Goal: Transaction & Acquisition: Book appointment/travel/reservation

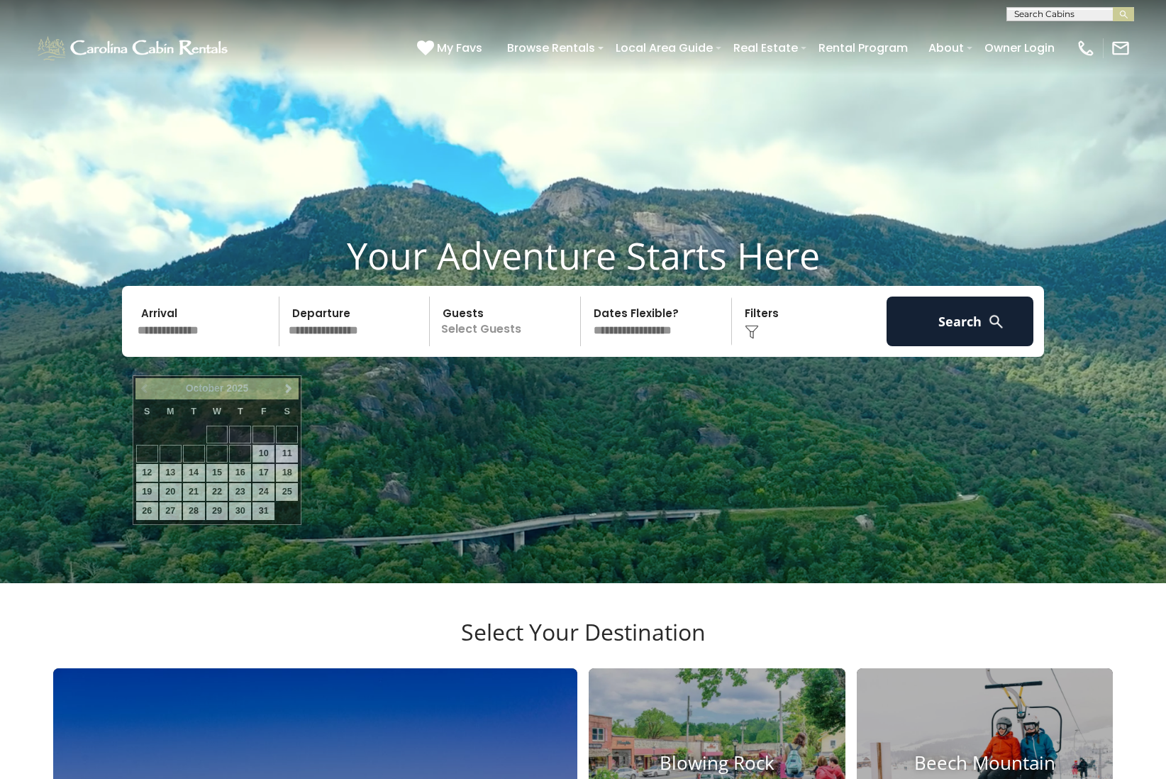
click at [172, 346] on input "text" at bounding box center [206, 321] width 147 height 50
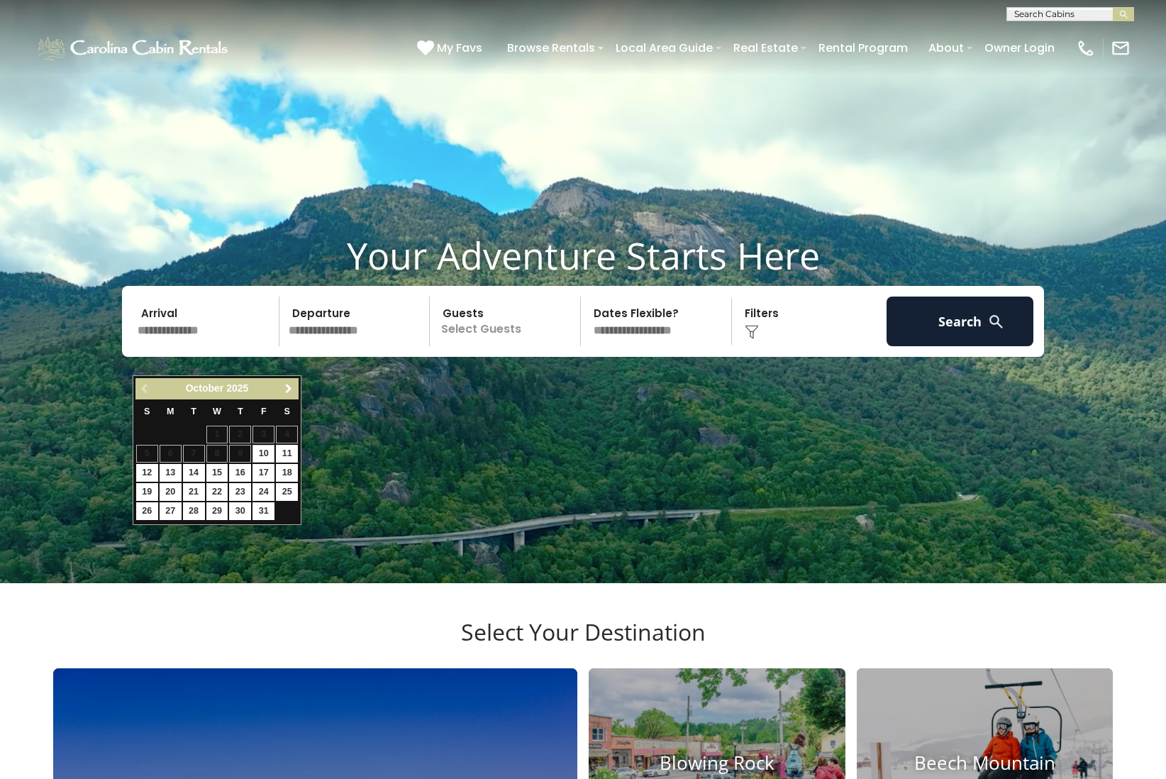
click at [290, 390] on span "Next" at bounding box center [288, 388] width 11 height 11
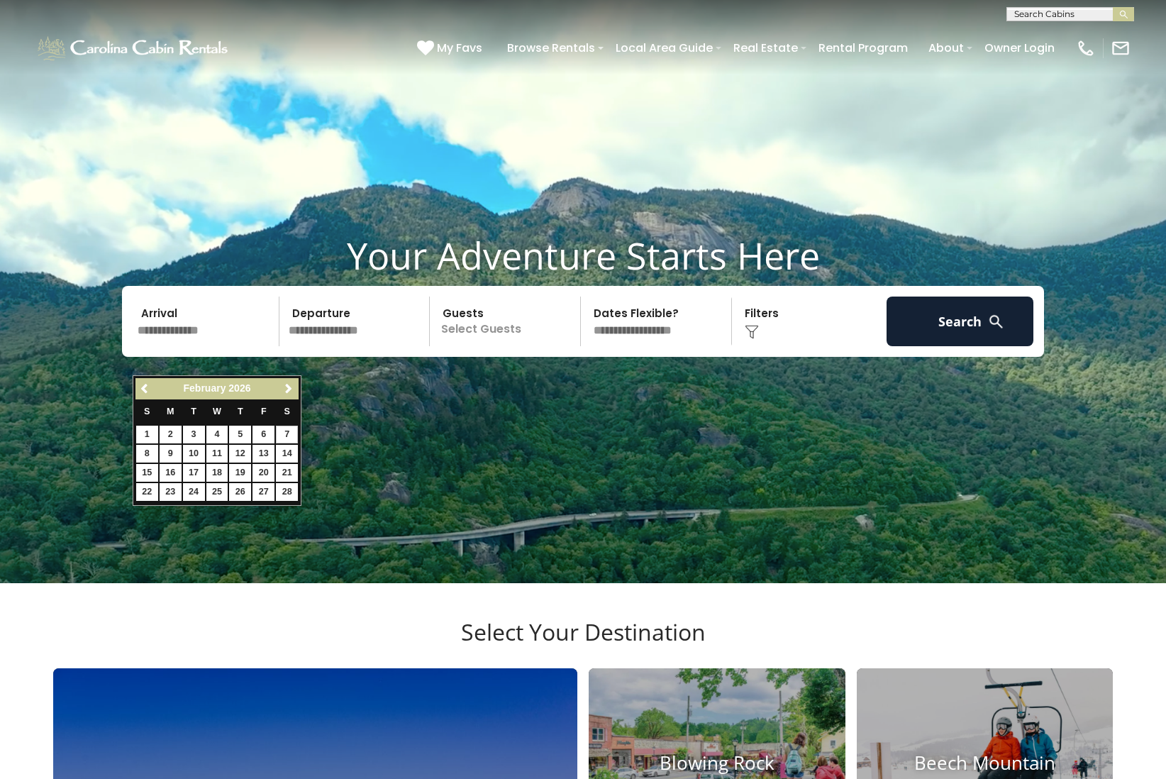
click at [284, 432] on link "7" at bounding box center [287, 434] width 22 height 18
type input "******"
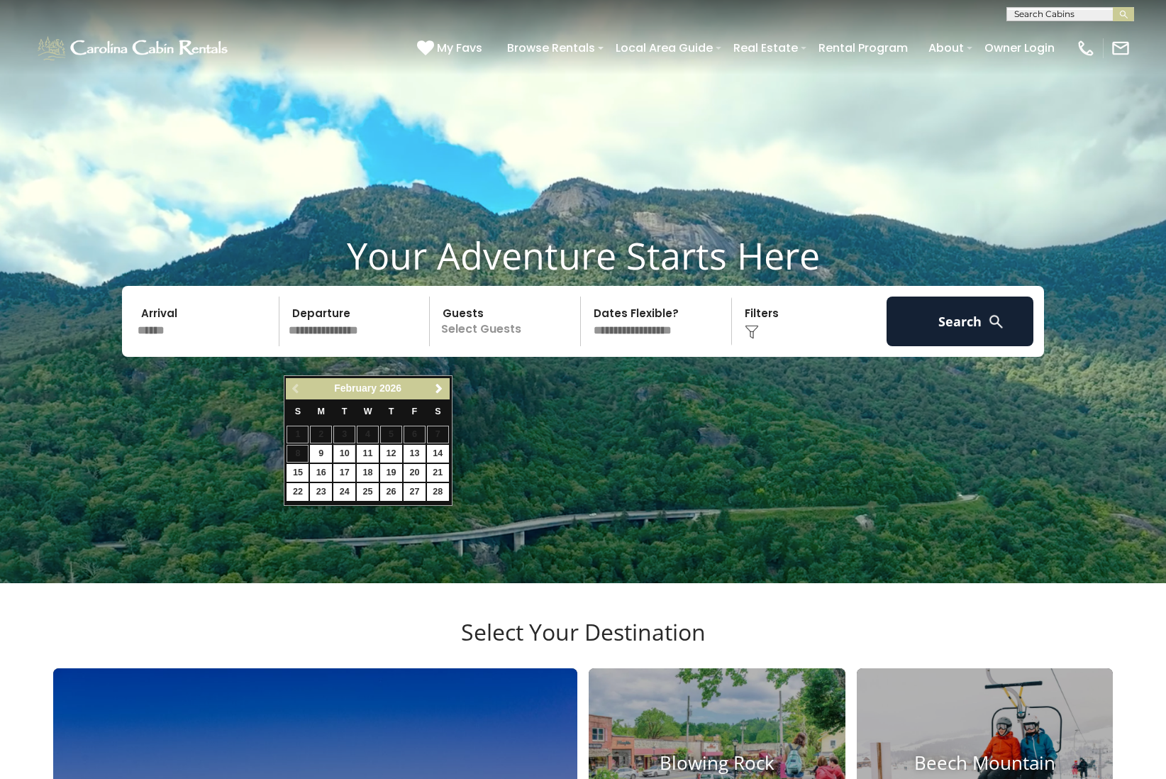
click at [347, 453] on link "10" at bounding box center [344, 454] width 22 height 18
type input "*******"
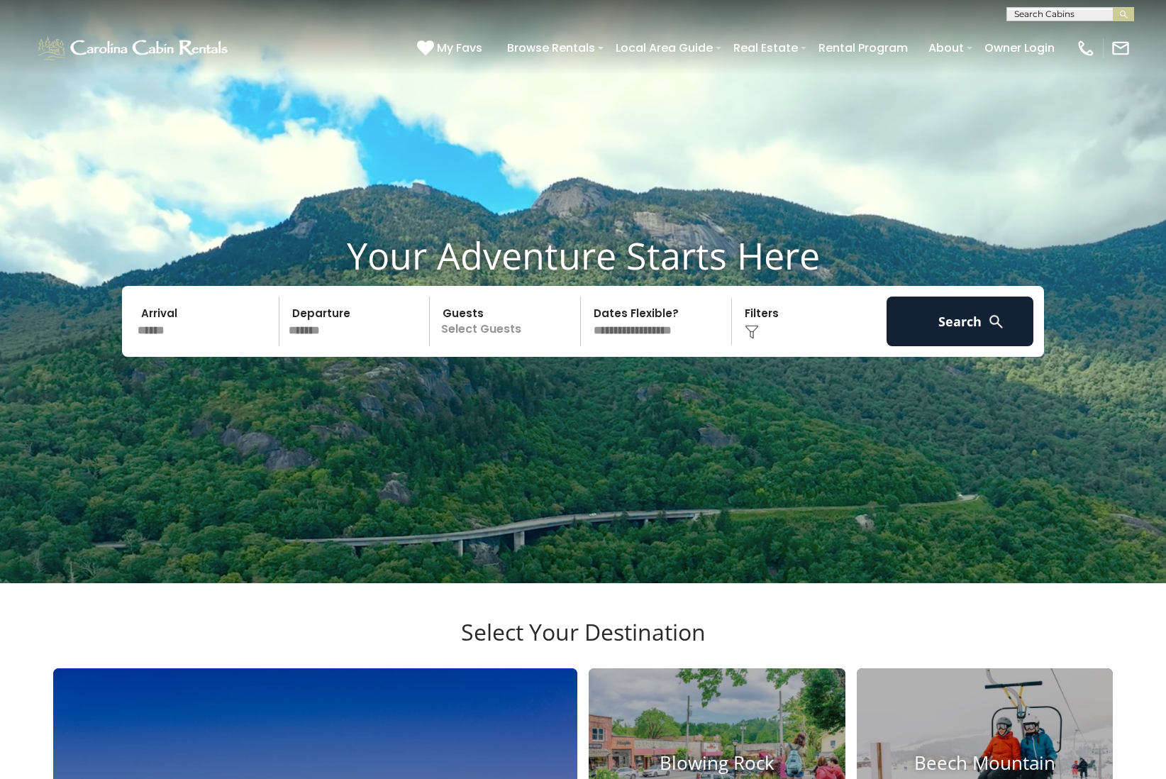
click at [487, 346] on p "Select Guests" at bounding box center [507, 321] width 146 height 50
click at [577, 386] on span "+" at bounding box center [576, 379] width 6 height 14
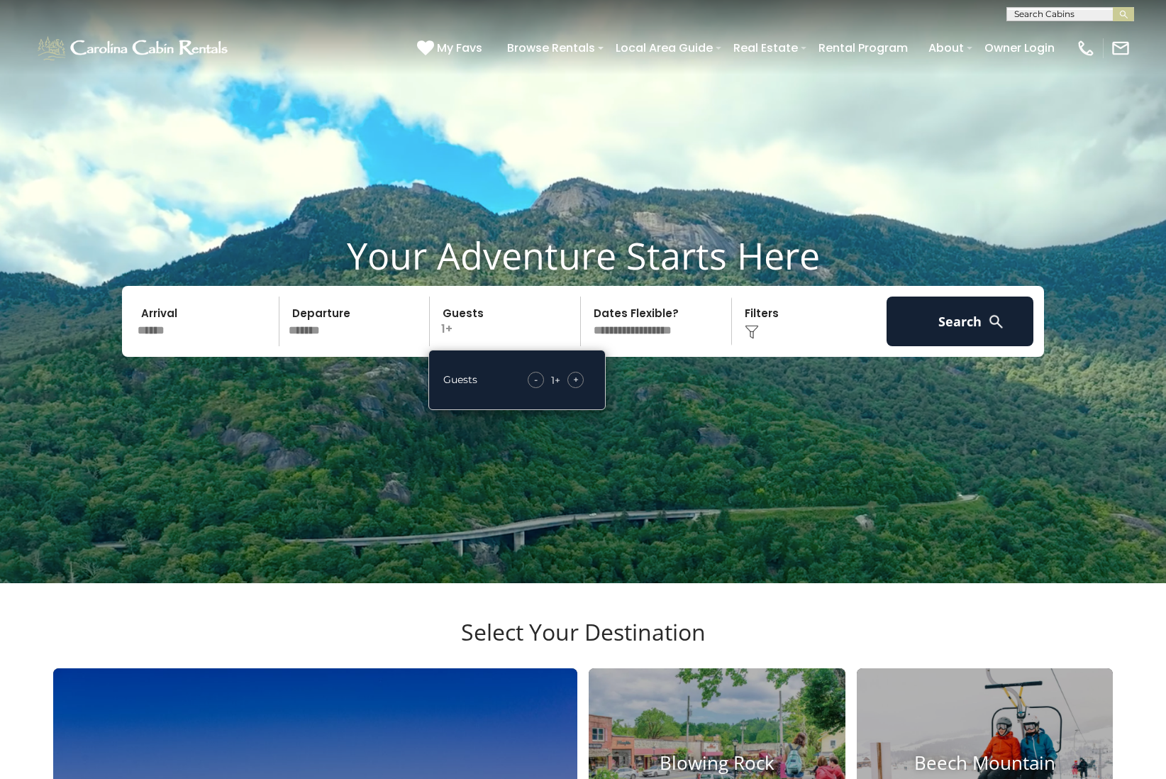
click at [577, 386] on span "+" at bounding box center [576, 379] width 6 height 14
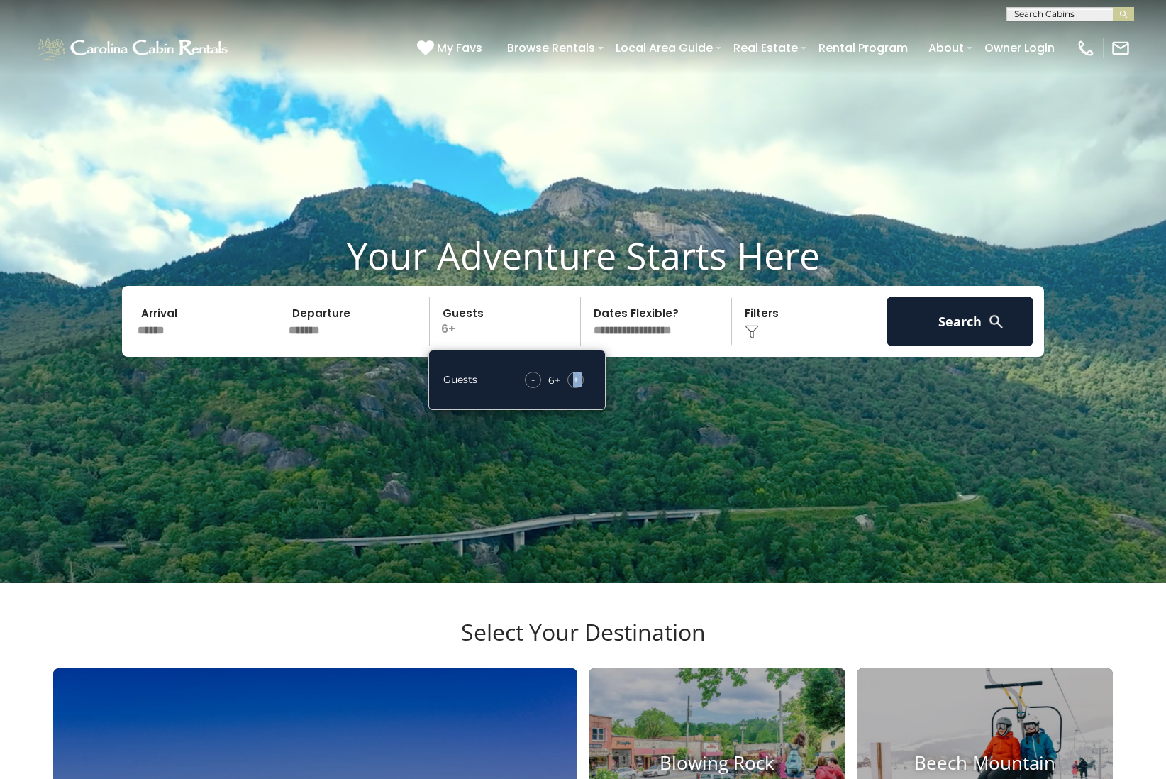
click at [577, 386] on span "+" at bounding box center [576, 379] width 6 height 14
click at [967, 342] on button "Search" at bounding box center [959, 321] width 147 height 50
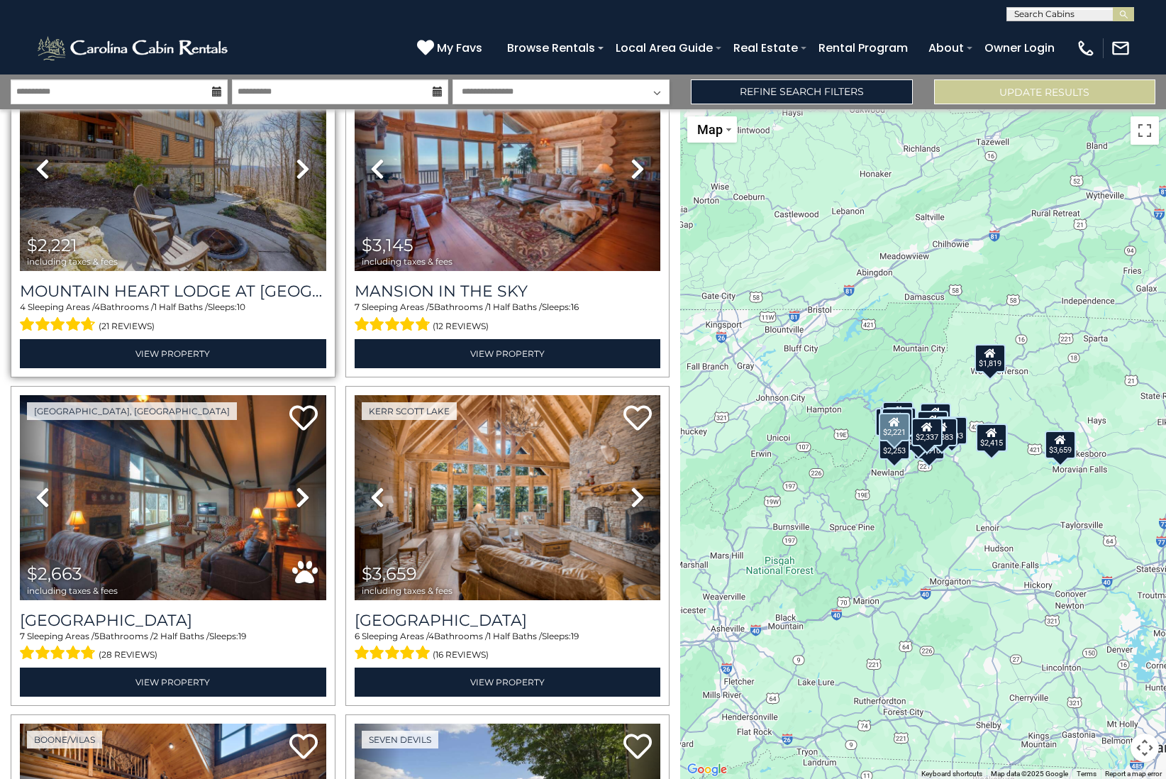
scroll to position [428, 0]
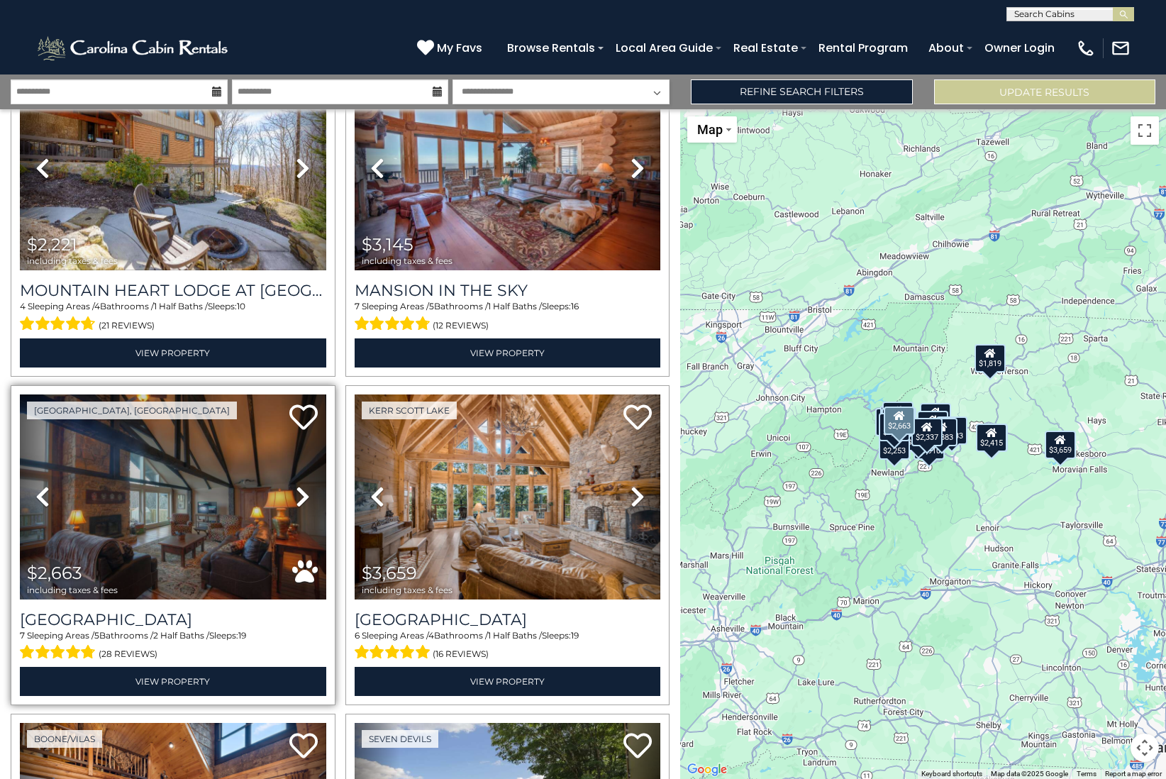
click at [179, 533] on img at bounding box center [173, 496] width 306 height 205
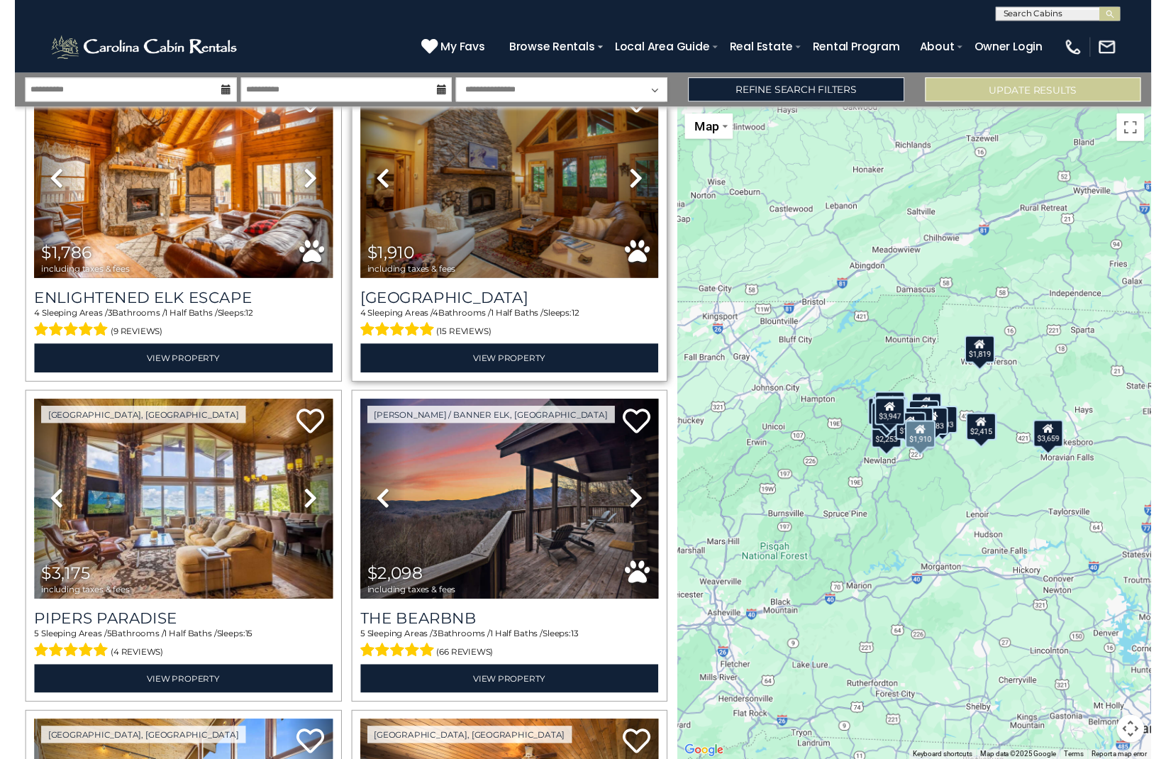
scroll to position [2058, 0]
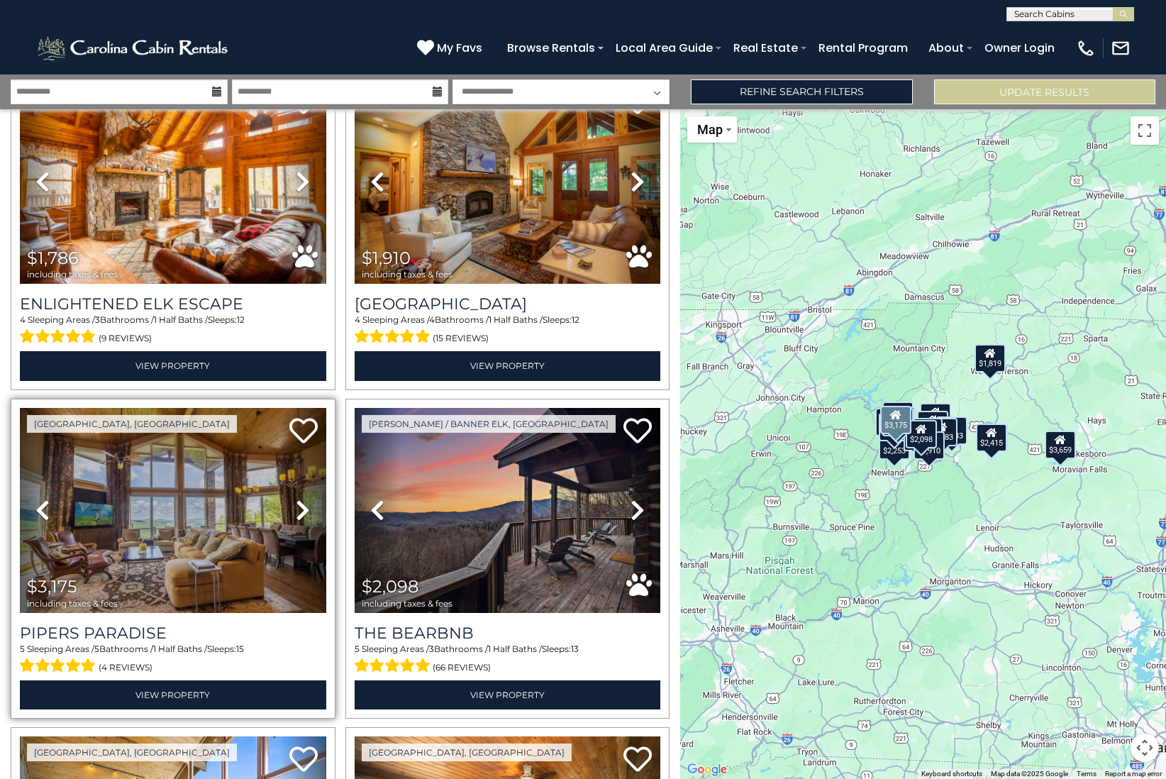
click at [168, 521] on img at bounding box center [173, 510] width 306 height 205
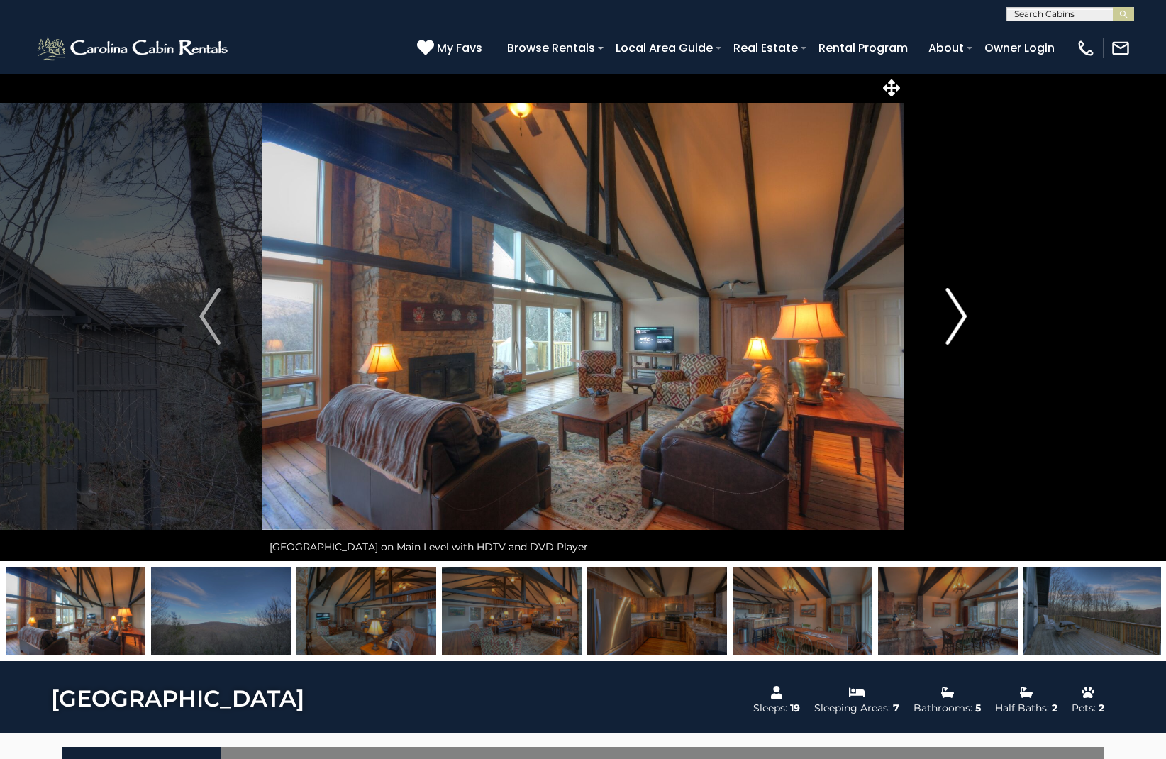
scroll to position [6, 1]
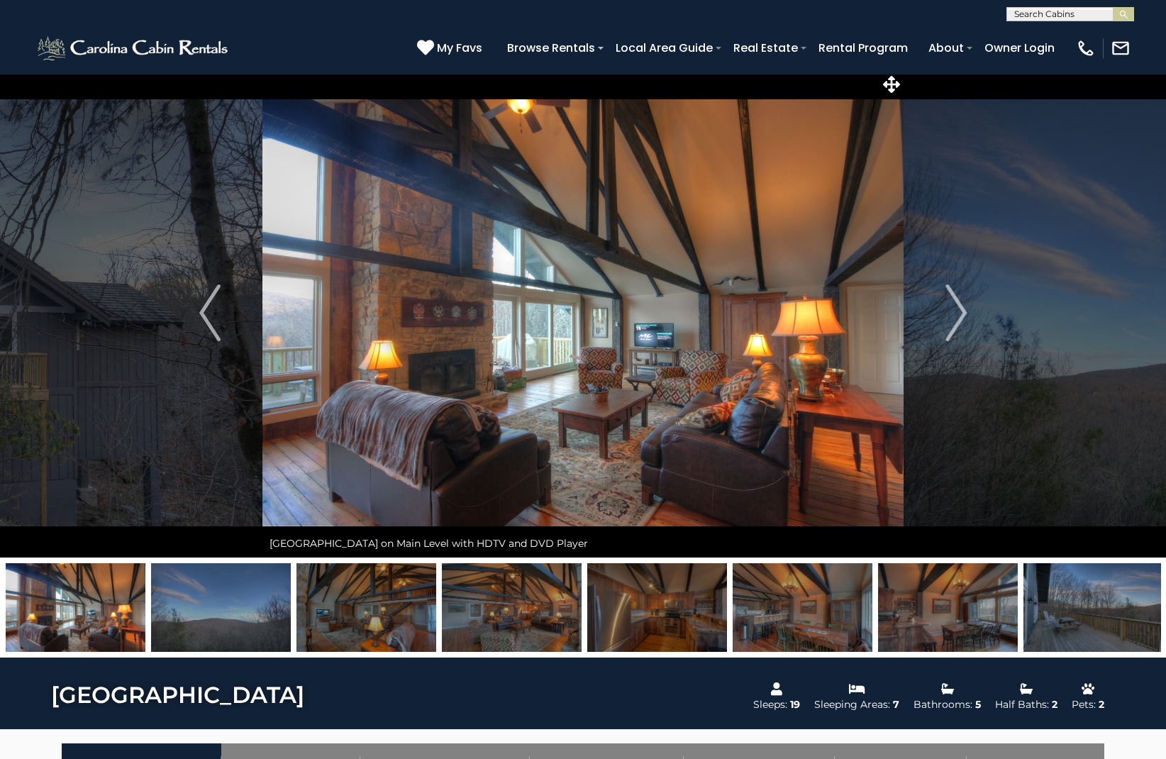
click at [198, 623] on img at bounding box center [221, 607] width 140 height 89
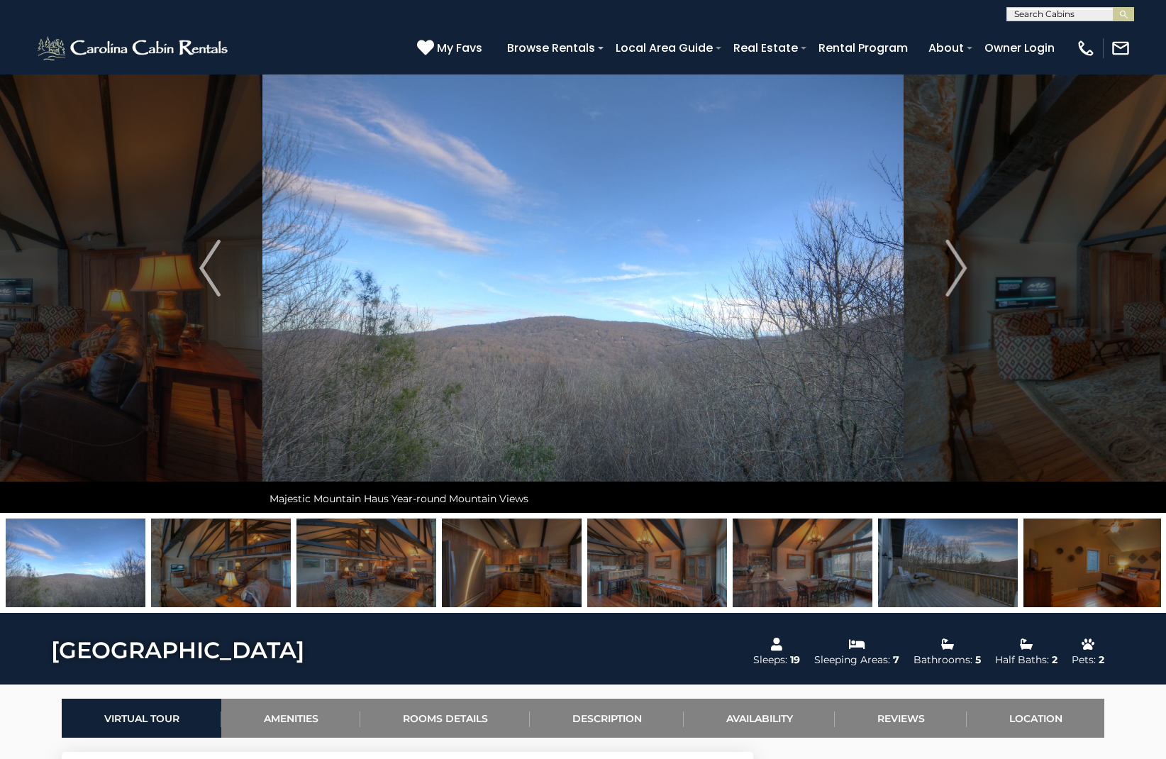
scroll to position [58, 0]
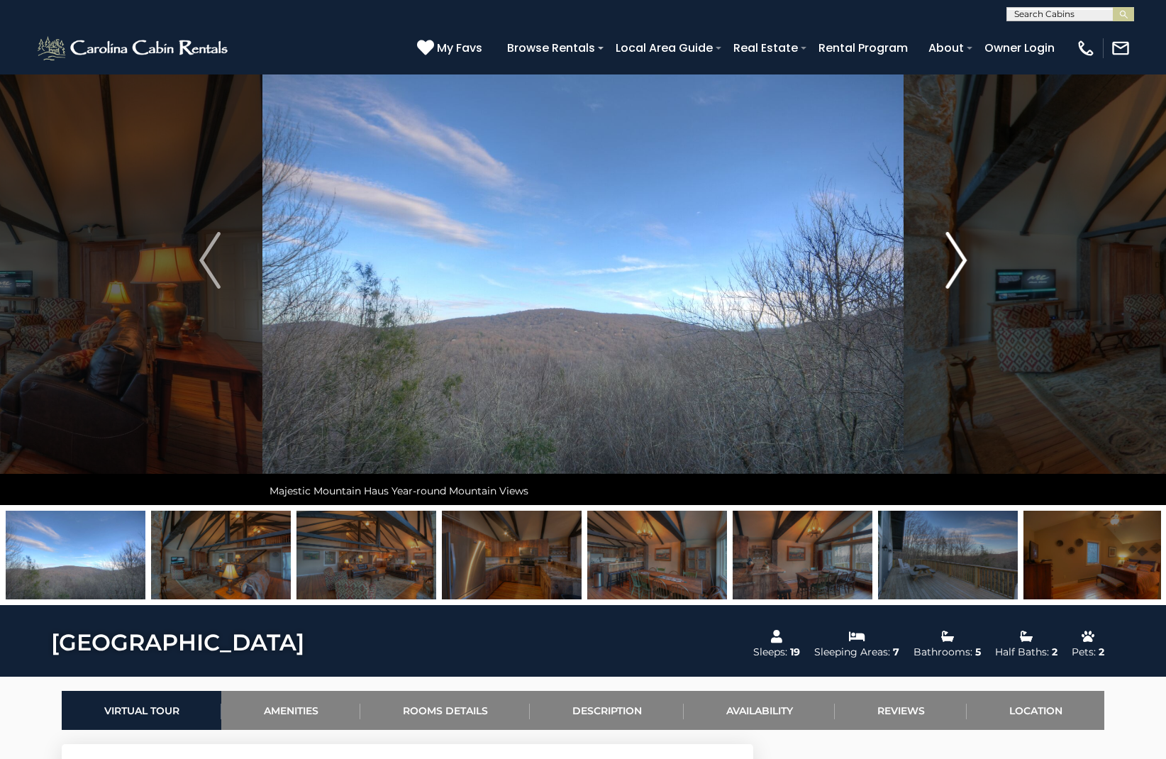
click at [951, 268] on img "Next" at bounding box center [955, 260] width 21 height 57
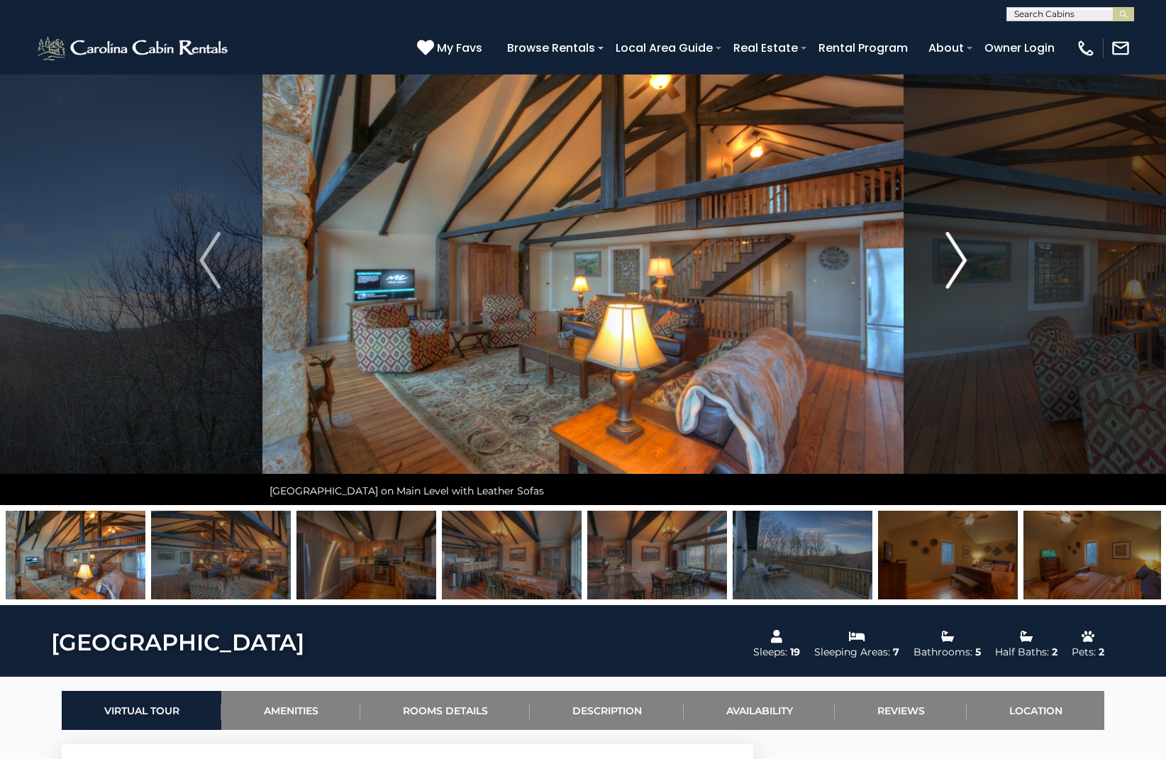
click at [956, 272] on img "Next" at bounding box center [955, 260] width 21 height 57
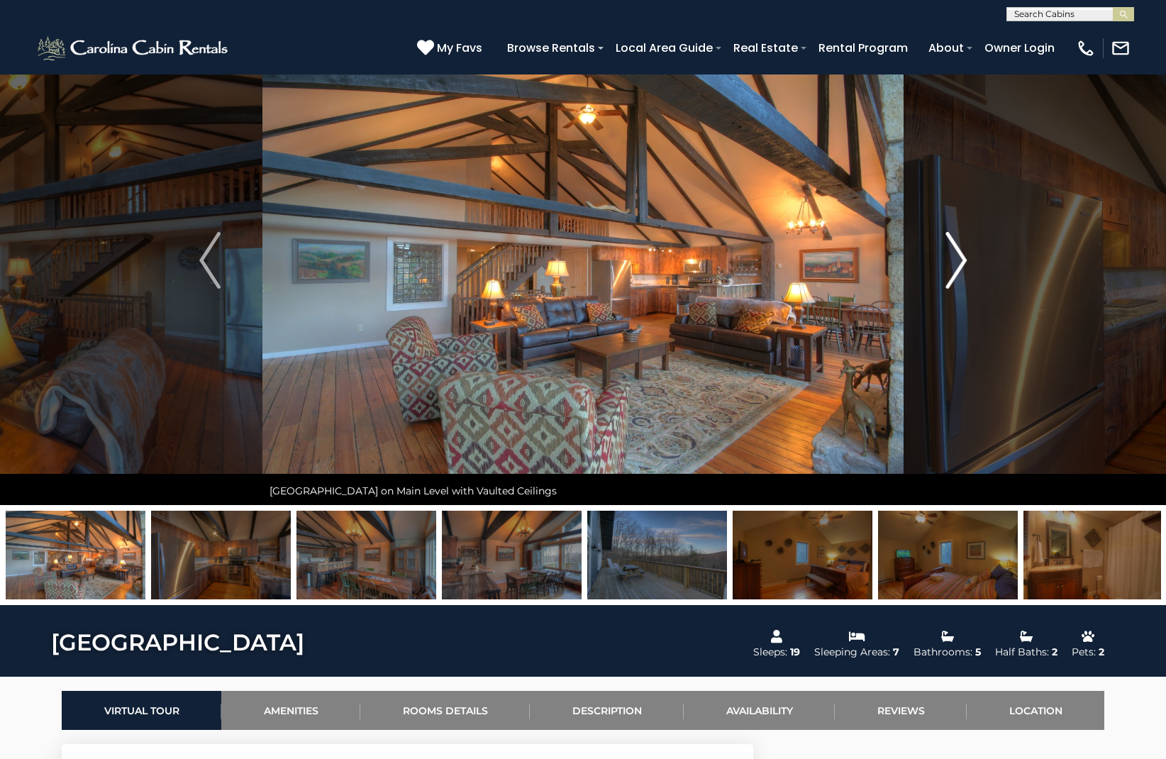
click at [956, 272] on img "Next" at bounding box center [955, 260] width 21 height 57
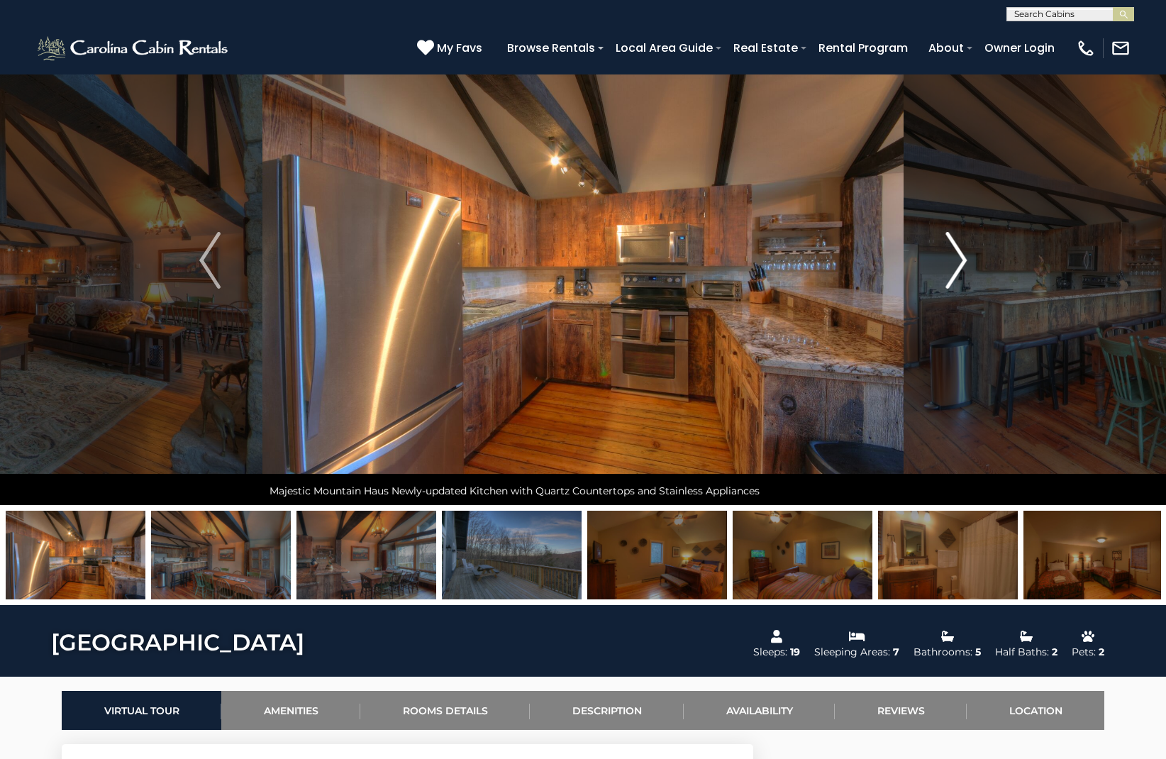
click at [956, 272] on img "Next" at bounding box center [955, 260] width 21 height 57
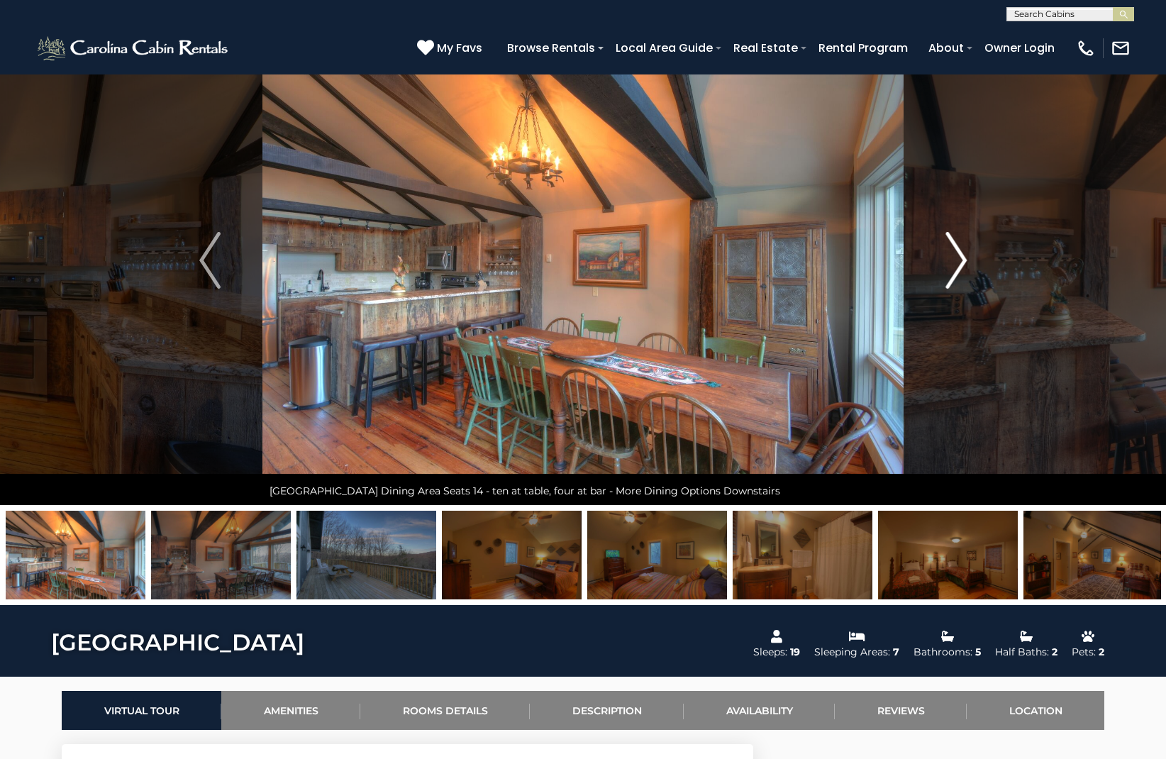
click at [956, 272] on img "Next" at bounding box center [955, 260] width 21 height 57
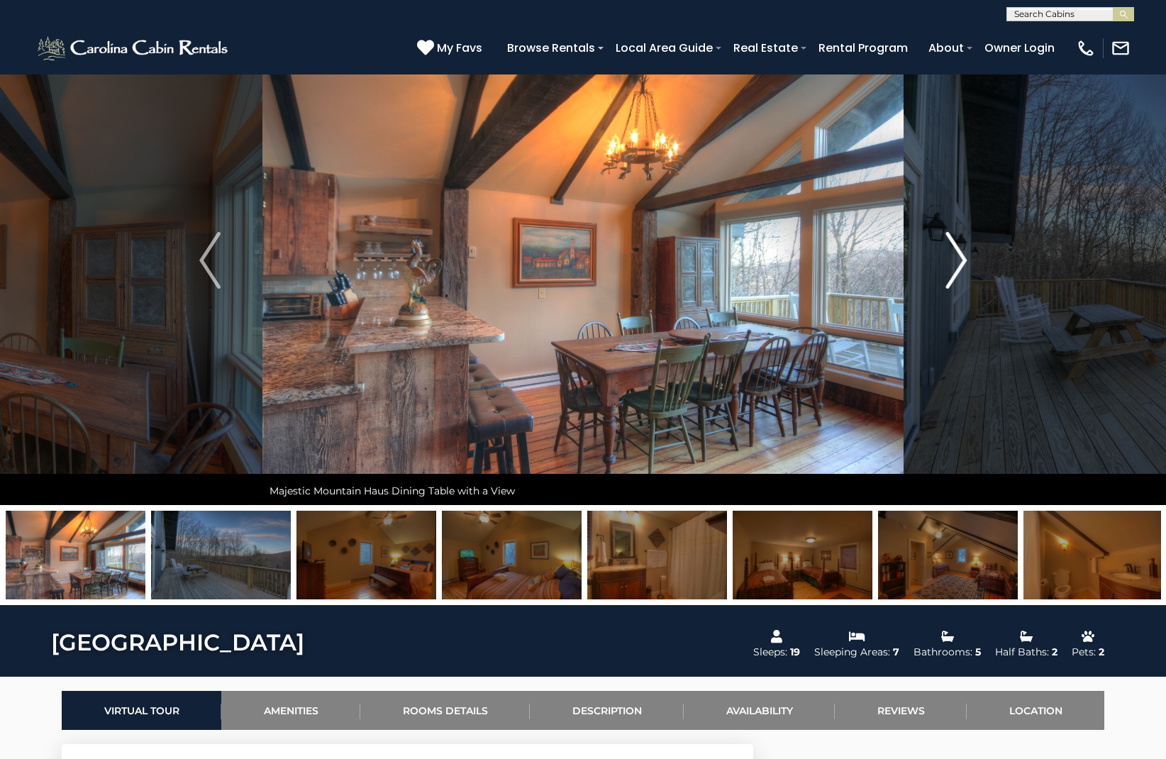
click at [956, 272] on img "Next" at bounding box center [955, 260] width 21 height 57
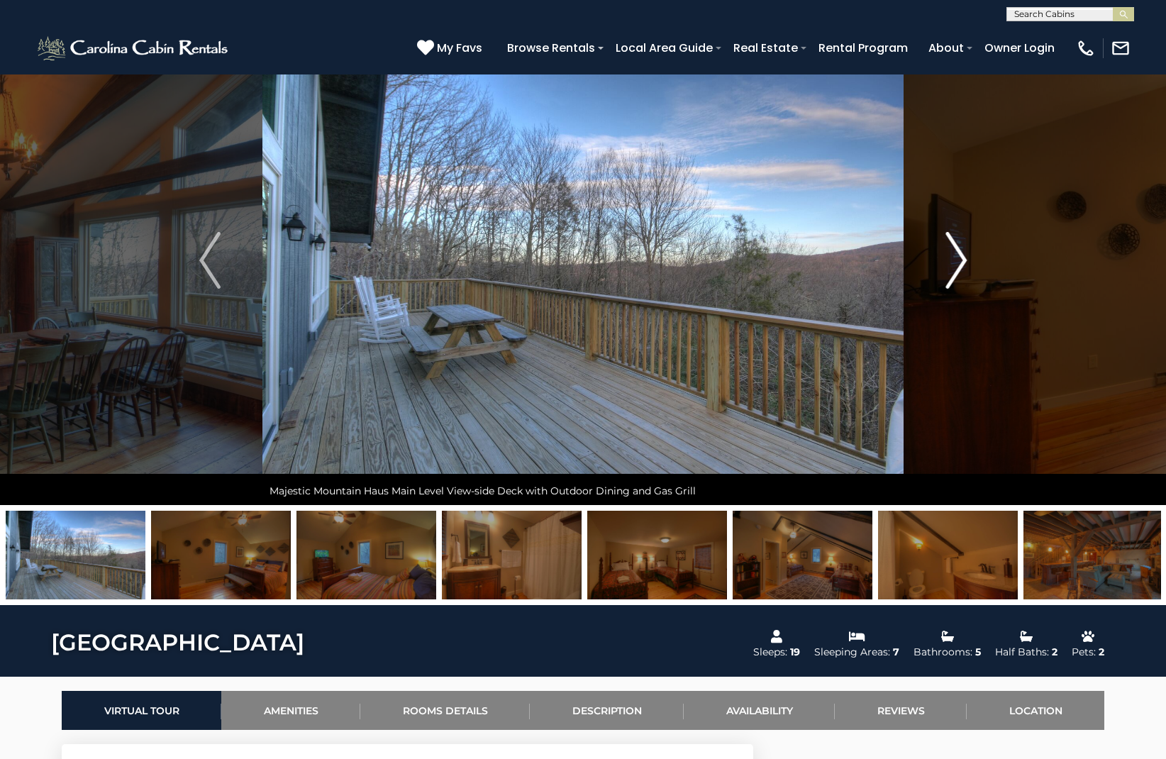
click at [956, 272] on img "Next" at bounding box center [955, 260] width 21 height 57
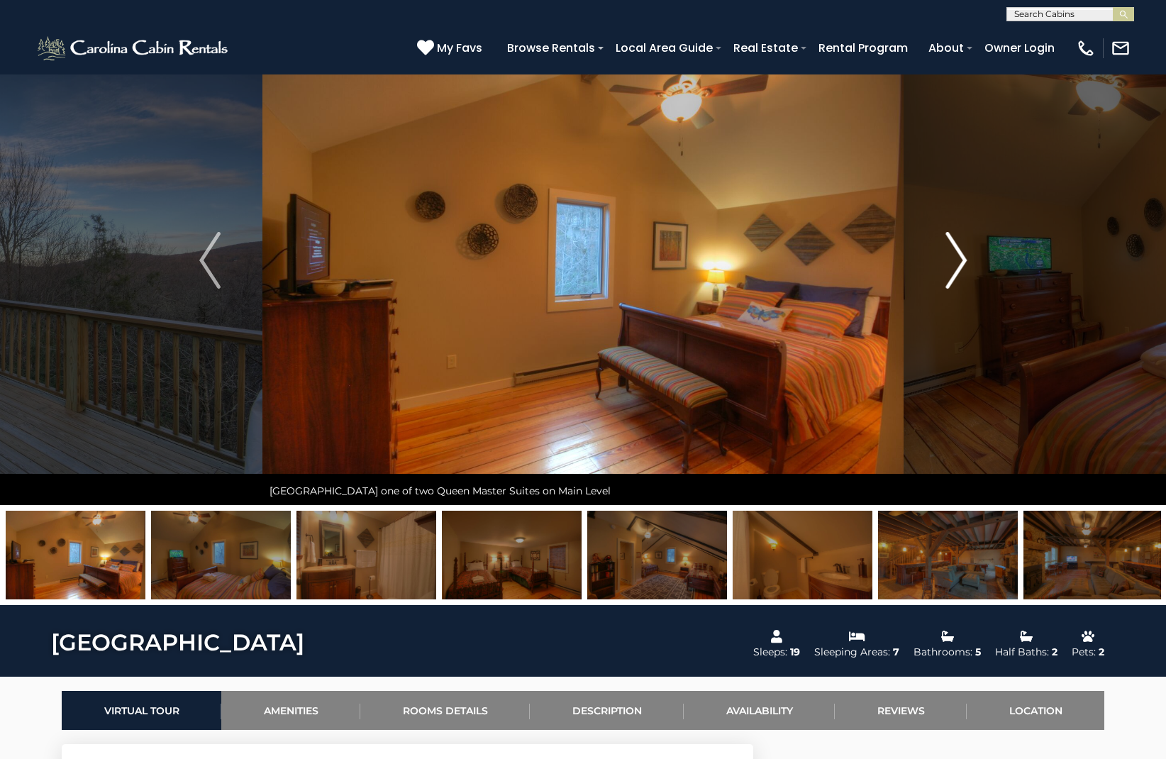
click at [956, 272] on img "Next" at bounding box center [955, 260] width 21 height 57
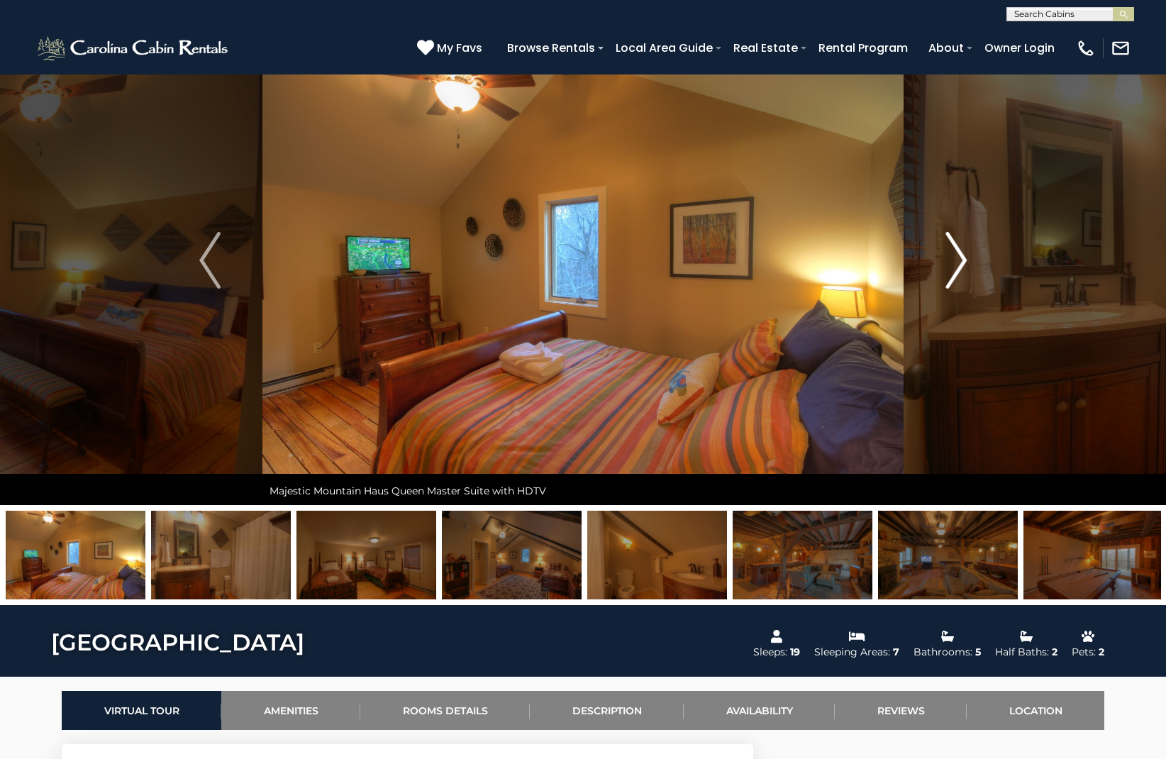
click at [956, 272] on img "Next" at bounding box center [955, 260] width 21 height 57
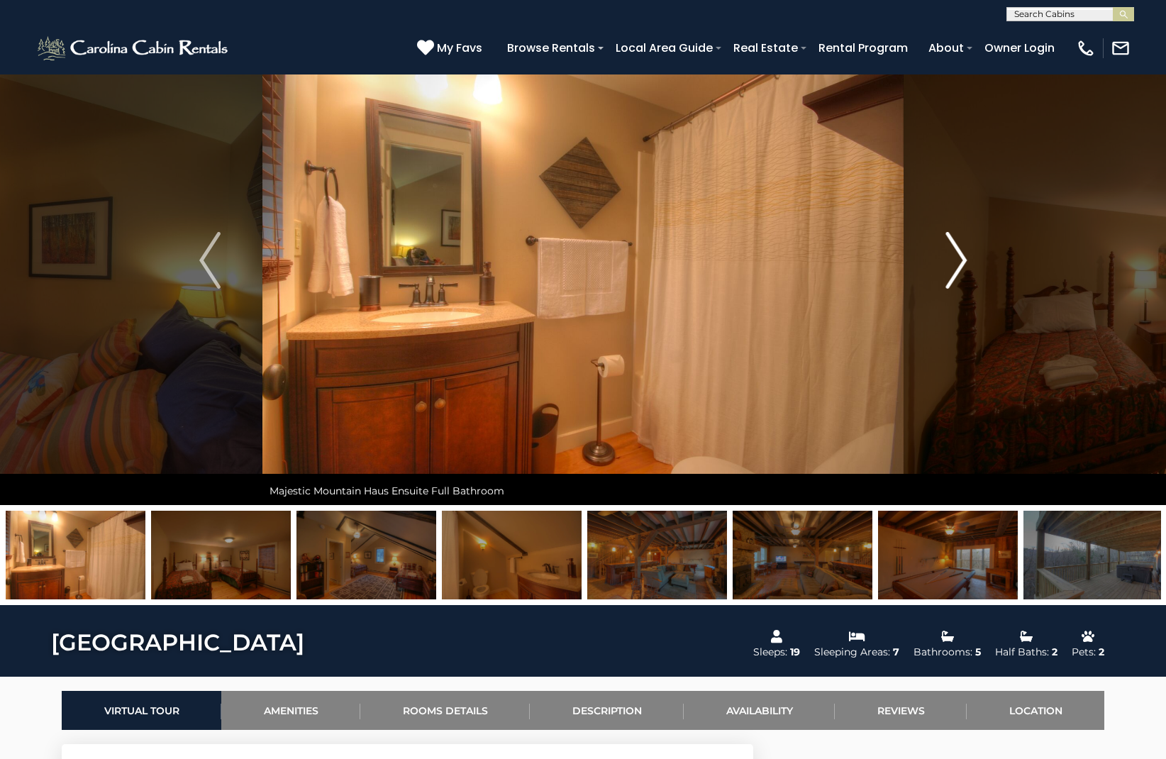
click at [956, 272] on img "Next" at bounding box center [955, 260] width 21 height 57
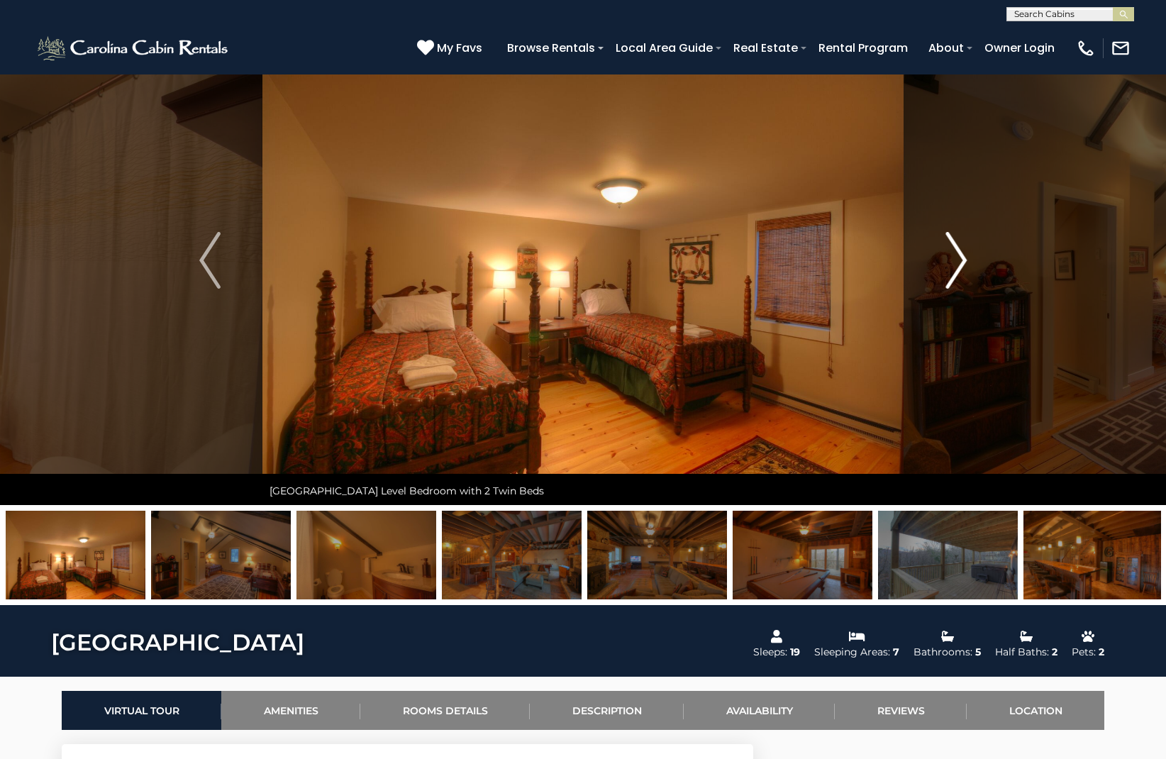
click at [956, 272] on img "Next" at bounding box center [955, 260] width 21 height 57
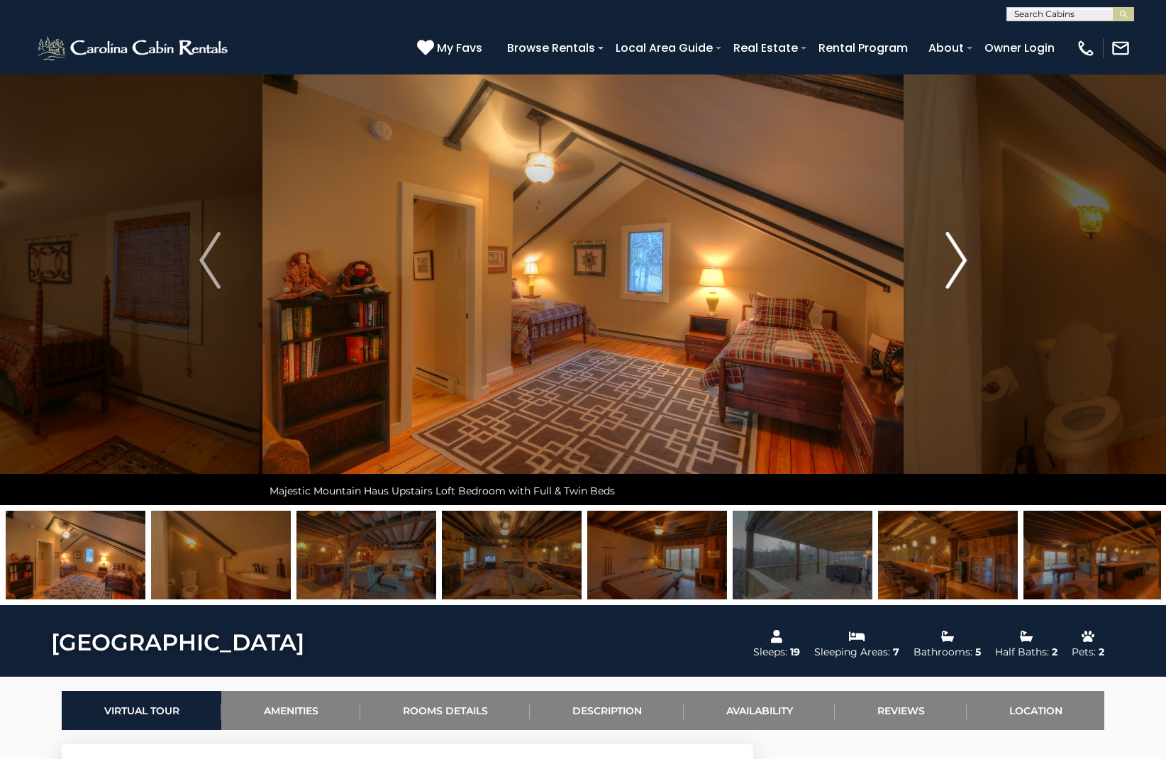
click at [956, 272] on img "Next" at bounding box center [955, 260] width 21 height 57
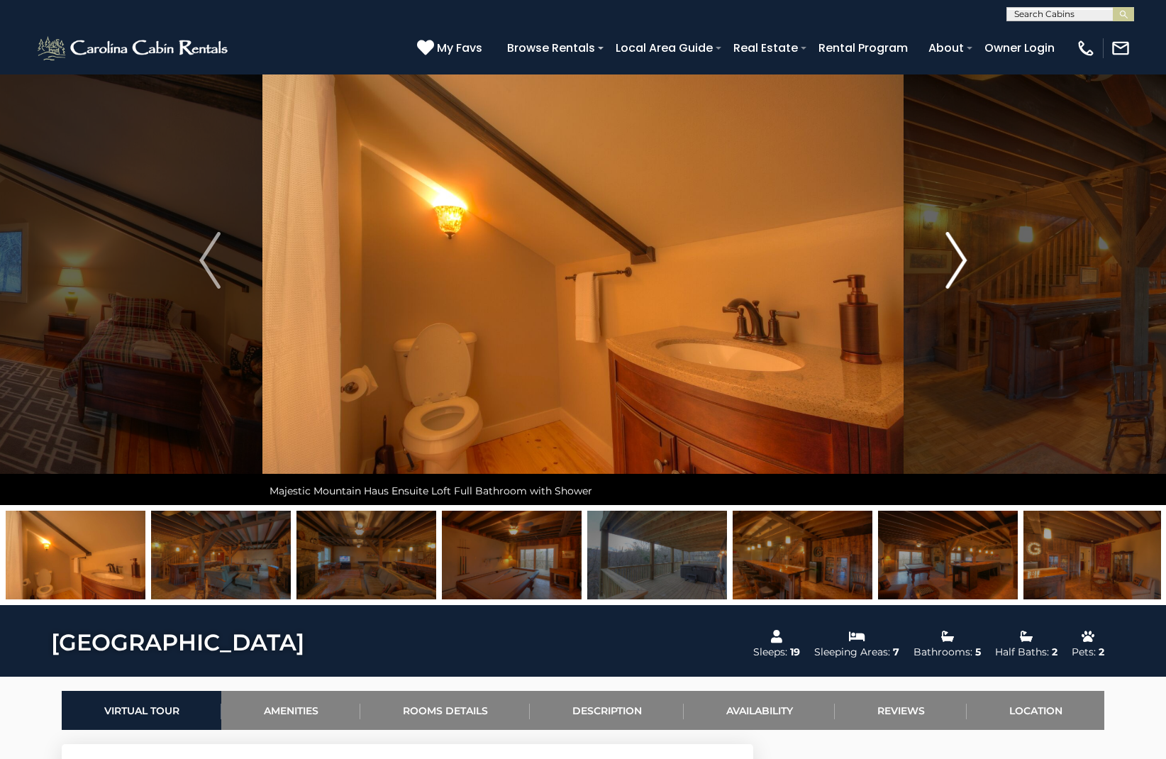
click at [956, 272] on img "Next" at bounding box center [955, 260] width 21 height 57
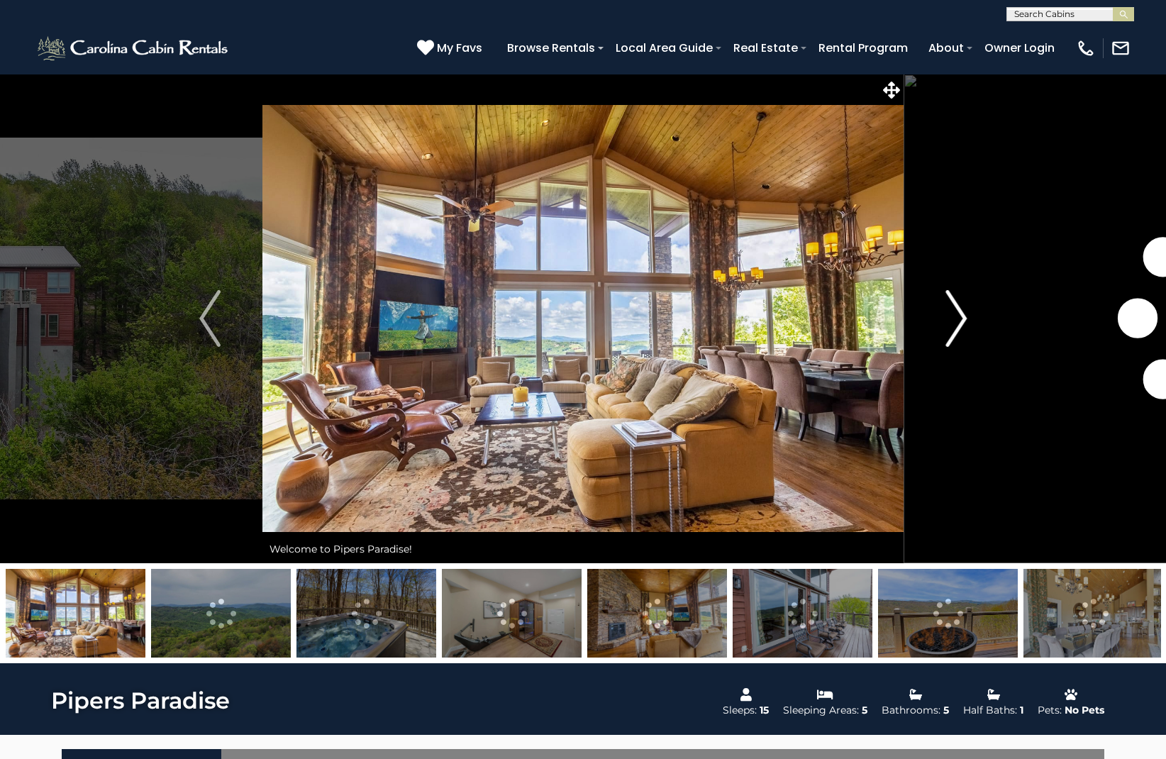
click at [955, 316] on img "Next" at bounding box center [955, 318] width 21 height 57
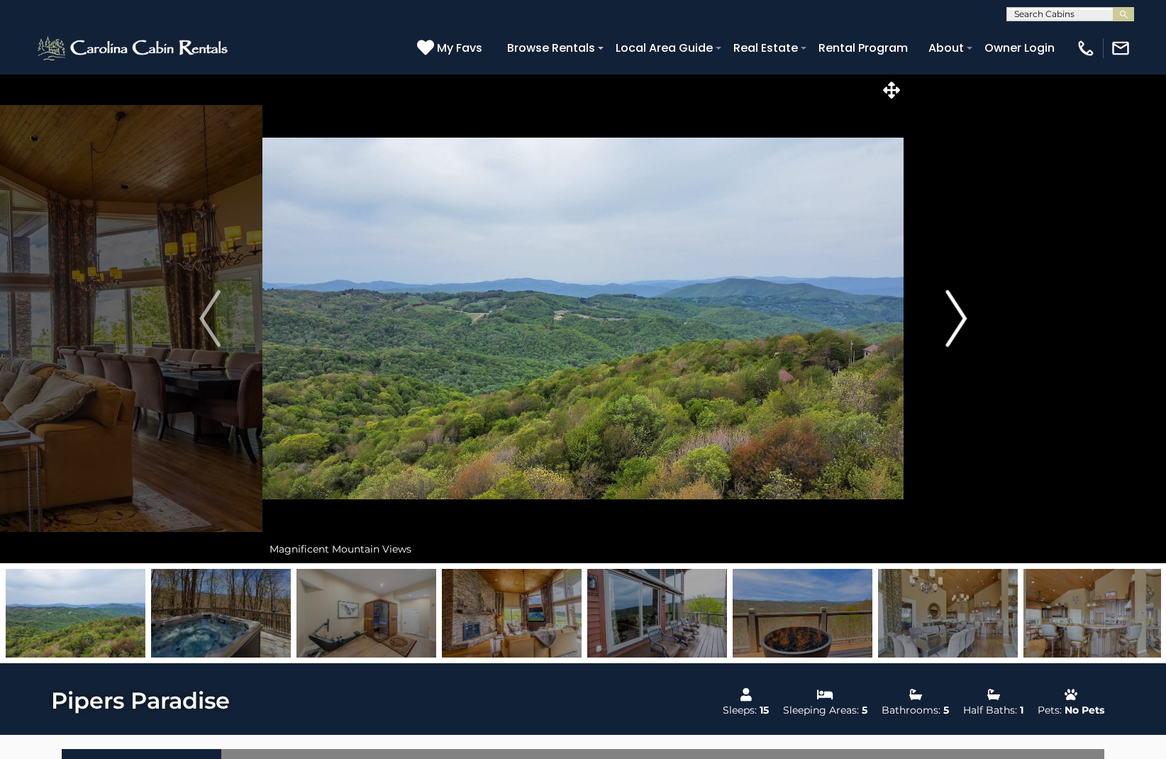
scroll to position [13, 0]
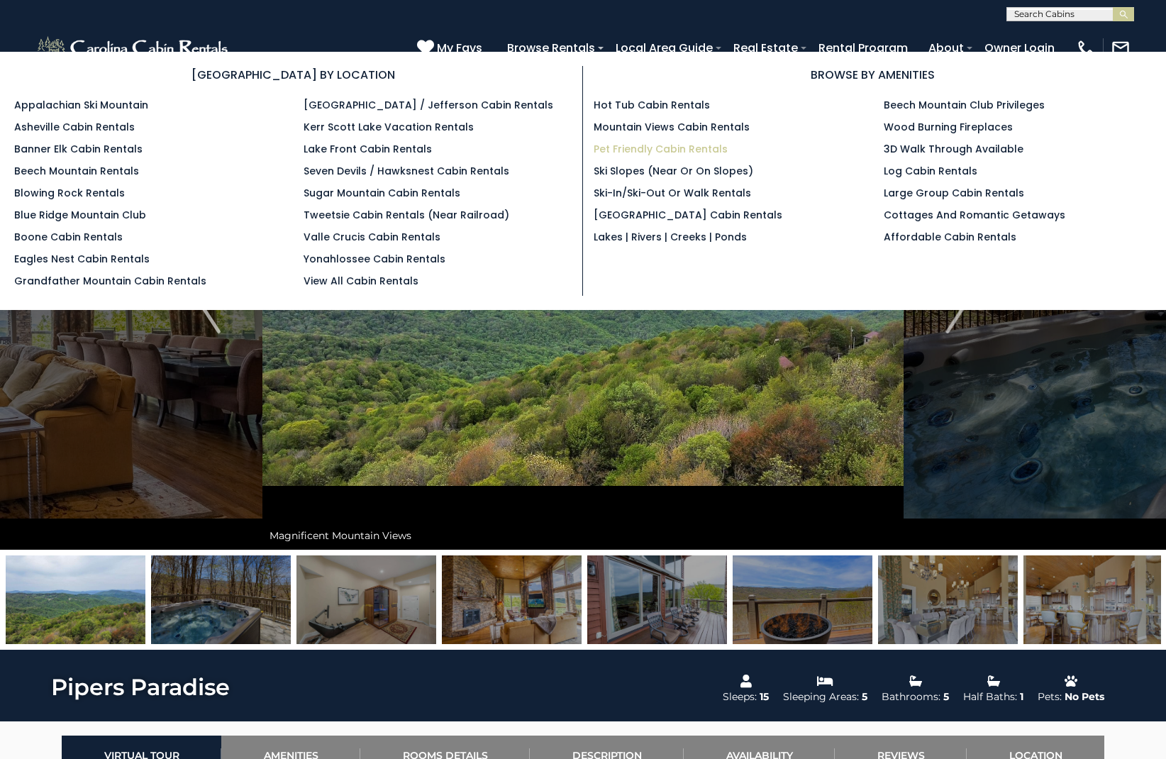
click at [630, 146] on link "Pet Friendly Cabin Rentals" at bounding box center [661, 149] width 134 height 14
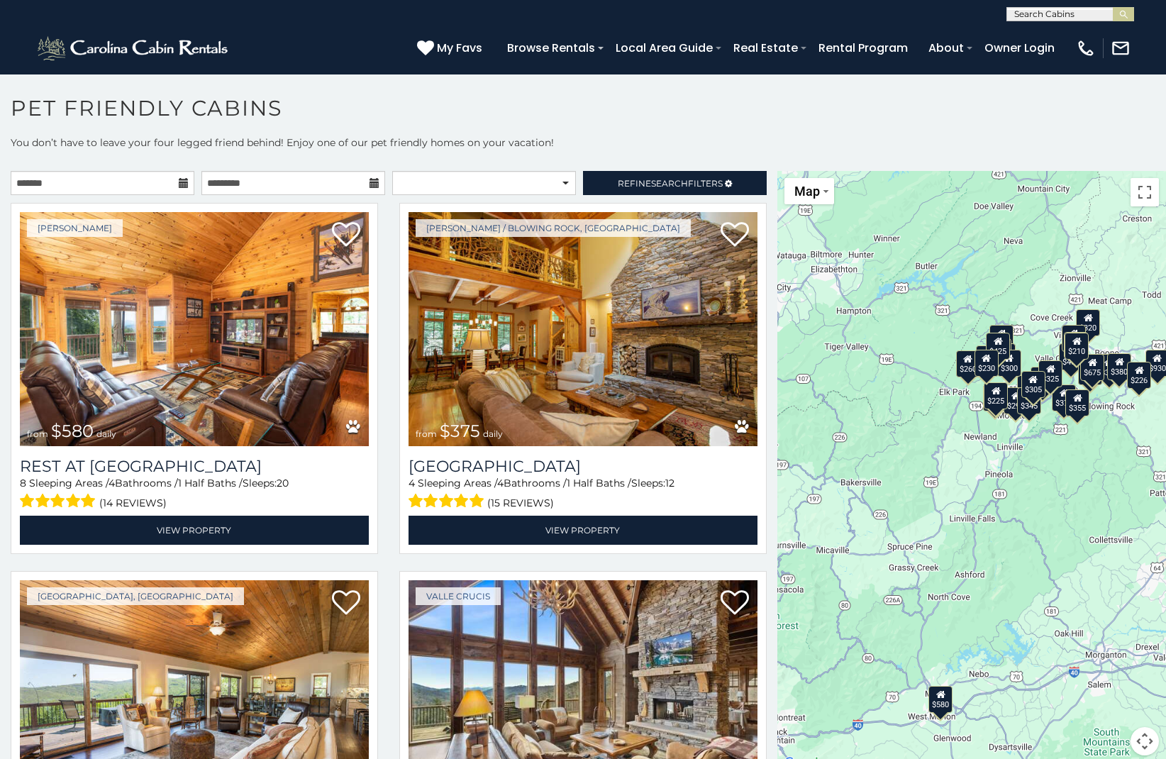
click at [182, 179] on icon at bounding box center [184, 183] width 10 height 10
click at [180, 182] on icon at bounding box center [184, 183] width 10 height 10
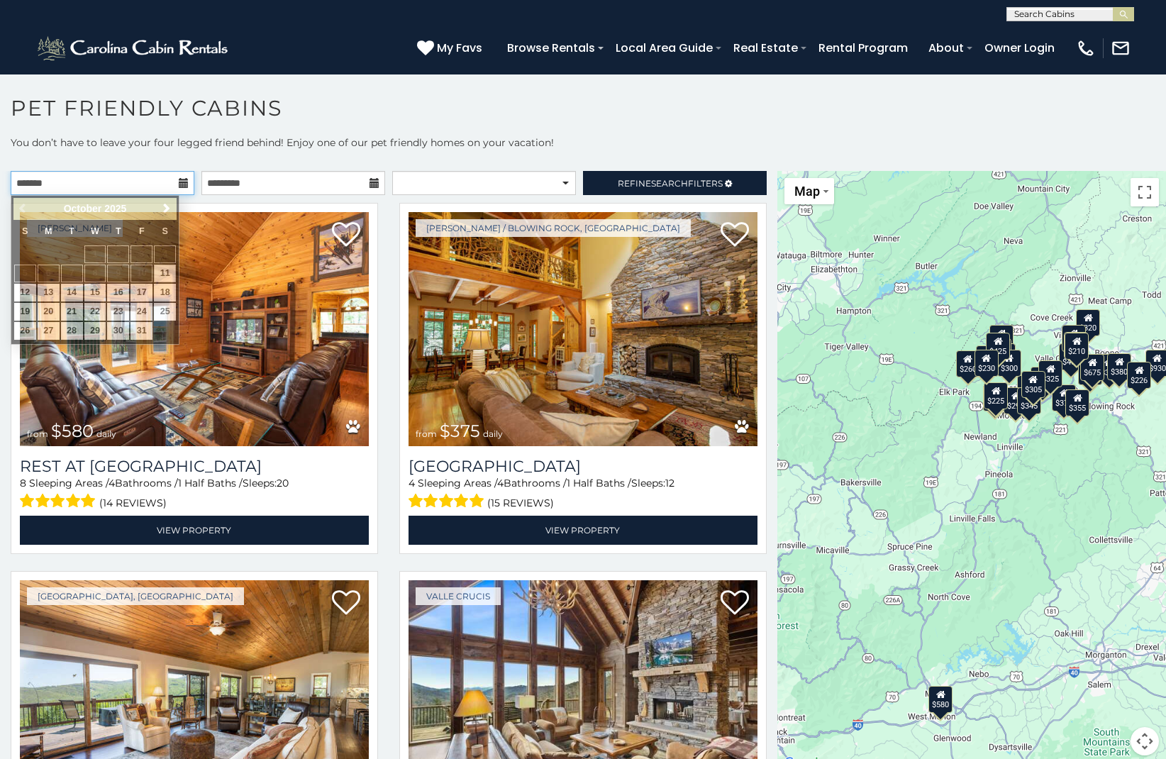
click at [164, 183] on input "text" at bounding box center [103, 183] width 184 height 24
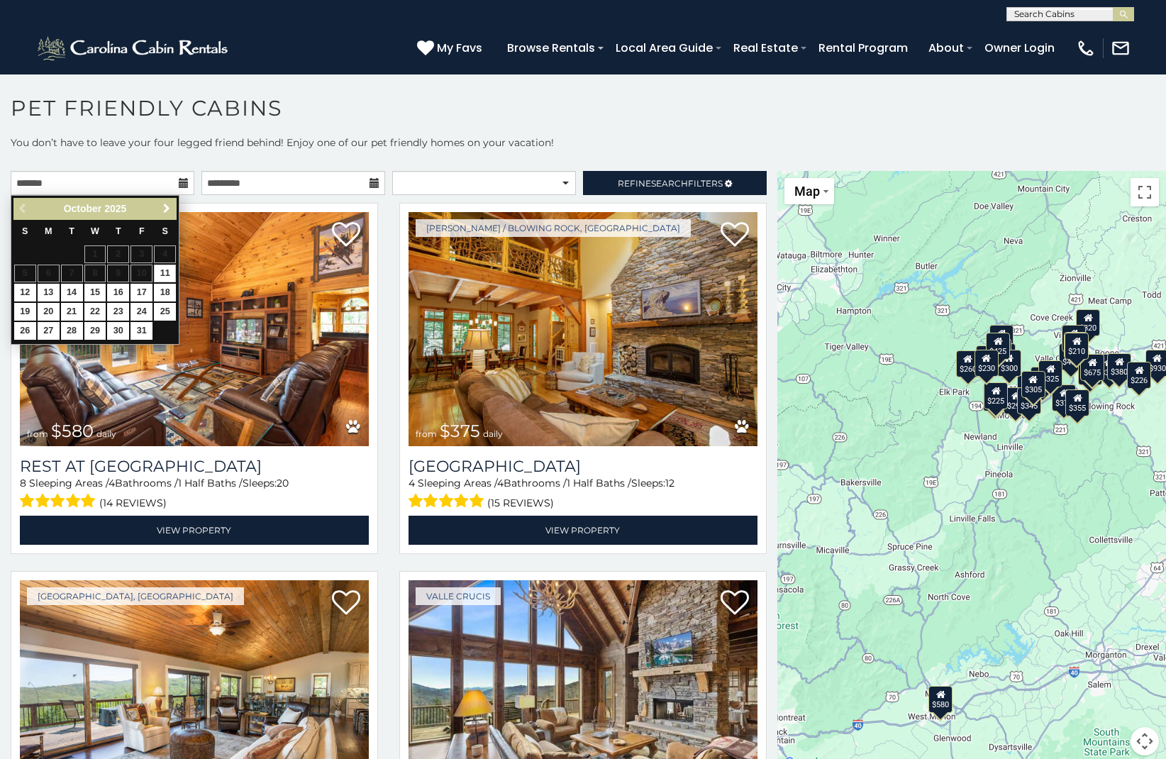
click at [164, 211] on span "Next" at bounding box center [166, 208] width 11 height 11
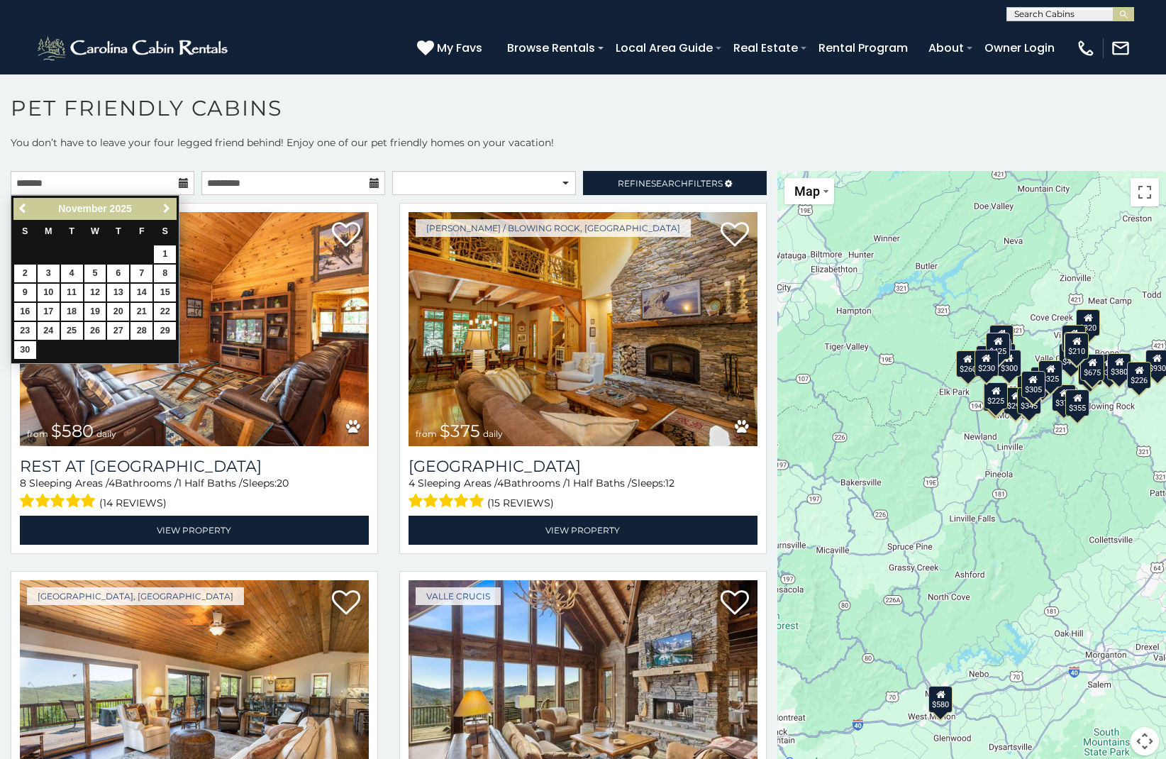
click at [164, 211] on span "Next" at bounding box center [166, 208] width 11 height 11
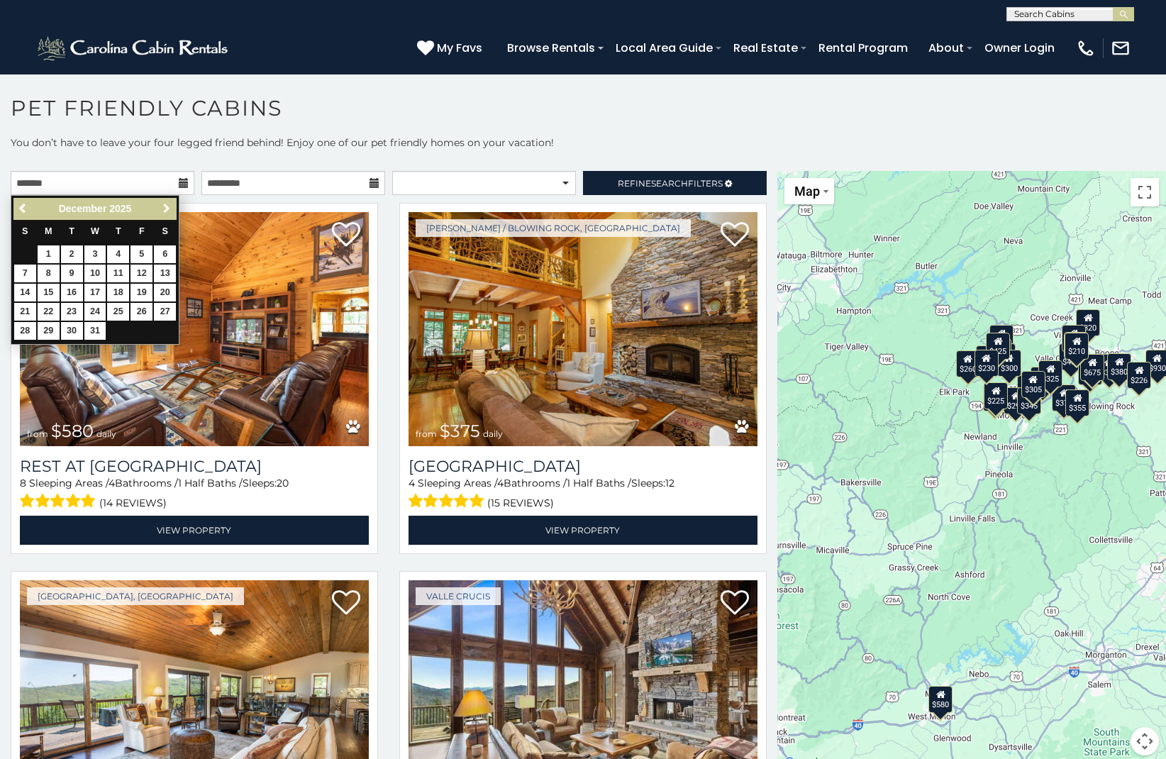
click at [164, 211] on span "Next" at bounding box center [166, 208] width 11 height 11
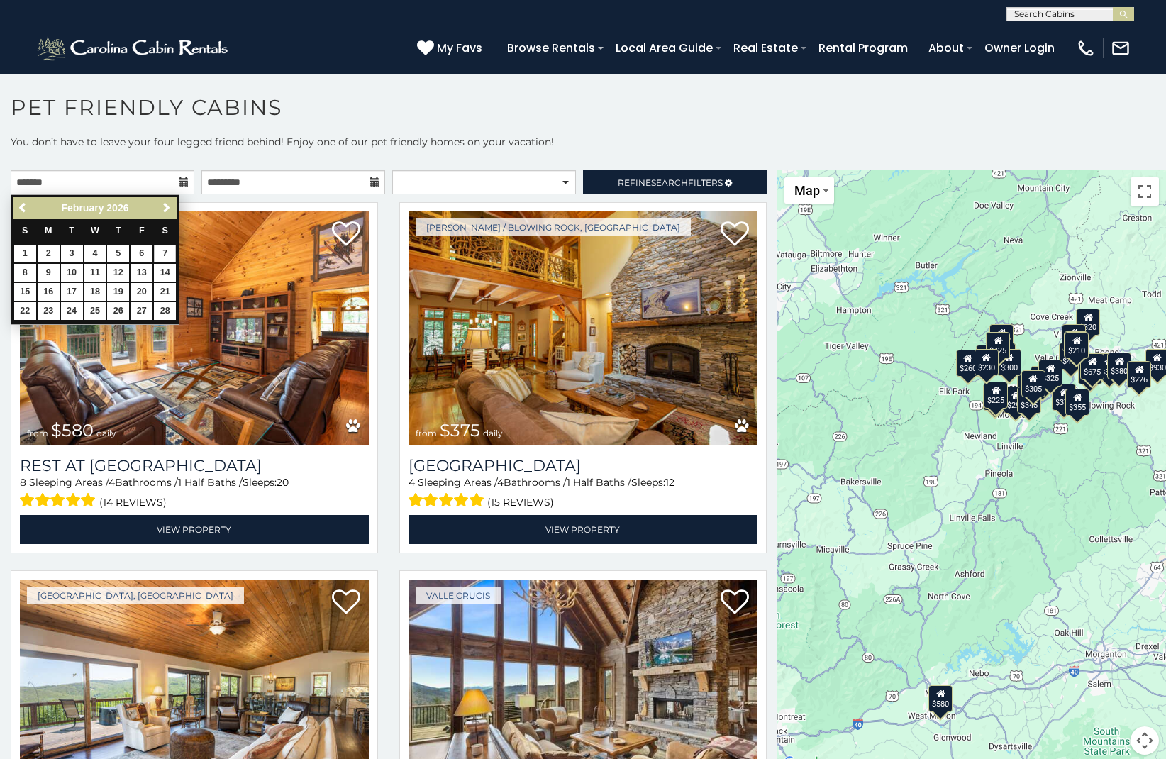
click at [164, 245] on link "7" at bounding box center [165, 254] width 22 height 18
type input "**********"
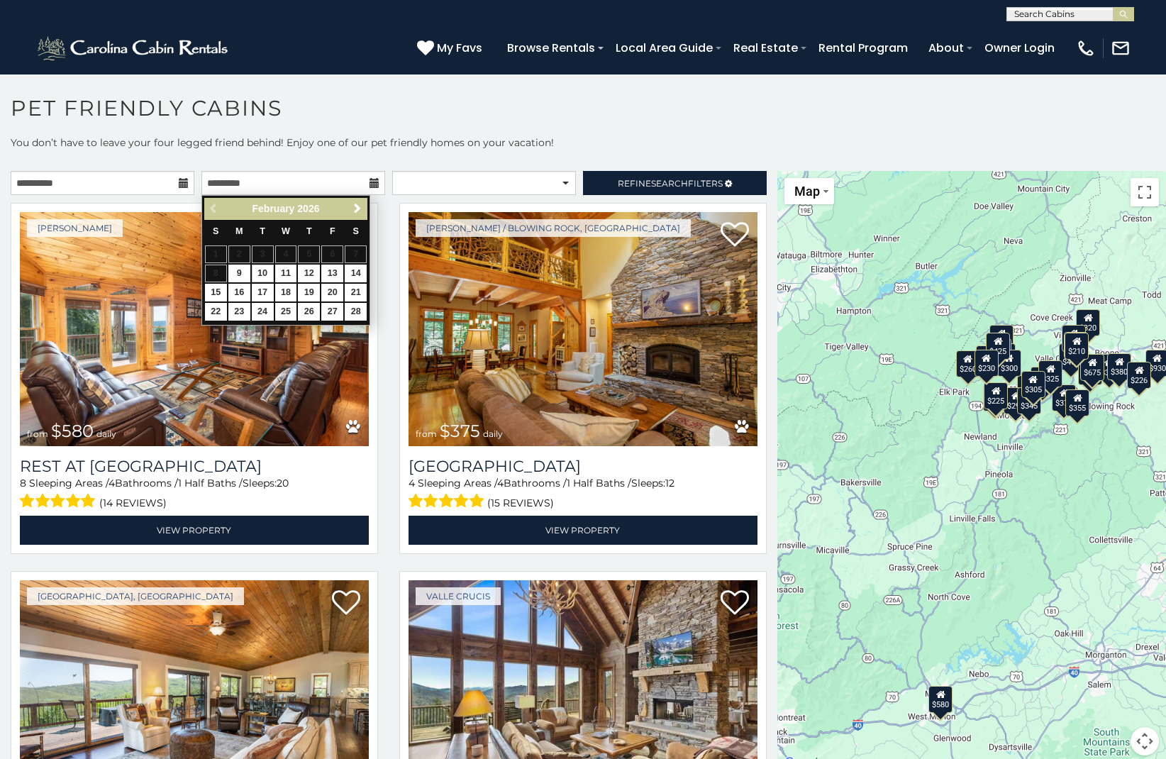
click at [263, 275] on link "10" at bounding box center [263, 274] width 22 height 18
type input "**********"
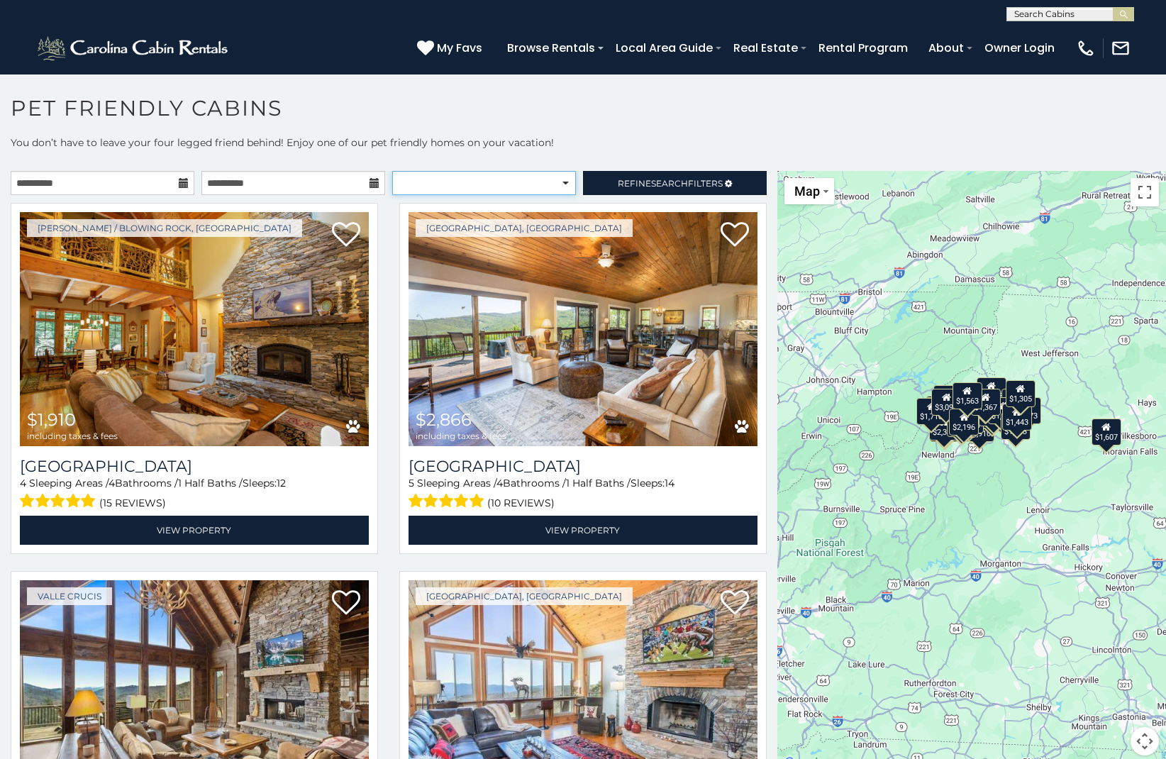
select select "**********"
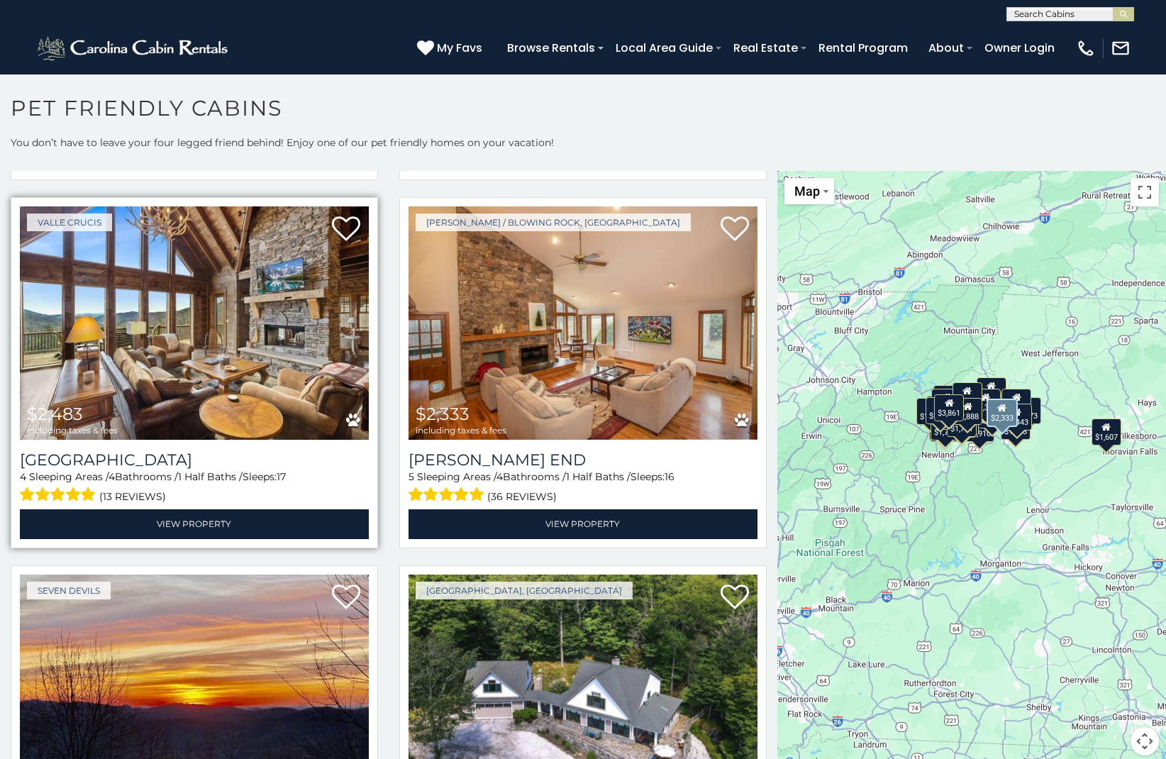
scroll to position [377, 0]
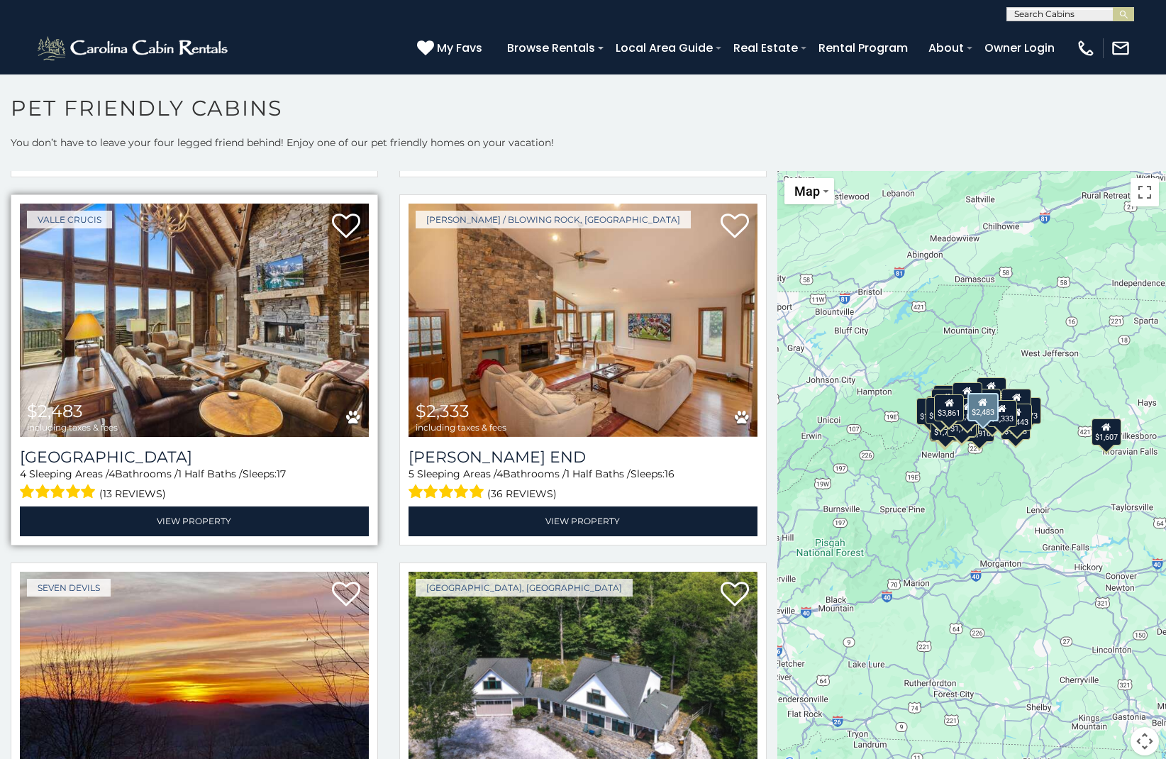
click at [142, 268] on img at bounding box center [194, 321] width 349 height 234
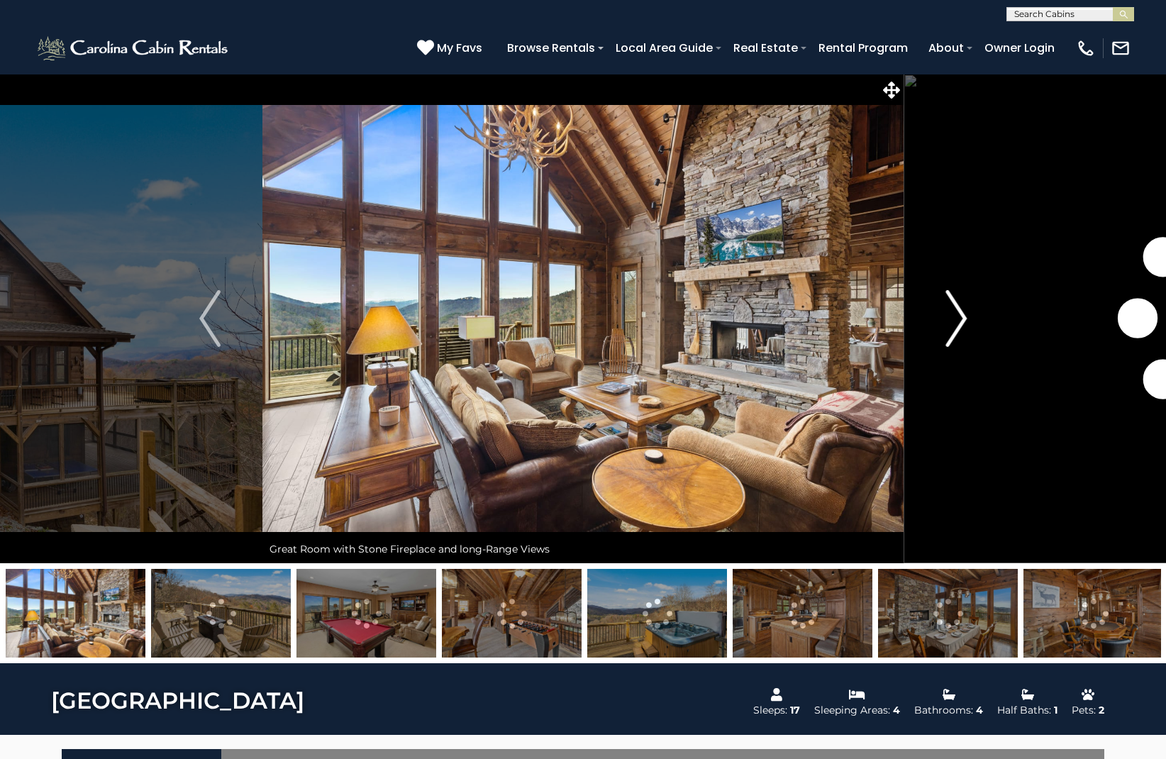
click at [960, 318] on img "Next" at bounding box center [955, 318] width 21 height 57
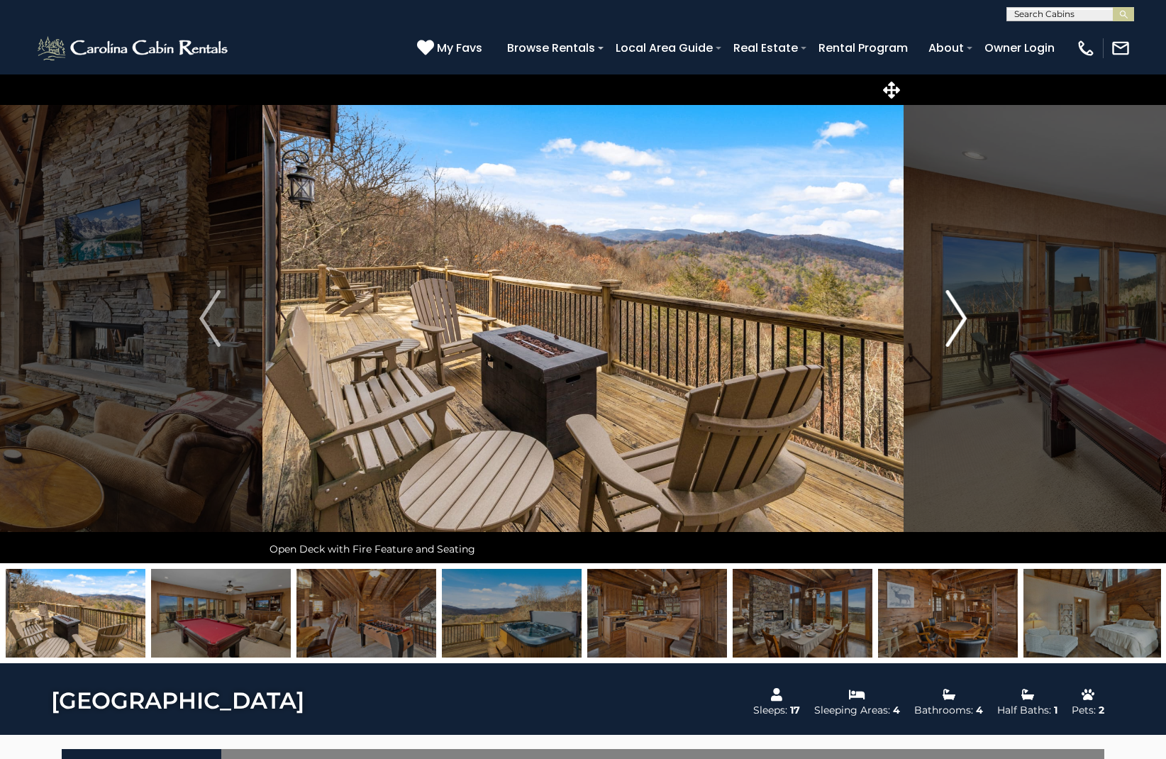
click at [960, 318] on img "Next" at bounding box center [955, 318] width 21 height 57
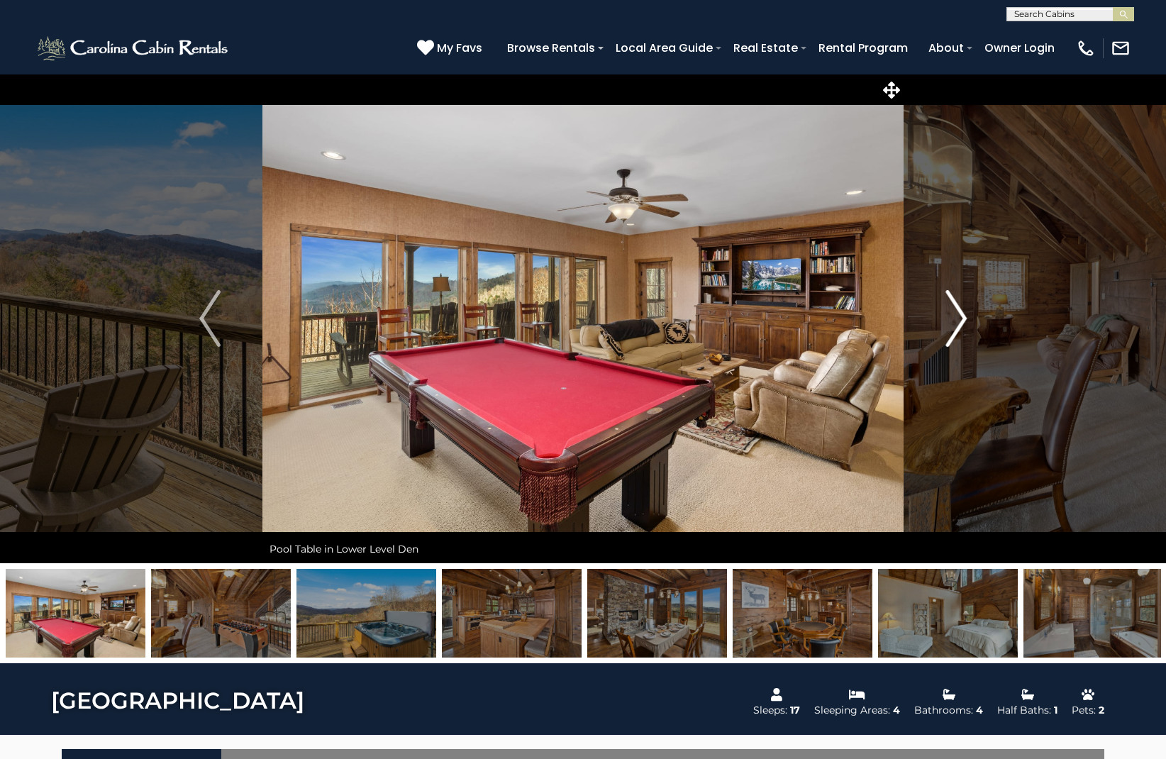
click at [960, 318] on img "Next" at bounding box center [955, 318] width 21 height 57
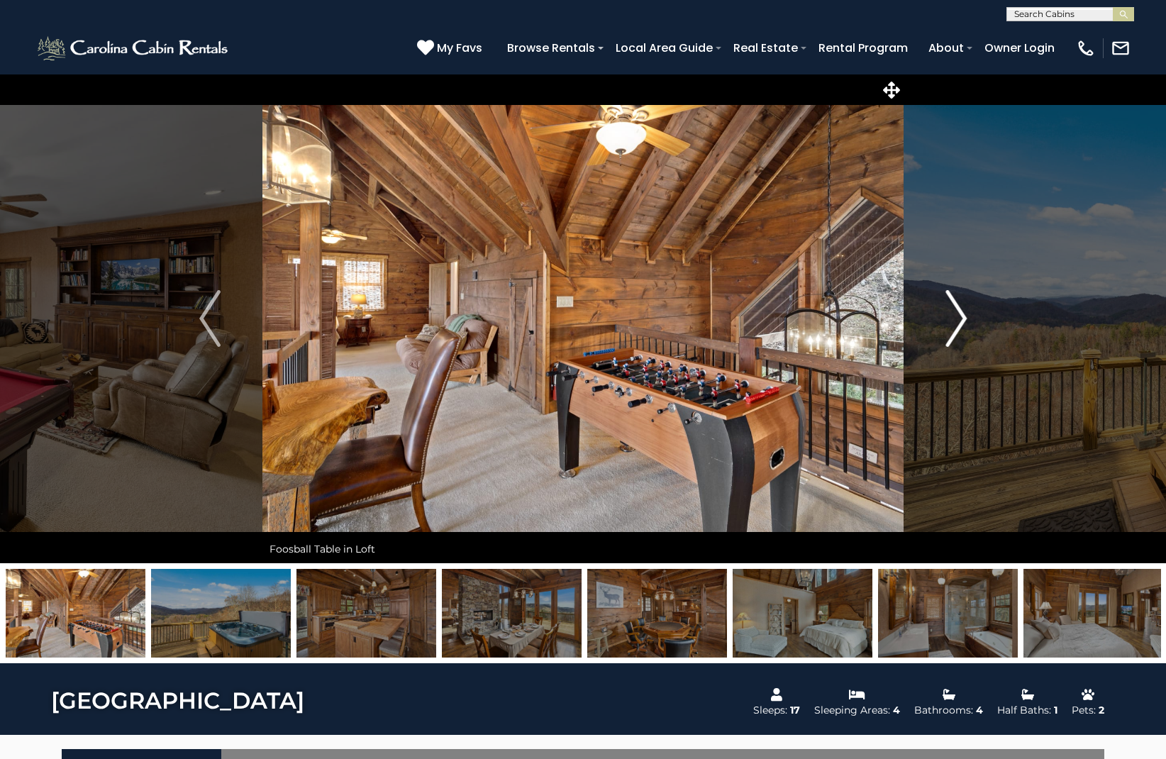
click at [960, 318] on img "Next" at bounding box center [955, 318] width 21 height 57
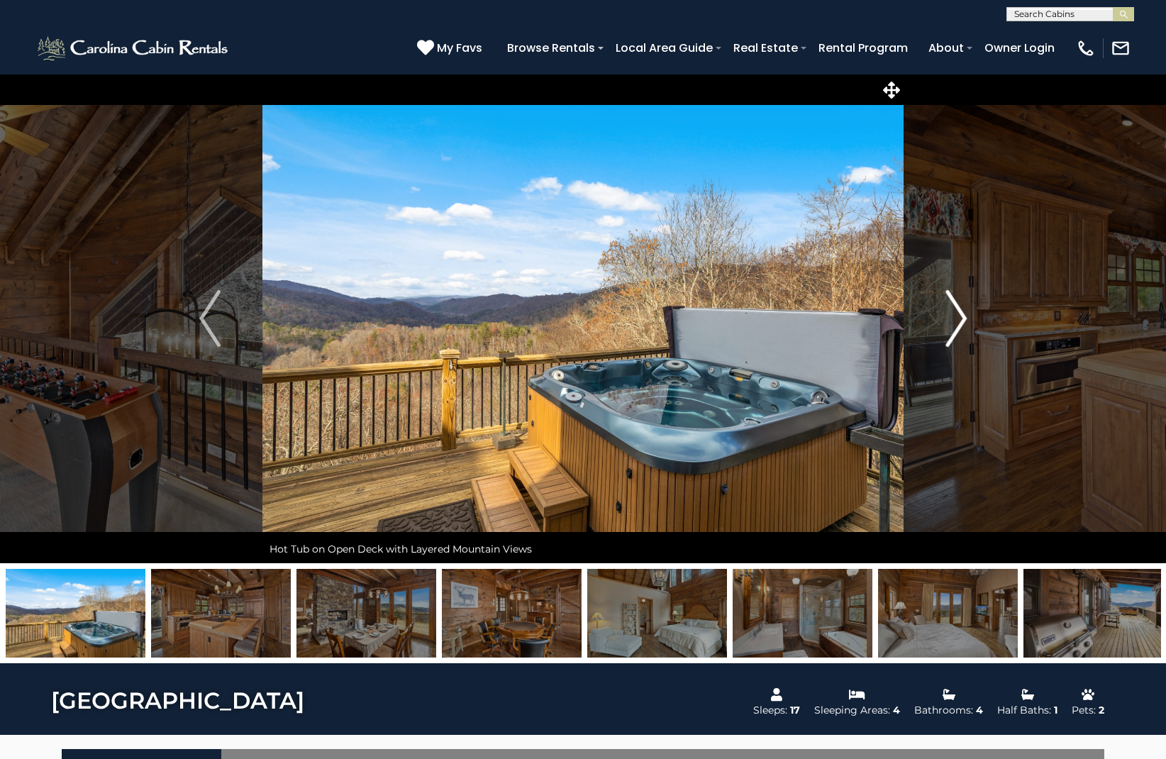
click at [960, 318] on img "Next" at bounding box center [955, 318] width 21 height 57
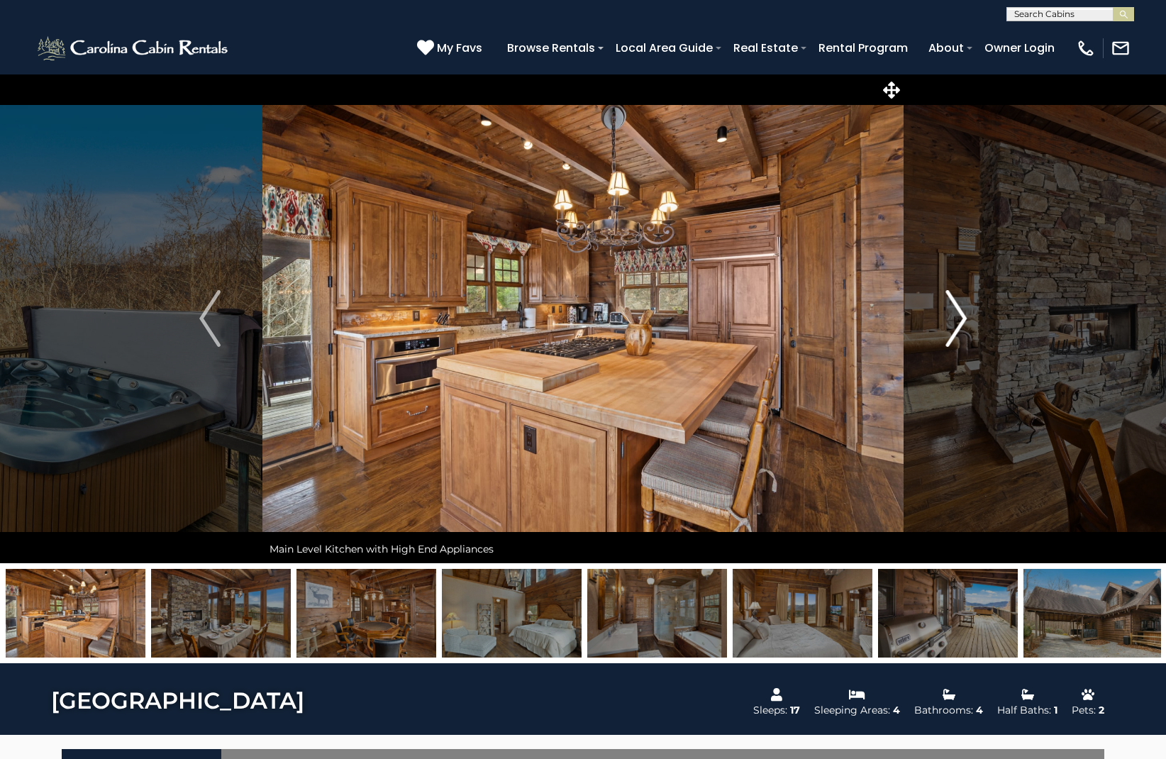
click at [960, 318] on img "Next" at bounding box center [955, 318] width 21 height 57
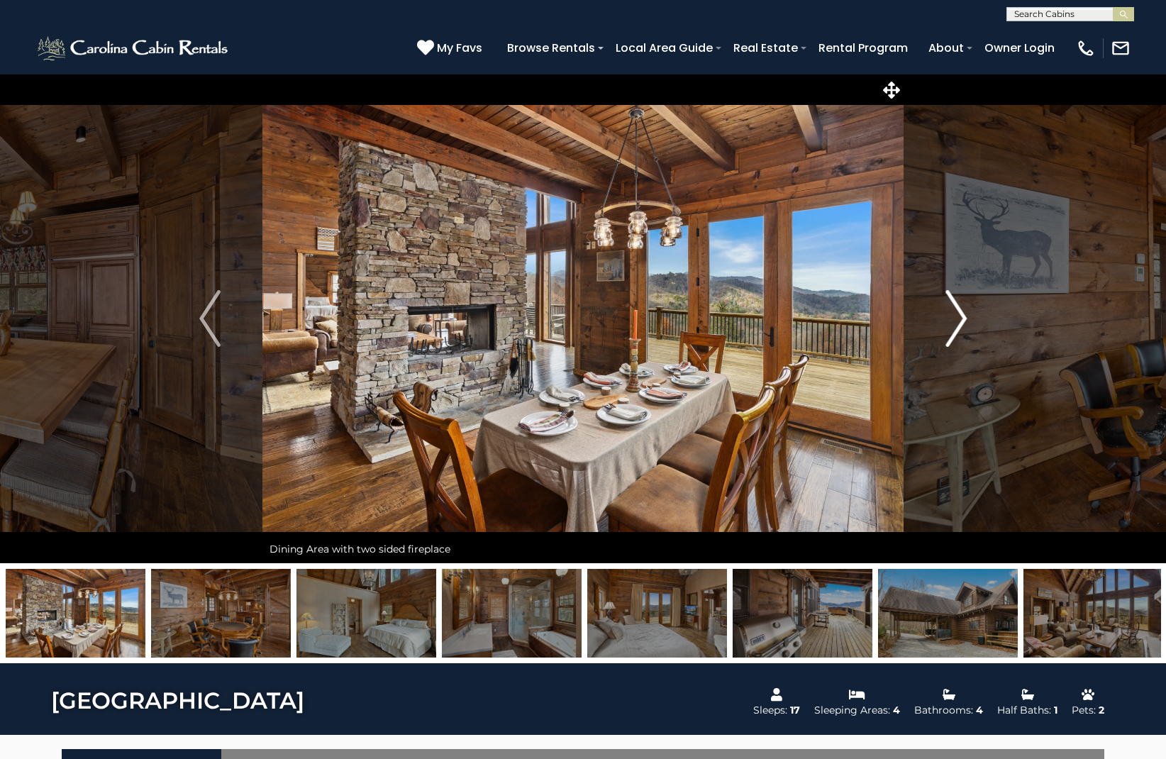
click at [960, 318] on img "Next" at bounding box center [955, 318] width 21 height 57
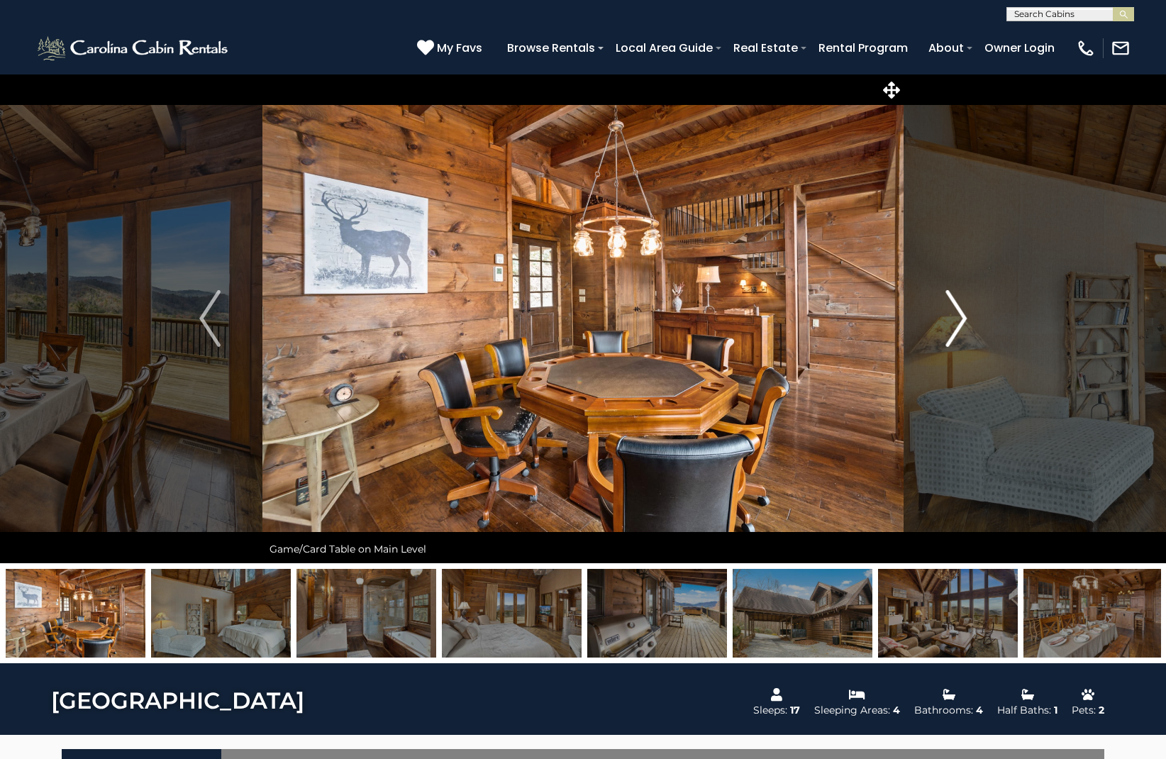
click at [960, 318] on img "Next" at bounding box center [955, 318] width 21 height 57
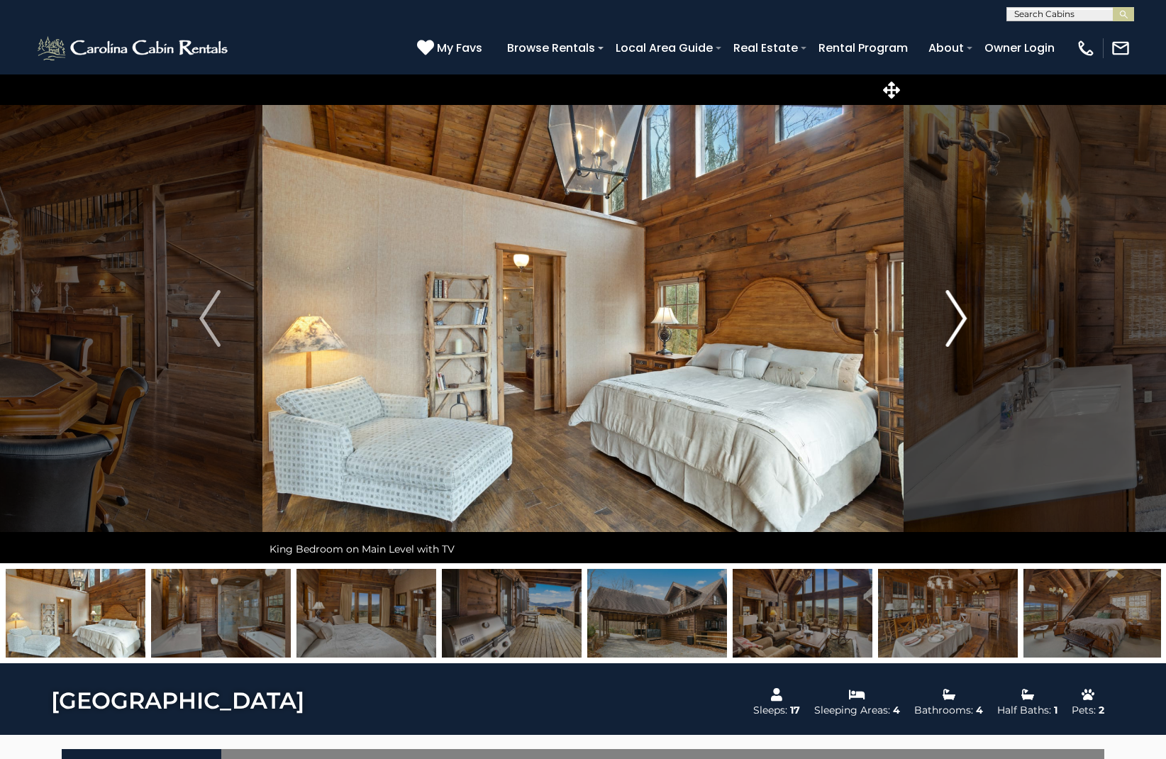
click at [960, 318] on img "Next" at bounding box center [955, 318] width 21 height 57
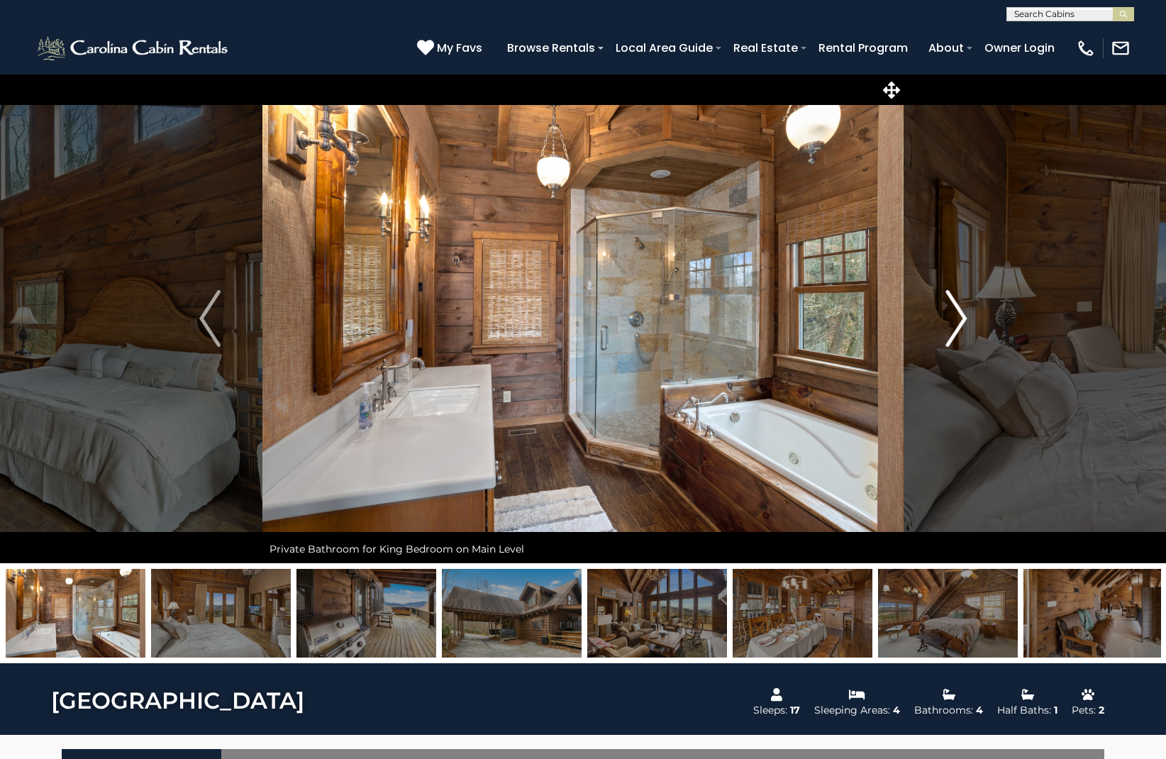
click at [960, 318] on img "Next" at bounding box center [955, 318] width 21 height 57
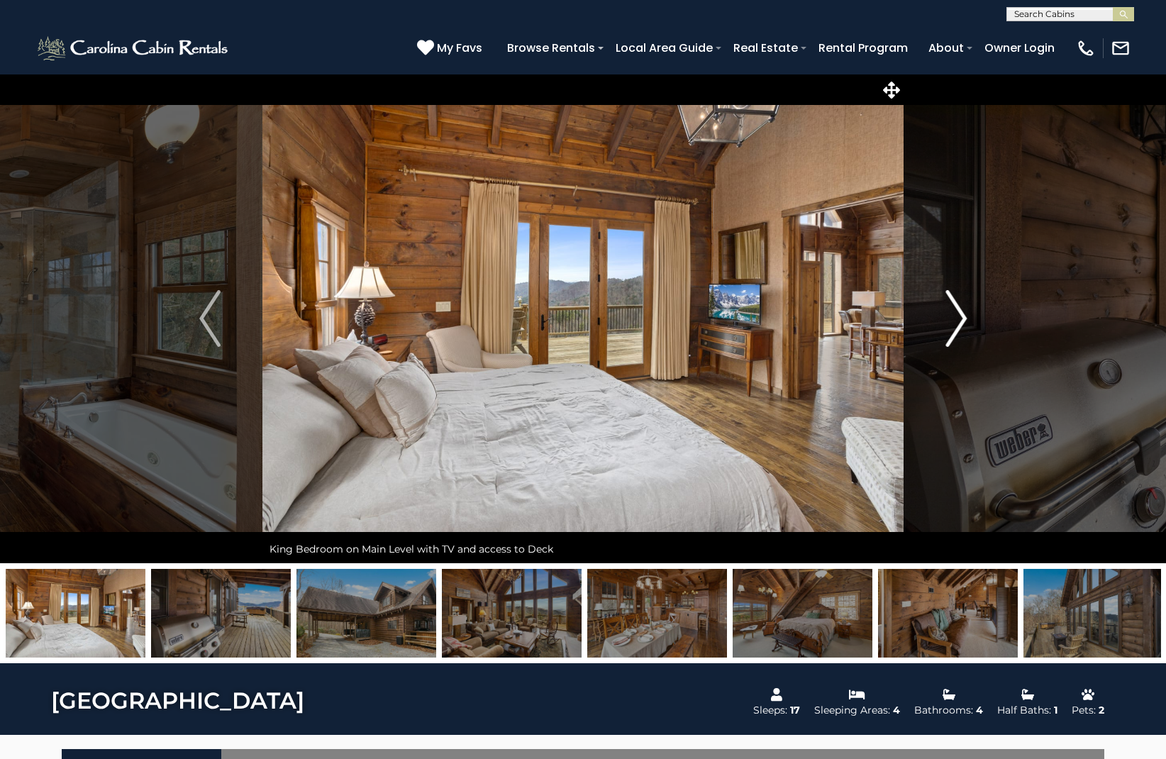
click at [960, 318] on img "Next" at bounding box center [955, 318] width 21 height 57
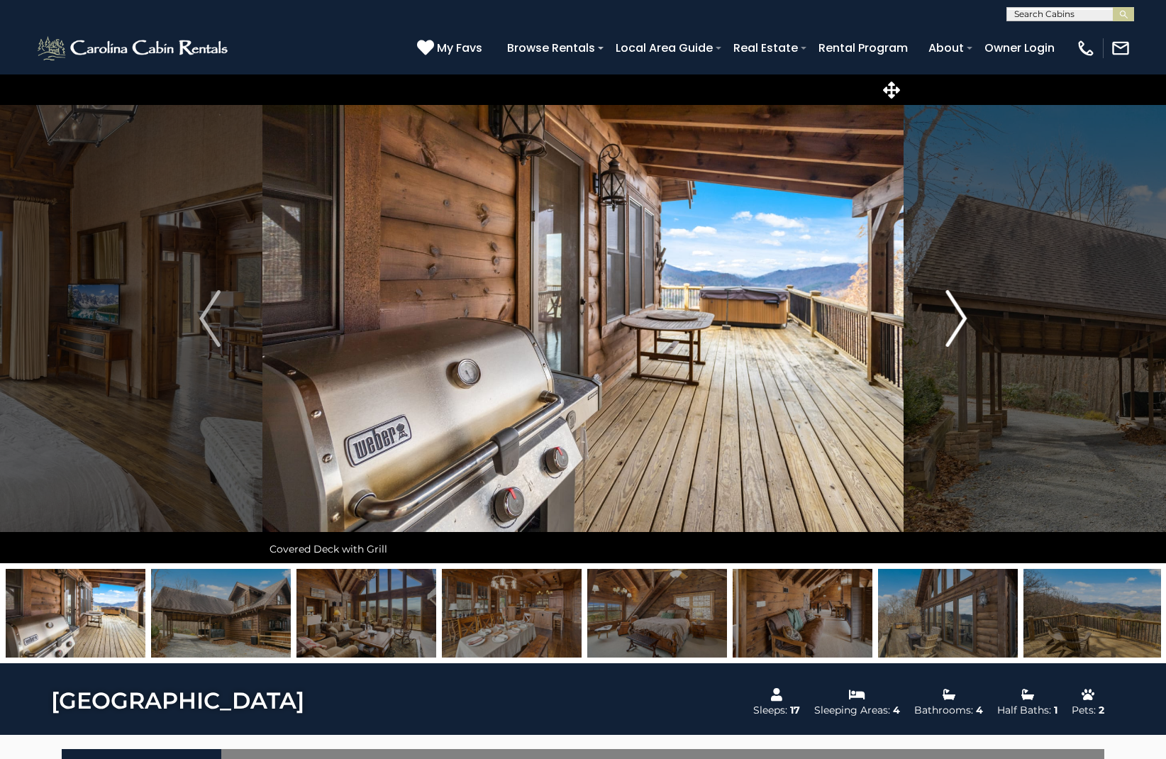
click at [960, 318] on img "Next" at bounding box center [955, 318] width 21 height 57
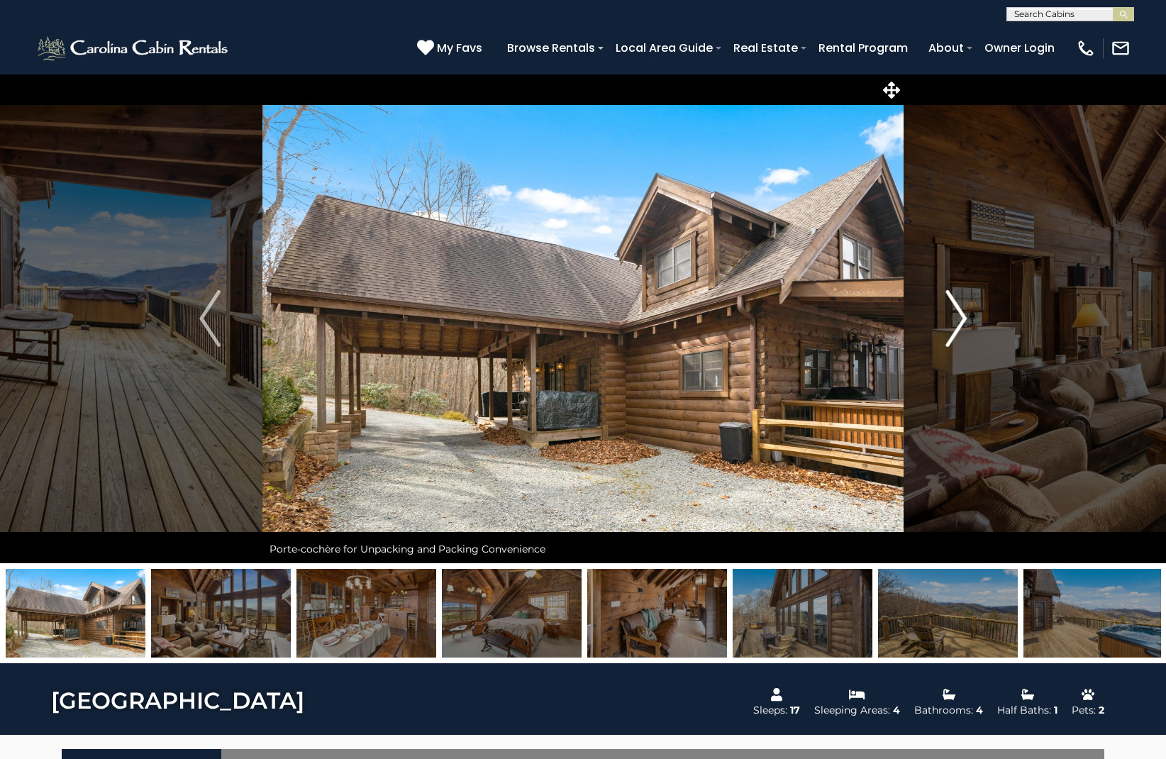
click at [960, 318] on img "Next" at bounding box center [955, 318] width 21 height 57
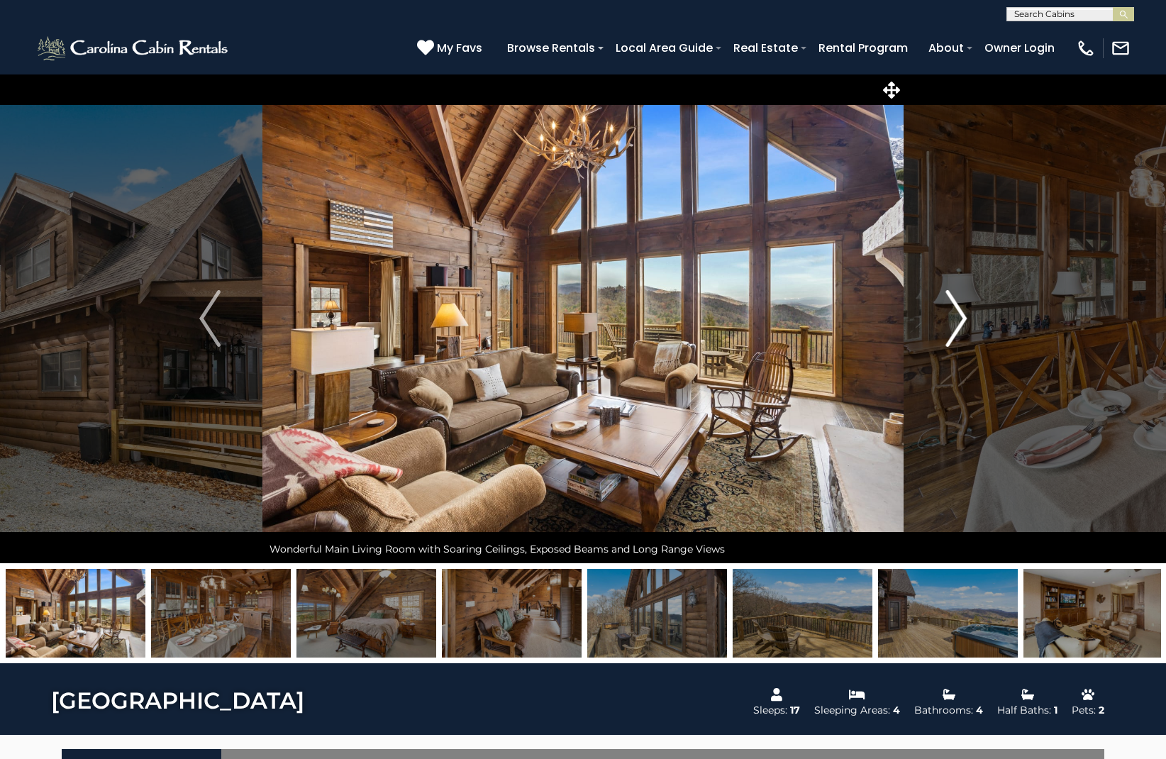
click at [960, 318] on img "Next" at bounding box center [955, 318] width 21 height 57
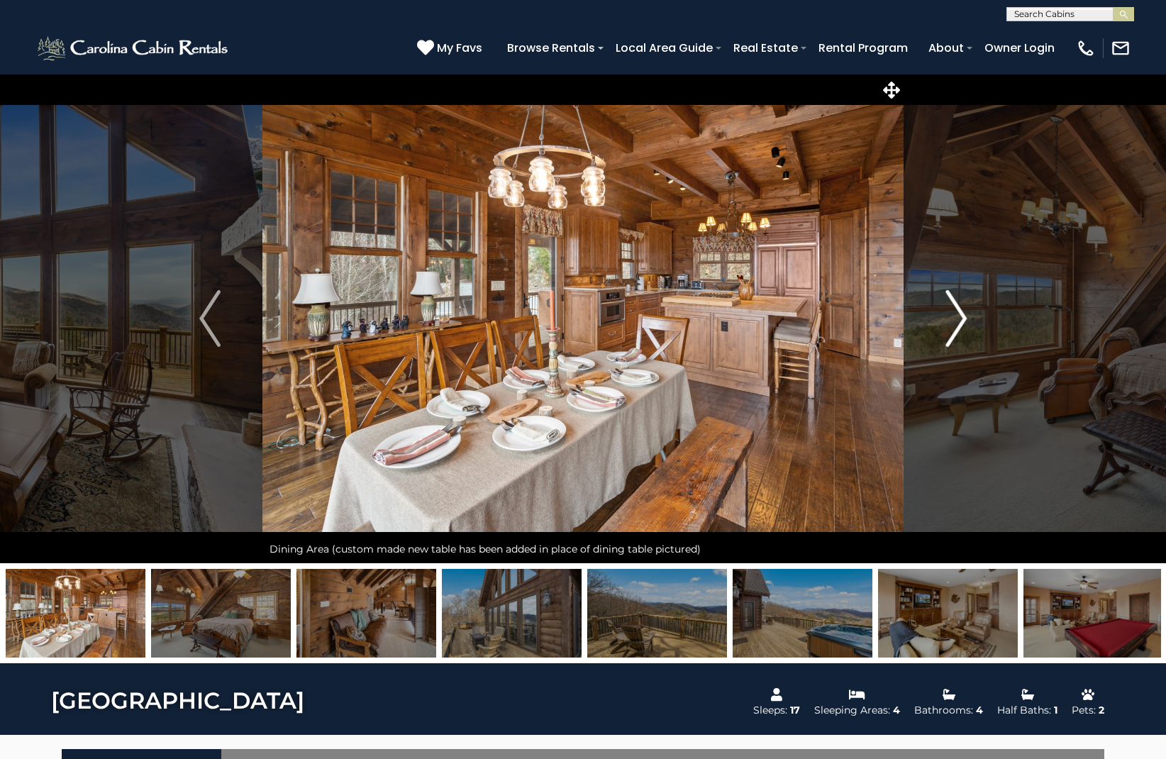
click at [960, 318] on img "Next" at bounding box center [955, 318] width 21 height 57
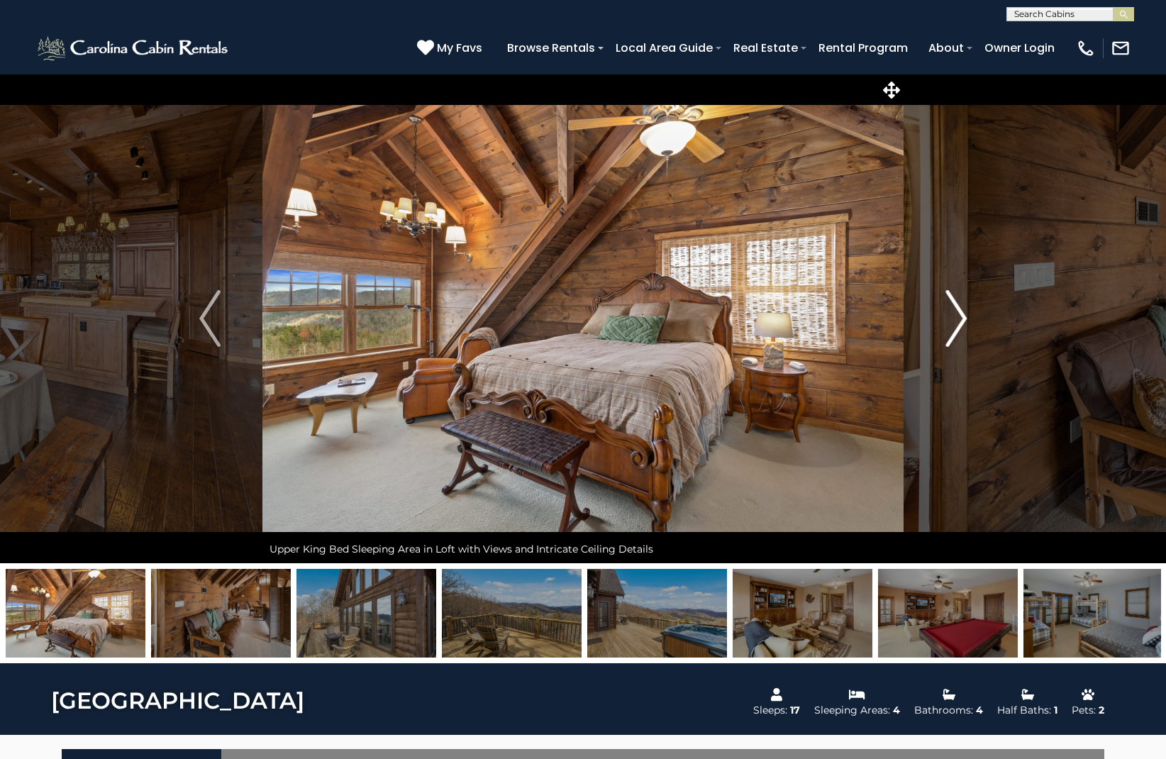
click at [960, 318] on img "Next" at bounding box center [955, 318] width 21 height 57
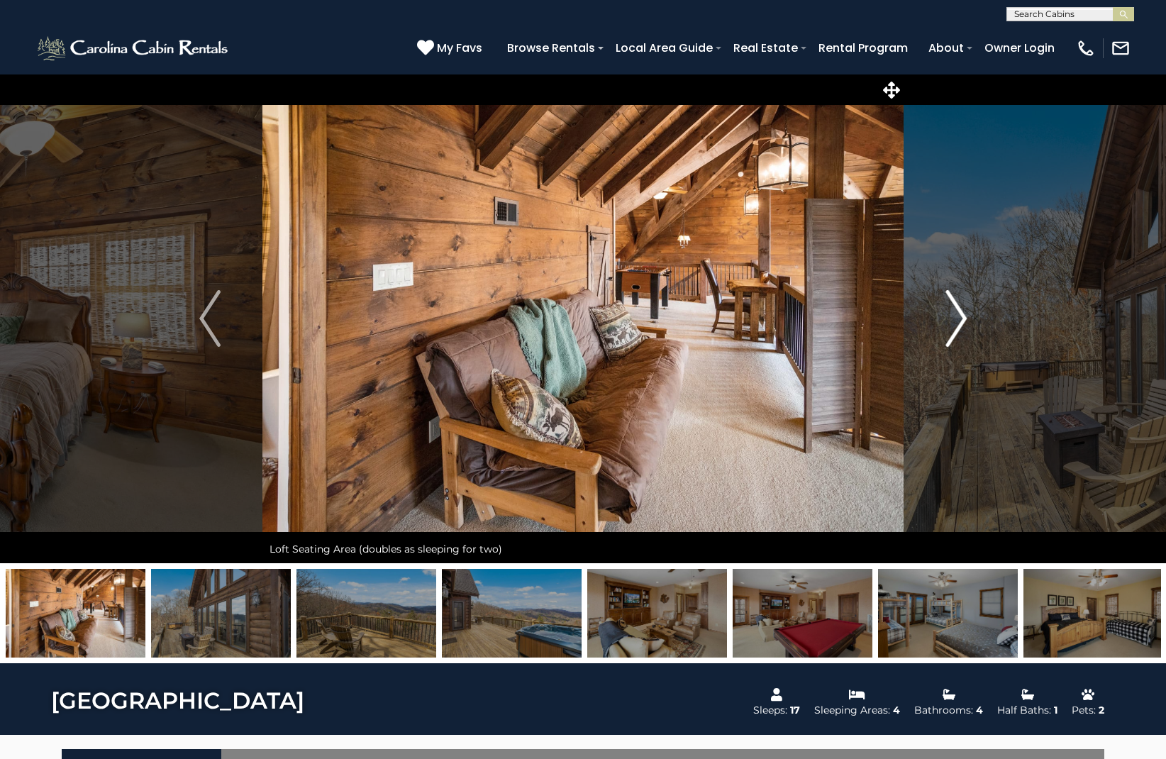
click at [960, 318] on img "Next" at bounding box center [955, 318] width 21 height 57
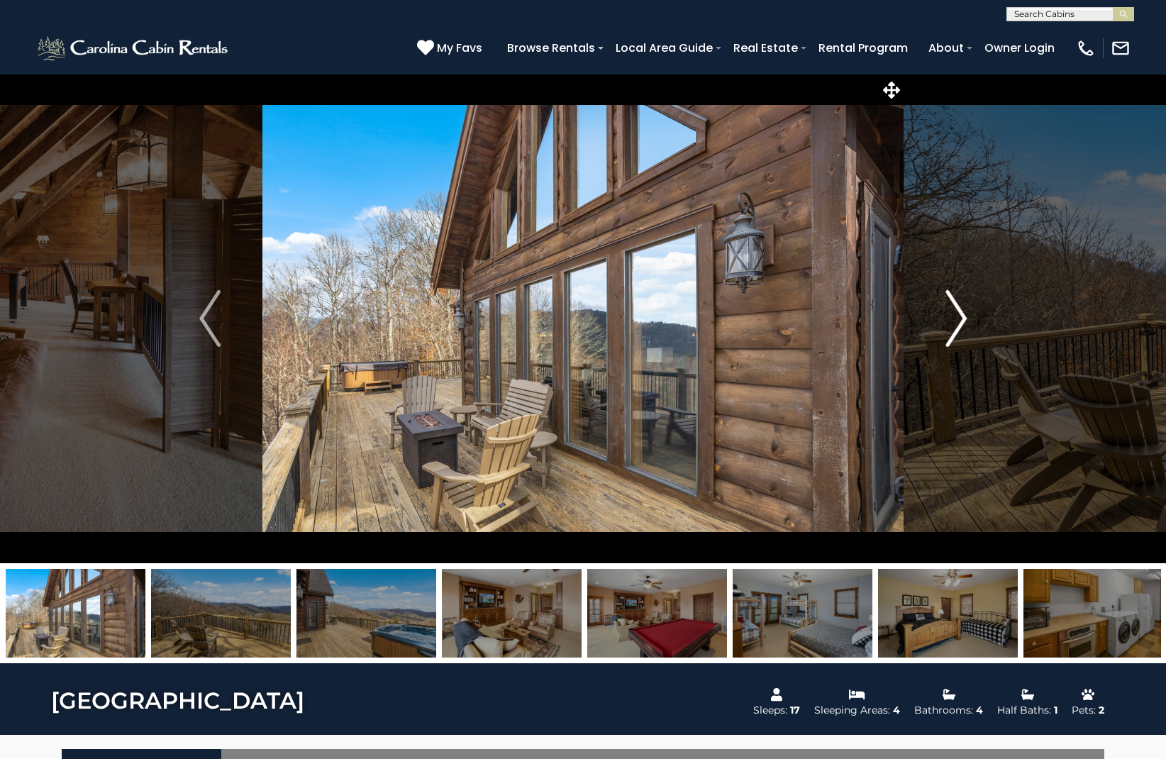
click at [960, 318] on img "Next" at bounding box center [955, 318] width 21 height 57
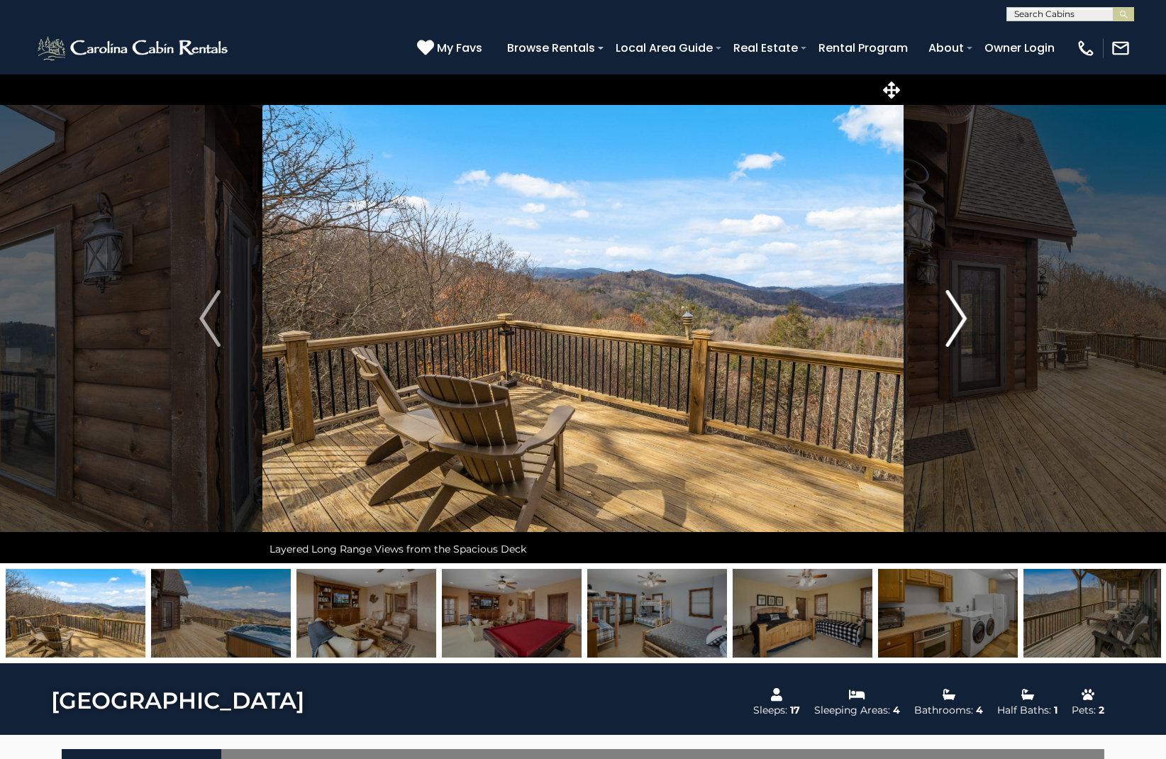
click at [960, 318] on img "Next" at bounding box center [955, 318] width 21 height 57
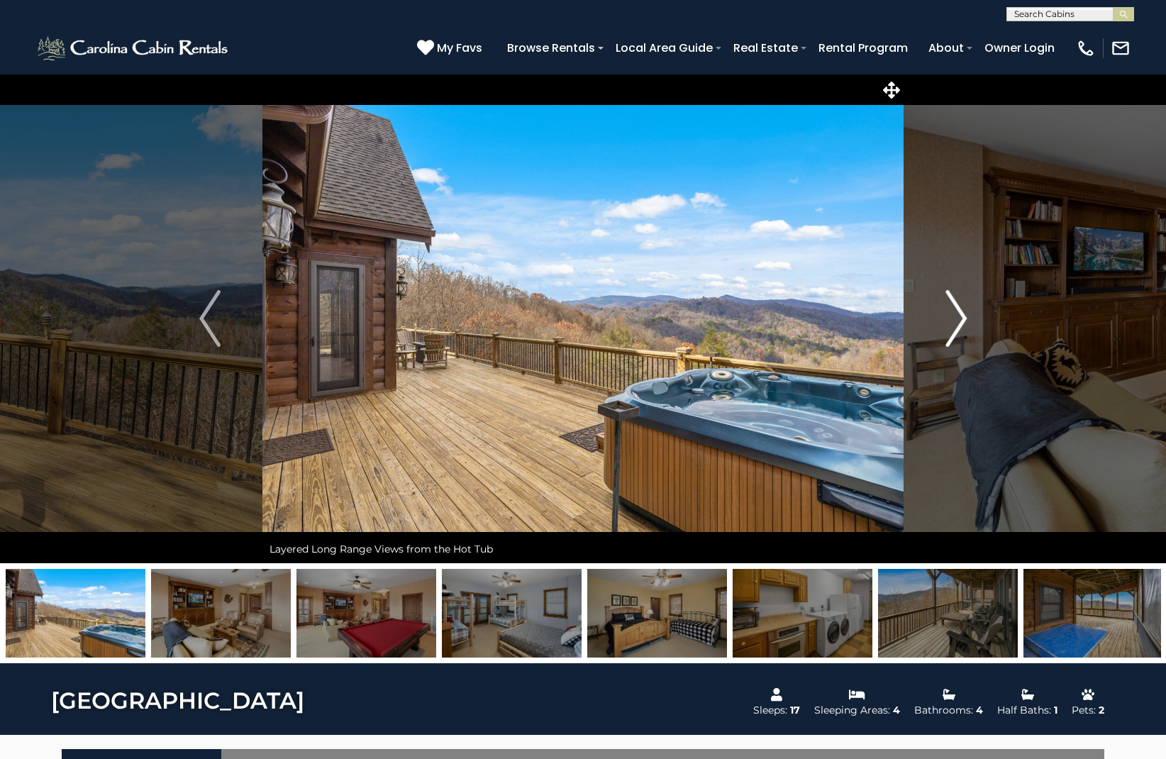
click at [960, 318] on img "Next" at bounding box center [955, 318] width 21 height 57
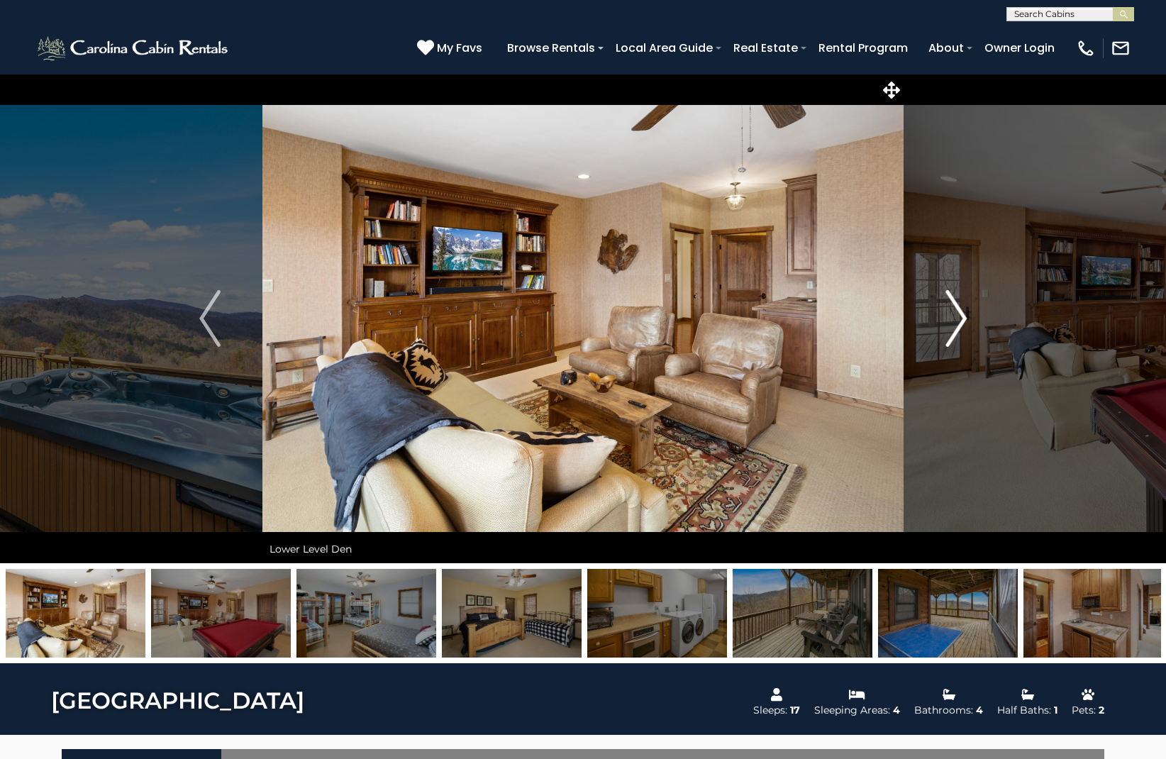
click at [960, 318] on img "Next" at bounding box center [955, 318] width 21 height 57
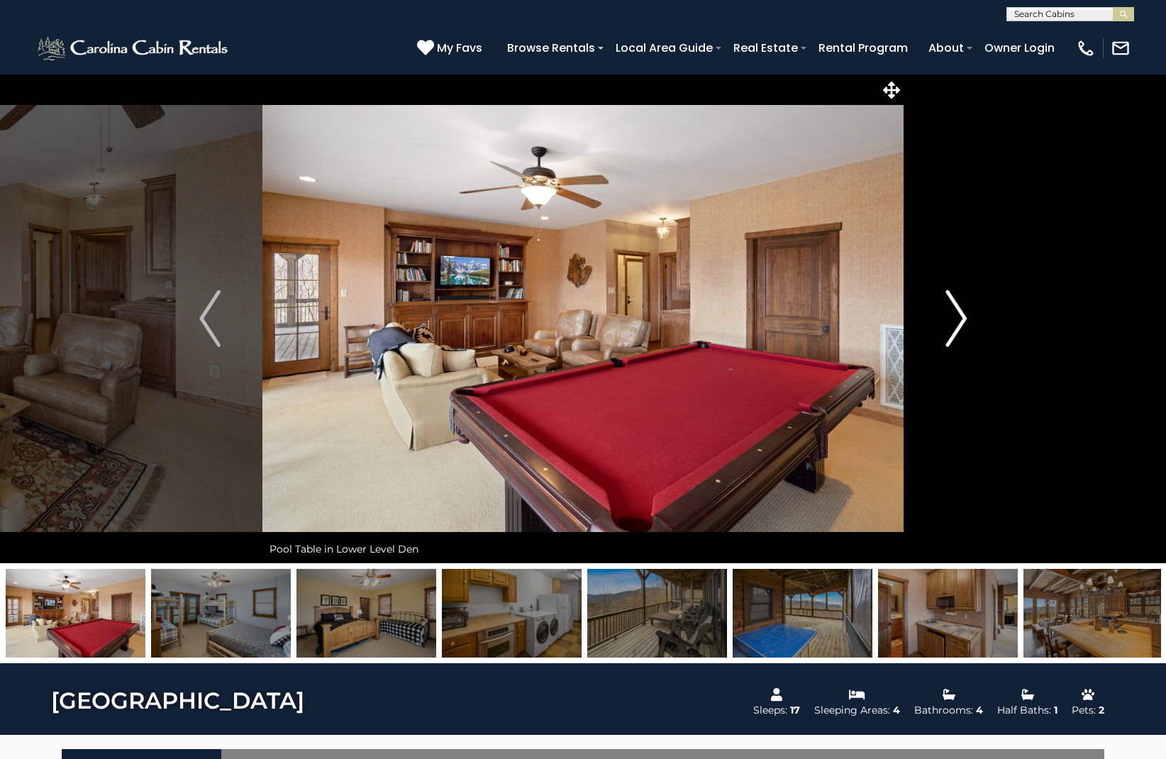
click at [960, 318] on img "Next" at bounding box center [955, 318] width 21 height 57
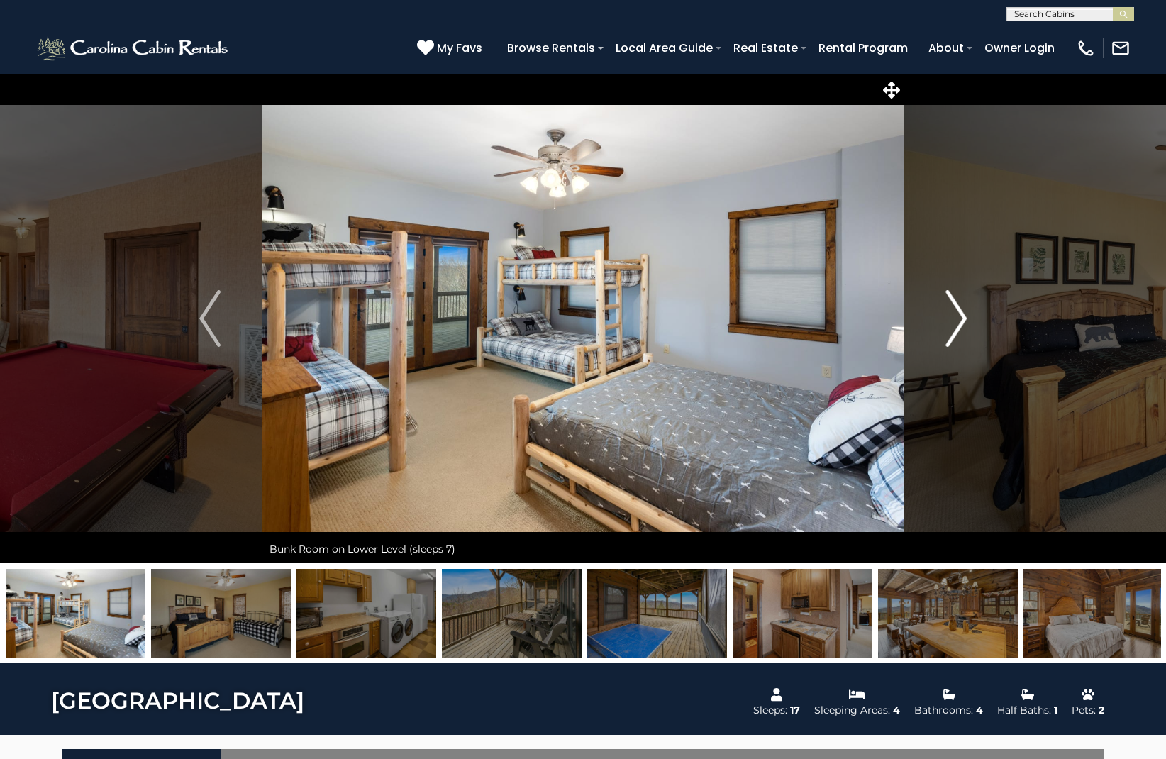
click at [960, 318] on img "Next" at bounding box center [955, 318] width 21 height 57
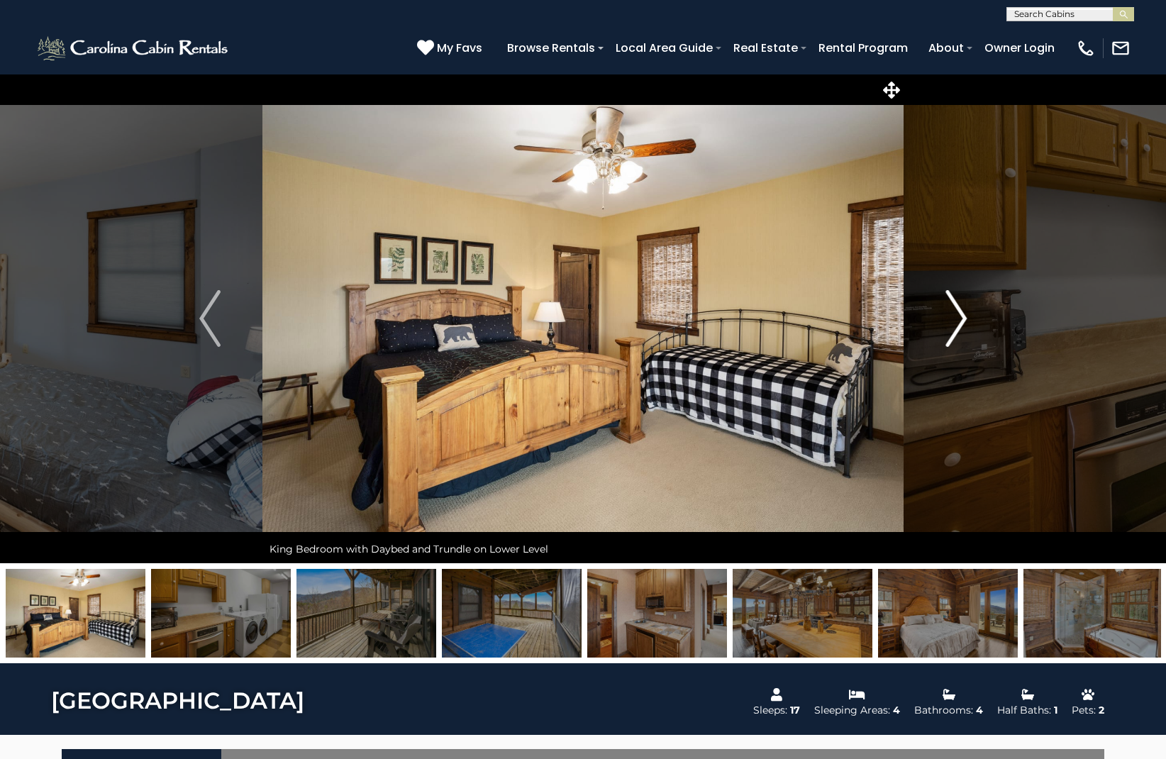
click at [960, 318] on img "Next" at bounding box center [955, 318] width 21 height 57
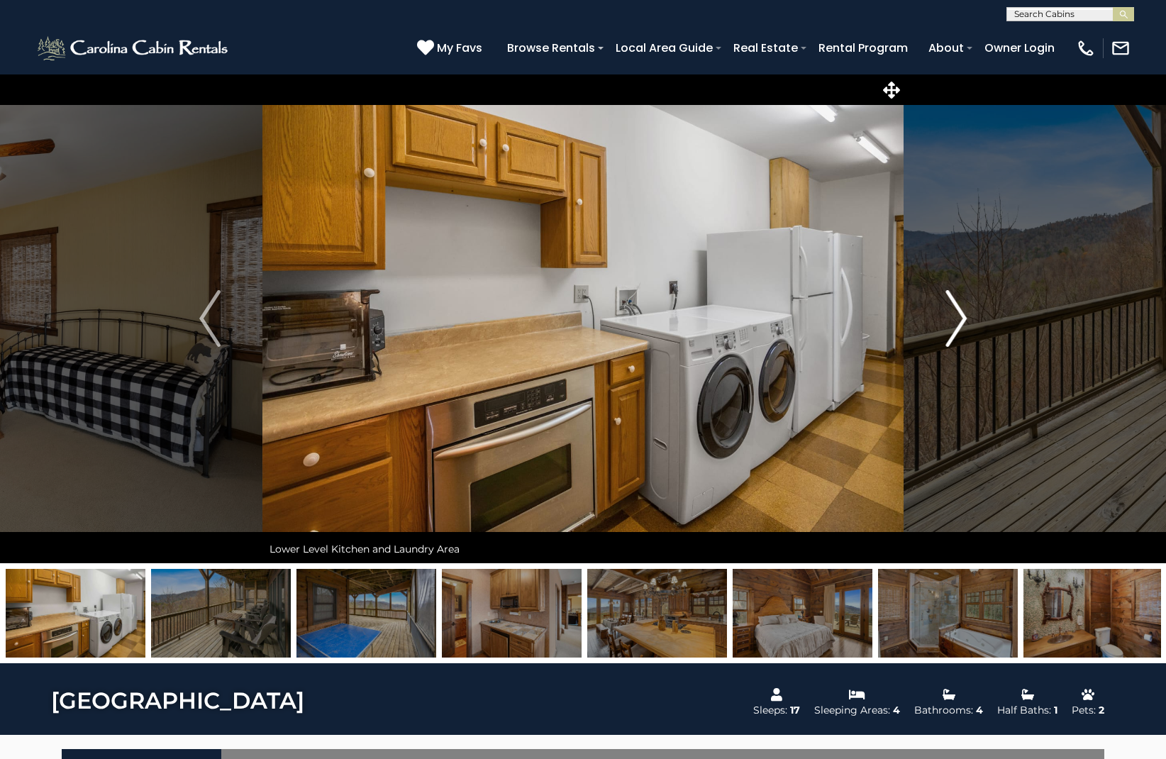
click at [960, 318] on img "Next" at bounding box center [955, 318] width 21 height 57
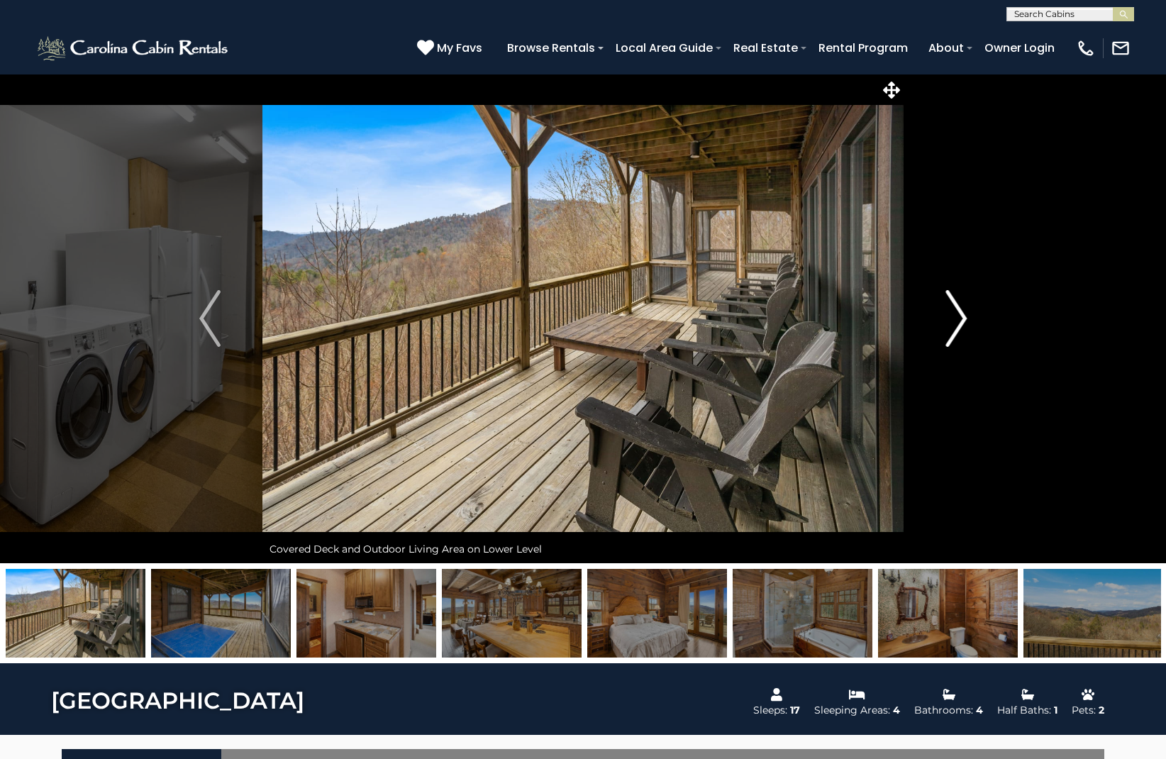
click at [960, 318] on img "Next" at bounding box center [955, 318] width 21 height 57
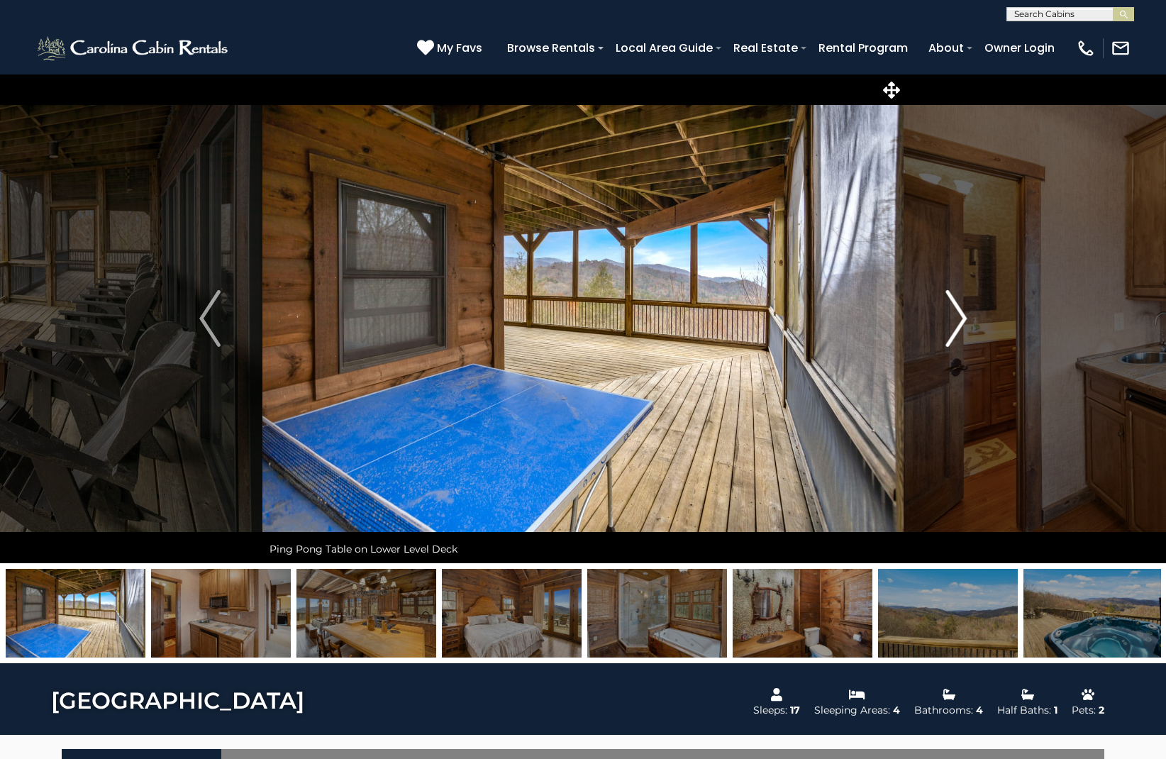
click at [960, 318] on img "Next" at bounding box center [955, 318] width 21 height 57
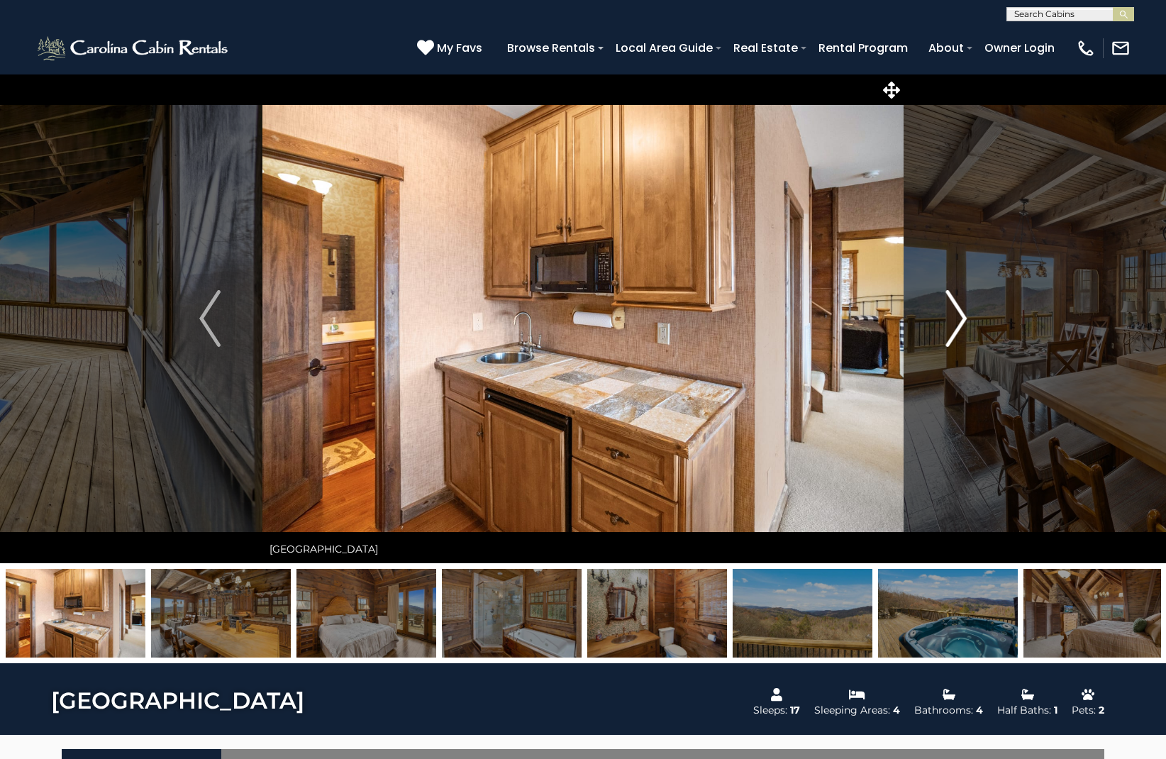
click at [960, 318] on img "Next" at bounding box center [955, 318] width 21 height 57
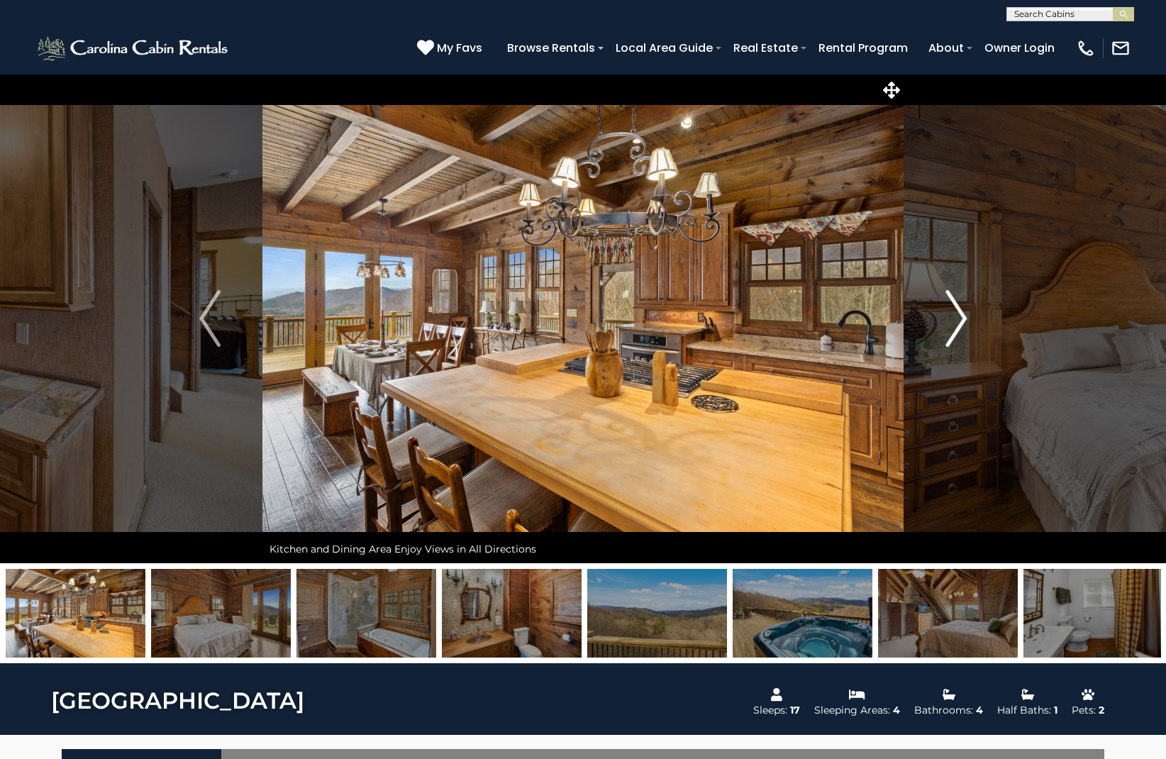
click at [960, 318] on img "Next" at bounding box center [955, 318] width 21 height 57
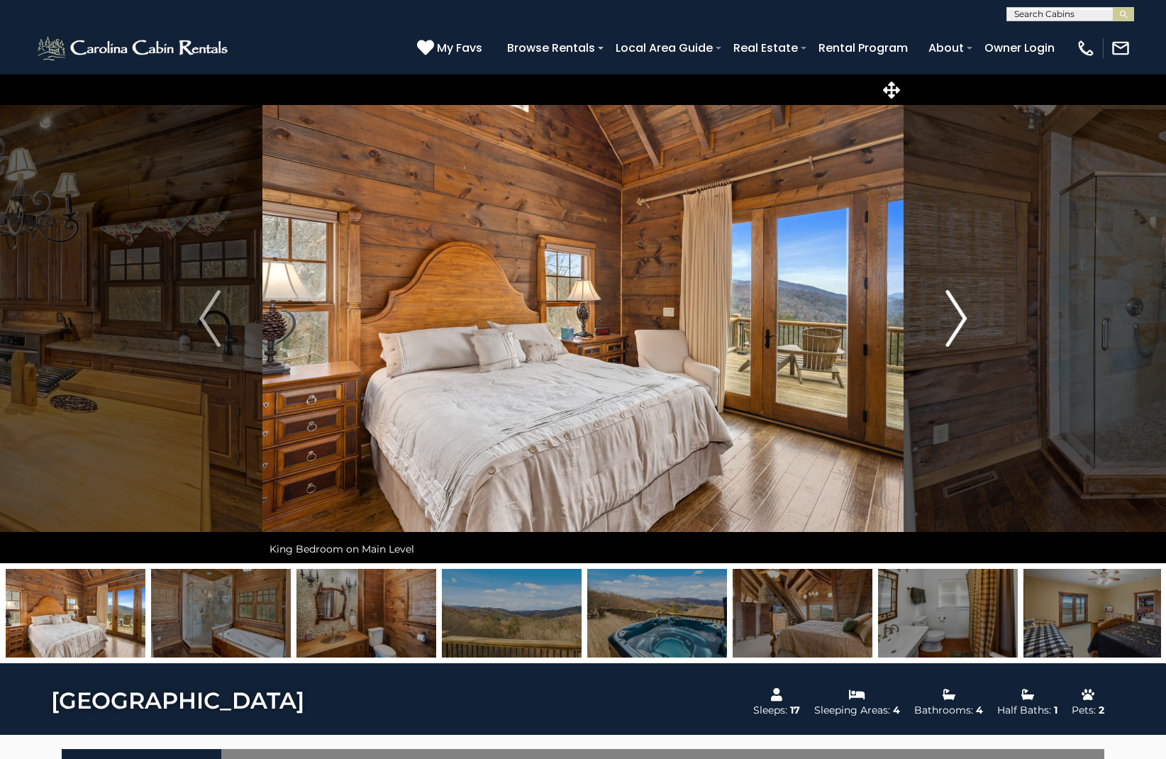
click at [960, 318] on img "Next" at bounding box center [955, 318] width 21 height 57
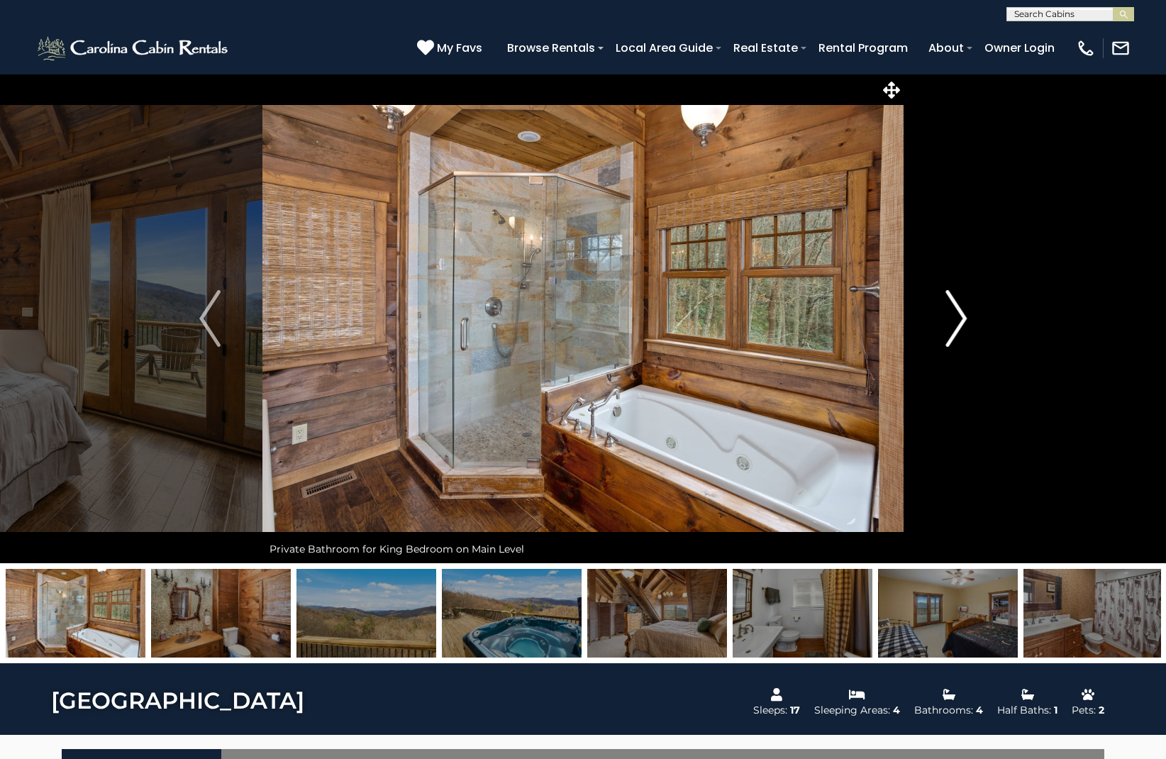
click at [960, 318] on img "Next" at bounding box center [955, 318] width 21 height 57
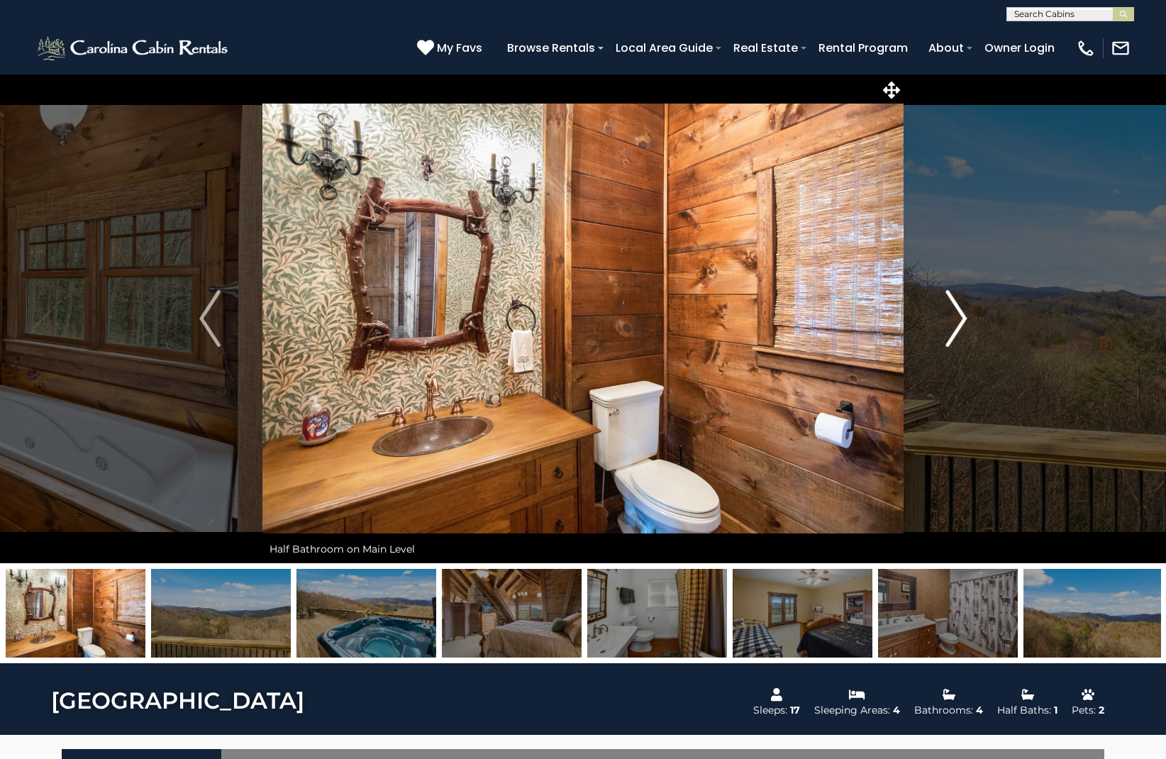
click at [960, 318] on img "Next" at bounding box center [955, 318] width 21 height 57
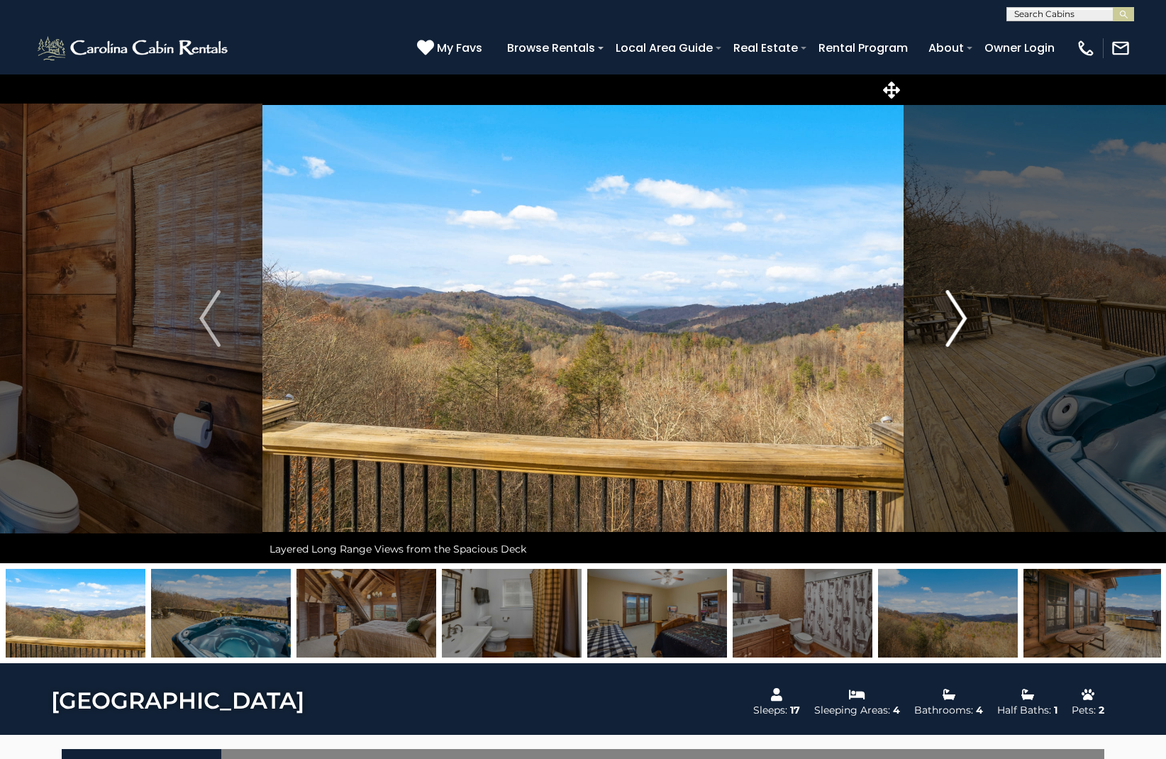
click at [960, 318] on img "Next" at bounding box center [955, 318] width 21 height 57
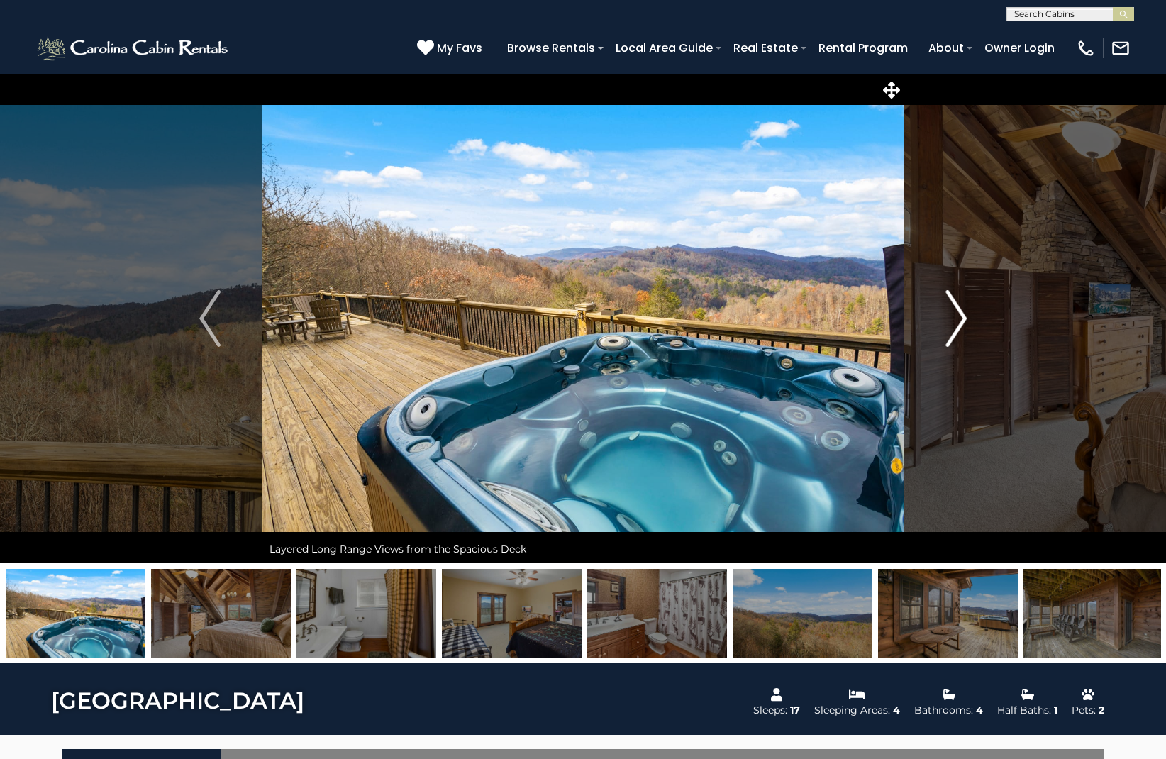
click at [960, 318] on img "Next" at bounding box center [955, 318] width 21 height 57
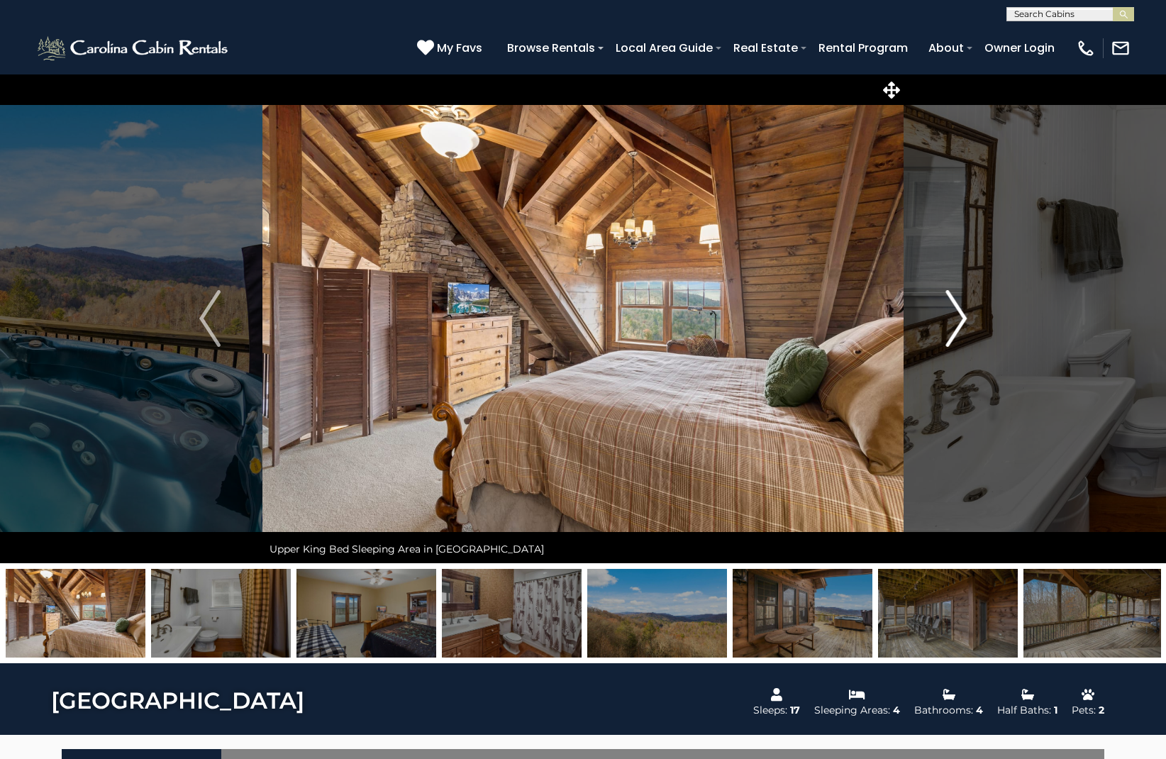
click at [960, 318] on img "Next" at bounding box center [955, 318] width 21 height 57
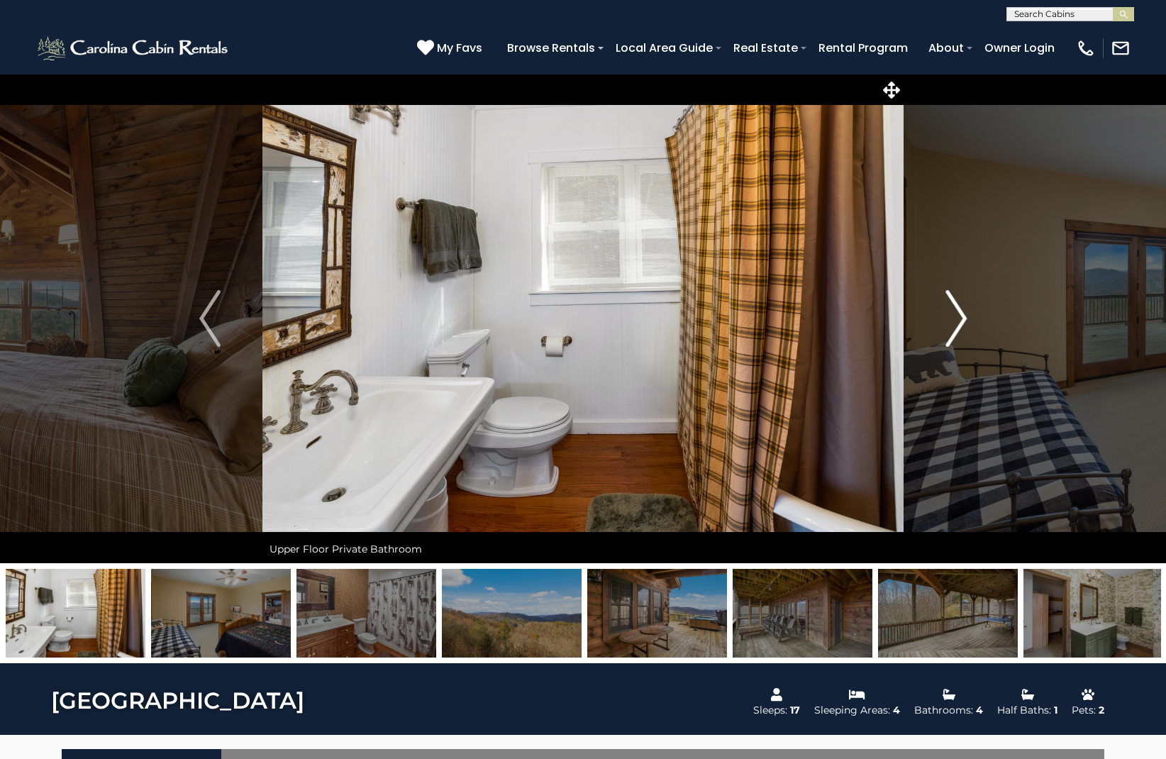
click at [960, 318] on img "Next" at bounding box center [955, 318] width 21 height 57
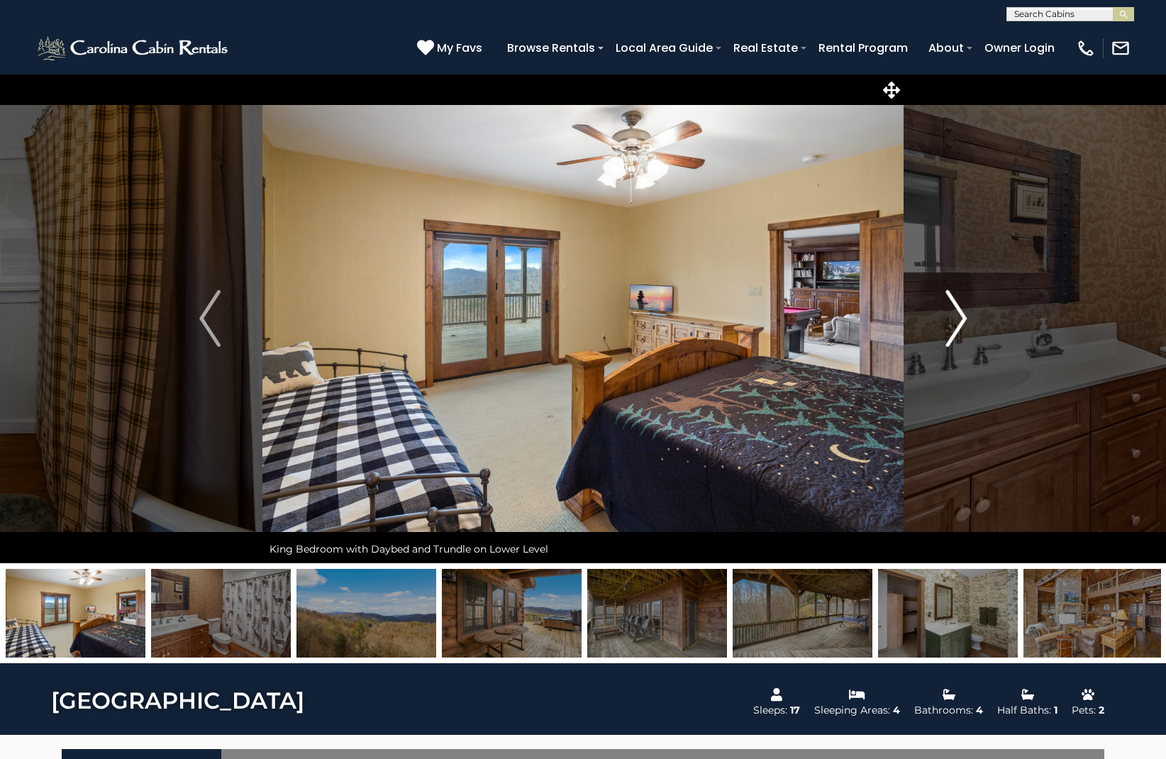
click at [960, 318] on img "Next" at bounding box center [955, 318] width 21 height 57
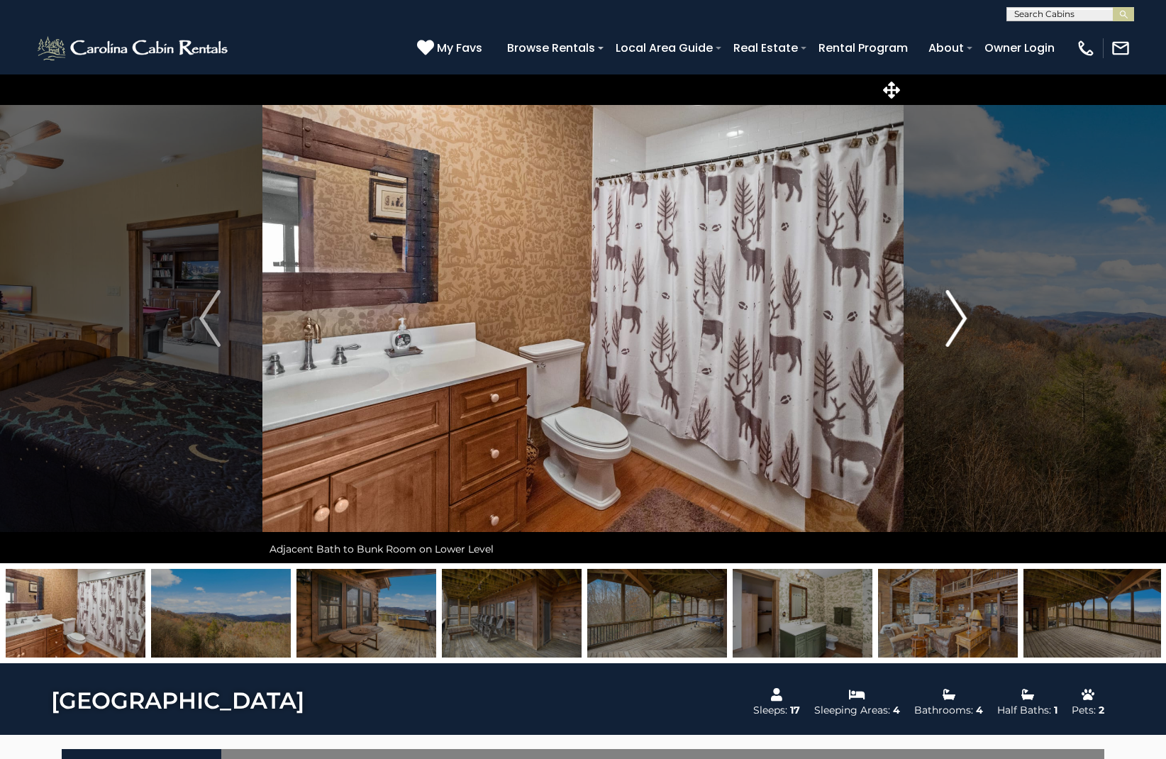
click at [960, 318] on img "Next" at bounding box center [955, 318] width 21 height 57
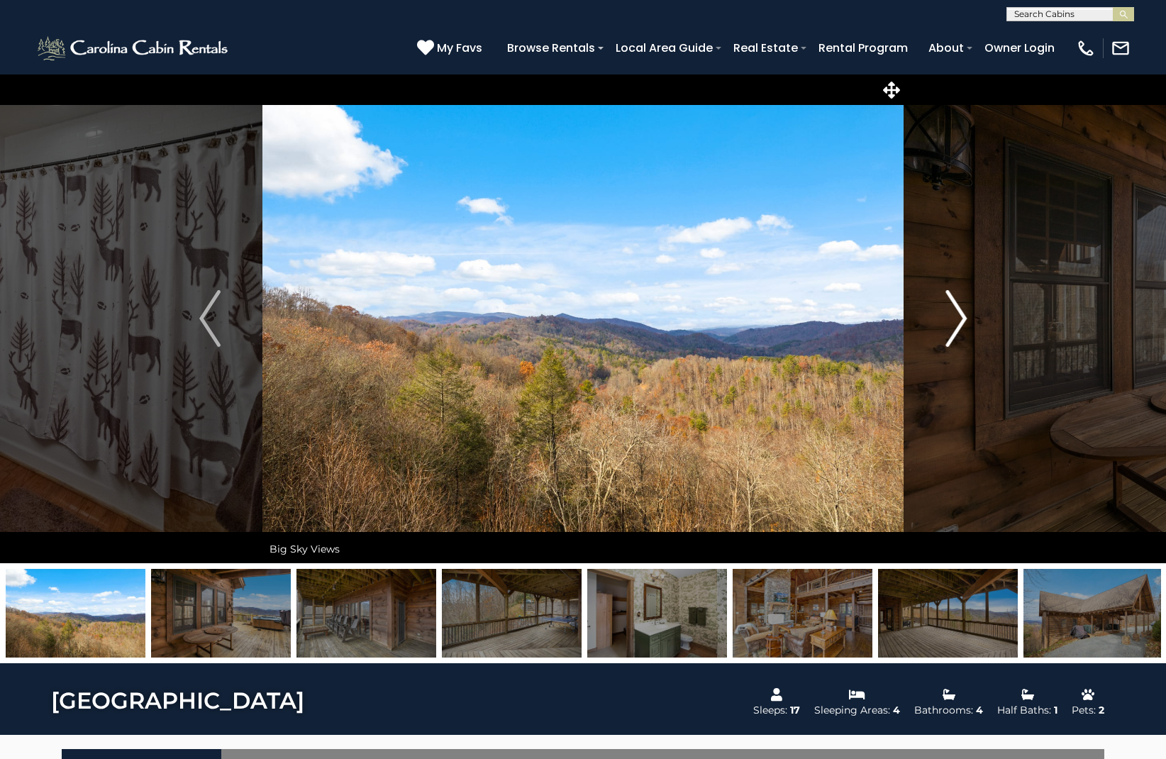
click at [960, 318] on img "Next" at bounding box center [955, 318] width 21 height 57
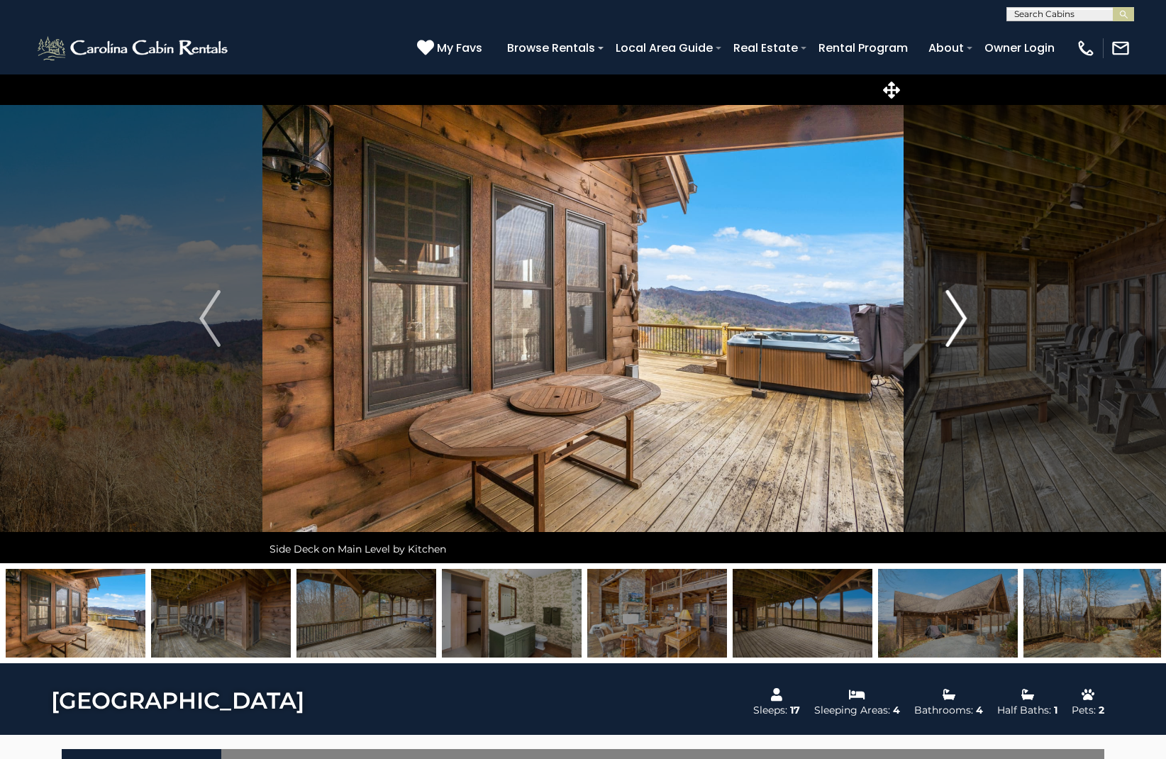
click at [960, 318] on img "Next" at bounding box center [955, 318] width 21 height 57
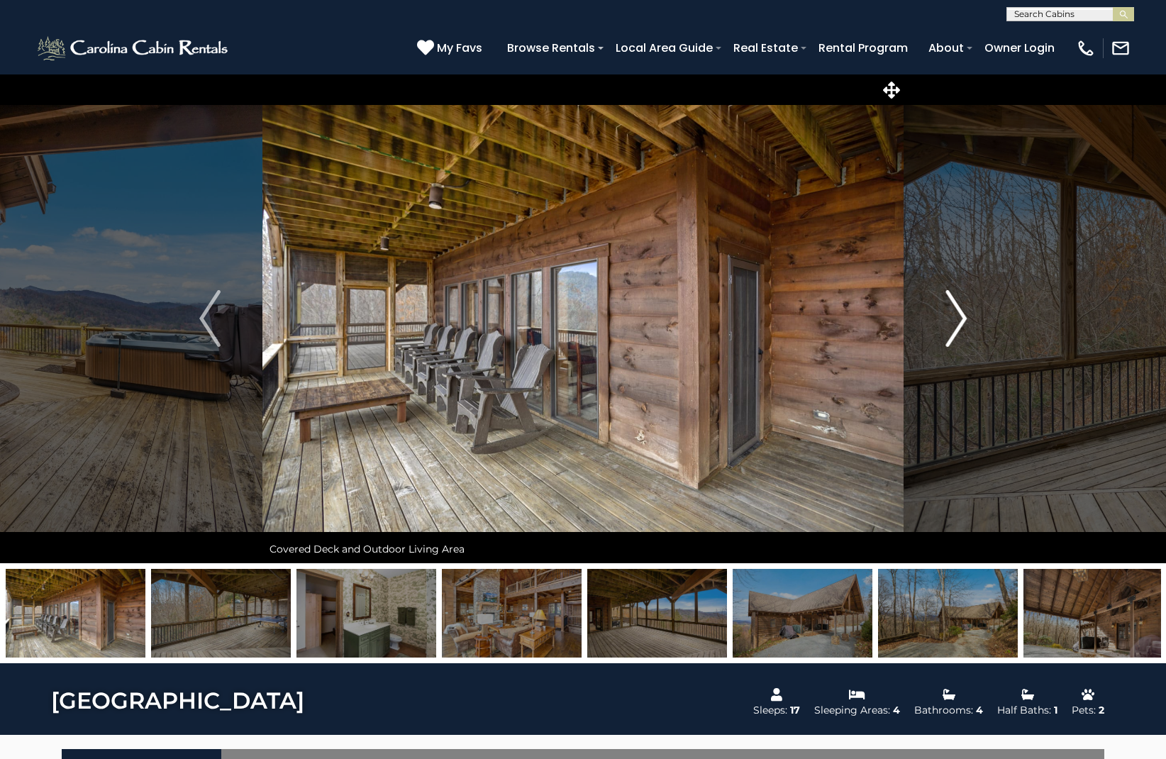
click at [960, 318] on img "Next" at bounding box center [955, 318] width 21 height 57
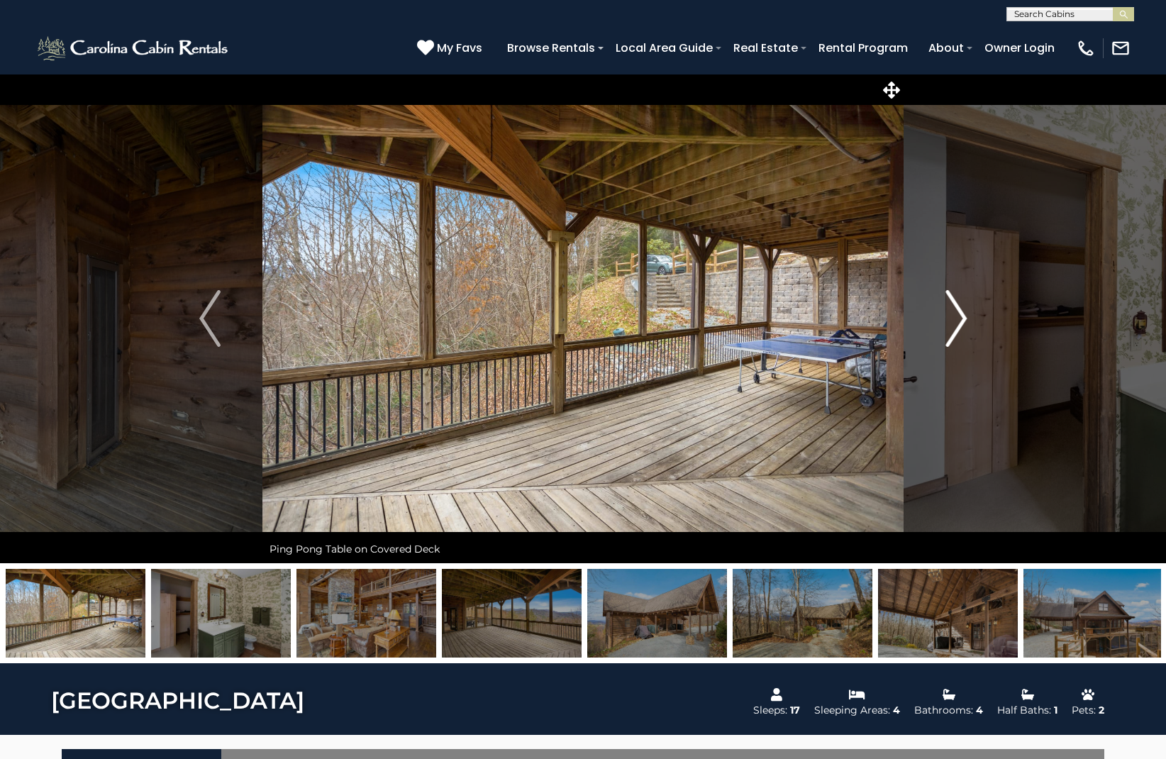
click at [960, 318] on img "Next" at bounding box center [955, 318] width 21 height 57
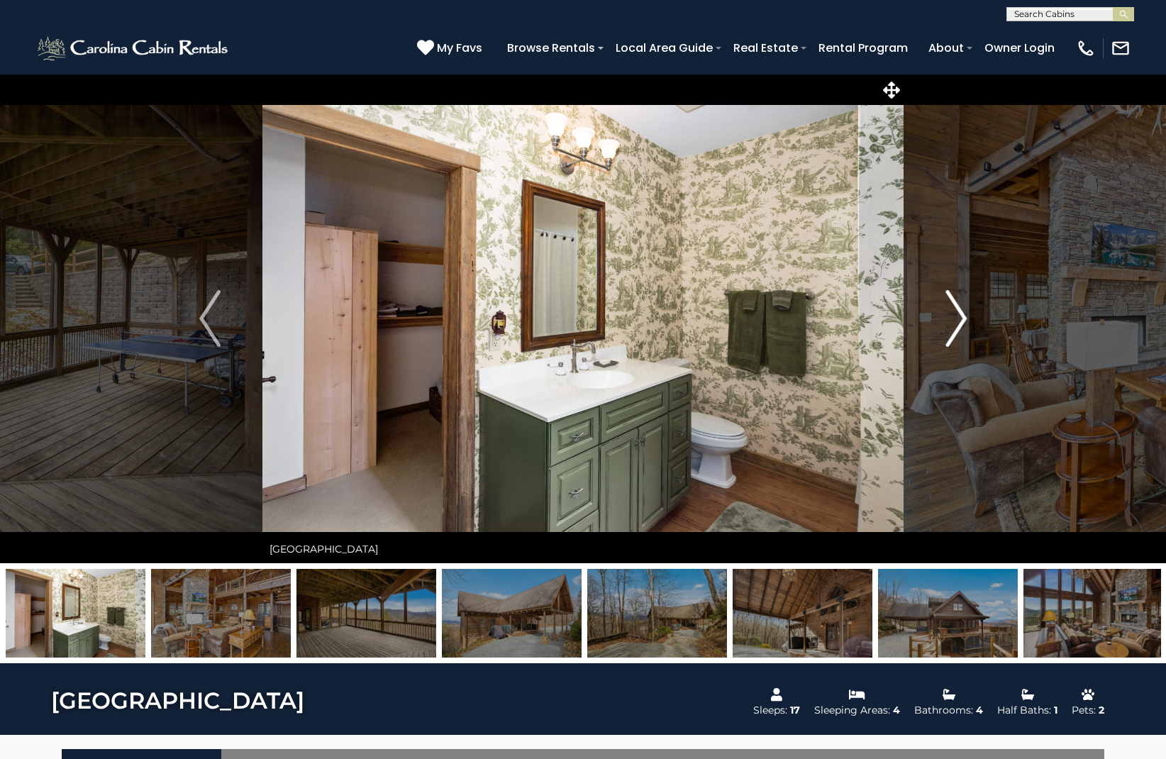
click at [960, 318] on img "Next" at bounding box center [955, 318] width 21 height 57
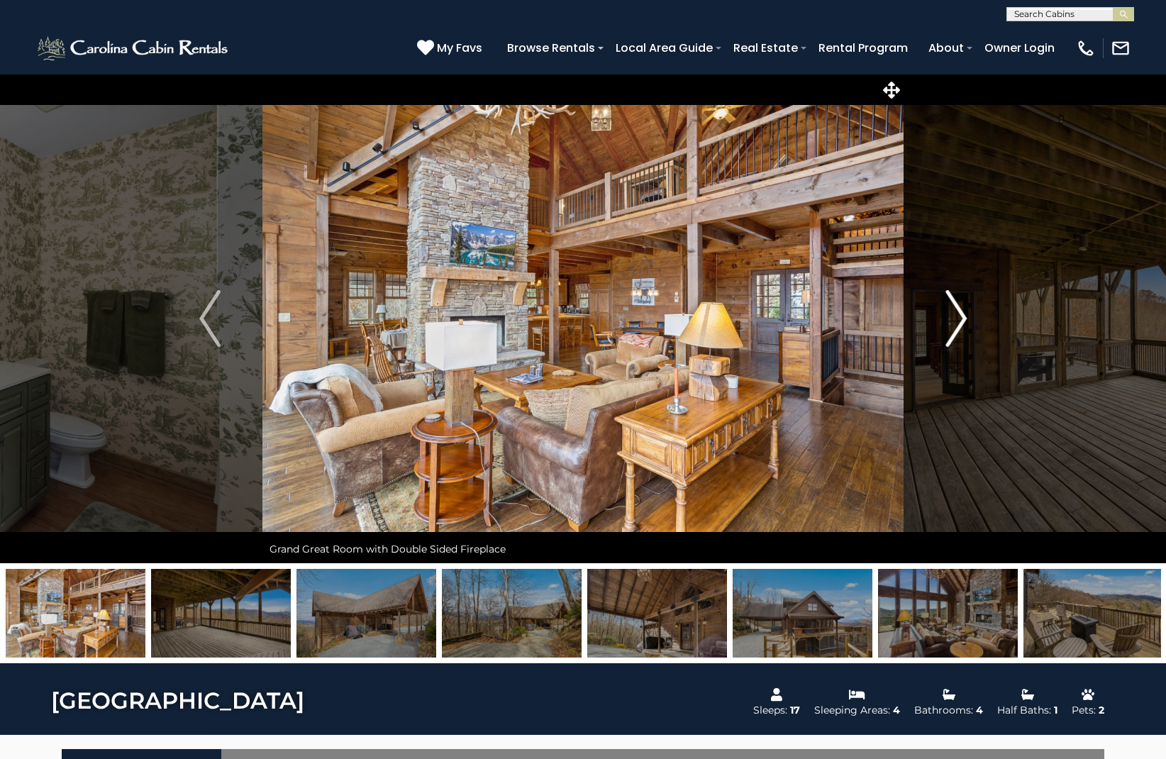
click at [960, 318] on img "Next" at bounding box center [955, 318] width 21 height 57
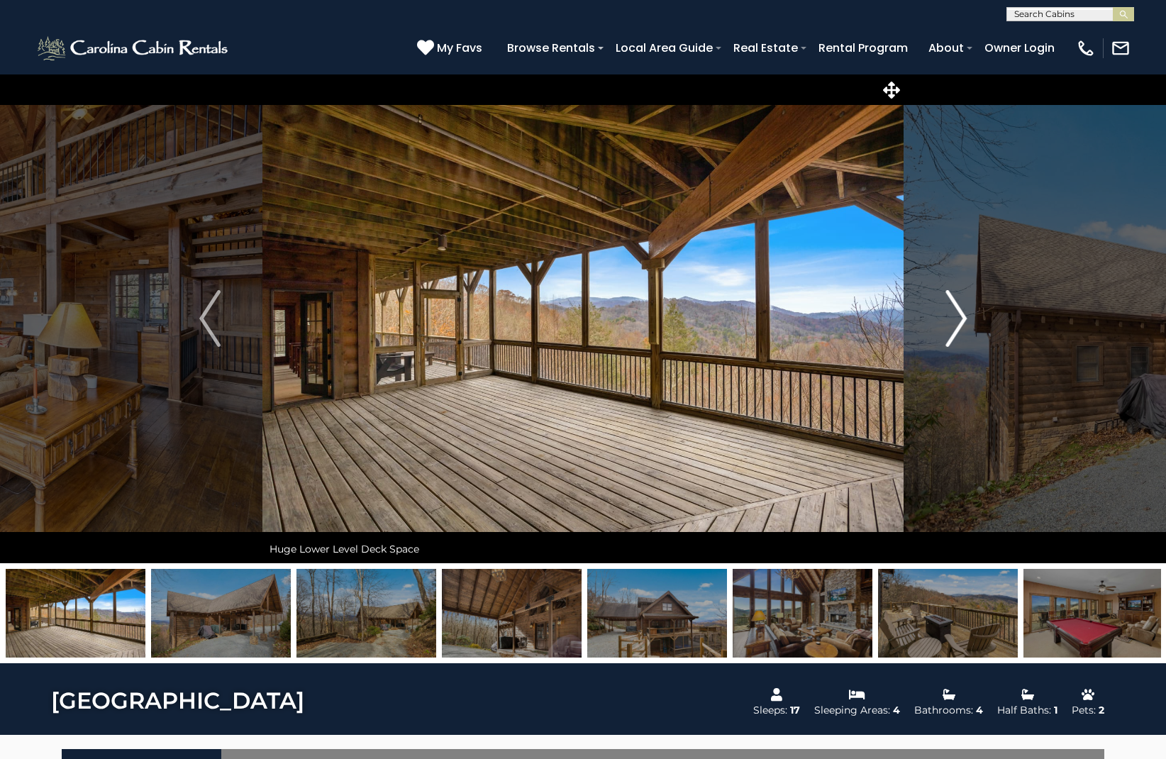
click at [960, 318] on img "Next" at bounding box center [955, 318] width 21 height 57
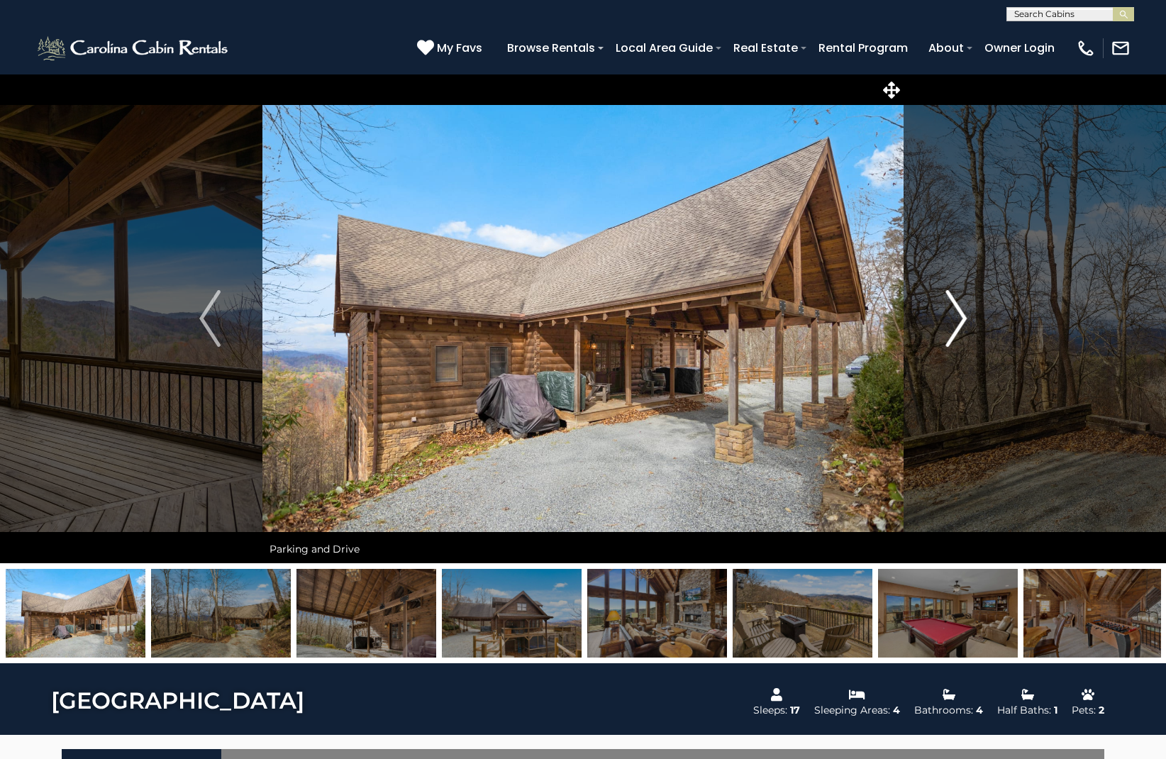
click at [960, 318] on img "Next" at bounding box center [955, 318] width 21 height 57
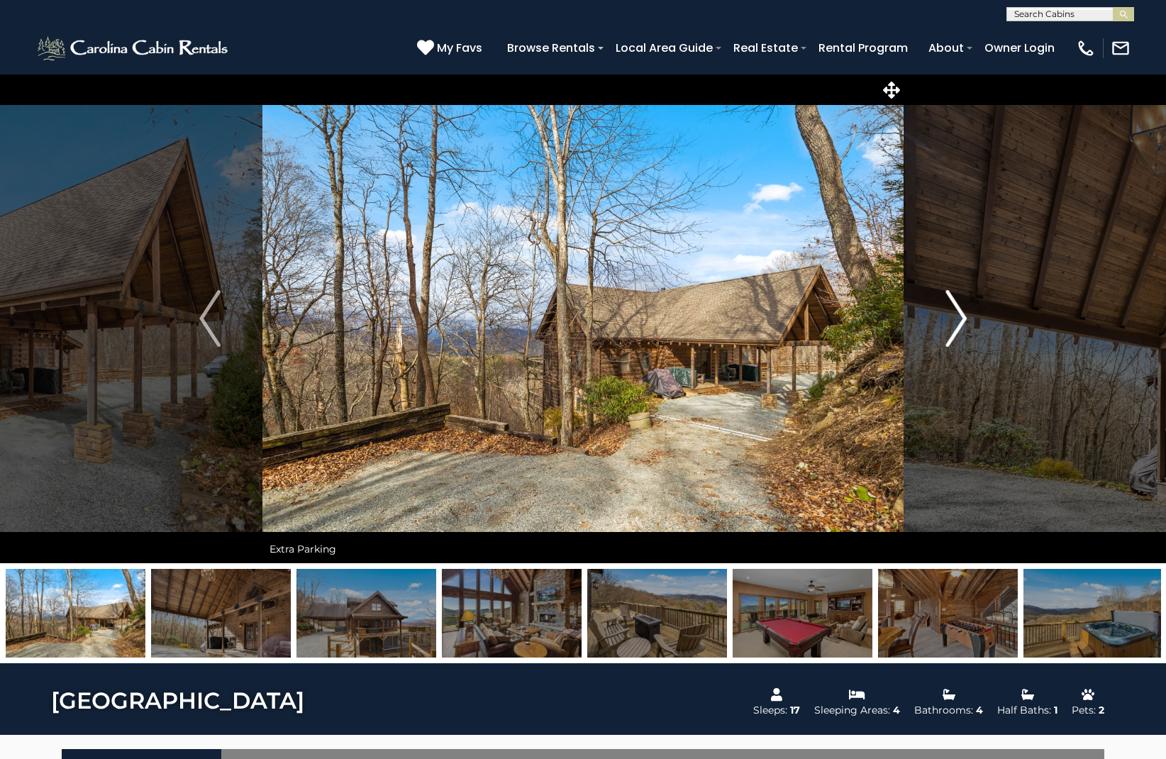
click at [960, 318] on img "Next" at bounding box center [955, 318] width 21 height 57
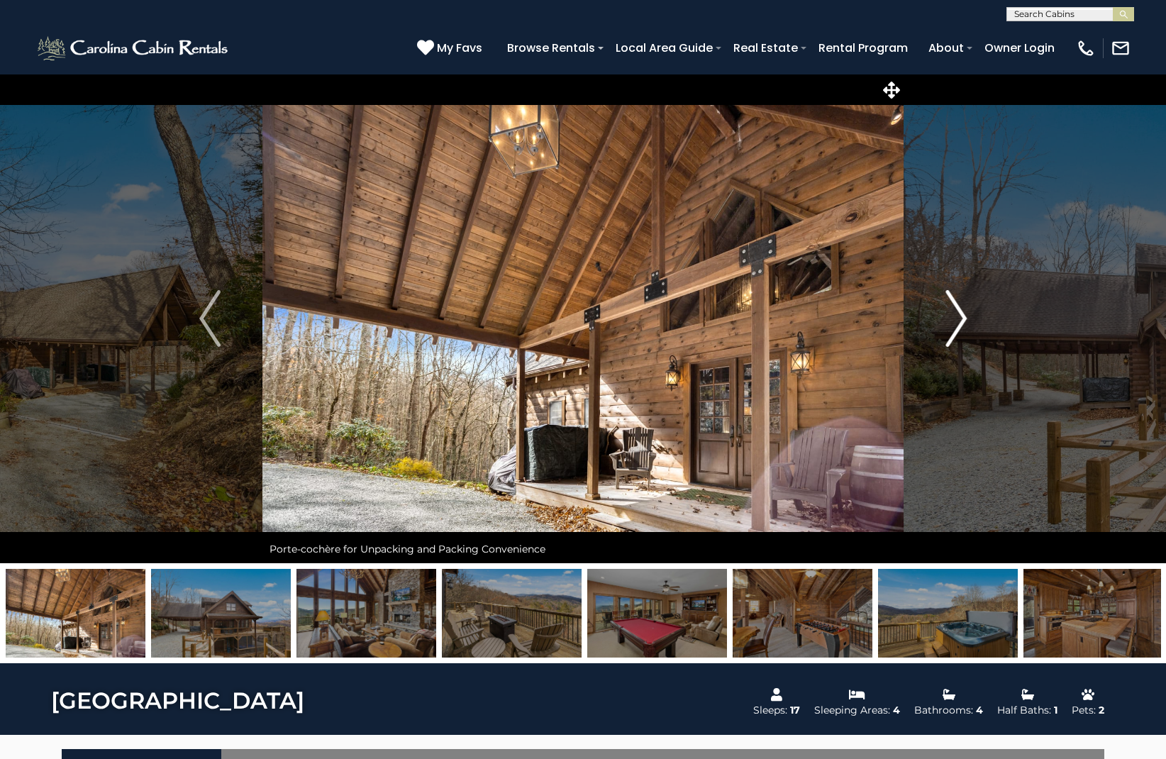
click at [960, 318] on img "Next" at bounding box center [955, 318] width 21 height 57
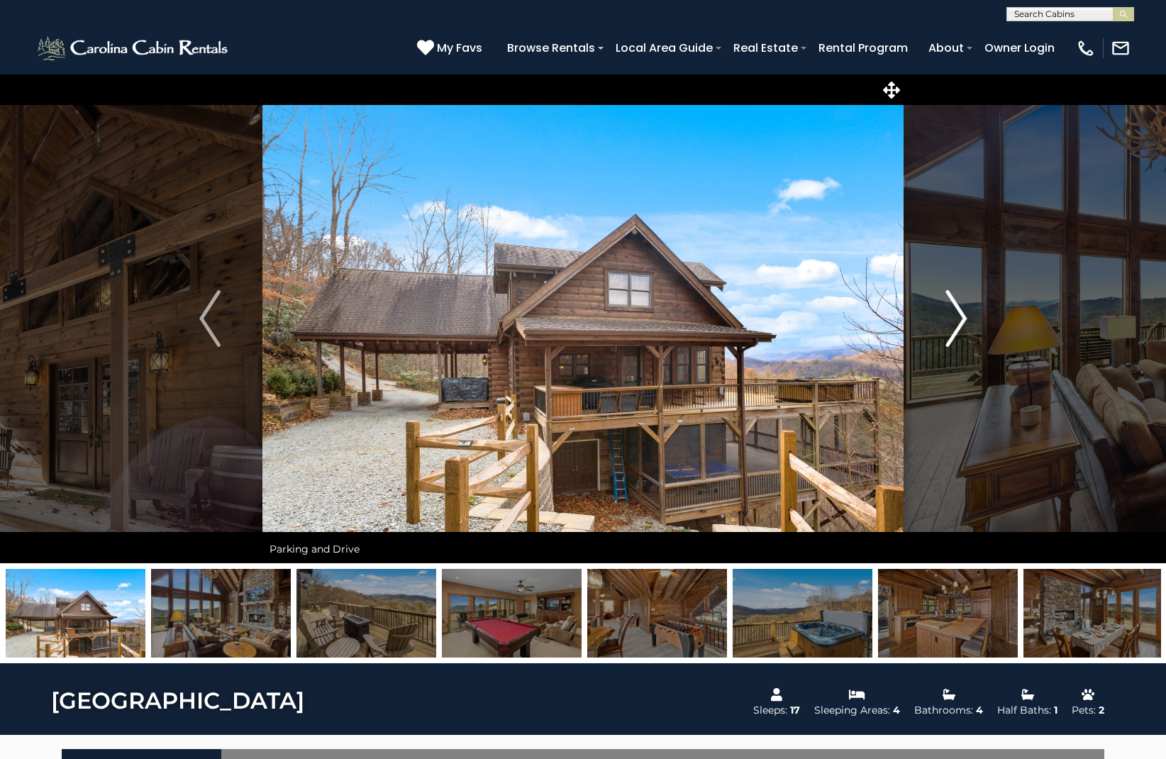
click at [960, 318] on img "Next" at bounding box center [955, 318] width 21 height 57
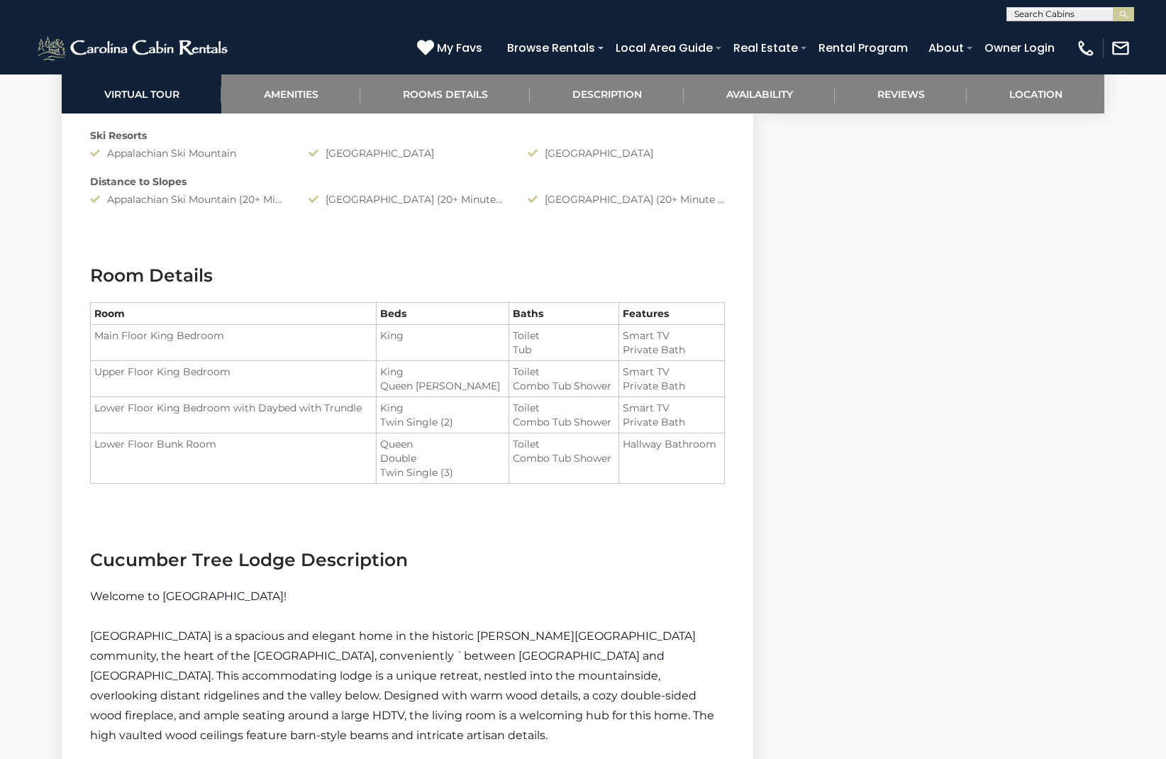
scroll to position [1599, 0]
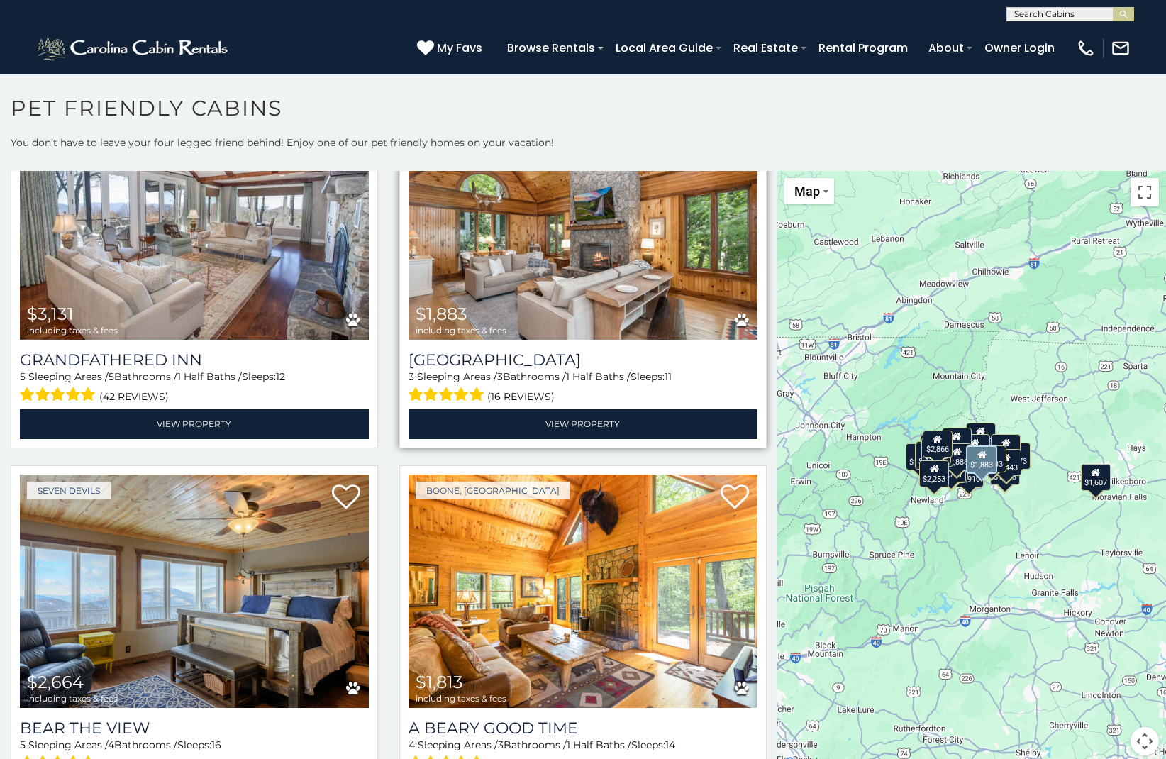
scroll to position [1947, 0]
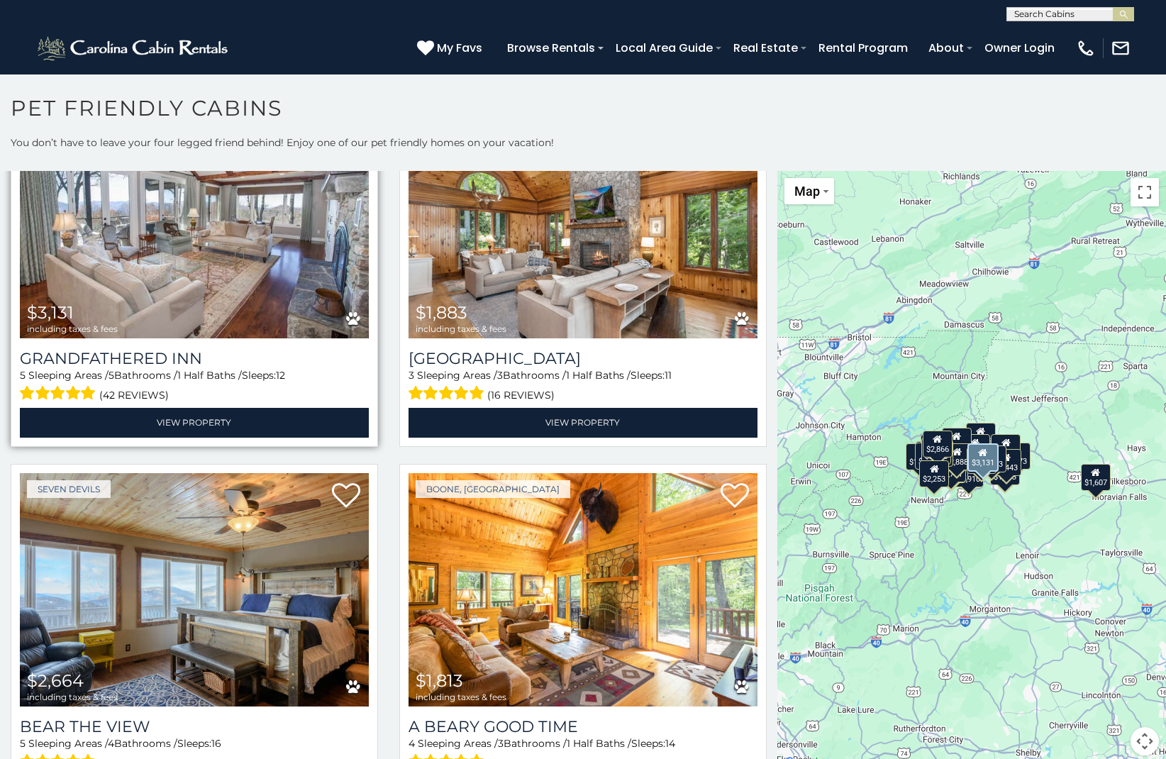
click at [195, 244] on img at bounding box center [194, 222] width 349 height 234
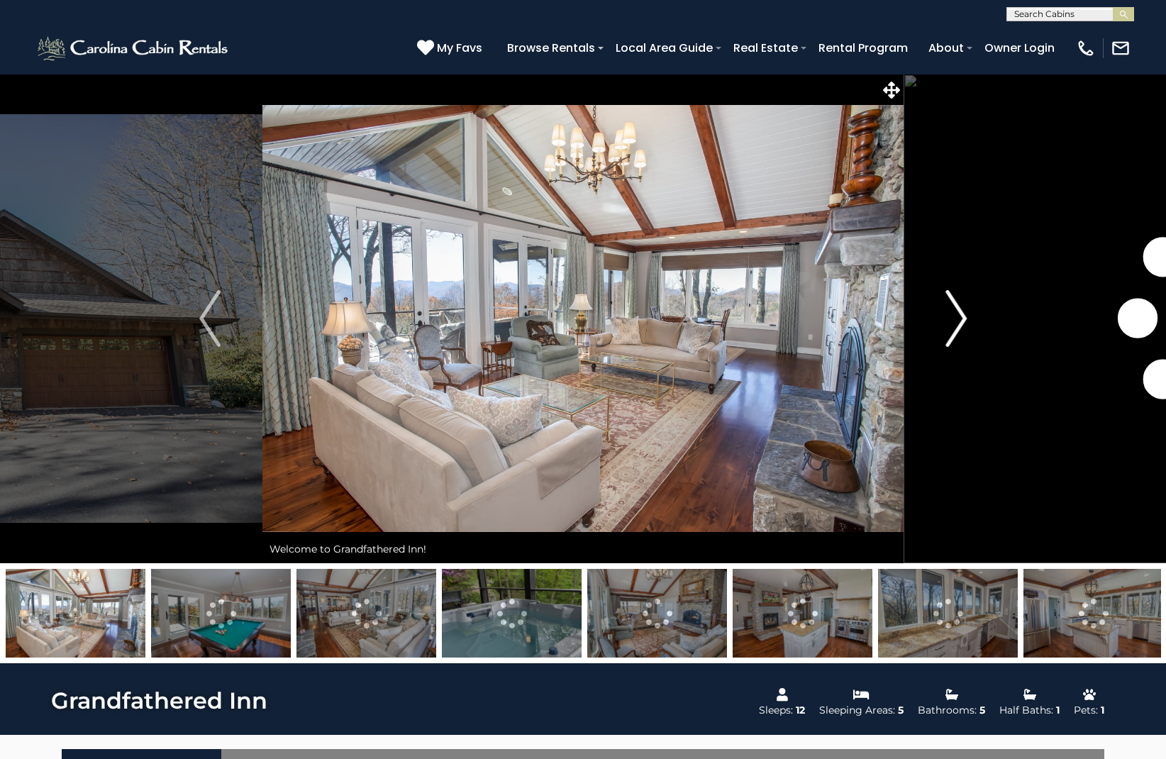
click at [963, 319] on img "Next" at bounding box center [955, 318] width 21 height 57
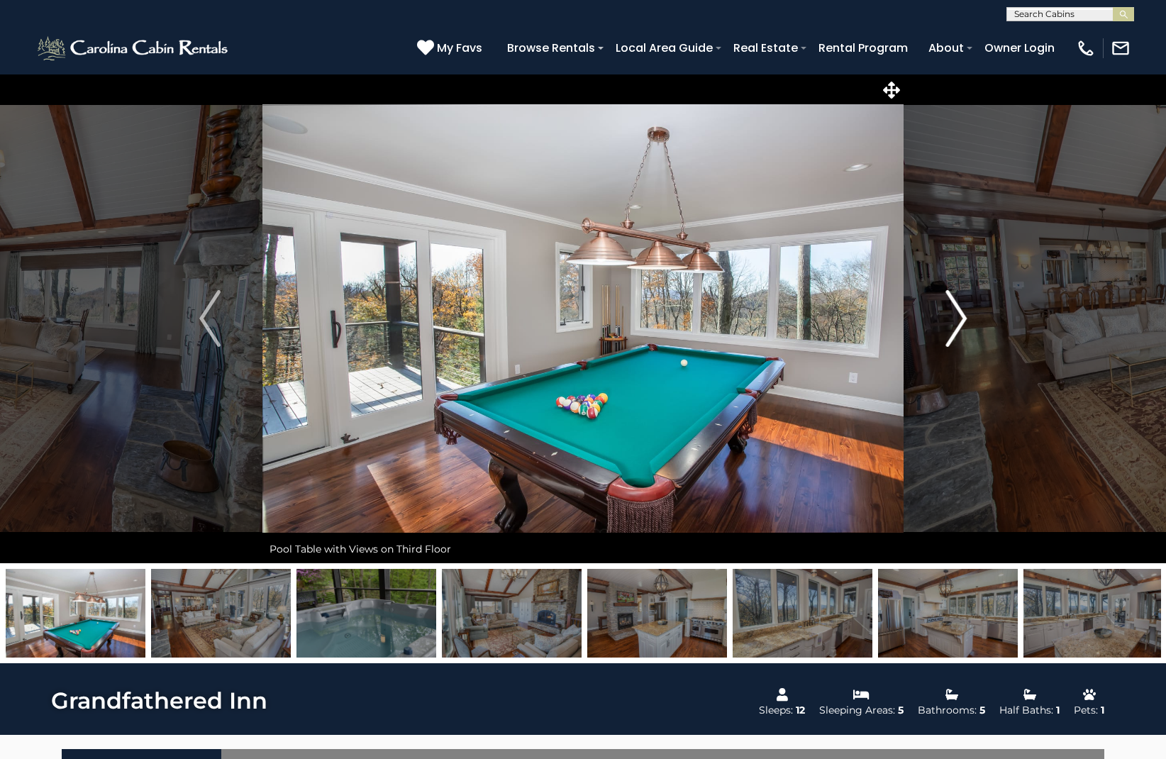
click at [963, 319] on img "Next" at bounding box center [955, 318] width 21 height 57
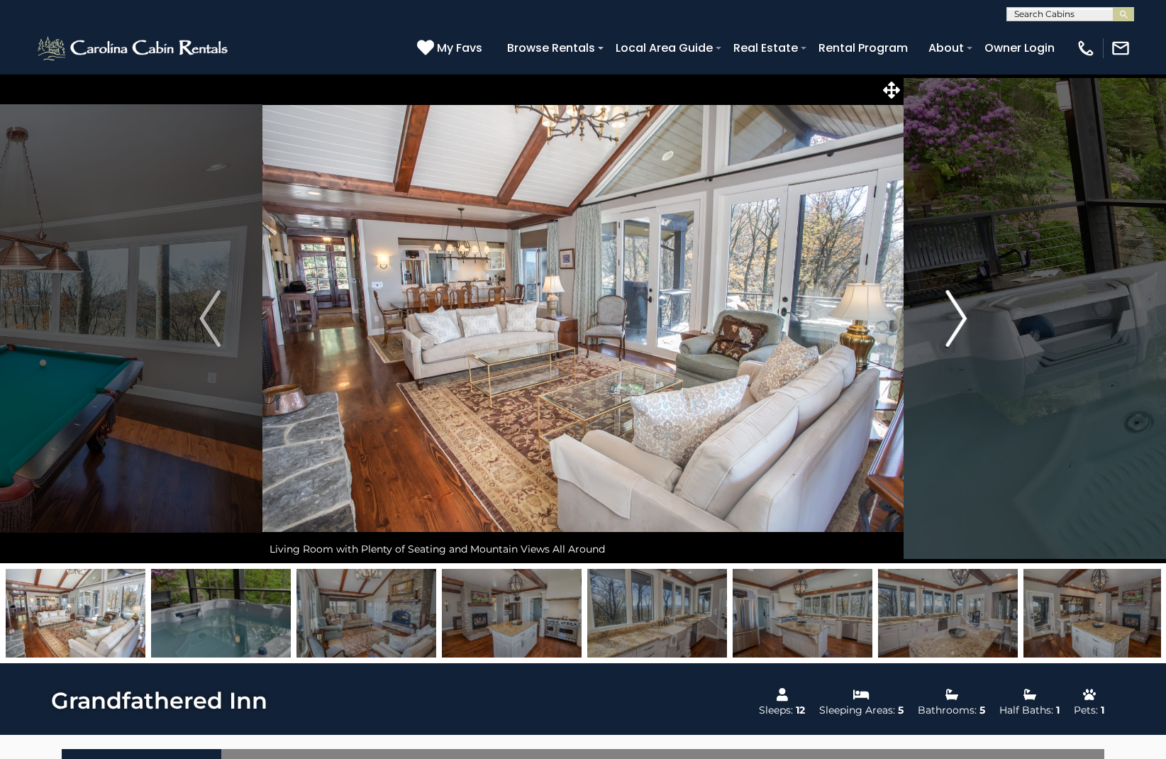
click at [963, 319] on img "Next" at bounding box center [955, 318] width 21 height 57
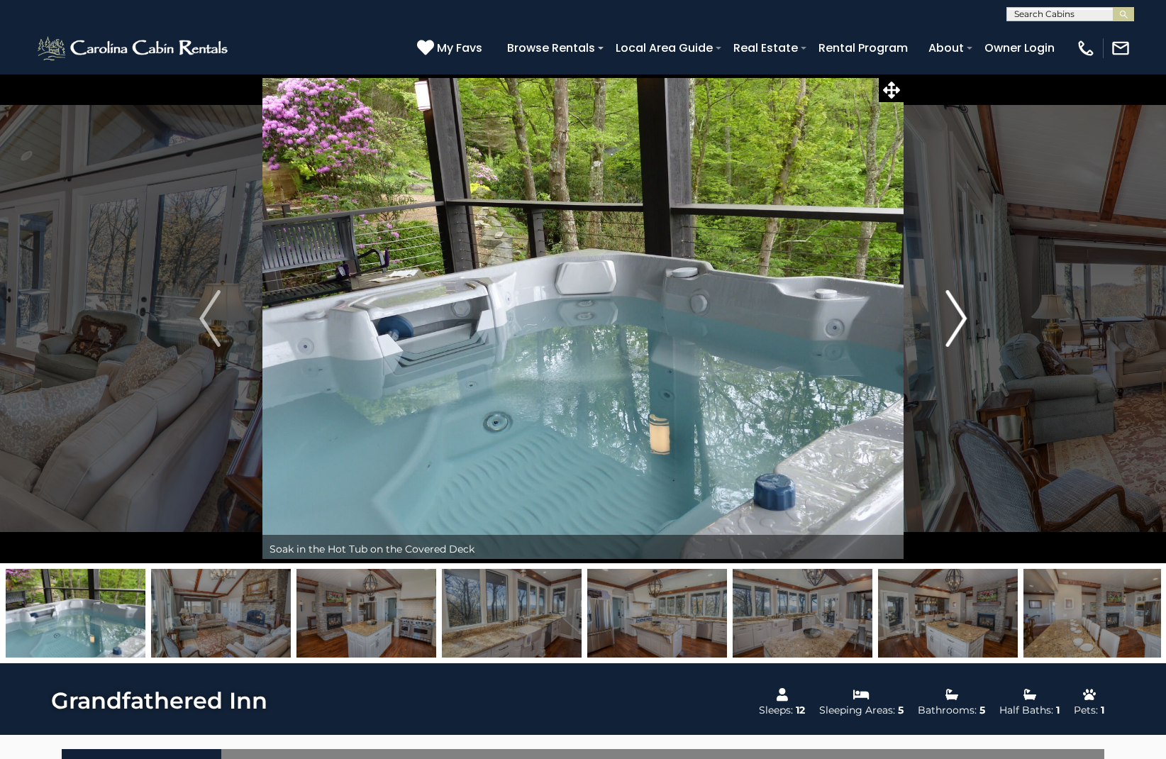
click at [963, 319] on img "Next" at bounding box center [955, 318] width 21 height 57
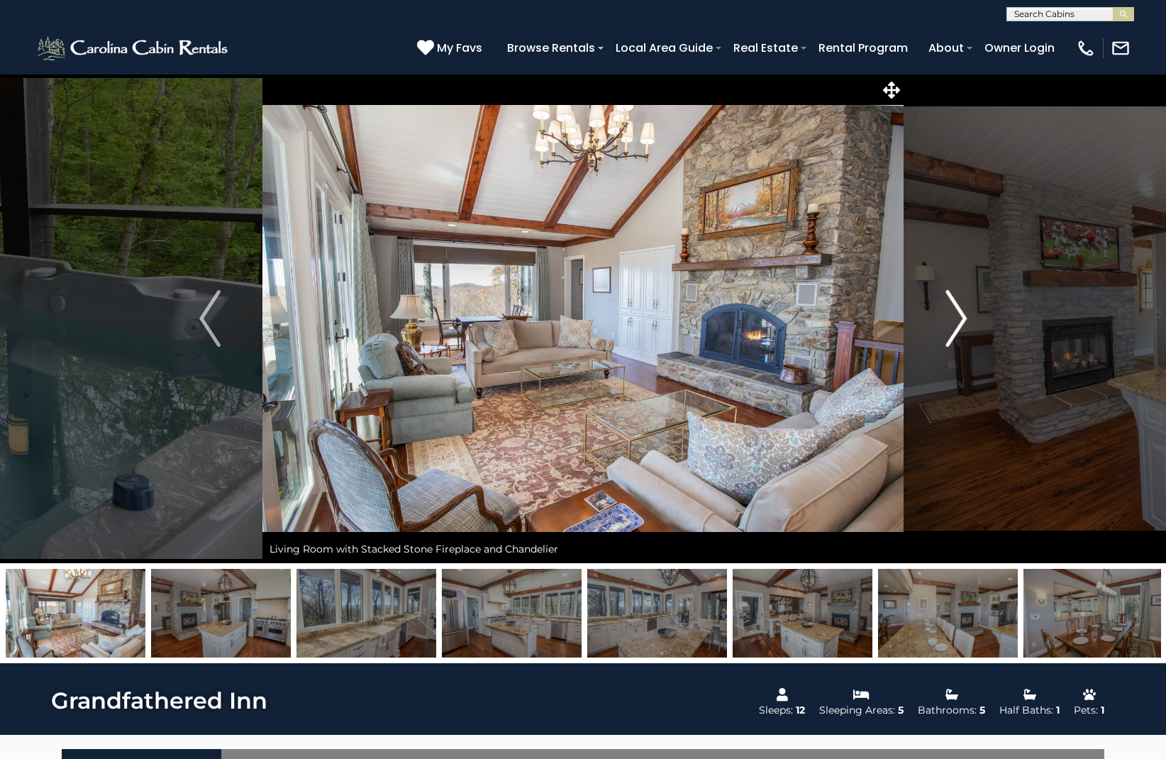
click at [963, 319] on img "Next" at bounding box center [955, 318] width 21 height 57
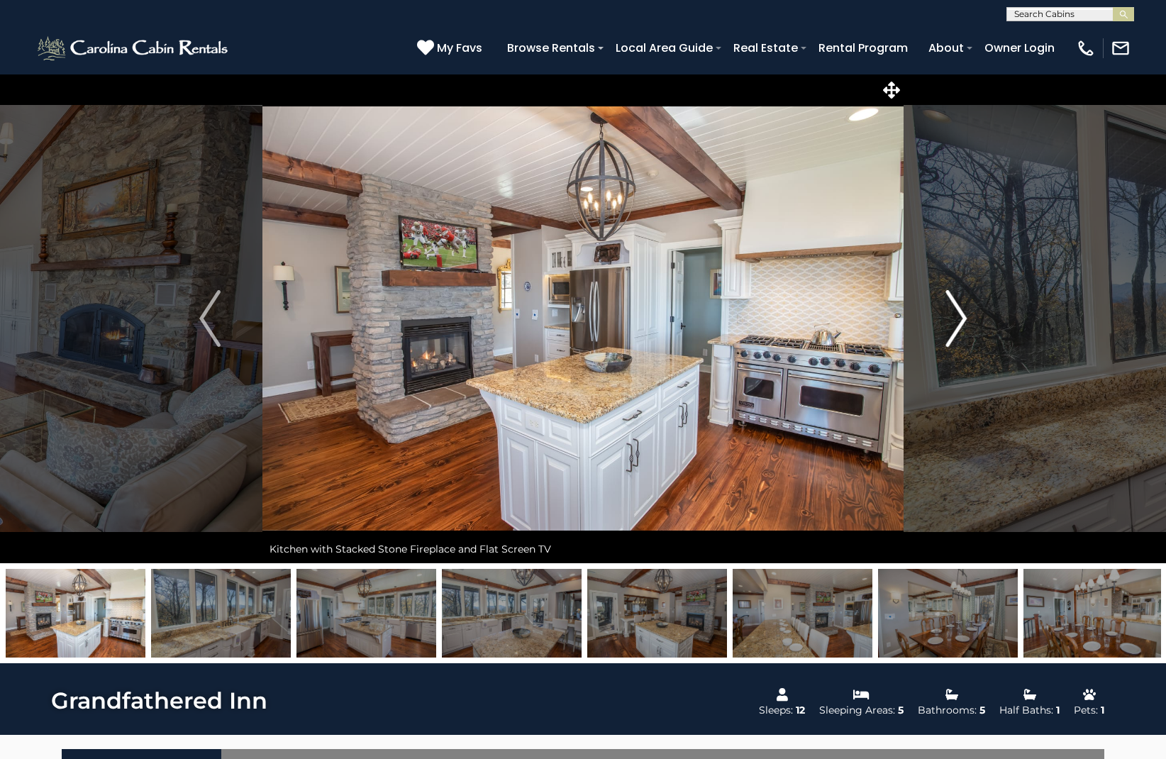
click at [962, 320] on img "Next" at bounding box center [955, 318] width 21 height 57
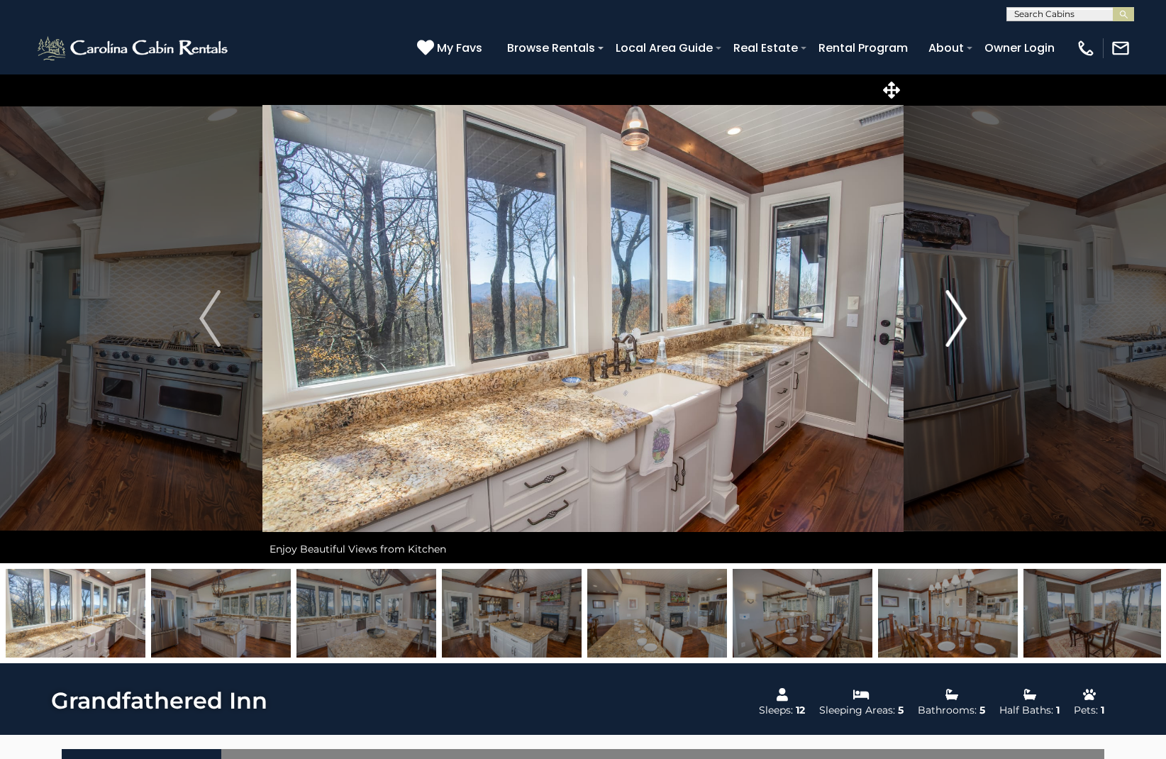
click at [962, 320] on img "Next" at bounding box center [955, 318] width 21 height 57
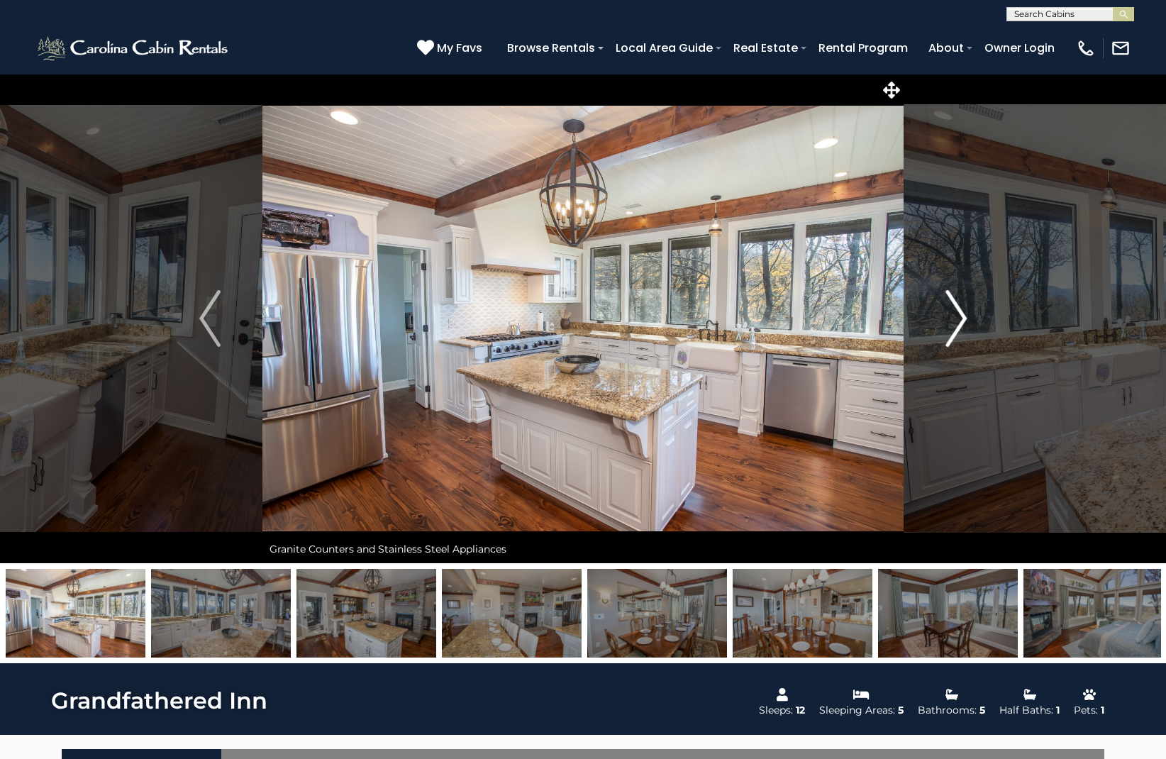
click at [962, 320] on img "Next" at bounding box center [955, 318] width 21 height 57
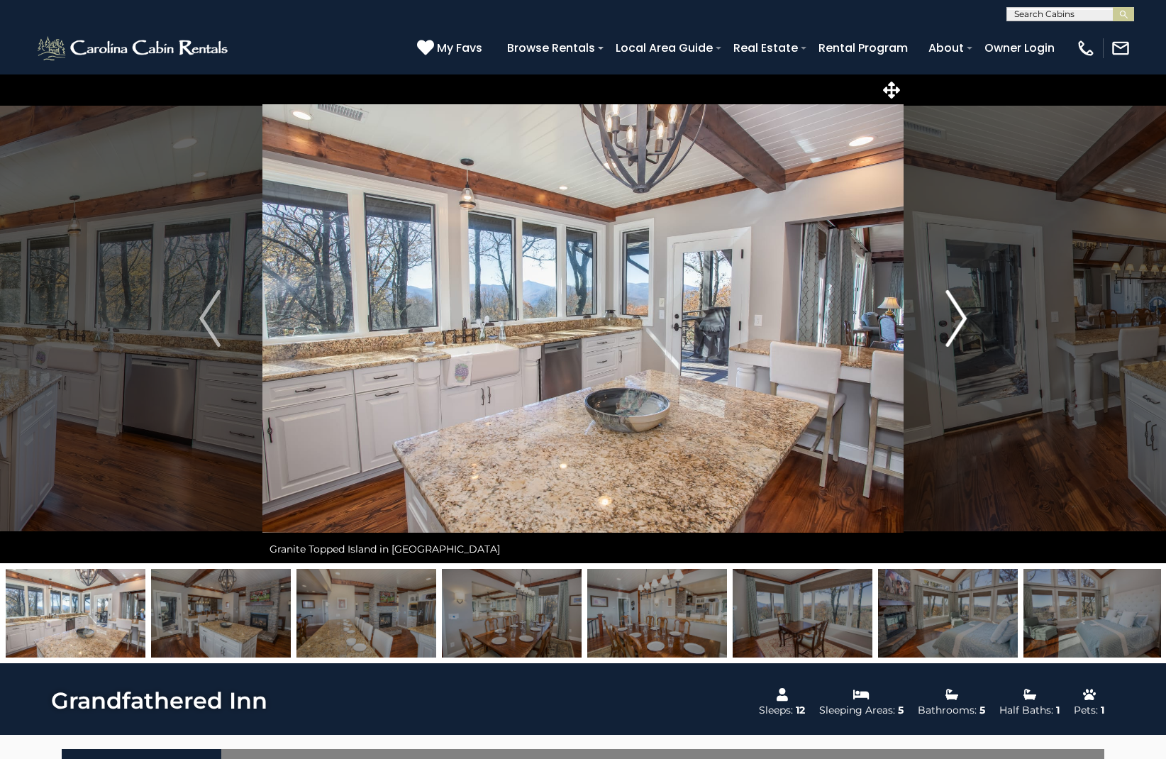
click at [962, 320] on img "Next" at bounding box center [955, 318] width 21 height 57
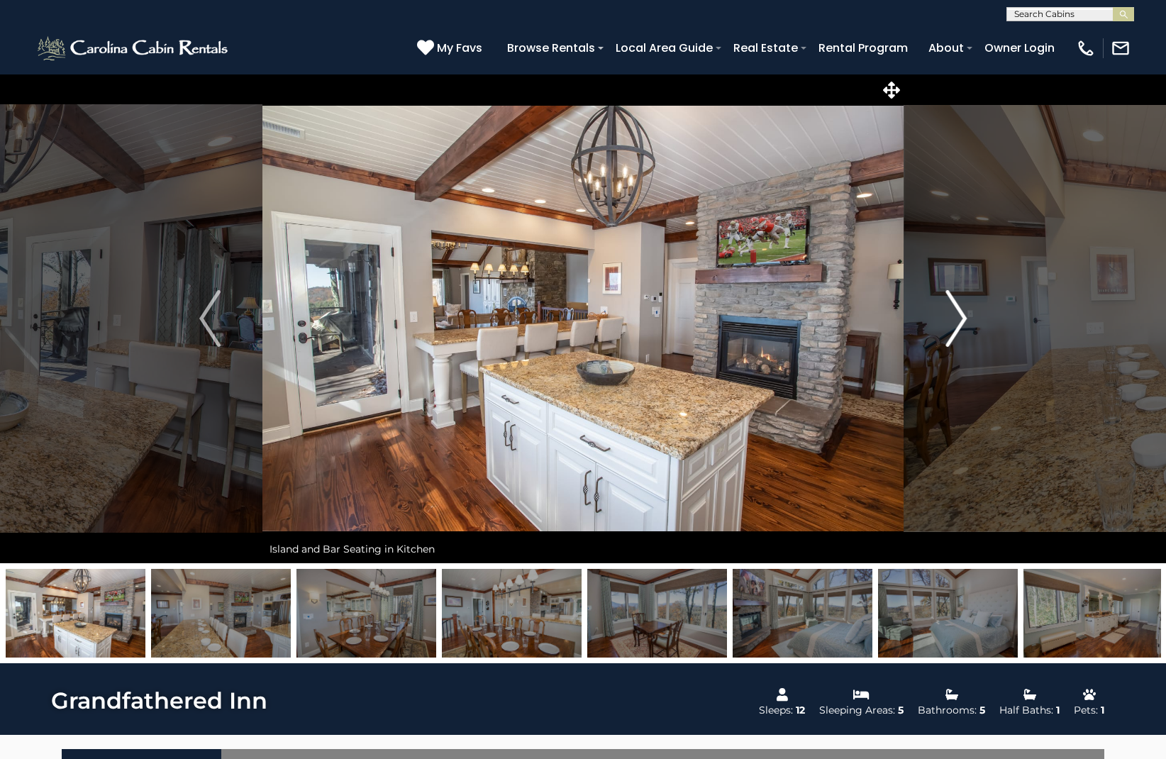
click at [960, 321] on img "Next" at bounding box center [955, 318] width 21 height 57
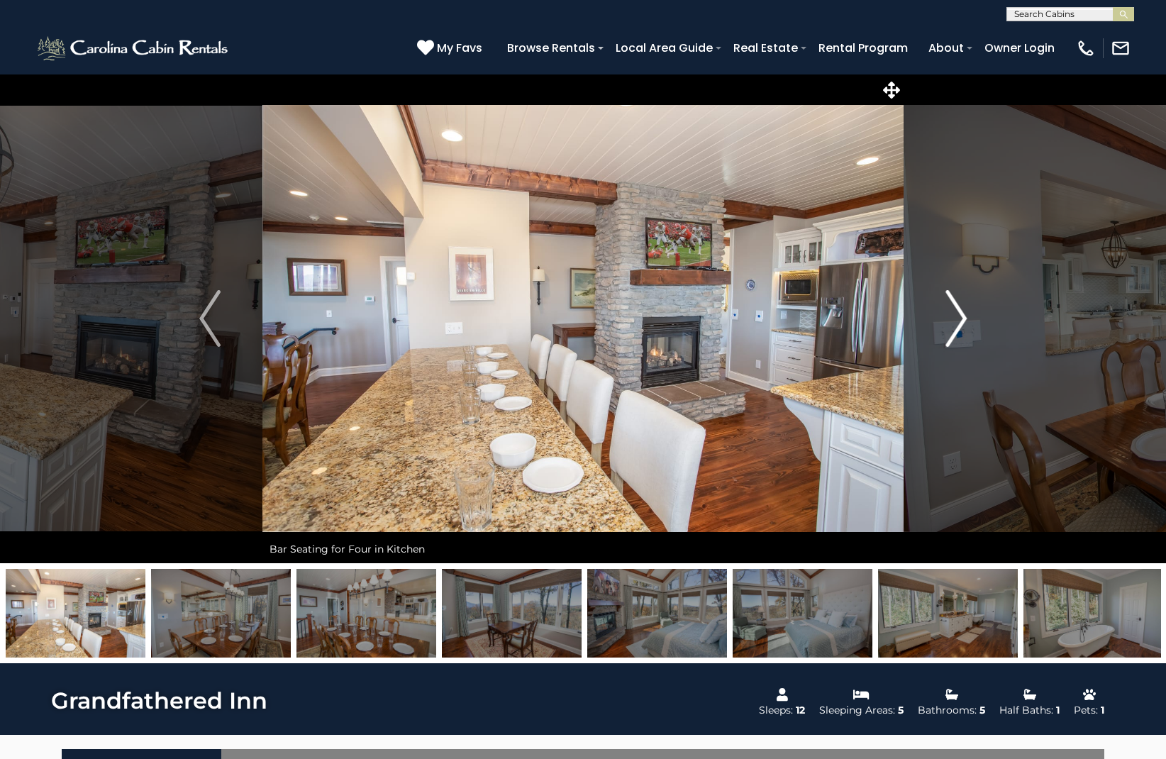
click at [960, 321] on img "Next" at bounding box center [955, 318] width 21 height 57
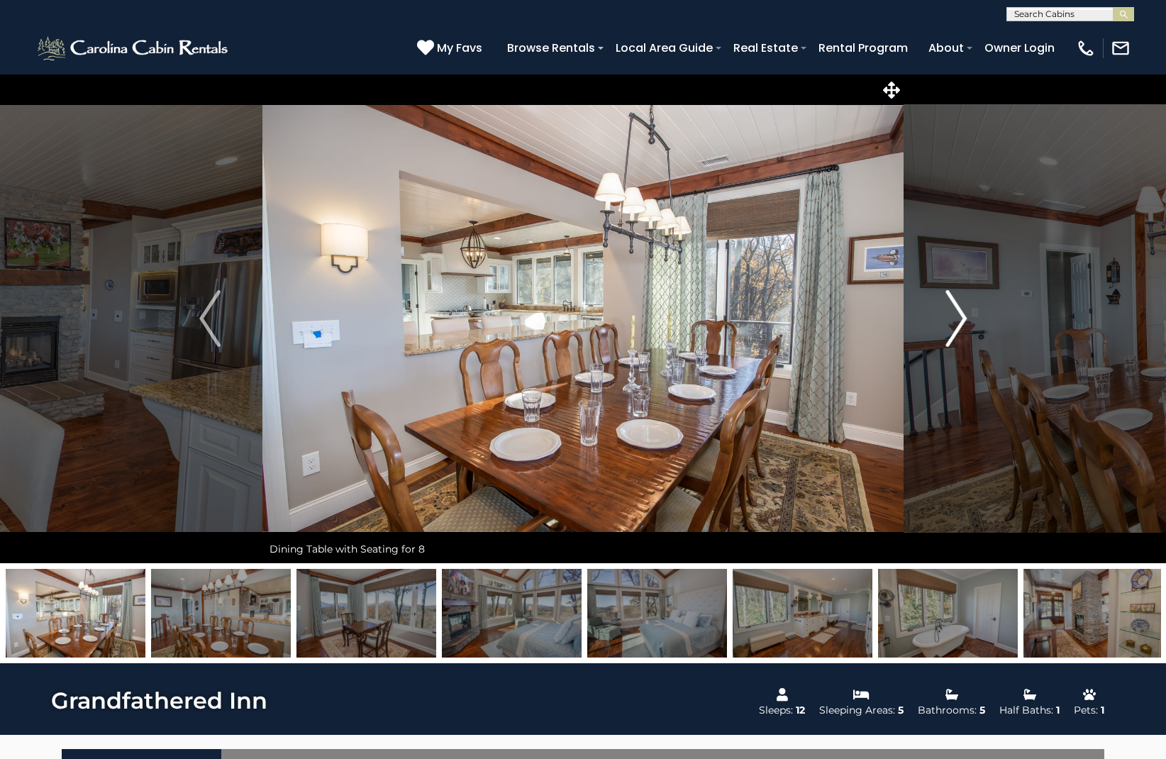
click at [960, 321] on img "Next" at bounding box center [955, 318] width 21 height 57
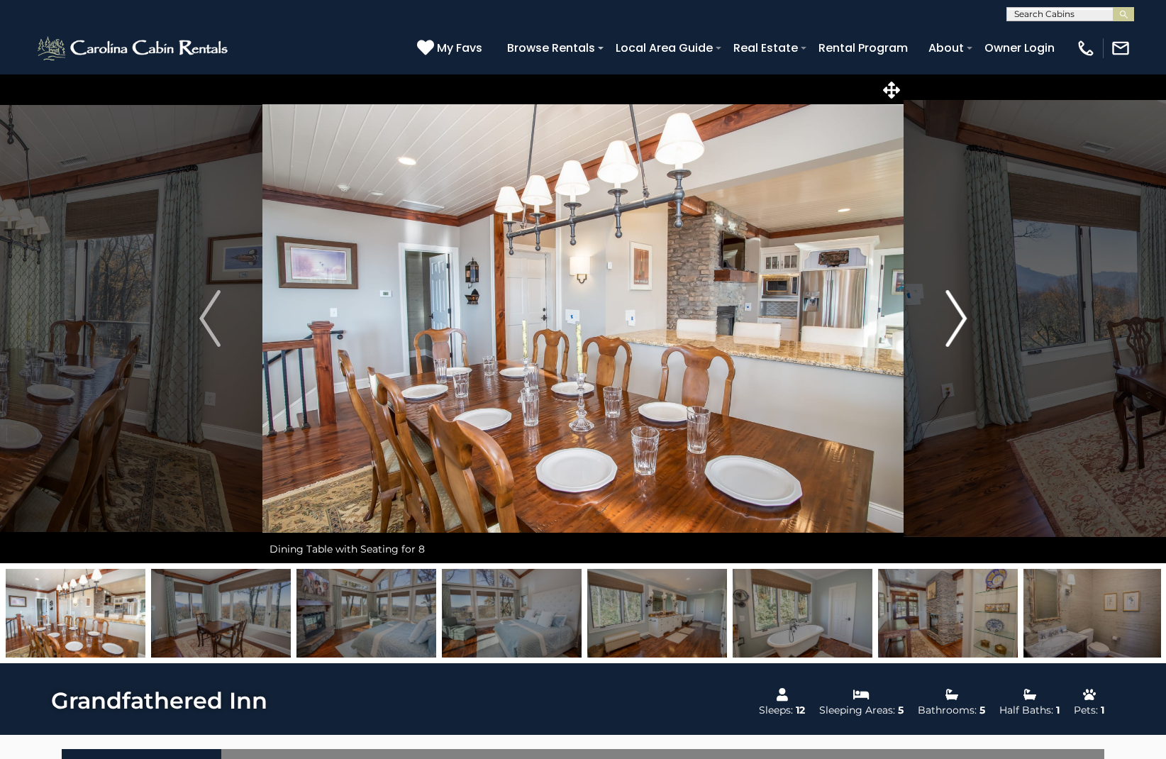
click at [960, 321] on img "Next" at bounding box center [955, 318] width 21 height 57
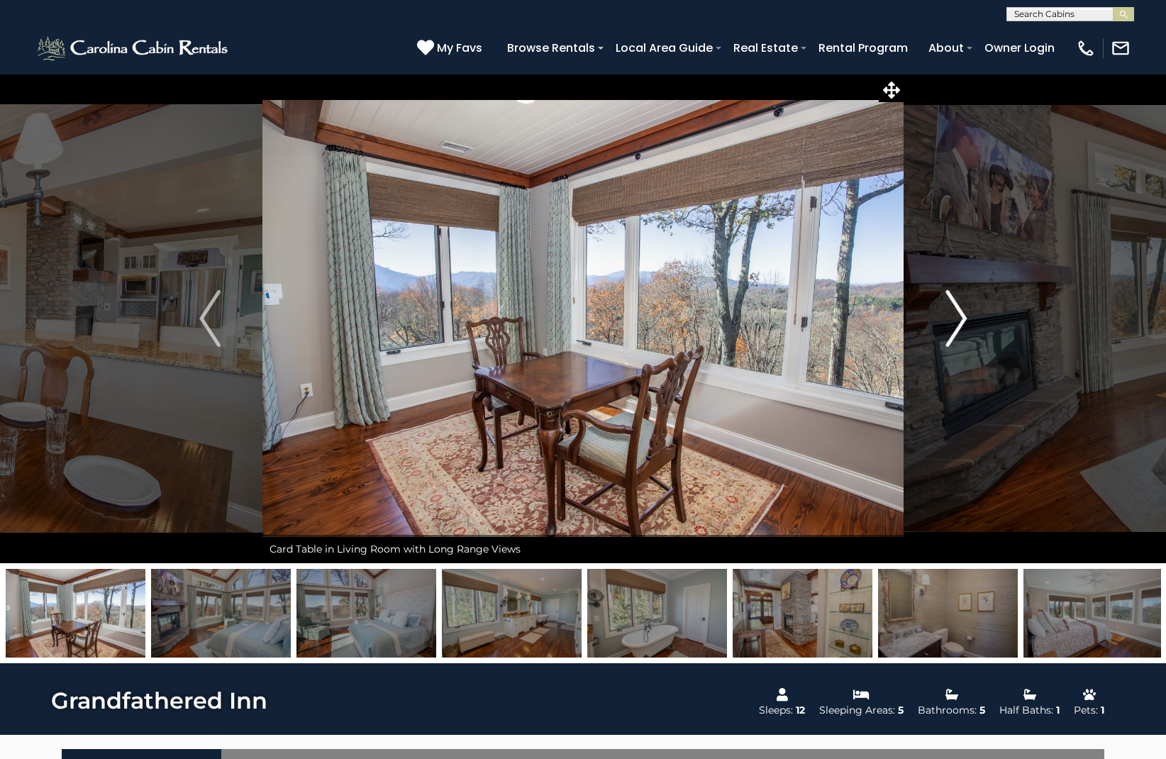
click at [960, 321] on img "Next" at bounding box center [955, 318] width 21 height 57
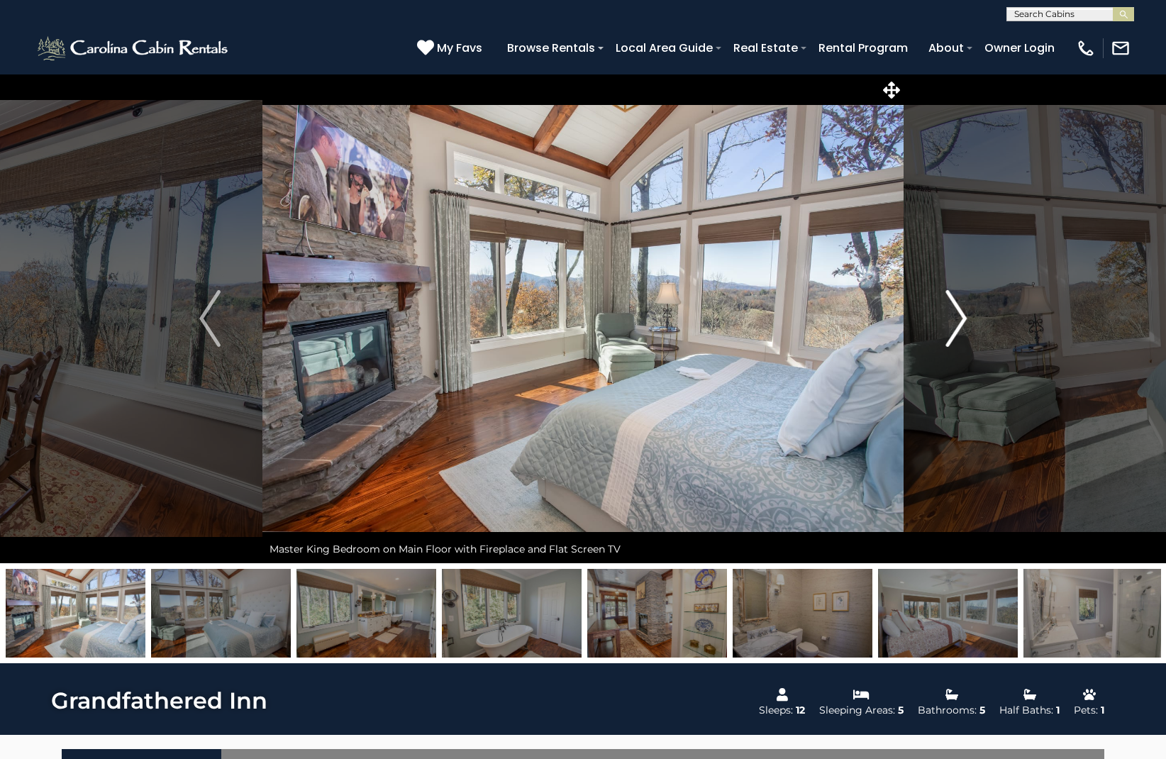
click at [960, 321] on img "Next" at bounding box center [955, 318] width 21 height 57
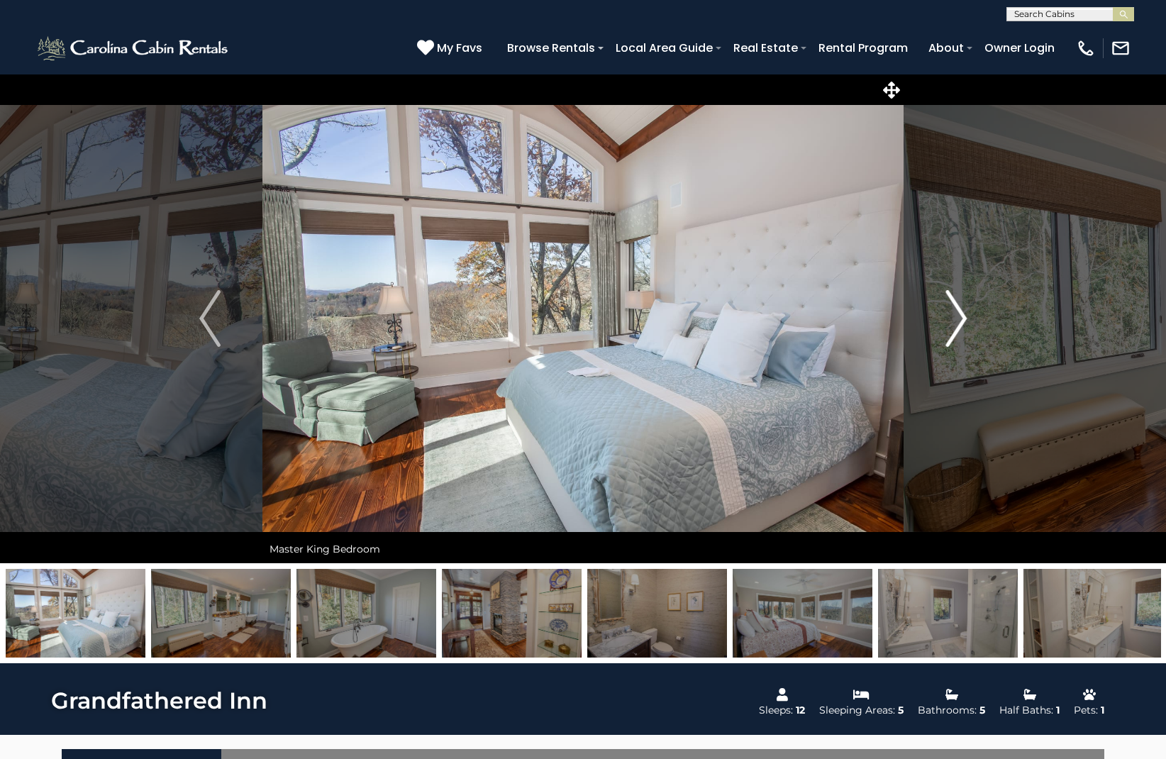
click at [960, 321] on img "Next" at bounding box center [955, 318] width 21 height 57
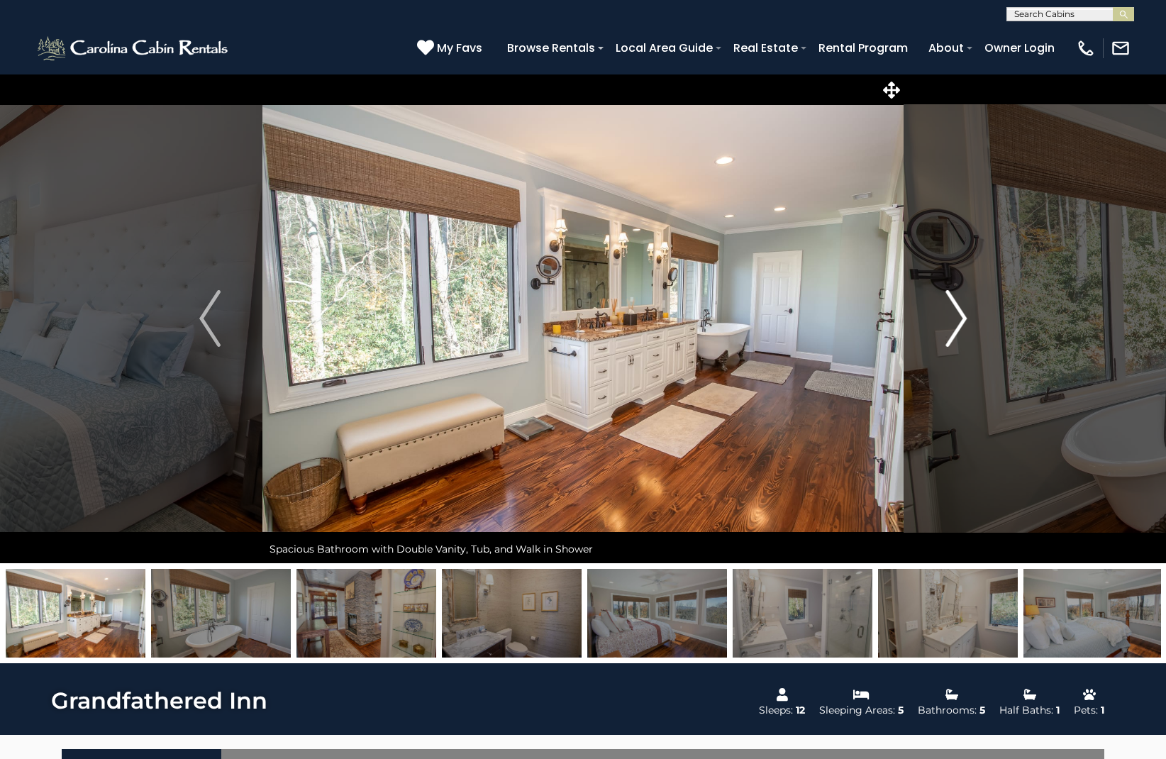
click at [960, 321] on img "Next" at bounding box center [955, 318] width 21 height 57
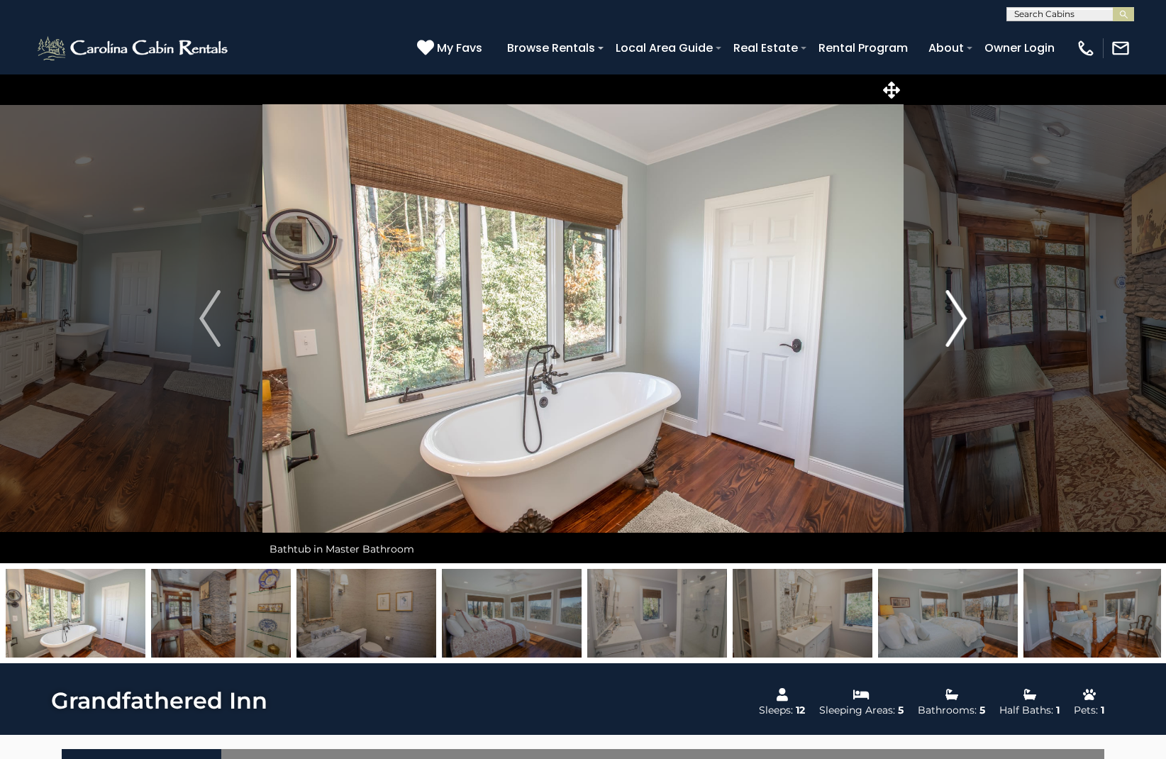
click at [960, 321] on img "Next" at bounding box center [955, 318] width 21 height 57
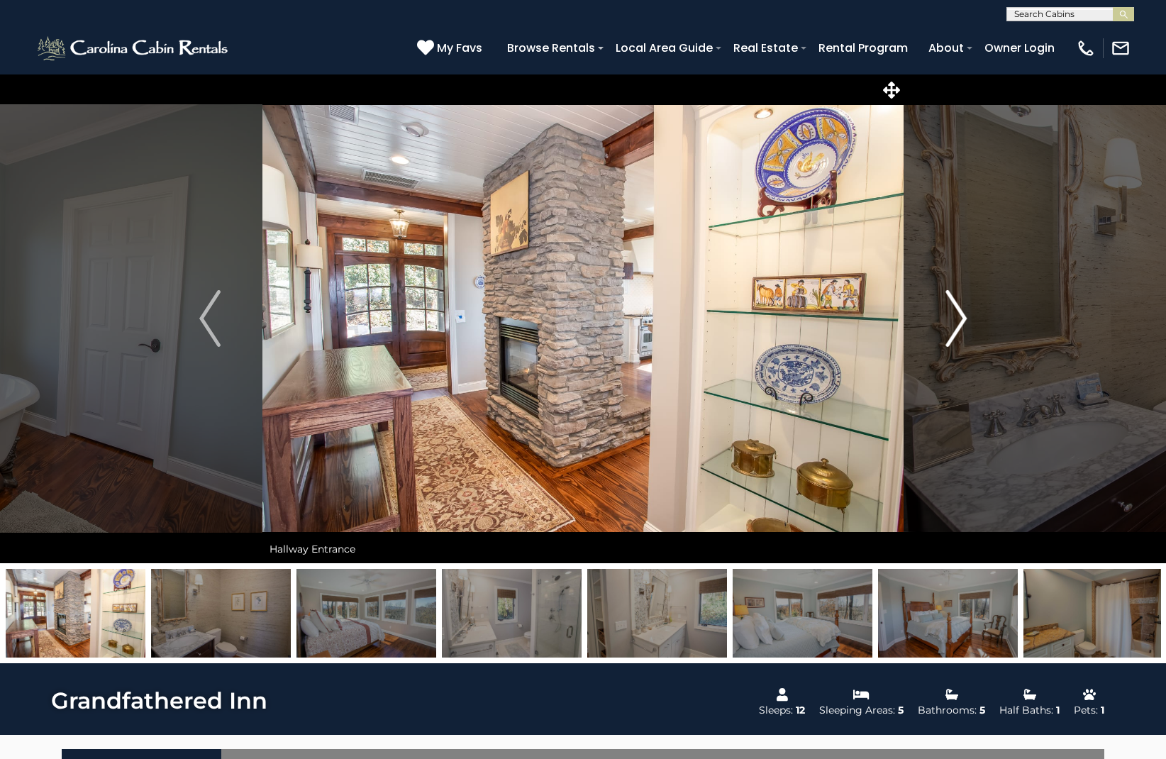
click at [960, 321] on img "Next" at bounding box center [955, 318] width 21 height 57
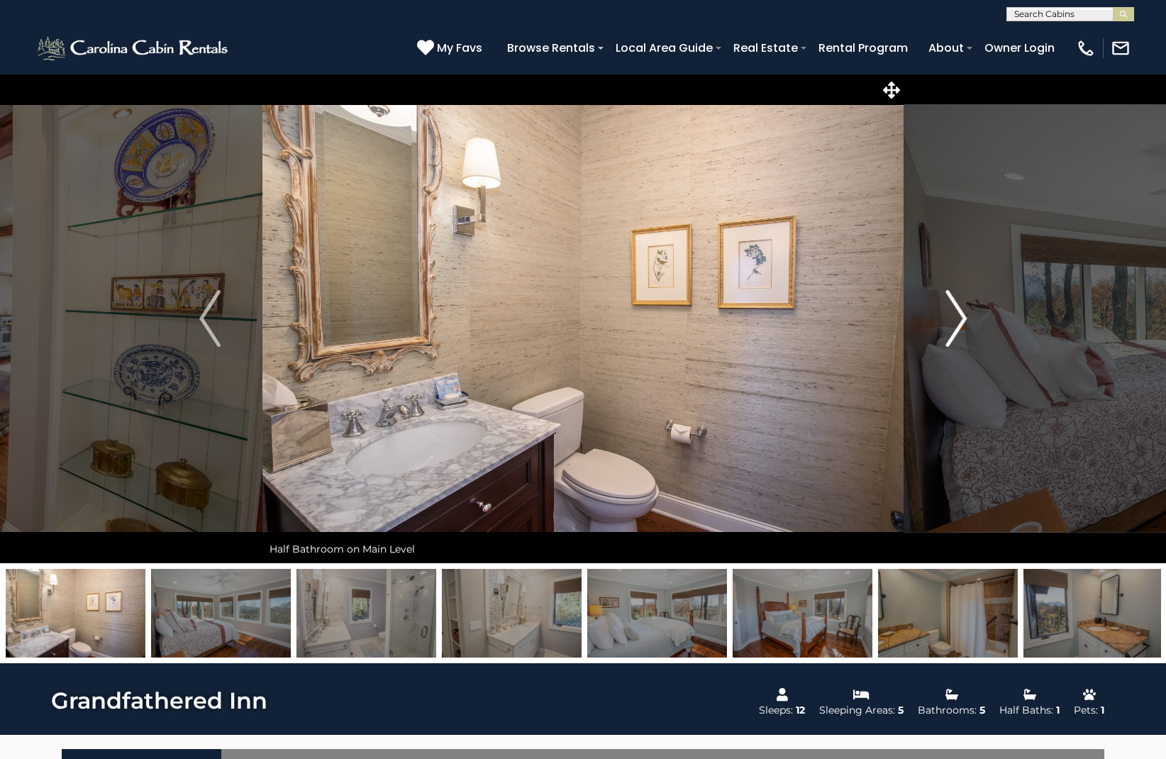
click at [960, 321] on img "Next" at bounding box center [955, 318] width 21 height 57
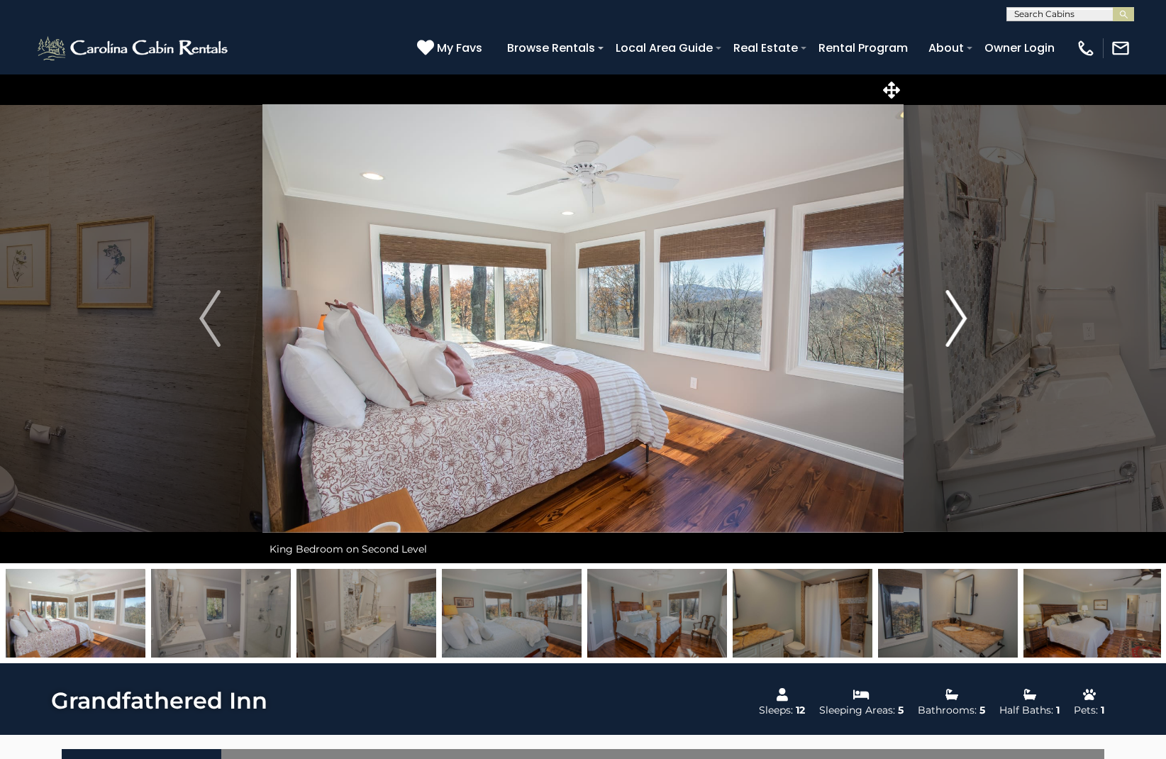
click at [960, 321] on img "Next" at bounding box center [955, 318] width 21 height 57
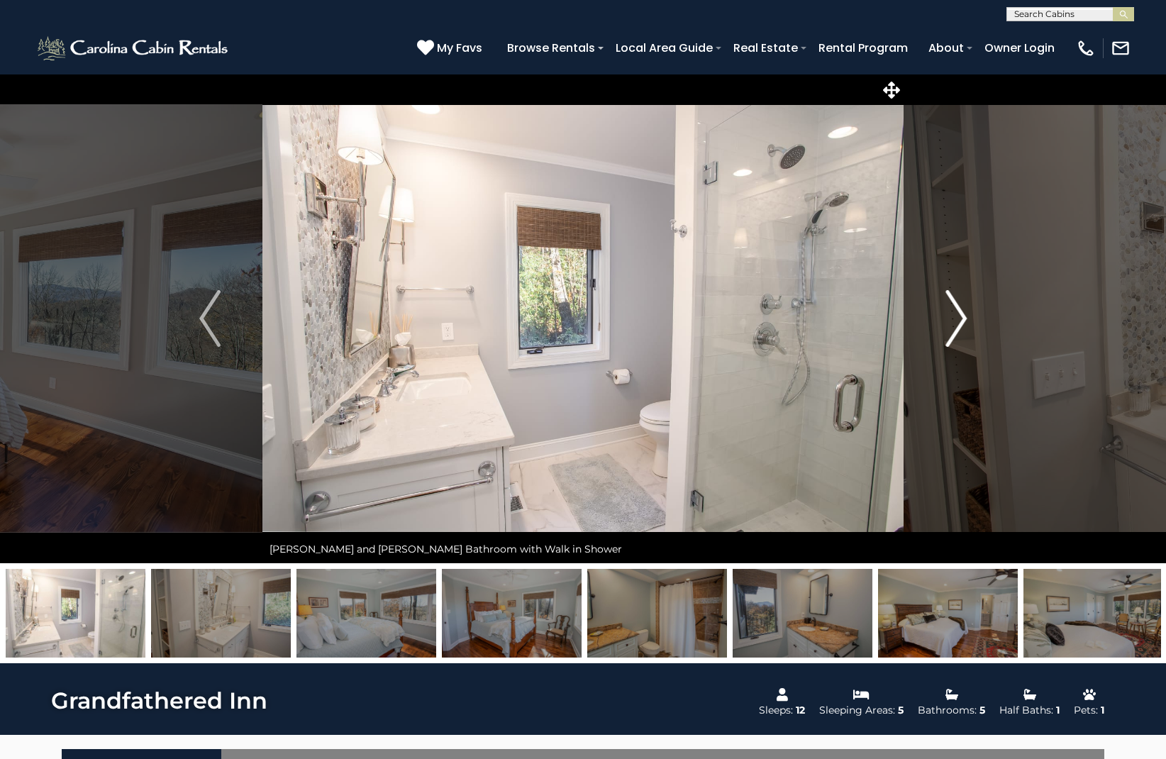
click at [960, 321] on img "Next" at bounding box center [955, 318] width 21 height 57
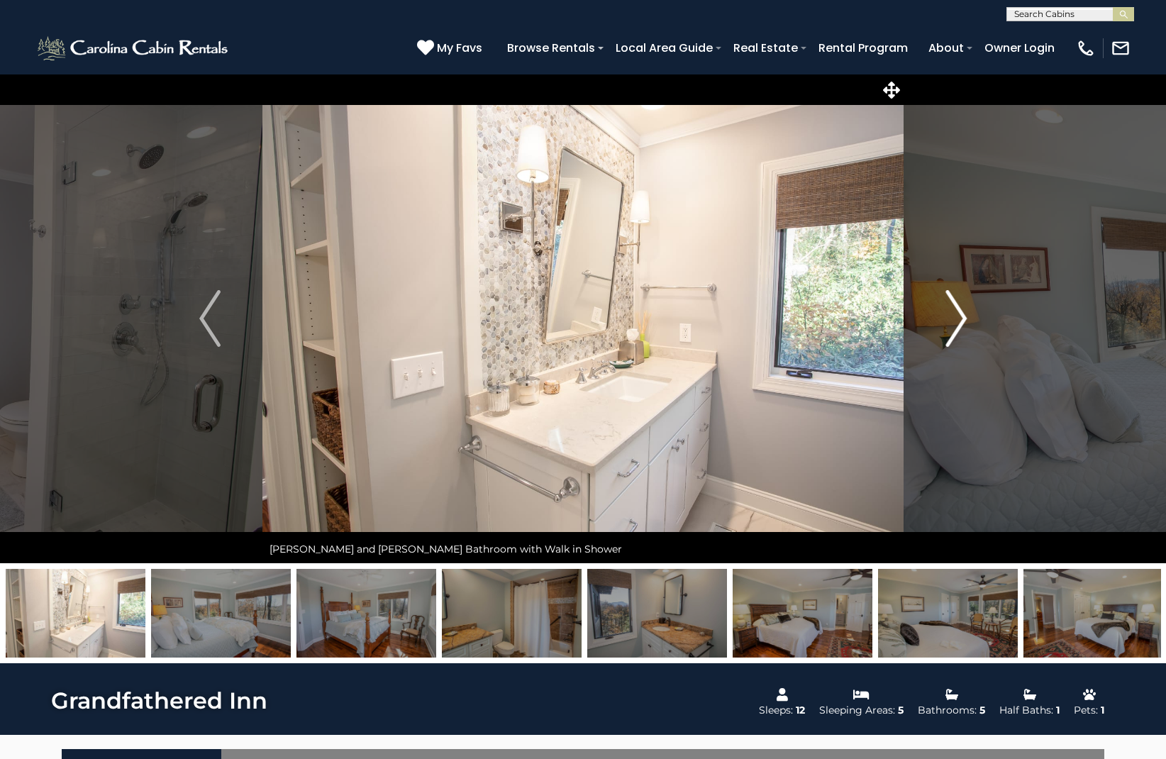
click at [960, 321] on img "Next" at bounding box center [955, 318] width 21 height 57
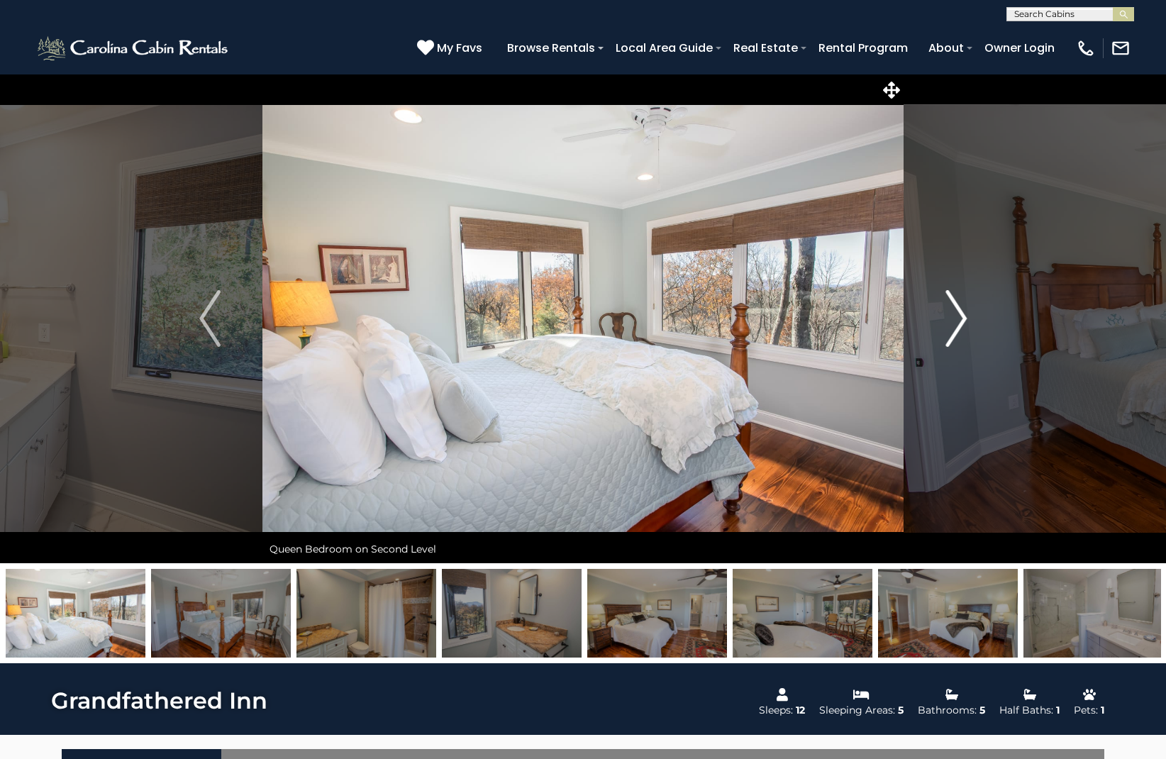
click at [960, 321] on img "Next" at bounding box center [955, 318] width 21 height 57
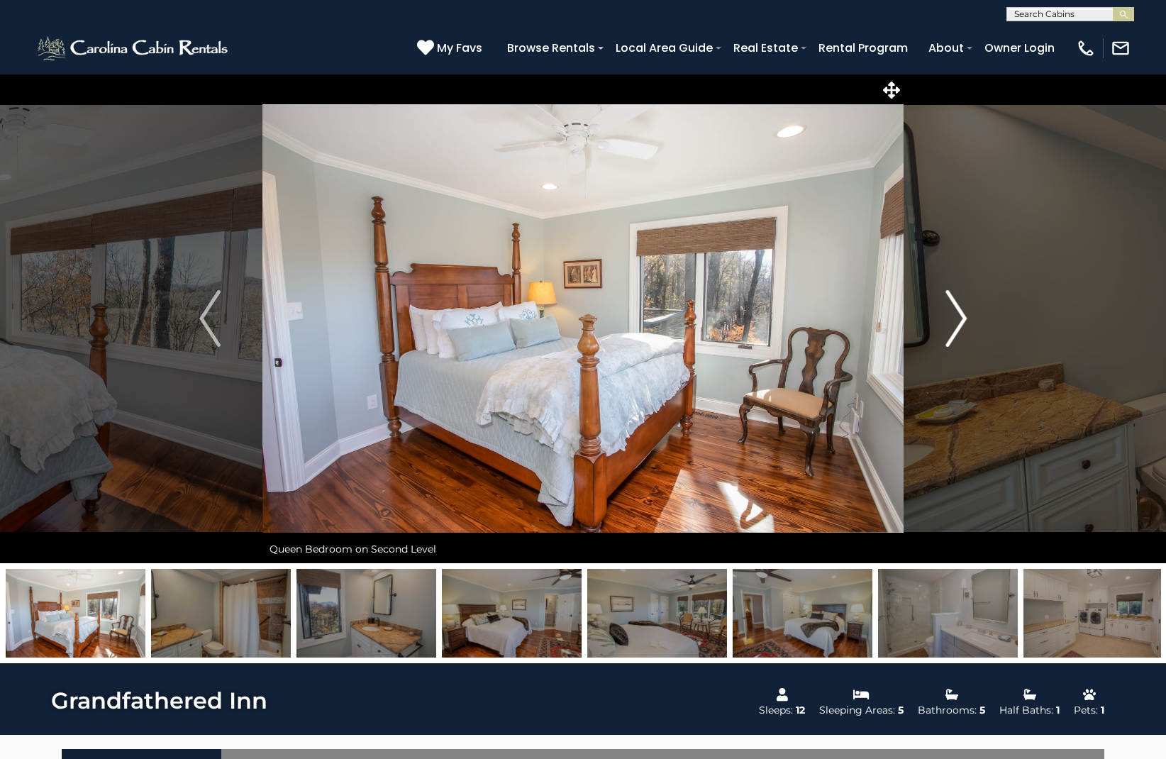
click at [960, 321] on img "Next" at bounding box center [955, 318] width 21 height 57
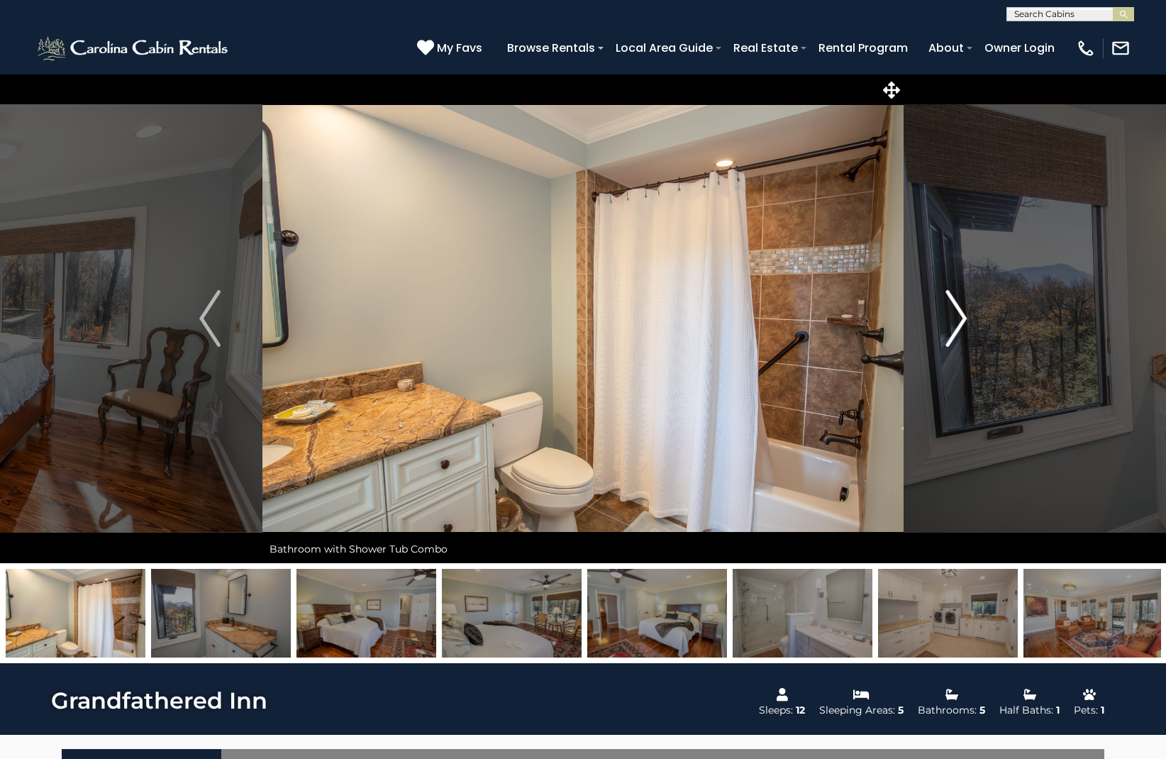
click at [960, 321] on img "Next" at bounding box center [955, 318] width 21 height 57
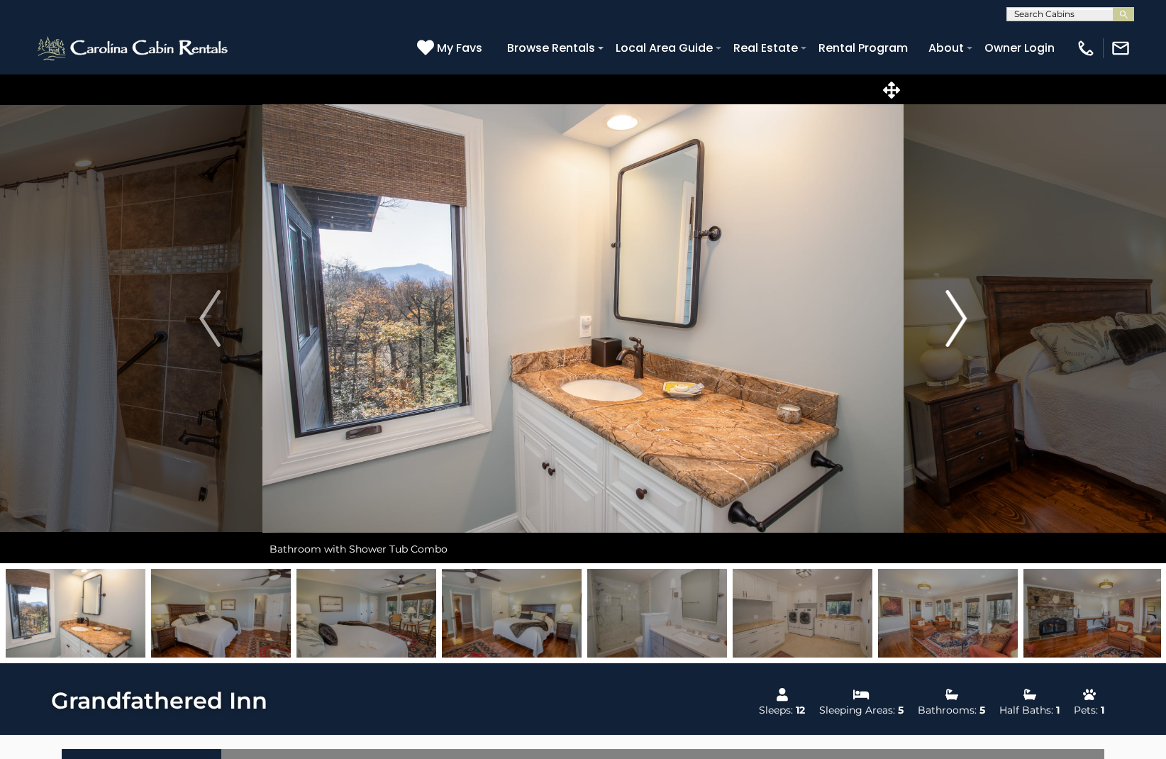
click at [960, 321] on img "Next" at bounding box center [955, 318] width 21 height 57
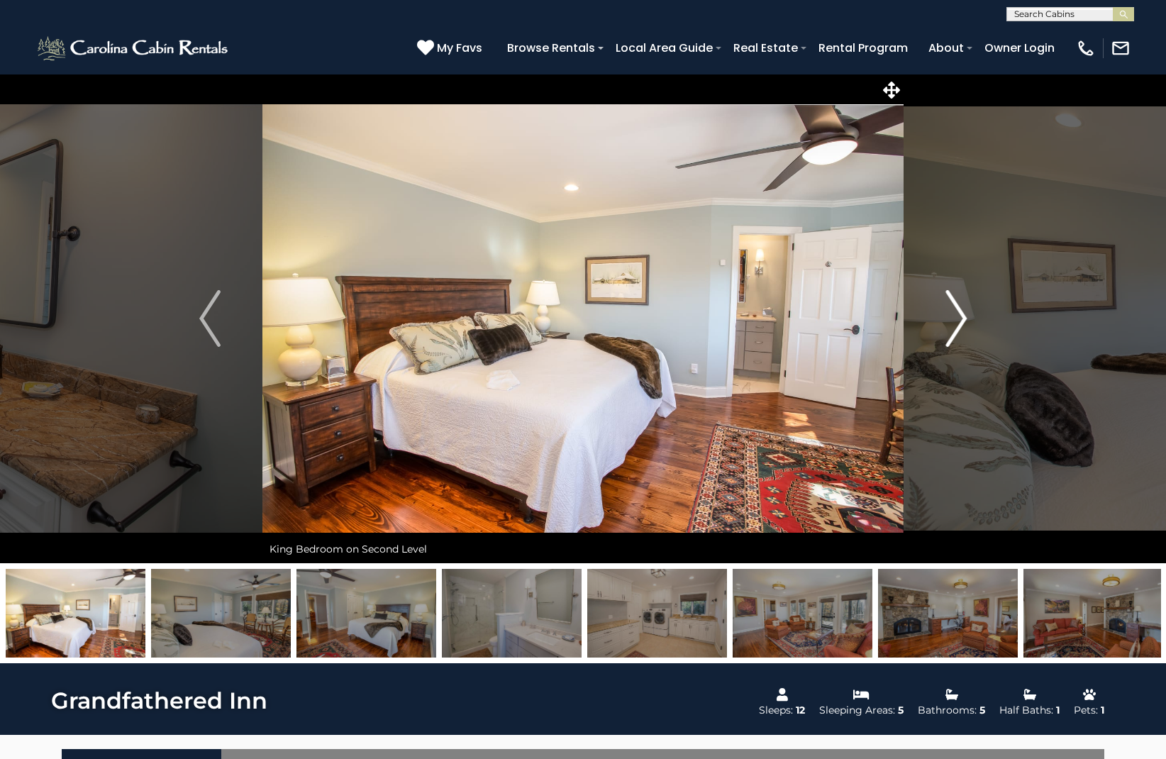
click at [960, 321] on img "Next" at bounding box center [955, 318] width 21 height 57
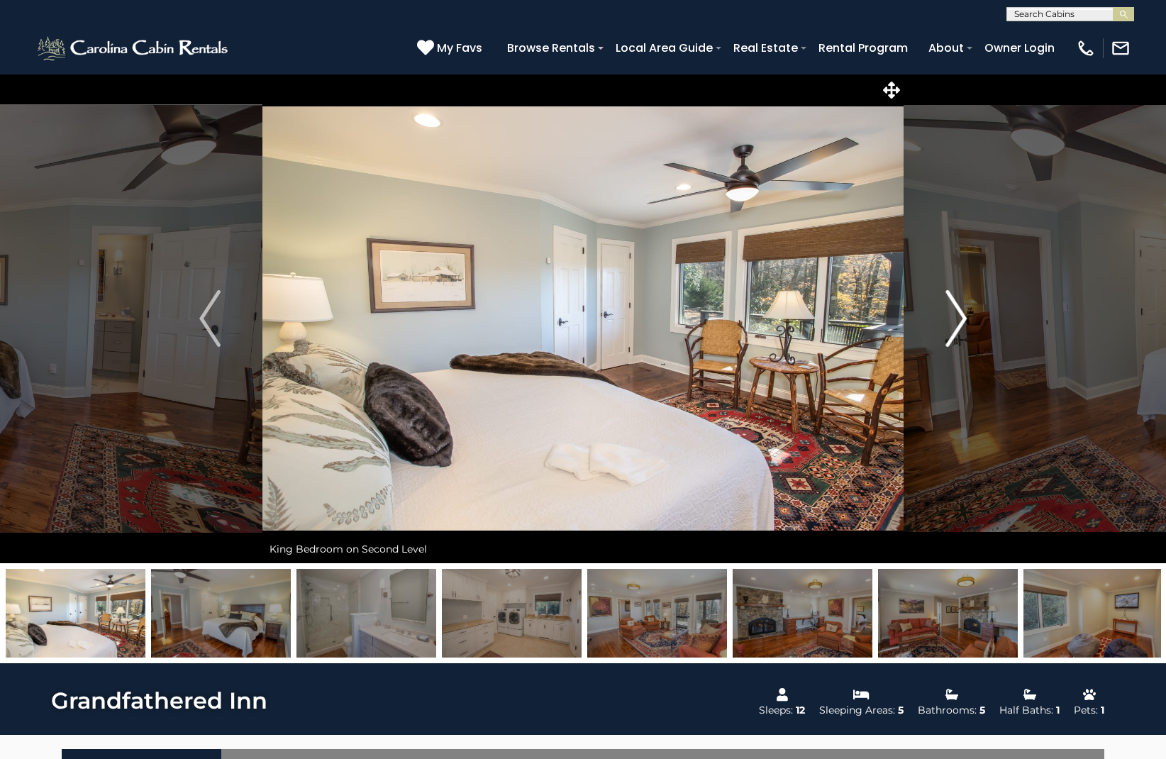
click at [960, 321] on img "Next" at bounding box center [955, 318] width 21 height 57
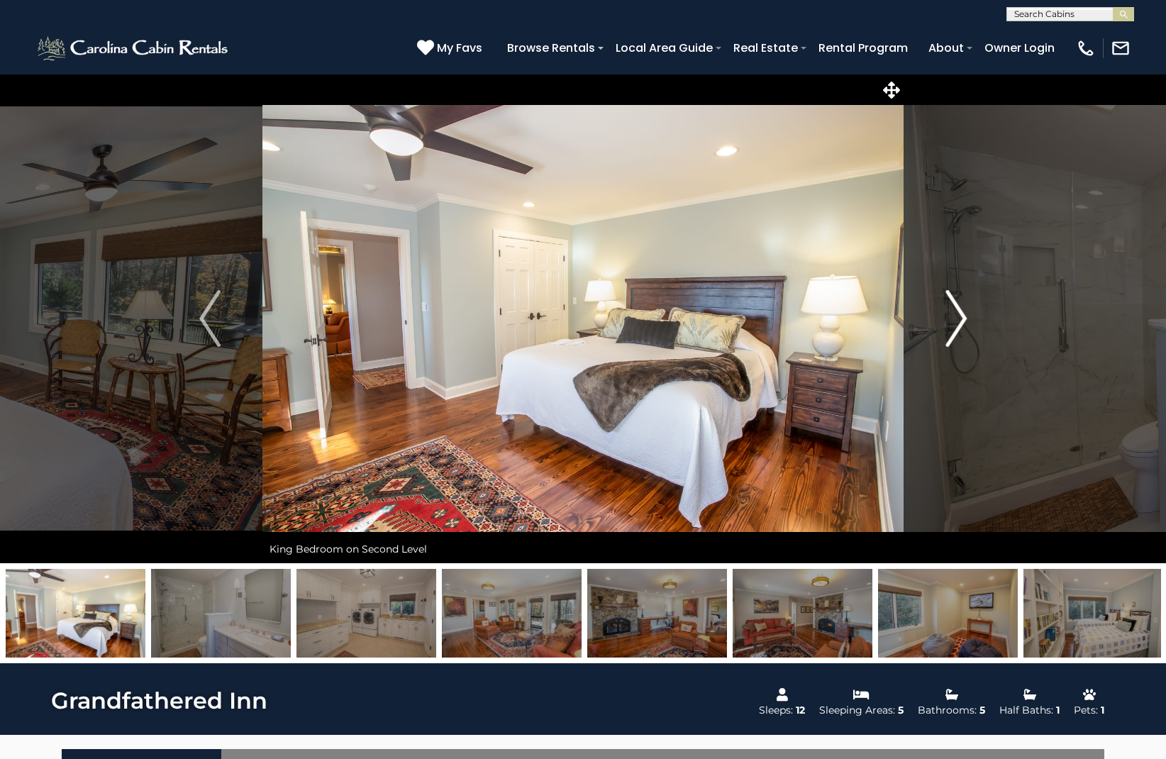
click at [960, 321] on img "Next" at bounding box center [955, 318] width 21 height 57
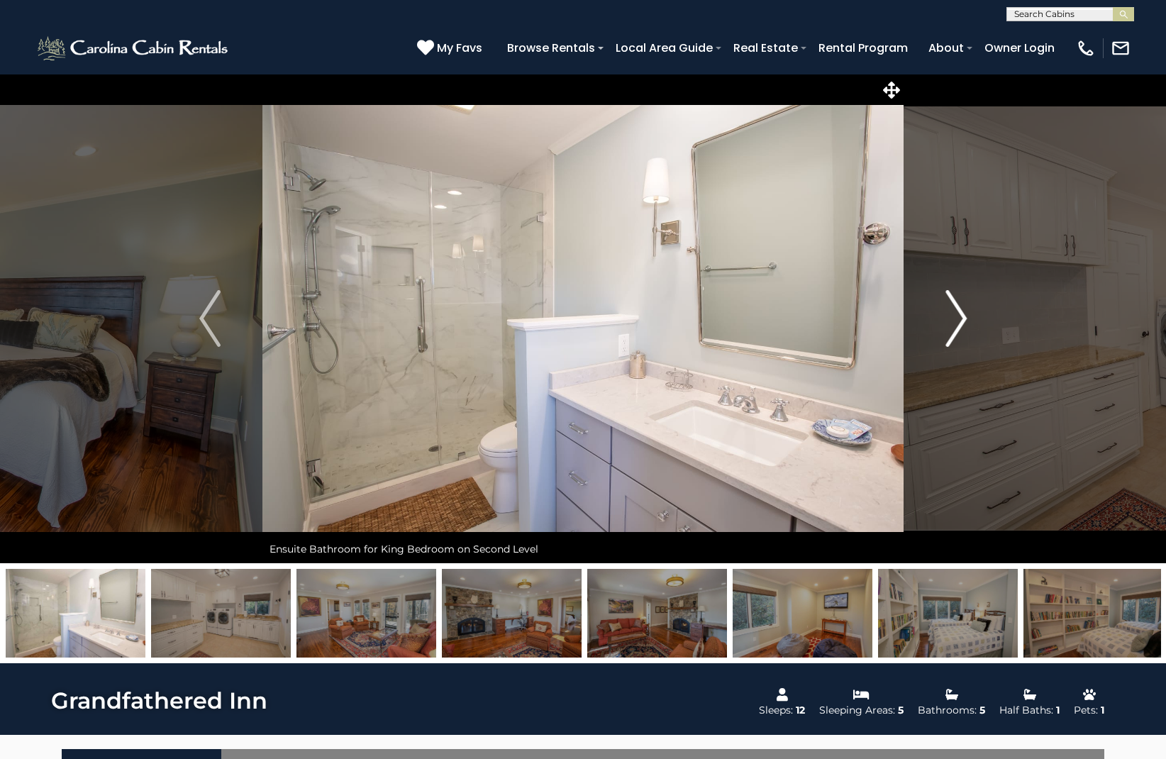
click at [960, 321] on img "Next" at bounding box center [955, 318] width 21 height 57
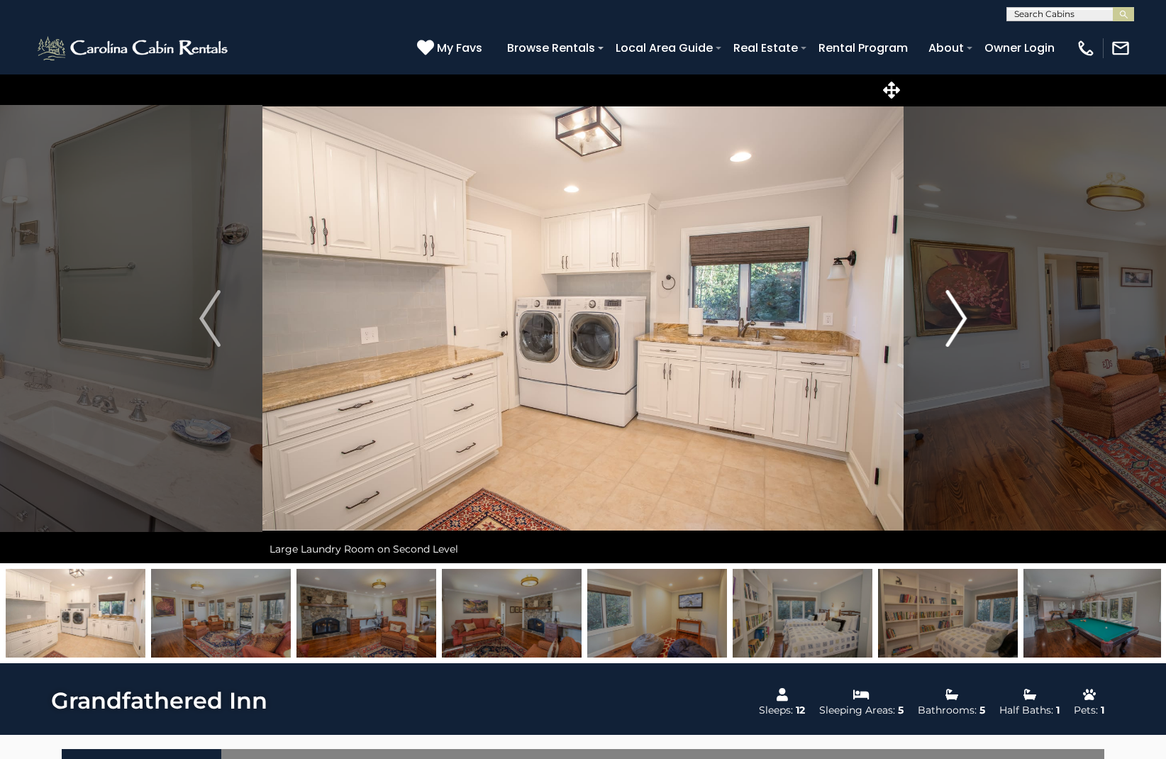
click at [960, 321] on img "Next" at bounding box center [955, 318] width 21 height 57
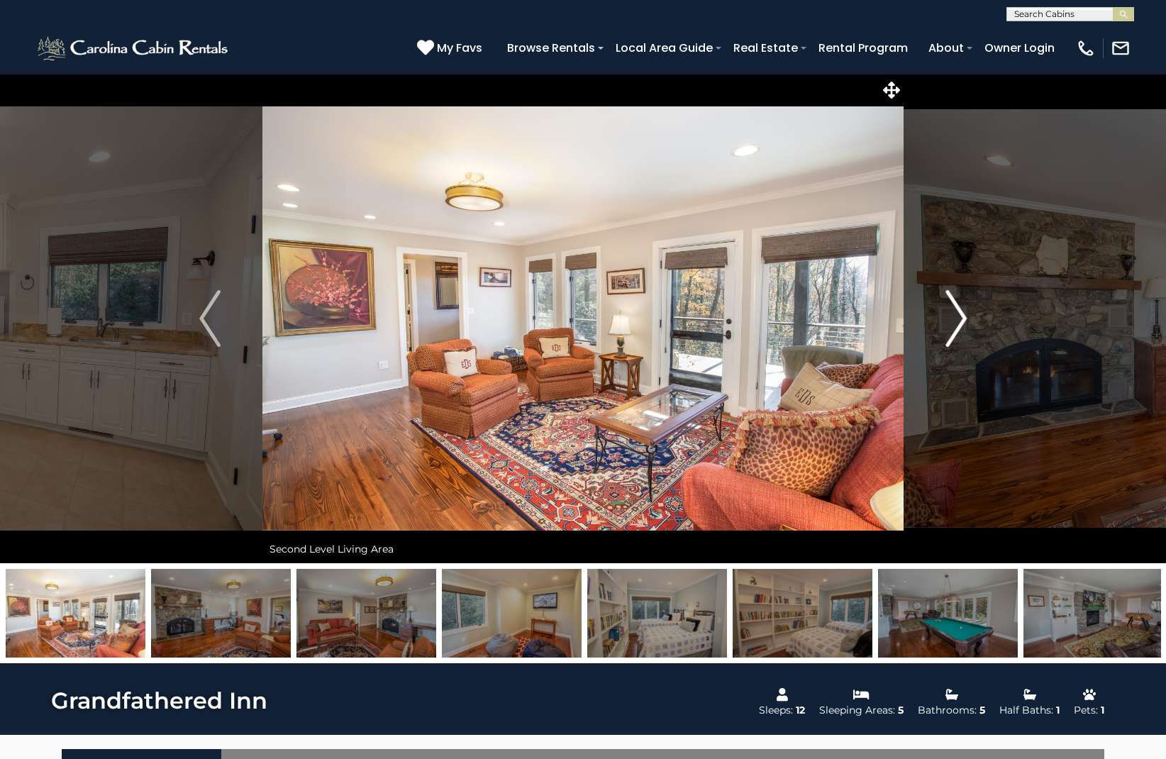
click at [960, 321] on img "Next" at bounding box center [955, 318] width 21 height 57
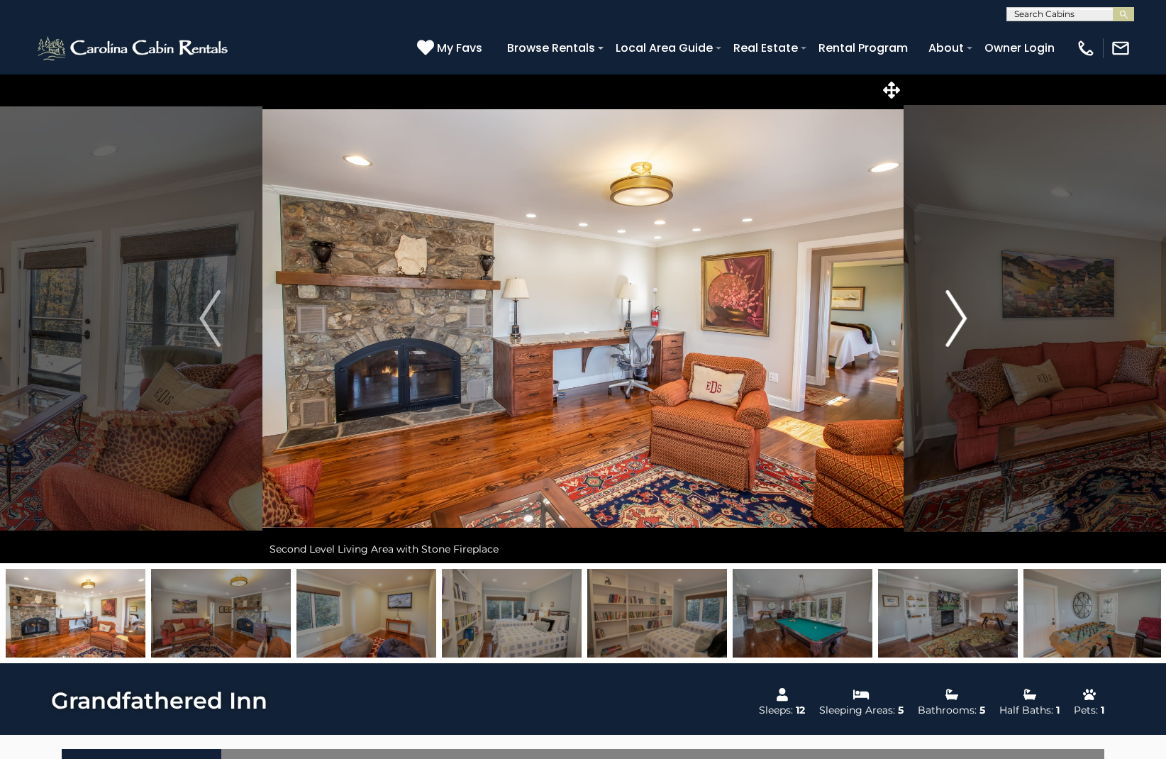
click at [960, 321] on img "Next" at bounding box center [955, 318] width 21 height 57
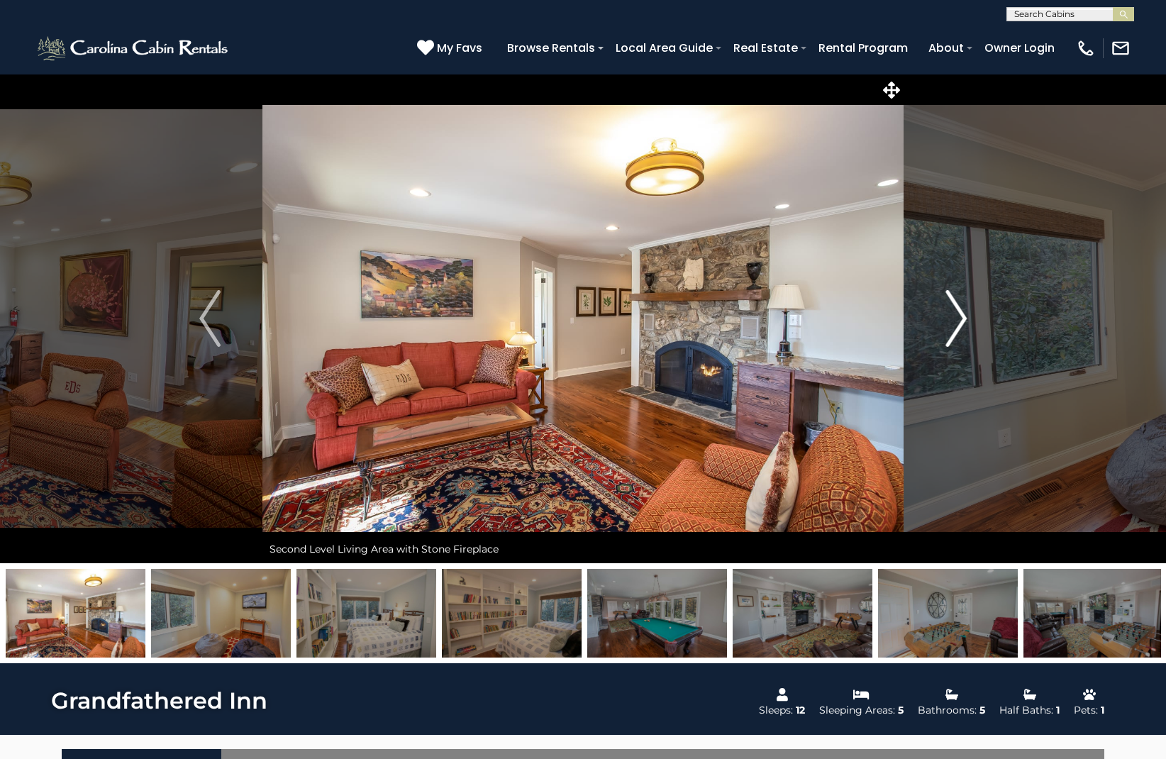
click at [960, 321] on img "Next" at bounding box center [955, 318] width 21 height 57
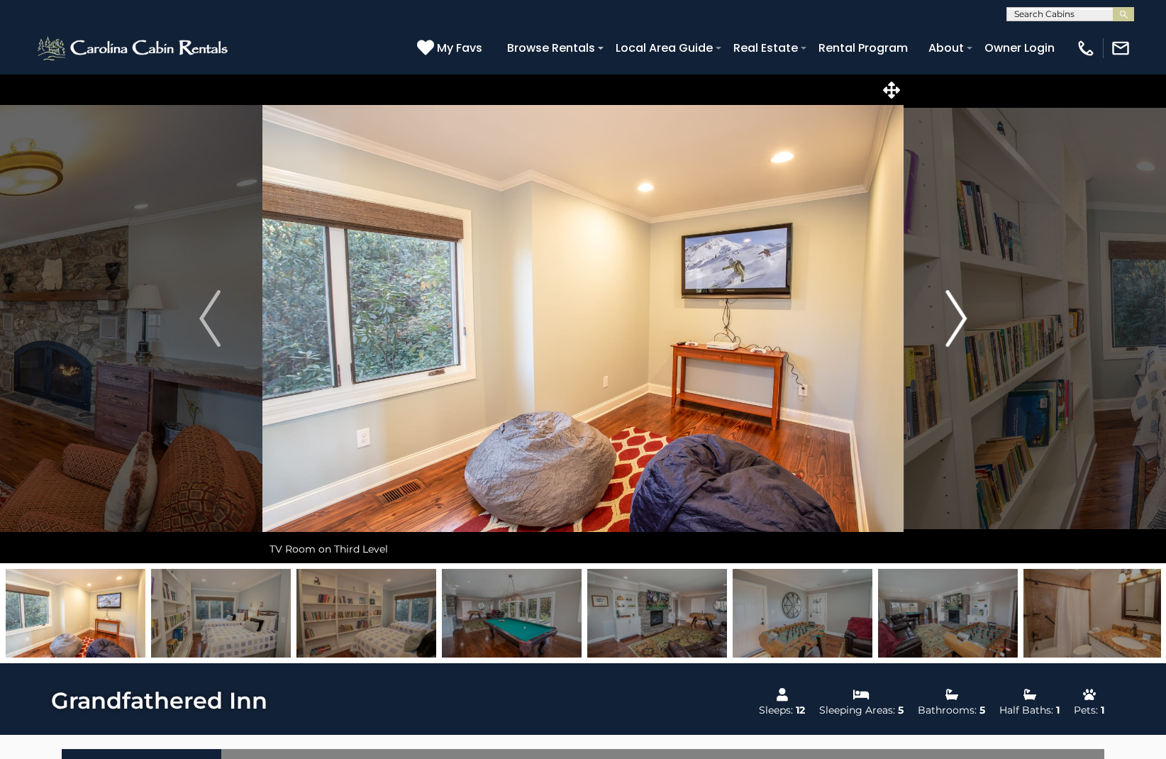
click at [960, 321] on img "Next" at bounding box center [955, 318] width 21 height 57
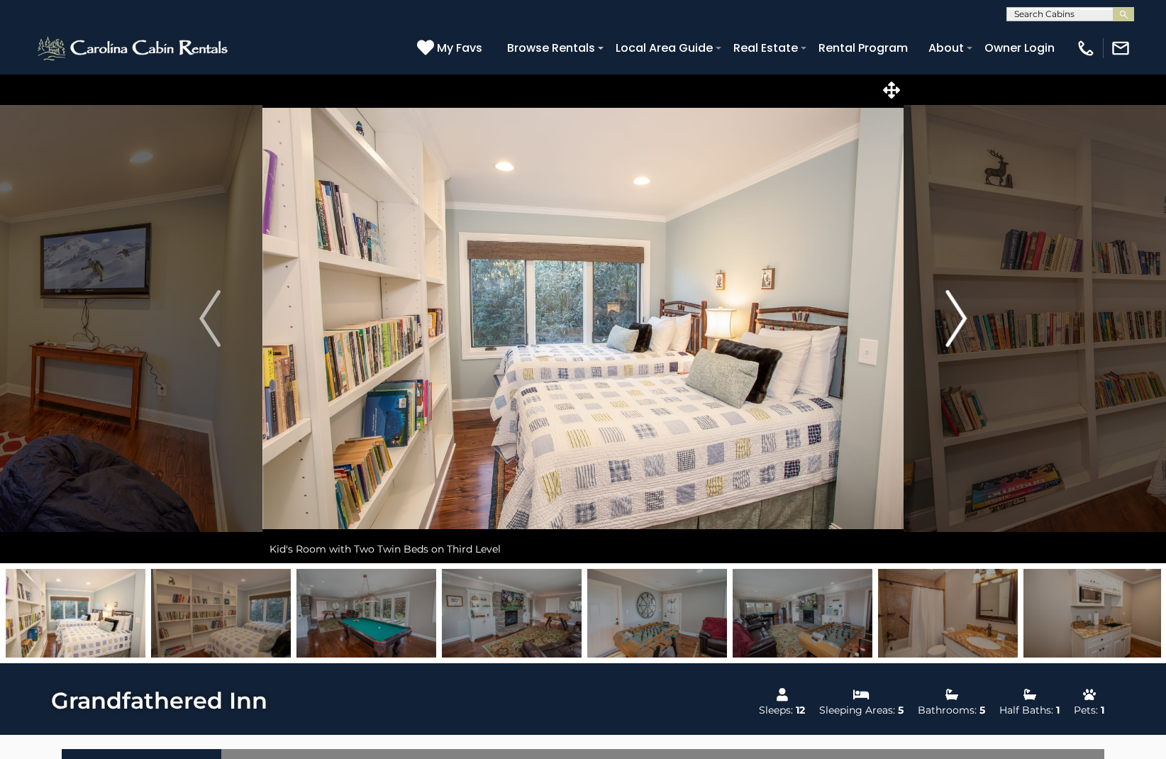
click at [960, 321] on img "Next" at bounding box center [955, 318] width 21 height 57
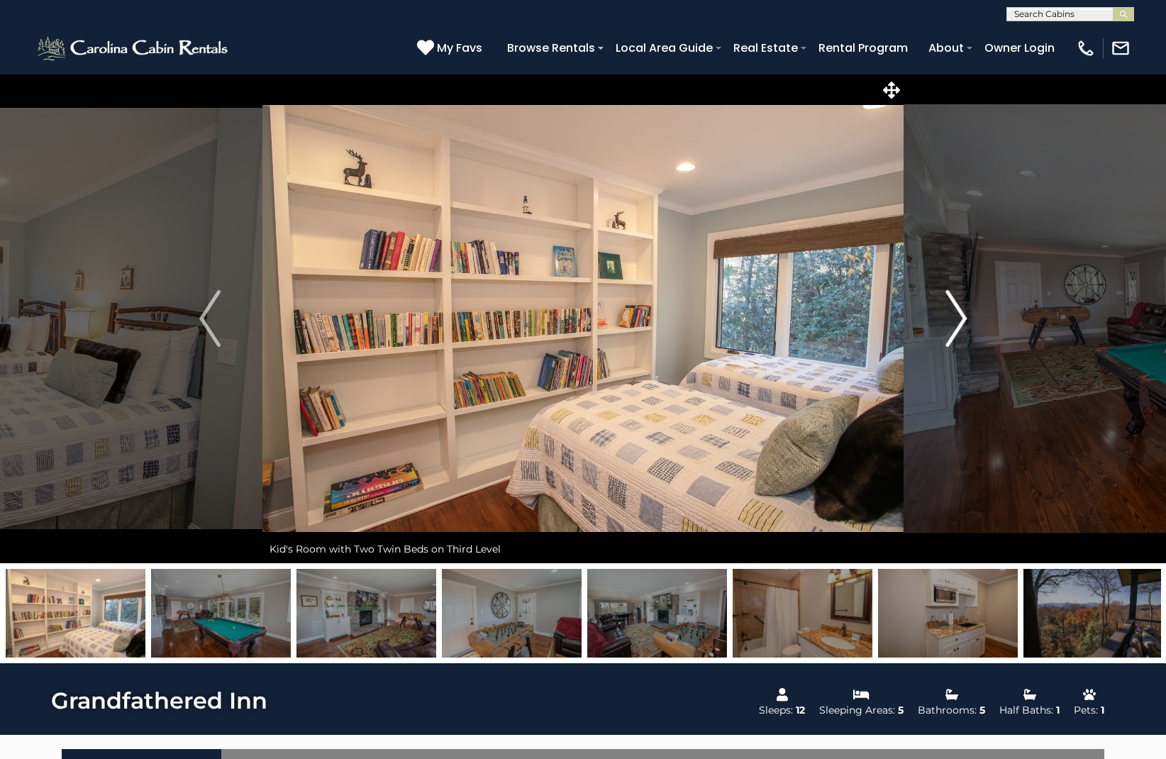
click at [960, 321] on img "Next" at bounding box center [955, 318] width 21 height 57
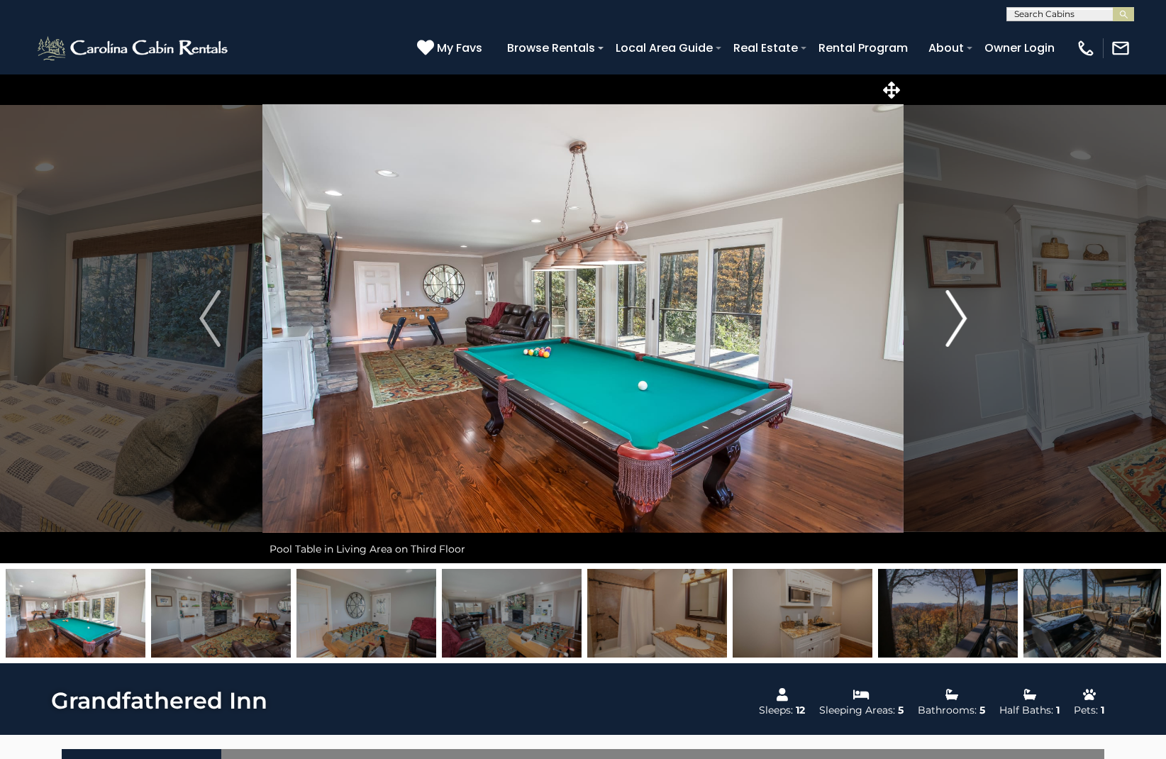
click at [960, 321] on img "Next" at bounding box center [955, 318] width 21 height 57
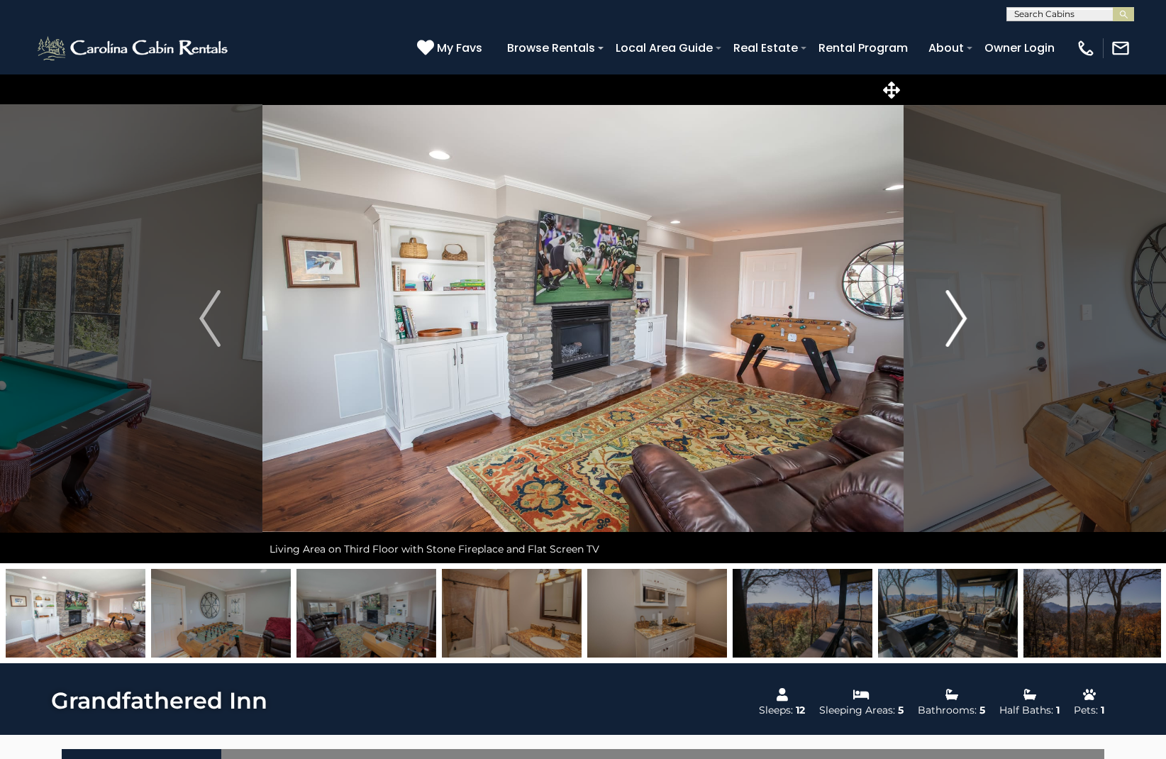
click at [960, 321] on img "Next" at bounding box center [955, 318] width 21 height 57
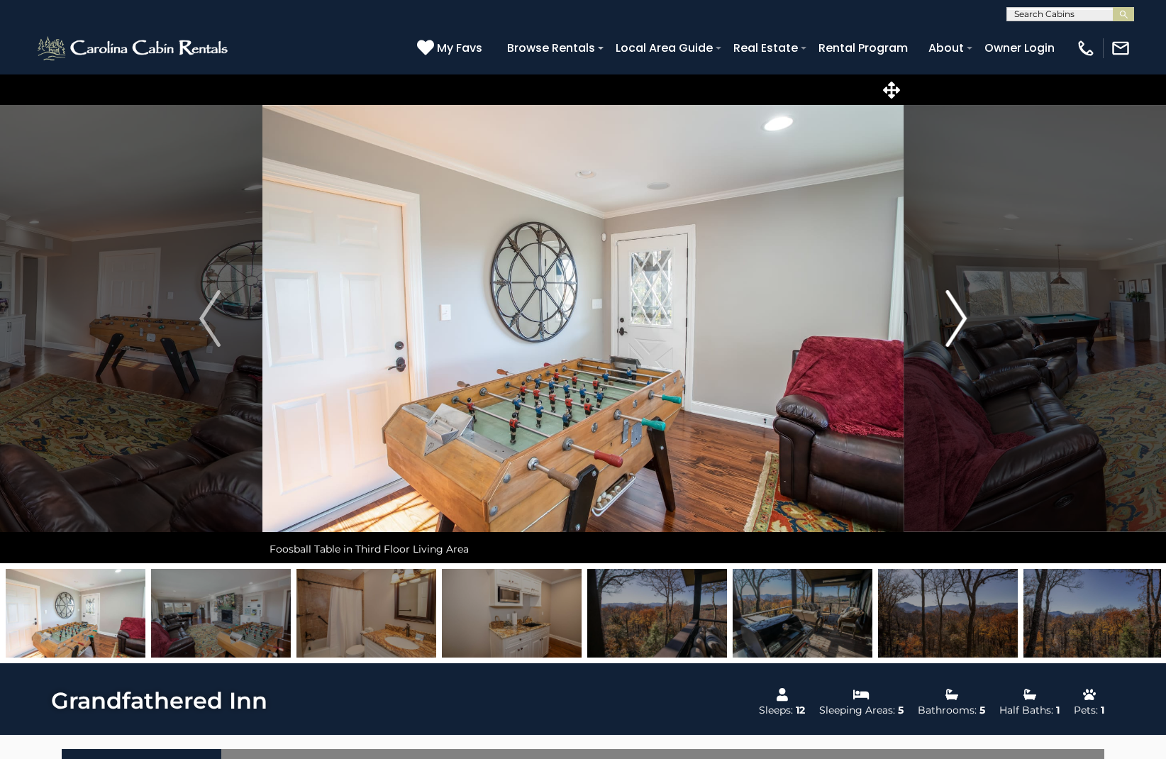
click at [960, 321] on img "Next" at bounding box center [955, 318] width 21 height 57
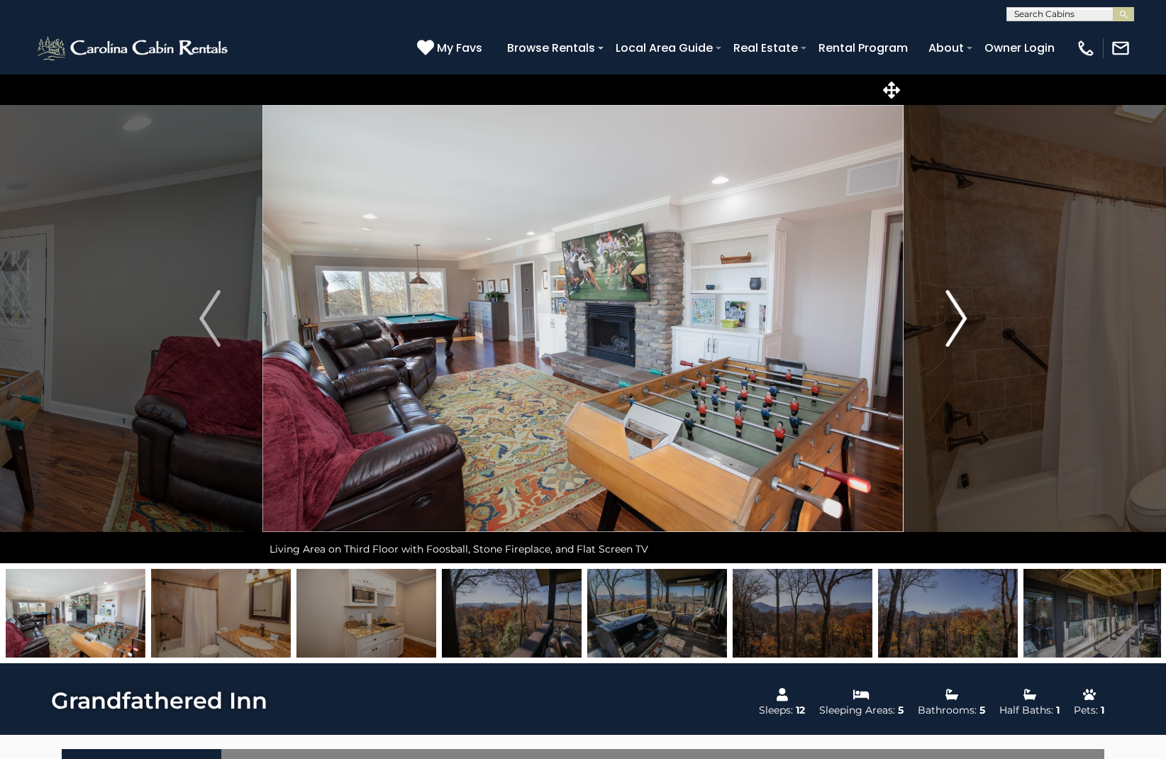
click at [960, 321] on img "Next" at bounding box center [955, 318] width 21 height 57
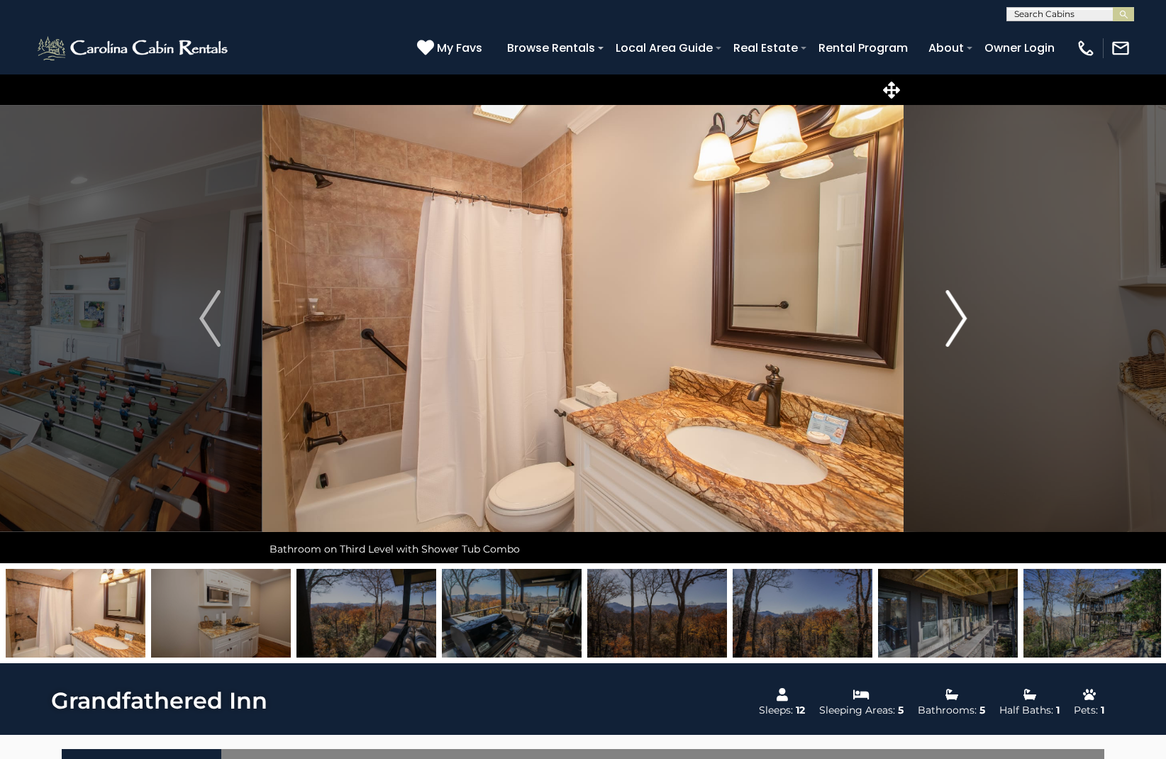
click at [960, 321] on img "Next" at bounding box center [955, 318] width 21 height 57
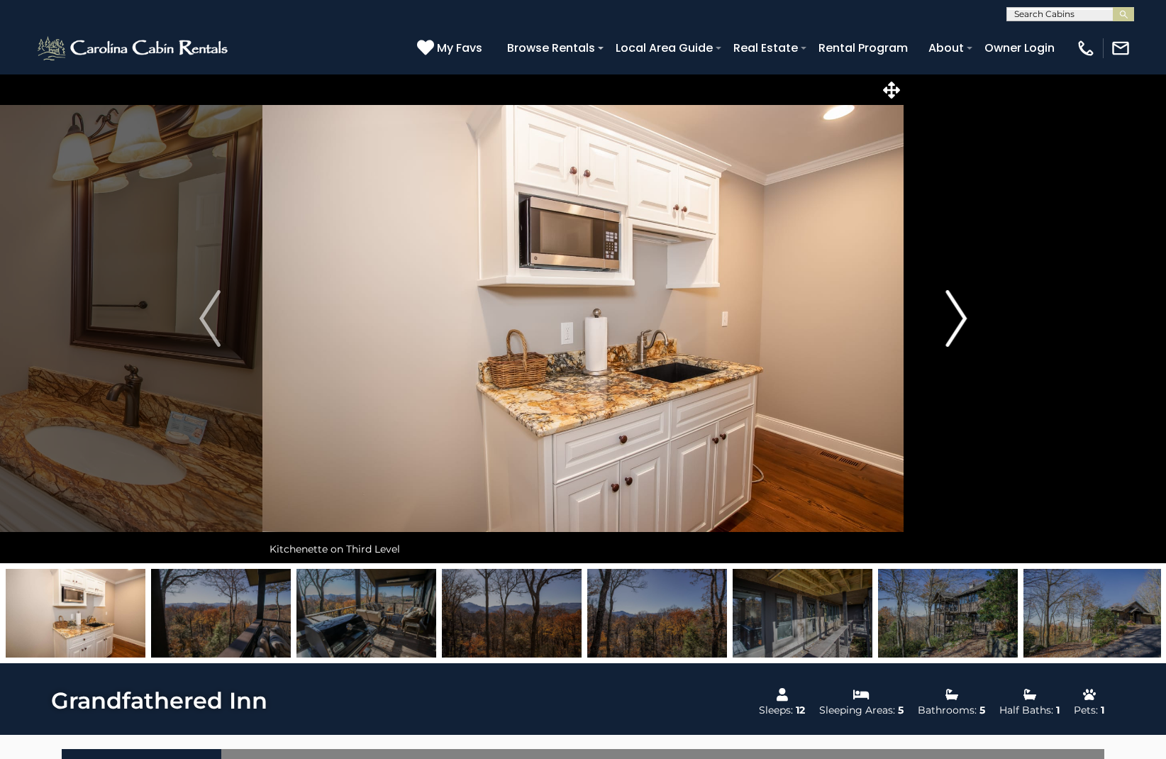
click at [960, 321] on img "Next" at bounding box center [955, 318] width 21 height 57
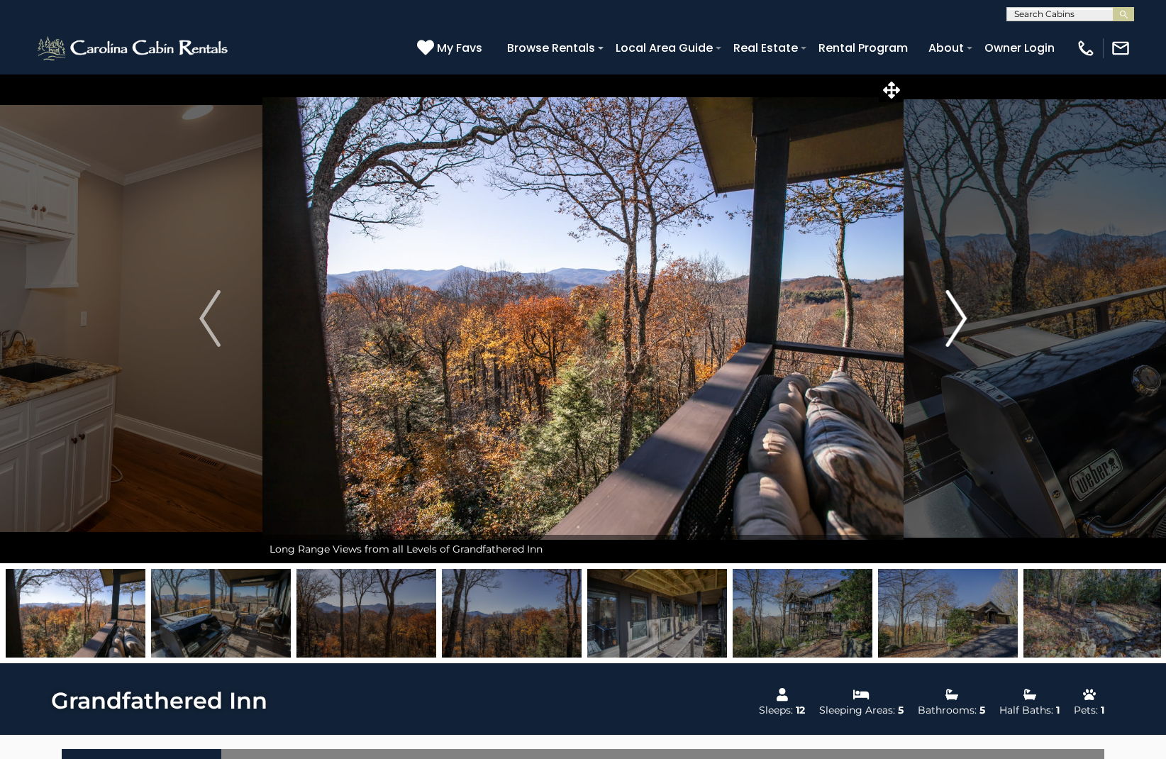
click at [960, 321] on img "Next" at bounding box center [955, 318] width 21 height 57
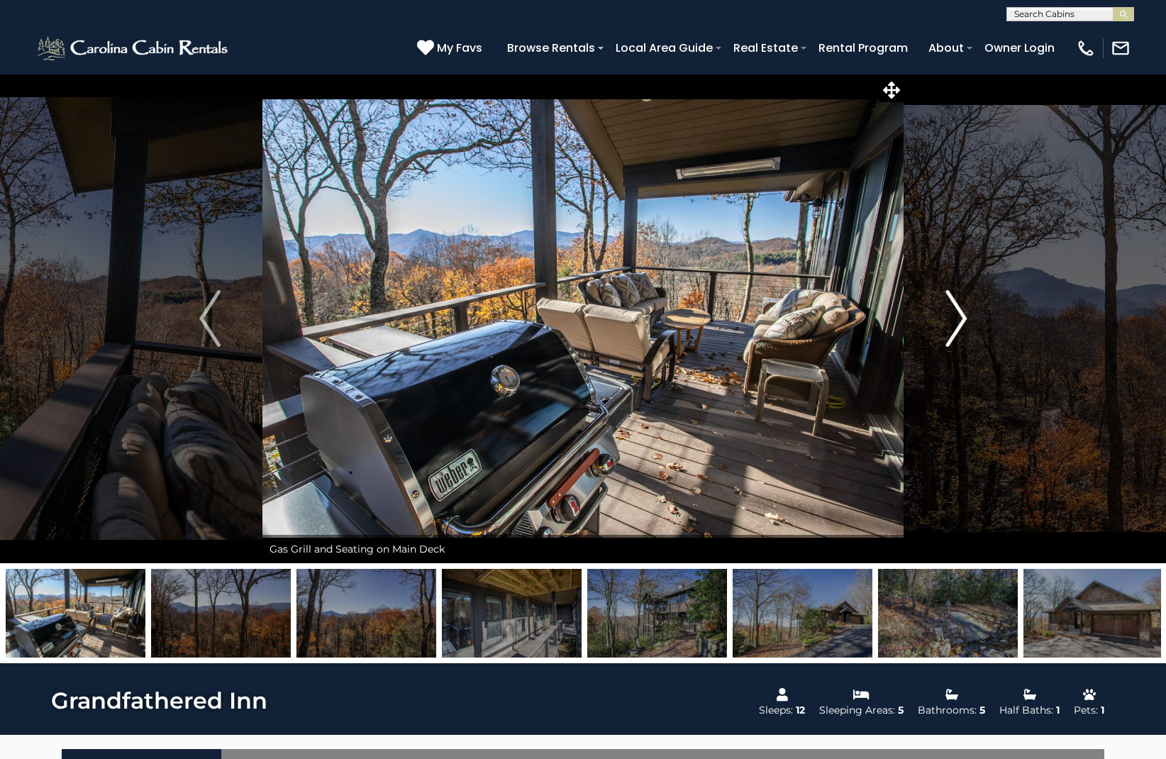
click at [960, 321] on img "Next" at bounding box center [955, 318] width 21 height 57
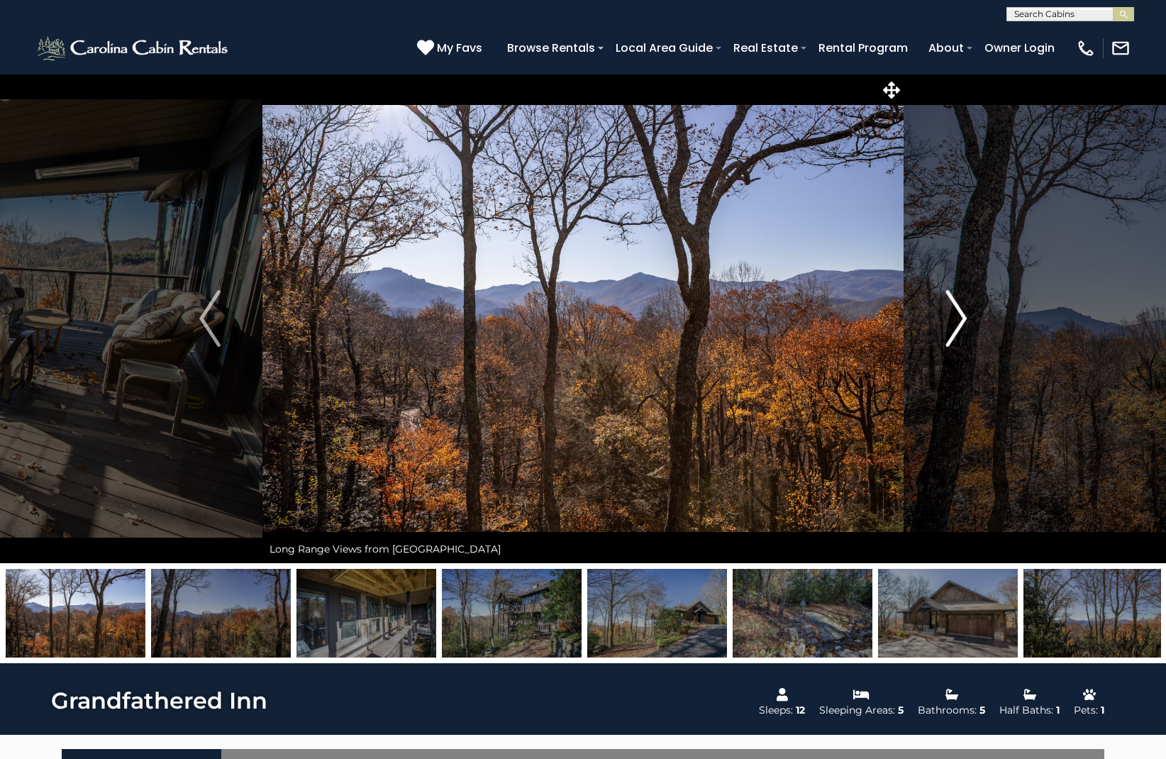
click at [960, 321] on img "Next" at bounding box center [955, 318] width 21 height 57
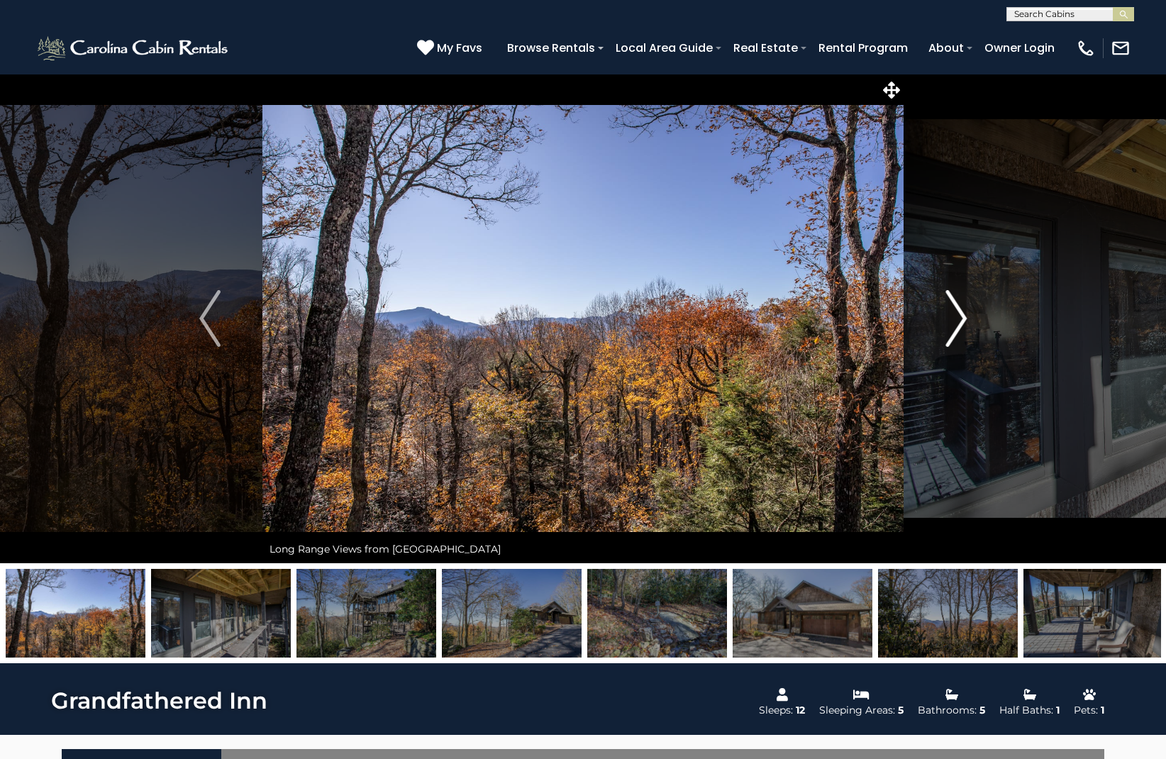
click at [960, 321] on img "Next" at bounding box center [955, 318] width 21 height 57
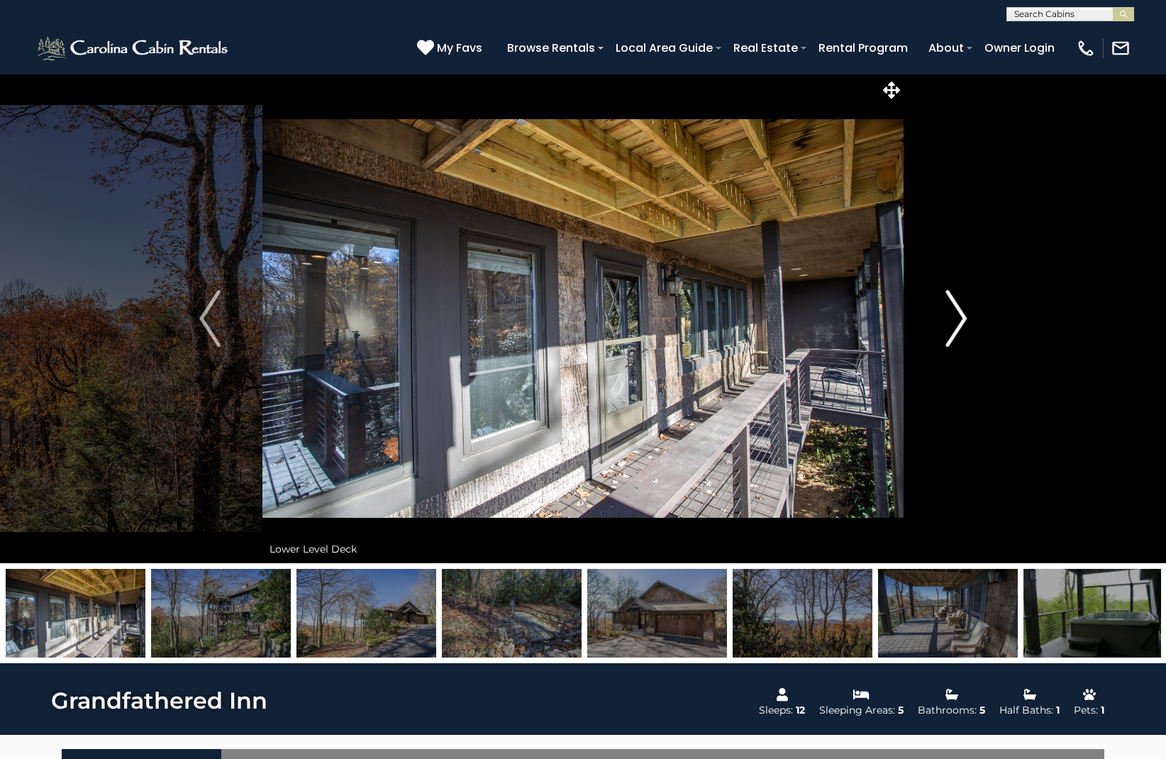
click at [960, 321] on img "Next" at bounding box center [955, 318] width 21 height 57
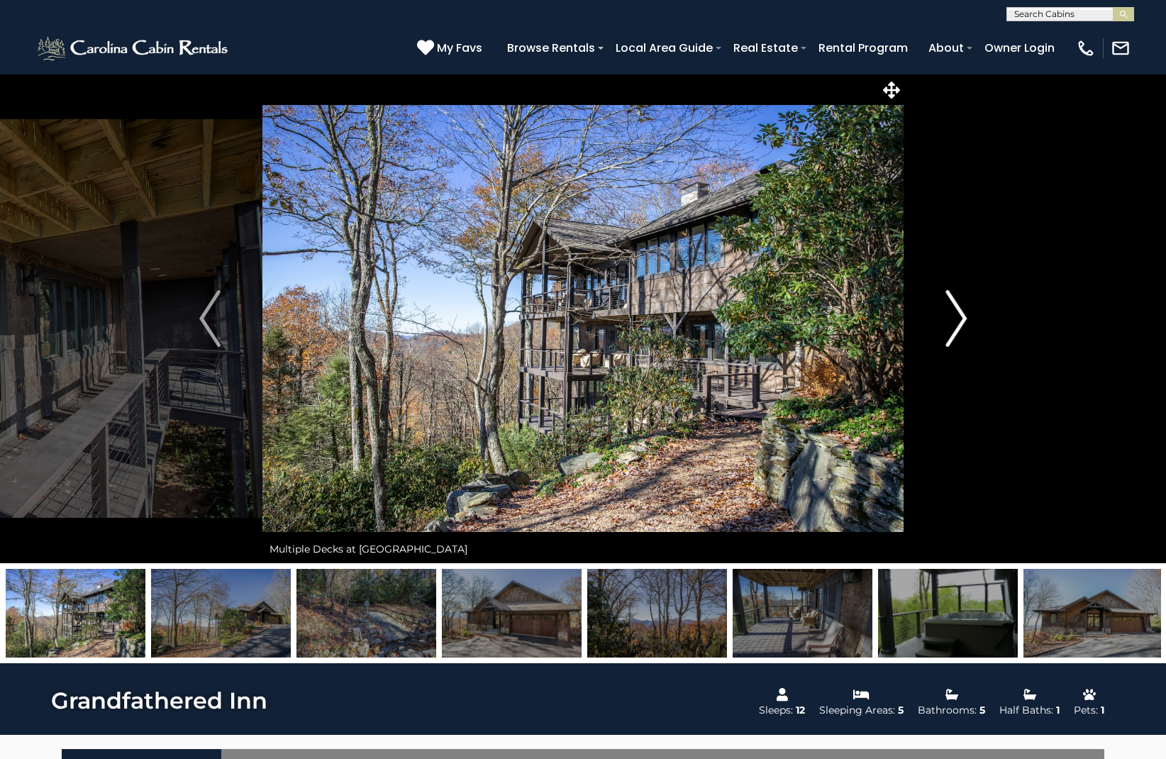
click at [958, 318] on img "Next" at bounding box center [955, 318] width 21 height 57
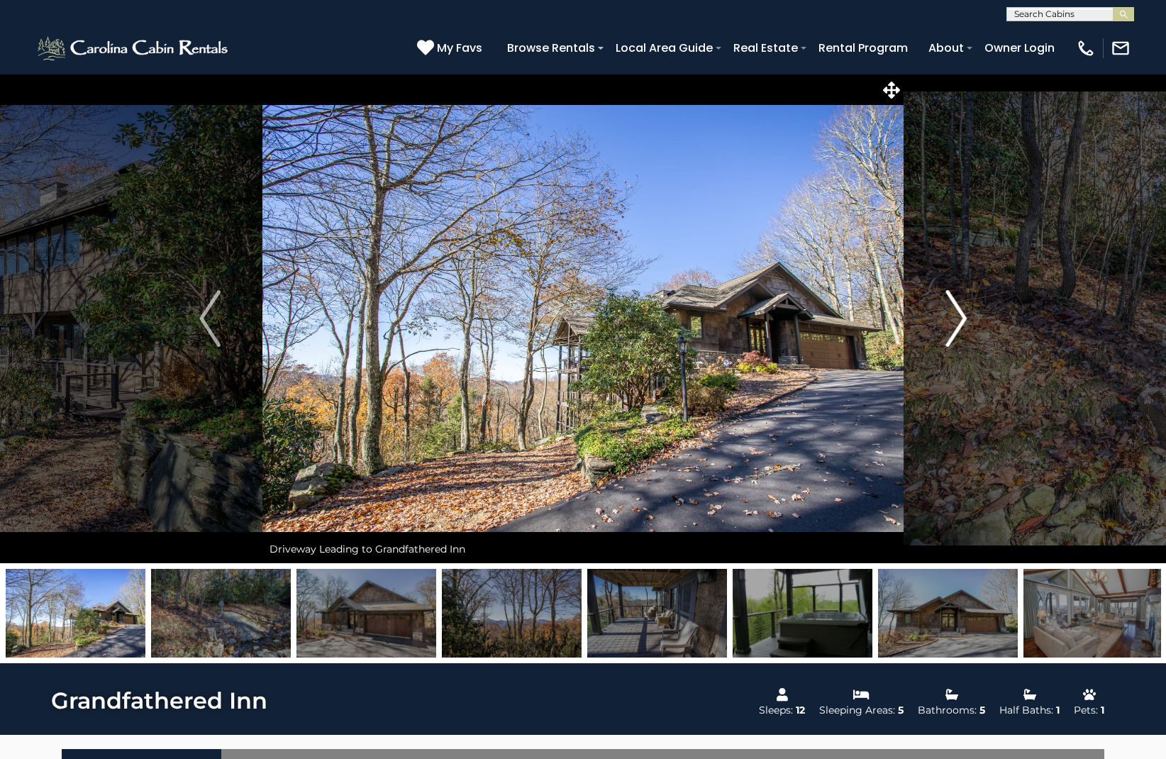
click at [958, 318] on img "Next" at bounding box center [955, 318] width 21 height 57
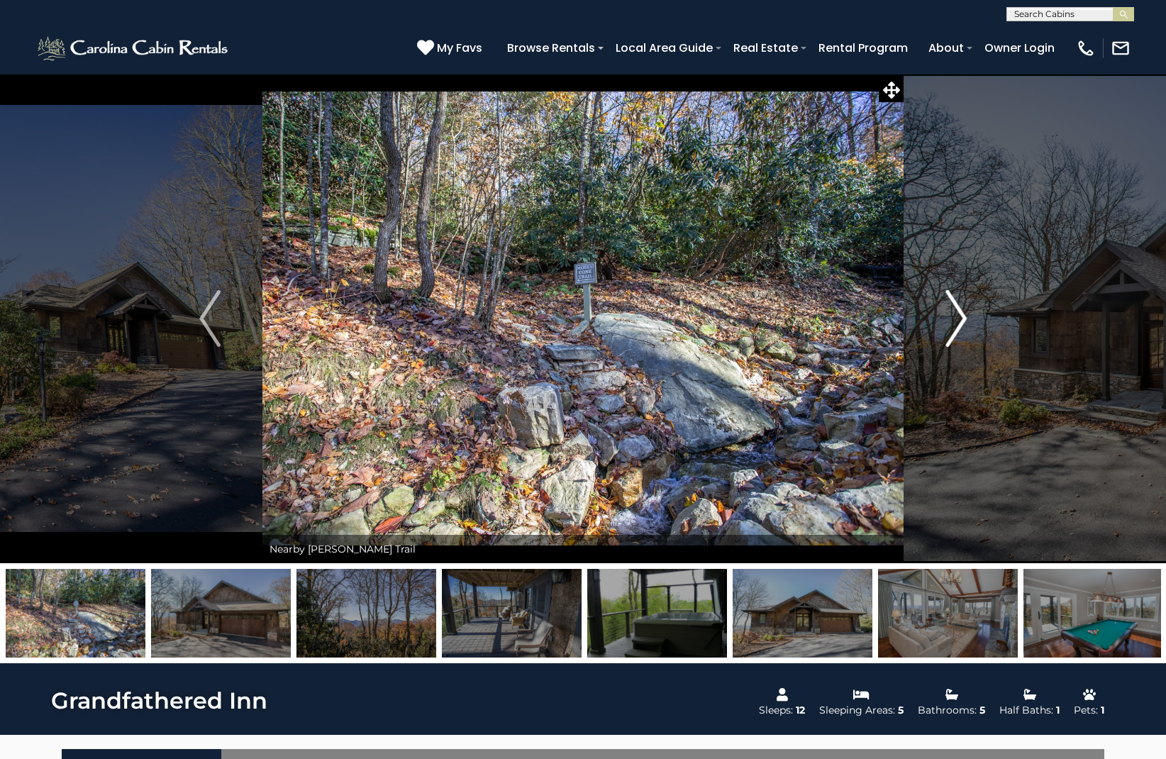
click at [958, 318] on img "Next" at bounding box center [955, 318] width 21 height 57
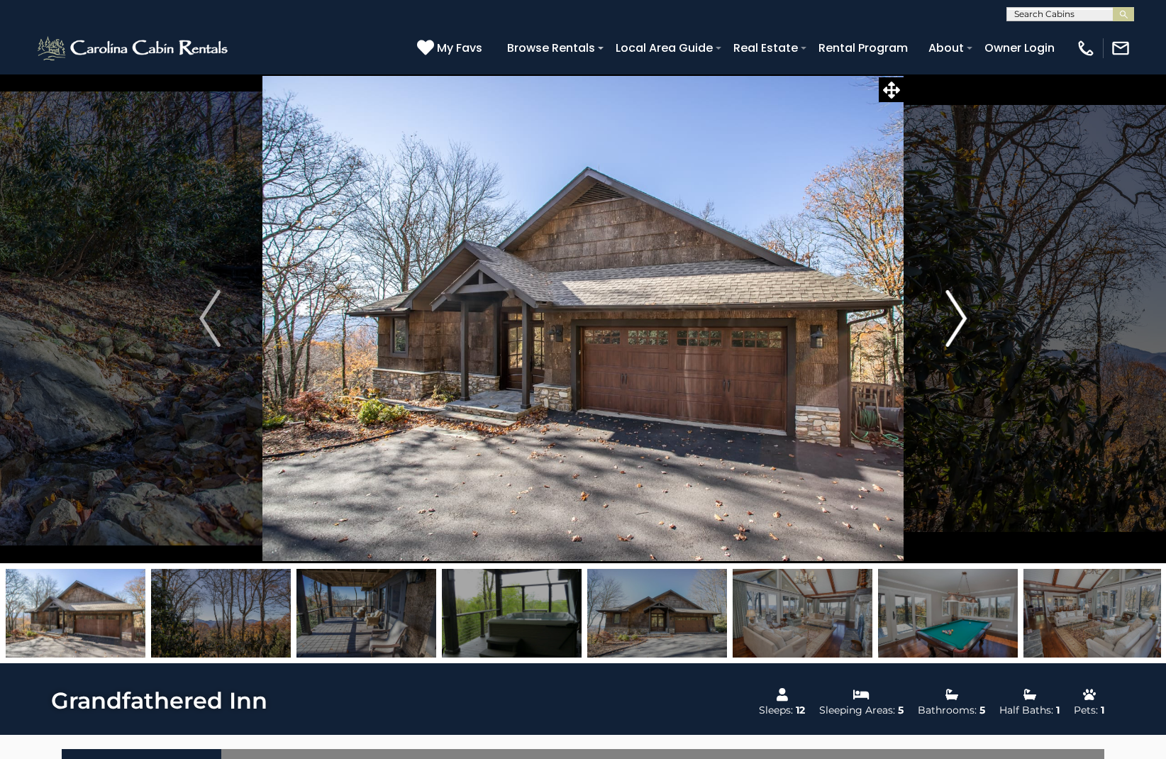
click at [958, 318] on img "Next" at bounding box center [955, 318] width 21 height 57
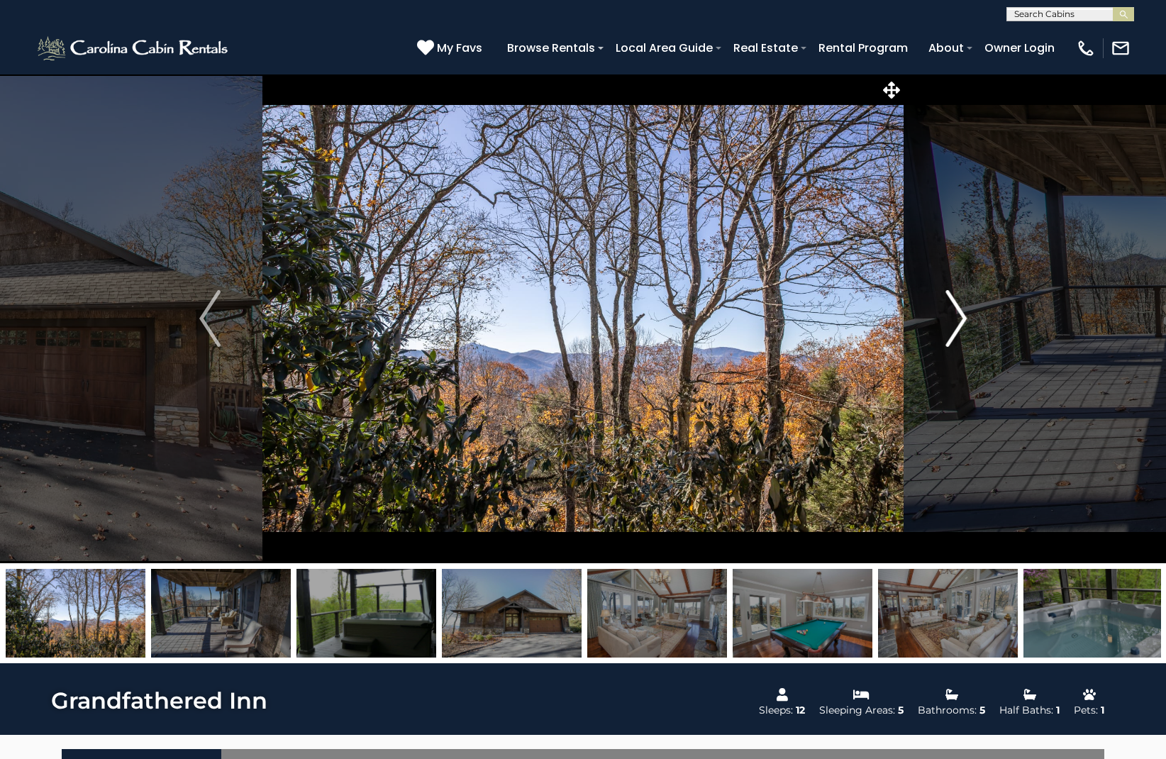
click at [958, 318] on img "Next" at bounding box center [955, 318] width 21 height 57
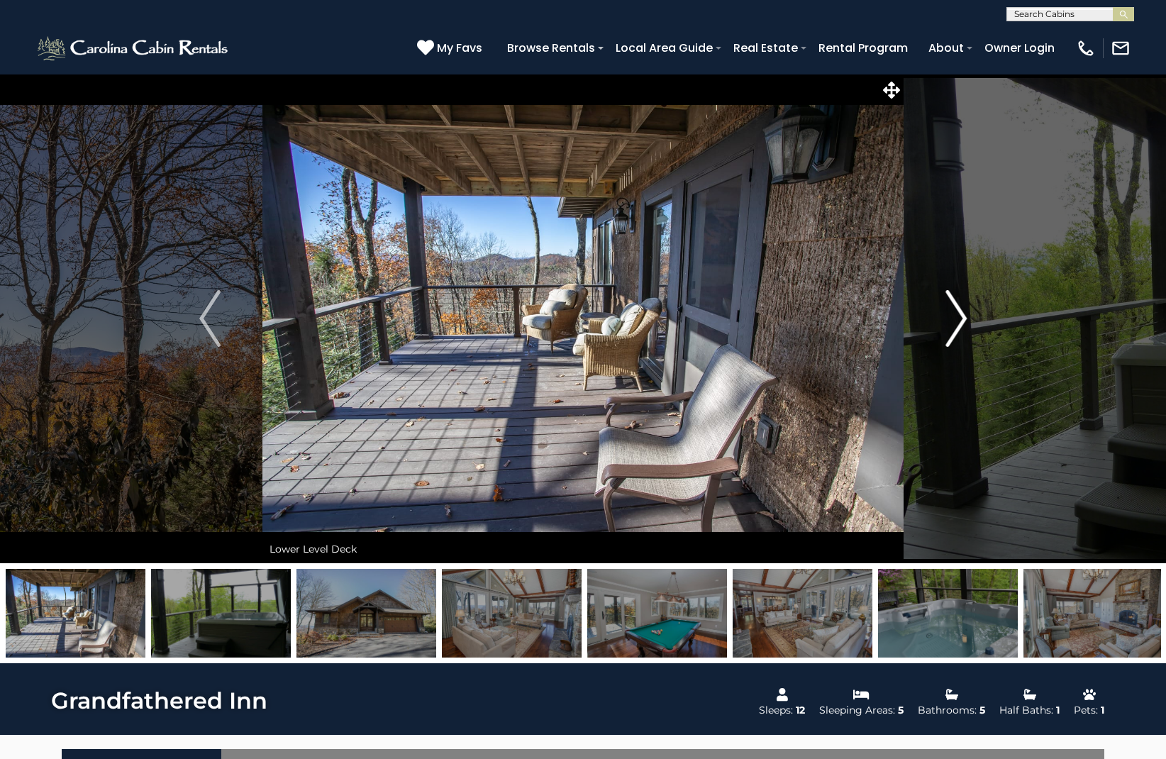
click at [958, 318] on img "Next" at bounding box center [955, 318] width 21 height 57
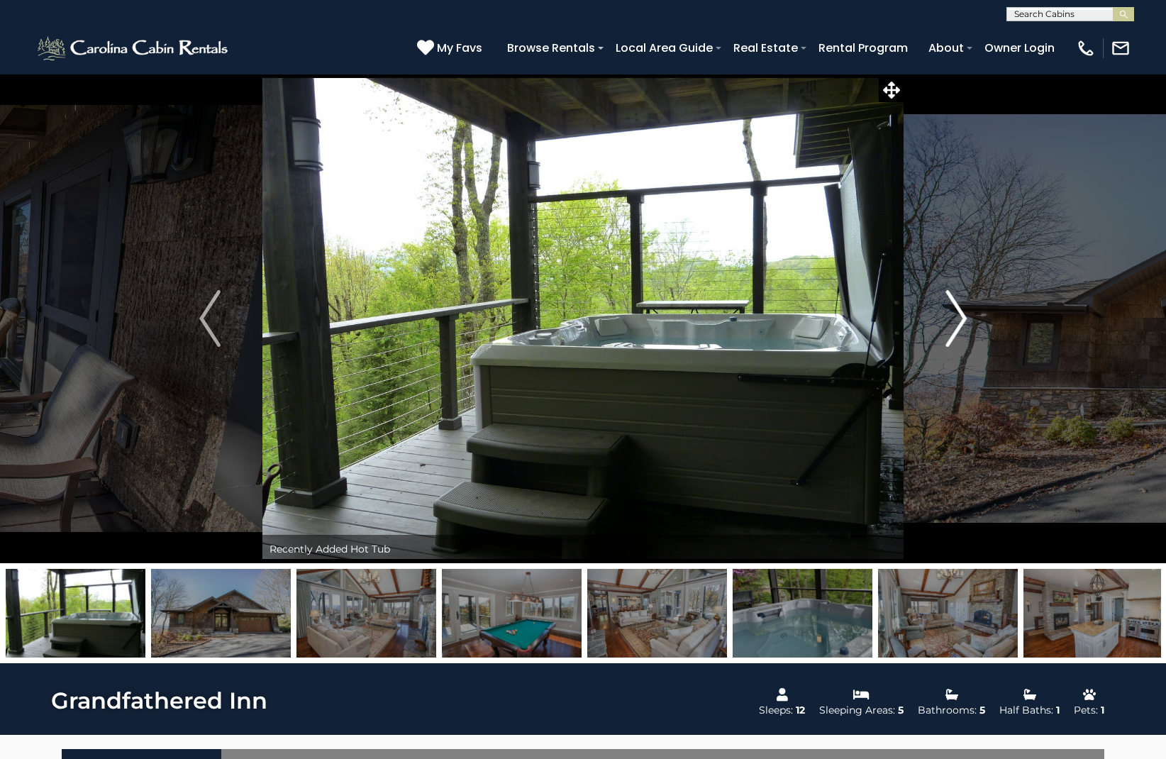
click at [958, 318] on img "Next" at bounding box center [955, 318] width 21 height 57
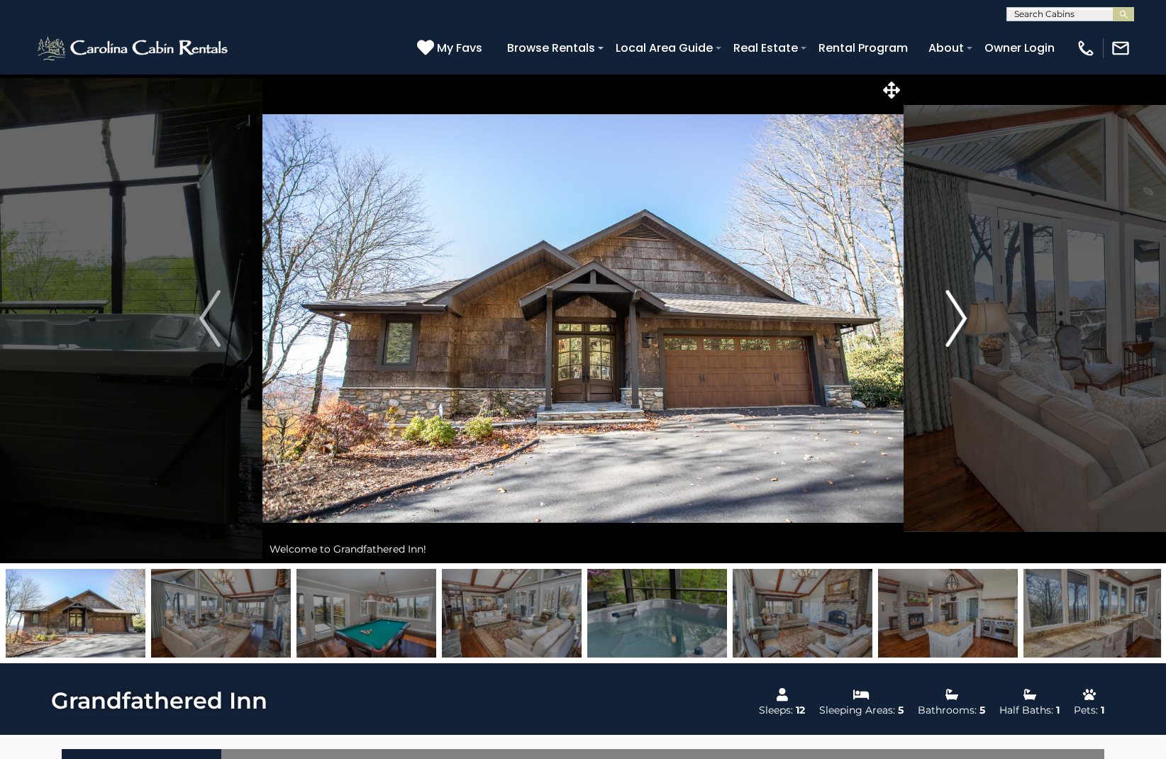
click at [958, 318] on img "Next" at bounding box center [955, 318] width 21 height 57
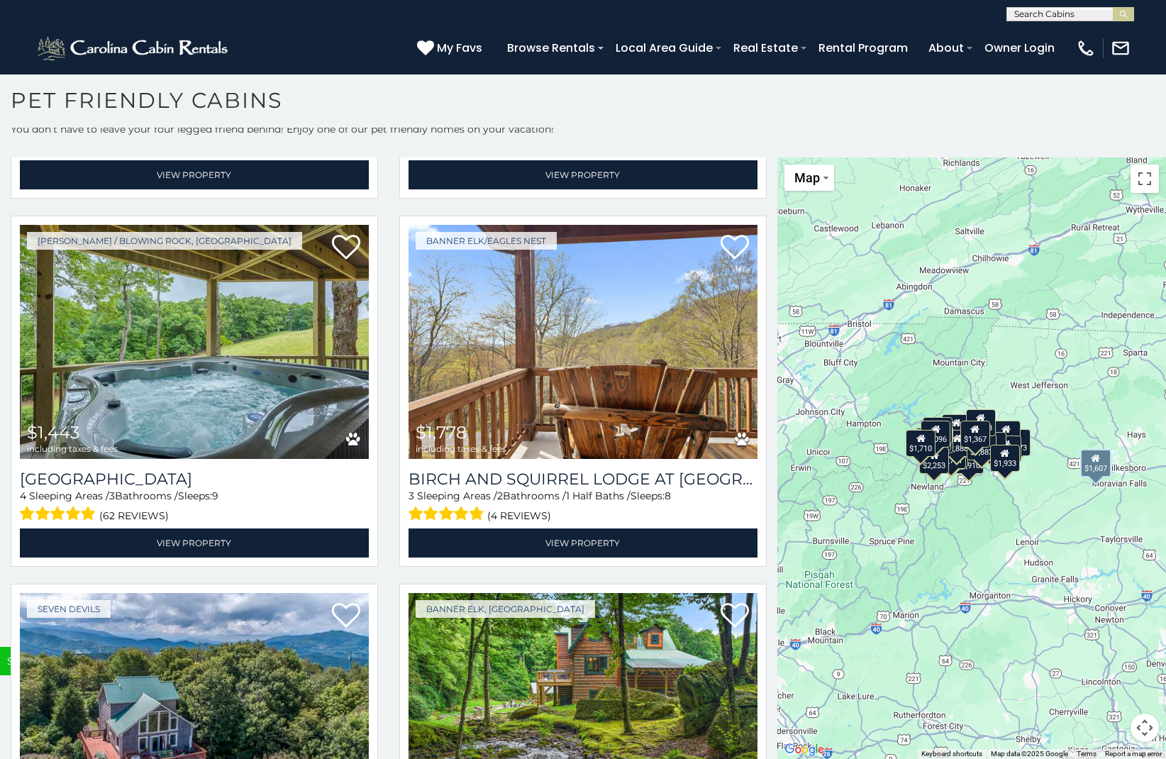
scroll to position [4758, 0]
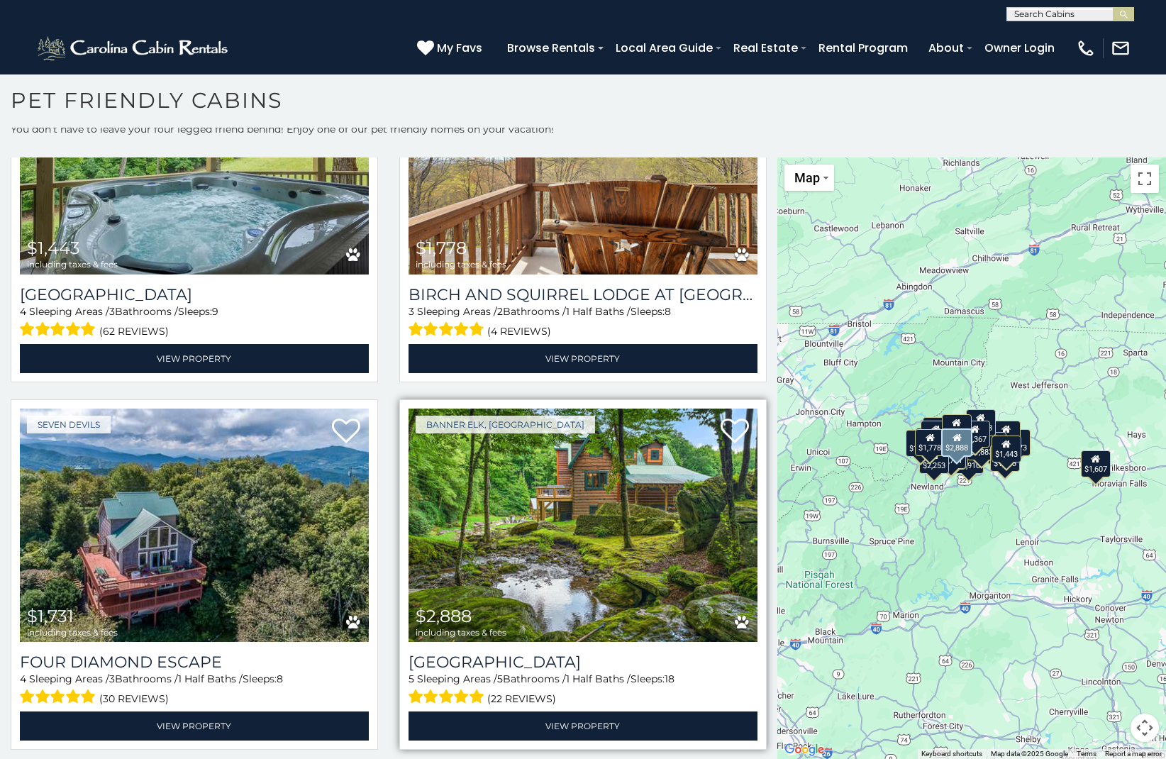
scroll to position [8, 1]
click at [546, 479] on img at bounding box center [582, 525] width 349 height 234
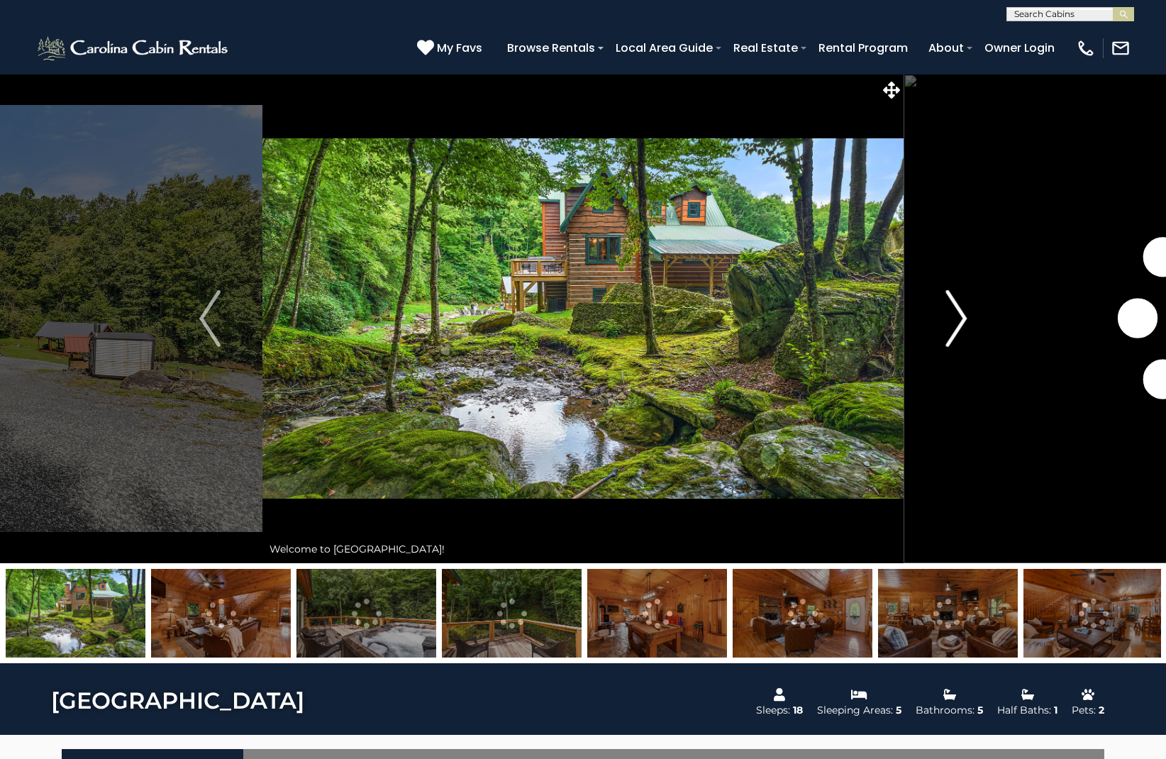
click at [957, 316] on img "Next" at bounding box center [955, 318] width 21 height 57
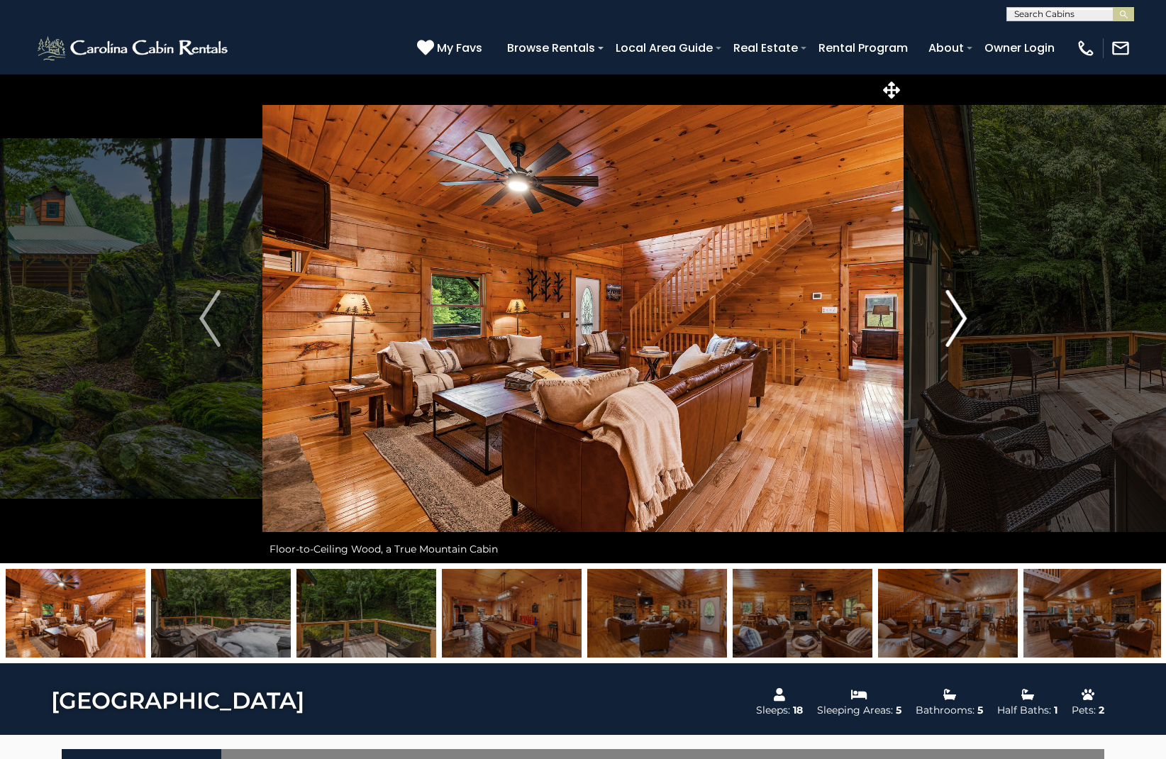
click at [957, 316] on img "Next" at bounding box center [955, 318] width 21 height 57
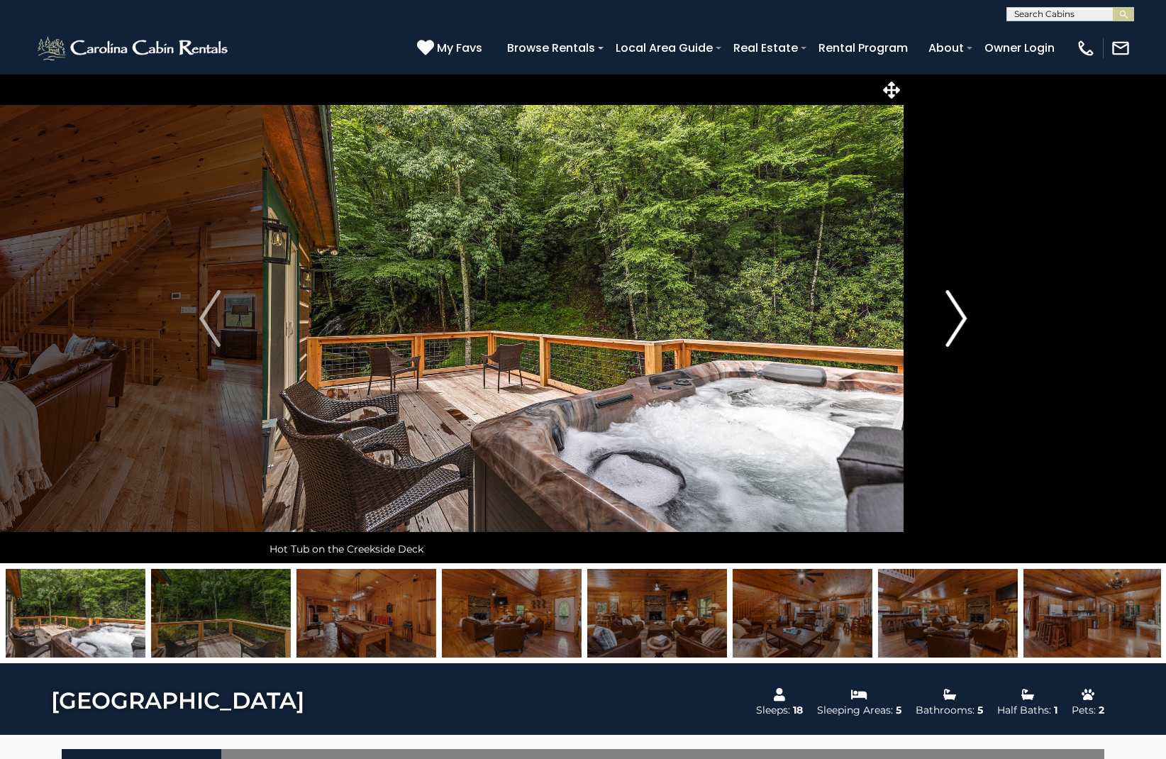
scroll to position [3, 0]
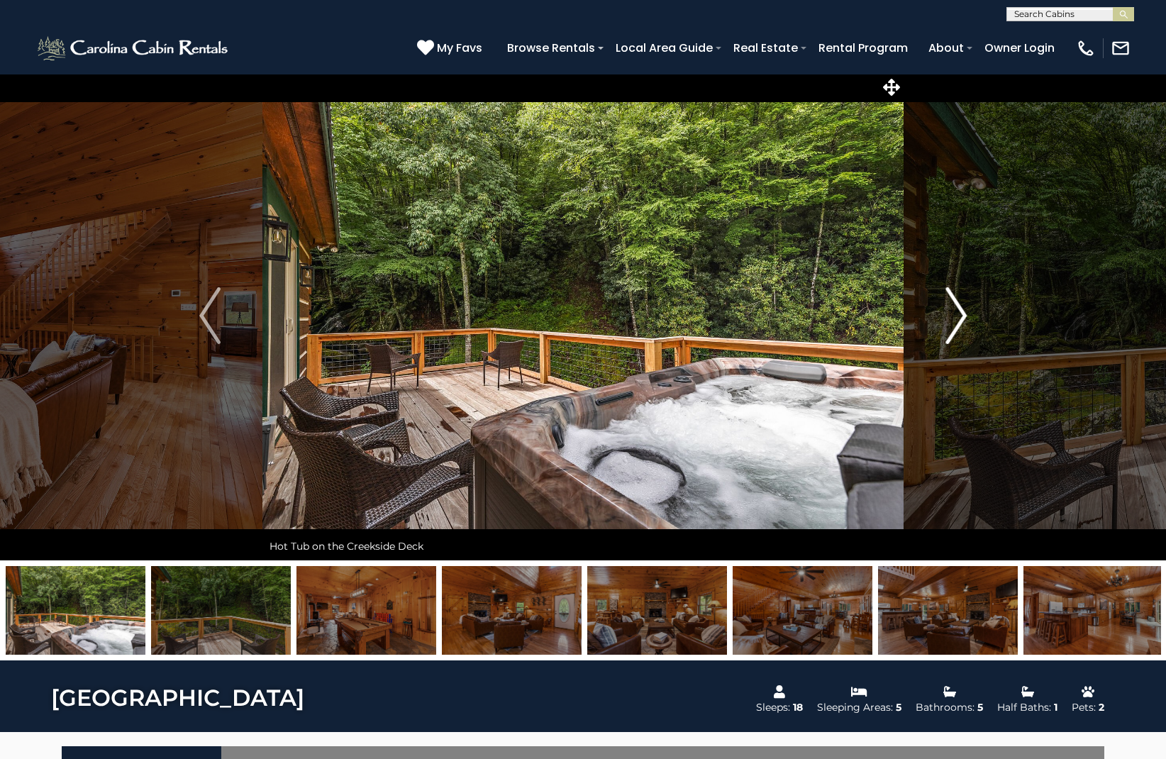
click at [957, 316] on img "Next" at bounding box center [955, 315] width 21 height 57
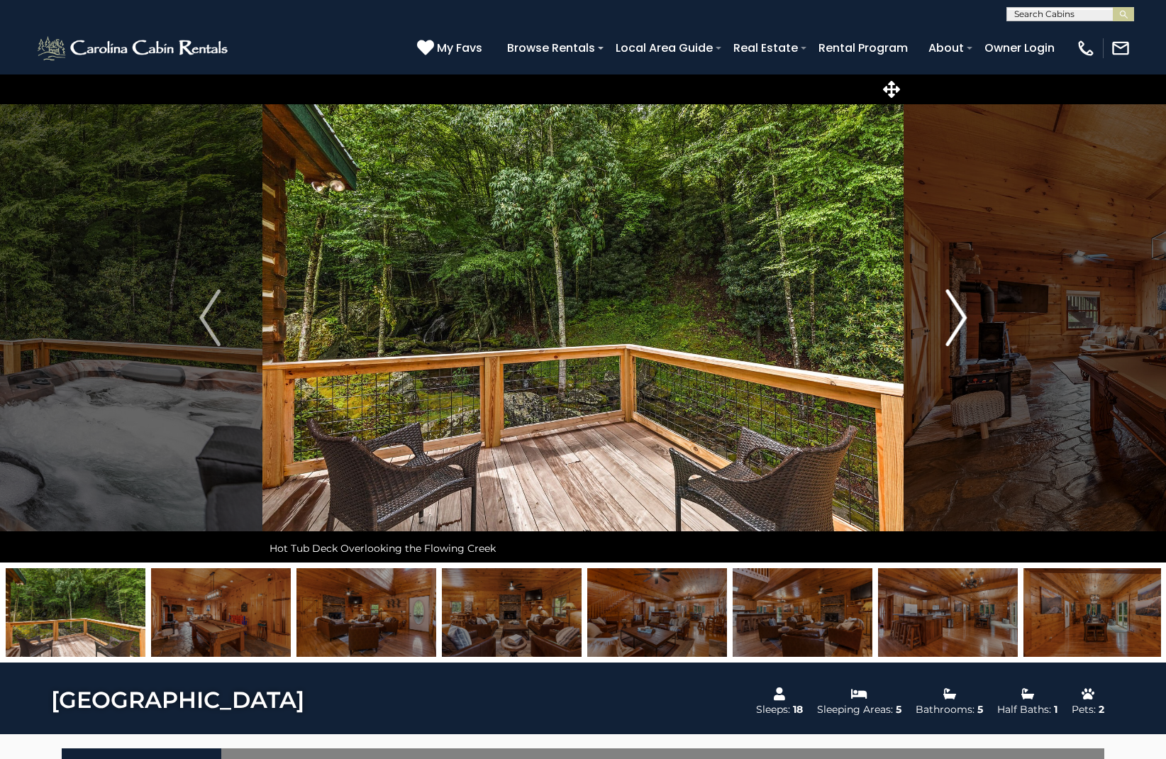
click at [957, 316] on img "Next" at bounding box center [955, 317] width 21 height 57
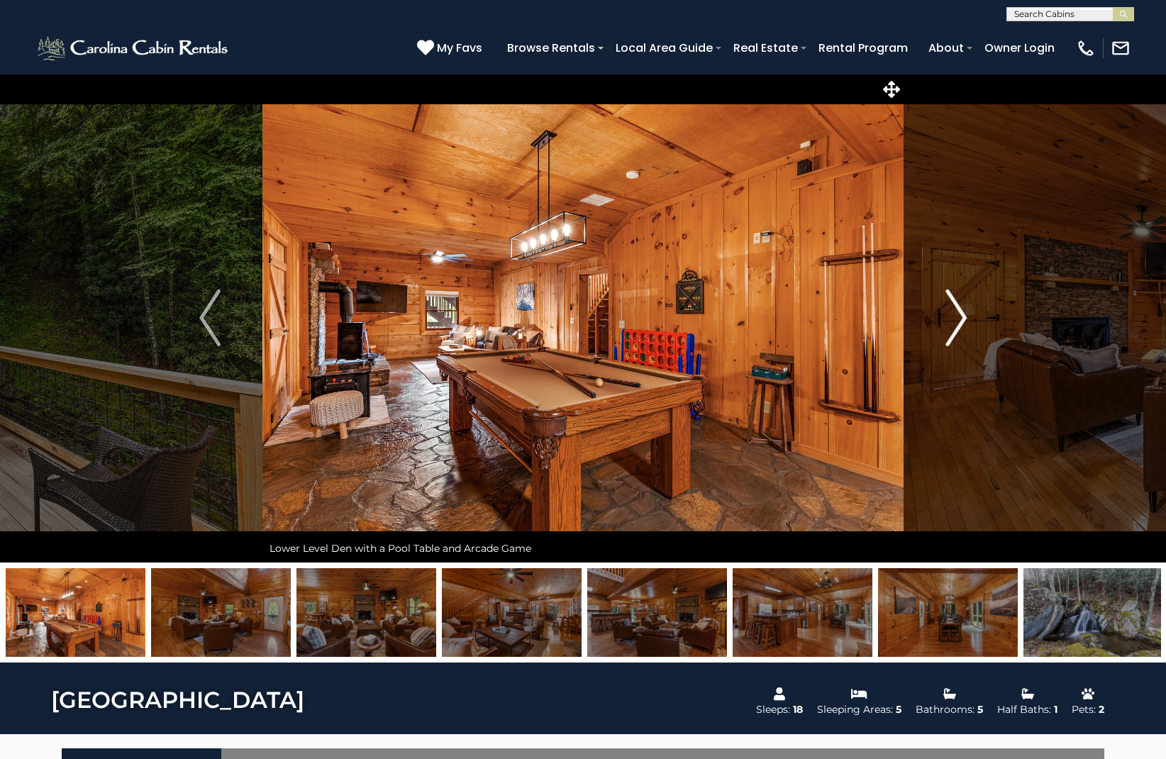
scroll to position [2, 0]
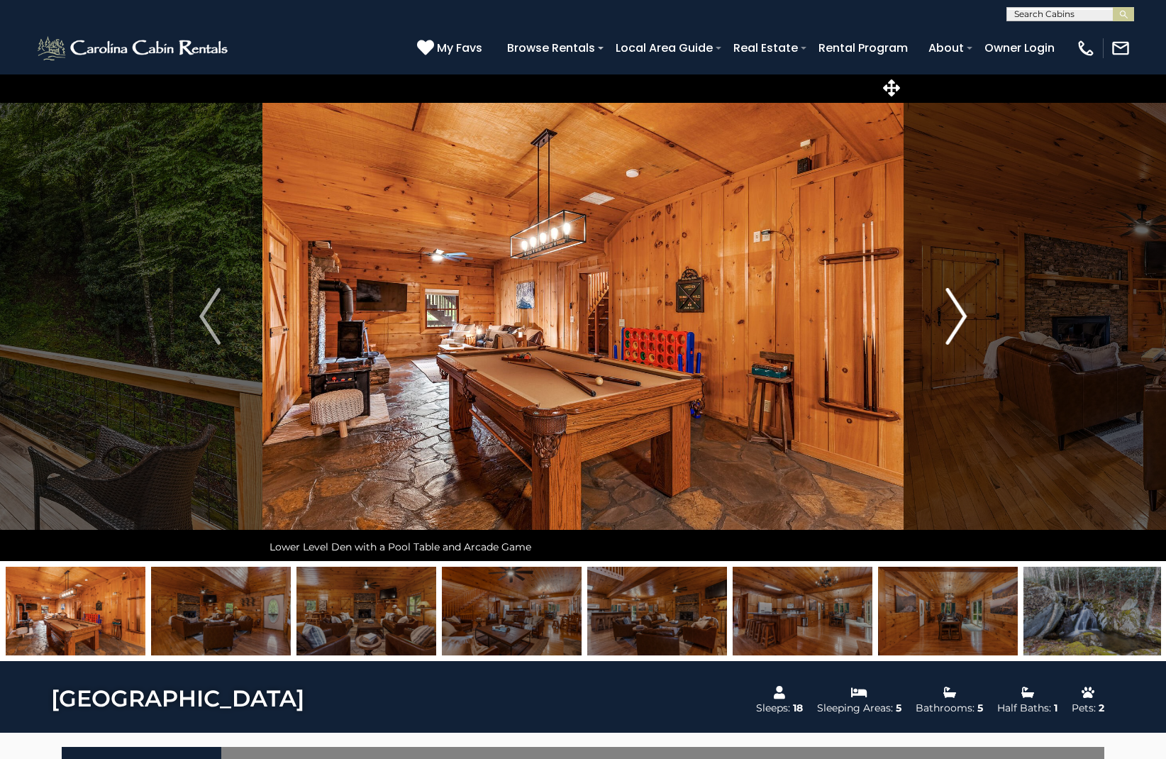
click at [957, 316] on img "Next" at bounding box center [955, 316] width 21 height 57
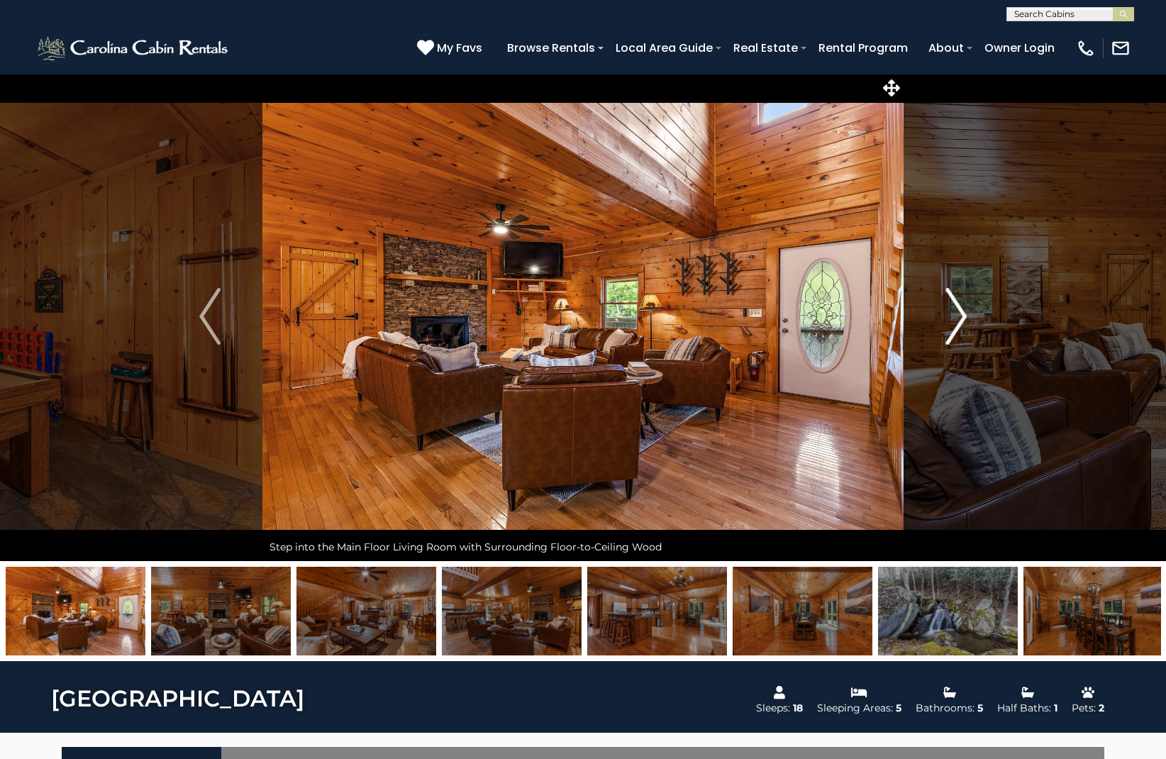
scroll to position [4, 0]
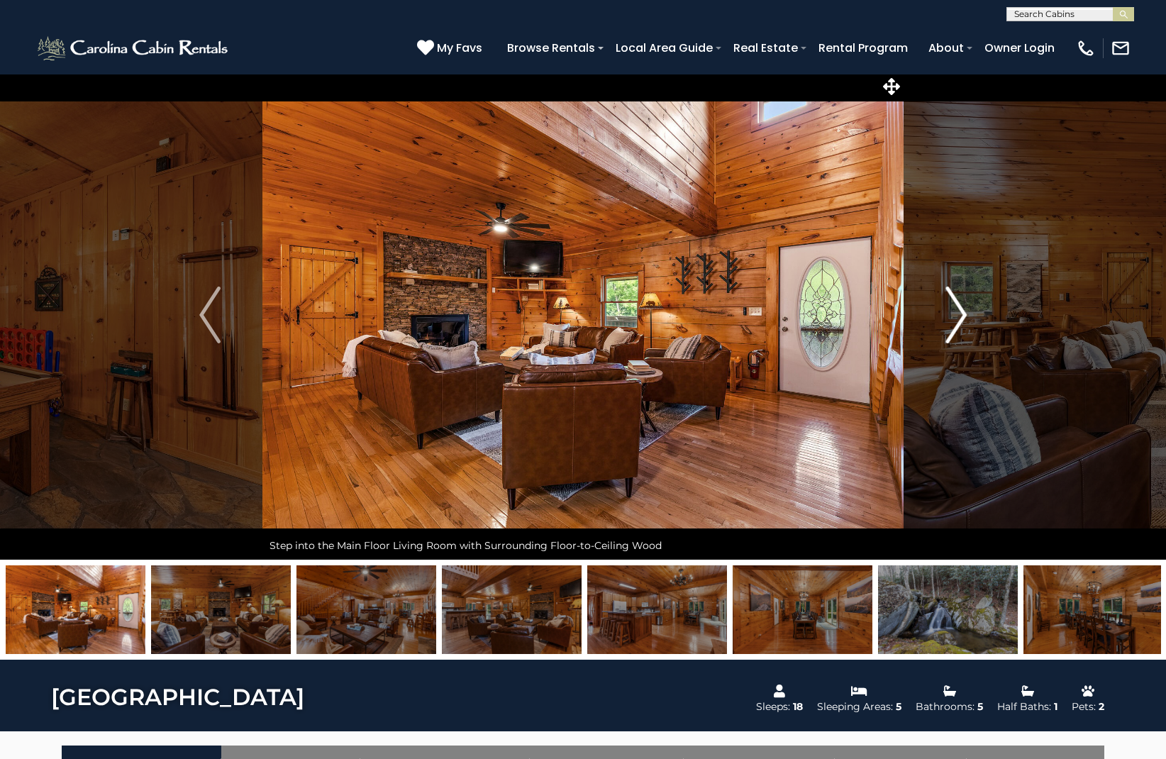
click at [957, 316] on img "Next" at bounding box center [955, 314] width 21 height 57
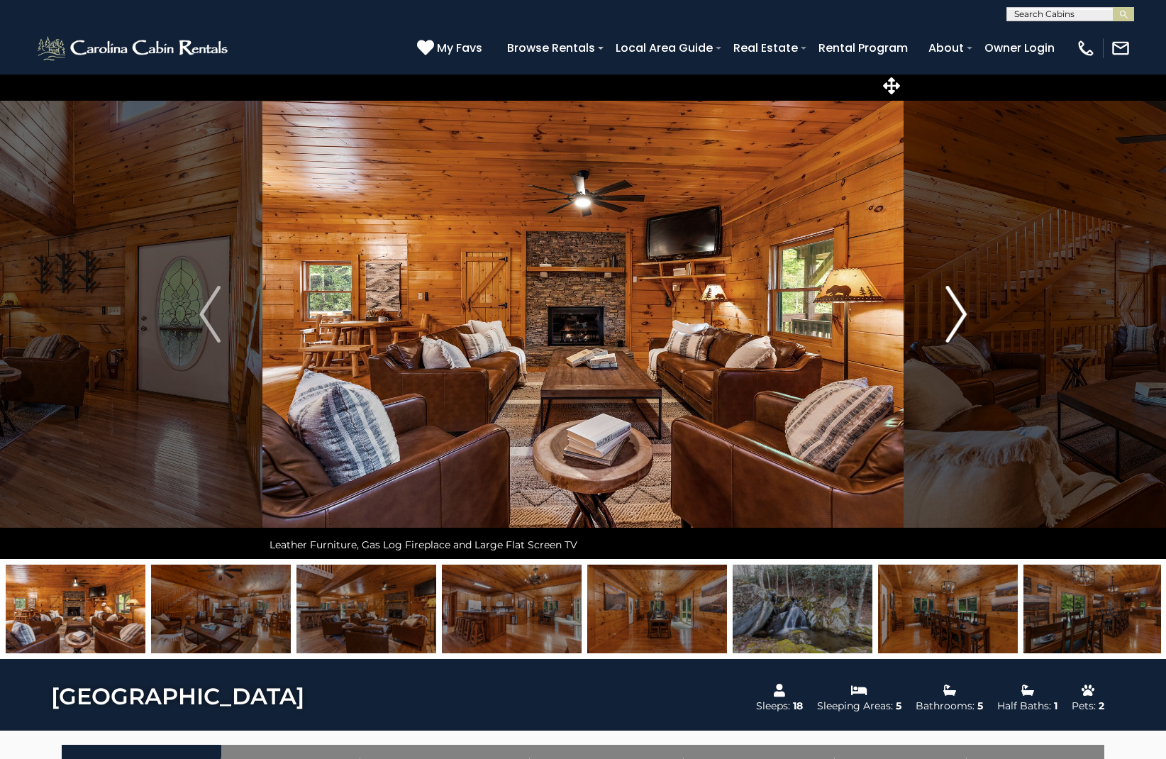
scroll to position [0, 0]
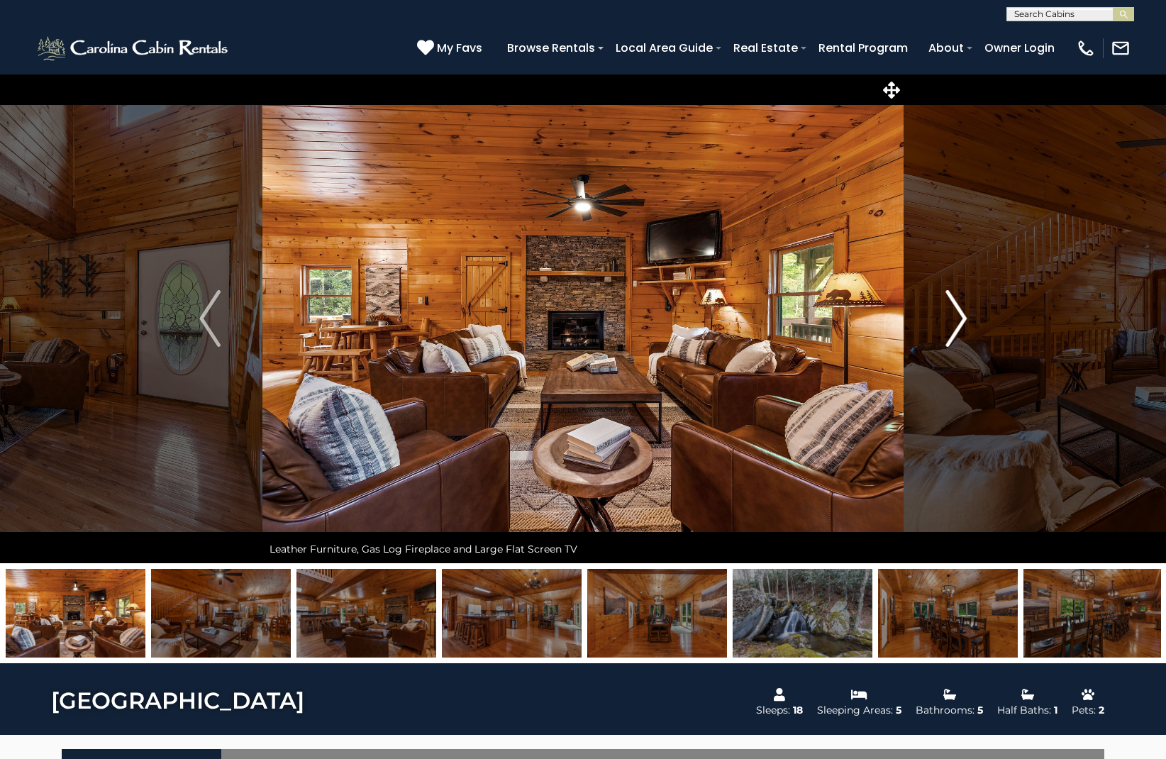
click at [957, 316] on img "Next" at bounding box center [955, 318] width 21 height 57
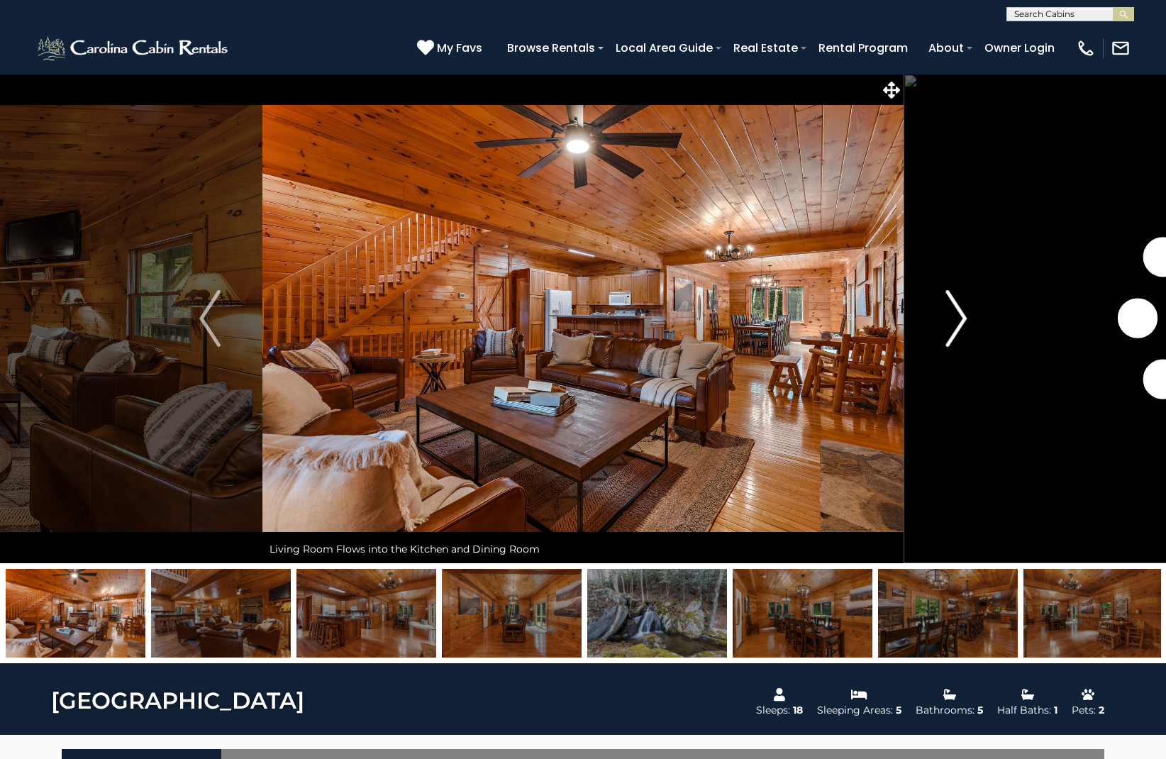
scroll to position [1, 0]
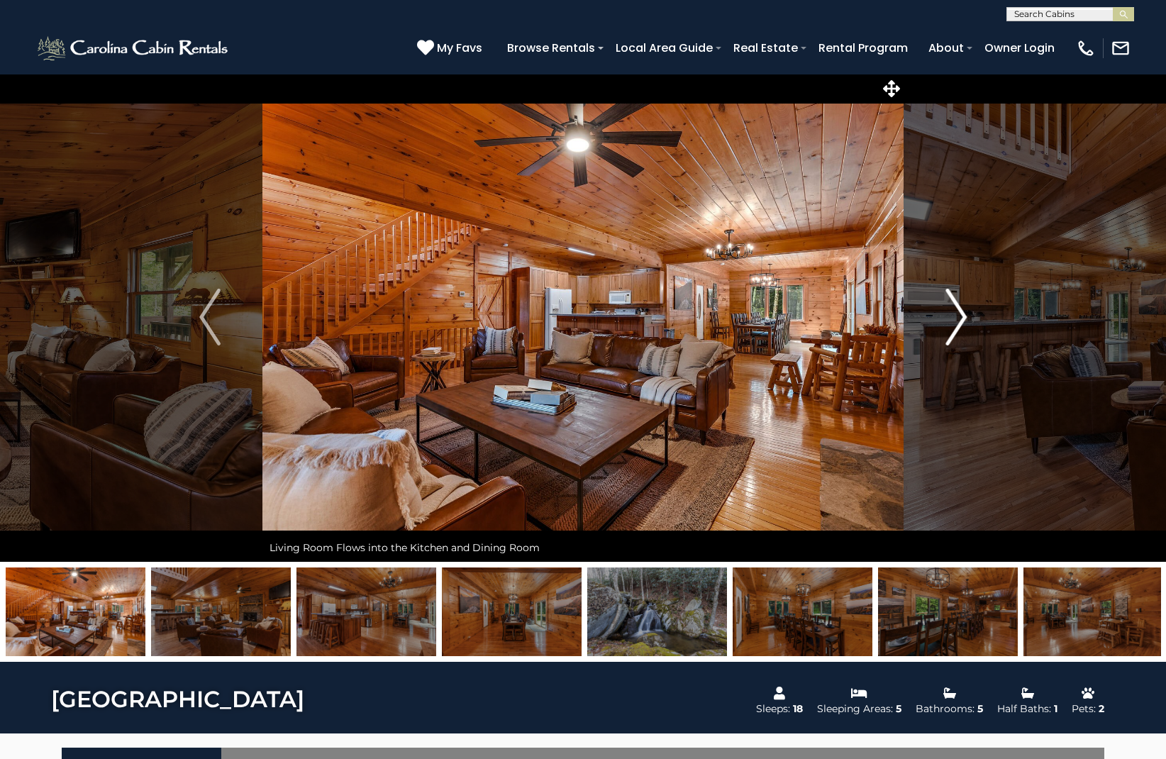
click at [957, 316] on img "Next" at bounding box center [955, 317] width 21 height 57
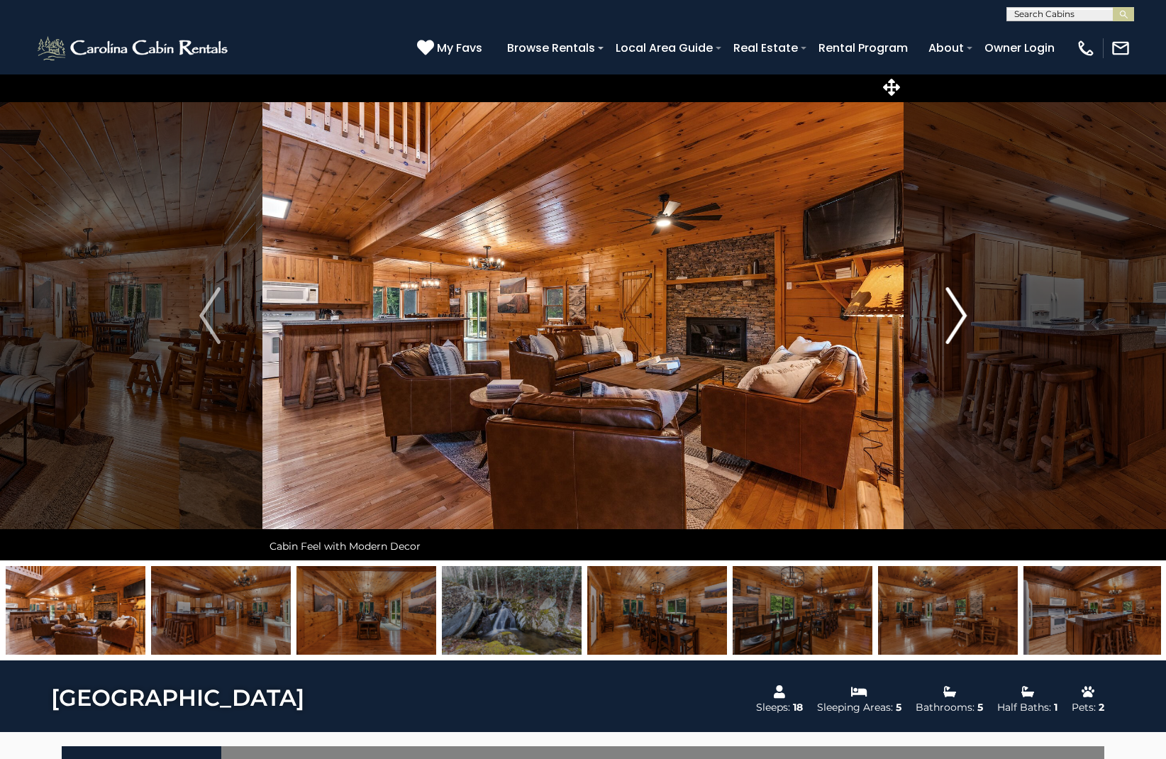
click at [957, 316] on img "Next" at bounding box center [955, 315] width 21 height 57
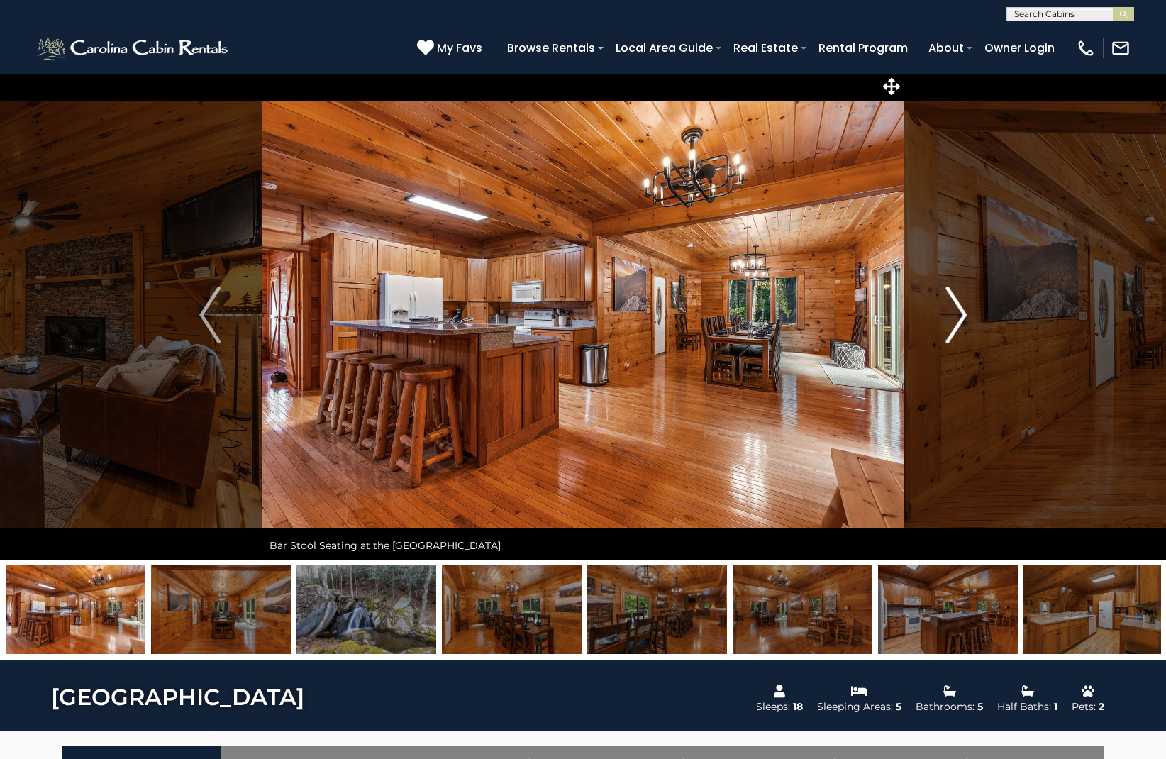
click at [957, 316] on img "Next" at bounding box center [955, 314] width 21 height 57
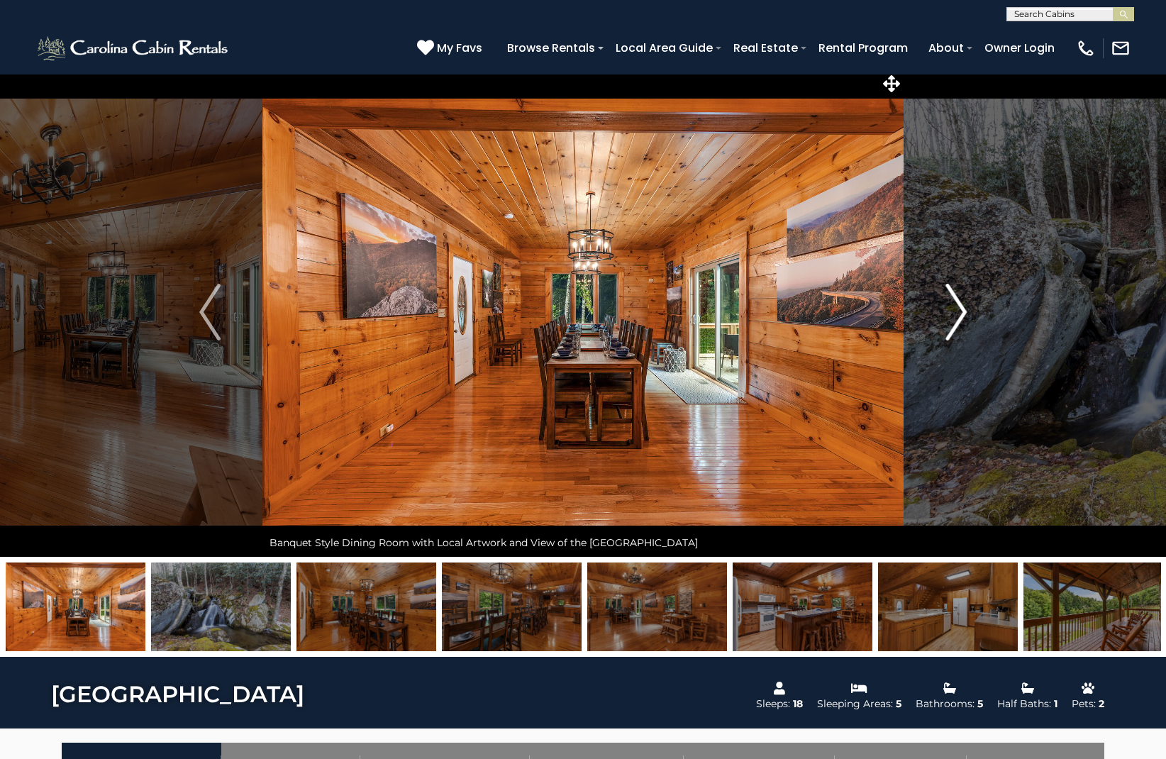
scroll to position [9, 0]
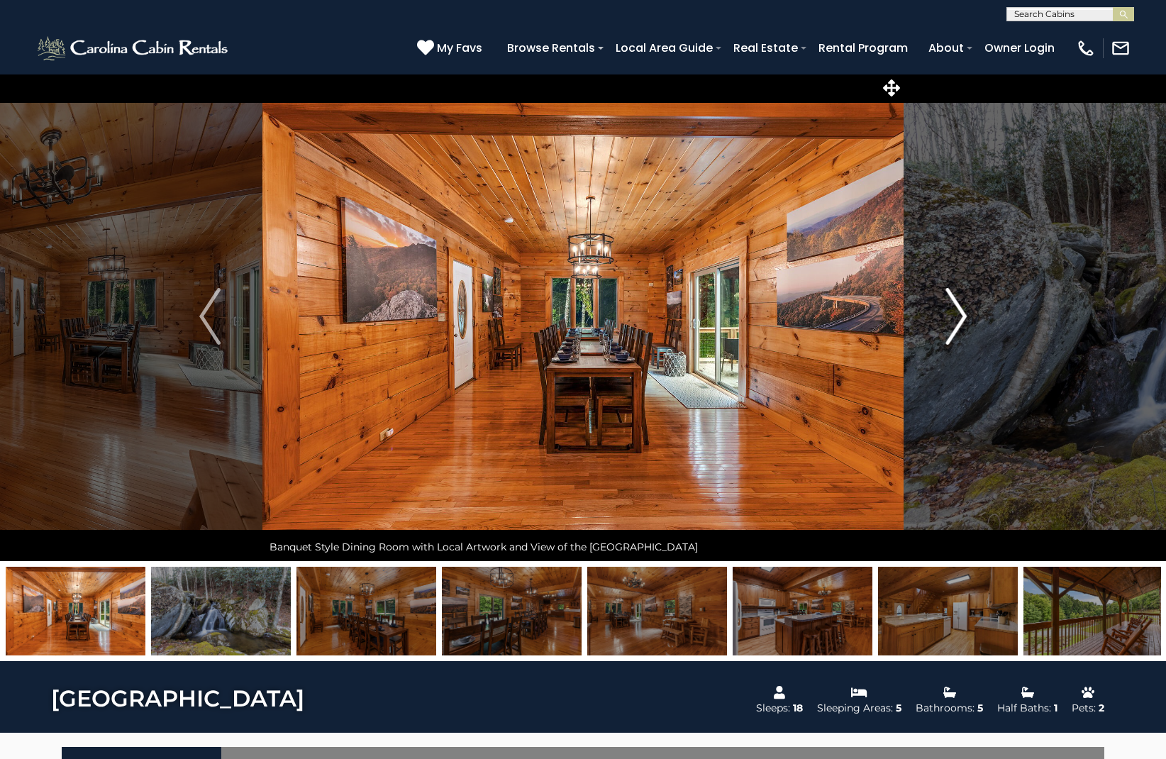
click at [957, 316] on img "Next" at bounding box center [955, 316] width 21 height 57
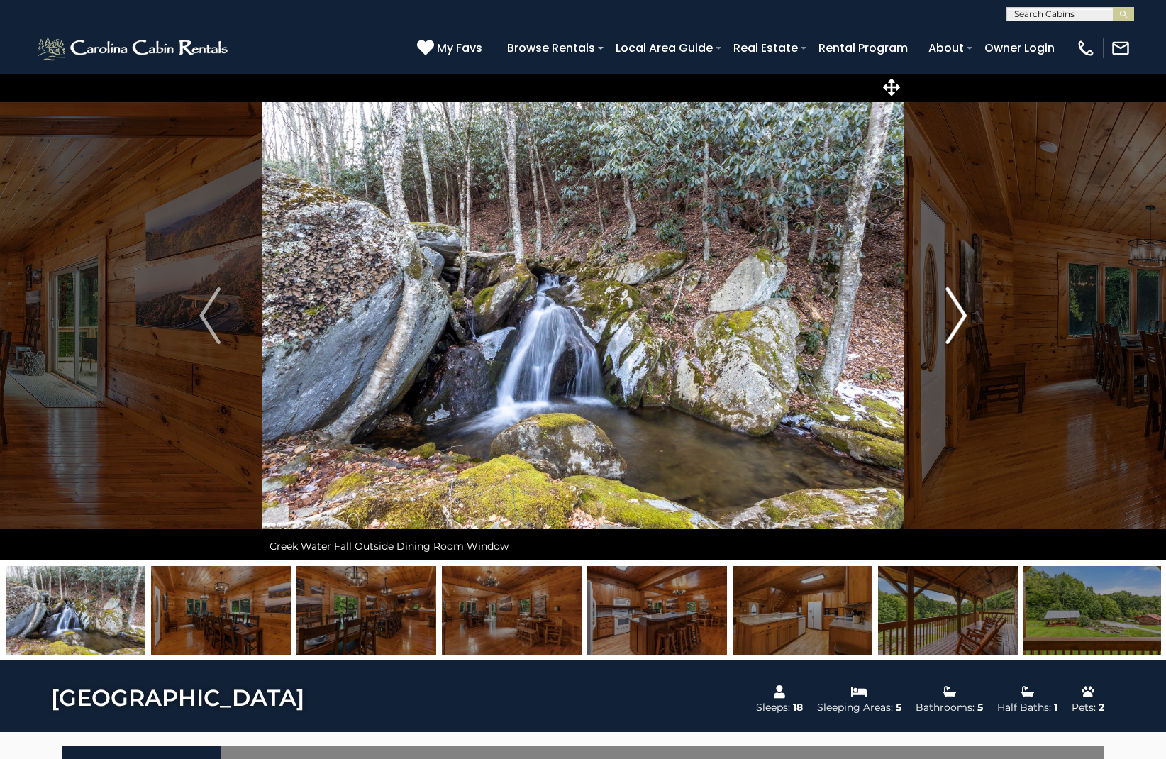
scroll to position [0, 1]
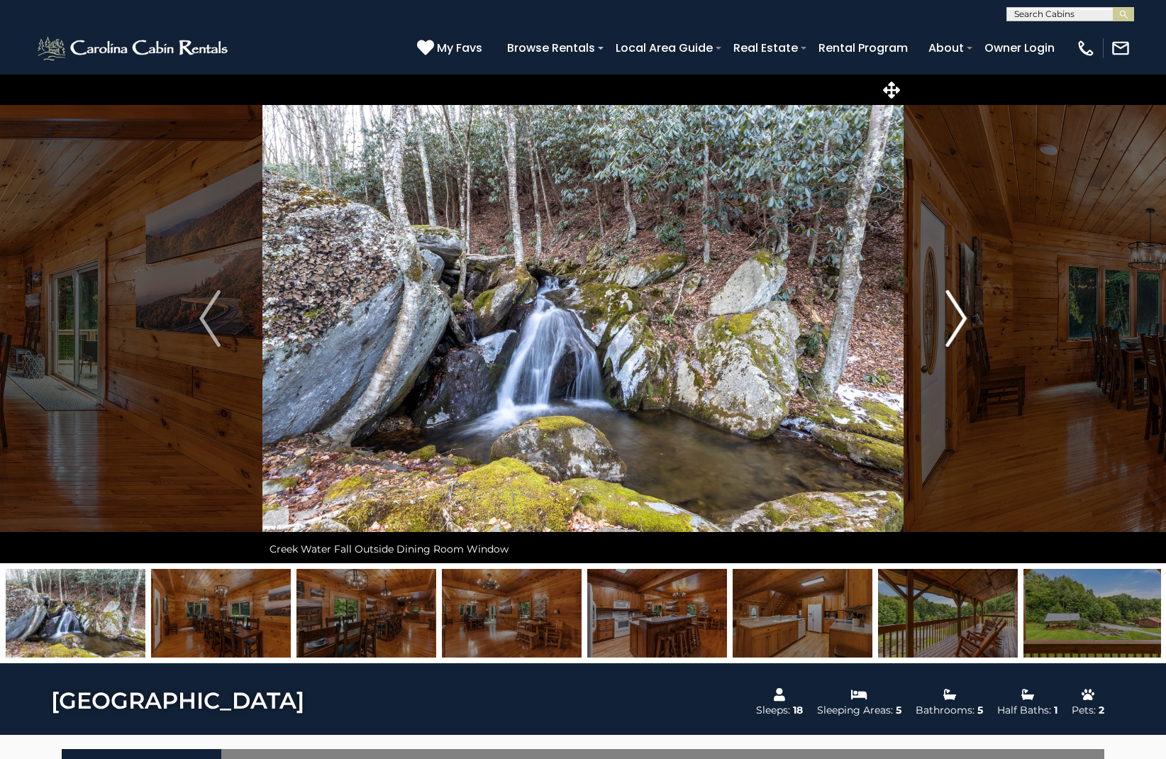
click at [957, 315] on img "Next" at bounding box center [955, 318] width 21 height 57
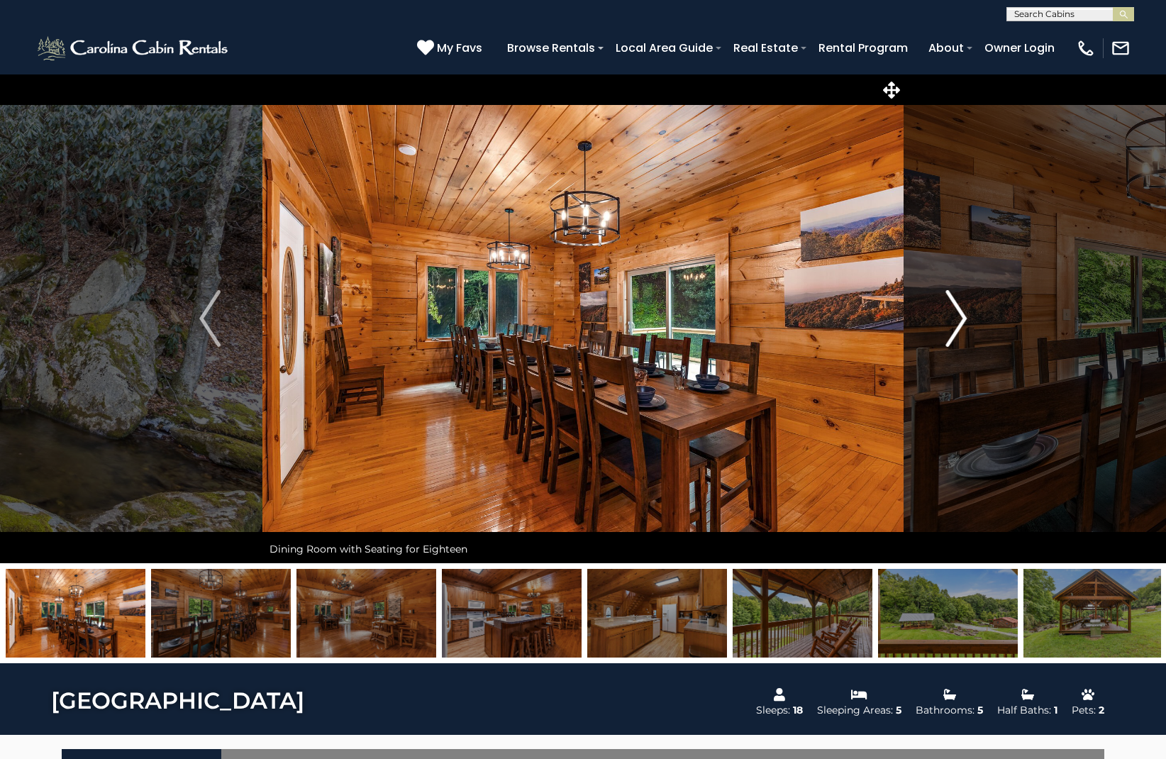
click at [957, 315] on img "Next" at bounding box center [955, 318] width 21 height 57
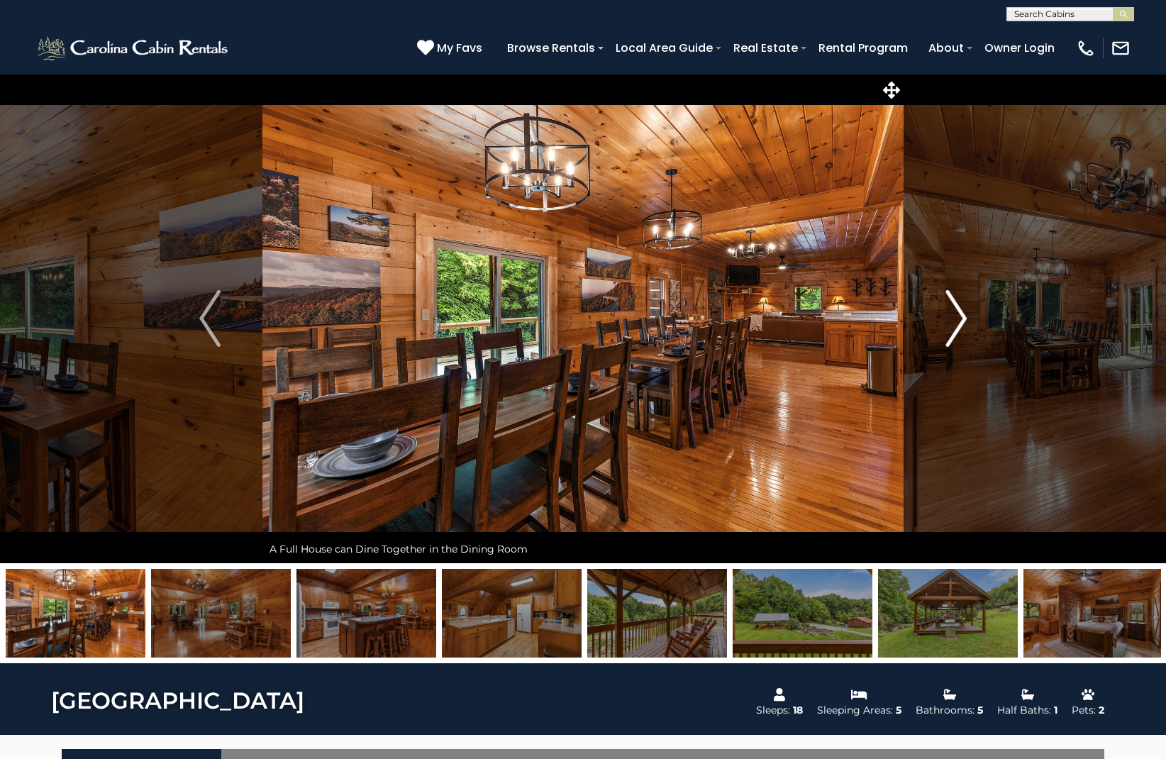
scroll to position [1, 1]
click at [957, 315] on img "Next" at bounding box center [955, 317] width 21 height 57
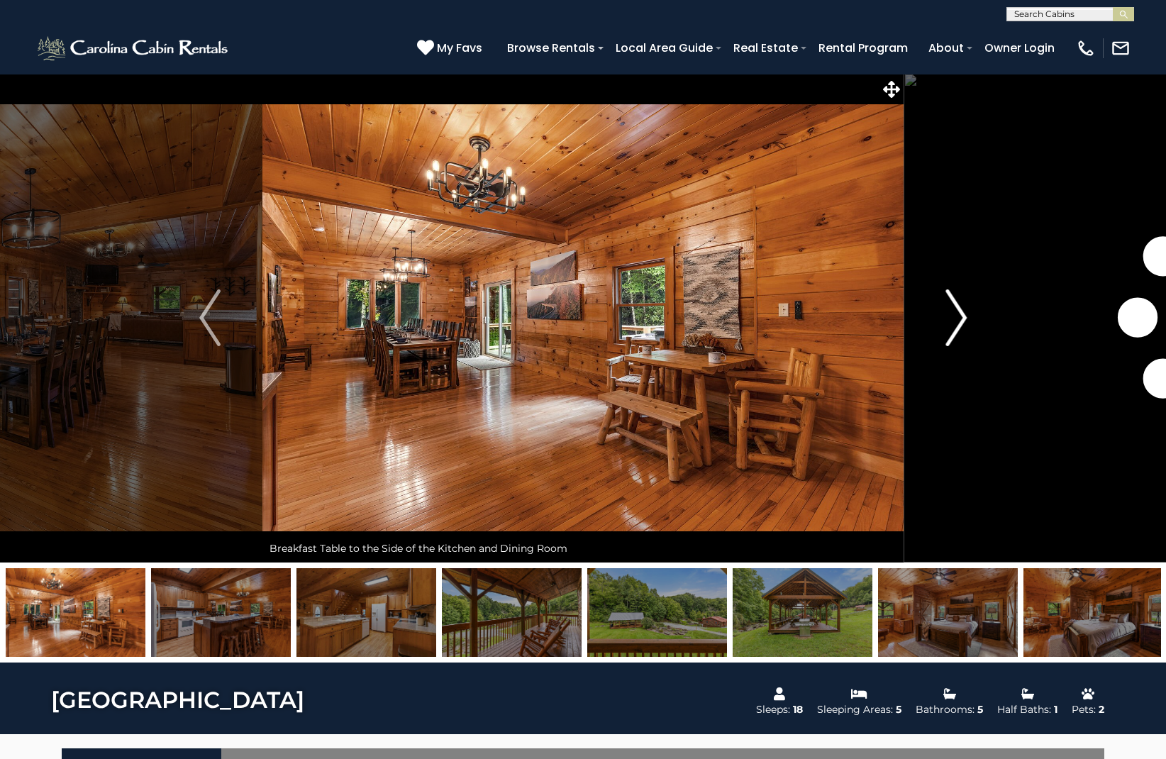
scroll to position [1, 1]
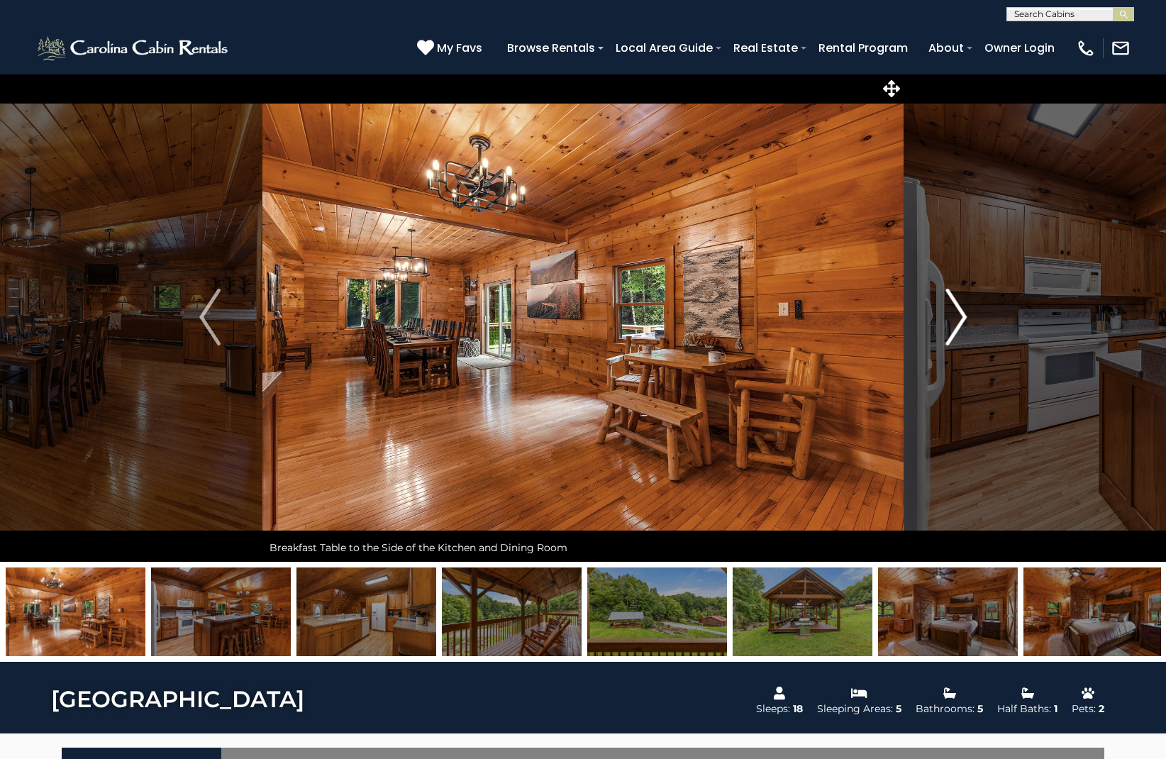
click at [957, 315] on img "Next" at bounding box center [955, 317] width 21 height 57
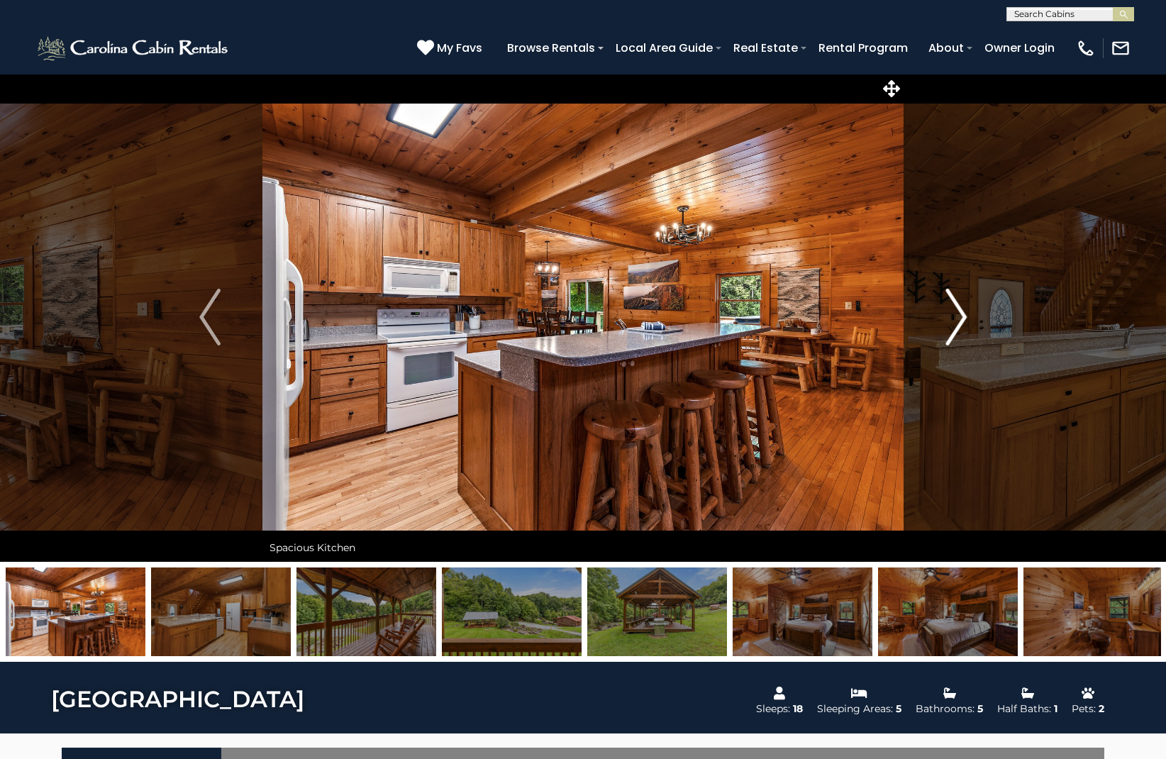
scroll to position [4, 1]
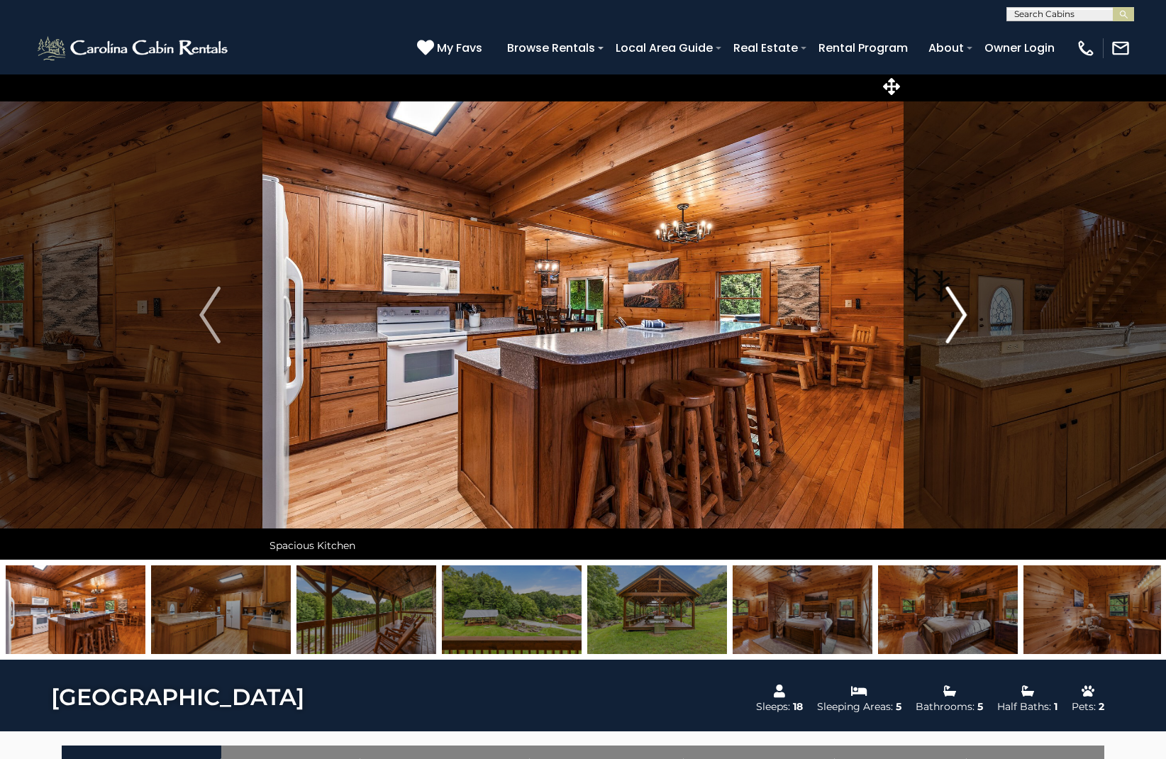
click at [957, 315] on img "Next" at bounding box center [955, 314] width 21 height 57
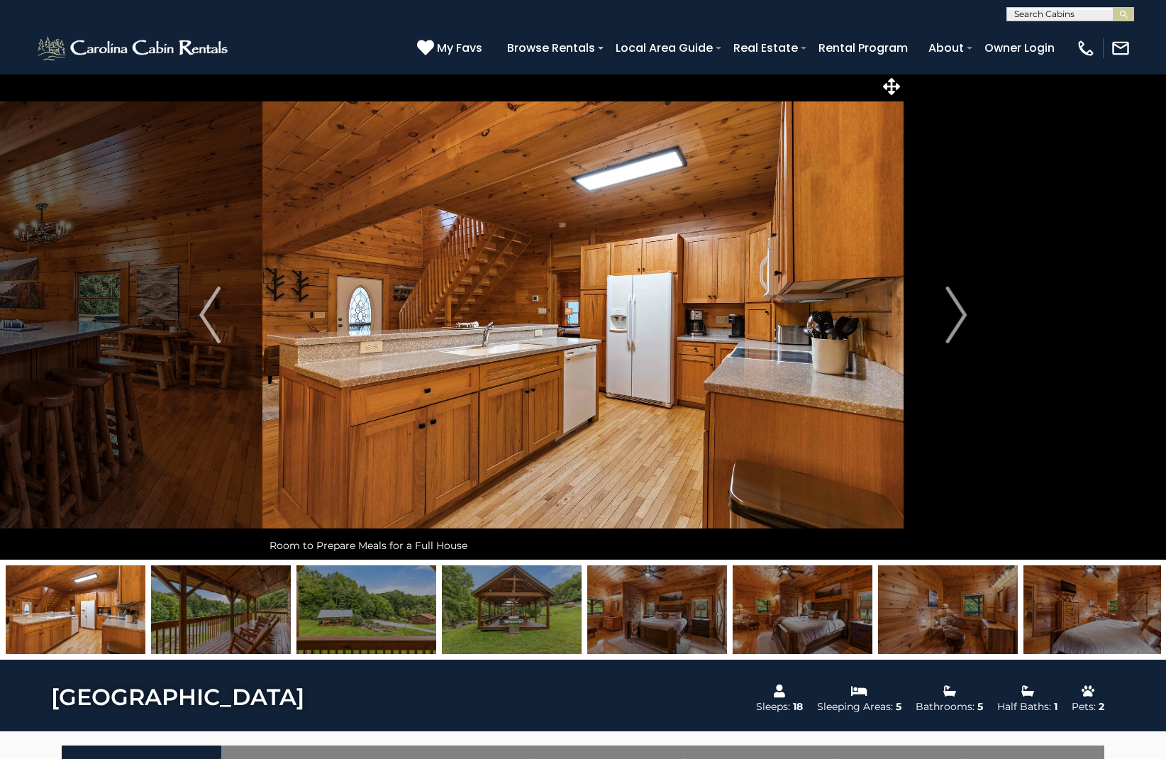
scroll to position [5, 1]
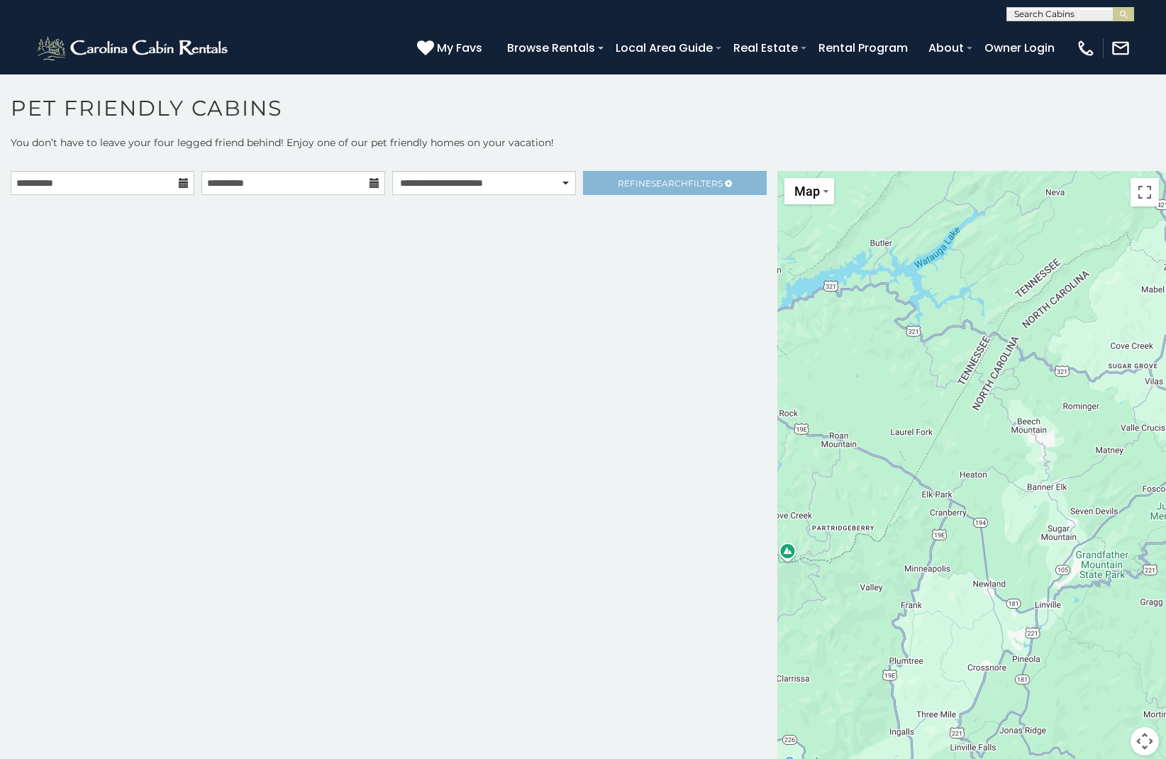
click at [623, 184] on span "Refine Search Filters" at bounding box center [670, 183] width 105 height 11
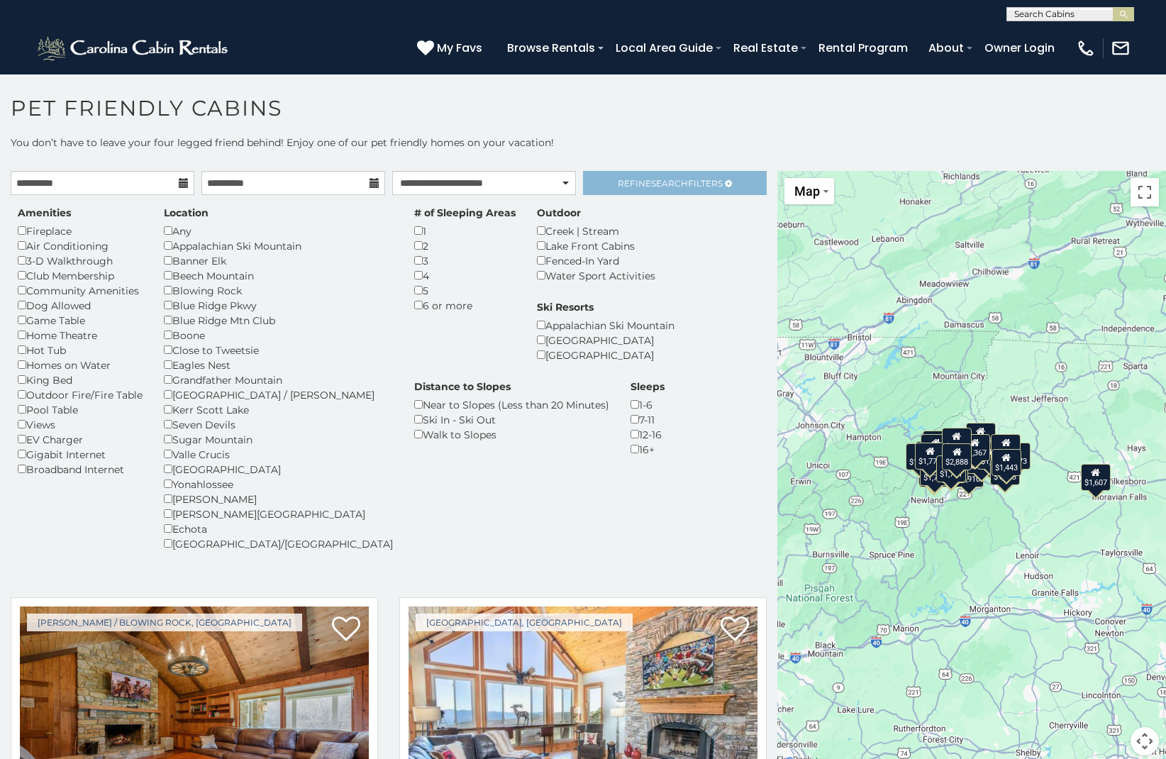
scroll to position [2, 0]
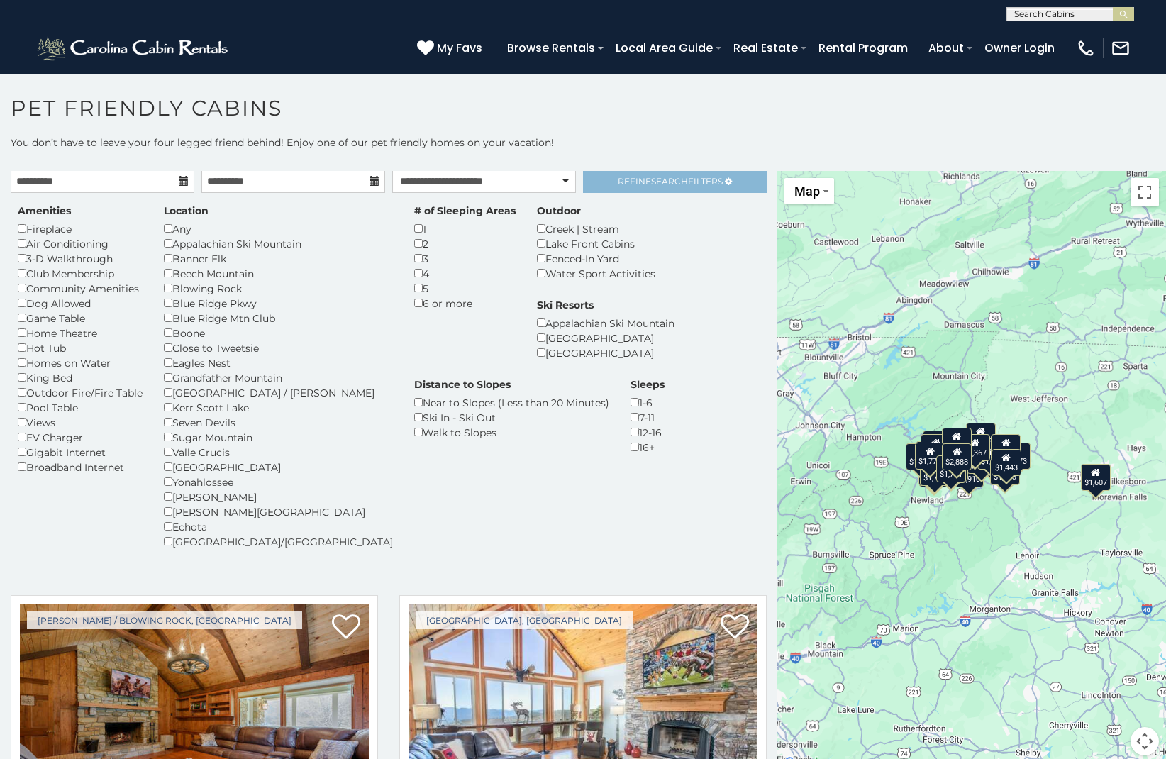
click at [674, 183] on span "Search" at bounding box center [669, 181] width 37 height 11
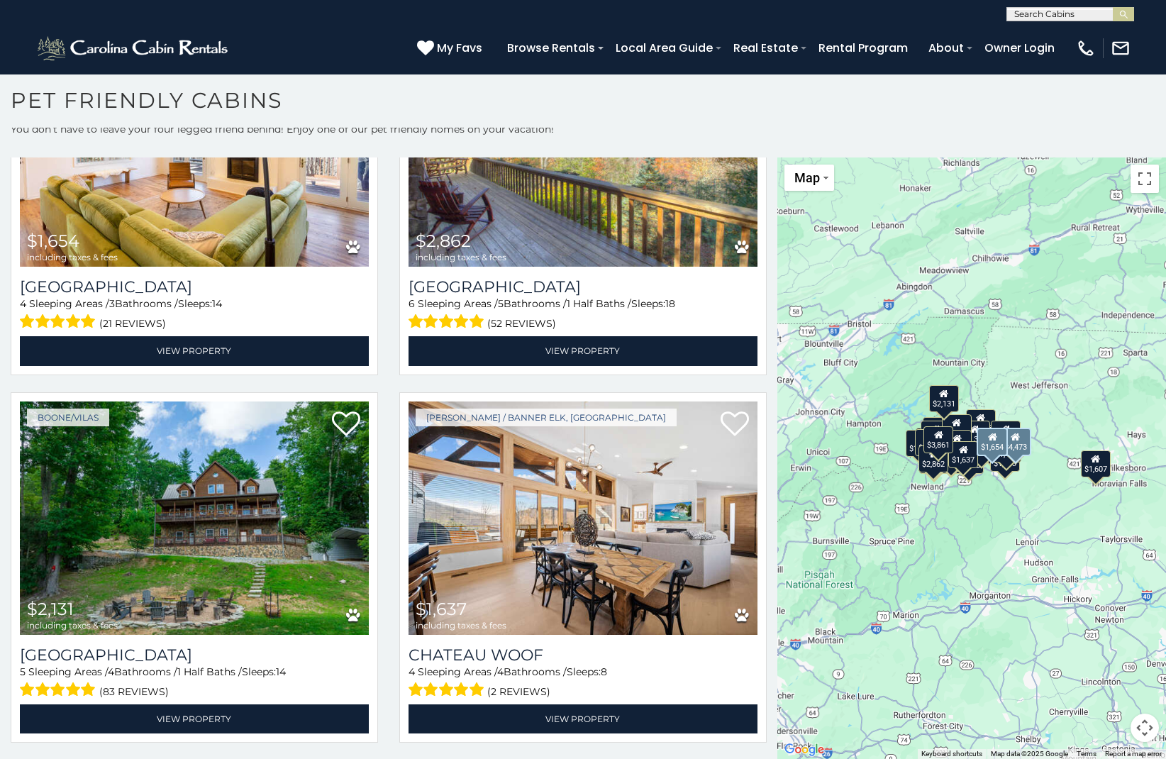
scroll to position [8, 0]
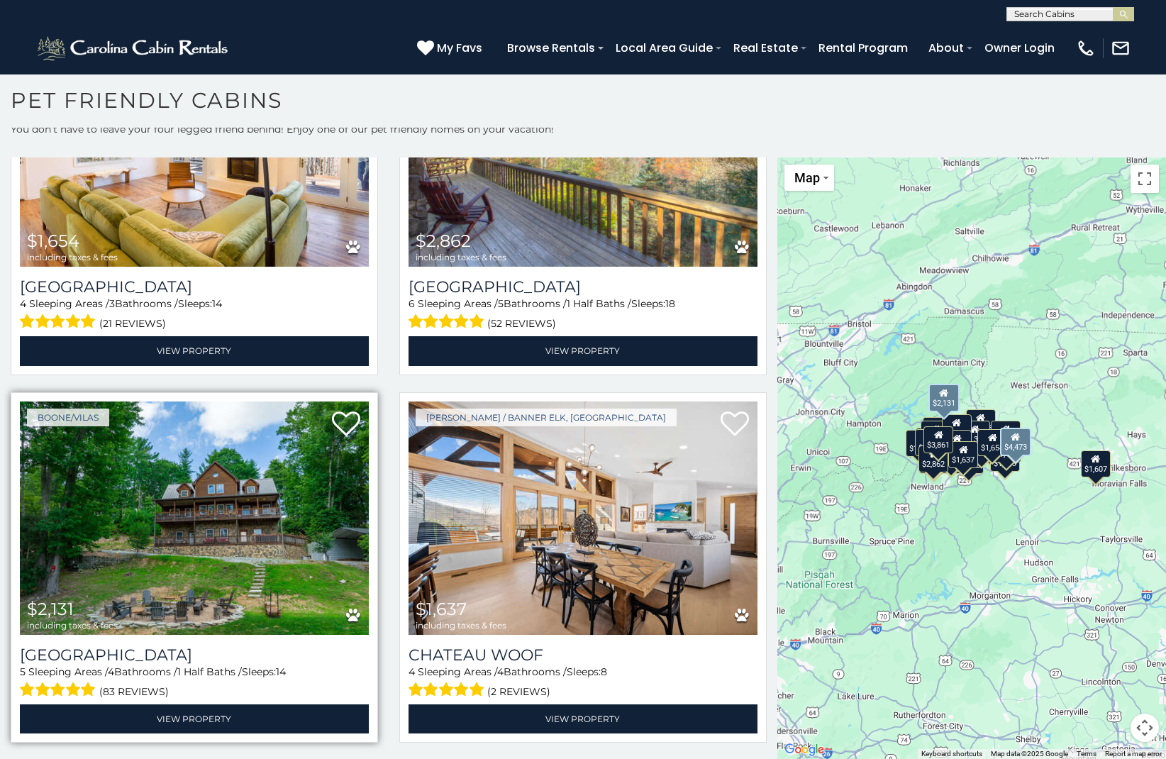
click at [179, 476] on img at bounding box center [194, 518] width 349 height 234
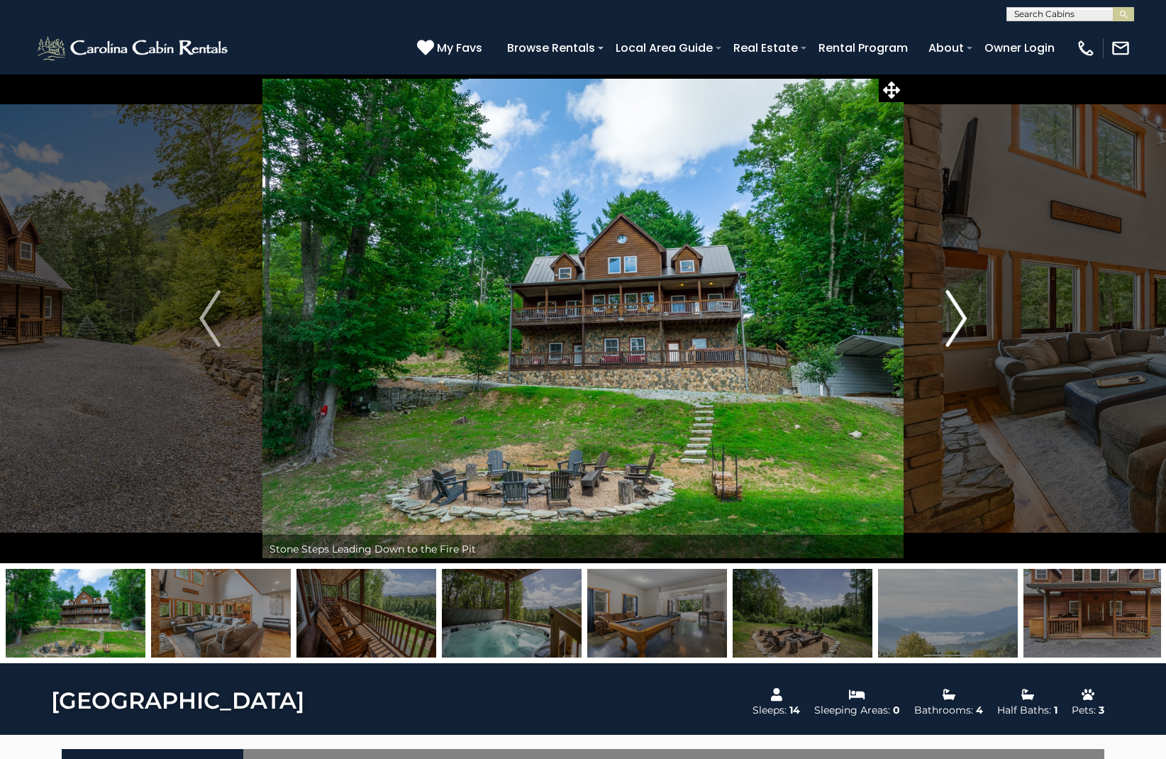
click at [962, 312] on img "Next" at bounding box center [955, 318] width 21 height 57
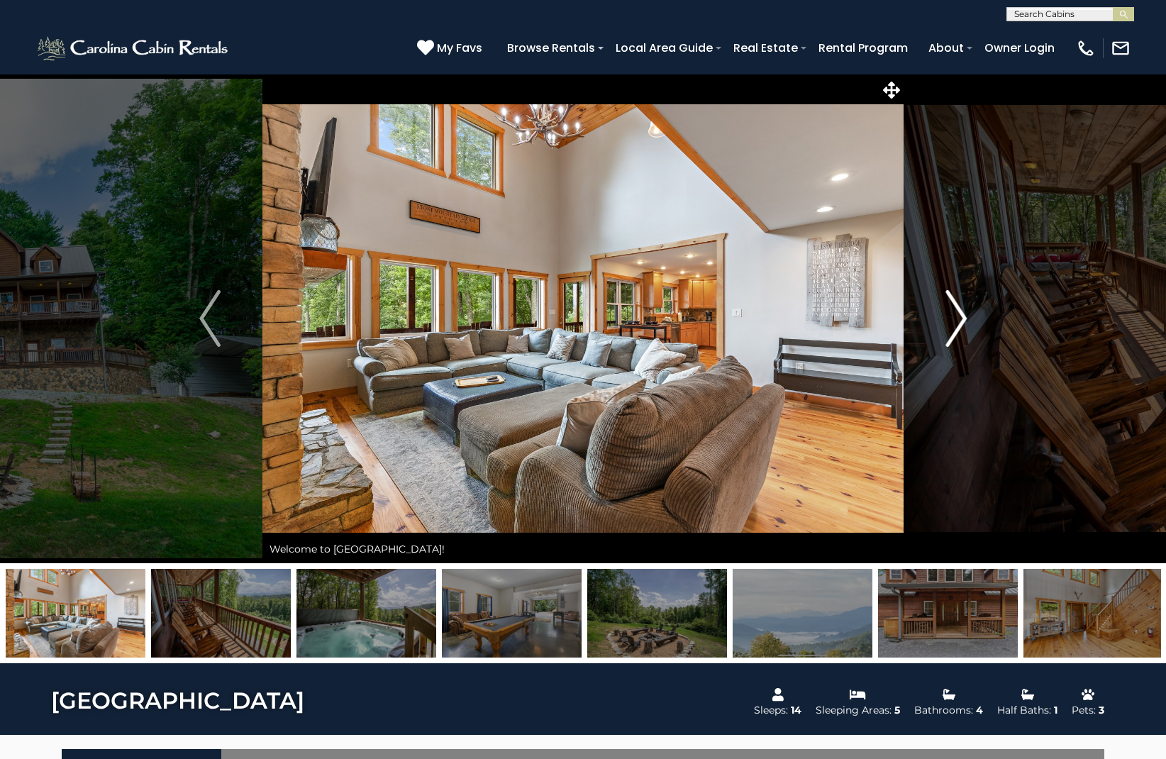
click at [962, 312] on img "Next" at bounding box center [955, 318] width 21 height 57
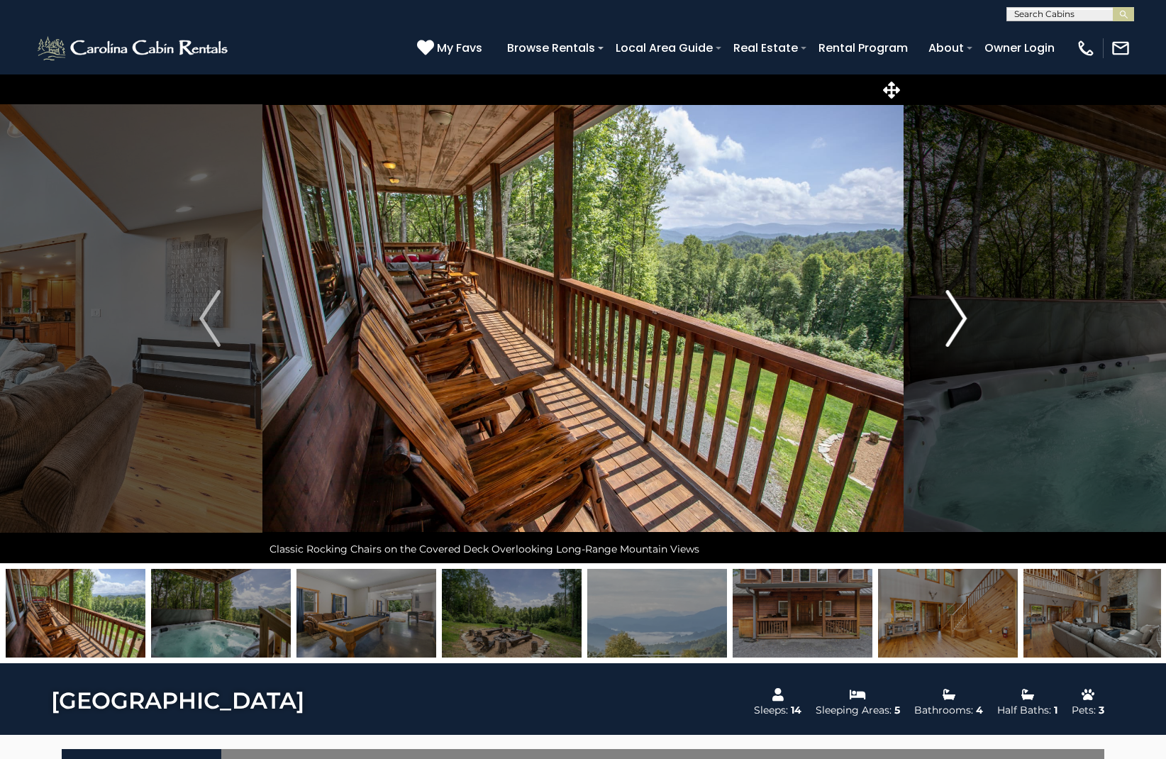
click at [962, 312] on img "Next" at bounding box center [955, 318] width 21 height 57
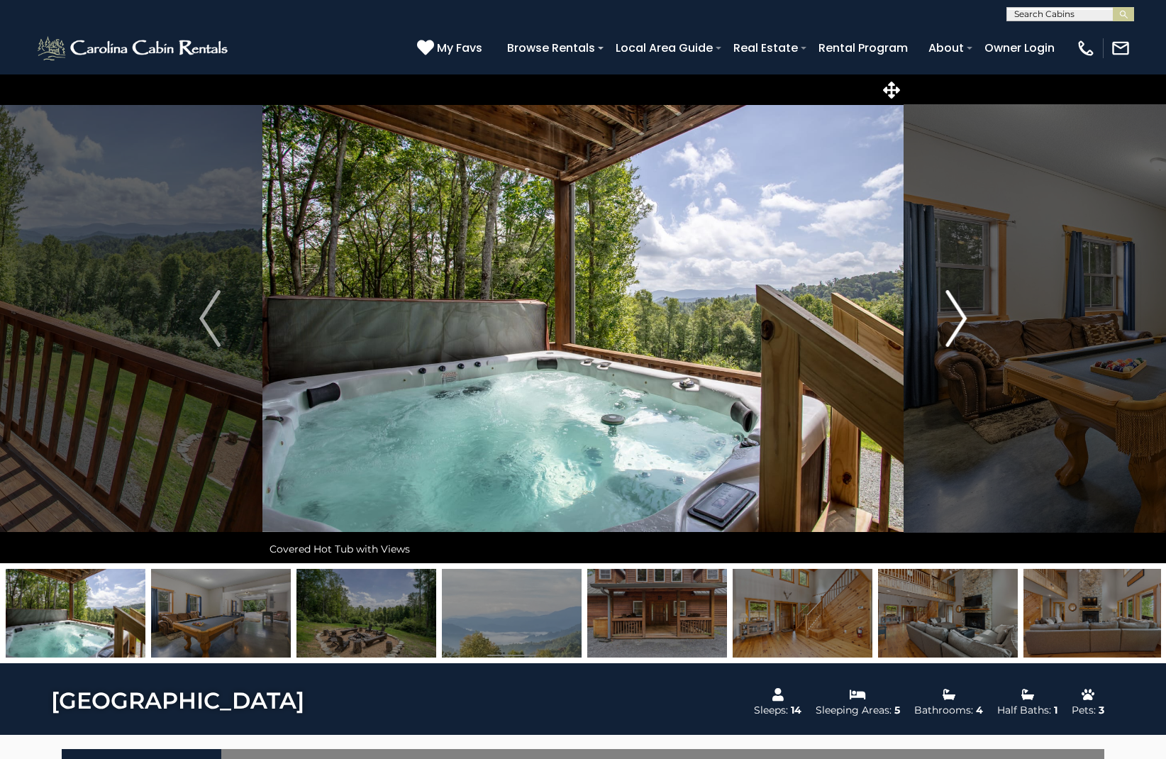
click at [962, 312] on img "Next" at bounding box center [955, 318] width 21 height 57
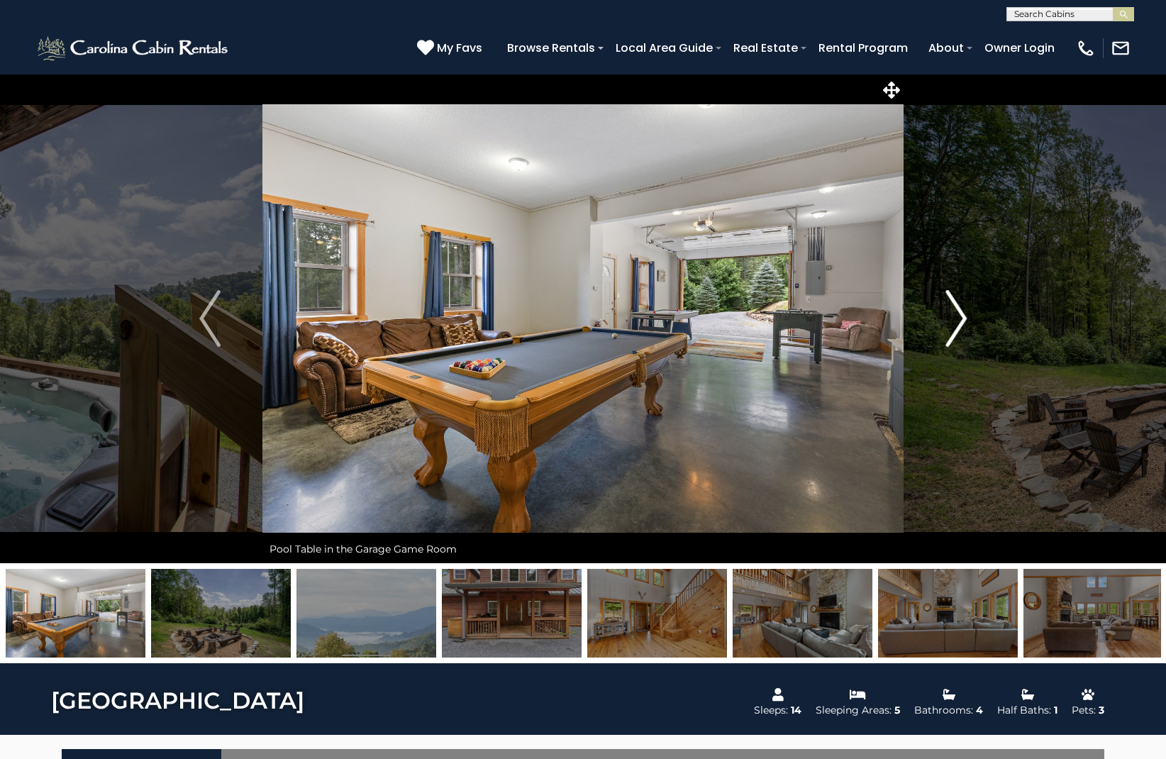
click at [962, 312] on img "Next" at bounding box center [955, 318] width 21 height 57
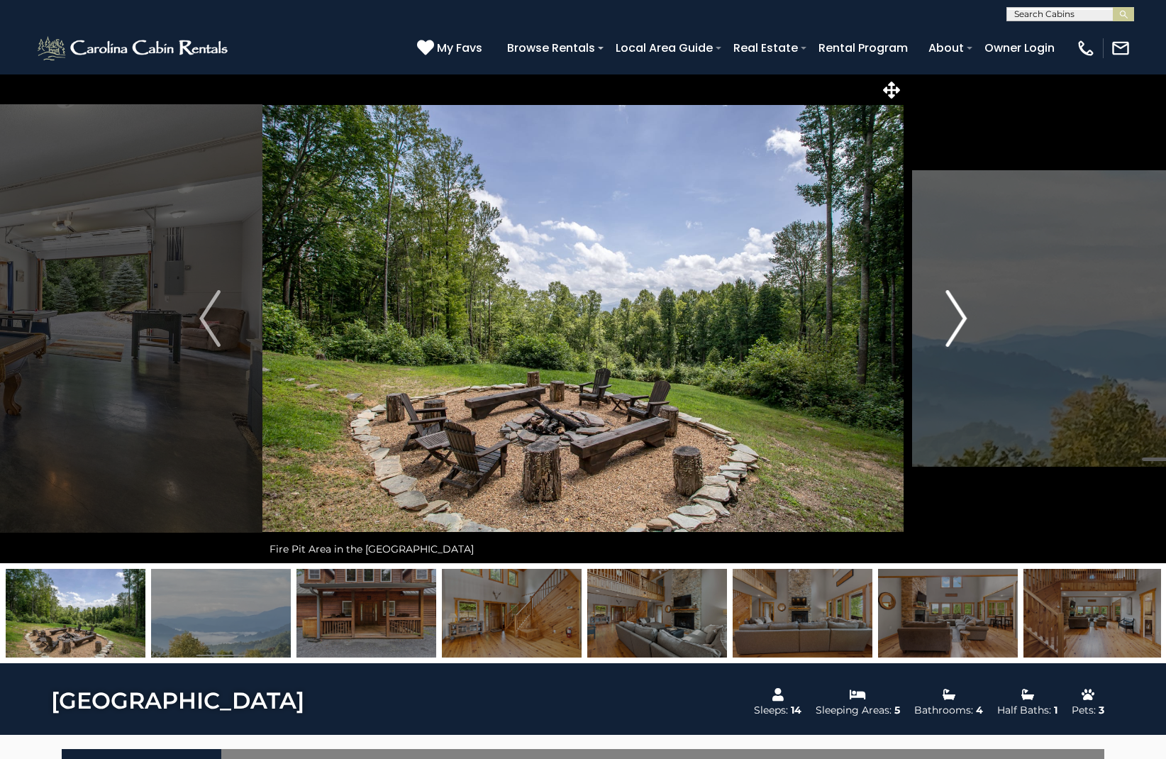
click at [962, 312] on img "Next" at bounding box center [955, 318] width 21 height 57
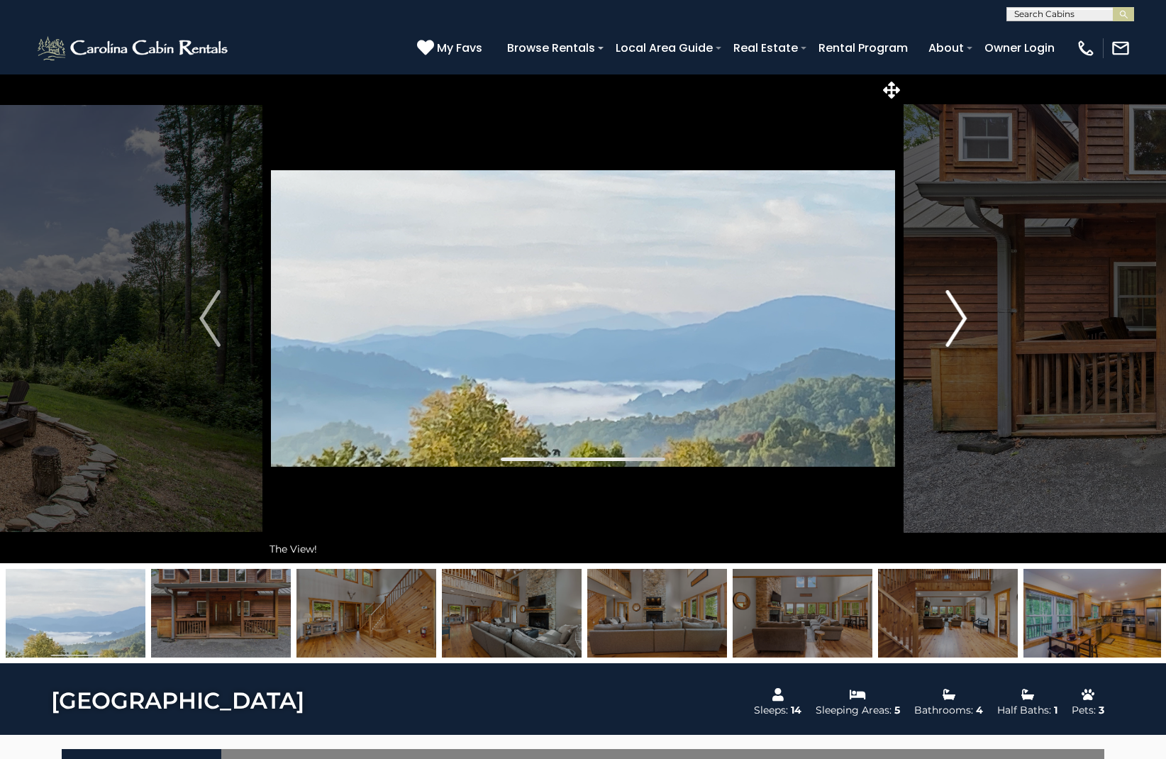
click at [962, 312] on img "Next" at bounding box center [955, 318] width 21 height 57
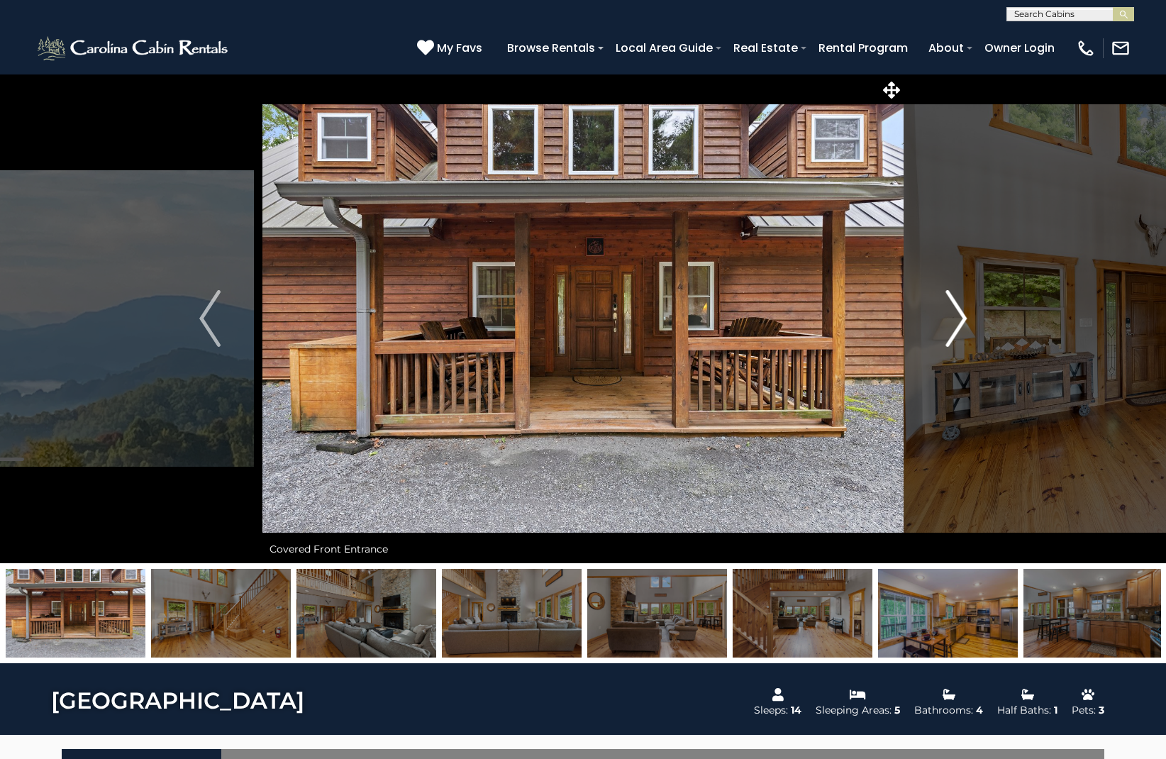
click at [962, 312] on img "Next" at bounding box center [955, 318] width 21 height 57
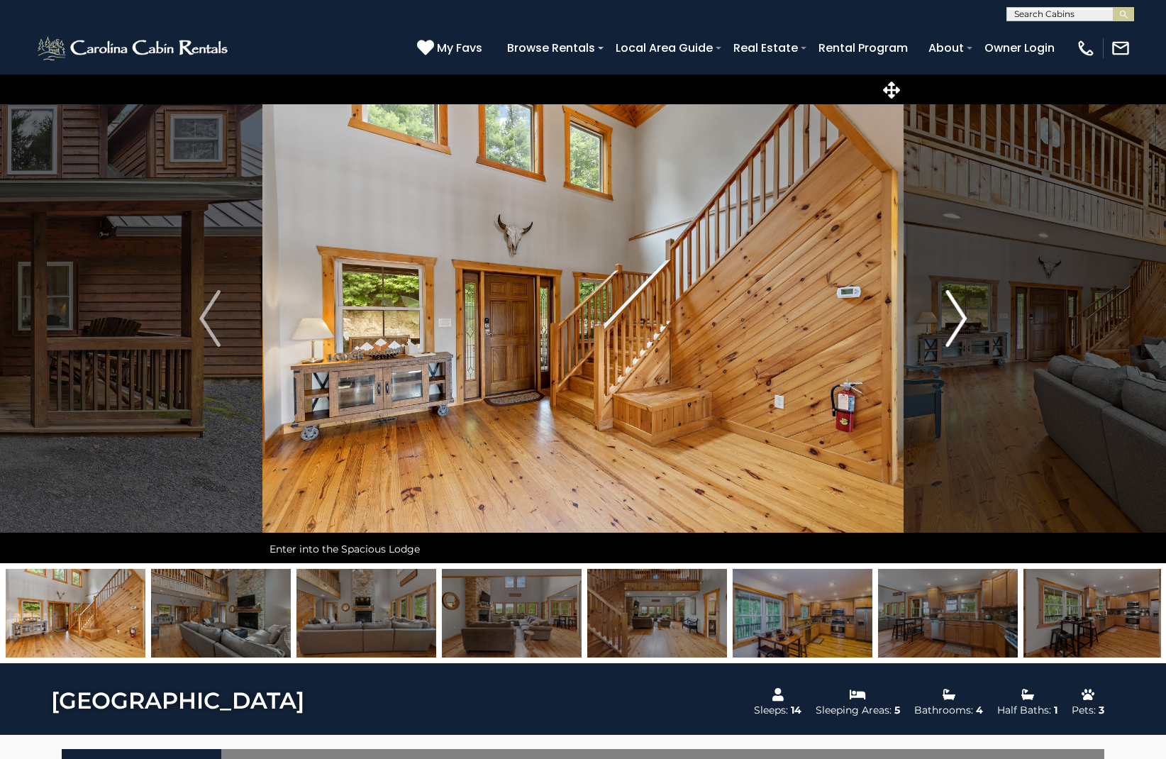
click at [962, 312] on img "Next" at bounding box center [955, 318] width 21 height 57
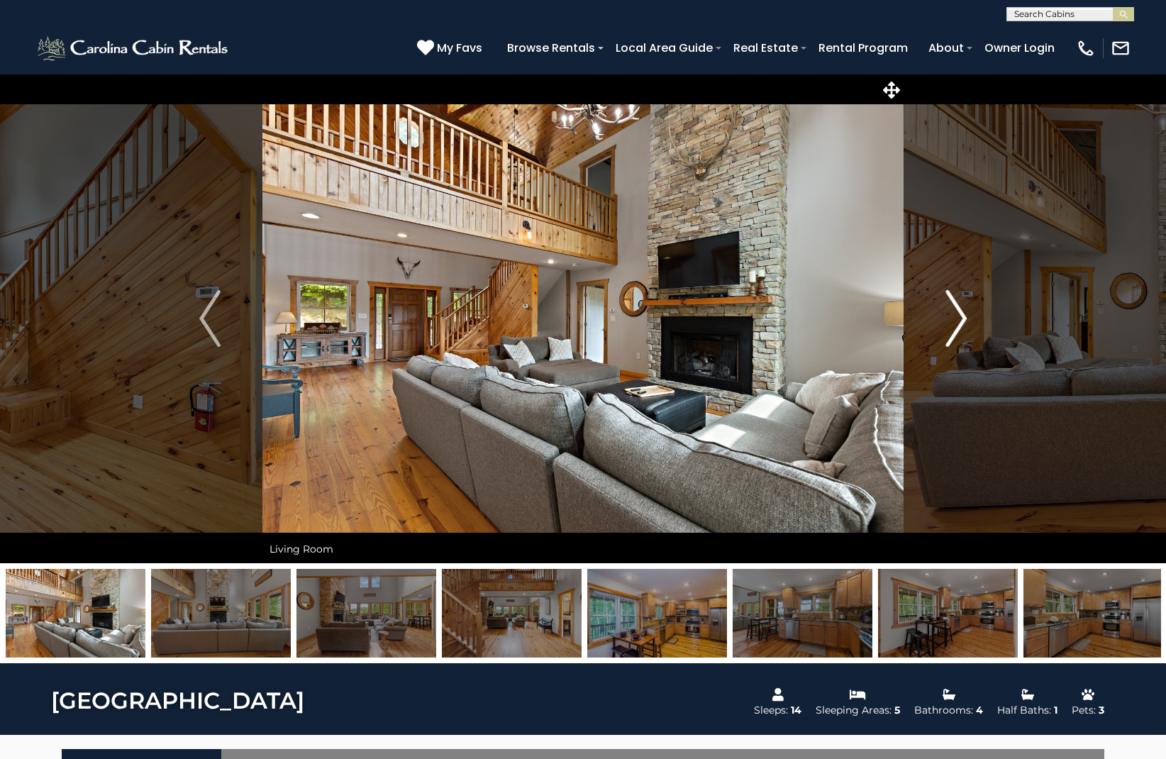
click at [962, 312] on img "Next" at bounding box center [955, 318] width 21 height 57
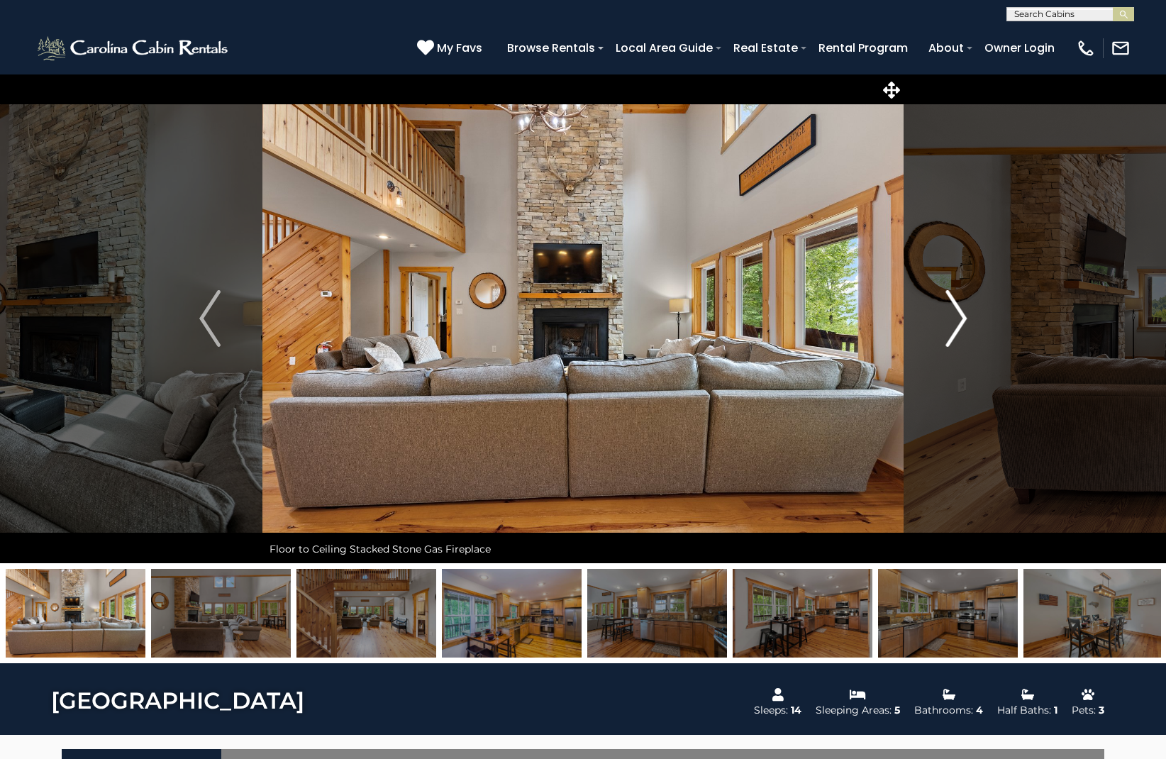
click at [960, 316] on img "Next" at bounding box center [955, 318] width 21 height 57
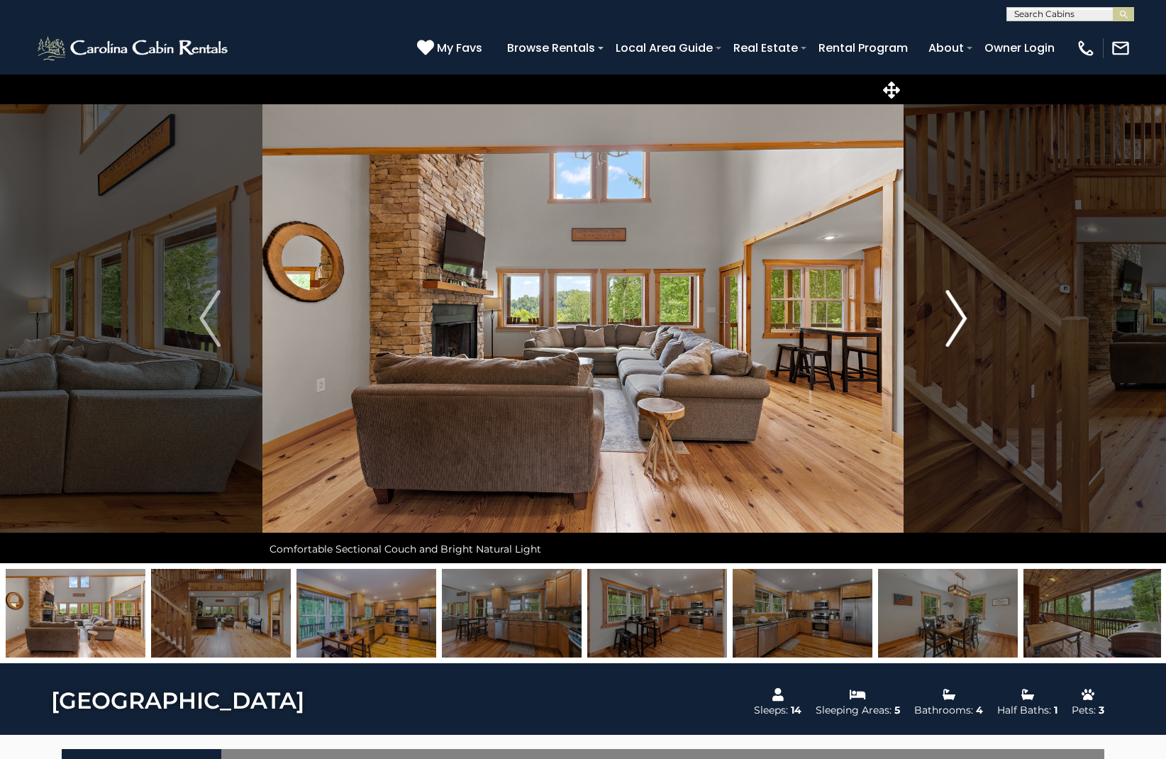
click at [960, 316] on img "Next" at bounding box center [955, 318] width 21 height 57
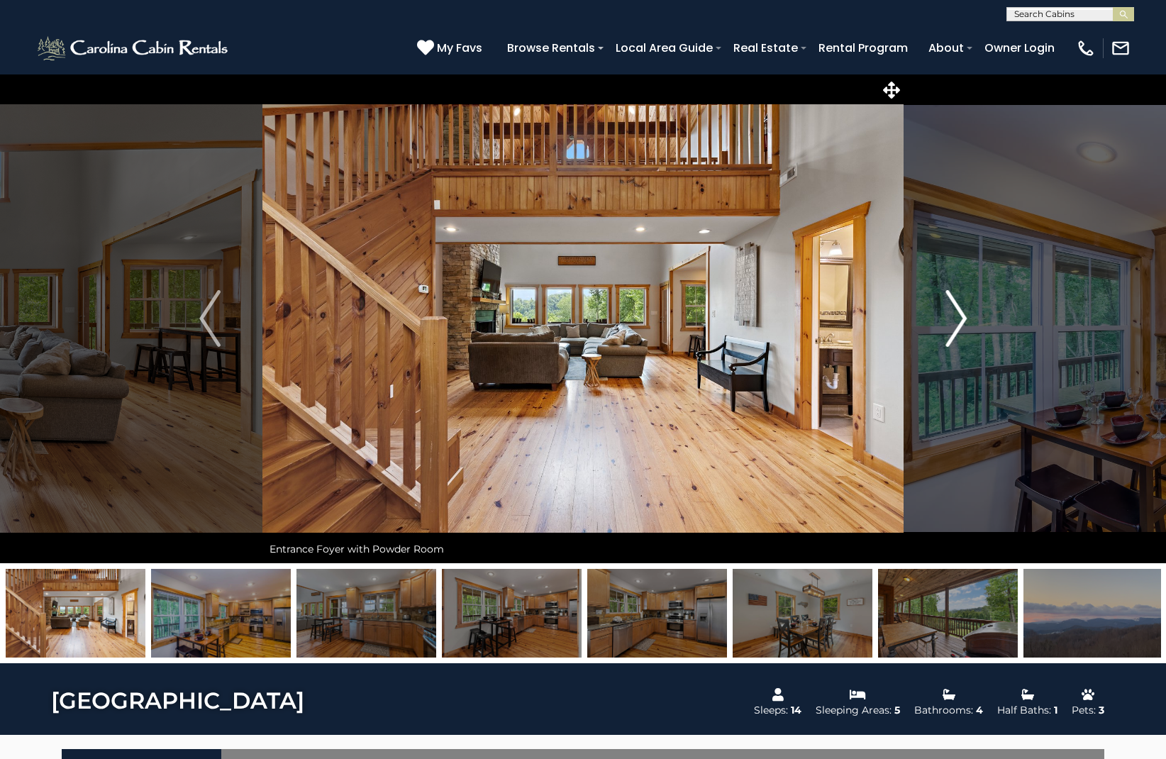
click at [960, 316] on img "Next" at bounding box center [955, 318] width 21 height 57
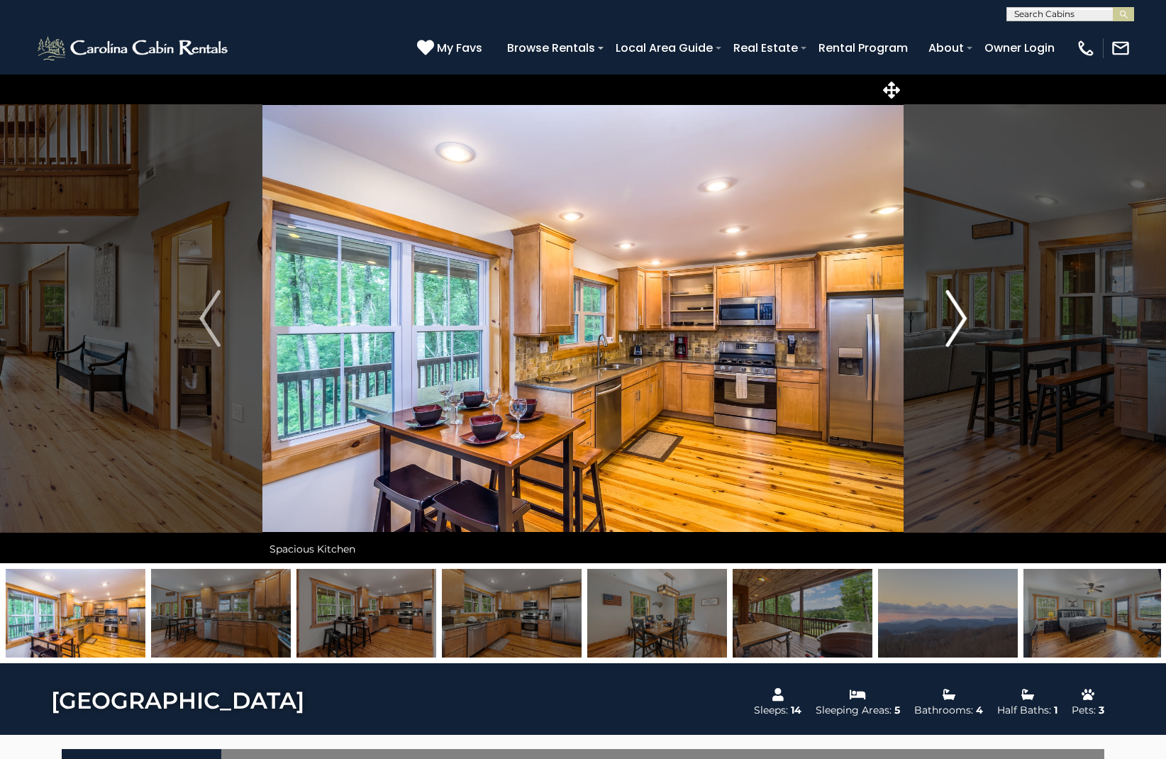
click at [960, 316] on img "Next" at bounding box center [955, 318] width 21 height 57
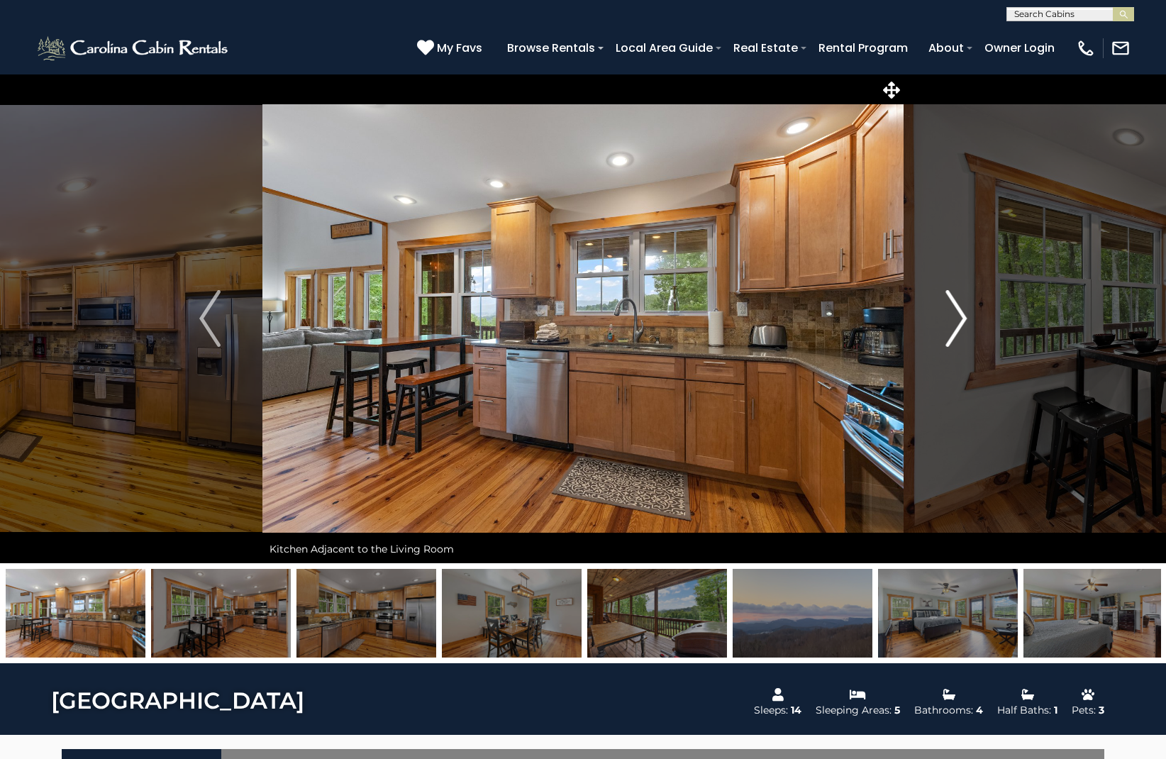
click at [960, 316] on img "Next" at bounding box center [955, 318] width 21 height 57
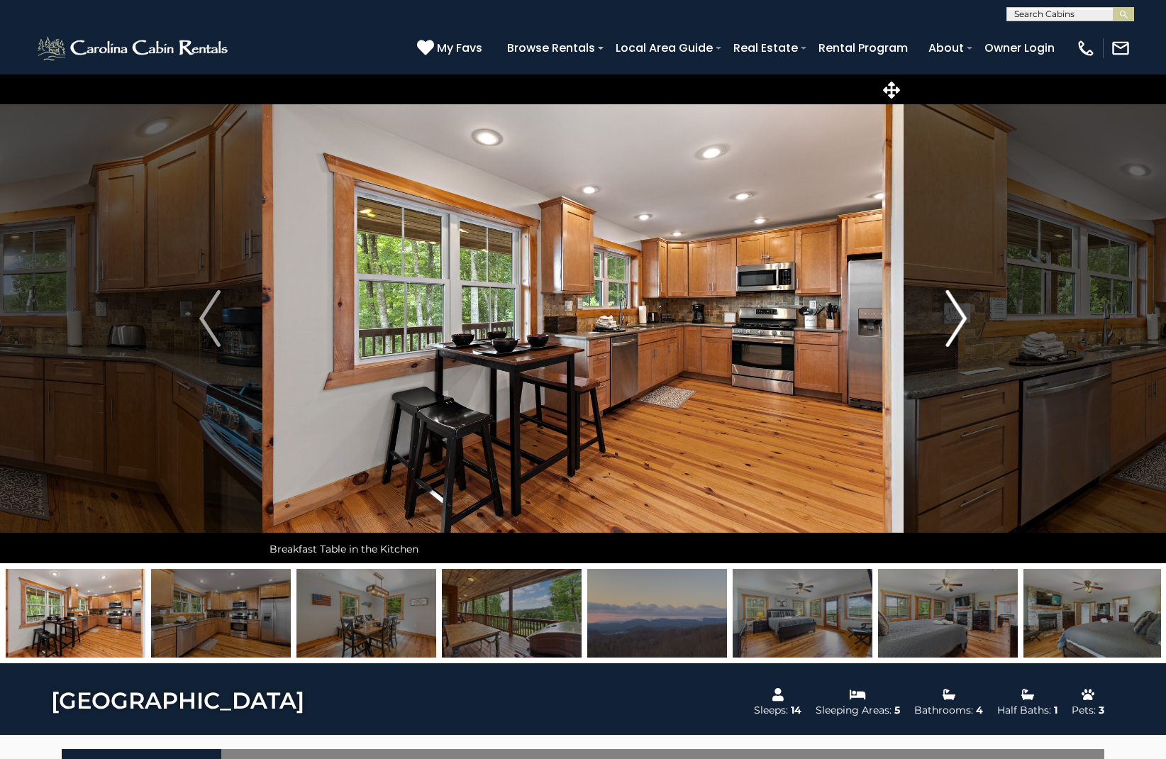
click at [960, 316] on img "Next" at bounding box center [955, 318] width 21 height 57
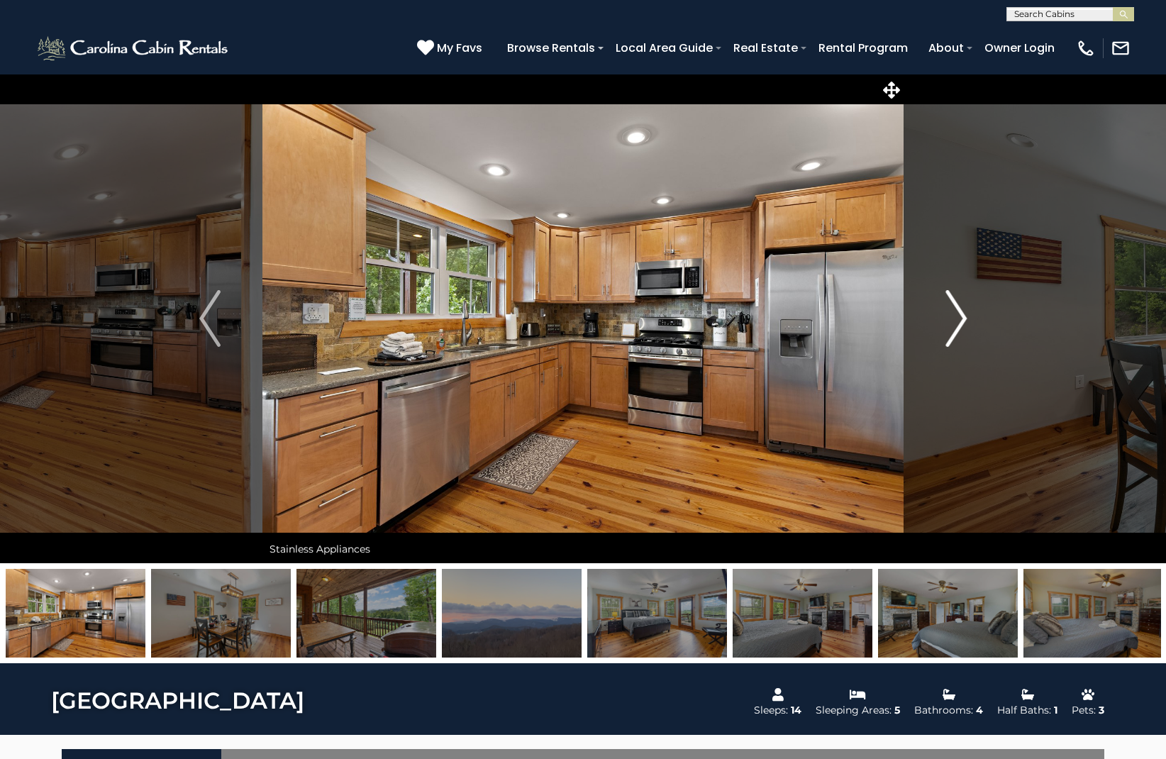
click at [960, 316] on img "Next" at bounding box center [955, 318] width 21 height 57
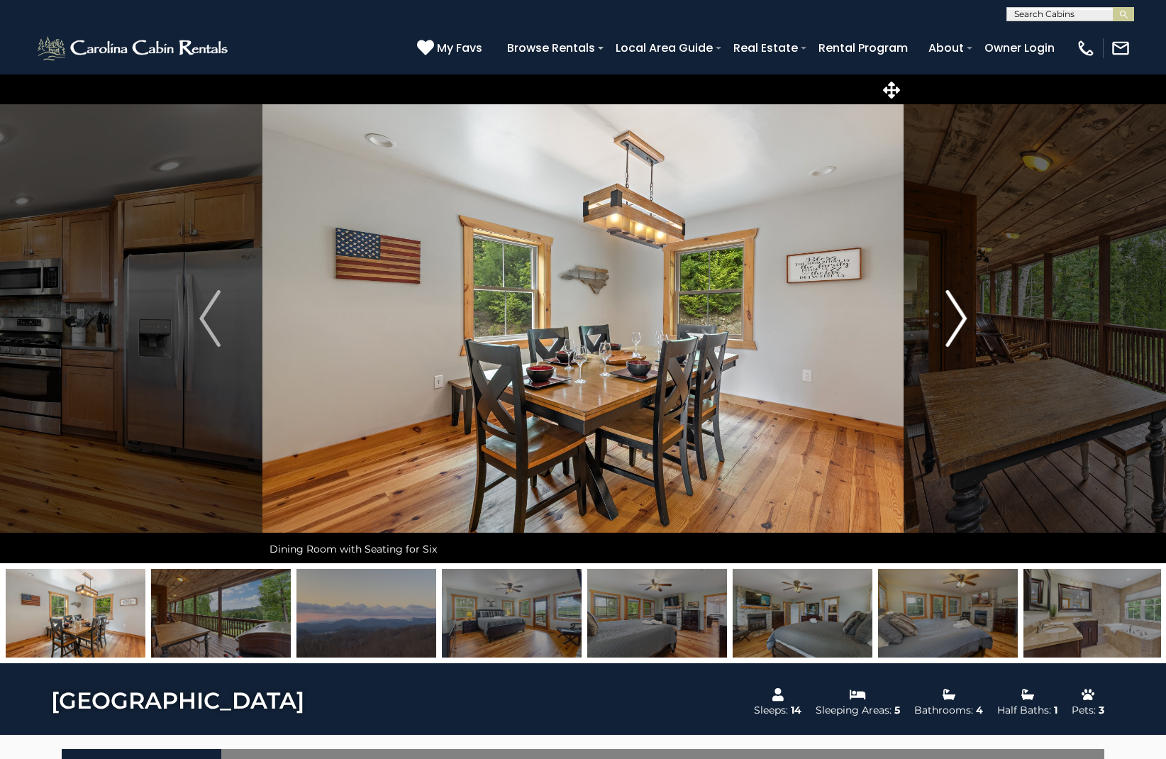
click at [960, 316] on img "Next" at bounding box center [955, 318] width 21 height 57
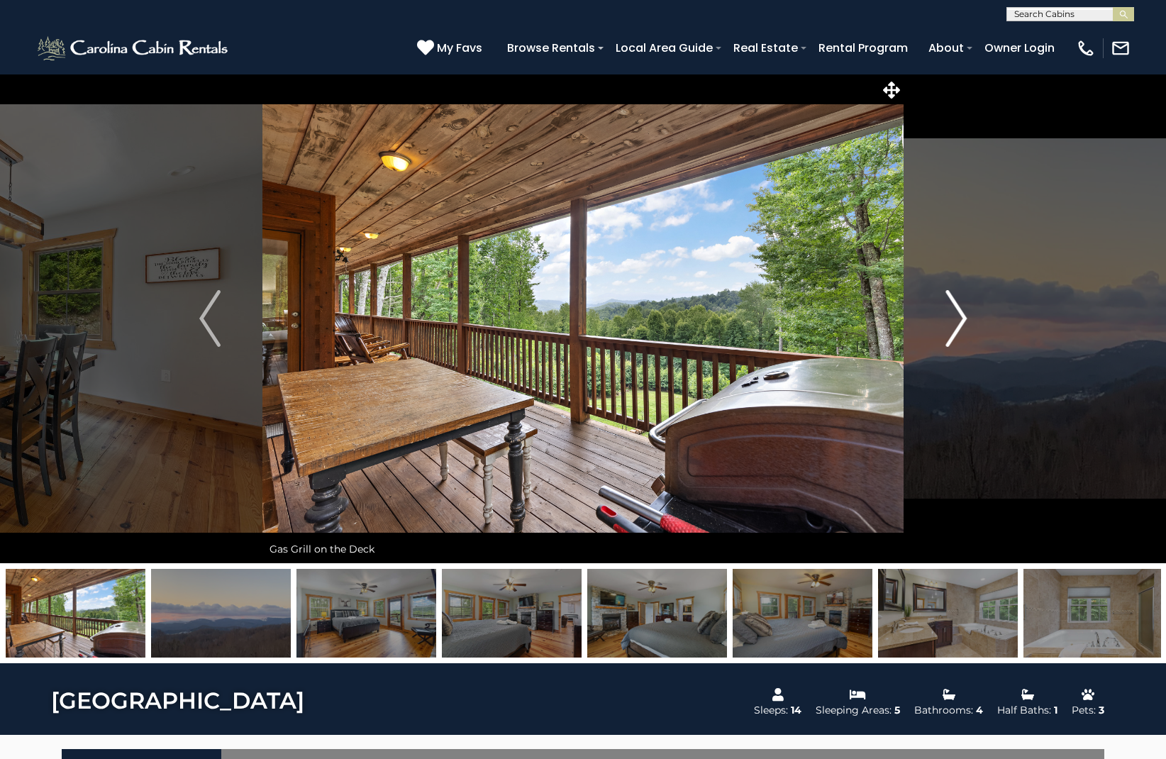
click at [960, 316] on img "Next" at bounding box center [955, 318] width 21 height 57
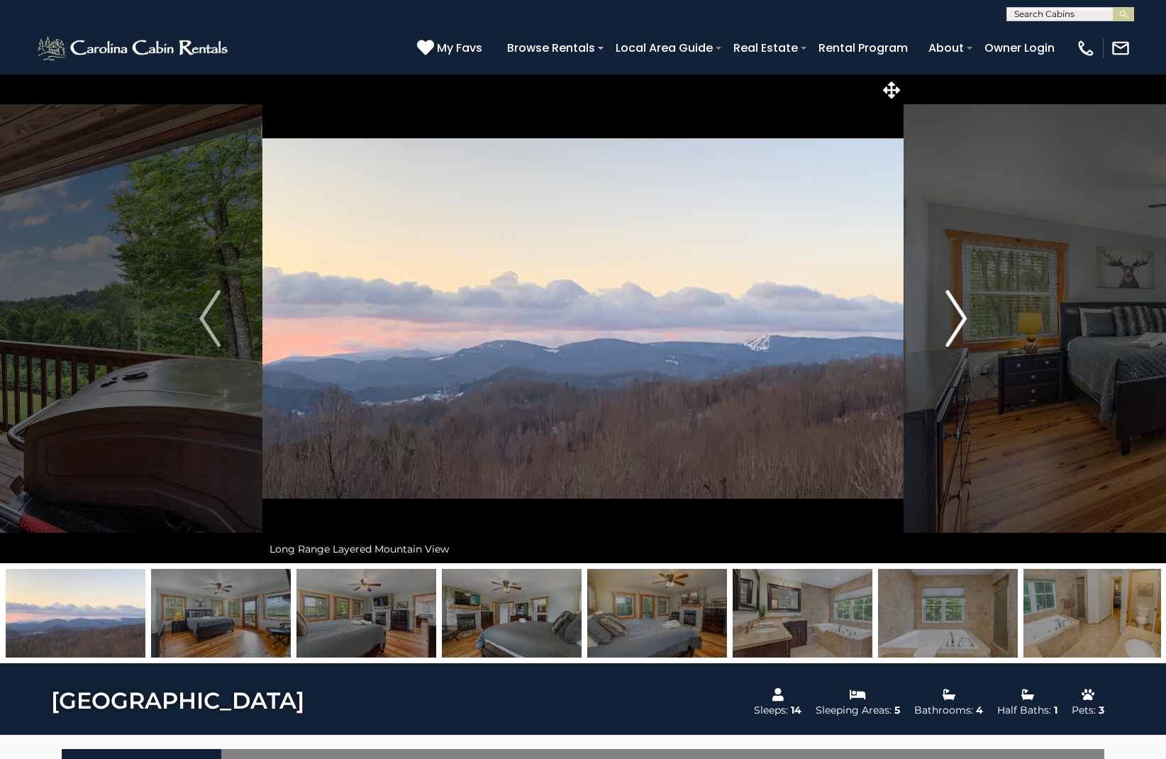
click at [960, 316] on img "Next" at bounding box center [955, 318] width 21 height 57
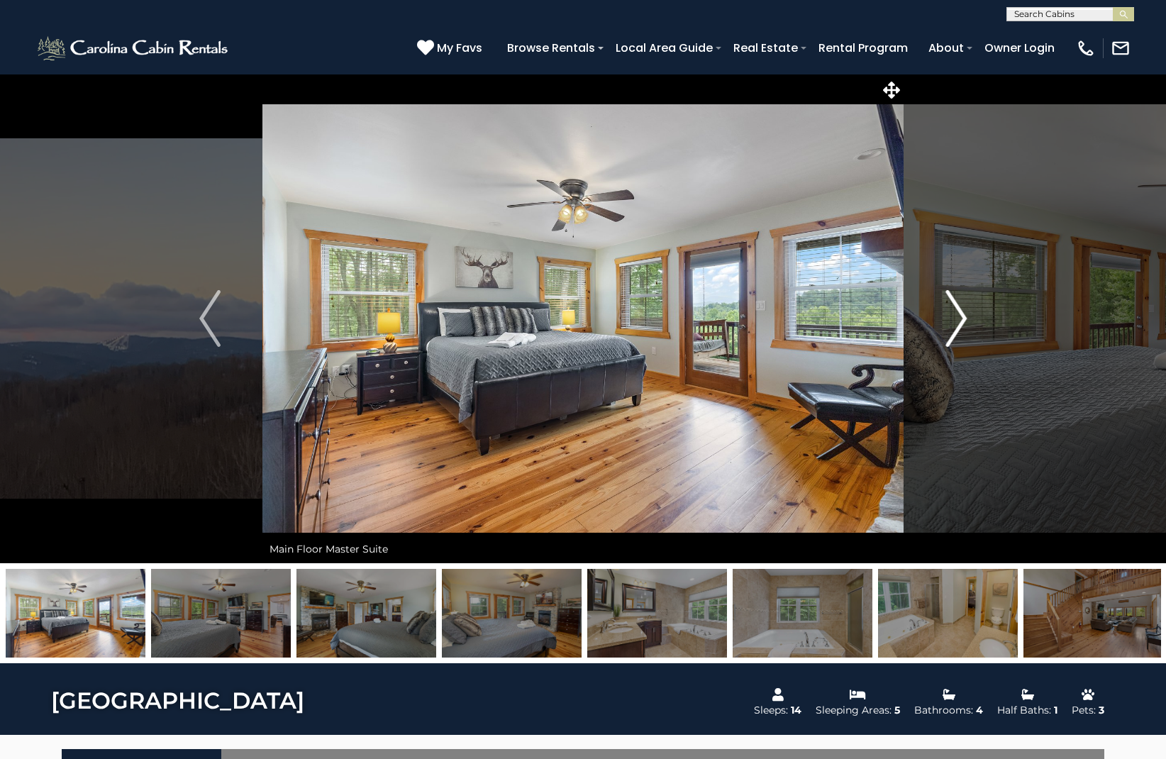
click at [960, 316] on img "Next" at bounding box center [955, 318] width 21 height 57
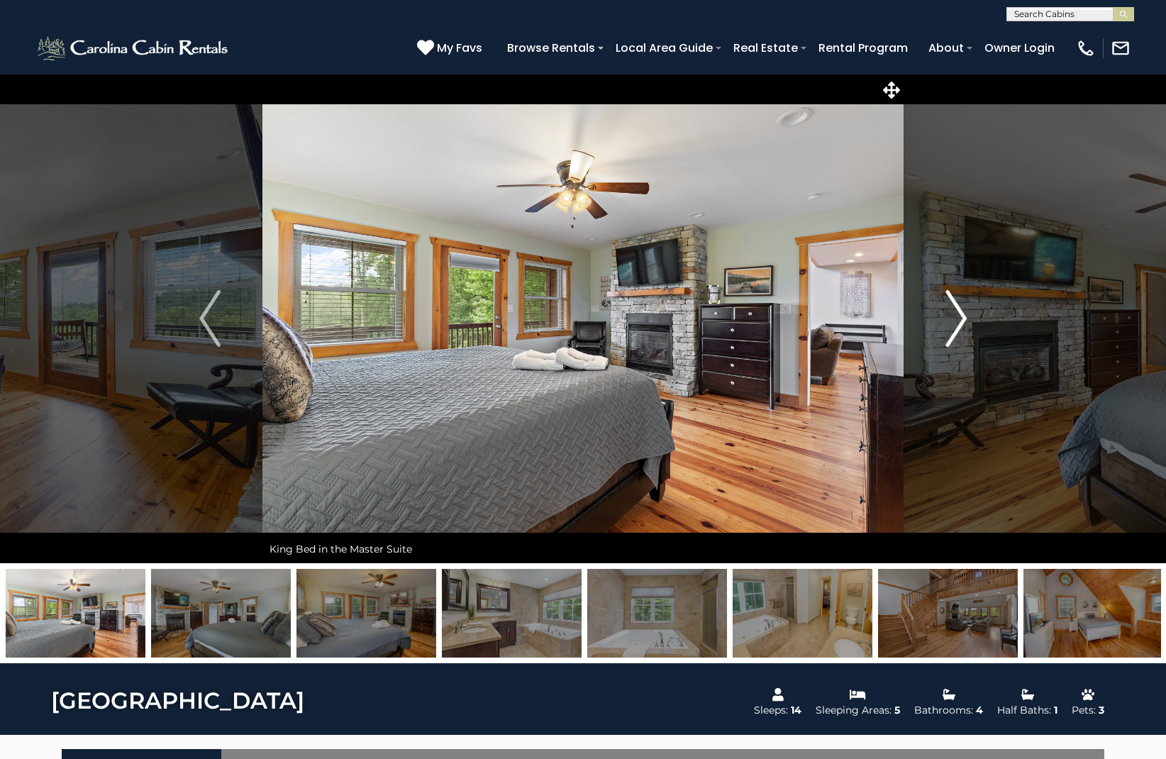
click at [960, 316] on img "Next" at bounding box center [955, 318] width 21 height 57
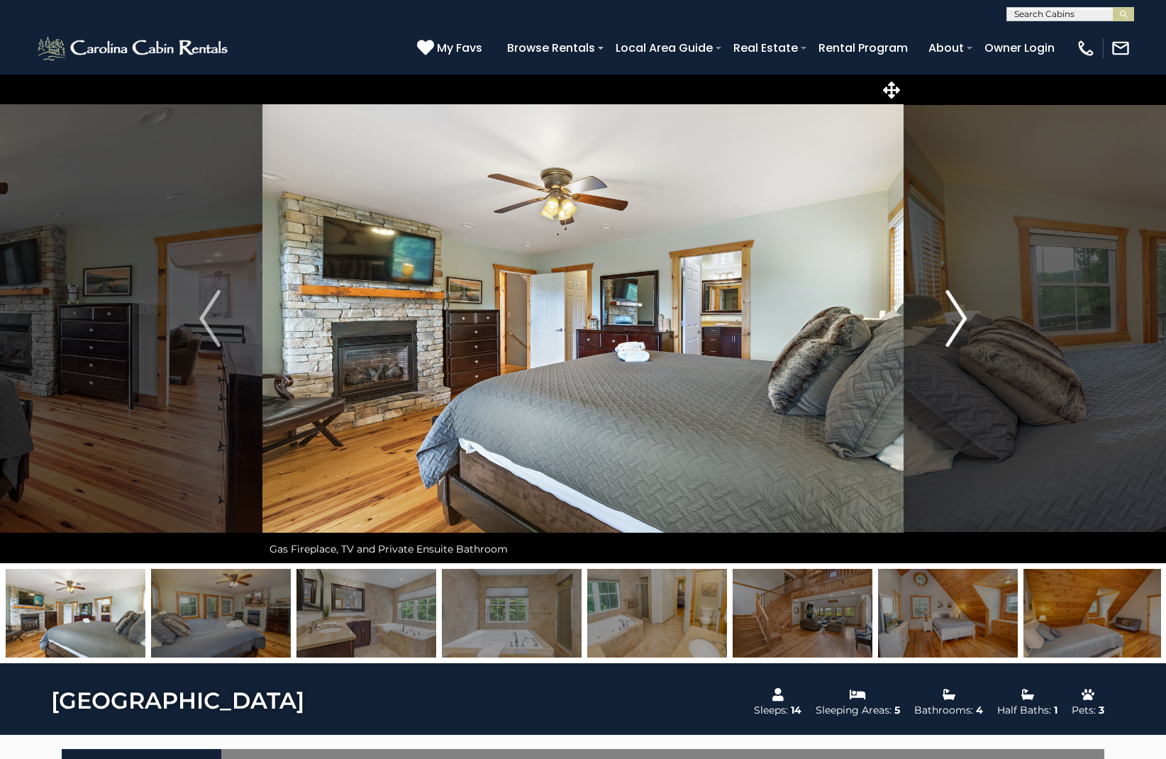
click at [960, 316] on img "Next" at bounding box center [955, 318] width 21 height 57
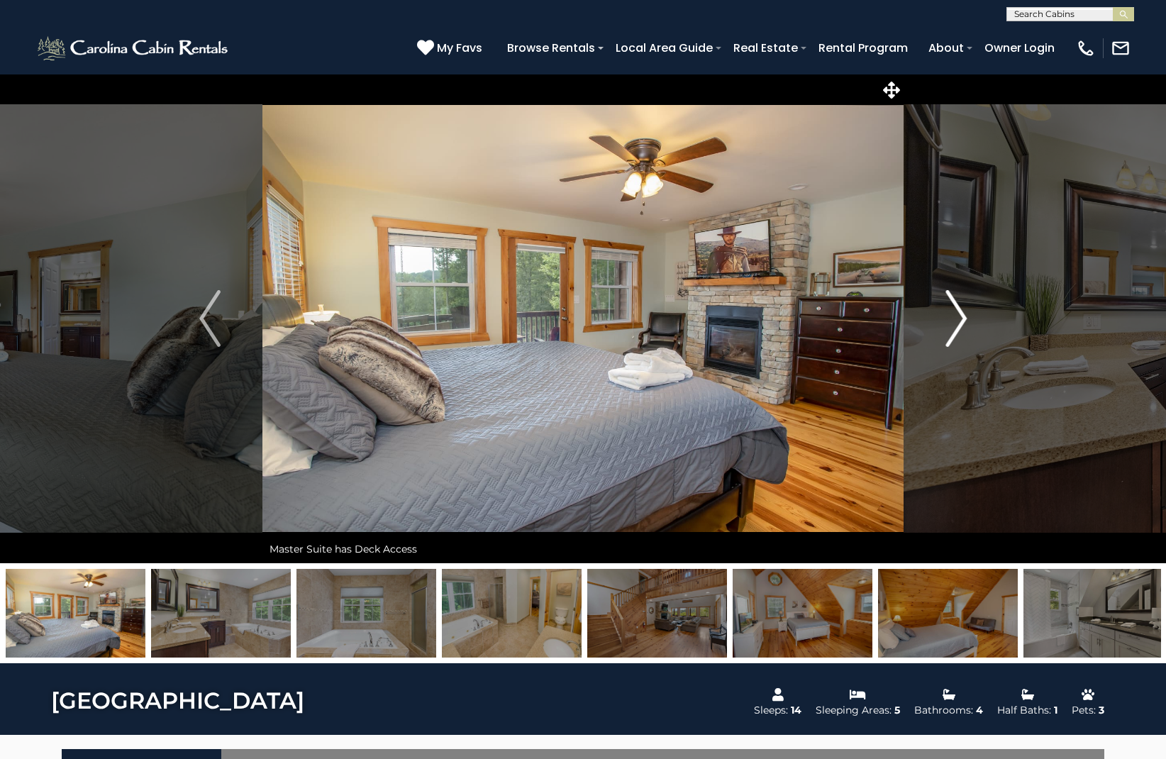
click at [960, 316] on img "Next" at bounding box center [955, 318] width 21 height 57
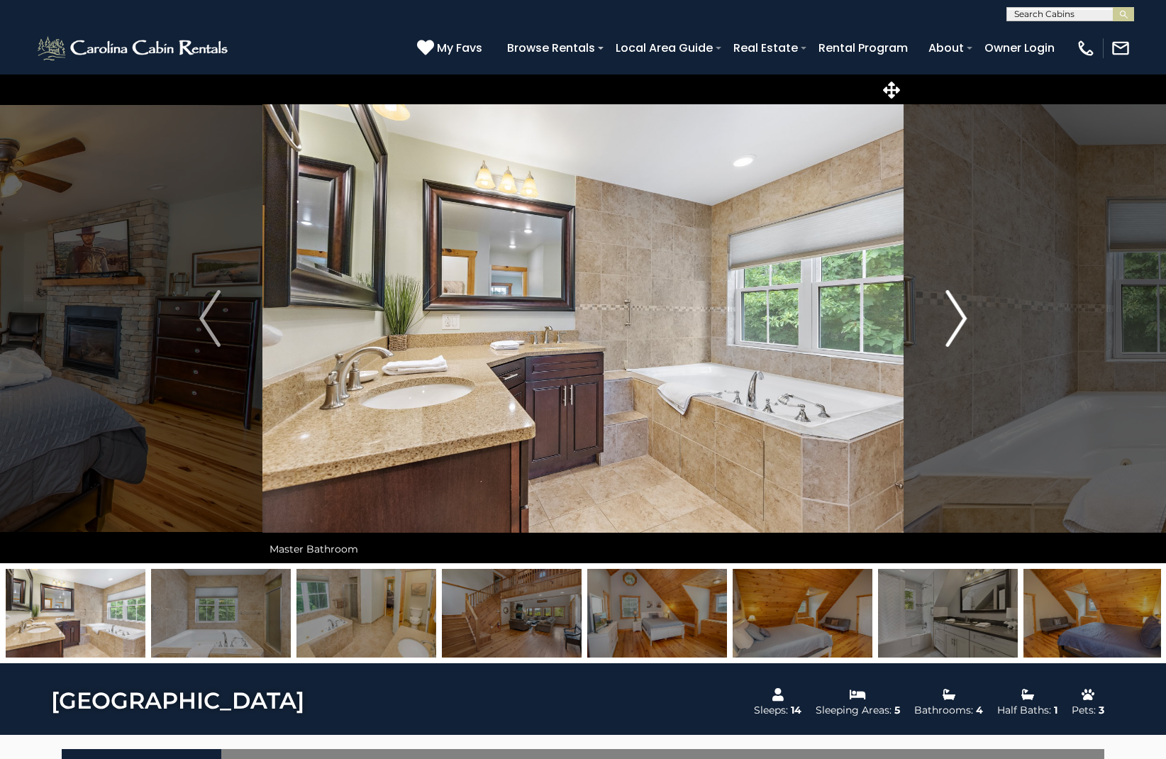
click at [960, 316] on img "Next" at bounding box center [955, 318] width 21 height 57
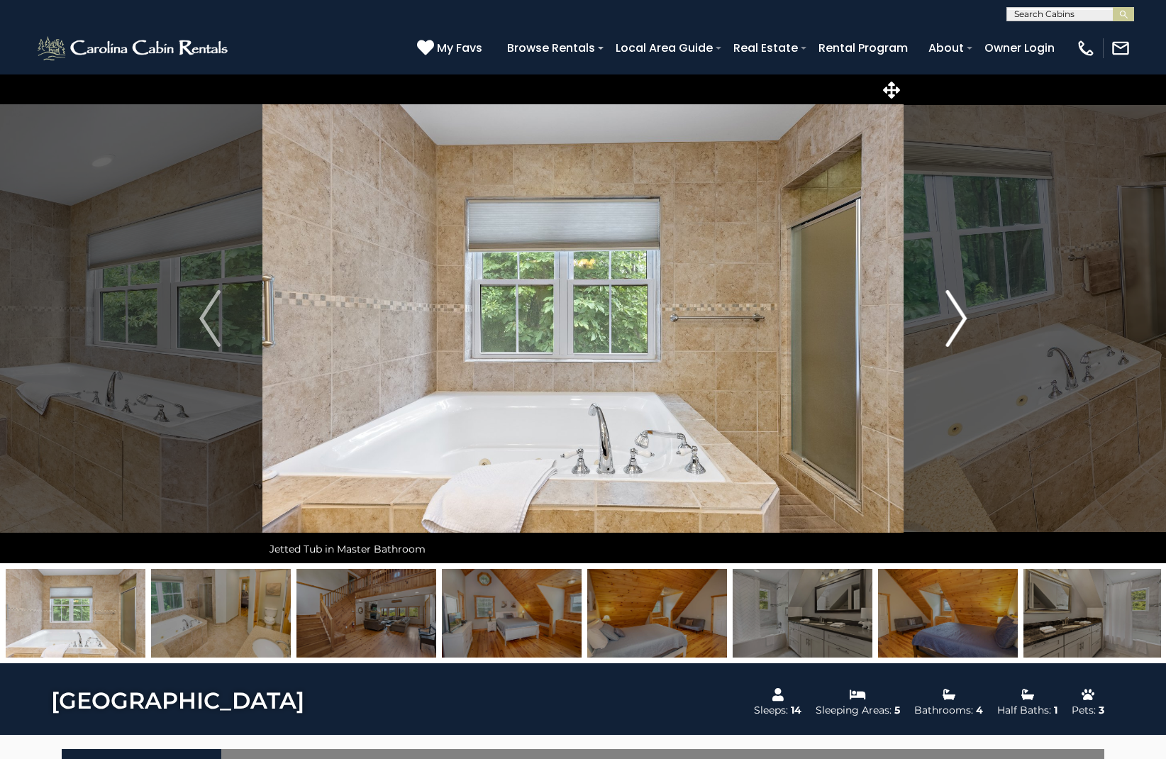
click at [960, 316] on img "Next" at bounding box center [955, 318] width 21 height 57
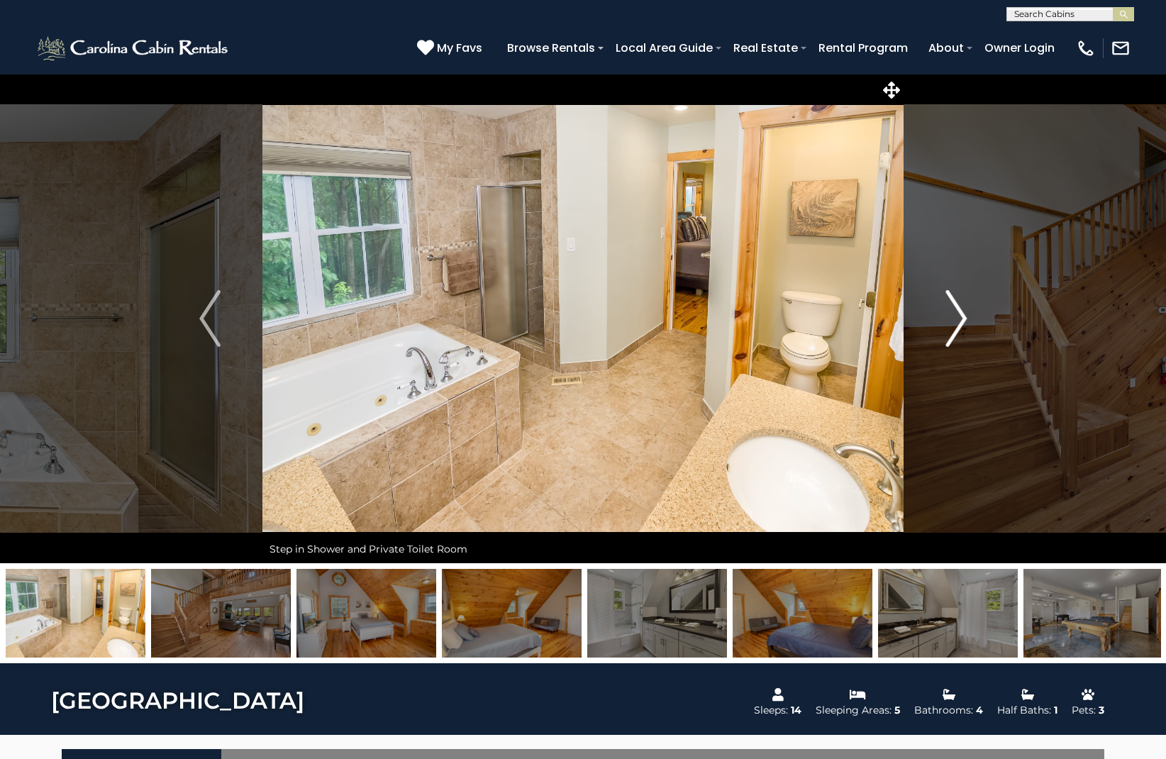
click at [960, 316] on img "Next" at bounding box center [955, 318] width 21 height 57
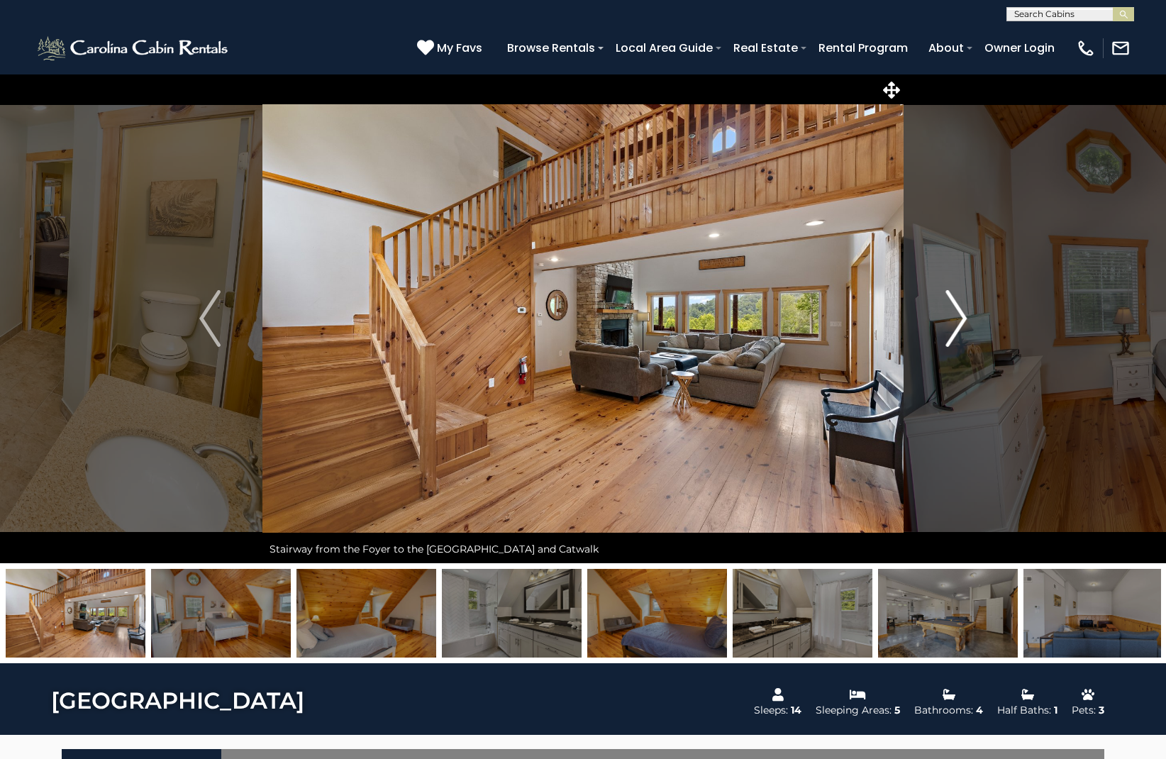
click at [960, 316] on img "Next" at bounding box center [955, 318] width 21 height 57
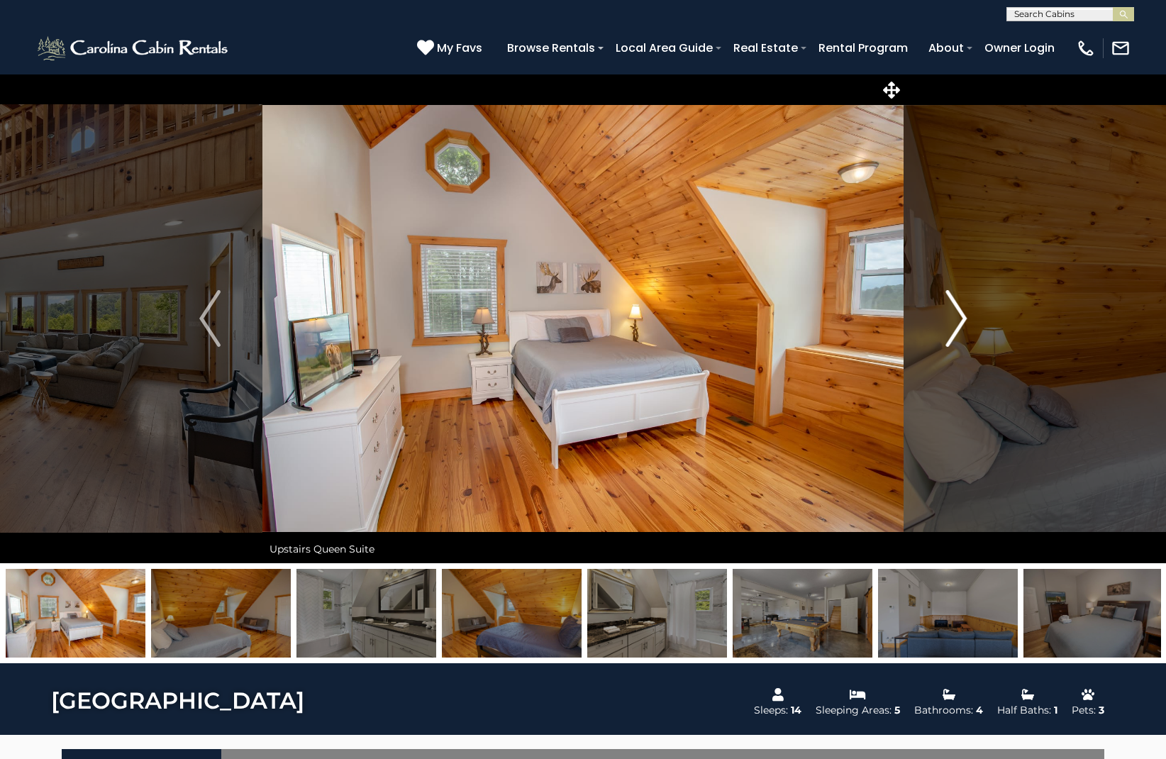
click at [960, 316] on img "Next" at bounding box center [955, 318] width 21 height 57
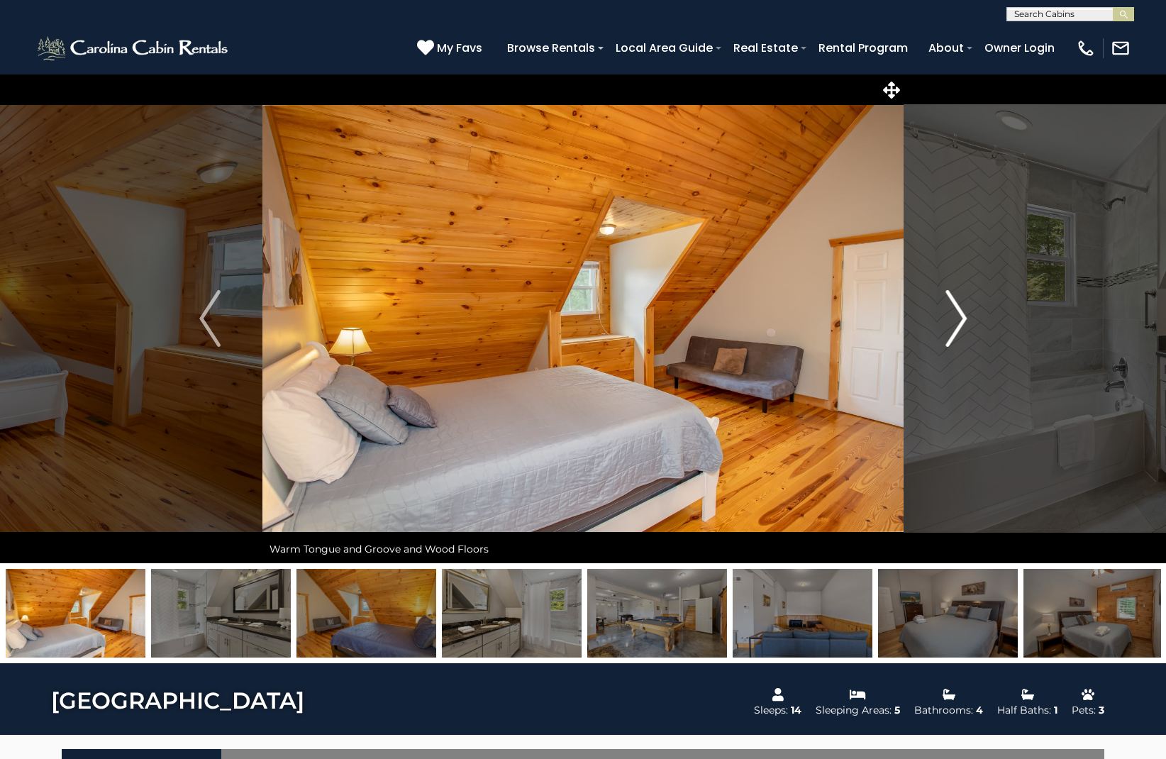
click at [960, 316] on img "Next" at bounding box center [955, 318] width 21 height 57
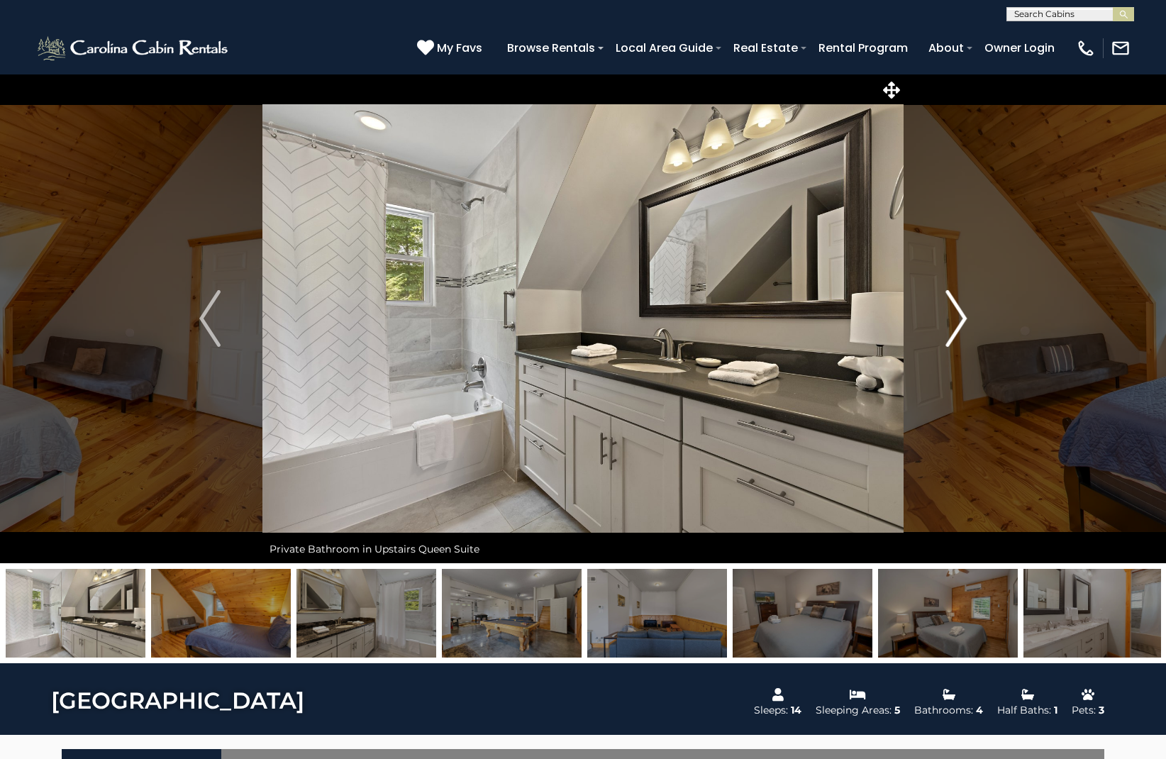
click at [960, 316] on img "Next" at bounding box center [955, 318] width 21 height 57
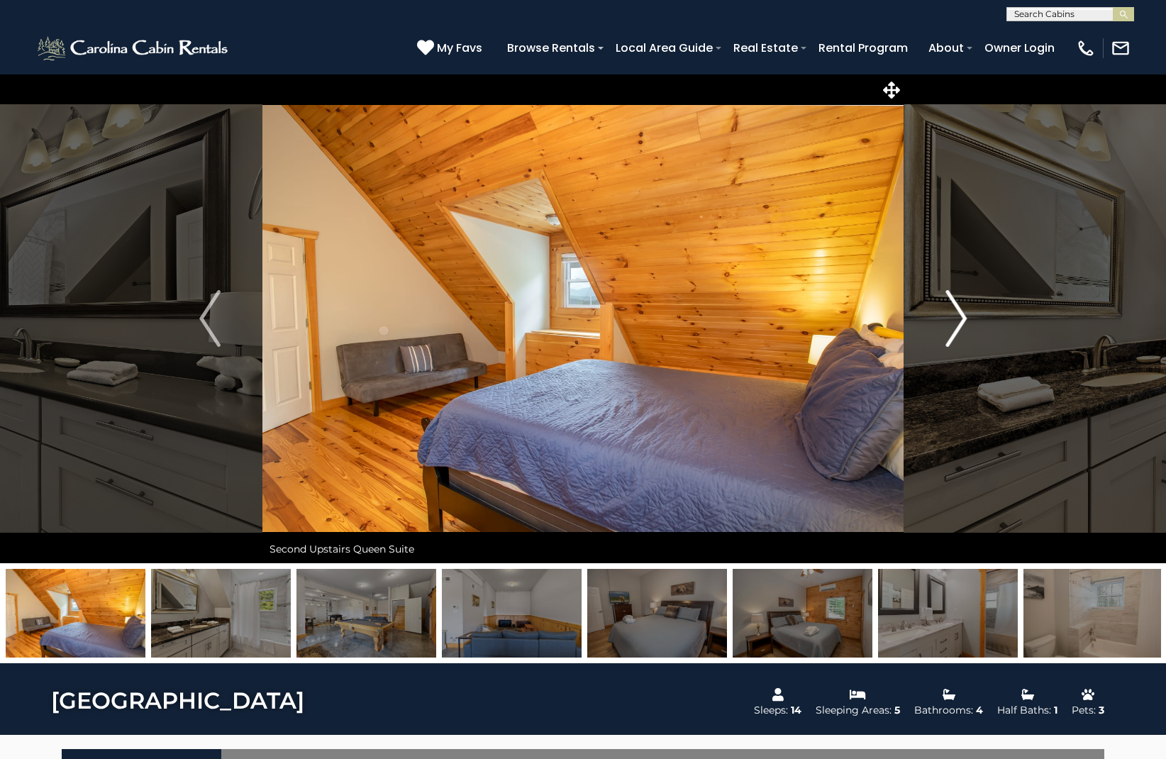
click at [960, 316] on img "Next" at bounding box center [955, 318] width 21 height 57
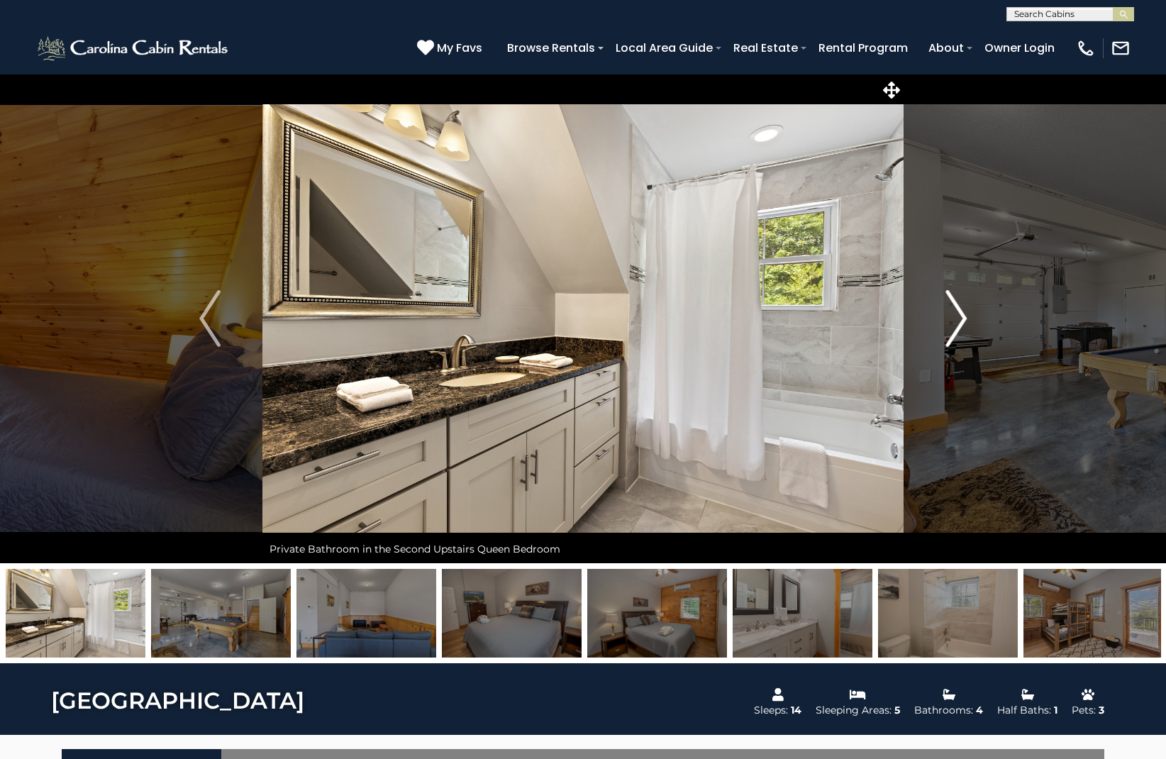
click at [960, 316] on img "Next" at bounding box center [955, 318] width 21 height 57
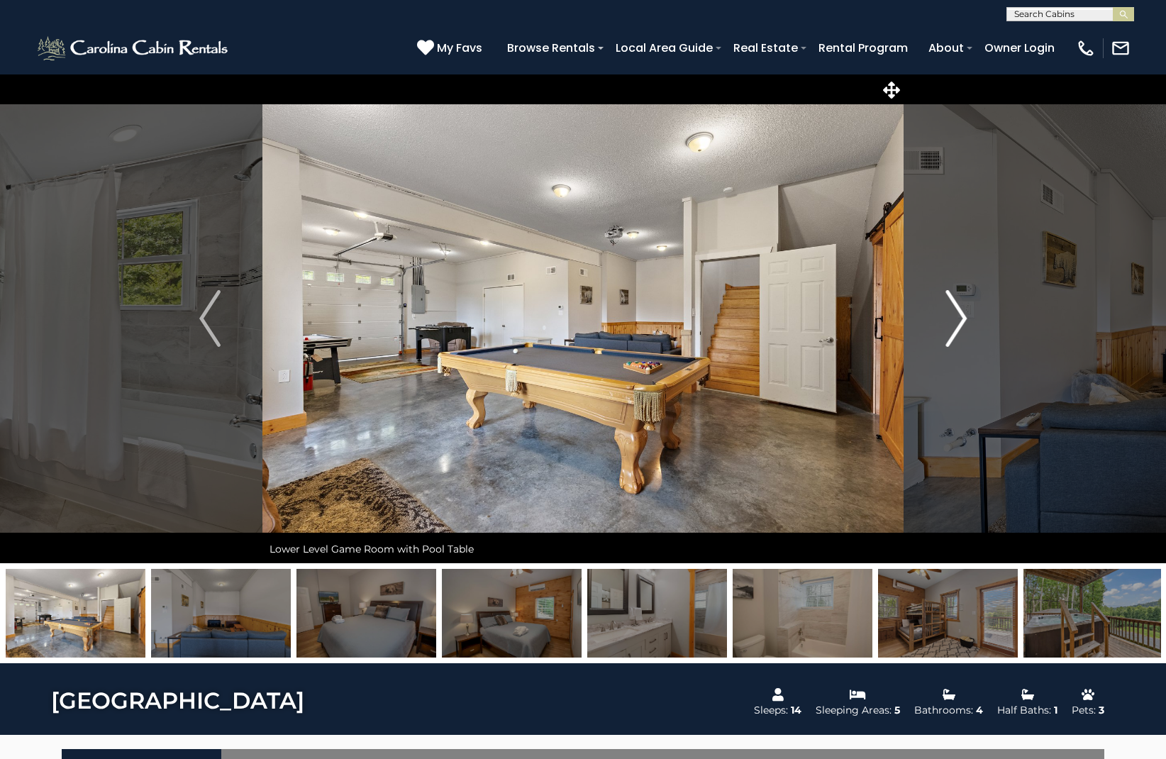
click at [960, 316] on img "Next" at bounding box center [955, 318] width 21 height 57
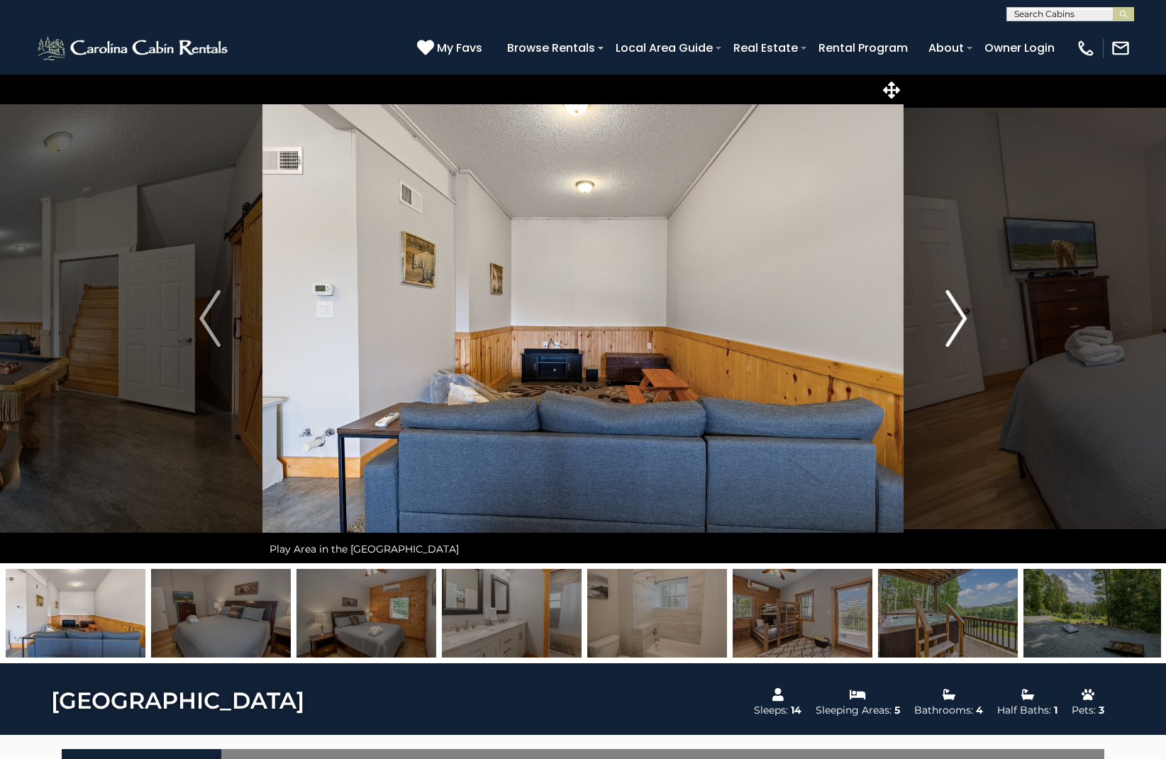
click at [960, 316] on img "Next" at bounding box center [955, 318] width 21 height 57
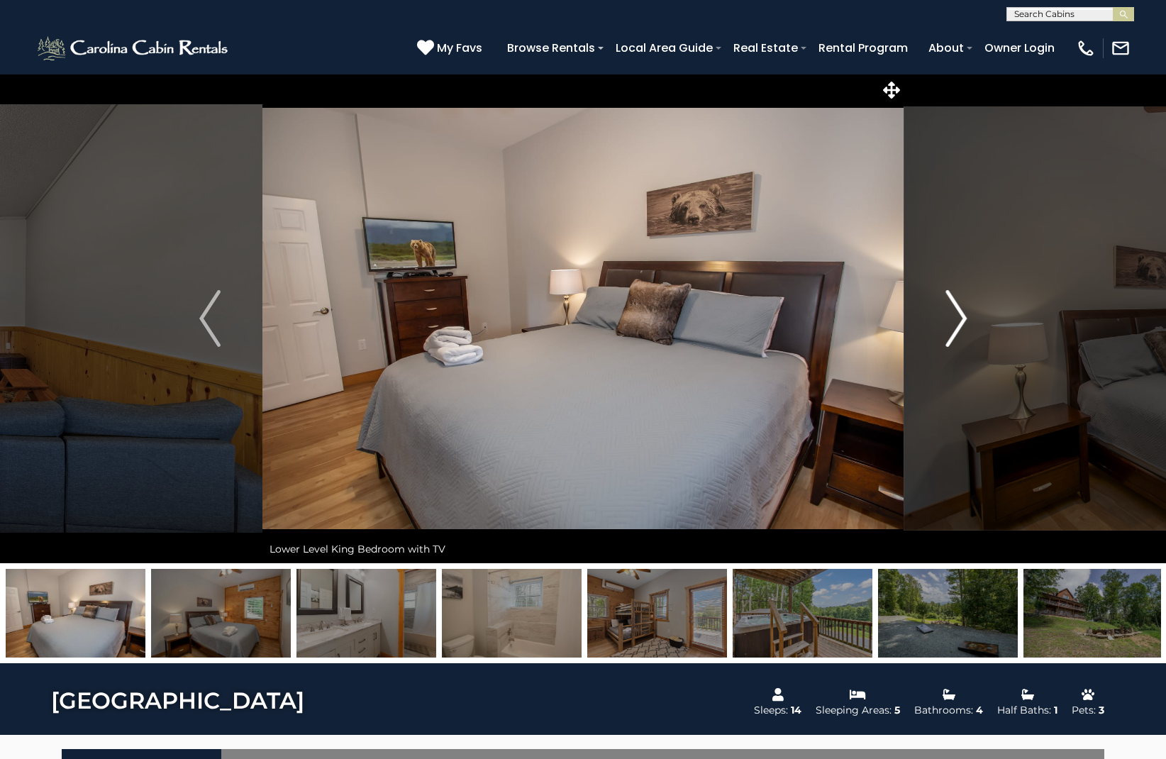
click at [960, 316] on img "Next" at bounding box center [955, 318] width 21 height 57
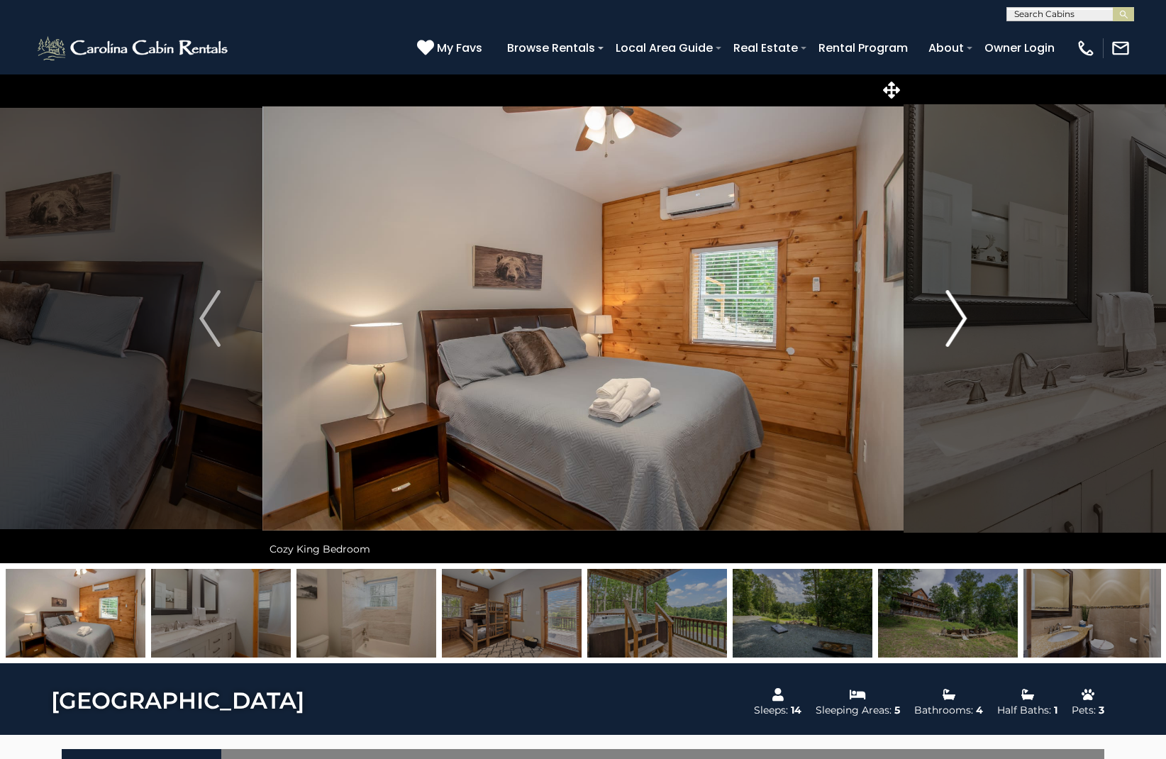
click at [960, 316] on img "Next" at bounding box center [955, 318] width 21 height 57
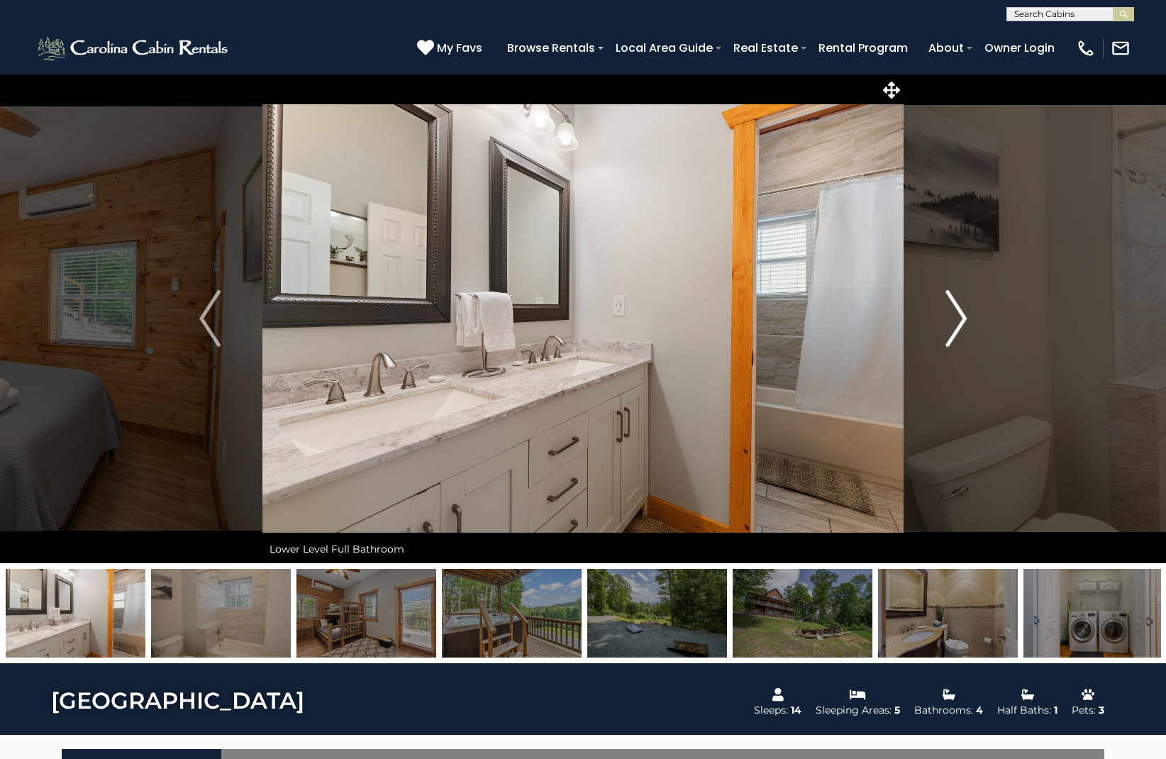
click at [960, 316] on img "Next" at bounding box center [955, 318] width 21 height 57
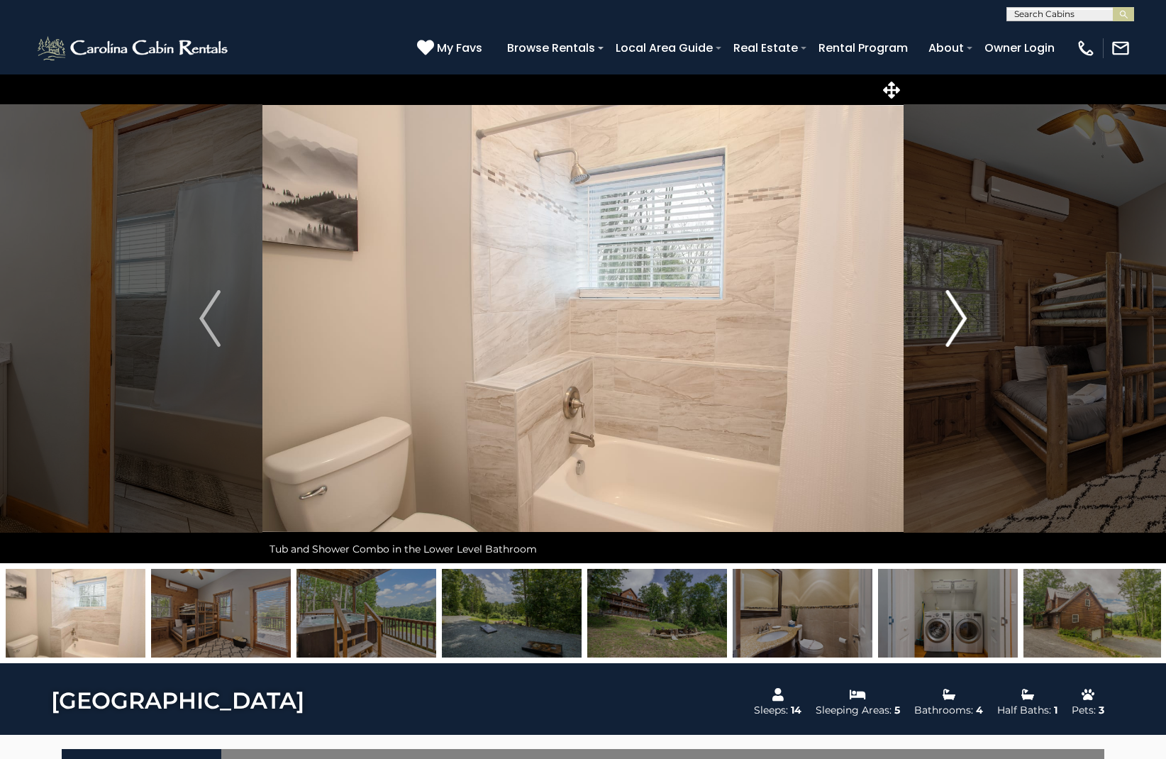
click at [960, 316] on img "Next" at bounding box center [955, 318] width 21 height 57
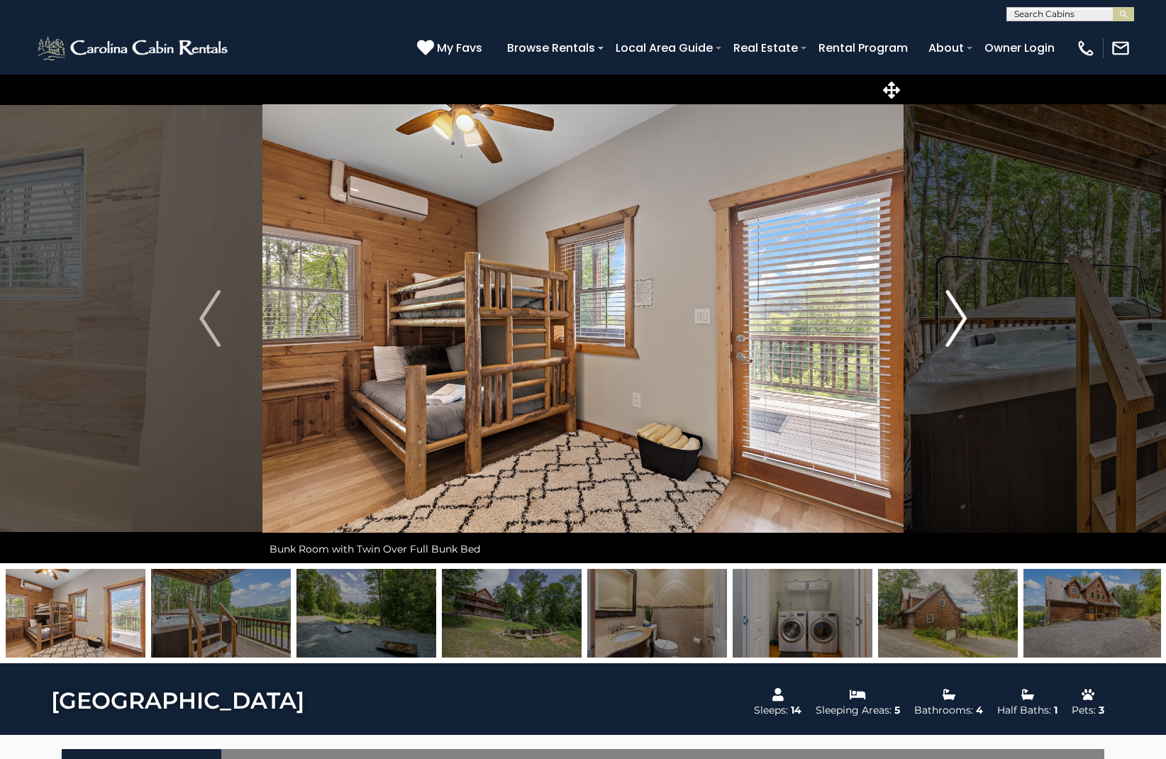
click at [960, 316] on img "Next" at bounding box center [955, 318] width 21 height 57
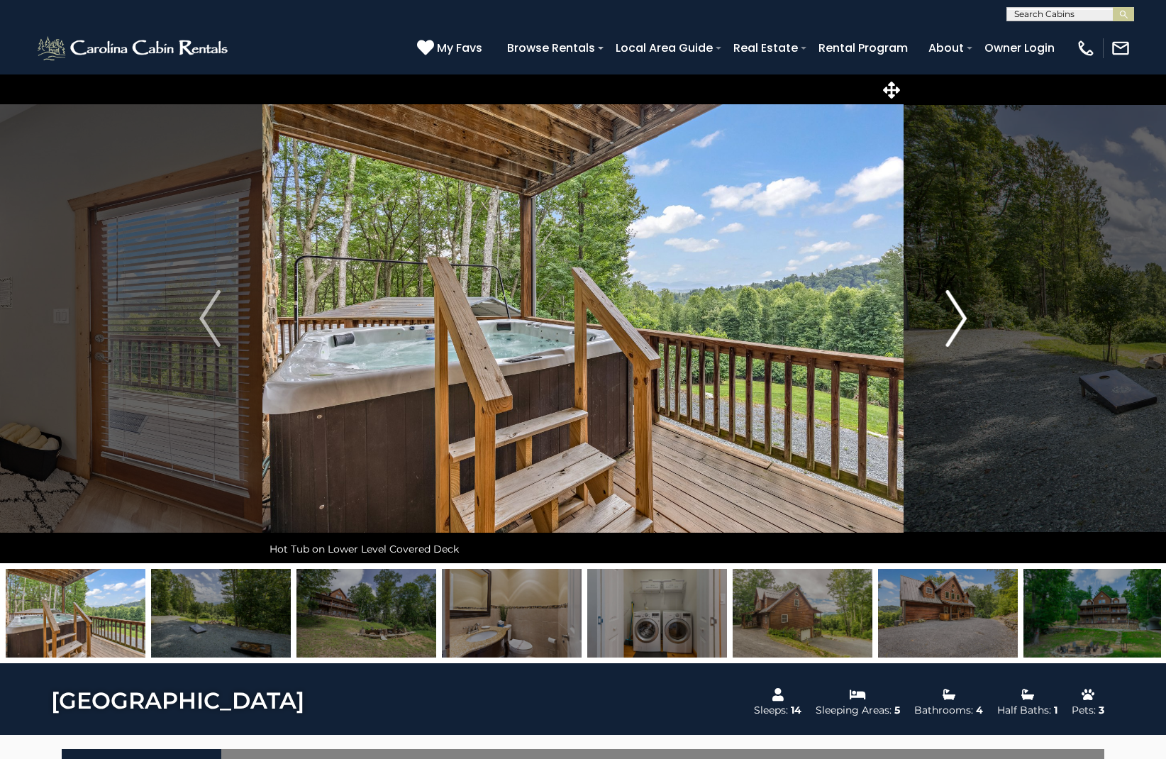
click at [960, 316] on img "Next" at bounding box center [955, 318] width 21 height 57
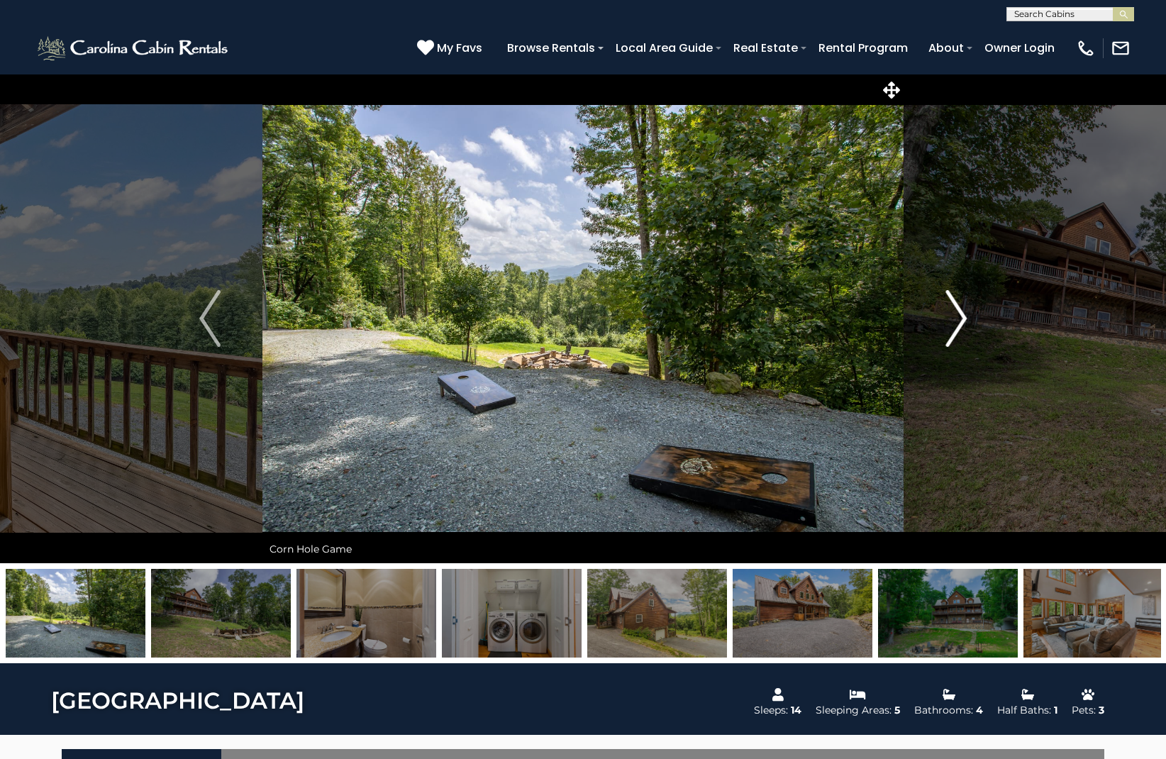
click at [960, 316] on img "Next" at bounding box center [955, 318] width 21 height 57
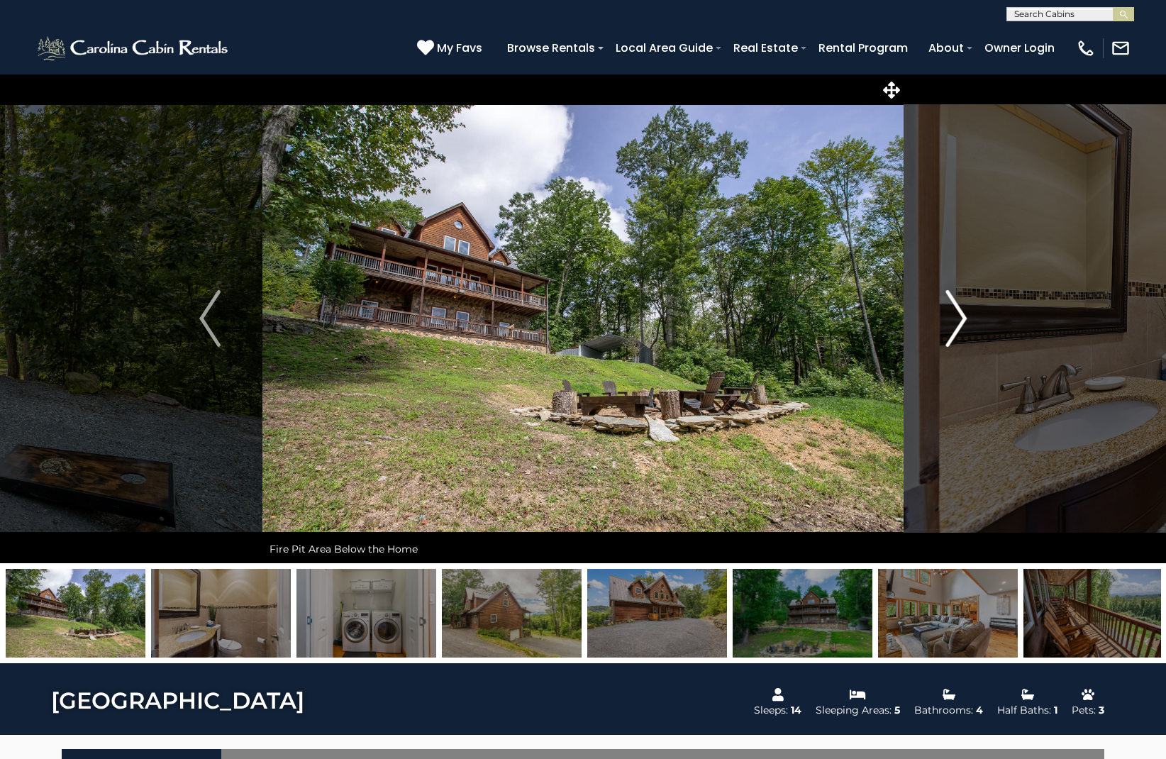
click at [960, 316] on img "Next" at bounding box center [955, 318] width 21 height 57
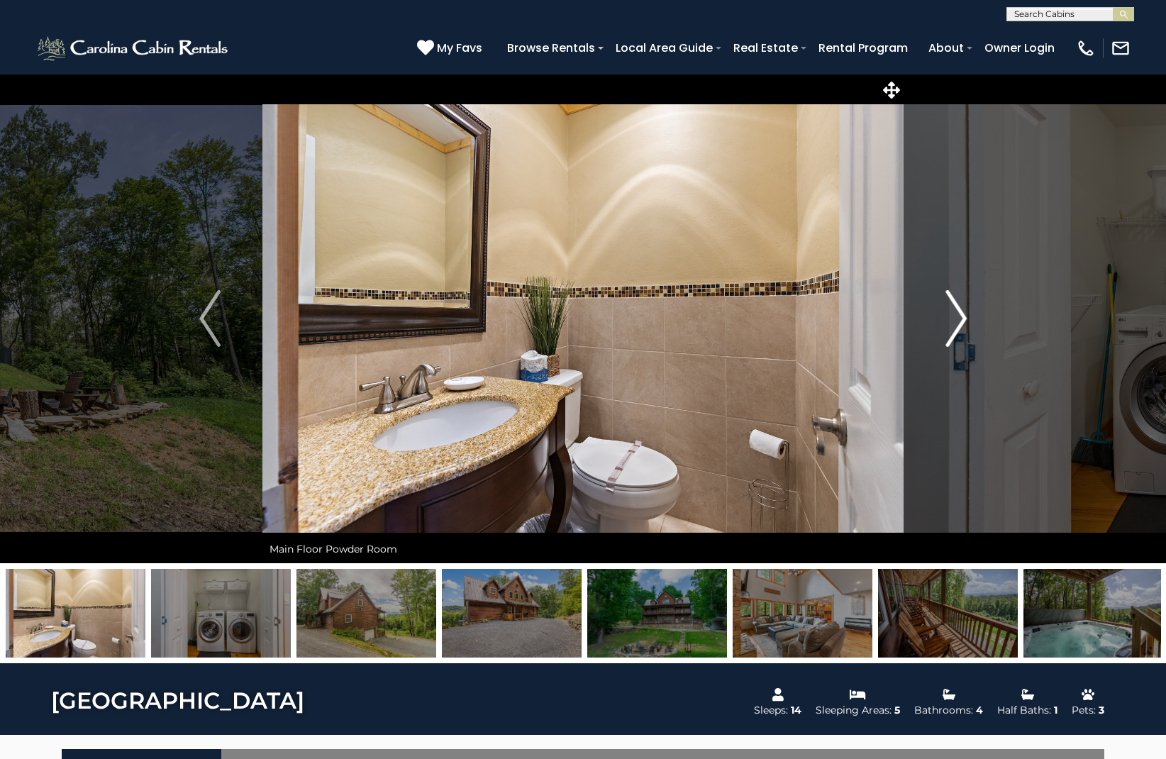
click at [960, 316] on img "Next" at bounding box center [955, 318] width 21 height 57
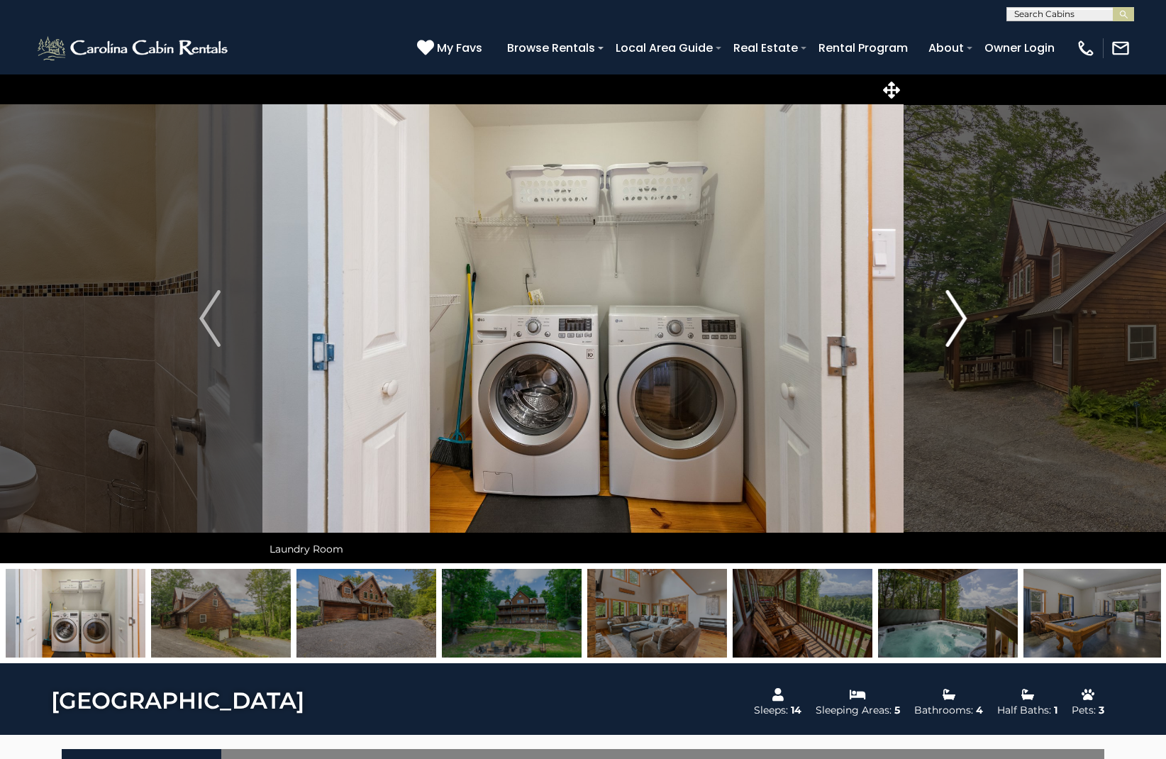
click at [960, 316] on img "Next" at bounding box center [955, 318] width 21 height 57
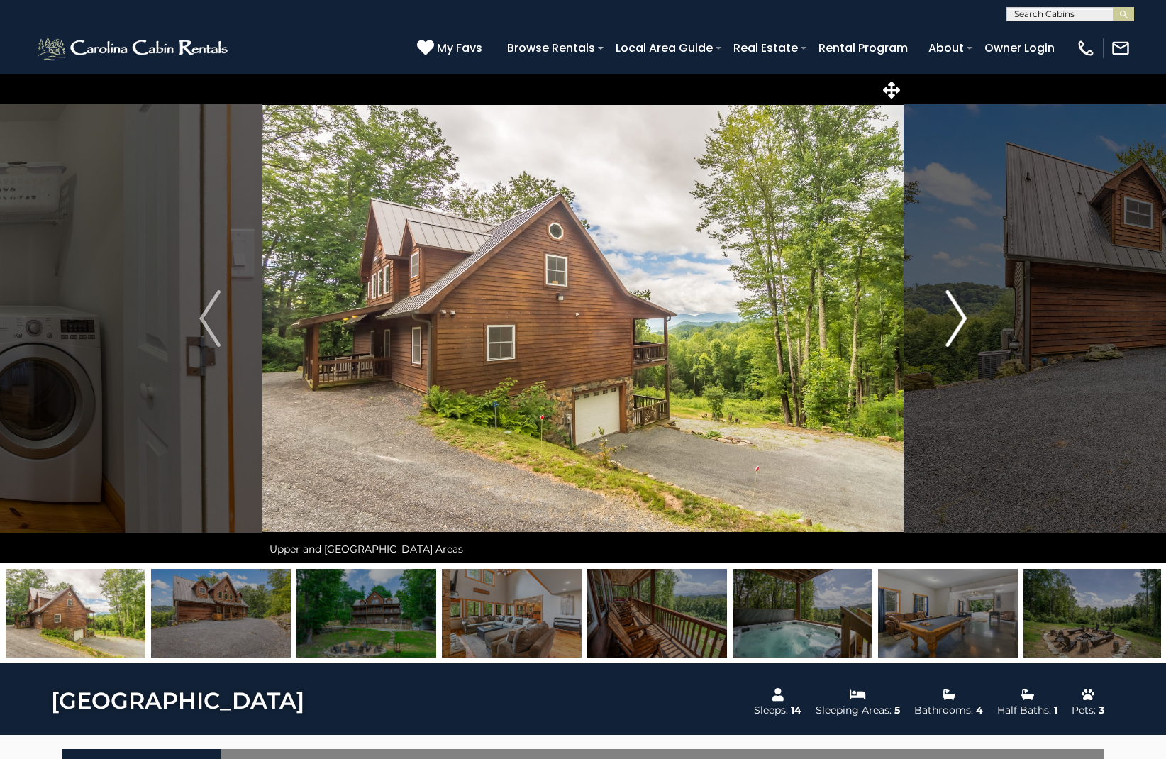
click at [960, 316] on img "Next" at bounding box center [955, 318] width 21 height 57
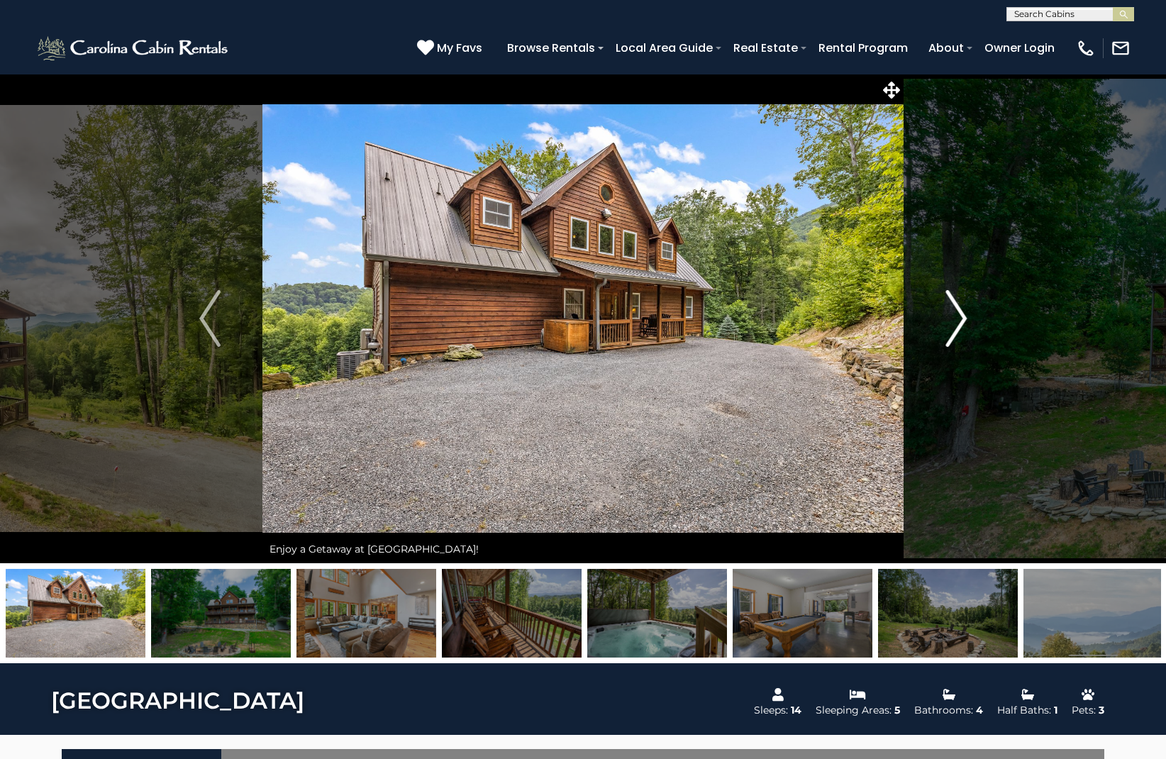
click at [960, 316] on img "Next" at bounding box center [955, 318] width 21 height 57
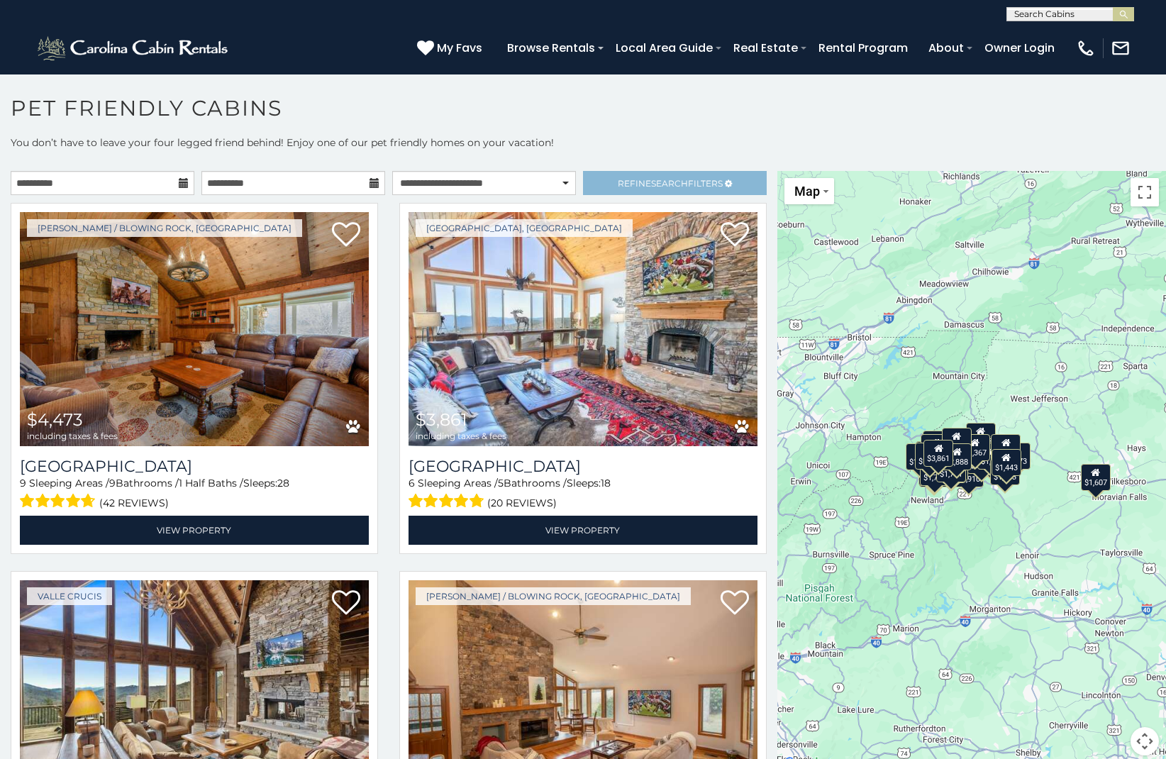
click at [625, 179] on span "Refine Search Filters" at bounding box center [670, 183] width 105 height 11
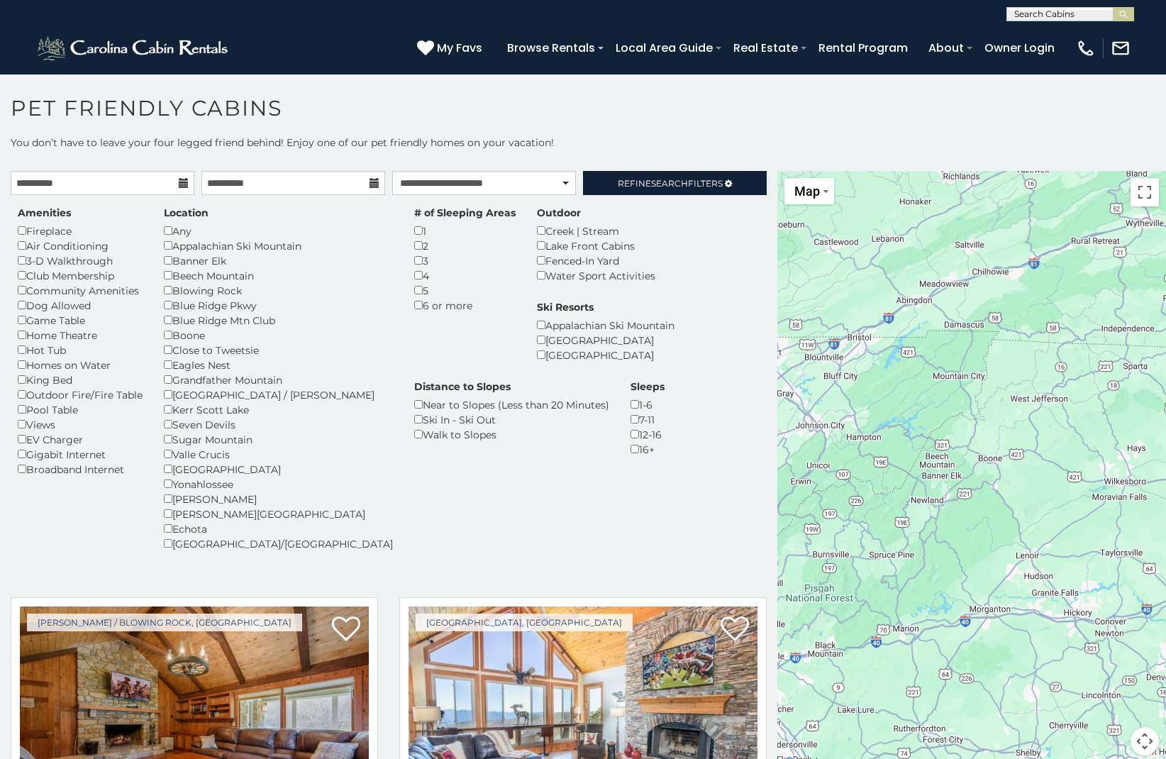
click at [26, 333] on div "Home Theatre" at bounding box center [80, 335] width 125 height 15
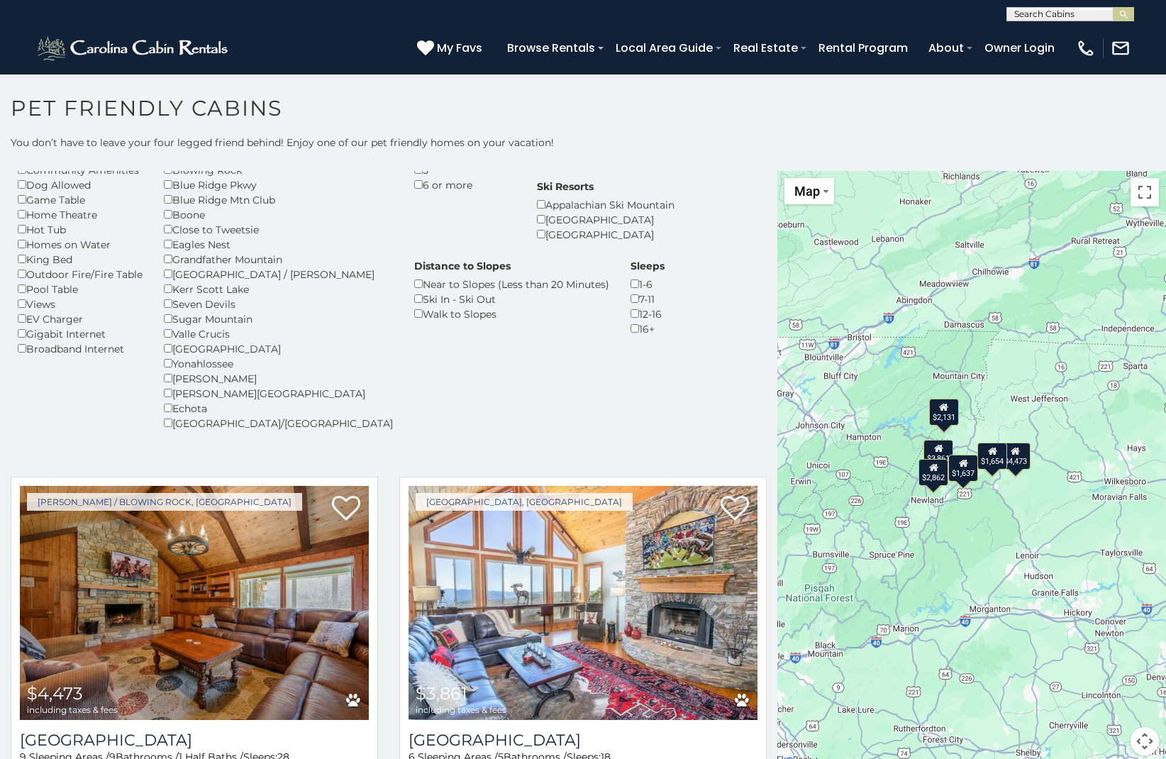
scroll to position [125, 0]
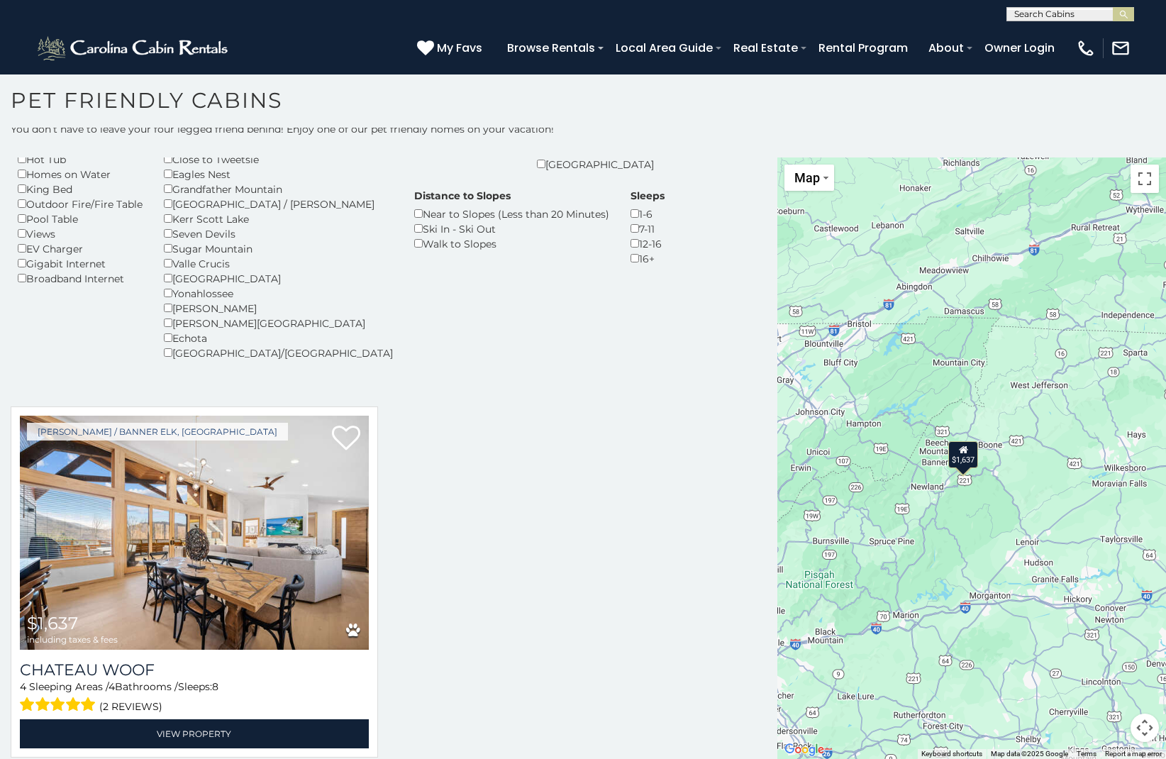
scroll to position [8, 0]
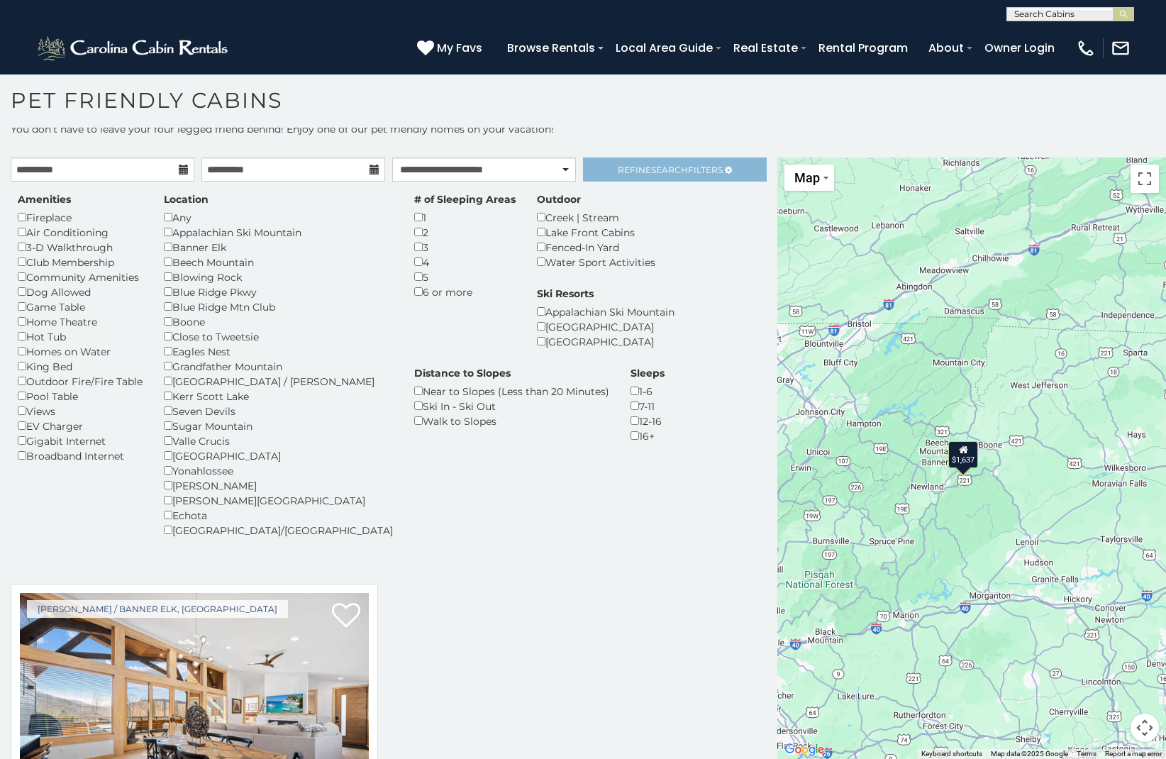
click at [635, 174] on span "Refine Search Filters" at bounding box center [670, 170] width 105 height 11
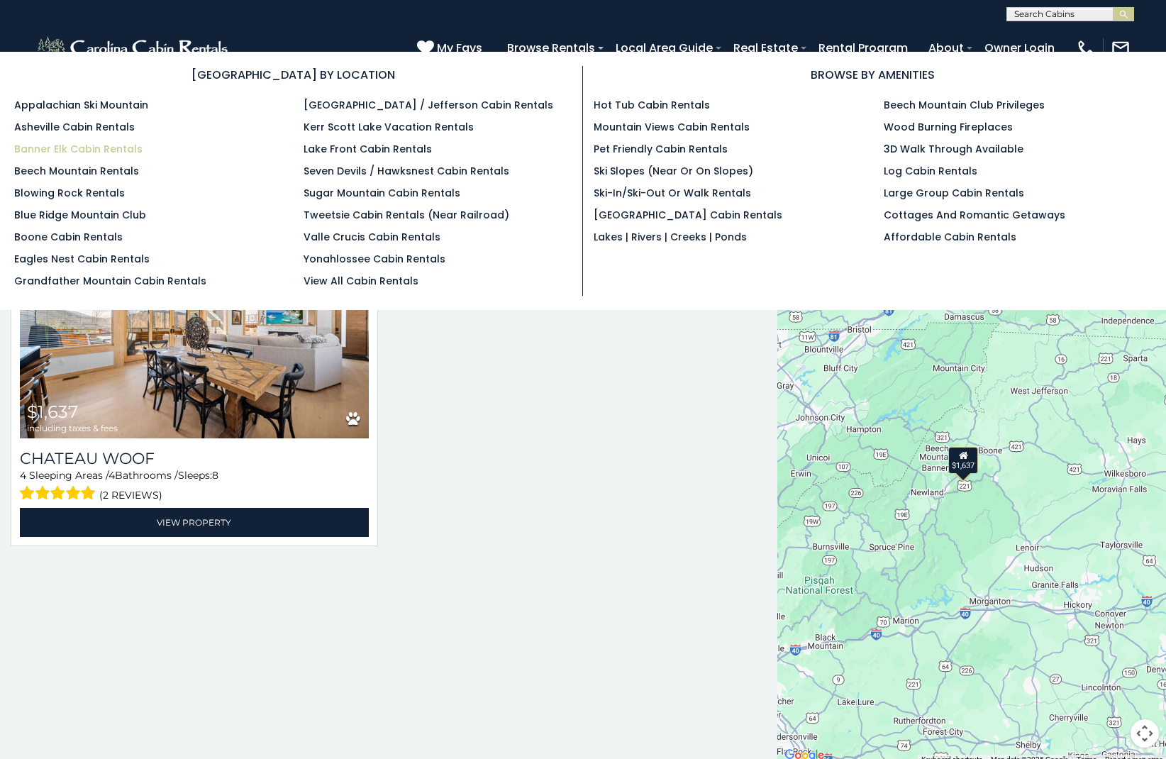
scroll to position [9, 0]
click at [84, 147] on link "Banner Elk Cabin Rentals" at bounding box center [78, 149] width 128 height 14
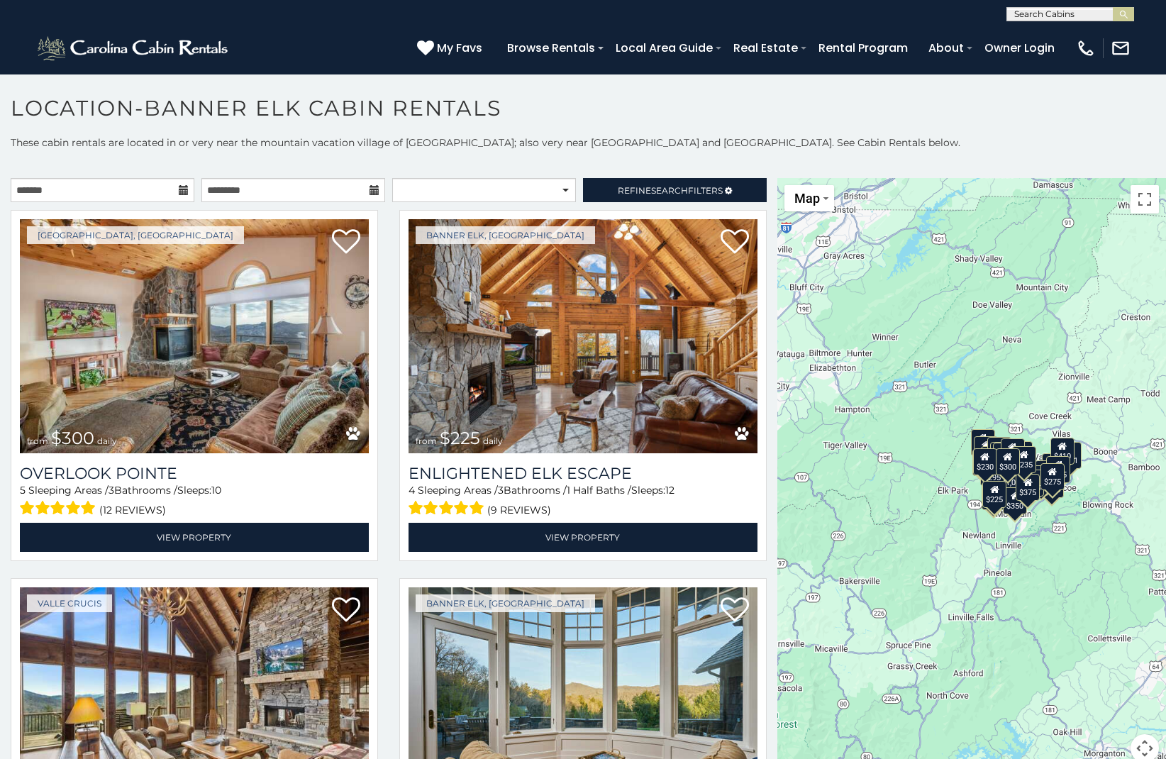
click at [179, 190] on icon at bounding box center [184, 190] width 10 height 10
click at [183, 189] on icon at bounding box center [184, 190] width 10 height 10
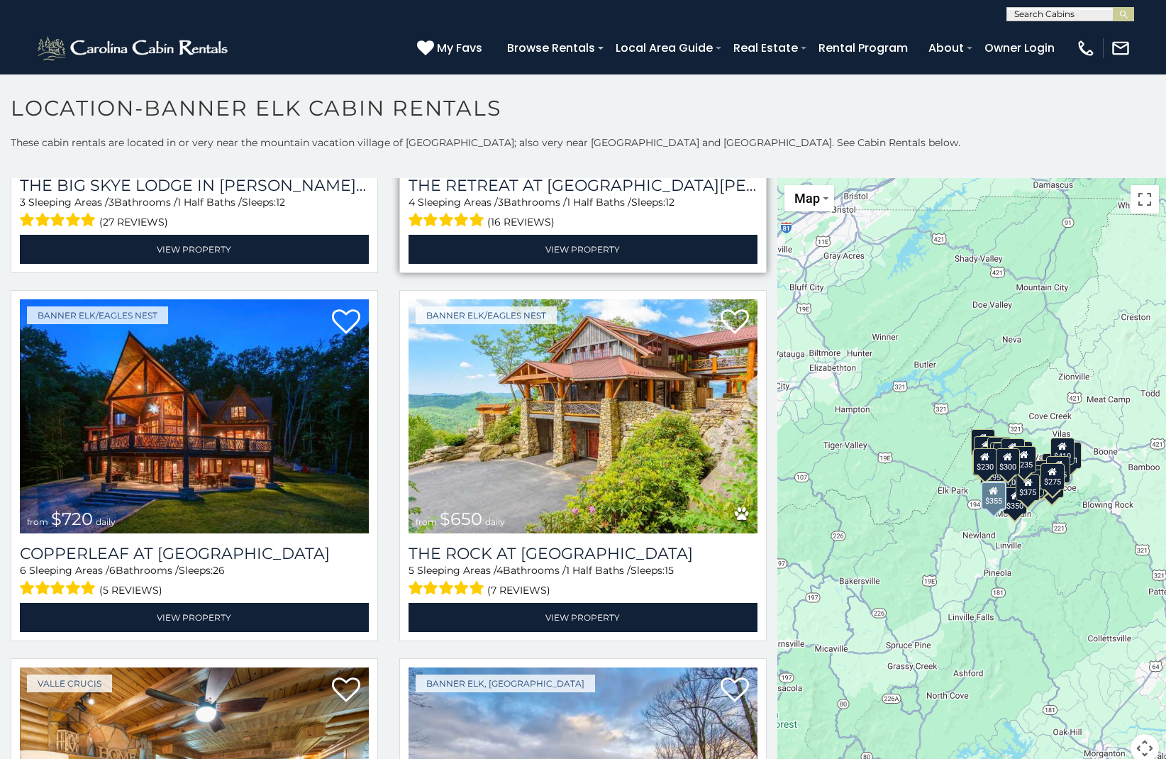
scroll to position [1024, 0]
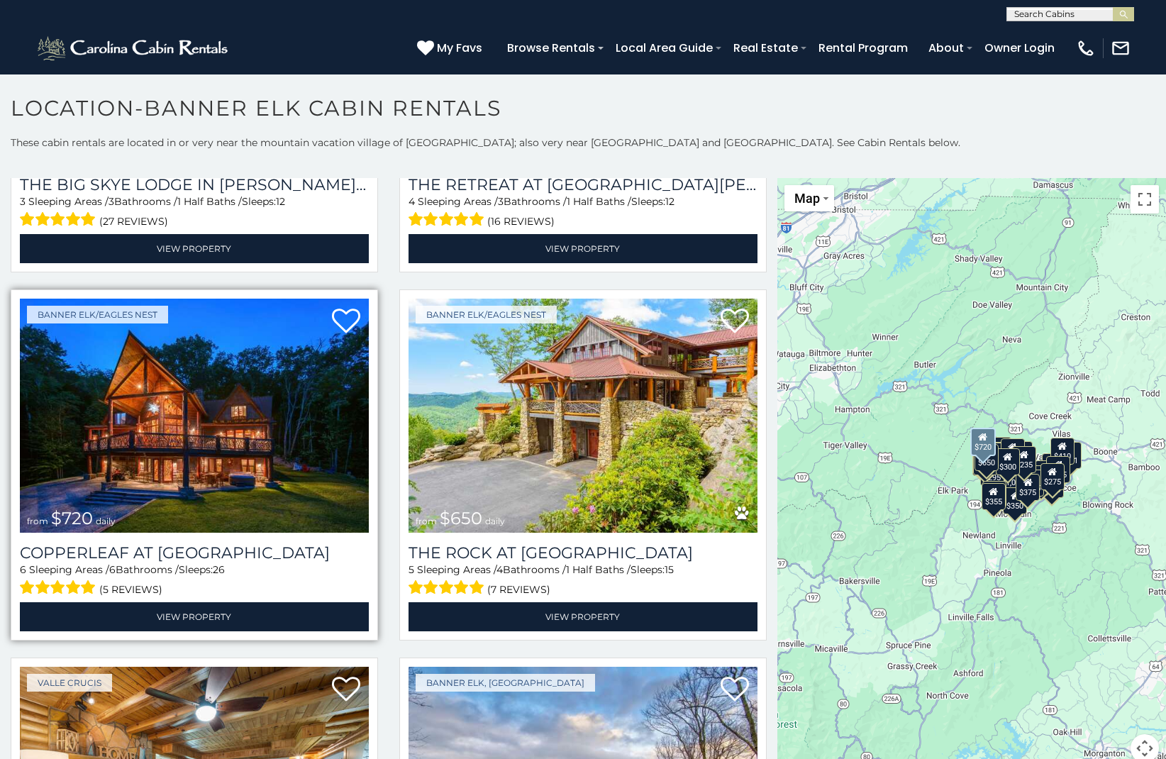
click at [183, 450] on img at bounding box center [194, 416] width 349 height 234
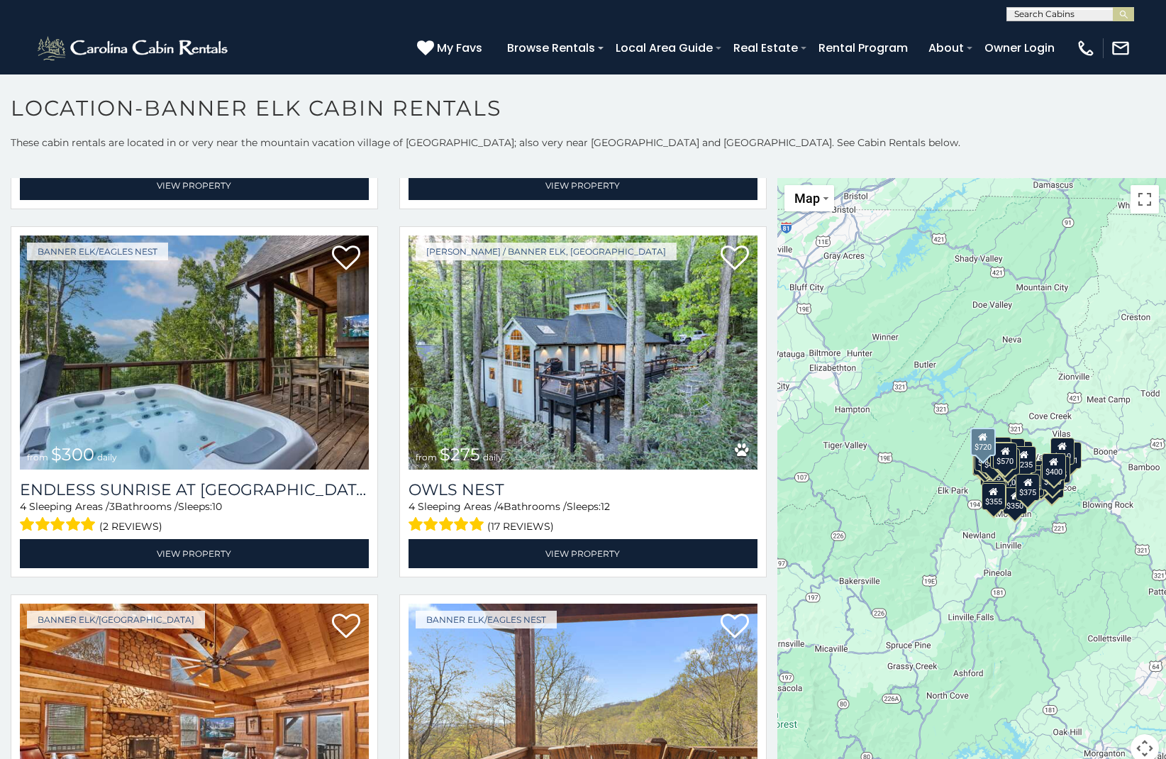
scroll to position [4400, 0]
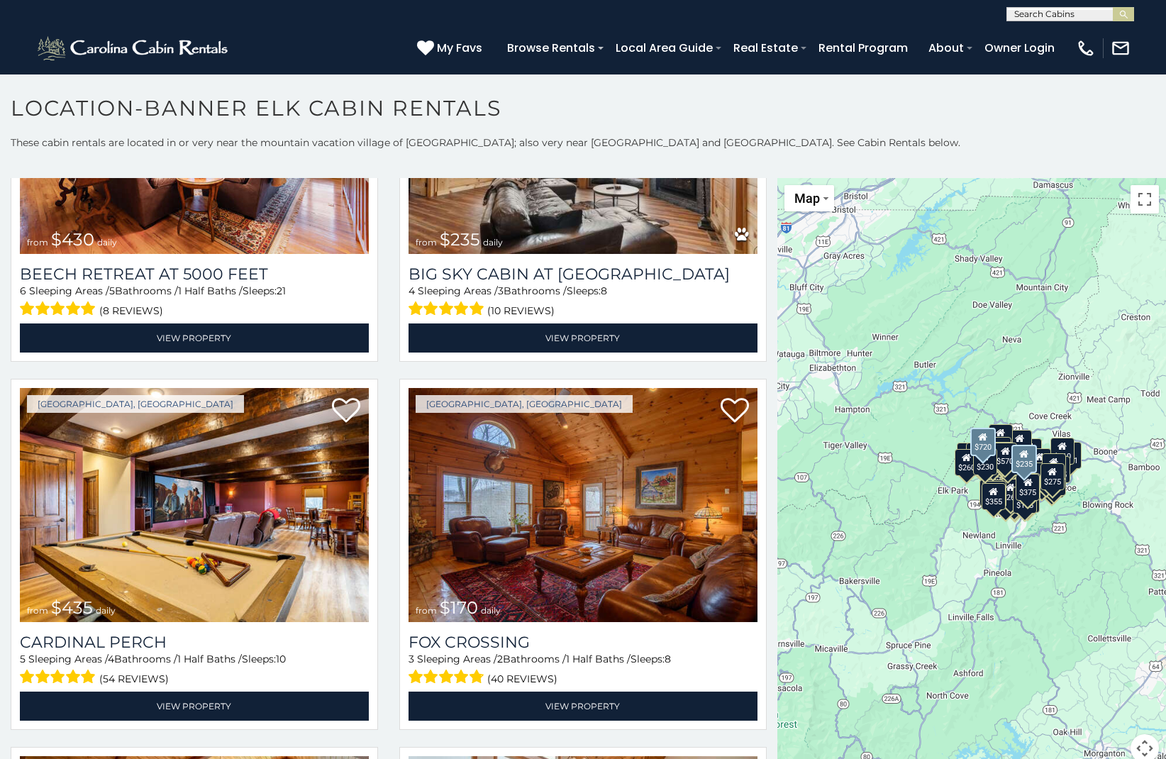
scroll to position [5350, 0]
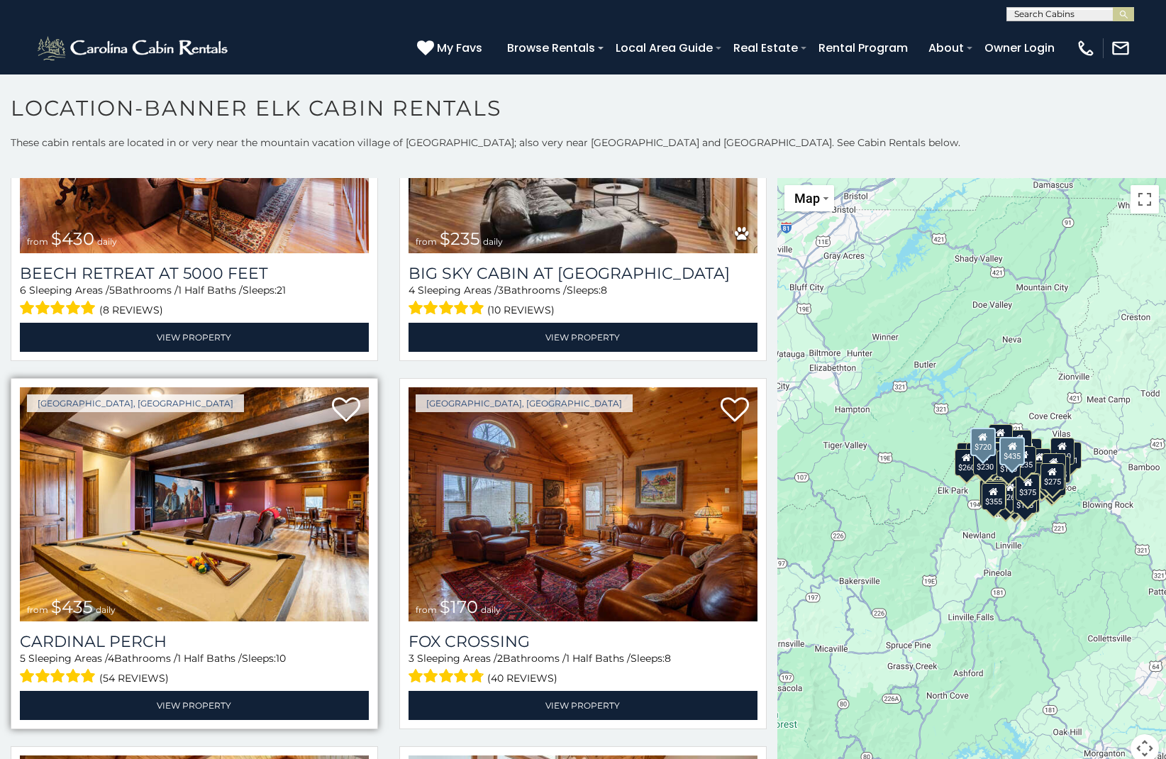
click at [181, 547] on img at bounding box center [194, 504] width 349 height 234
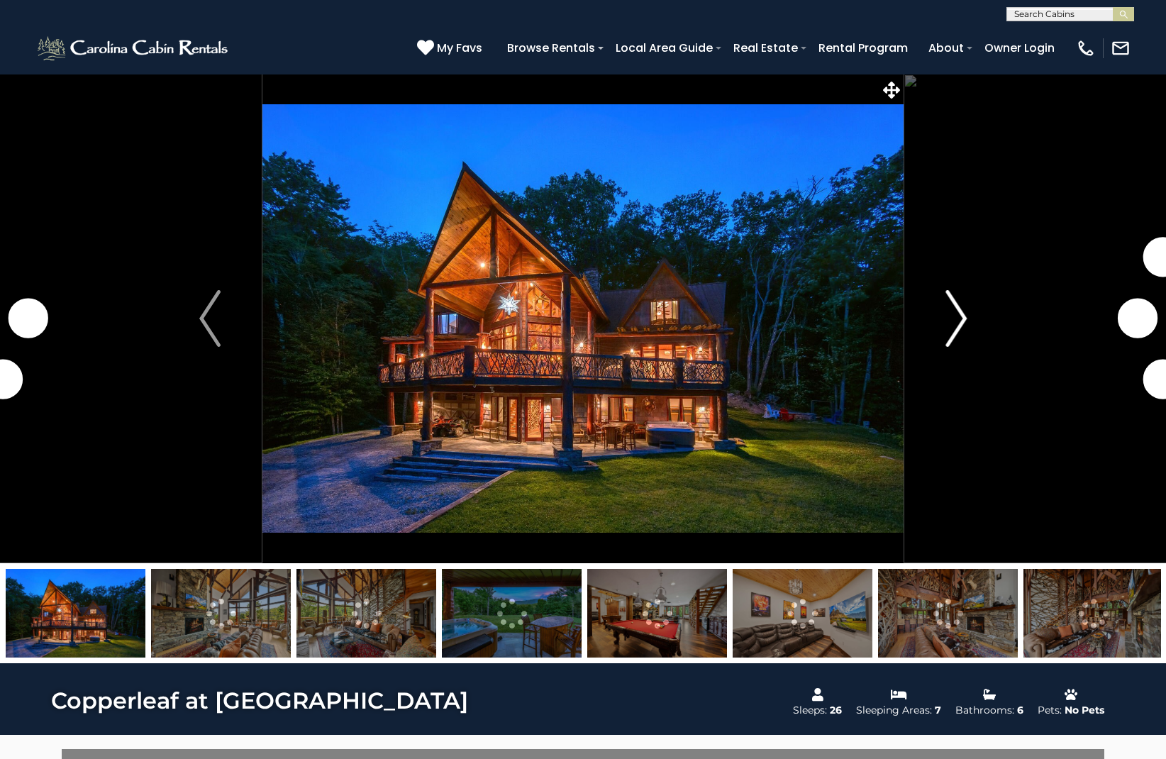
click at [958, 316] on img "Next" at bounding box center [955, 318] width 21 height 57
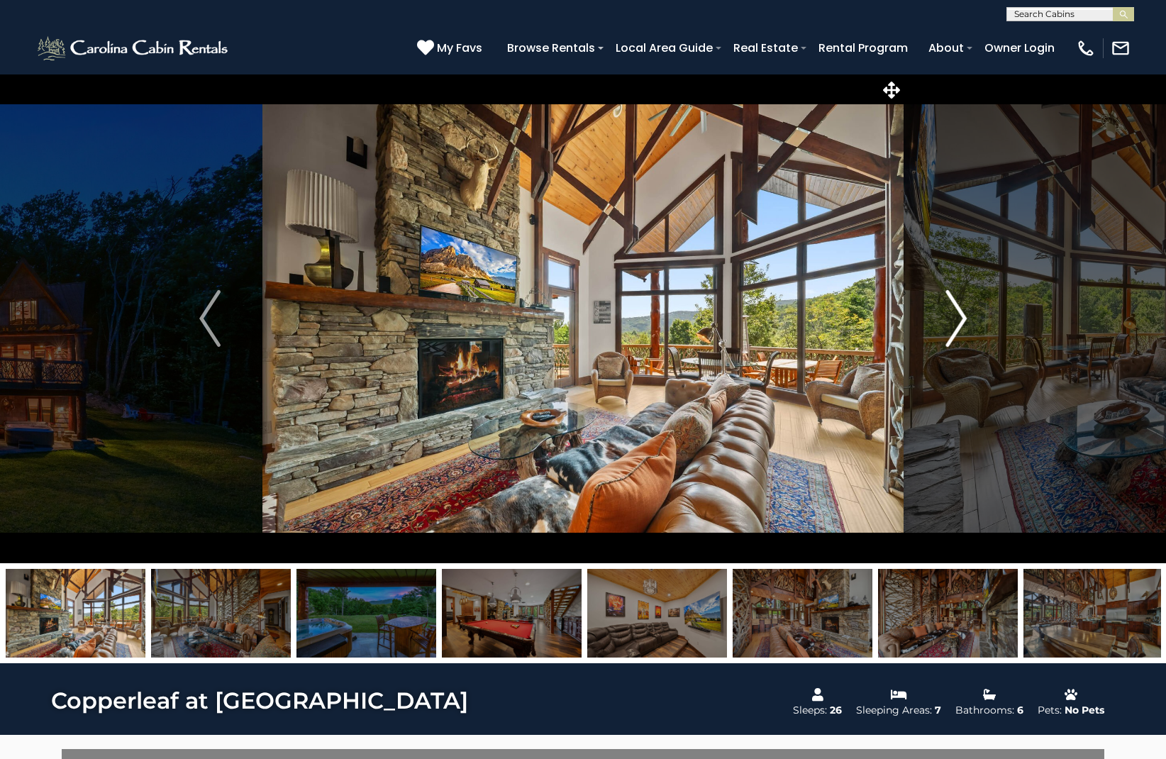
click at [958, 331] on img "Next" at bounding box center [955, 318] width 21 height 57
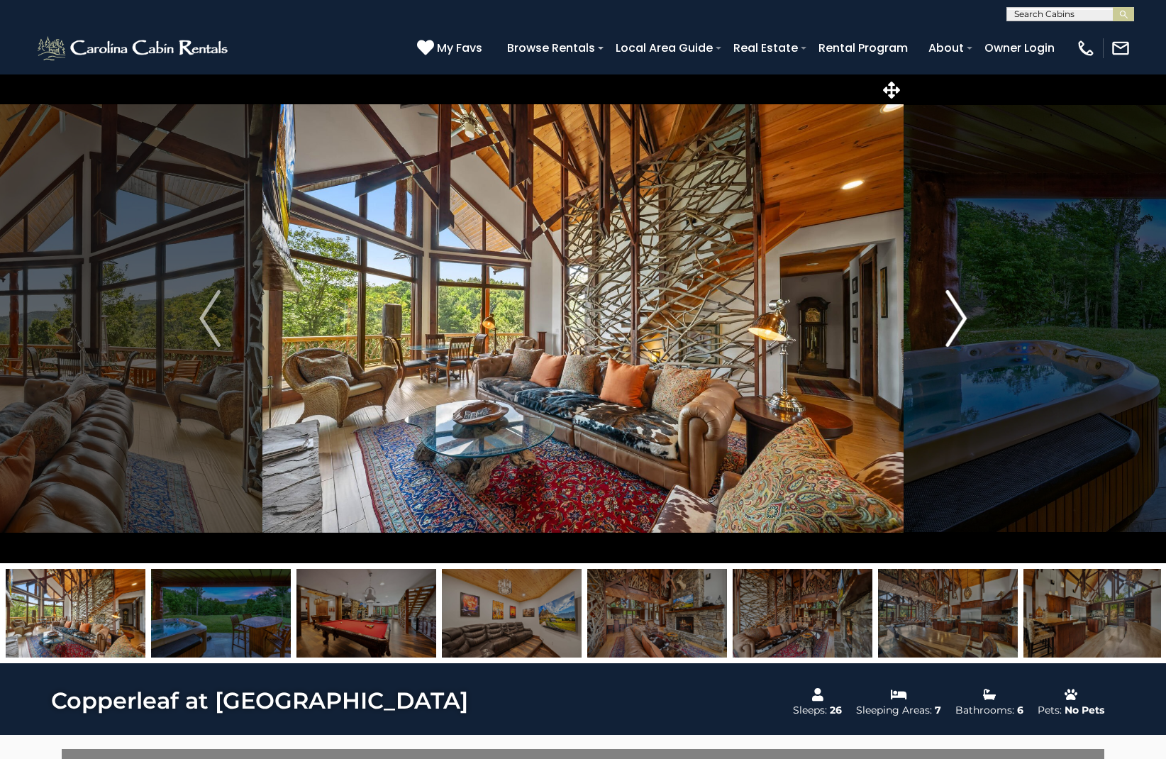
click at [955, 327] on img "Next" at bounding box center [955, 318] width 21 height 57
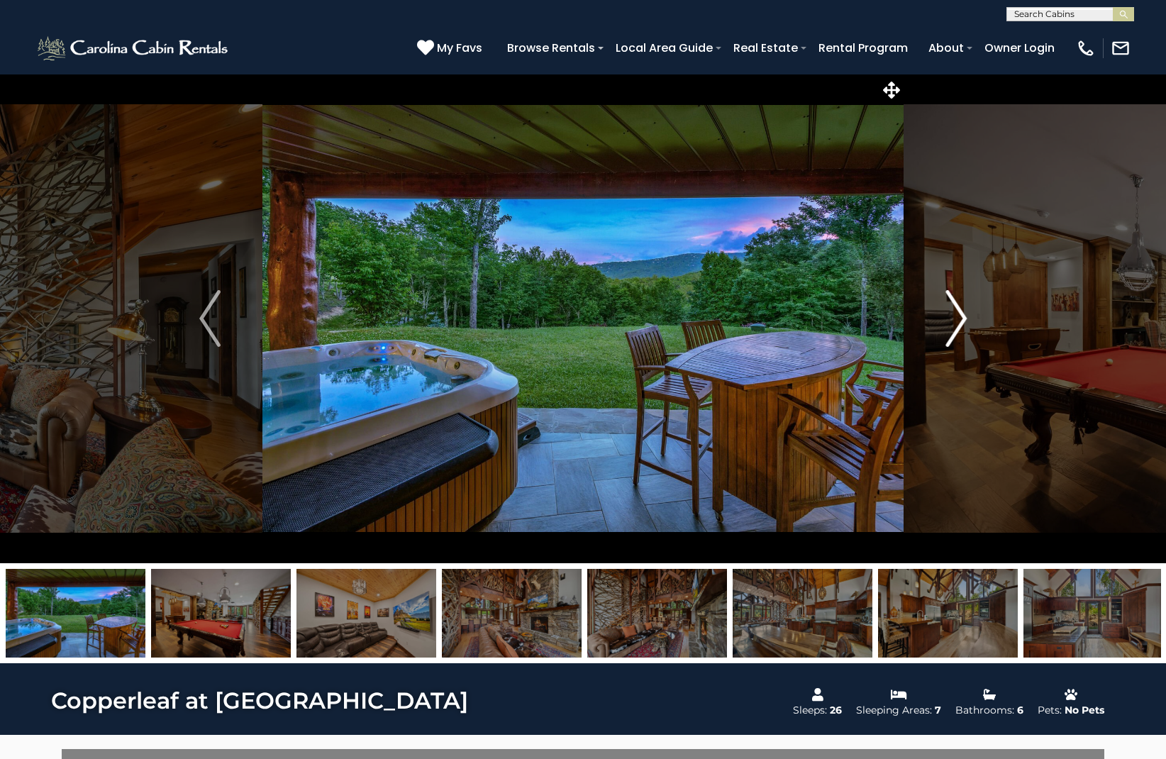
click at [955, 327] on img "Next" at bounding box center [955, 318] width 21 height 57
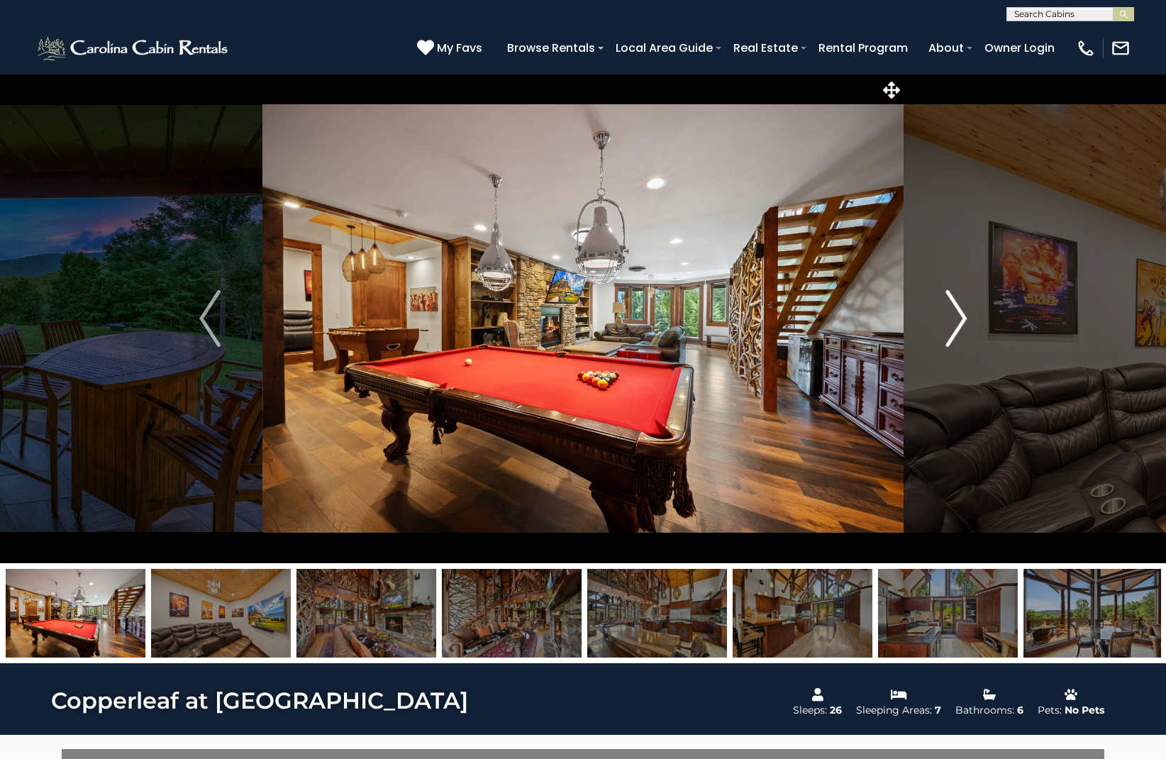
click at [955, 327] on img "Next" at bounding box center [955, 318] width 21 height 57
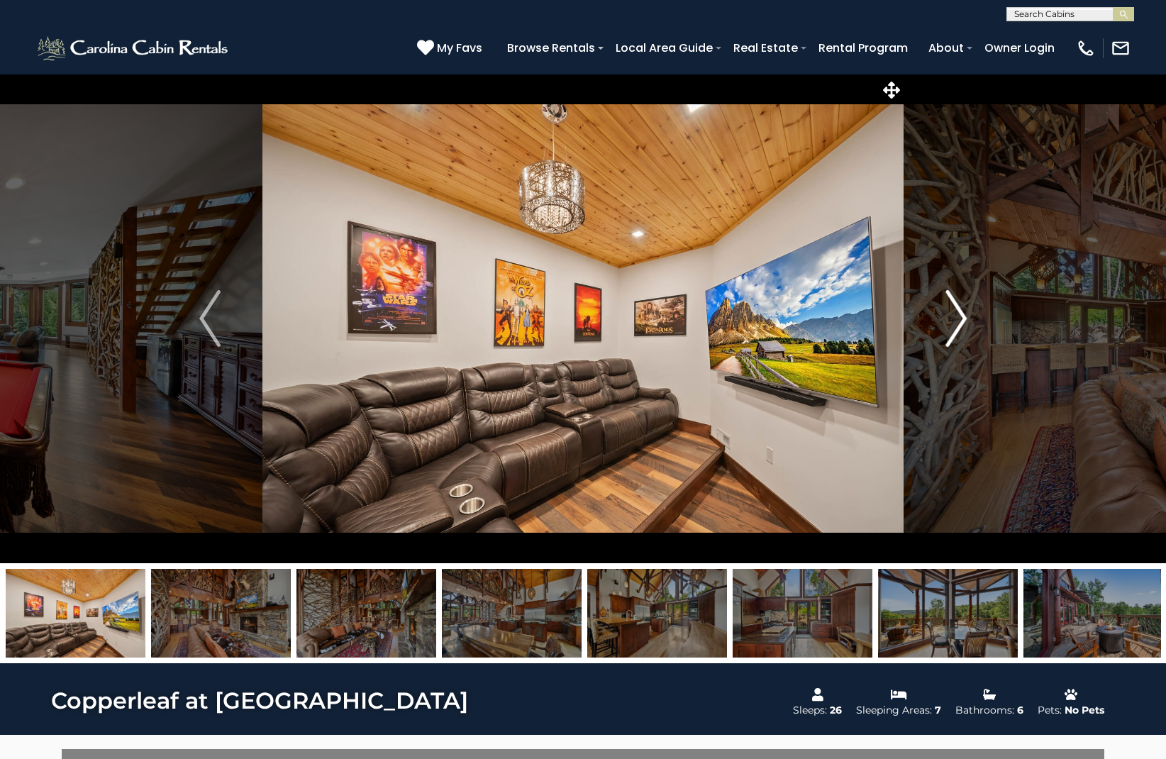
click at [955, 327] on img "Next" at bounding box center [955, 318] width 21 height 57
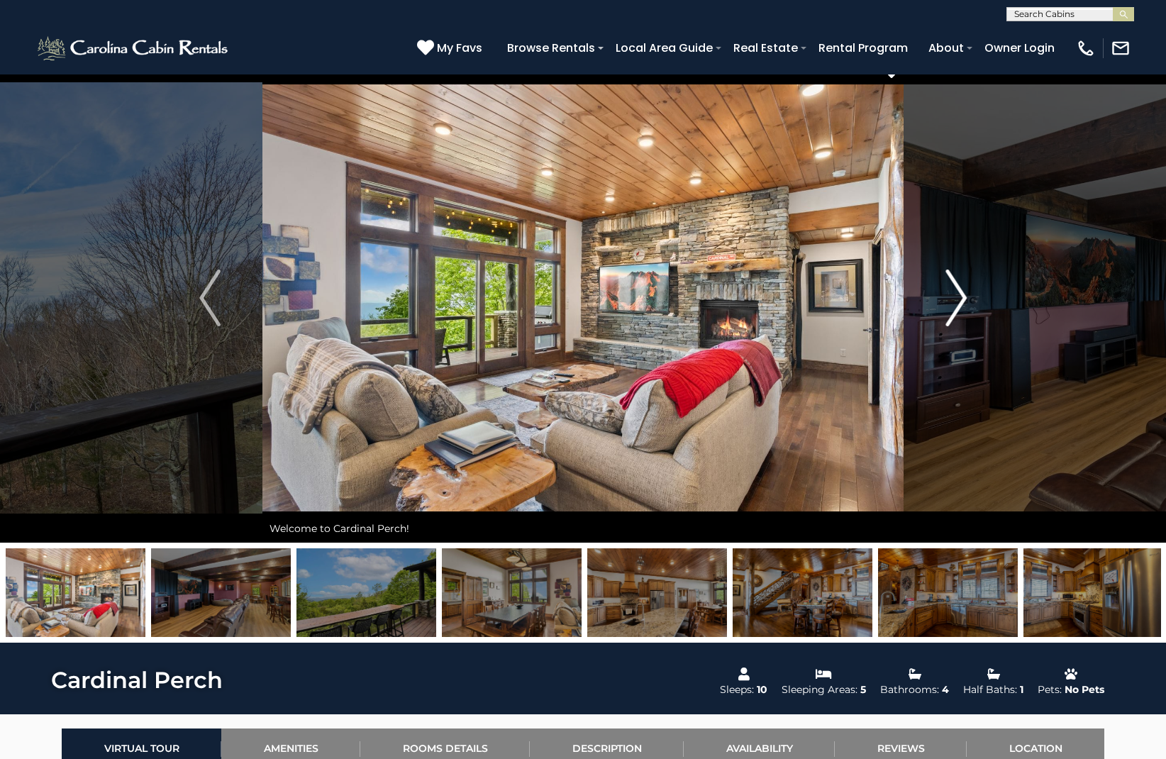
click at [964, 312] on img "Next" at bounding box center [955, 297] width 21 height 57
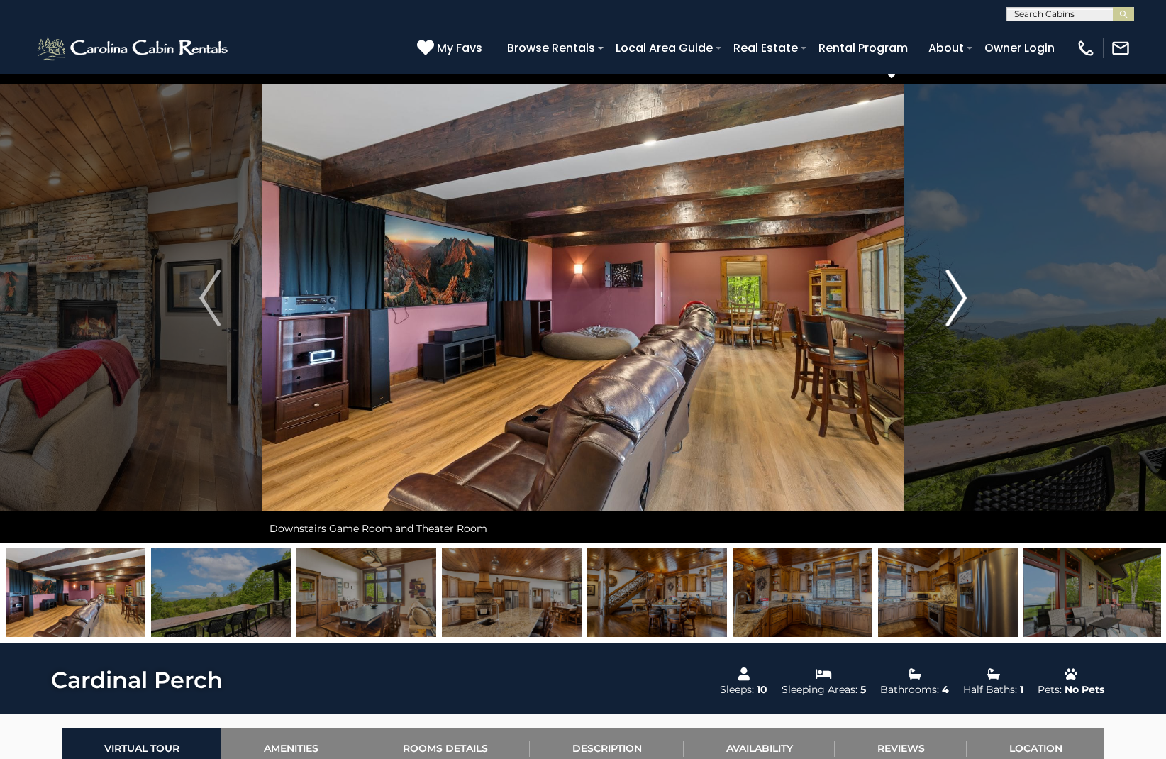
scroll to position [23, 0]
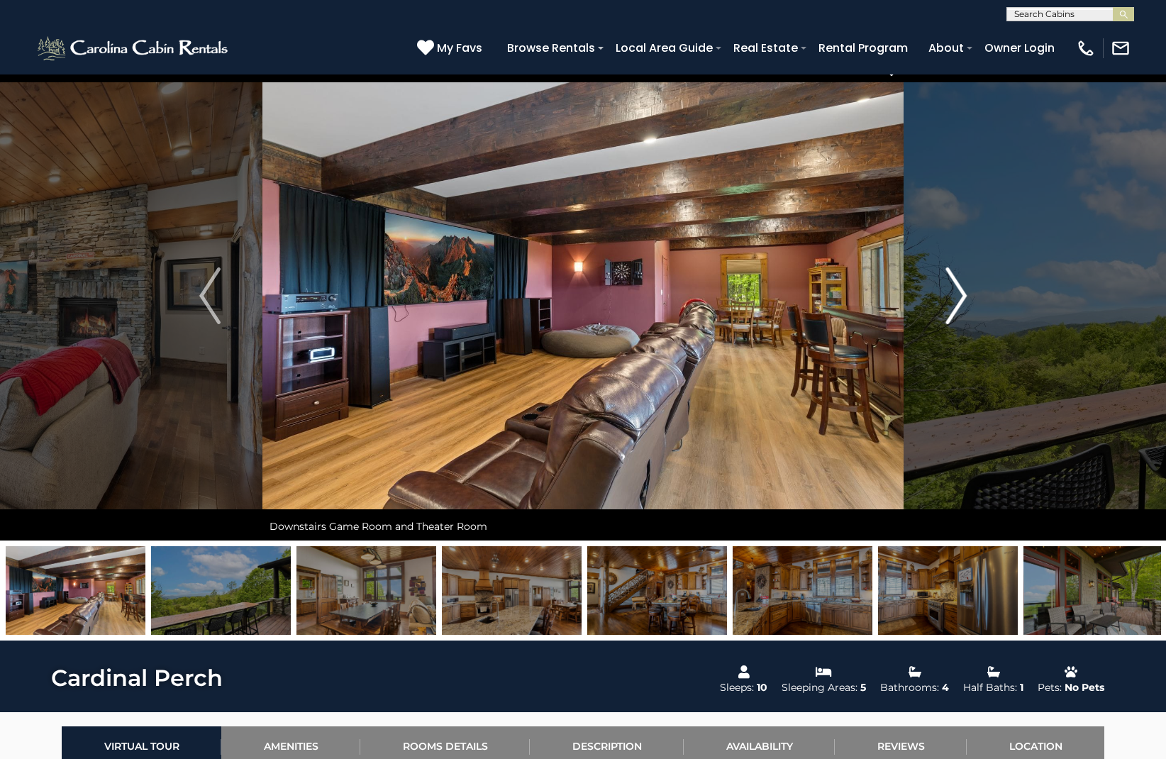
click at [957, 303] on img "Next" at bounding box center [955, 295] width 21 height 57
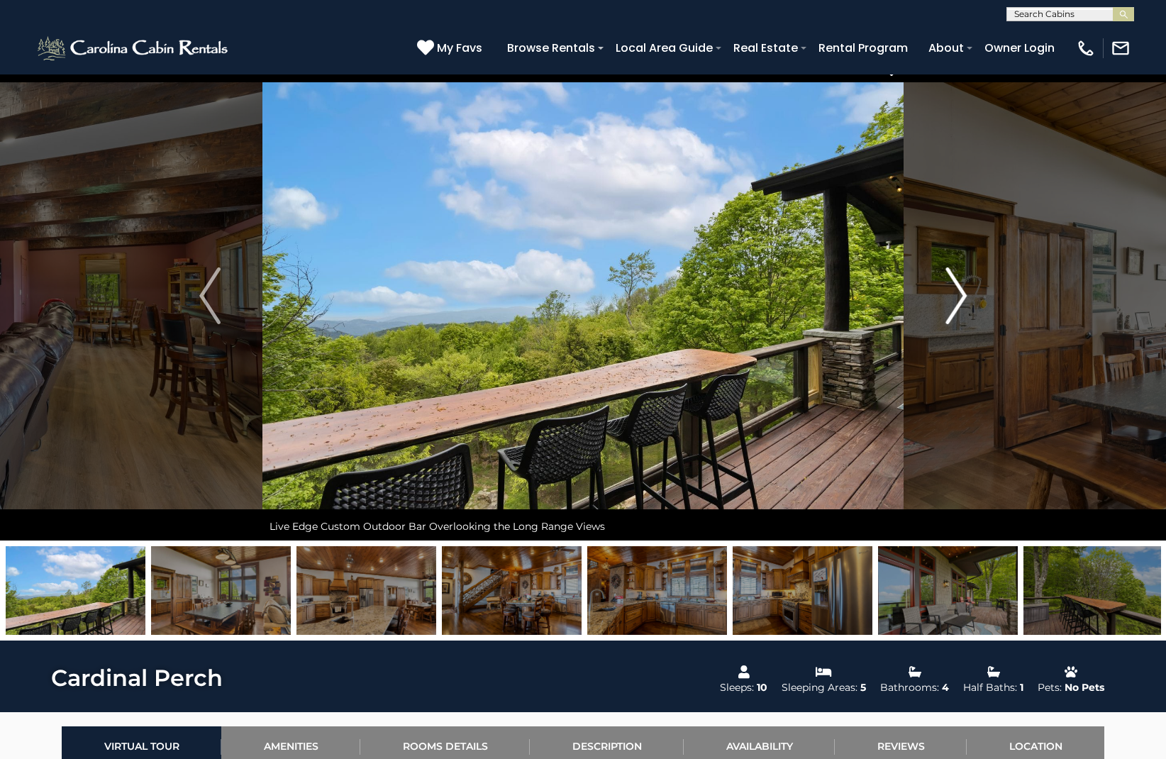
click at [957, 303] on img "Next" at bounding box center [955, 295] width 21 height 57
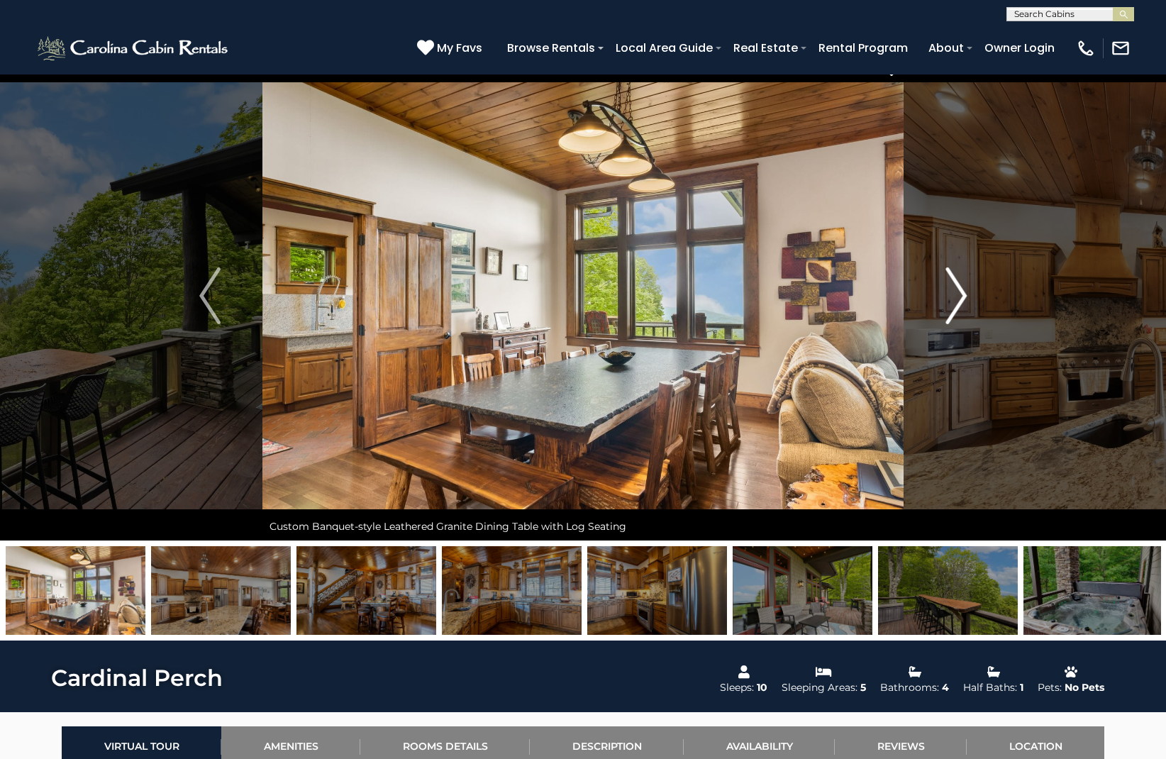
click at [957, 303] on img "Next" at bounding box center [955, 295] width 21 height 57
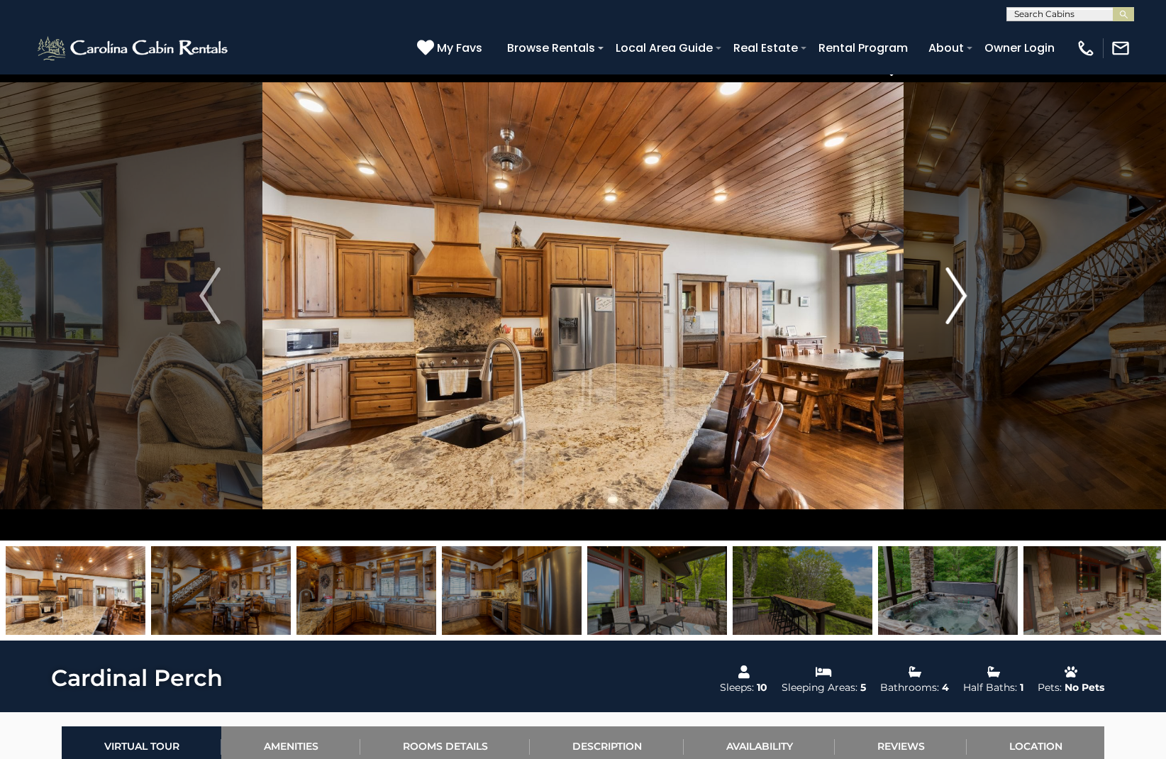
click at [957, 303] on img "Next" at bounding box center [955, 295] width 21 height 57
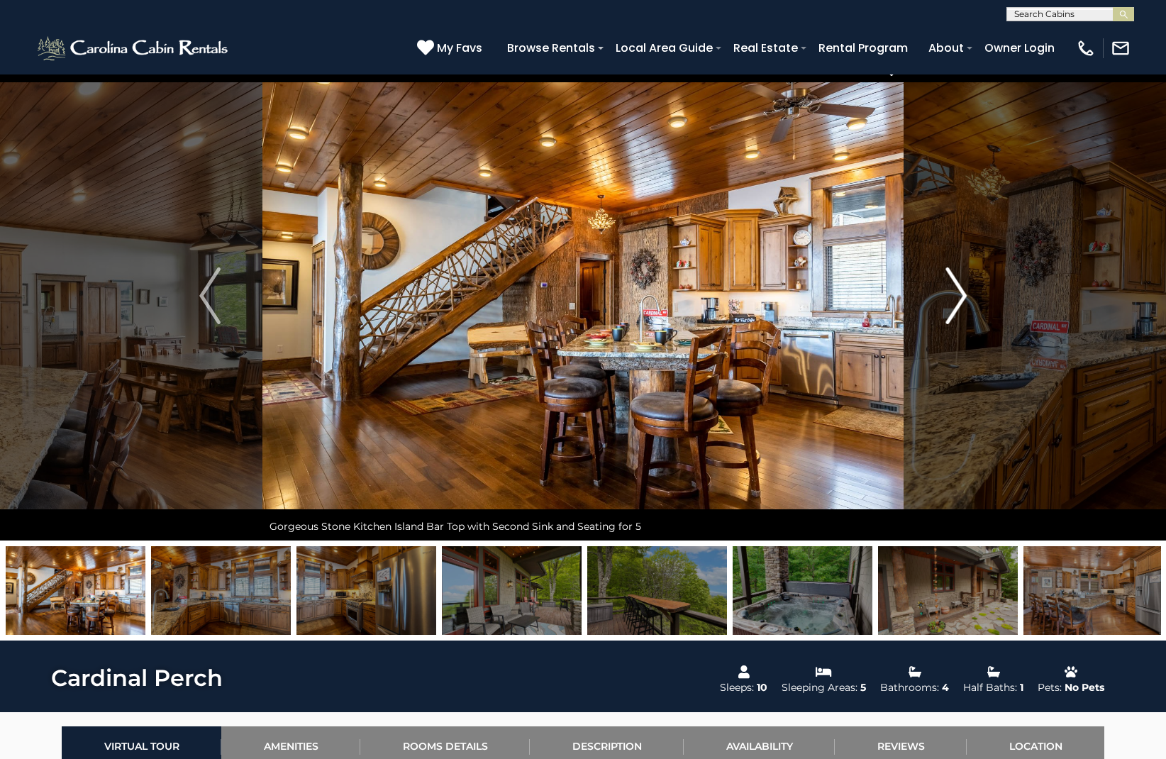
click at [957, 303] on img "Next" at bounding box center [955, 295] width 21 height 57
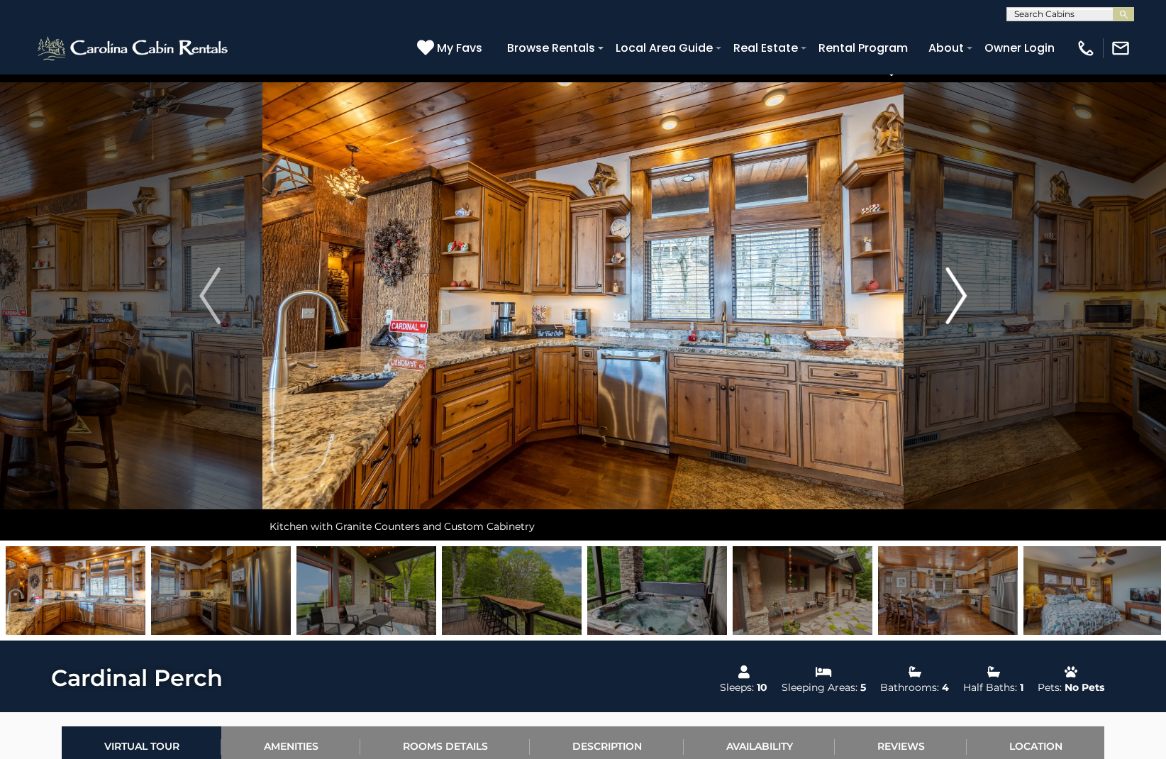
click at [957, 303] on img "Next" at bounding box center [955, 295] width 21 height 57
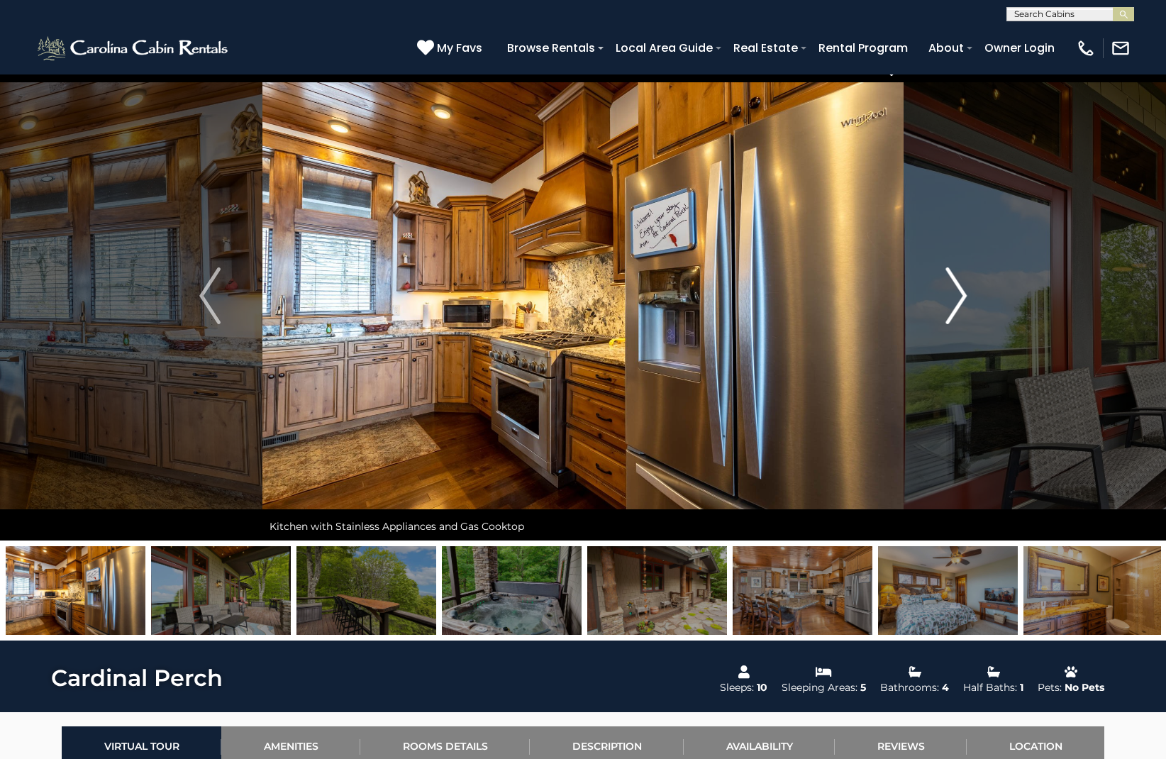
click at [957, 303] on img "Next" at bounding box center [955, 295] width 21 height 57
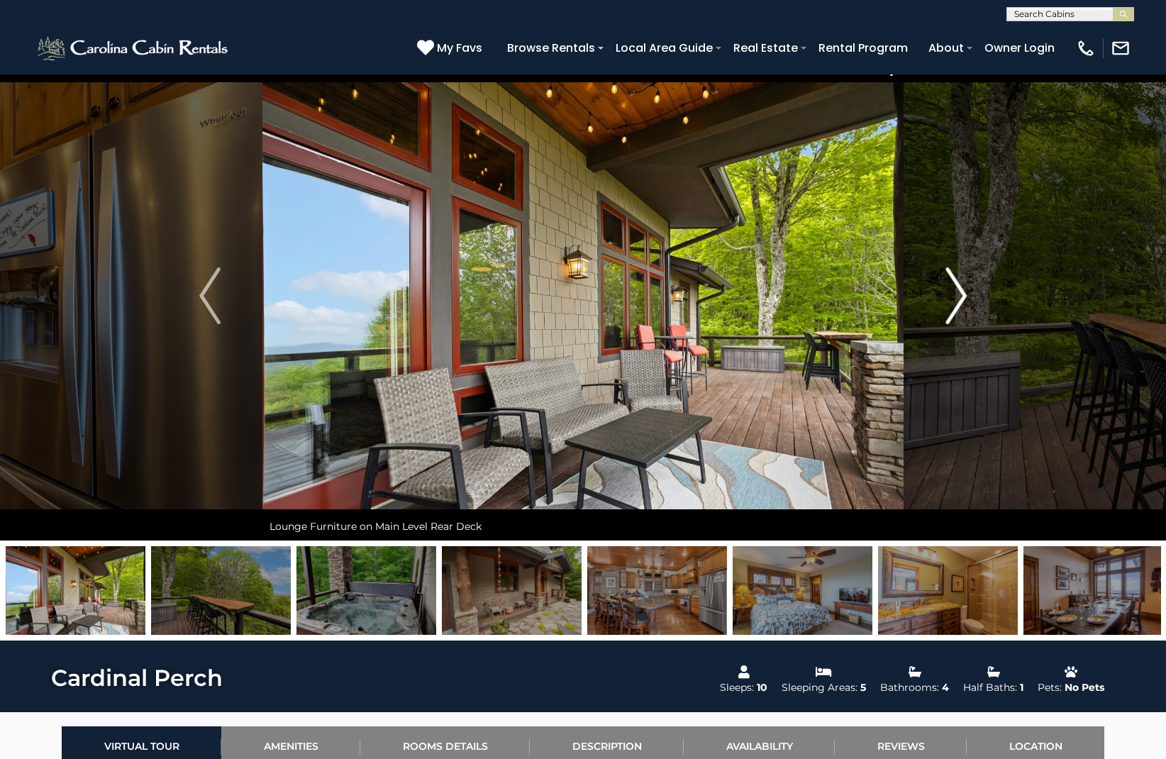
click at [957, 303] on img "Next" at bounding box center [955, 295] width 21 height 57
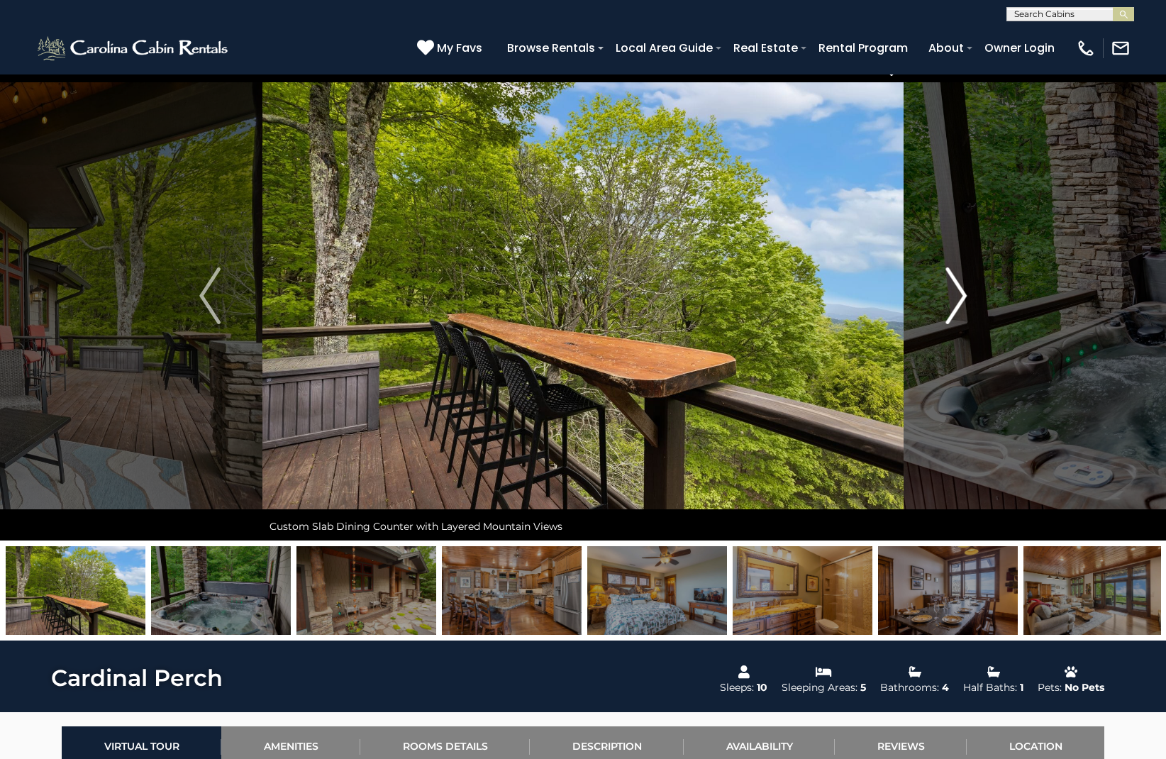
click at [957, 303] on img "Next" at bounding box center [955, 295] width 21 height 57
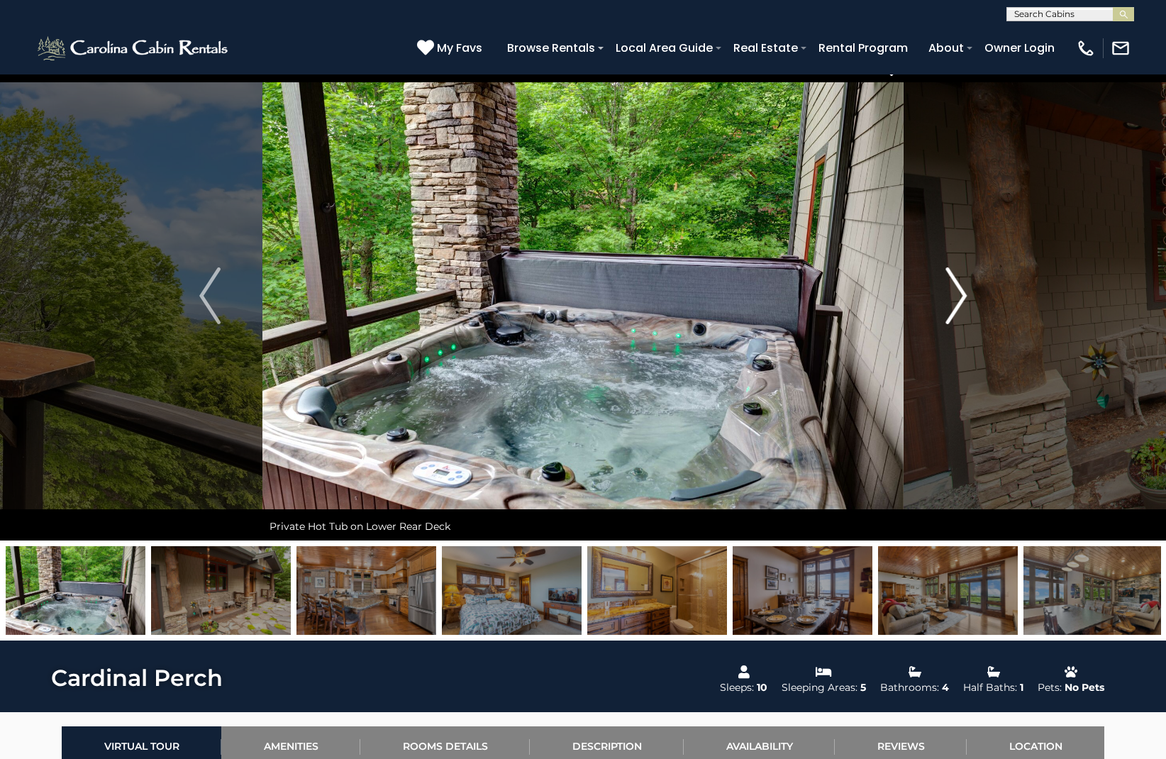
click at [957, 303] on img "Next" at bounding box center [955, 295] width 21 height 57
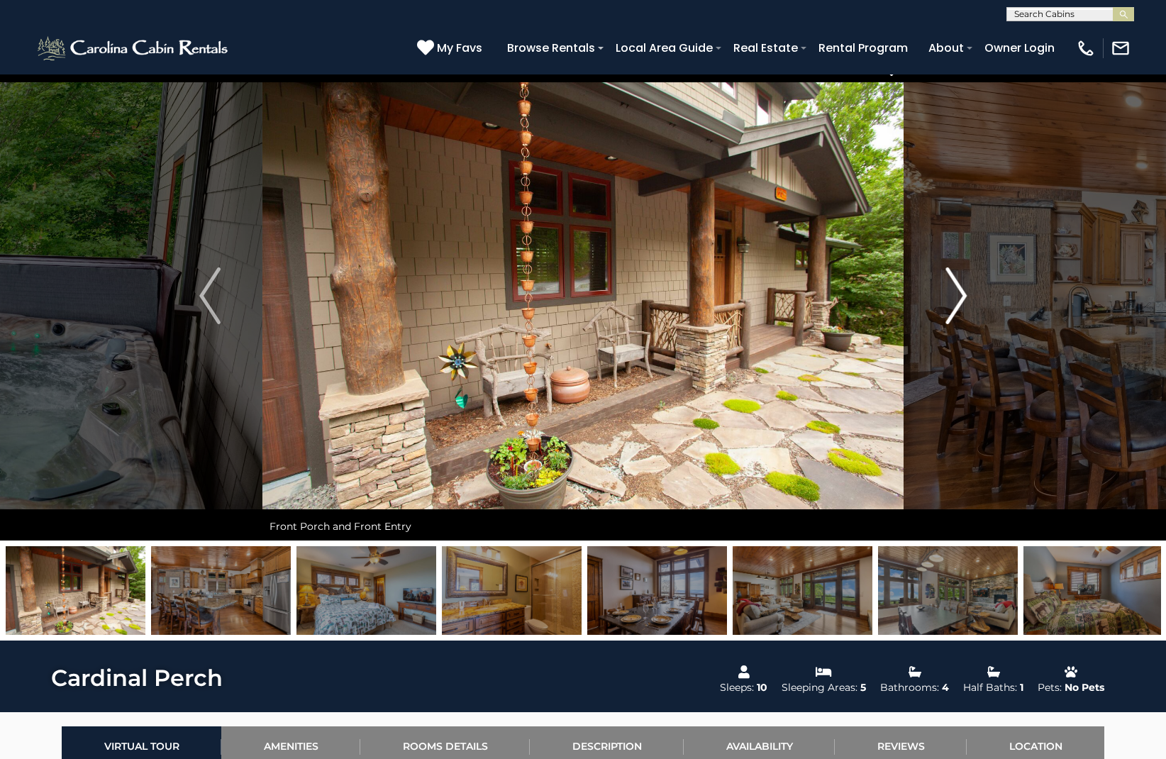
click at [957, 303] on img "Next" at bounding box center [955, 295] width 21 height 57
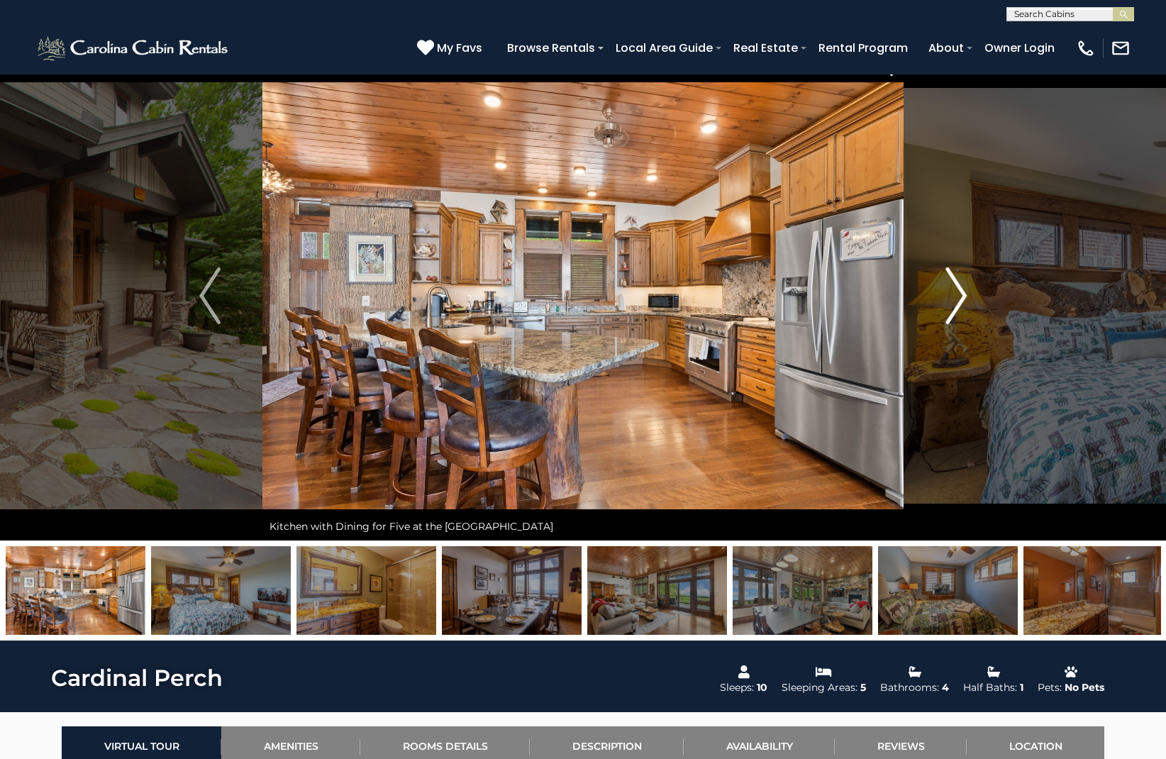
click at [957, 303] on img "Next" at bounding box center [955, 295] width 21 height 57
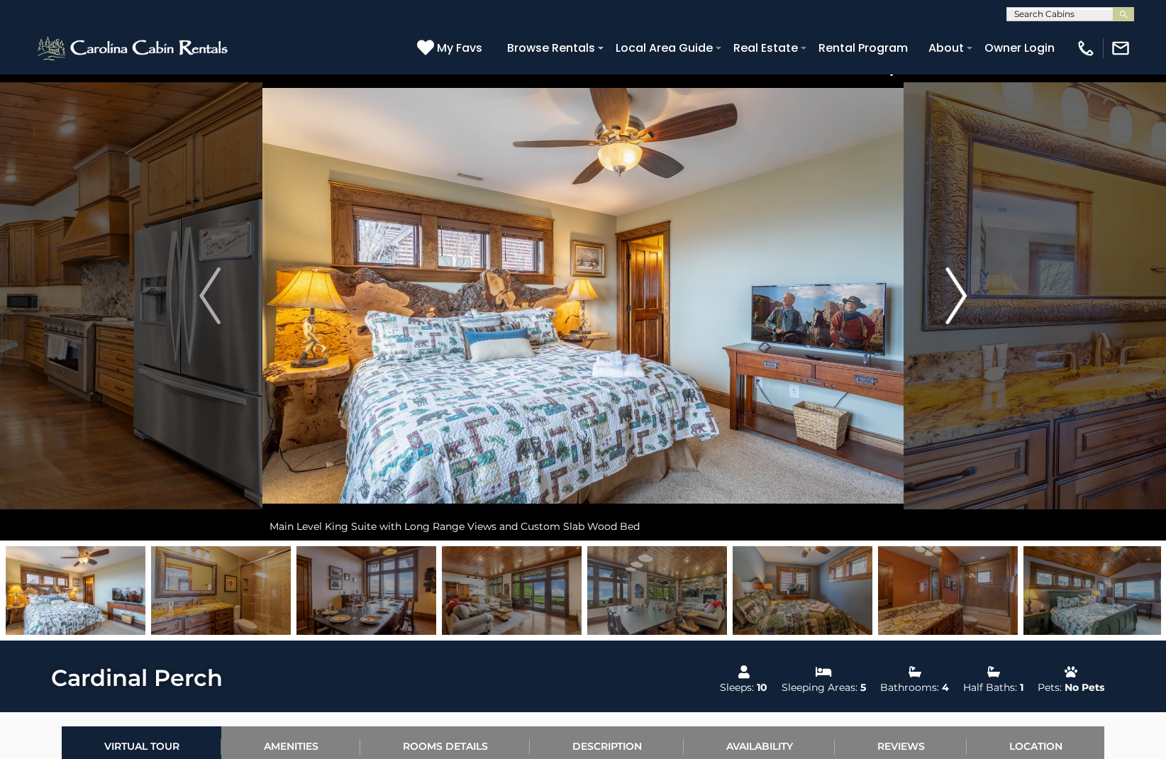
click at [957, 303] on img "Next" at bounding box center [955, 295] width 21 height 57
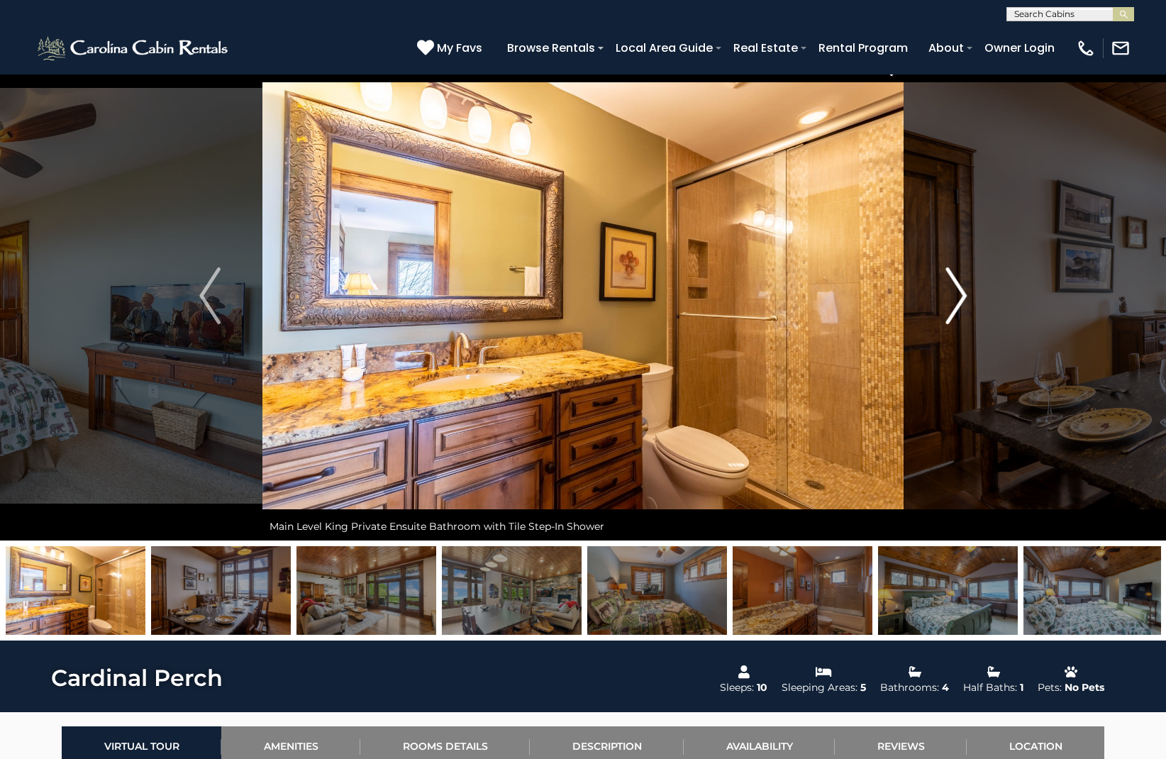
click at [957, 303] on img "Next" at bounding box center [955, 295] width 21 height 57
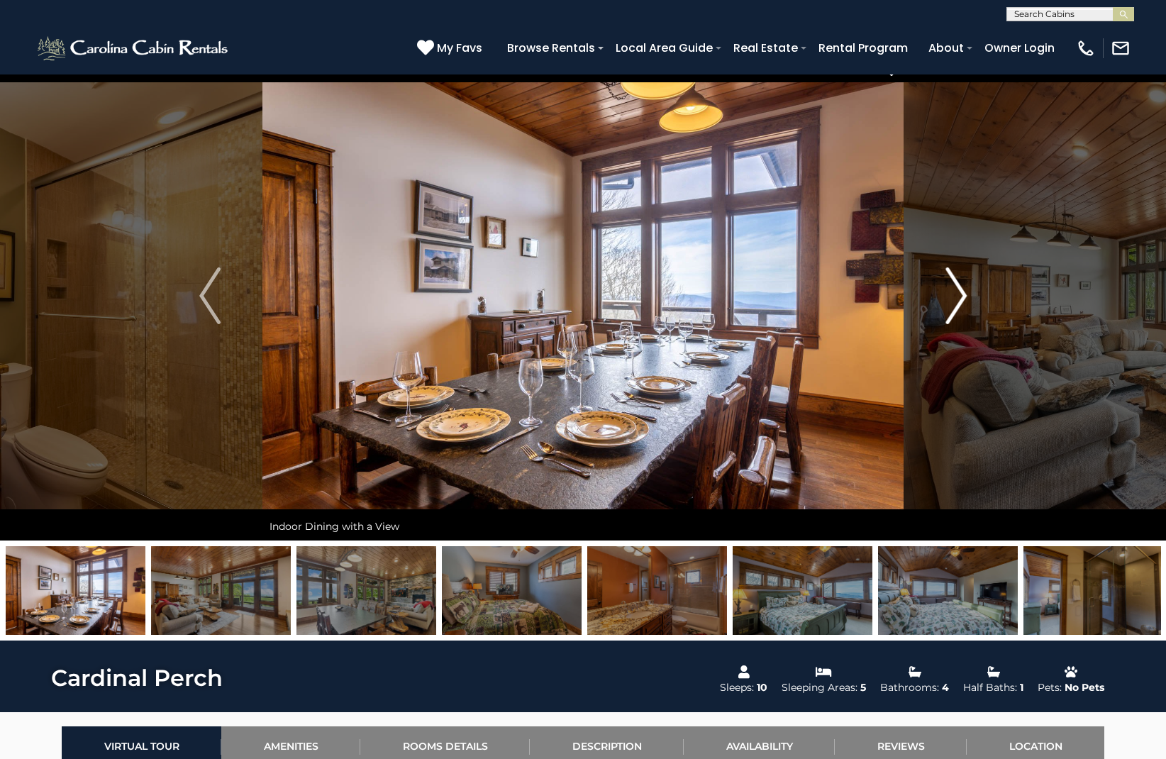
click at [957, 303] on img "Next" at bounding box center [955, 295] width 21 height 57
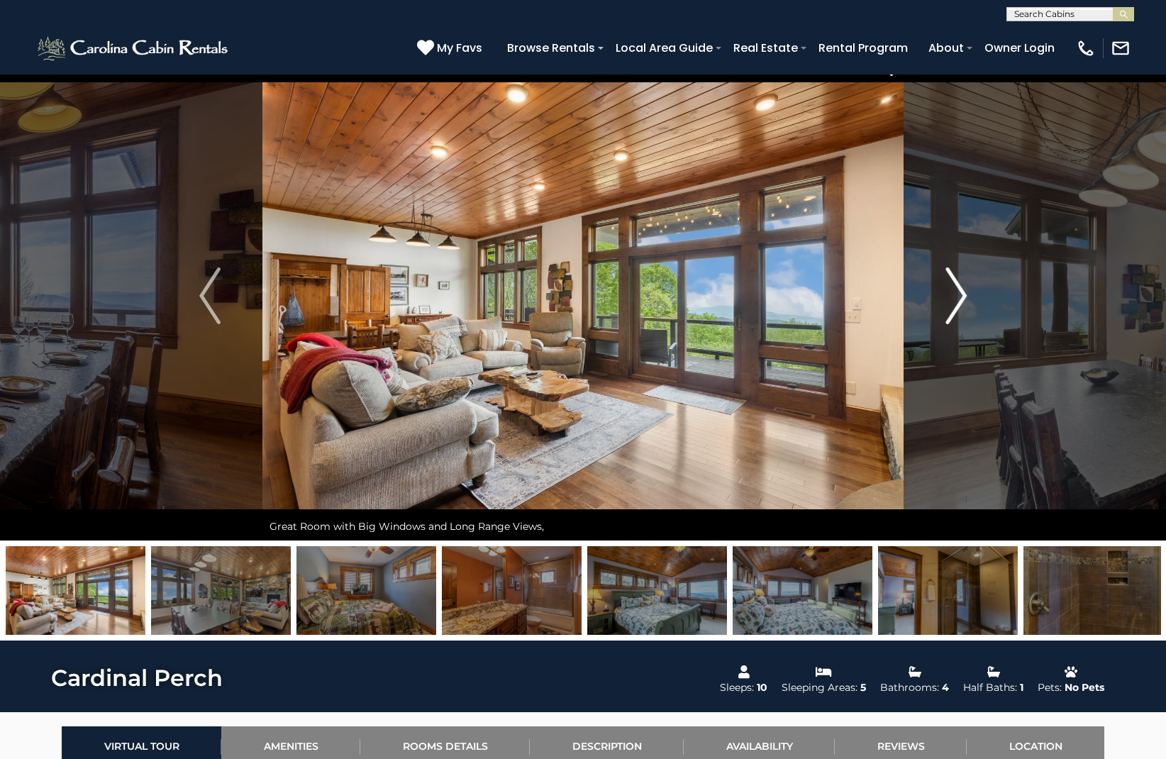
click at [957, 303] on img "Next" at bounding box center [955, 295] width 21 height 57
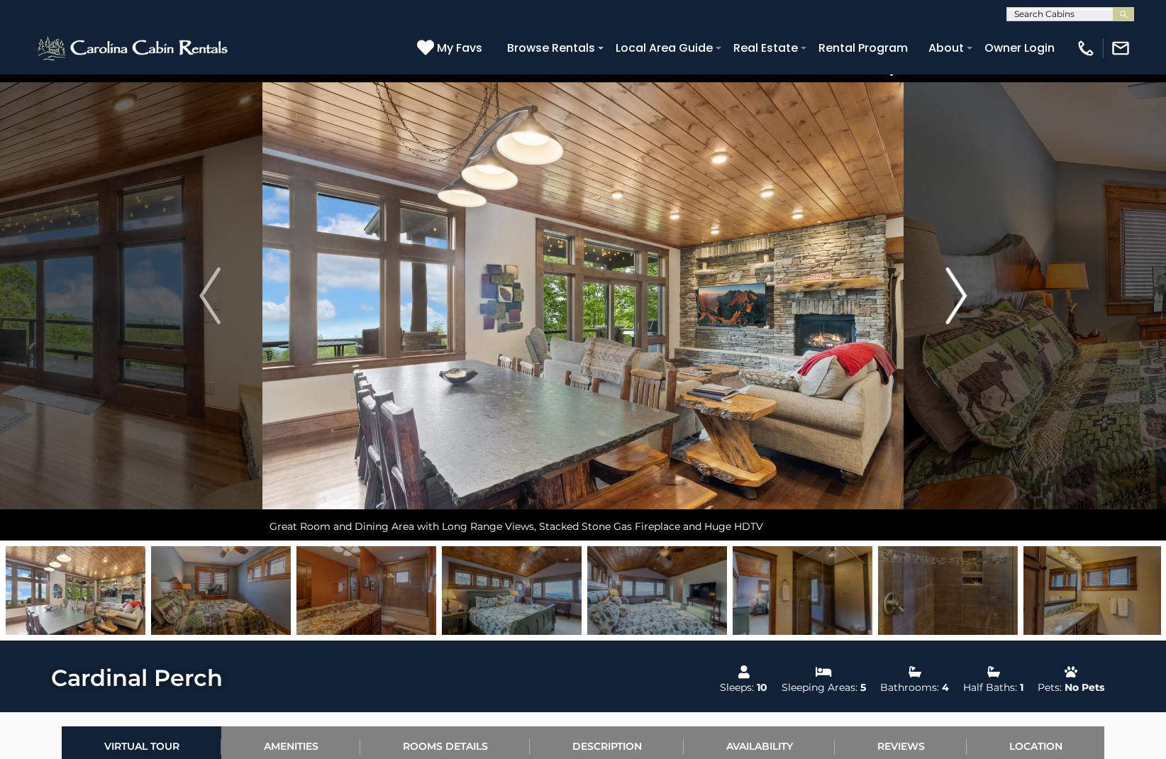
click at [964, 298] on img "Next" at bounding box center [955, 295] width 21 height 57
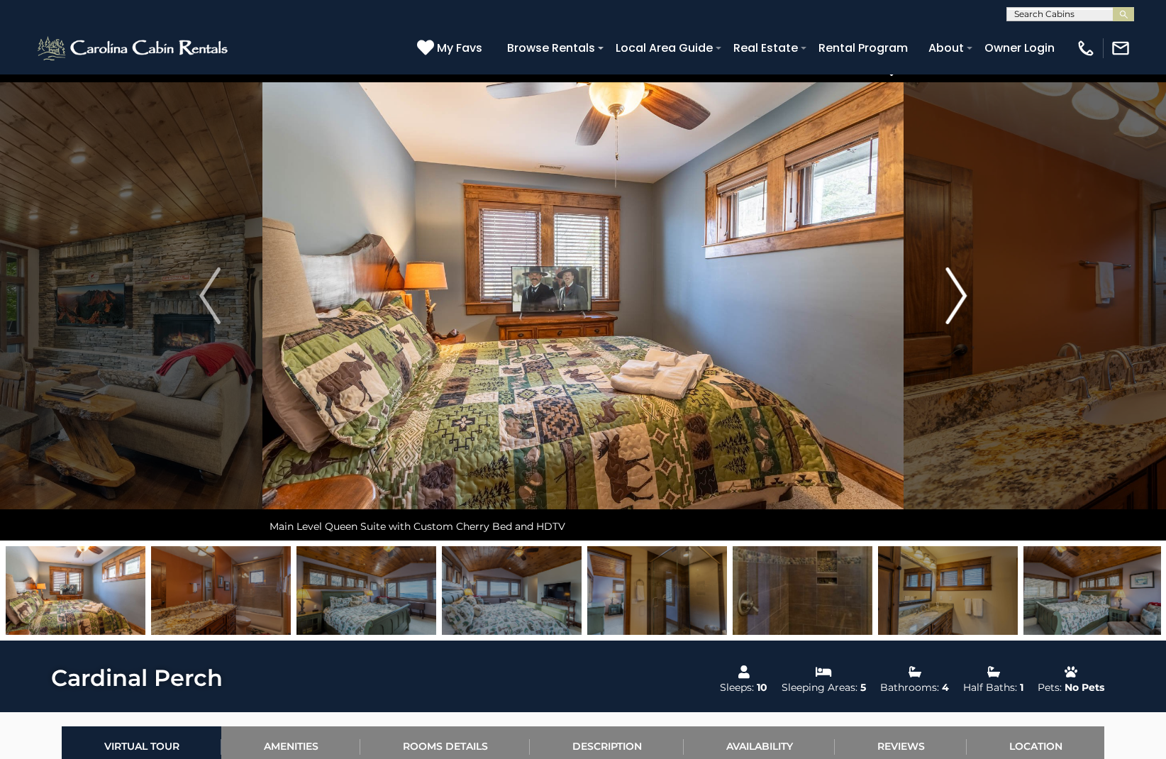
click at [964, 298] on img "Next" at bounding box center [955, 295] width 21 height 57
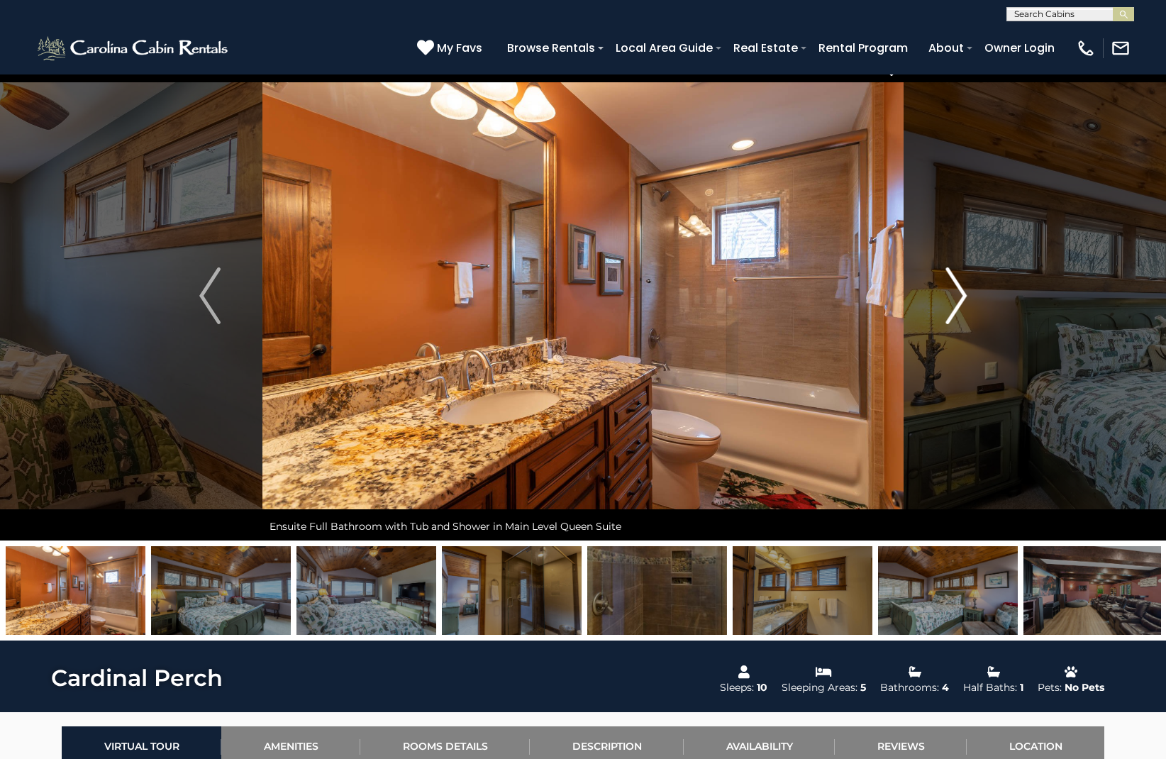
click at [964, 298] on img "Next" at bounding box center [955, 295] width 21 height 57
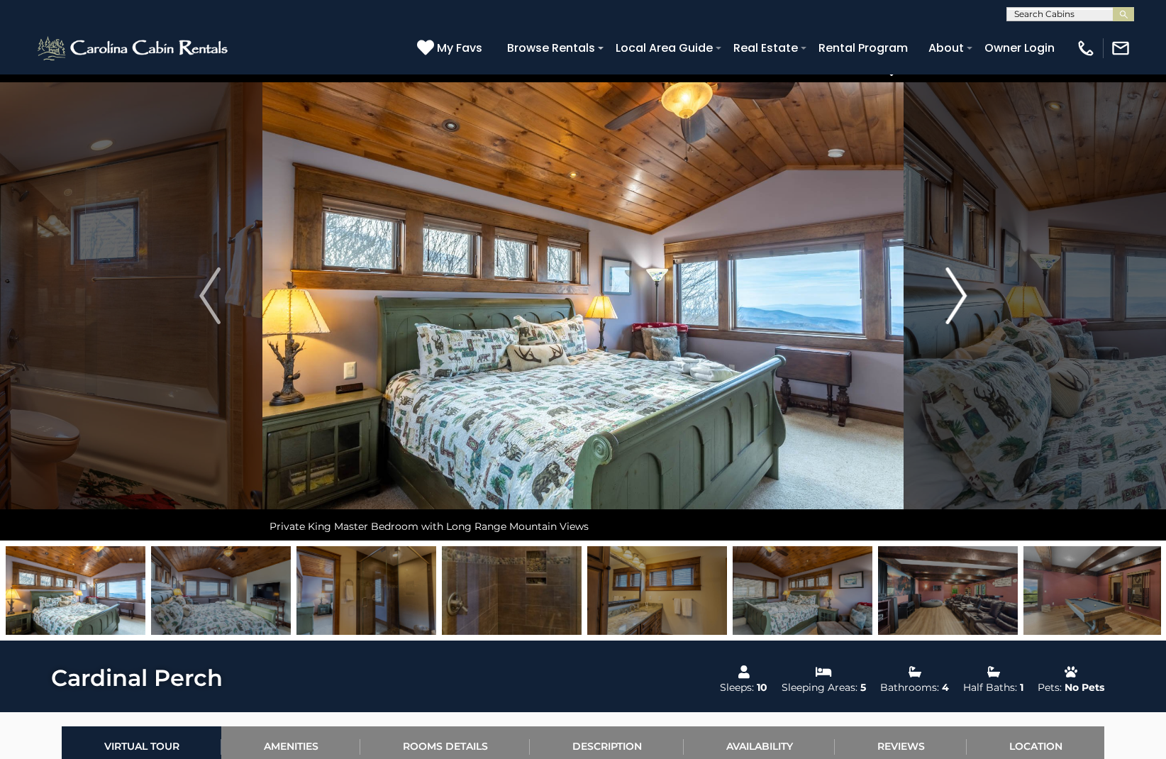
click at [957, 293] on img "Next" at bounding box center [955, 295] width 21 height 57
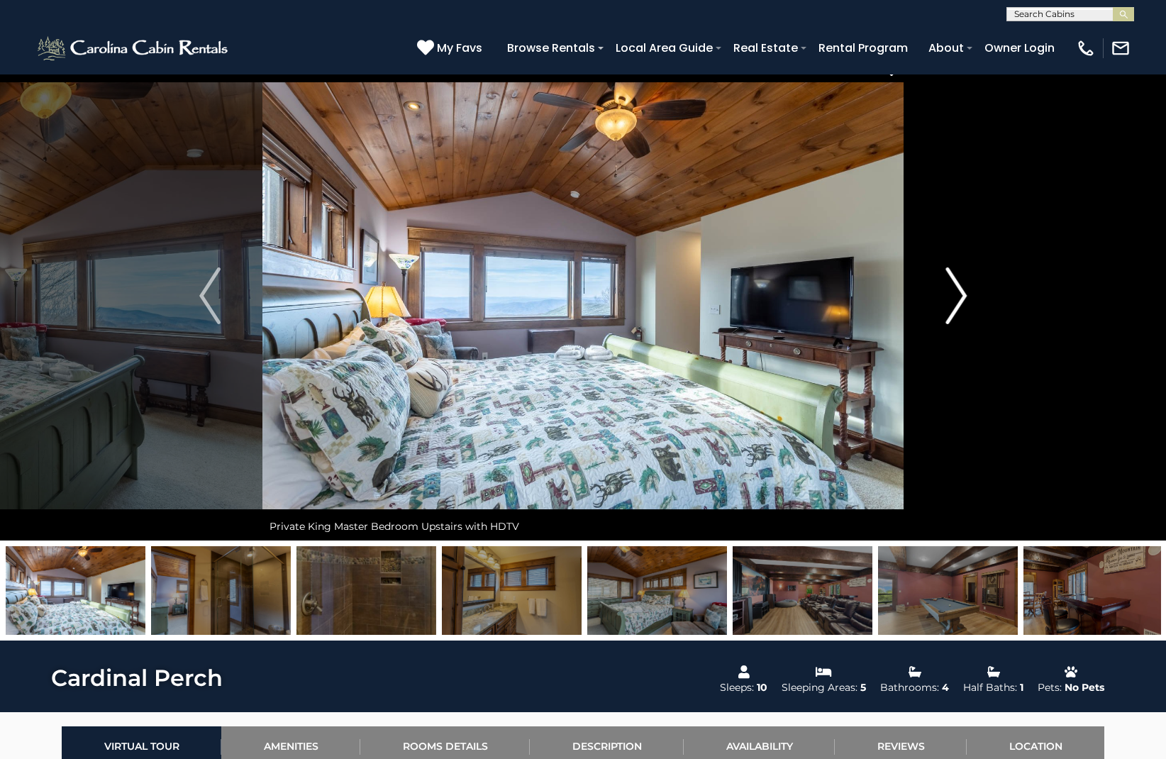
click at [957, 293] on img "Next" at bounding box center [955, 295] width 21 height 57
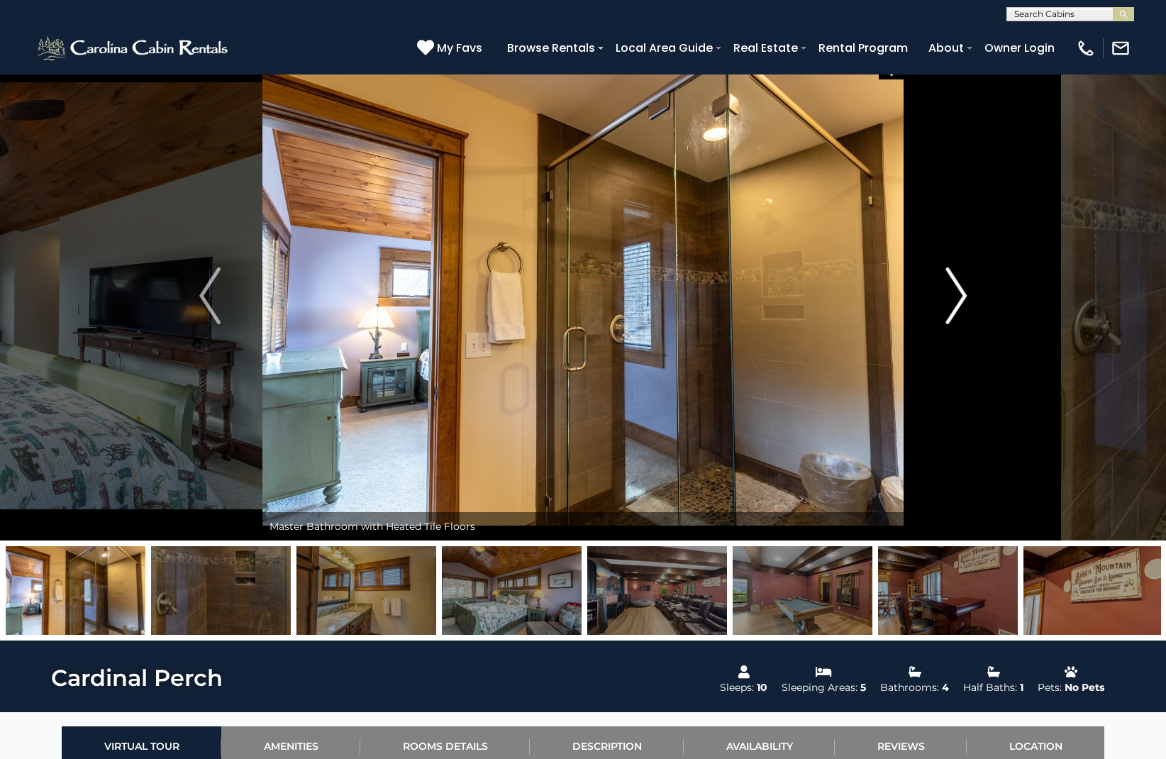
click at [957, 293] on img "Next" at bounding box center [955, 295] width 21 height 57
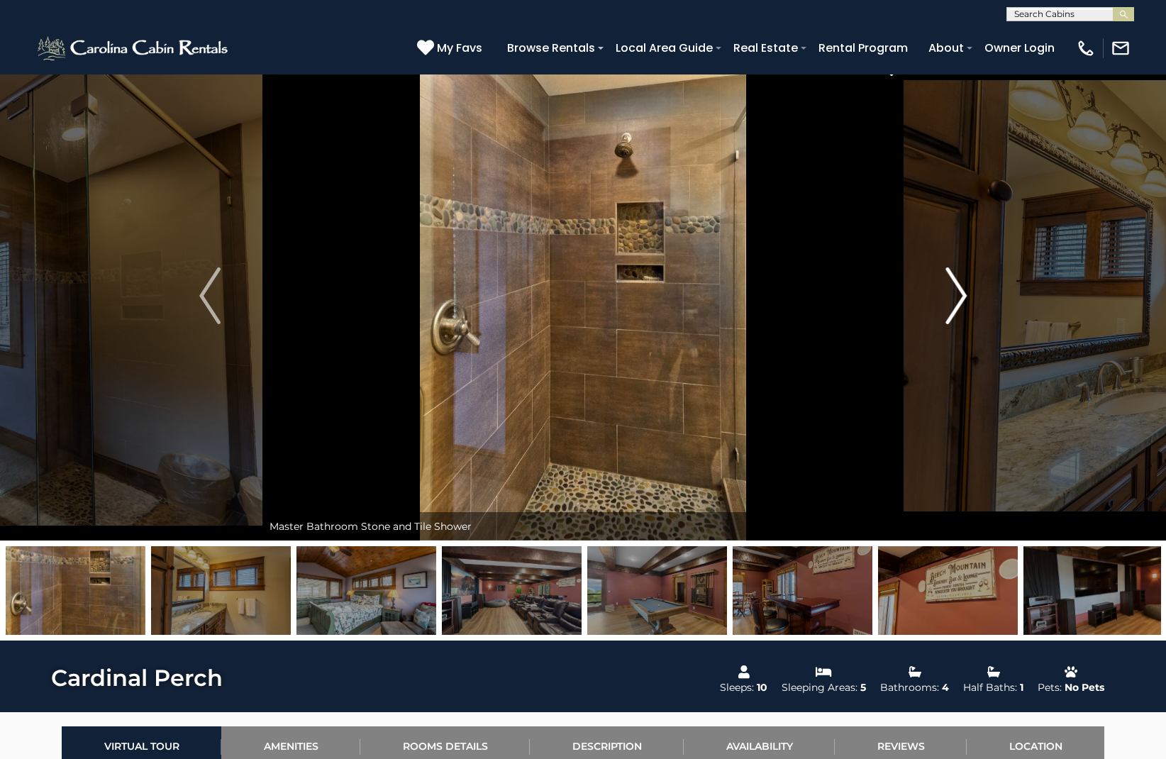
click at [957, 293] on img "Next" at bounding box center [955, 295] width 21 height 57
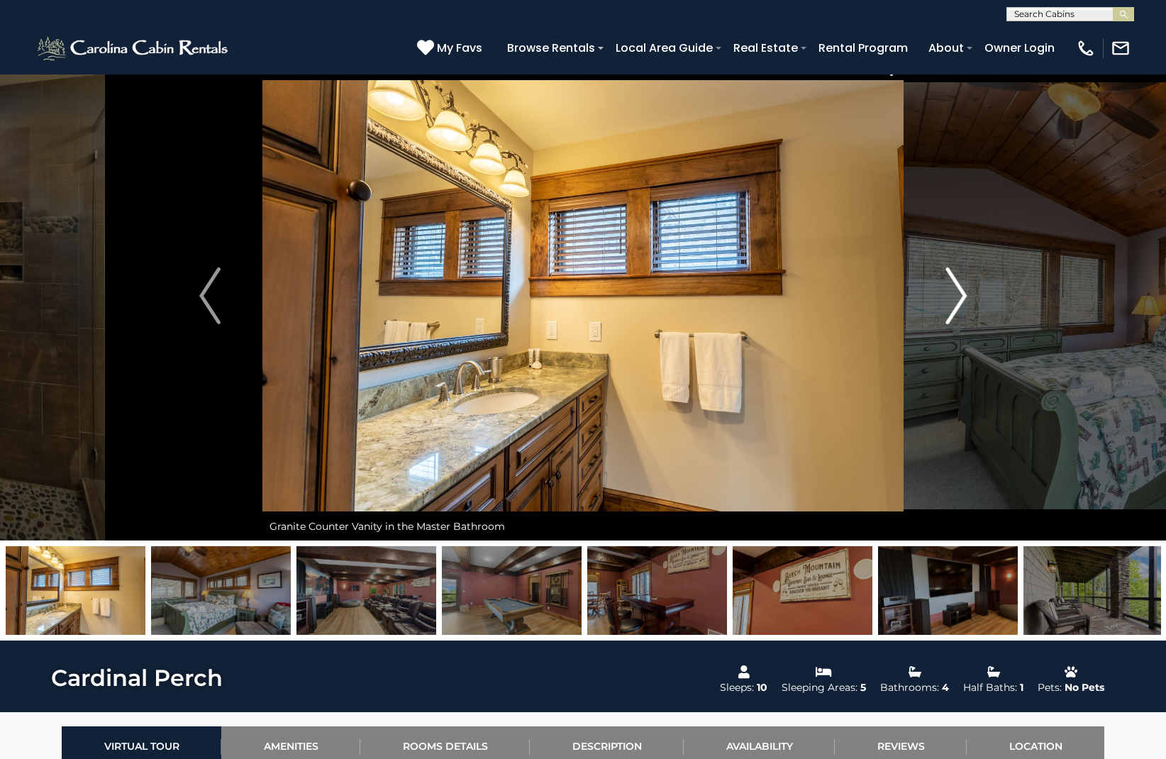
click at [957, 293] on img "Next" at bounding box center [955, 295] width 21 height 57
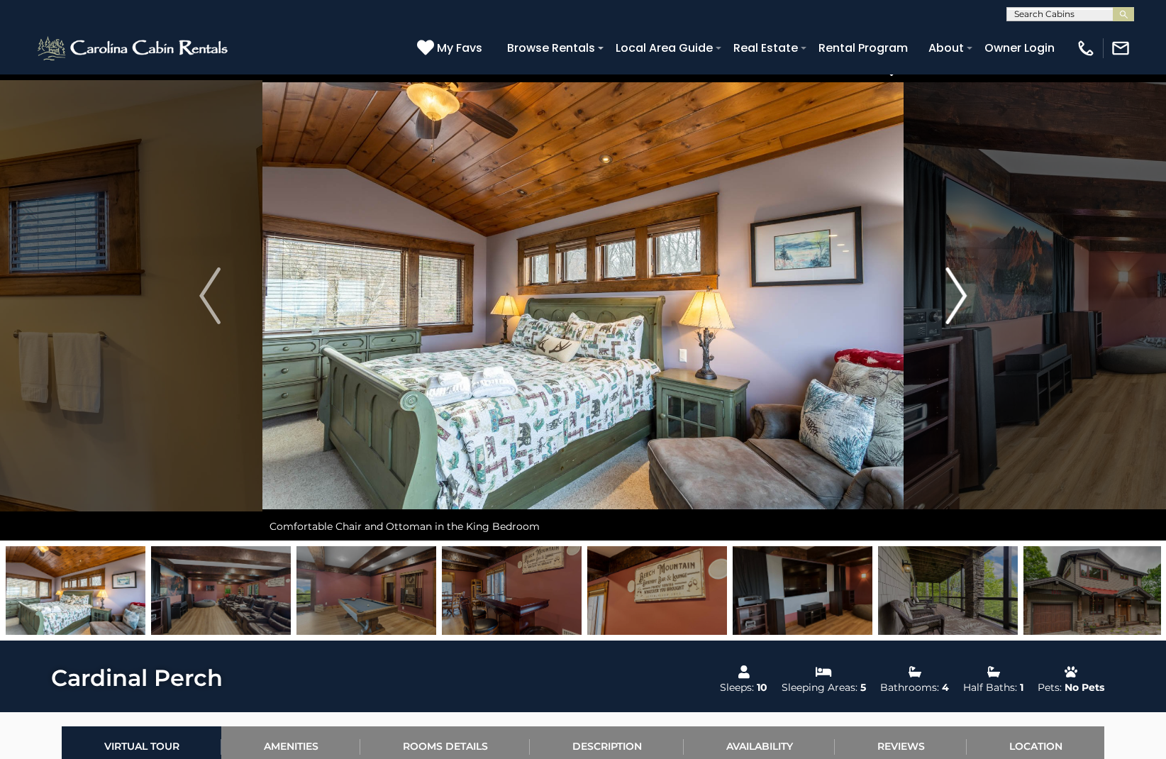
click at [957, 293] on img "Next" at bounding box center [955, 295] width 21 height 57
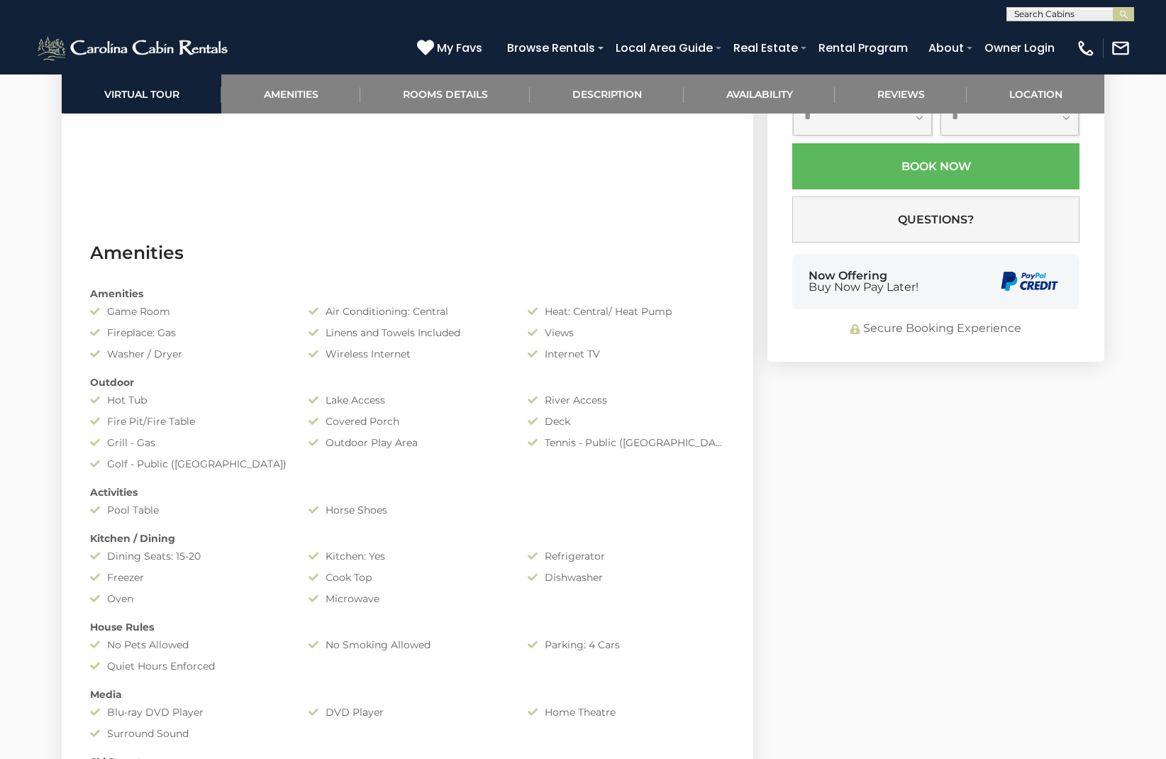
scroll to position [1016, 0]
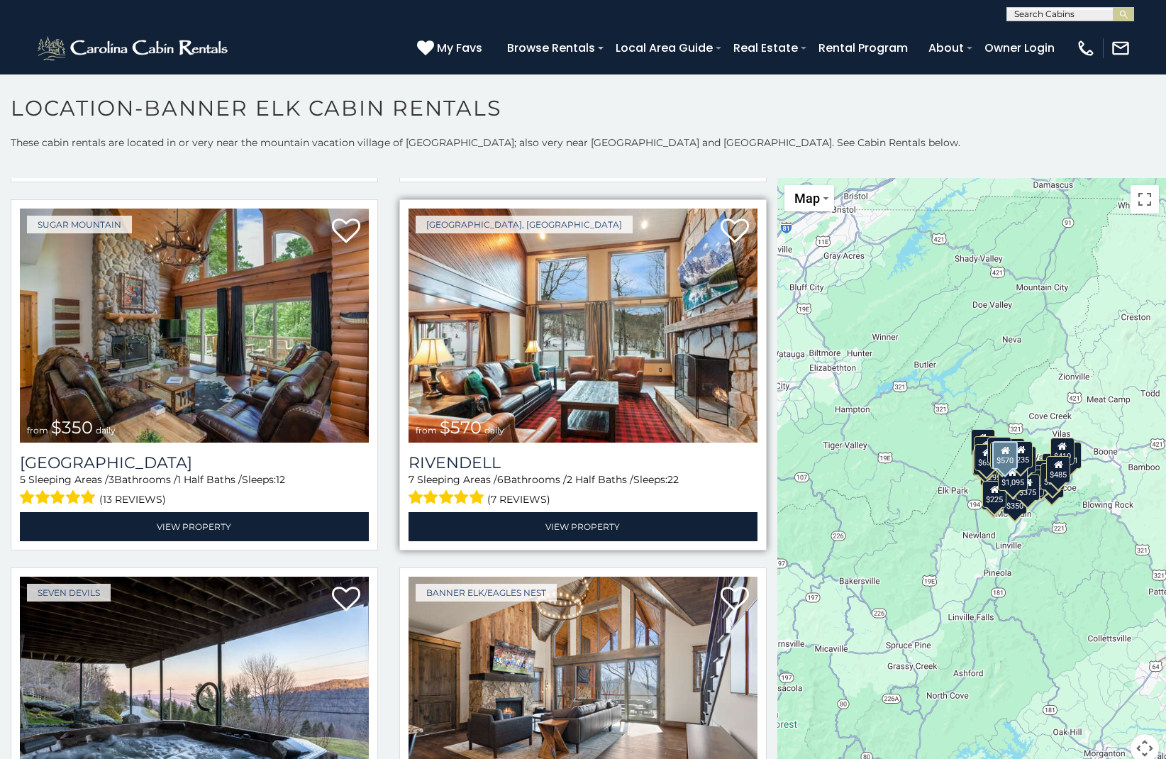
scroll to position [3325, 0]
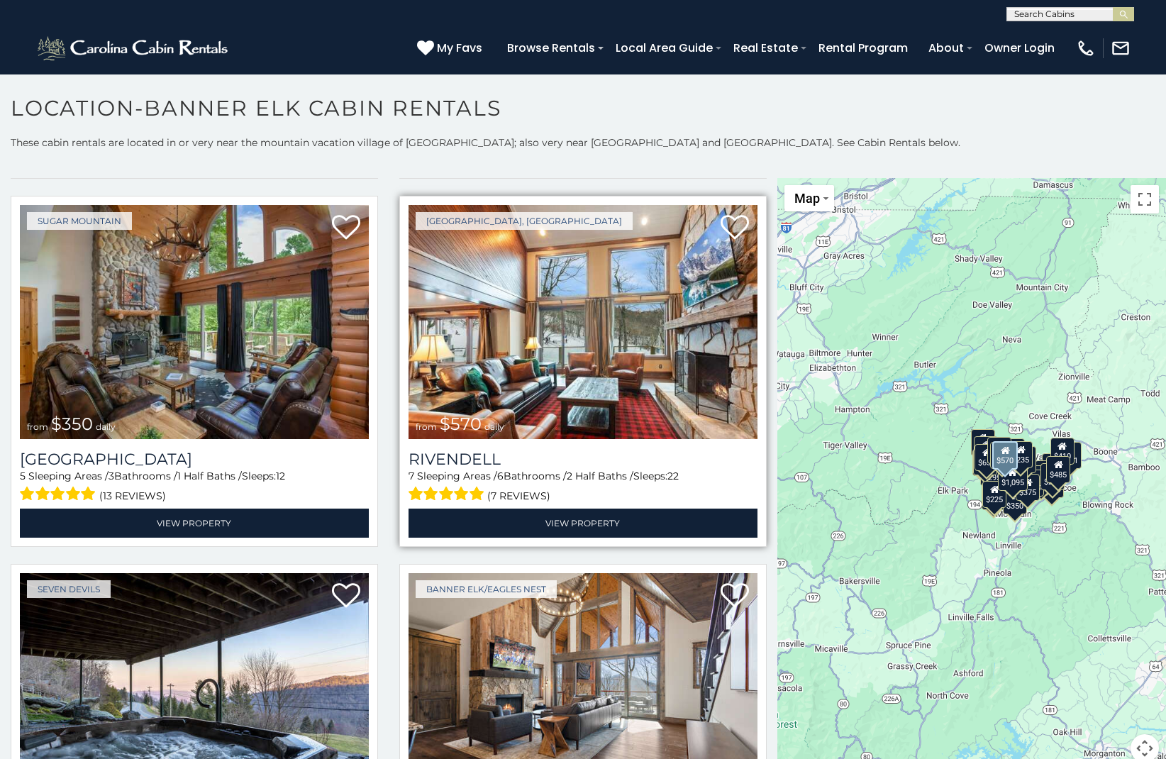
click at [524, 353] on img at bounding box center [582, 322] width 349 height 234
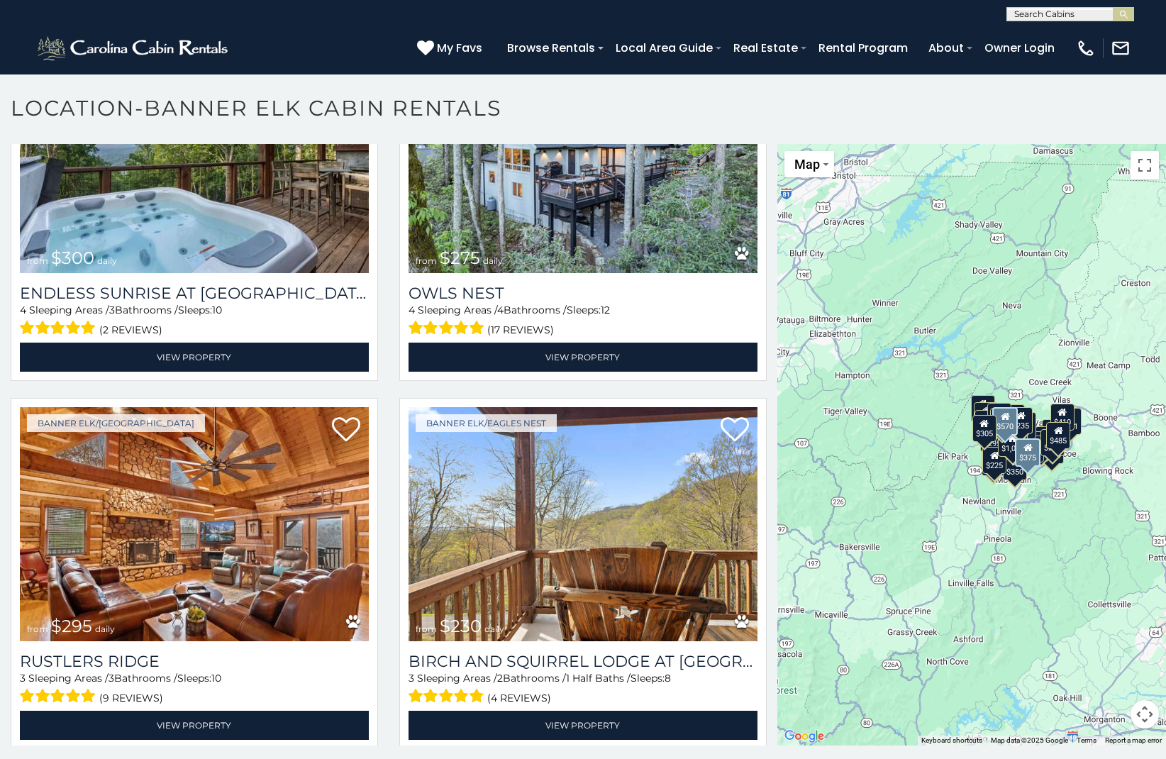
scroll to position [4561, 0]
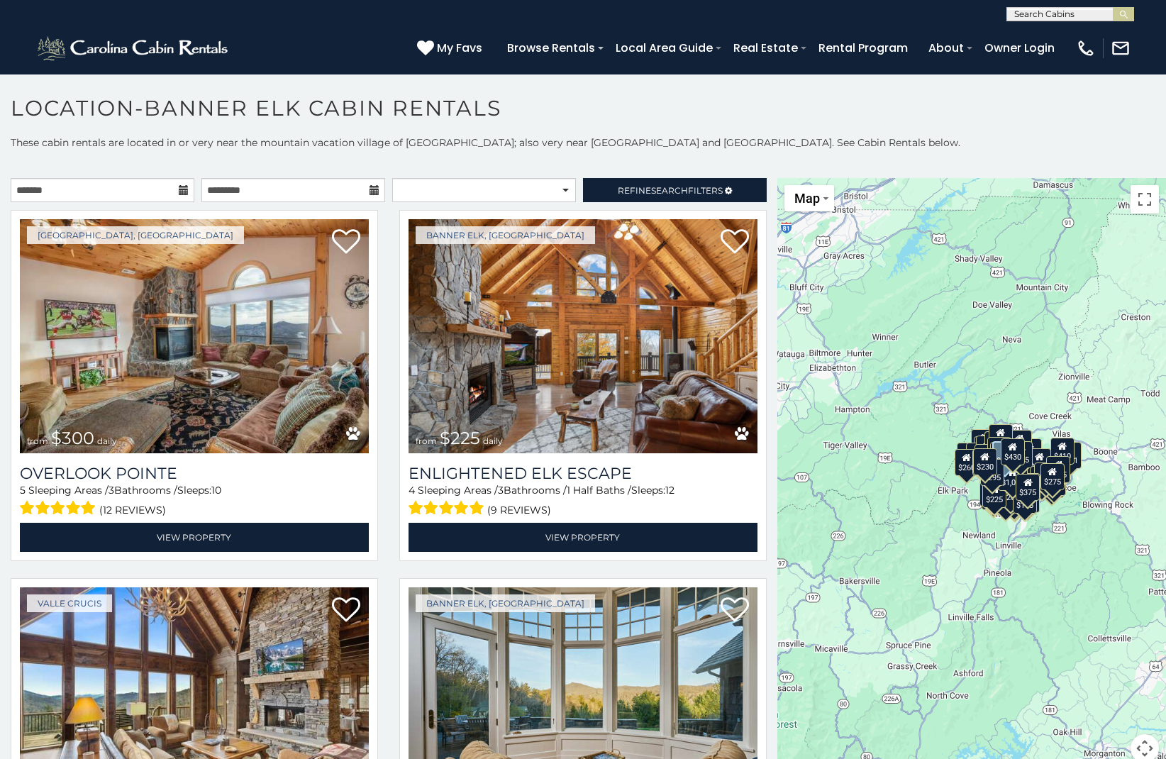
click at [179, 187] on icon at bounding box center [184, 190] width 10 height 10
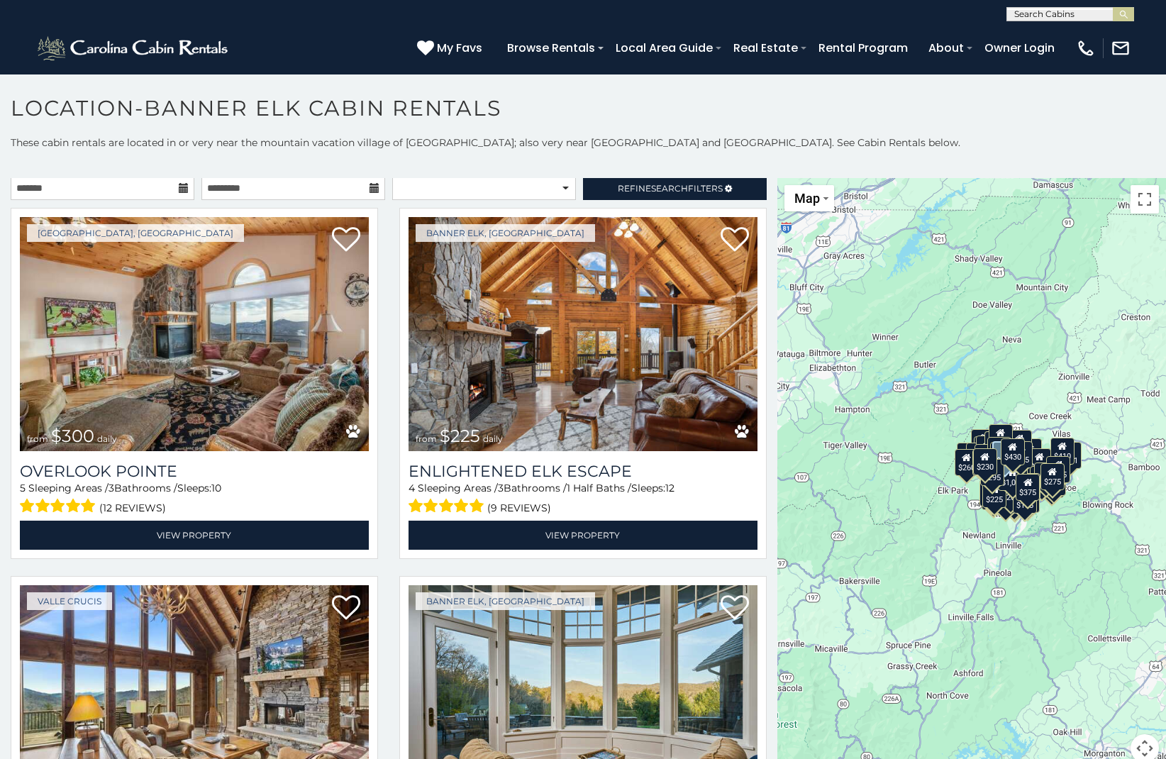
click at [181, 189] on icon at bounding box center [184, 188] width 10 height 10
click at [133, 188] on input "text" at bounding box center [103, 188] width 184 height 24
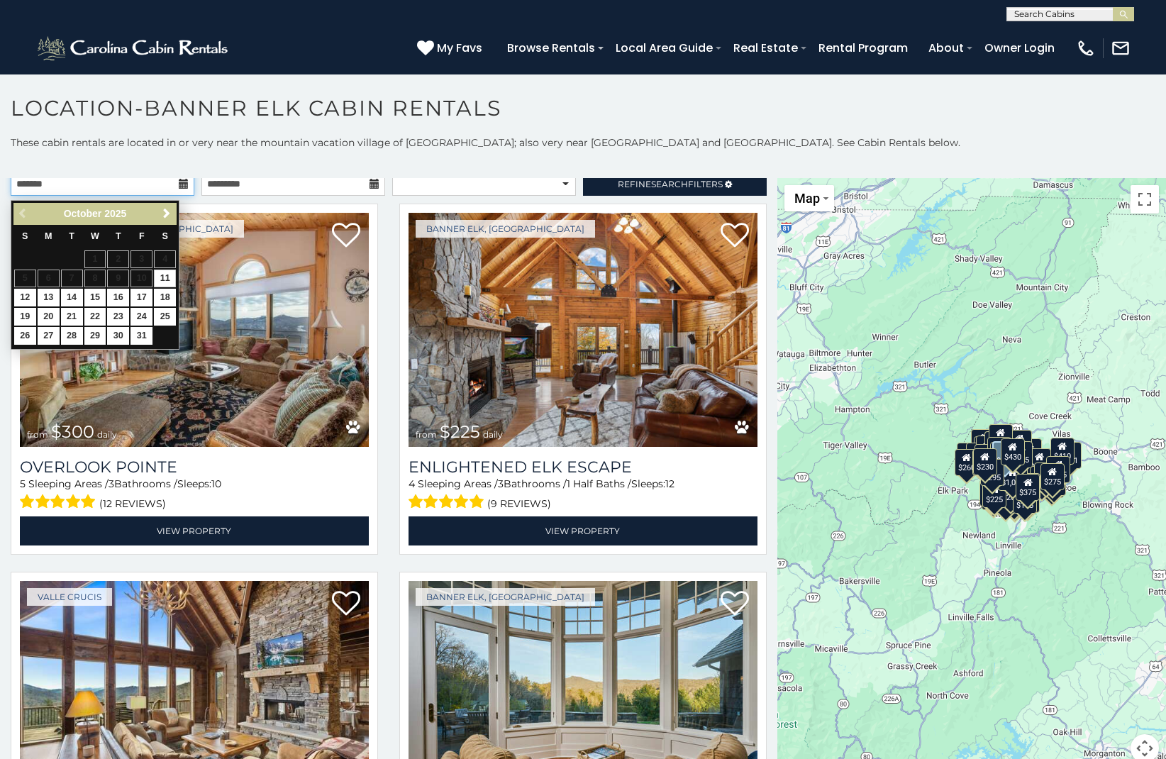
scroll to position [0, 0]
click at [165, 214] on span "Next" at bounding box center [166, 213] width 11 height 11
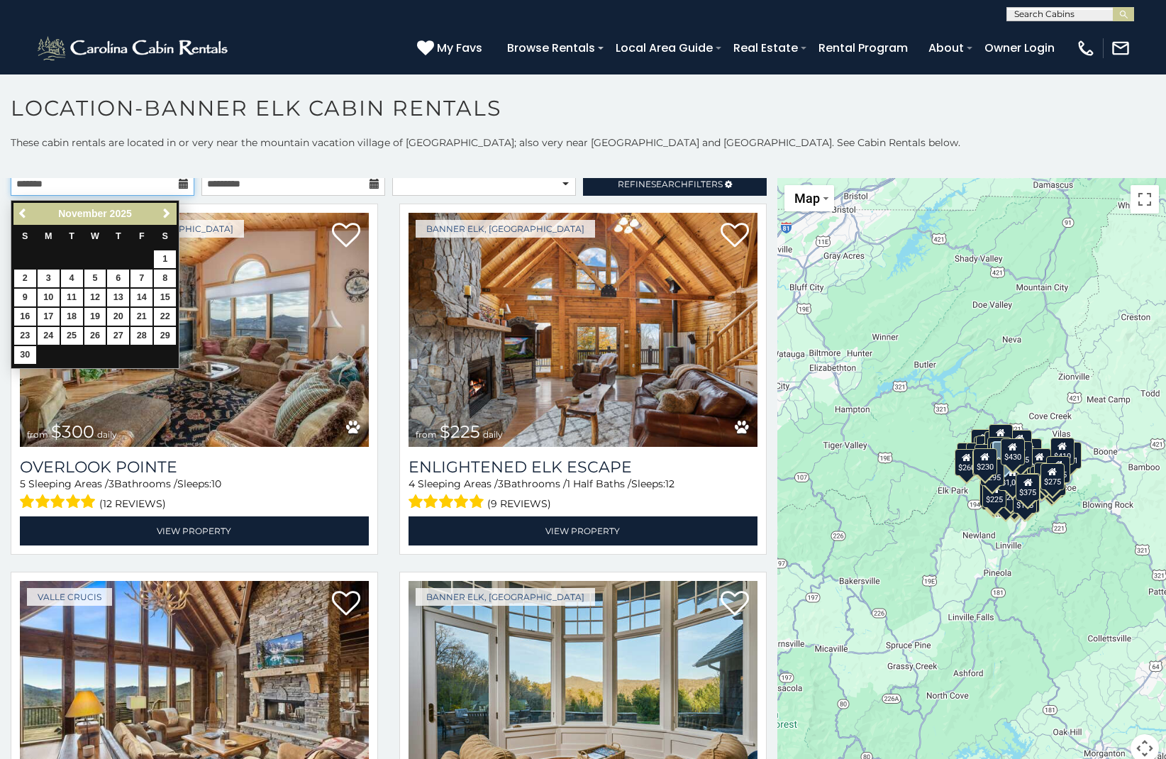
scroll to position [6, 0]
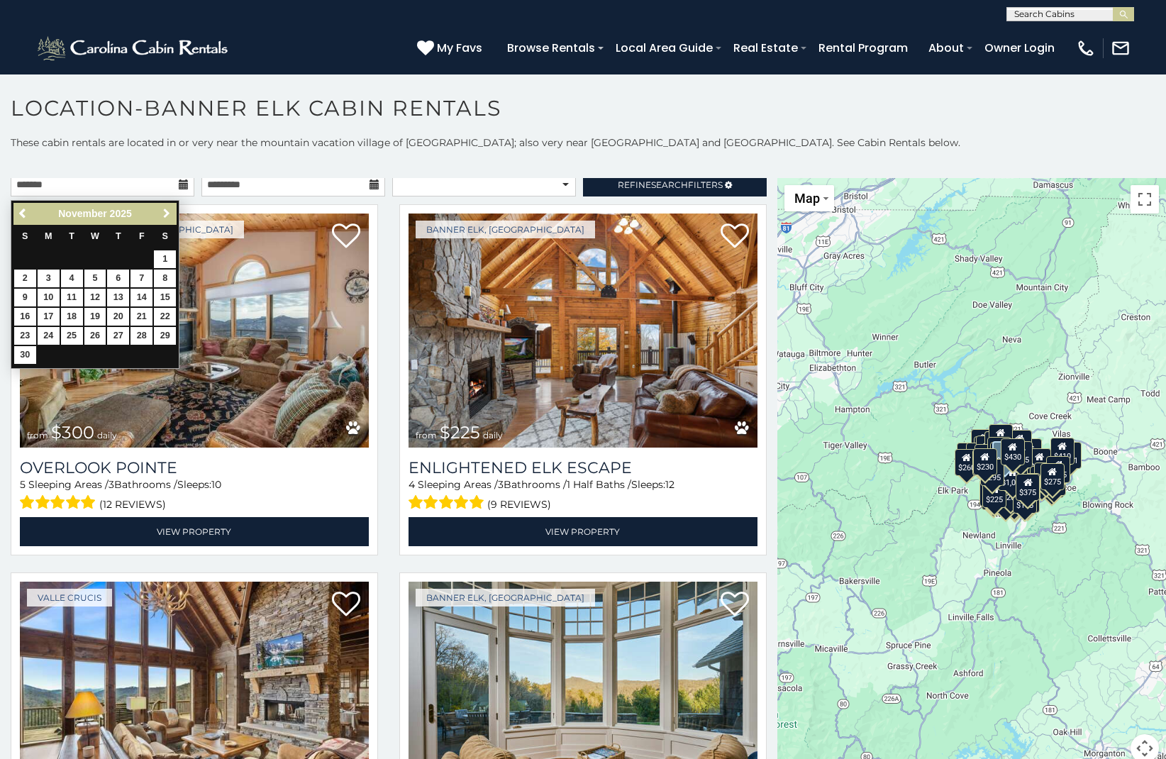
click at [165, 214] on span "Next" at bounding box center [166, 213] width 11 height 11
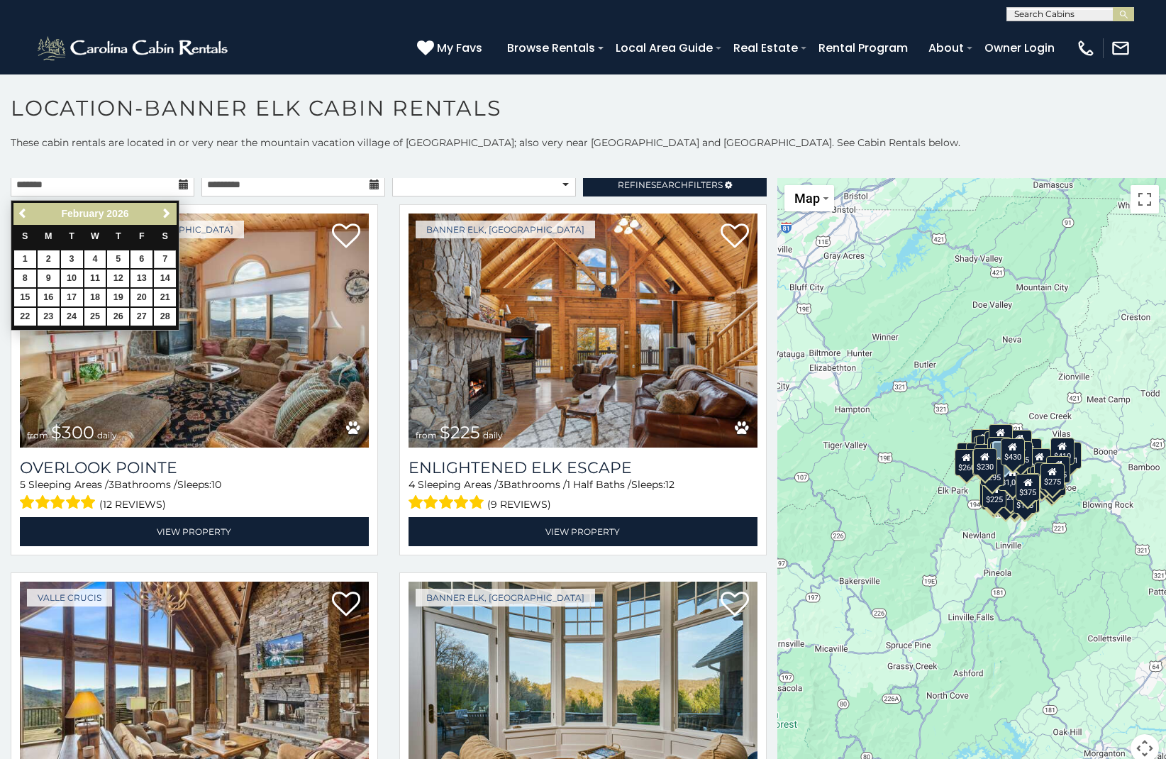
click at [165, 261] on link "7" at bounding box center [165, 259] width 22 height 18
type input "**********"
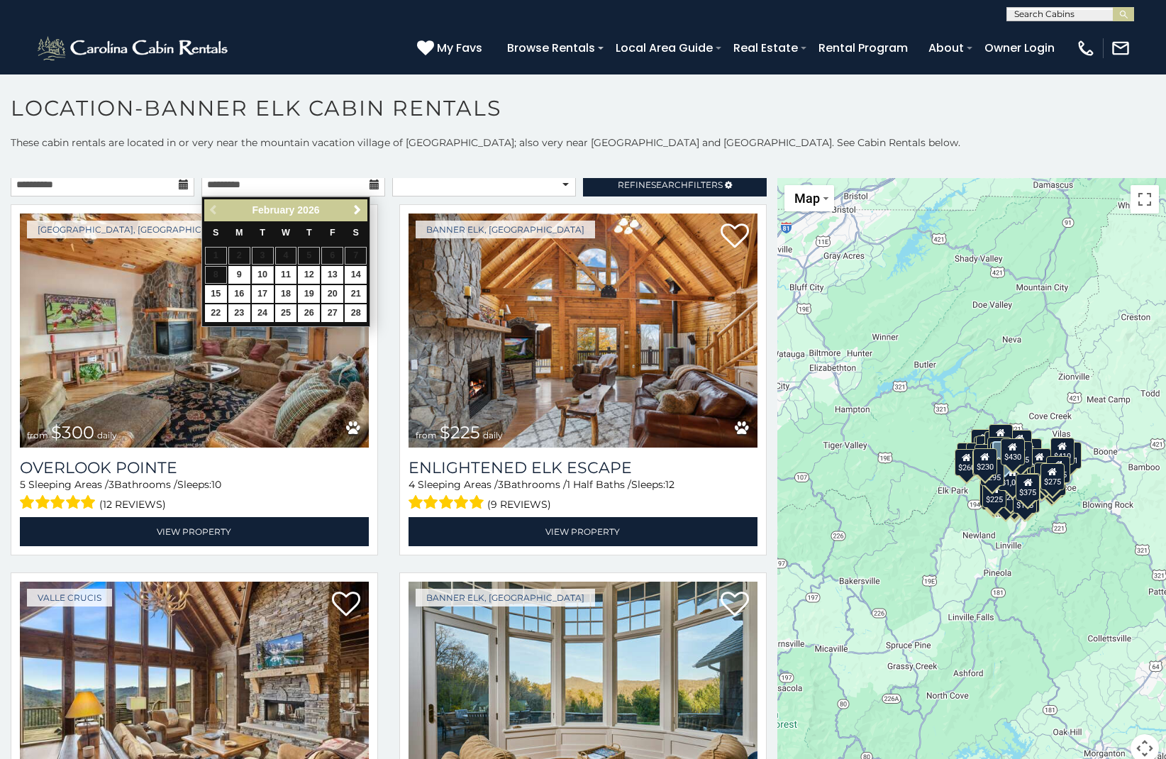
click at [262, 269] on link "10" at bounding box center [263, 275] width 22 height 18
type input "**********"
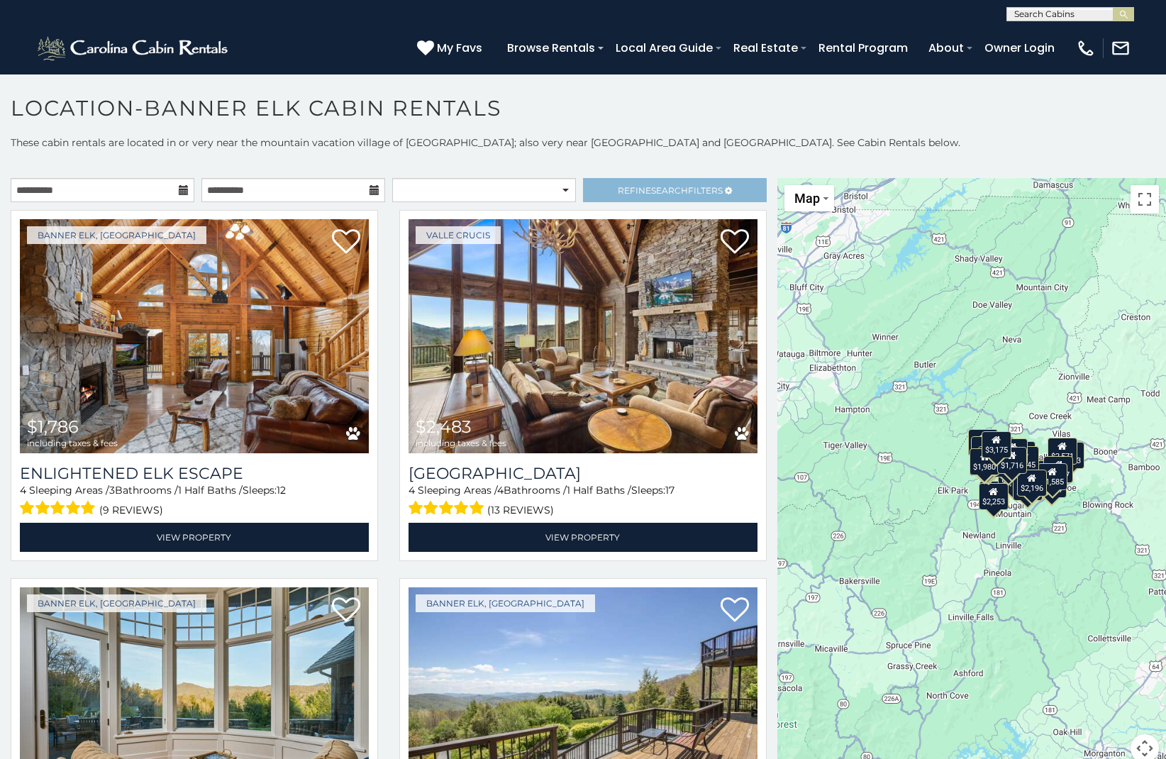
click at [633, 188] on span "Refine Search Filters" at bounding box center [670, 190] width 105 height 11
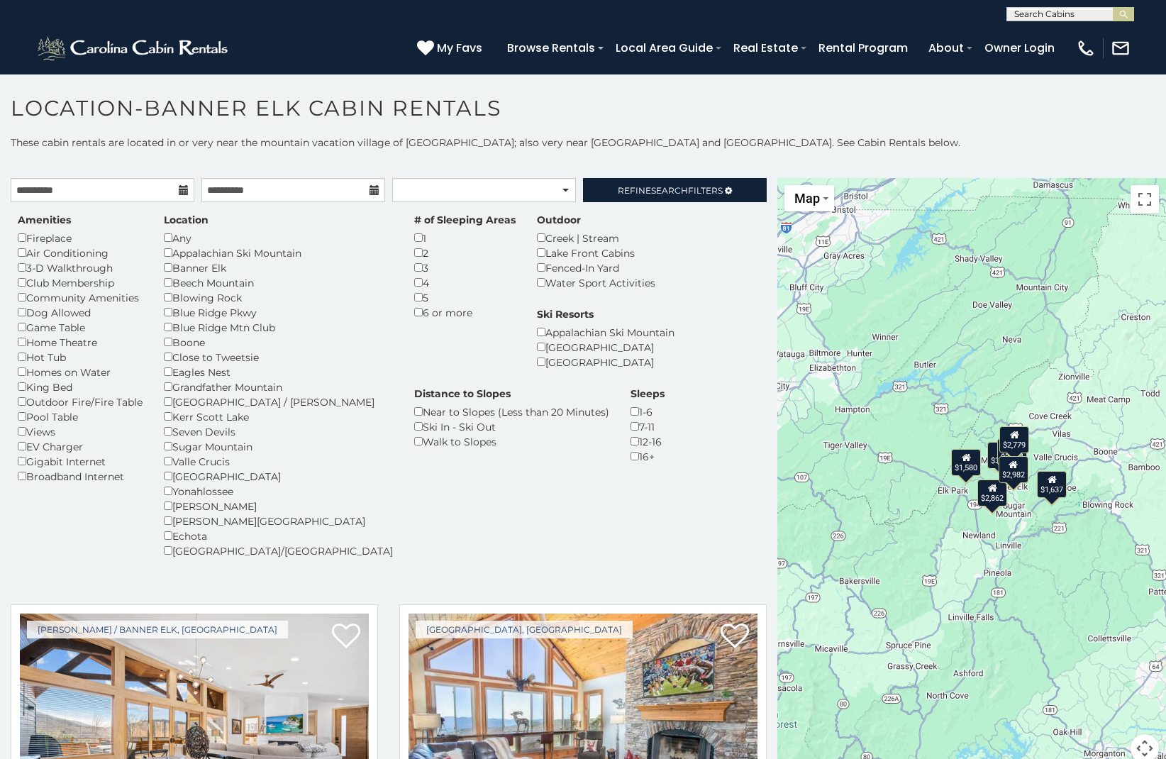
click at [28, 311] on div "Dog Allowed" at bounding box center [80, 312] width 125 height 15
click at [621, 194] on span "Refine Search Filters" at bounding box center [670, 190] width 105 height 11
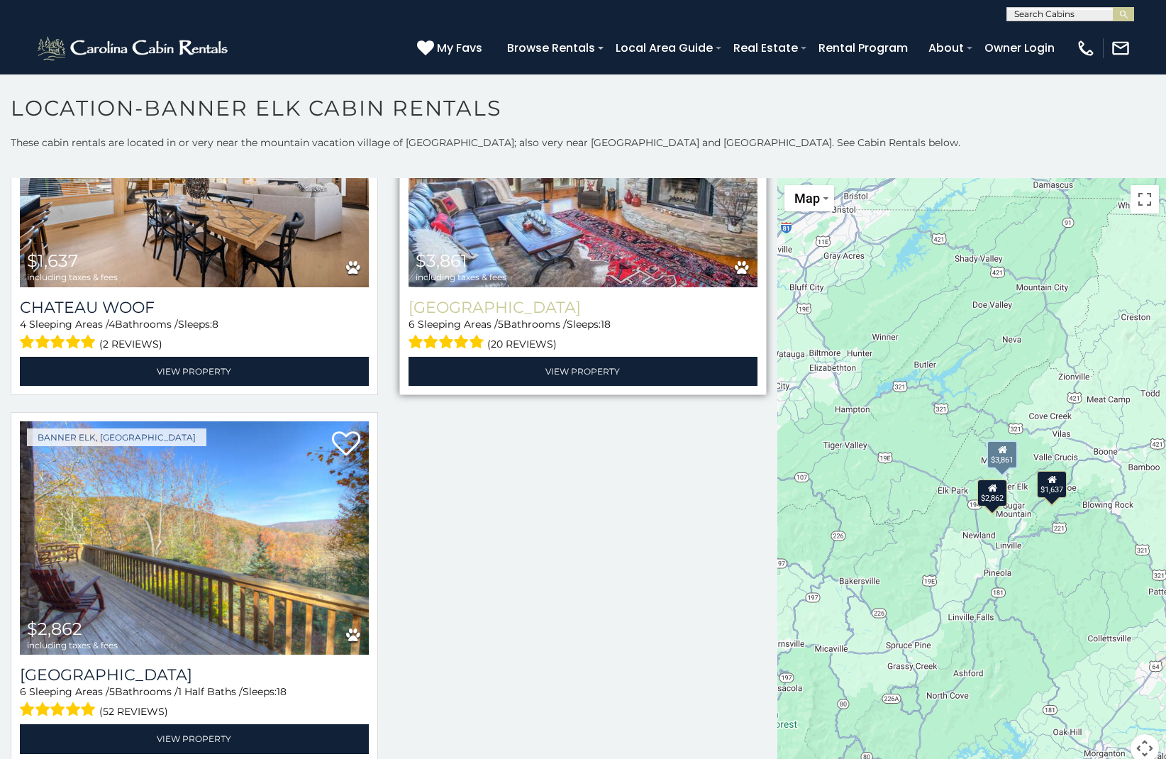
scroll to position [34, 0]
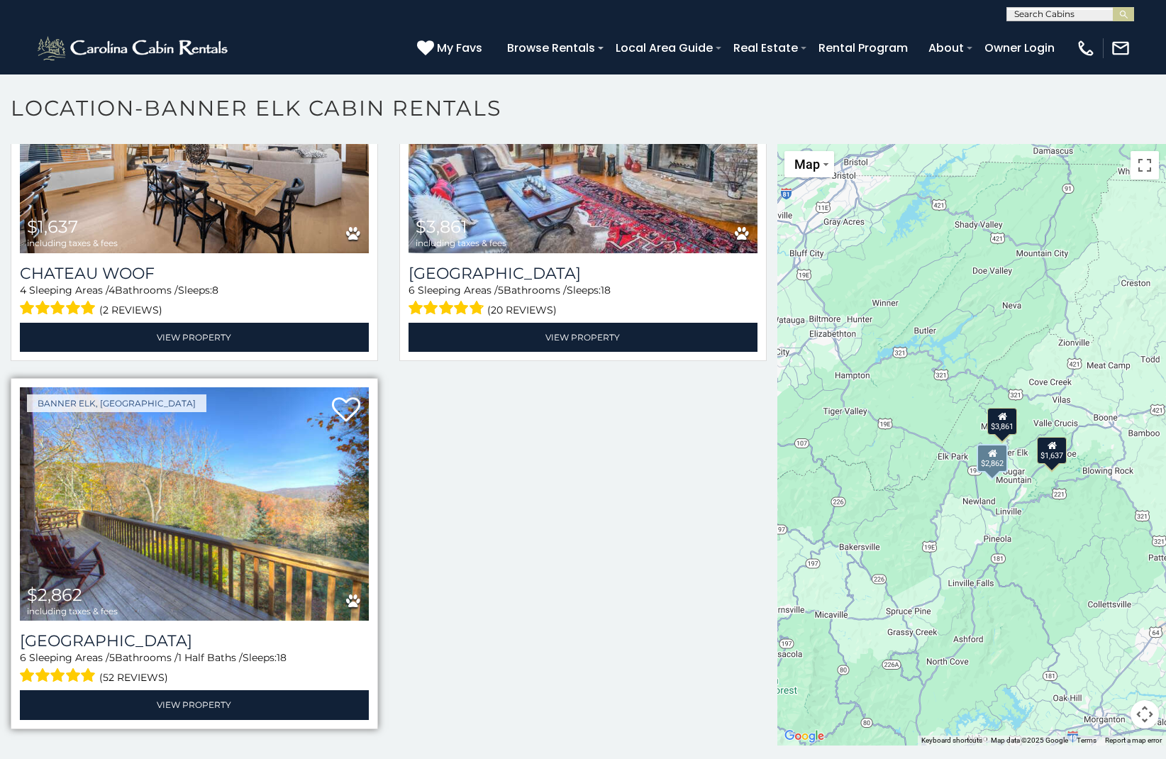
click at [163, 433] on img at bounding box center [194, 504] width 349 height 234
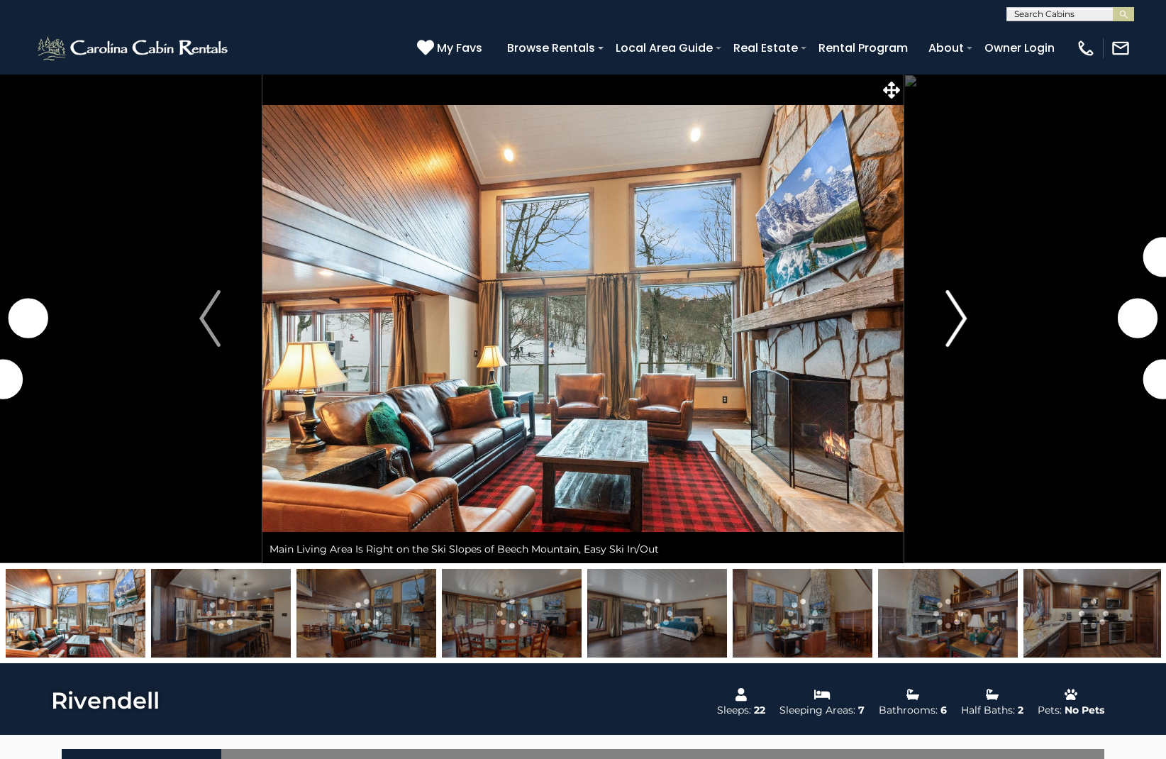
click at [957, 316] on img "Next" at bounding box center [955, 318] width 21 height 57
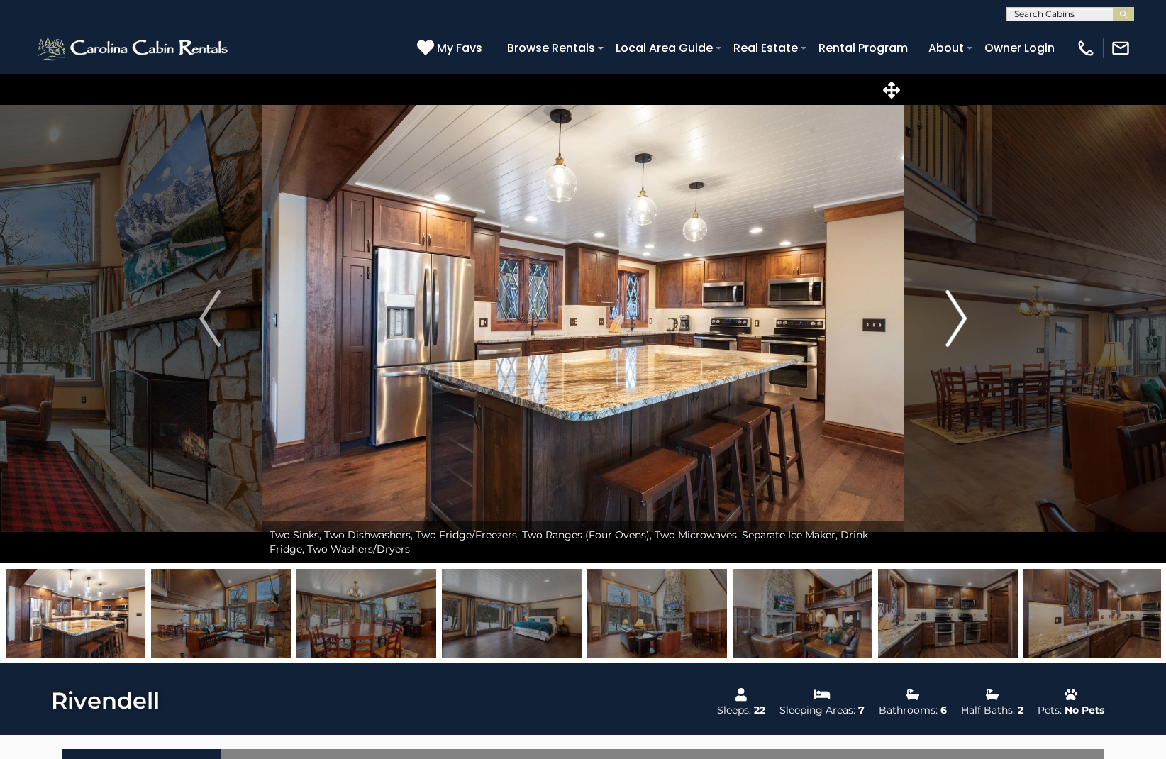
click at [957, 318] on img "Next" at bounding box center [955, 318] width 21 height 57
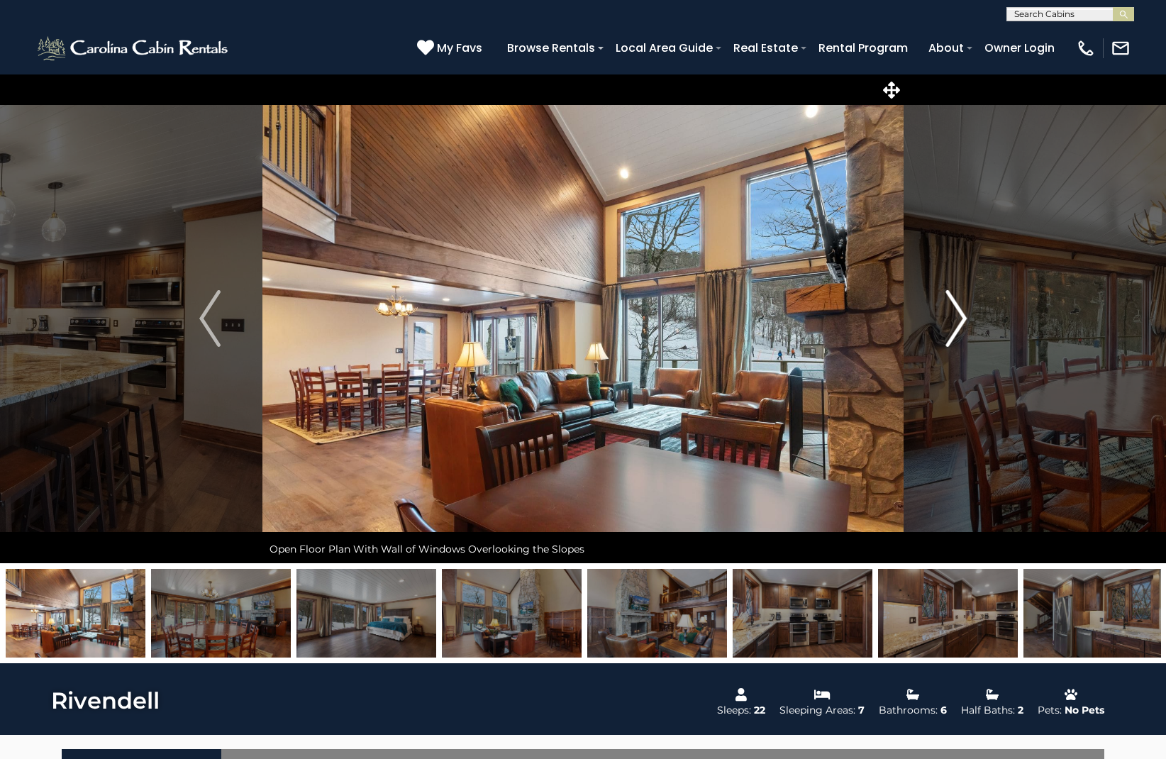
click at [957, 318] on img "Next" at bounding box center [955, 318] width 21 height 57
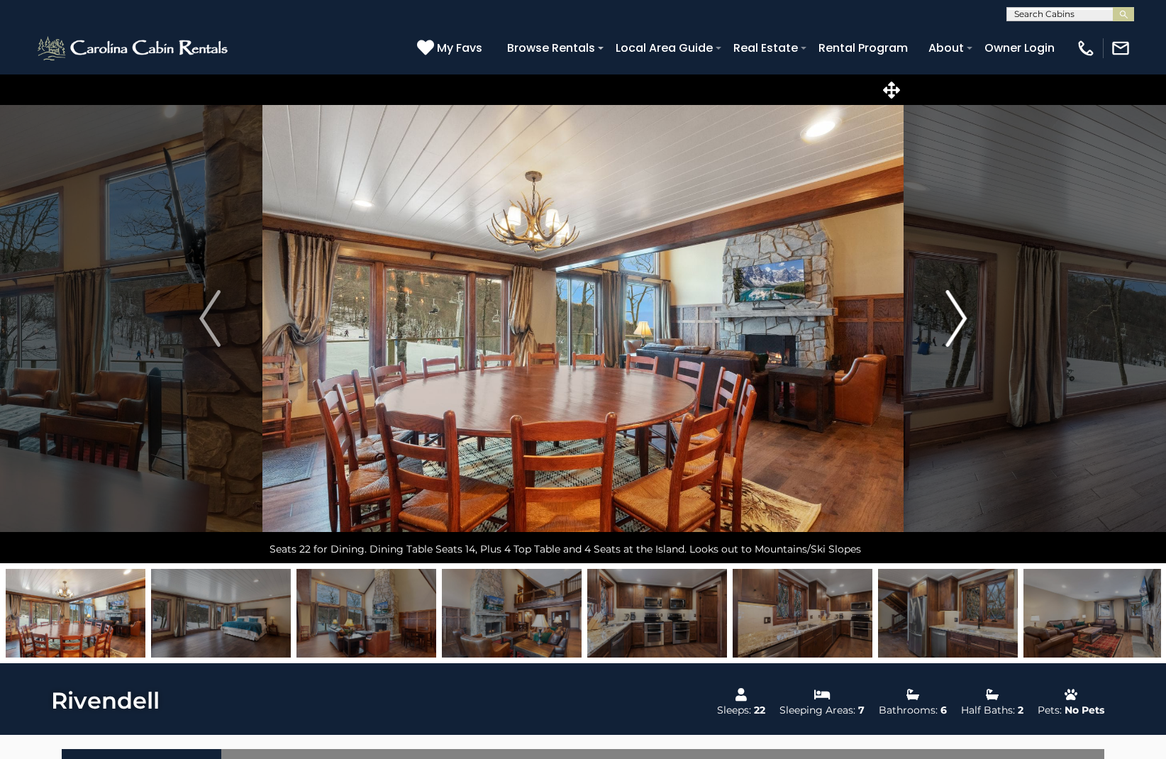
click at [957, 318] on img "Next" at bounding box center [955, 318] width 21 height 57
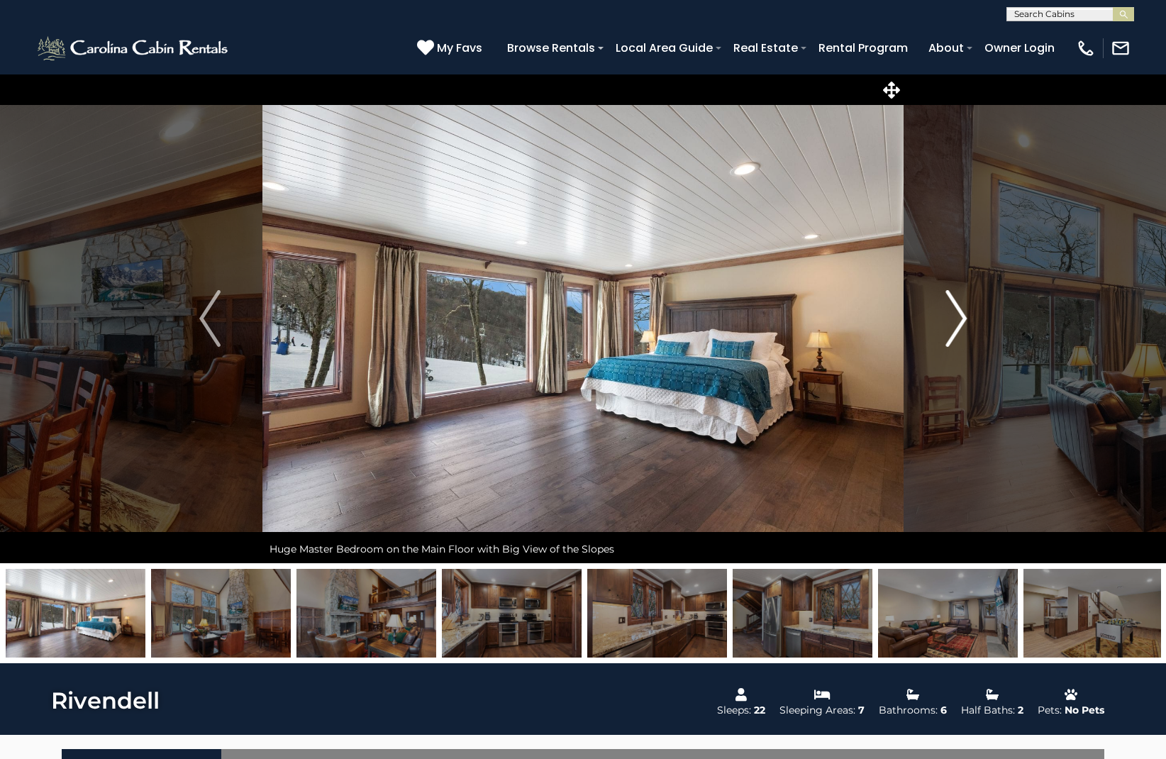
click at [957, 318] on img "Next" at bounding box center [955, 318] width 21 height 57
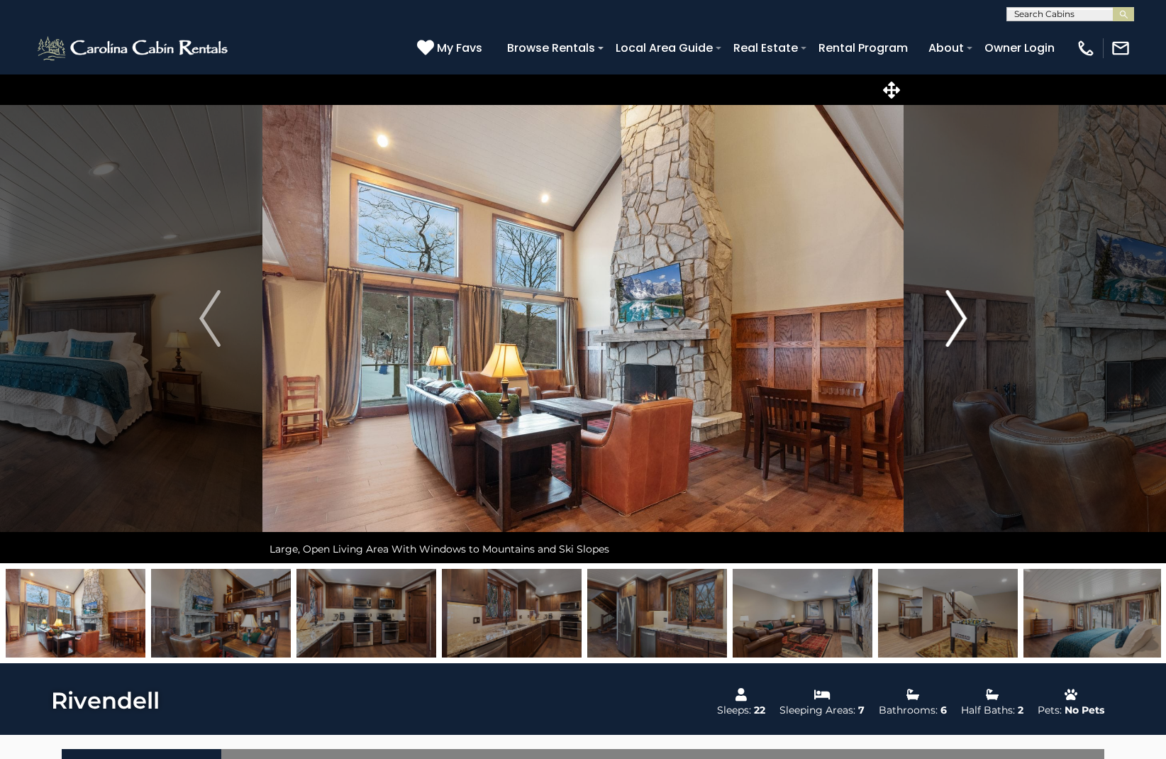
click at [957, 318] on img "Next" at bounding box center [955, 318] width 21 height 57
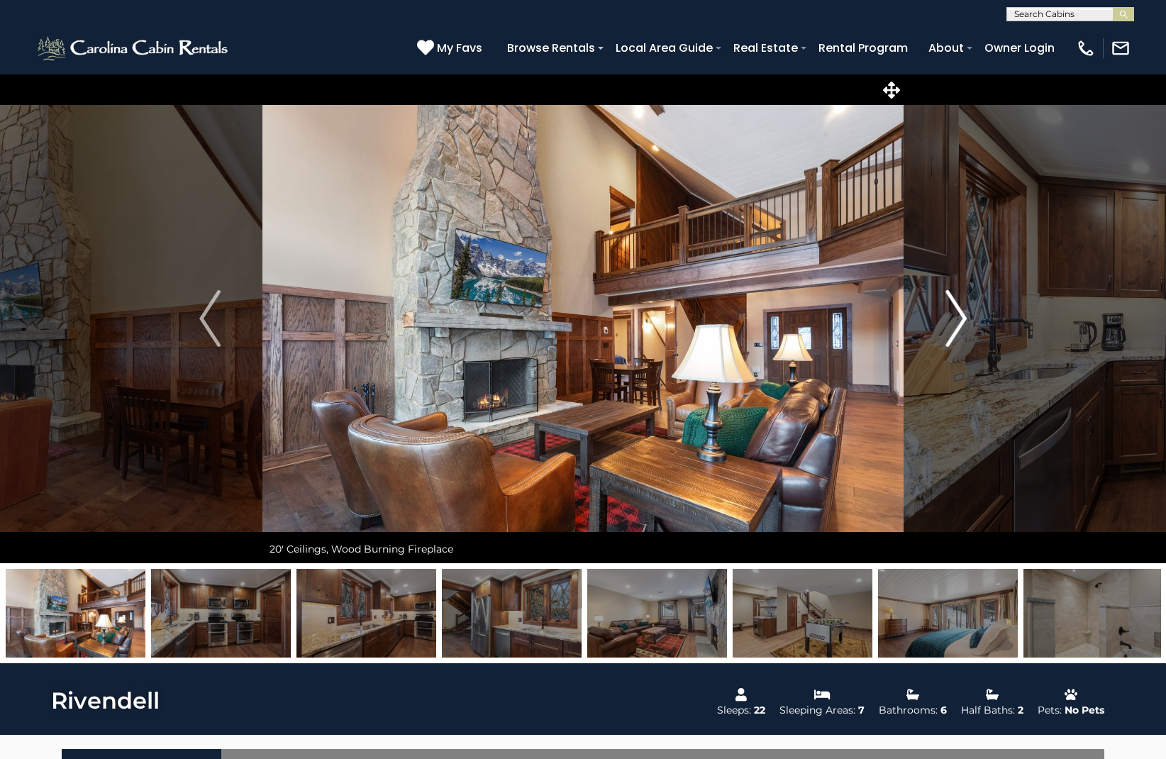
click at [961, 318] on img "Next" at bounding box center [955, 318] width 21 height 57
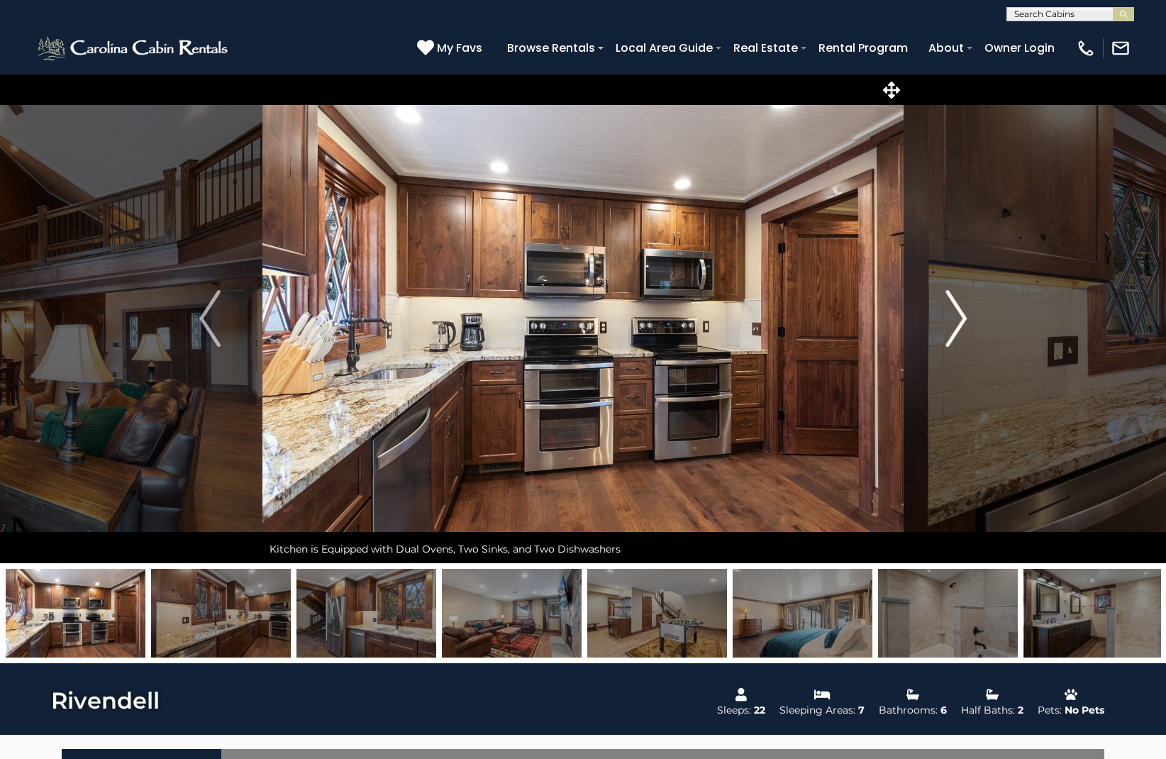
click at [961, 318] on img "Next" at bounding box center [955, 318] width 21 height 57
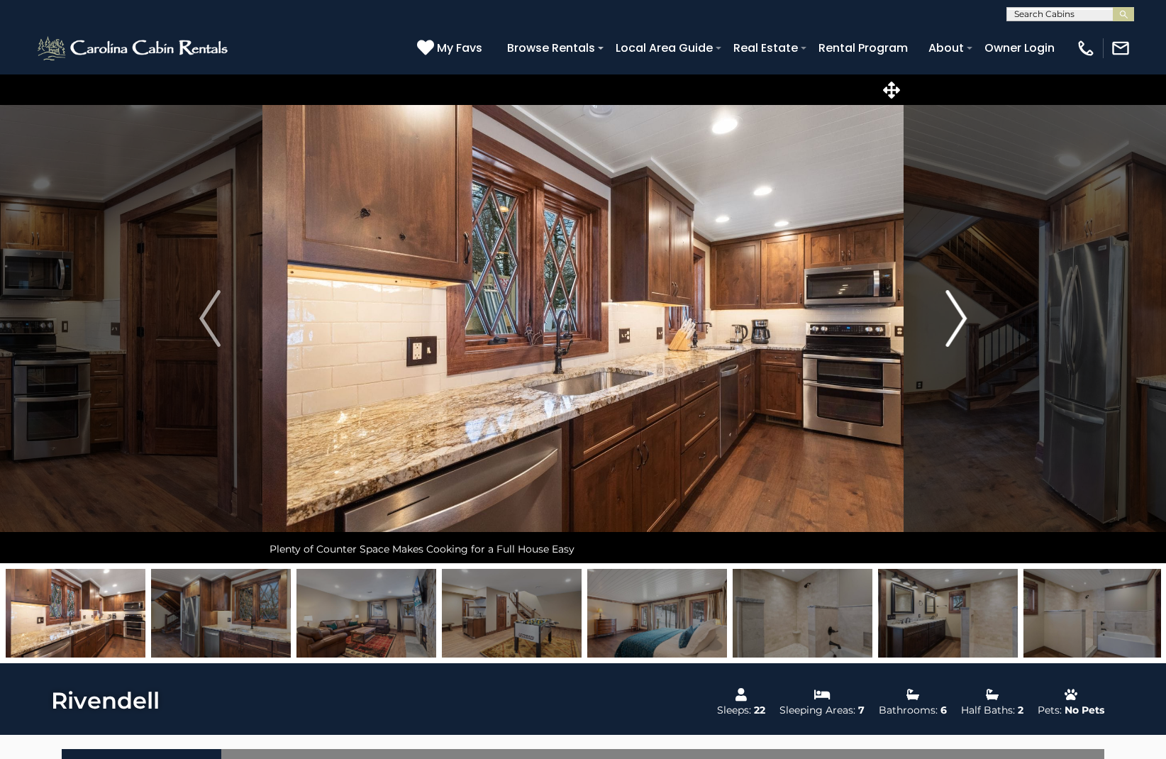
click at [961, 318] on img "Next" at bounding box center [955, 318] width 21 height 57
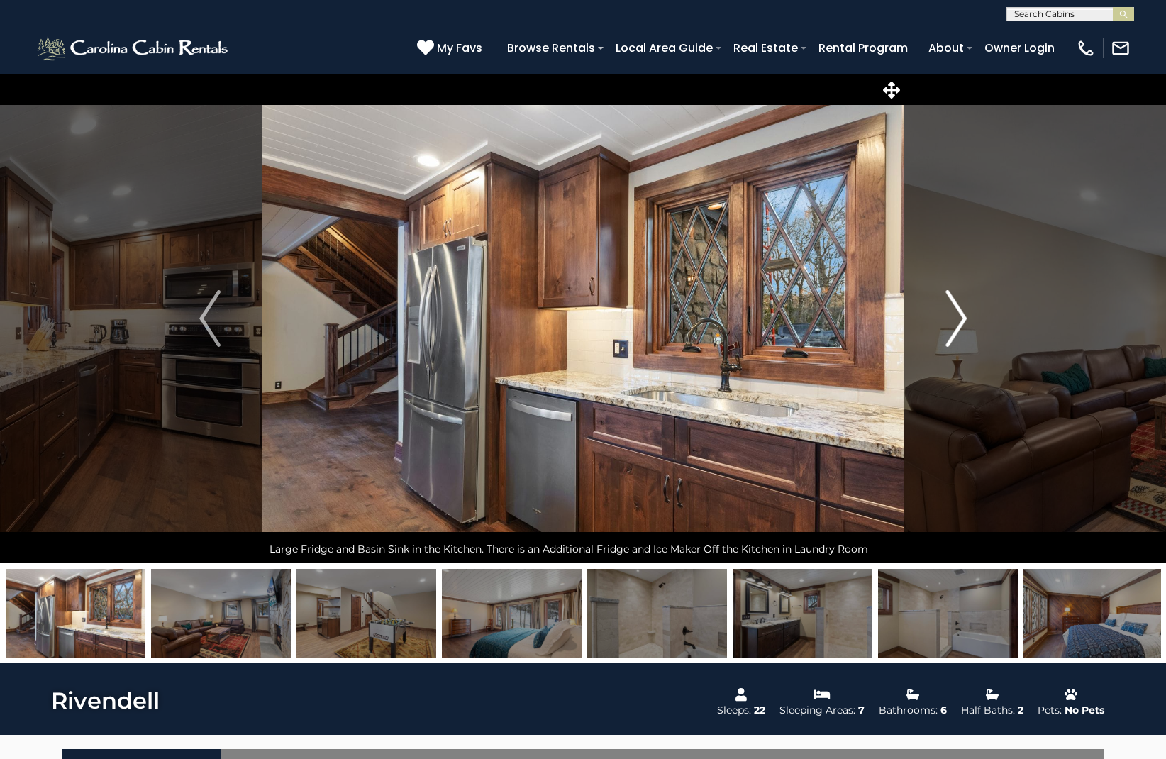
click at [959, 318] on img "Next" at bounding box center [955, 318] width 21 height 57
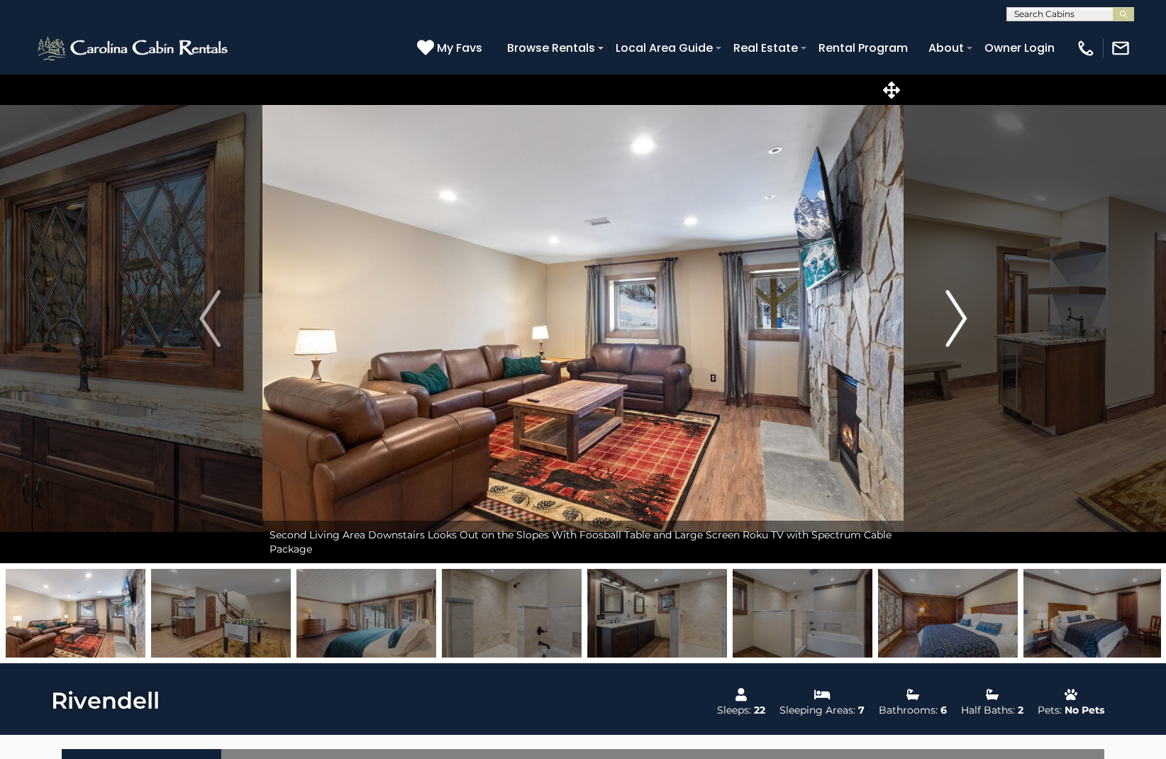
click at [959, 318] on img "Next" at bounding box center [955, 318] width 21 height 57
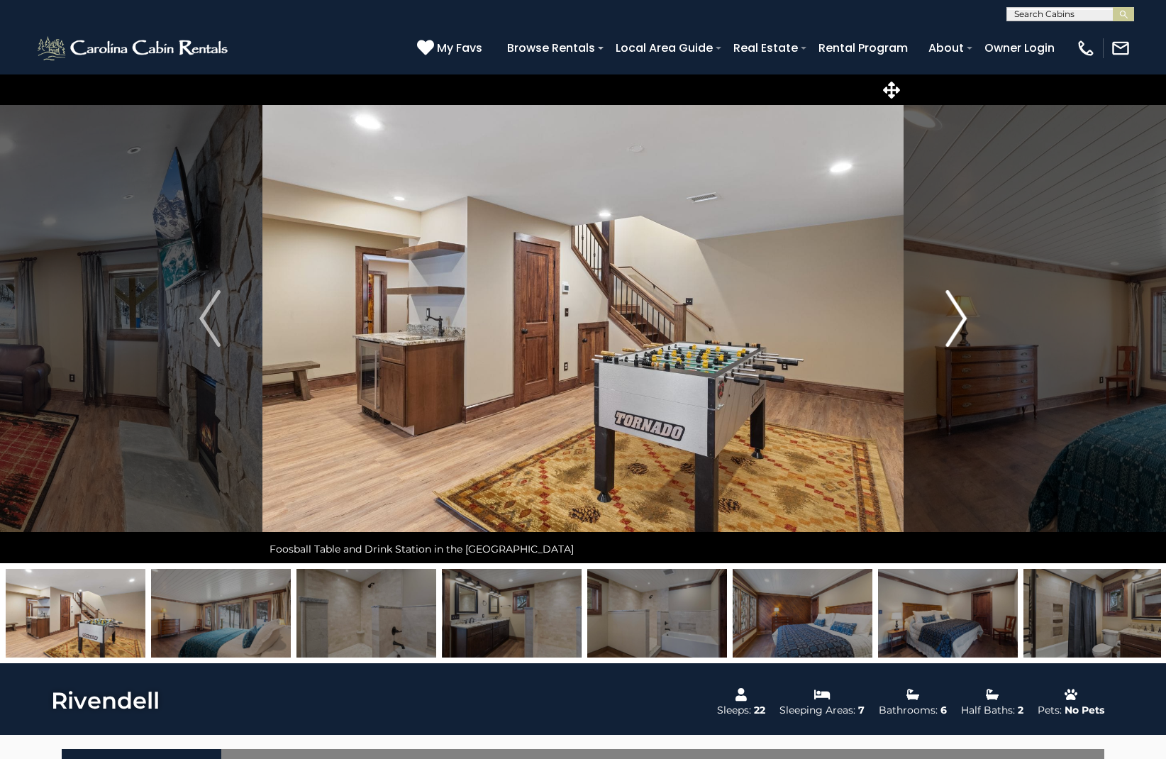
click at [959, 318] on img "Next" at bounding box center [955, 318] width 21 height 57
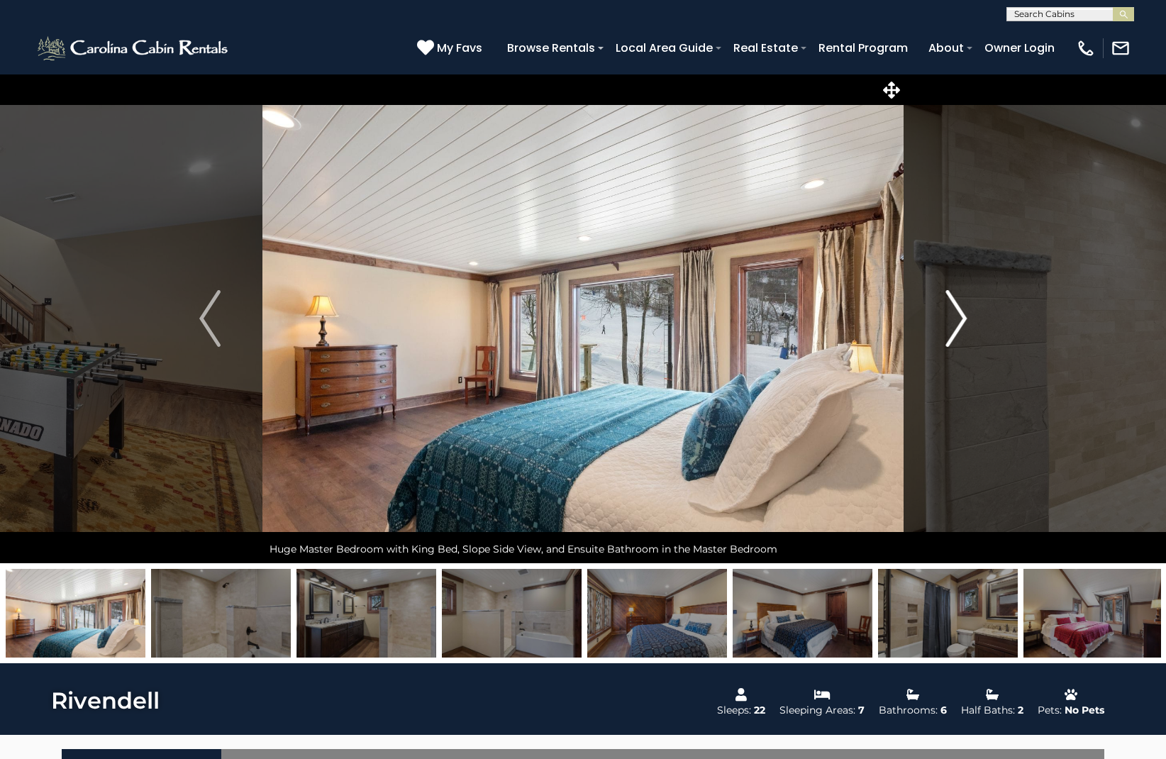
click at [959, 318] on img "Next" at bounding box center [955, 318] width 21 height 57
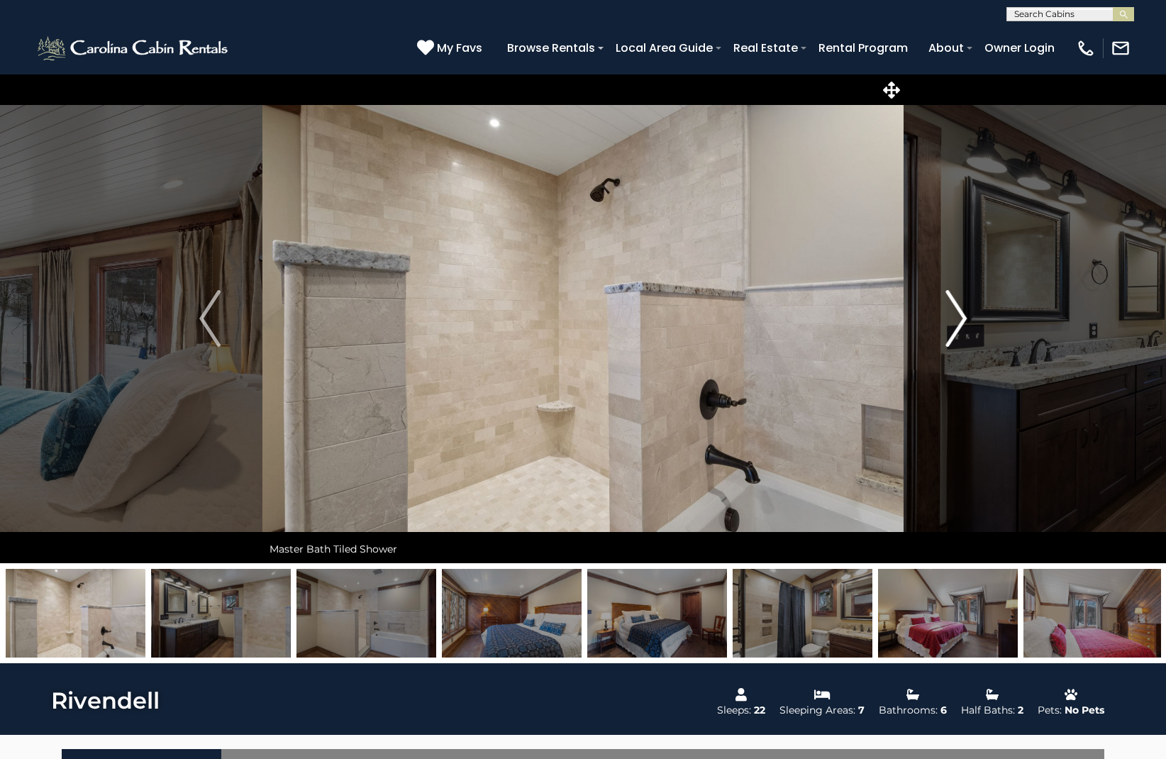
click at [959, 318] on img "Next" at bounding box center [955, 318] width 21 height 57
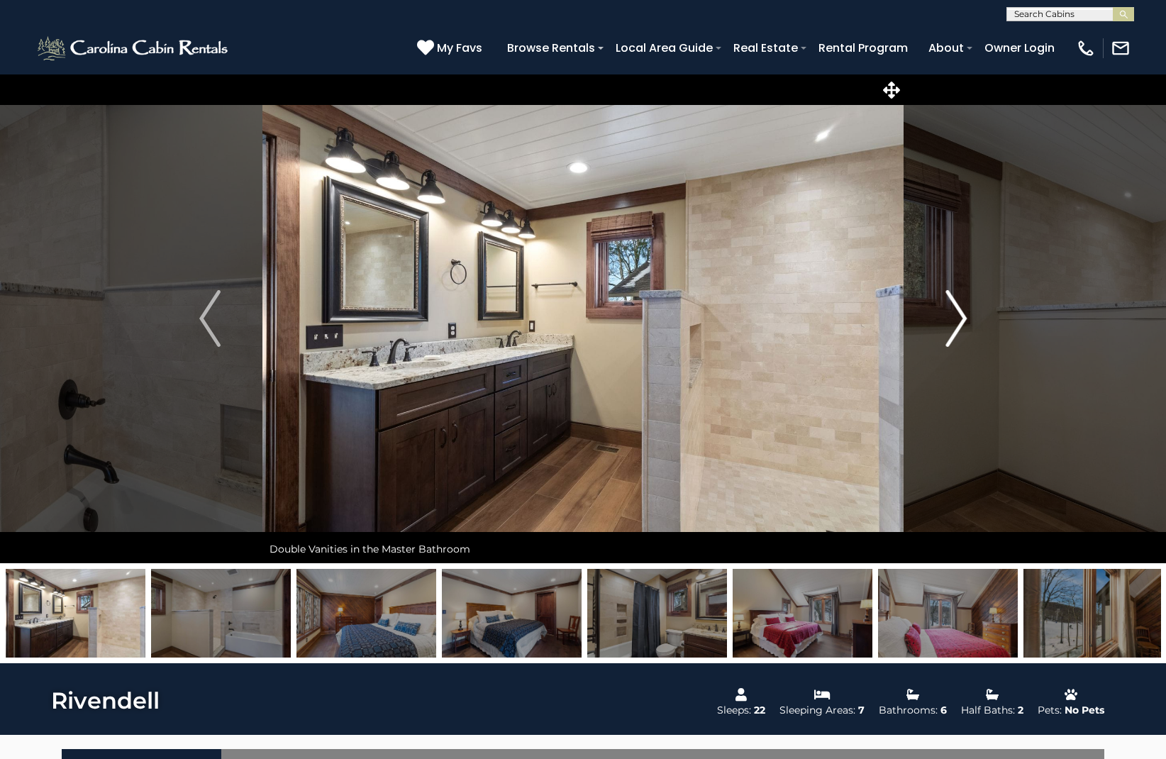
click at [959, 318] on img "Next" at bounding box center [955, 318] width 21 height 57
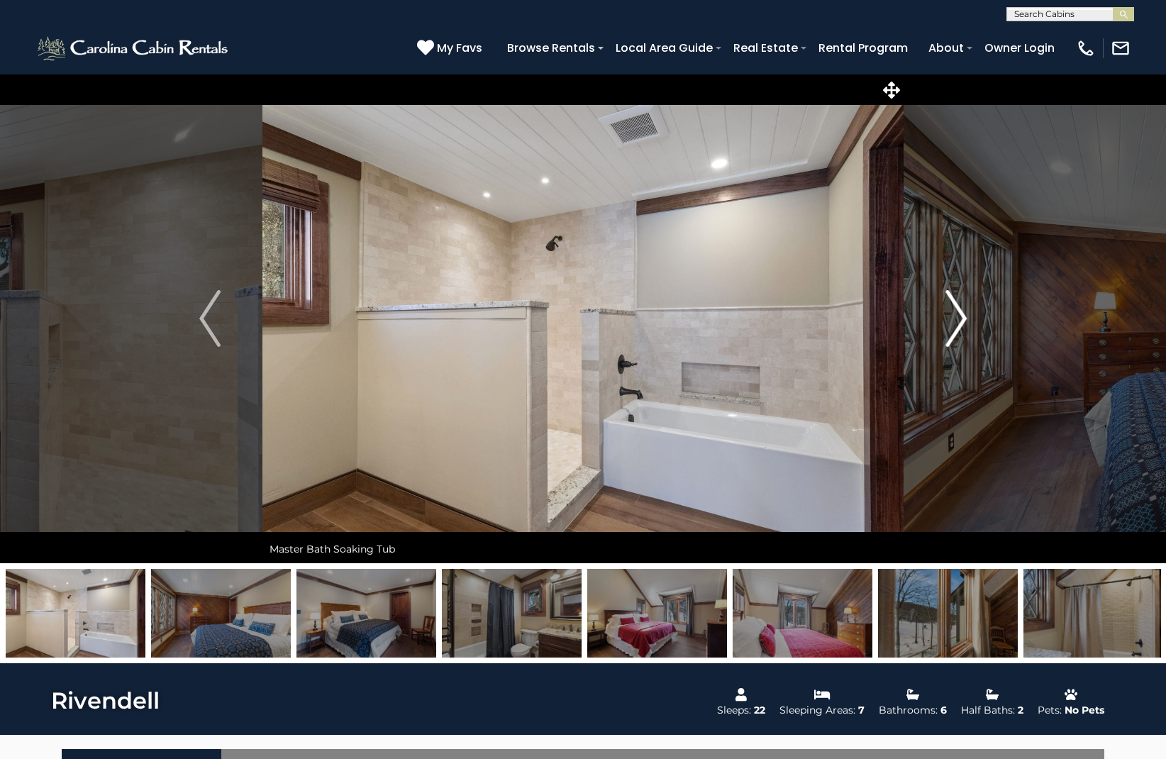
click at [959, 318] on img "Next" at bounding box center [955, 318] width 21 height 57
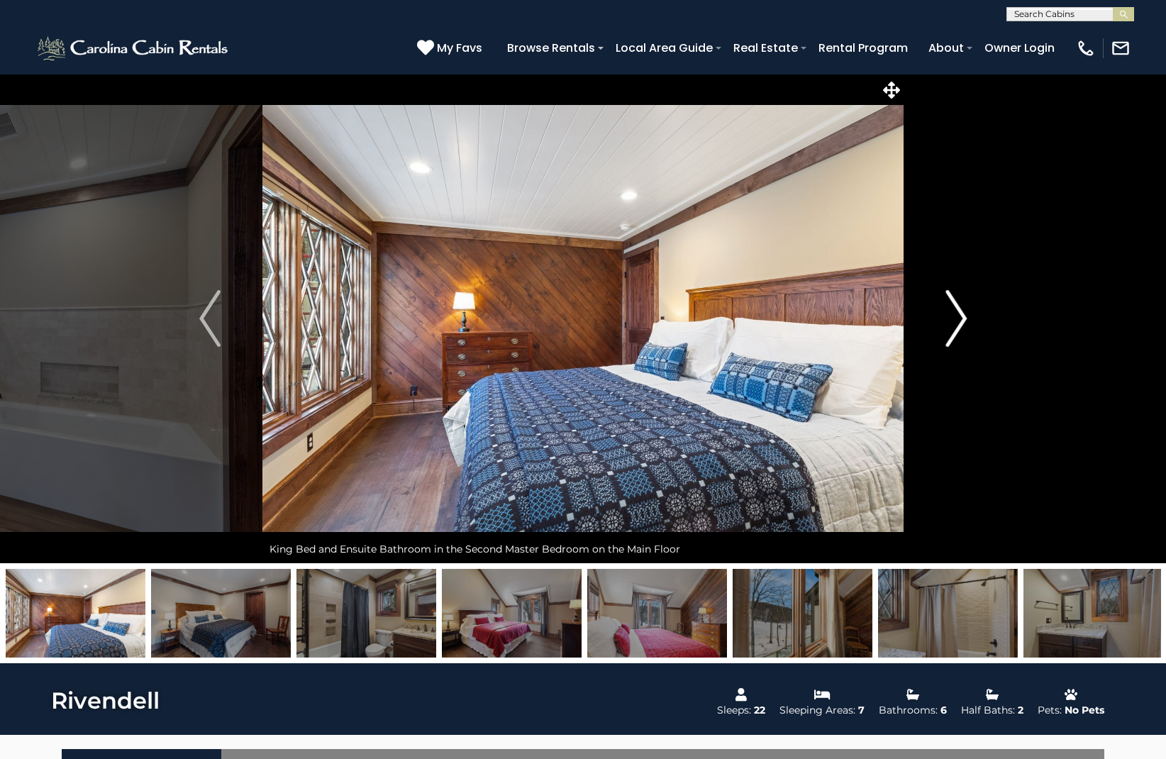
click at [959, 318] on img "Next" at bounding box center [955, 318] width 21 height 57
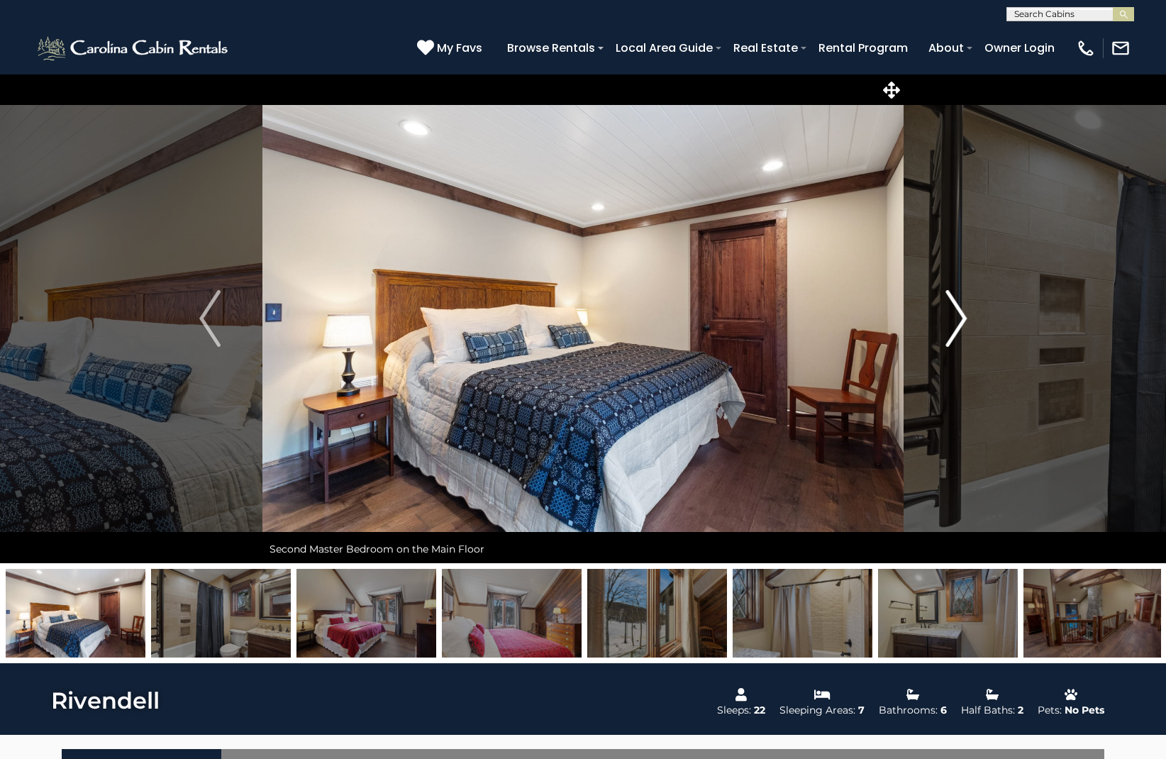
click at [959, 318] on img "Next" at bounding box center [955, 318] width 21 height 57
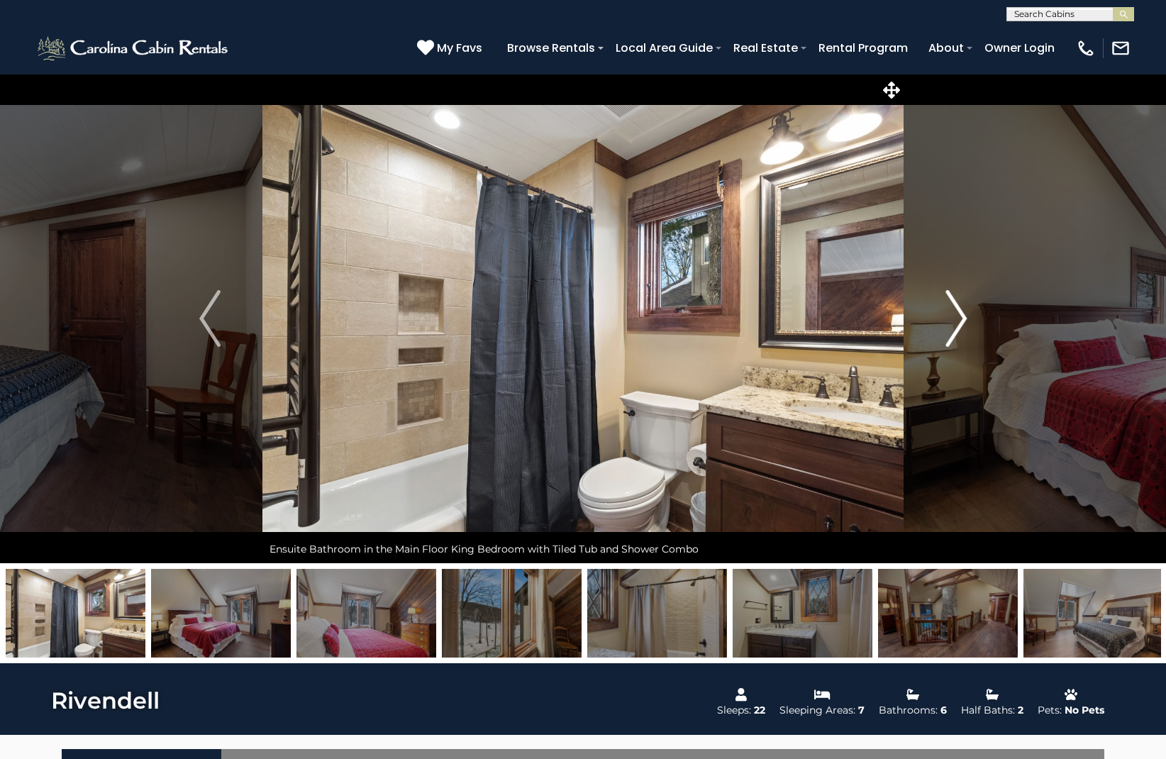
click at [959, 318] on img "Next" at bounding box center [955, 318] width 21 height 57
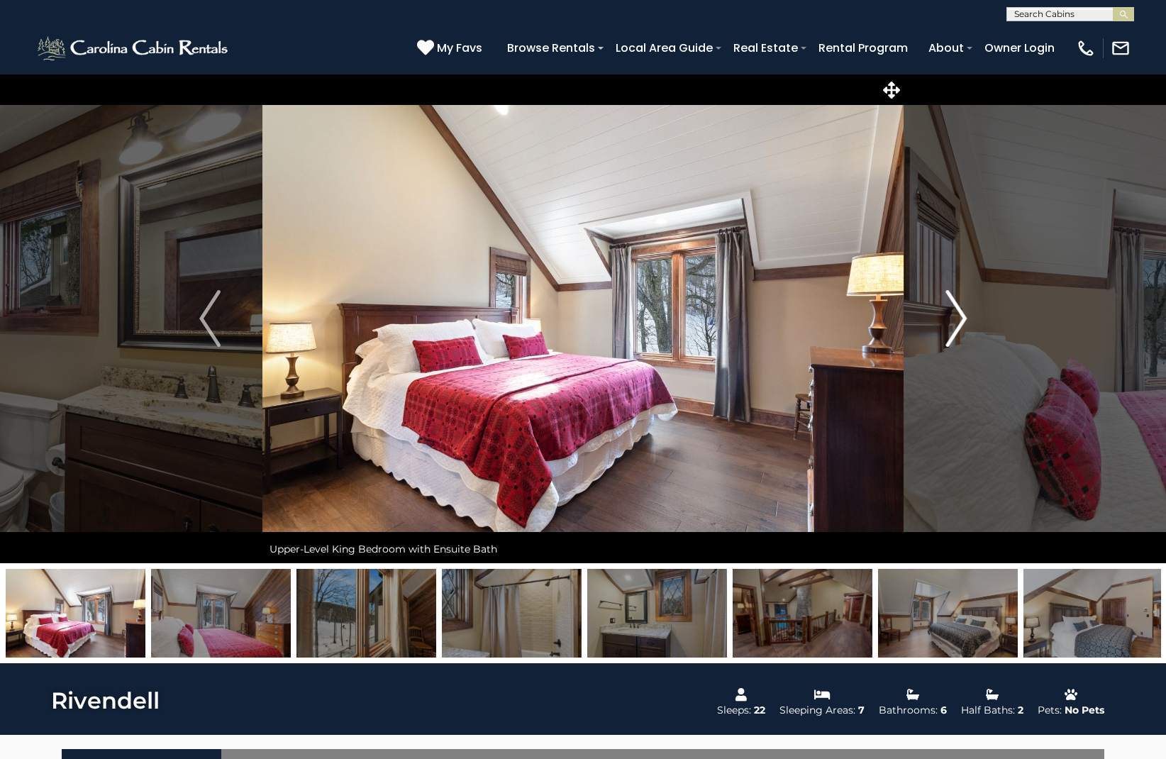
click at [959, 318] on img "Next" at bounding box center [955, 318] width 21 height 57
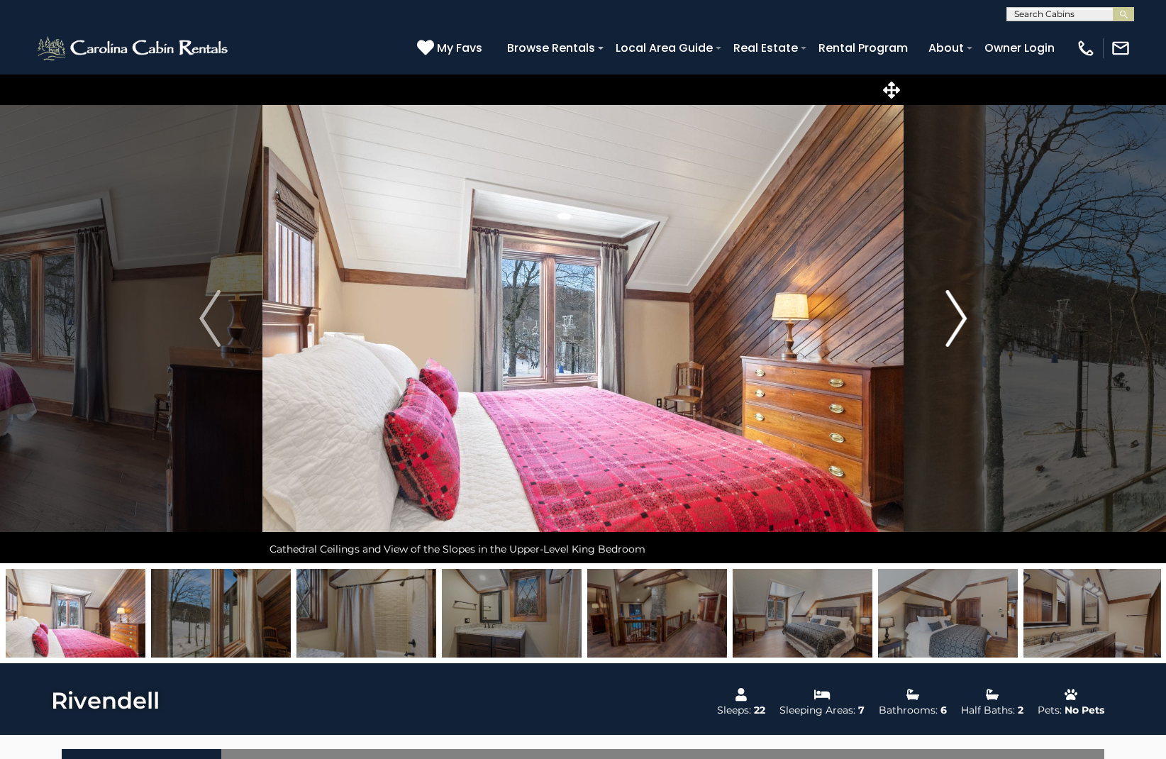
click at [959, 318] on img "Next" at bounding box center [955, 318] width 21 height 57
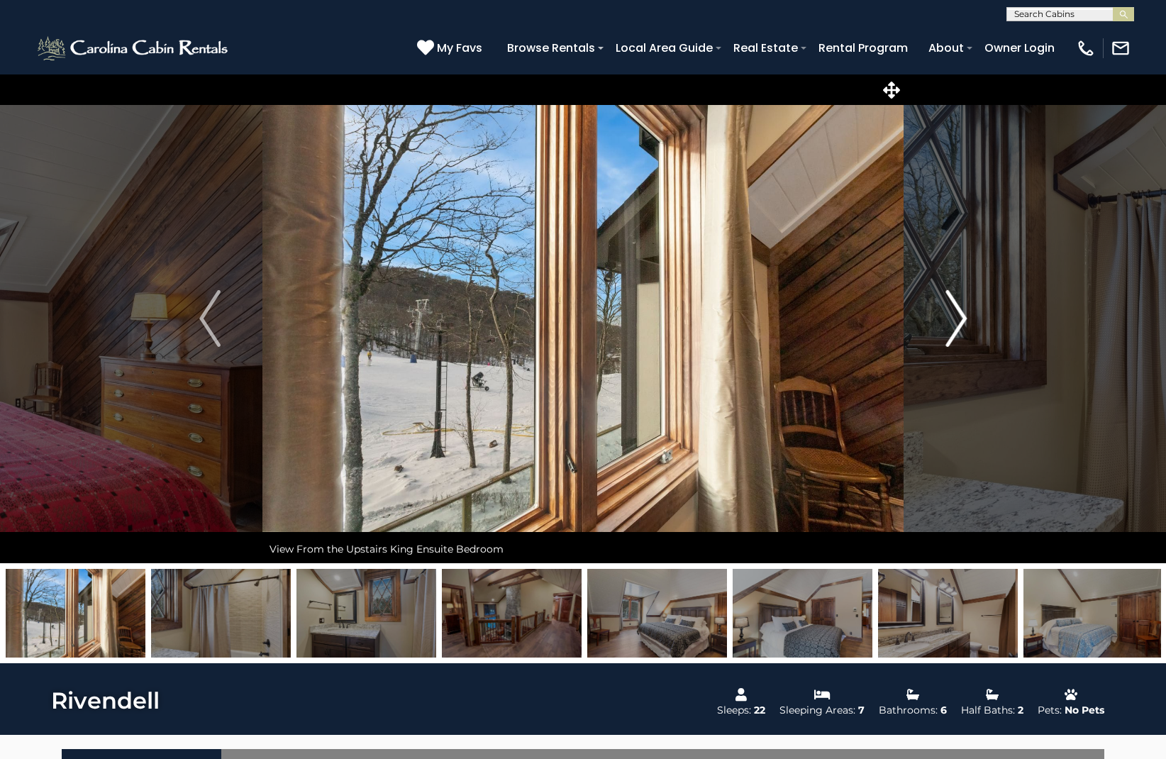
click at [959, 318] on img "Next" at bounding box center [955, 318] width 21 height 57
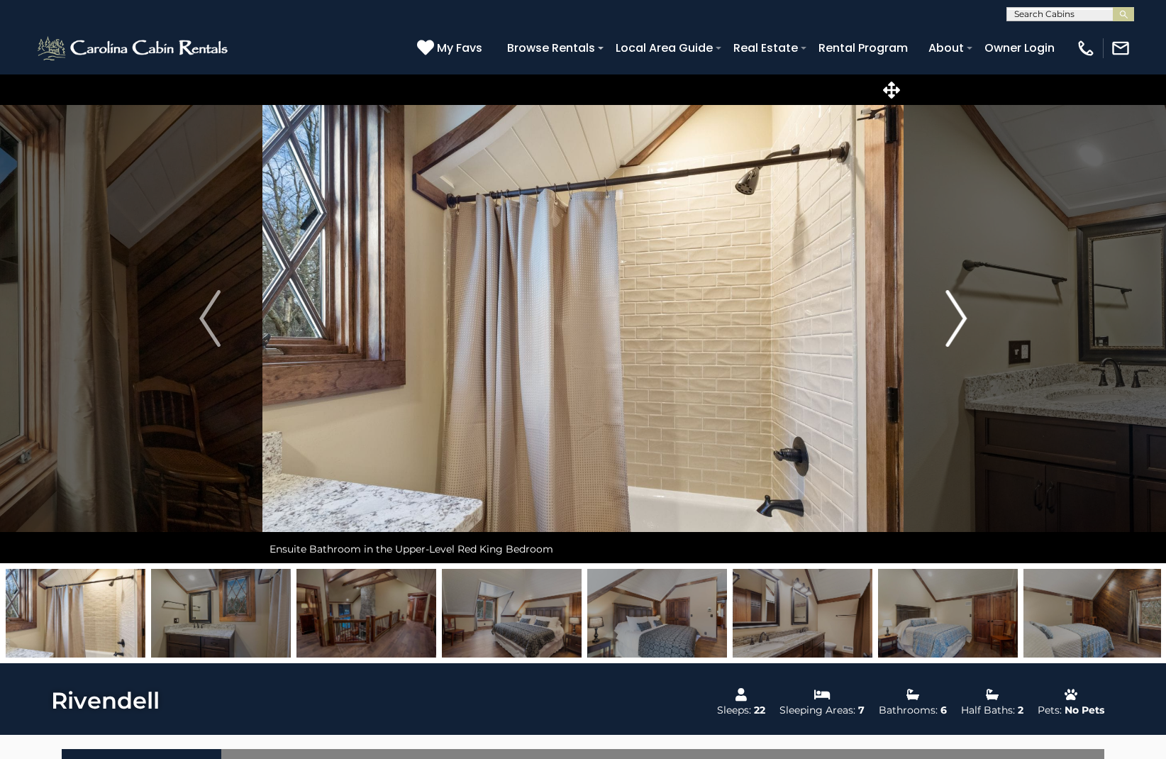
click at [959, 318] on img "Next" at bounding box center [955, 318] width 21 height 57
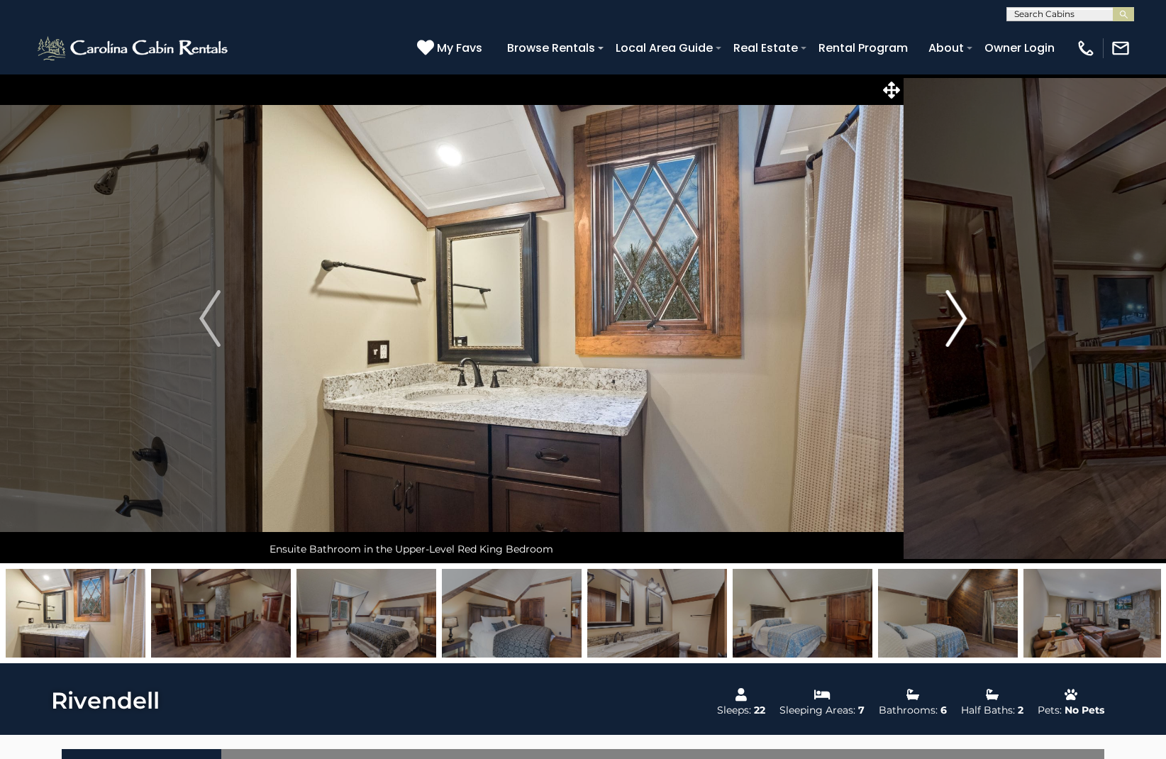
click at [959, 318] on img "Next" at bounding box center [955, 318] width 21 height 57
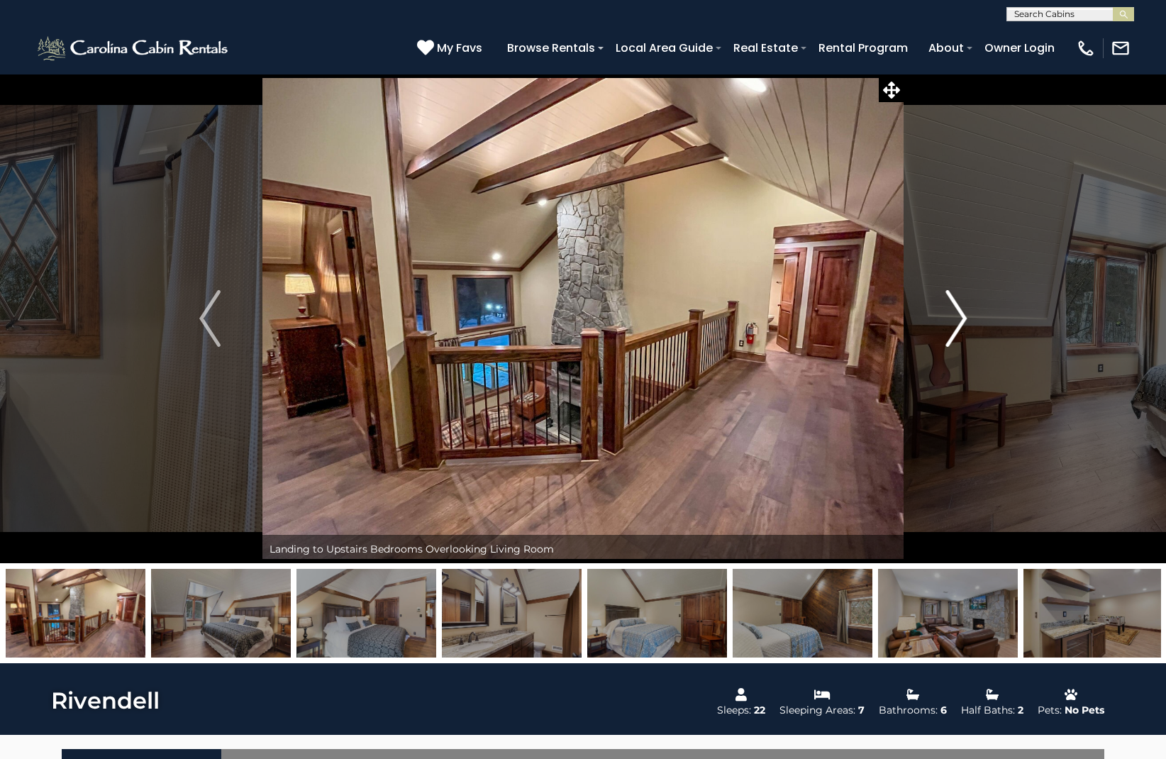
click at [959, 318] on img "Next" at bounding box center [955, 318] width 21 height 57
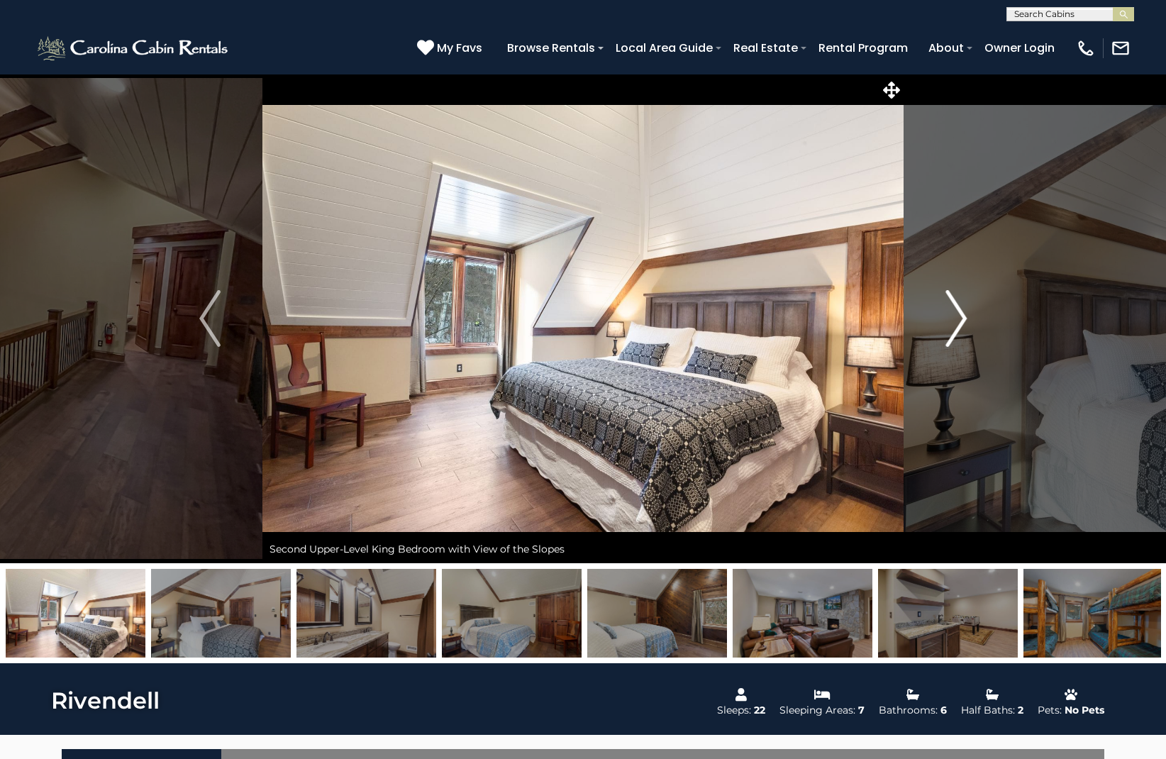
click at [959, 318] on img "Next" at bounding box center [955, 318] width 21 height 57
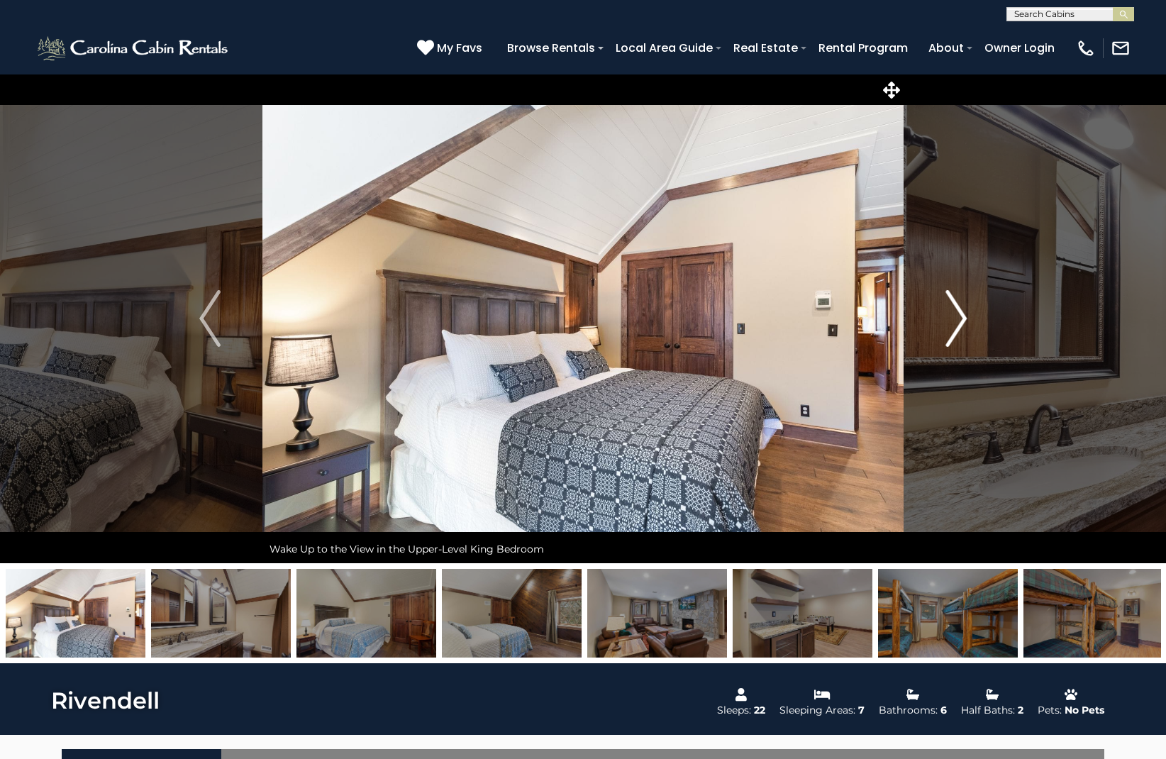
click at [959, 318] on img "Next" at bounding box center [955, 318] width 21 height 57
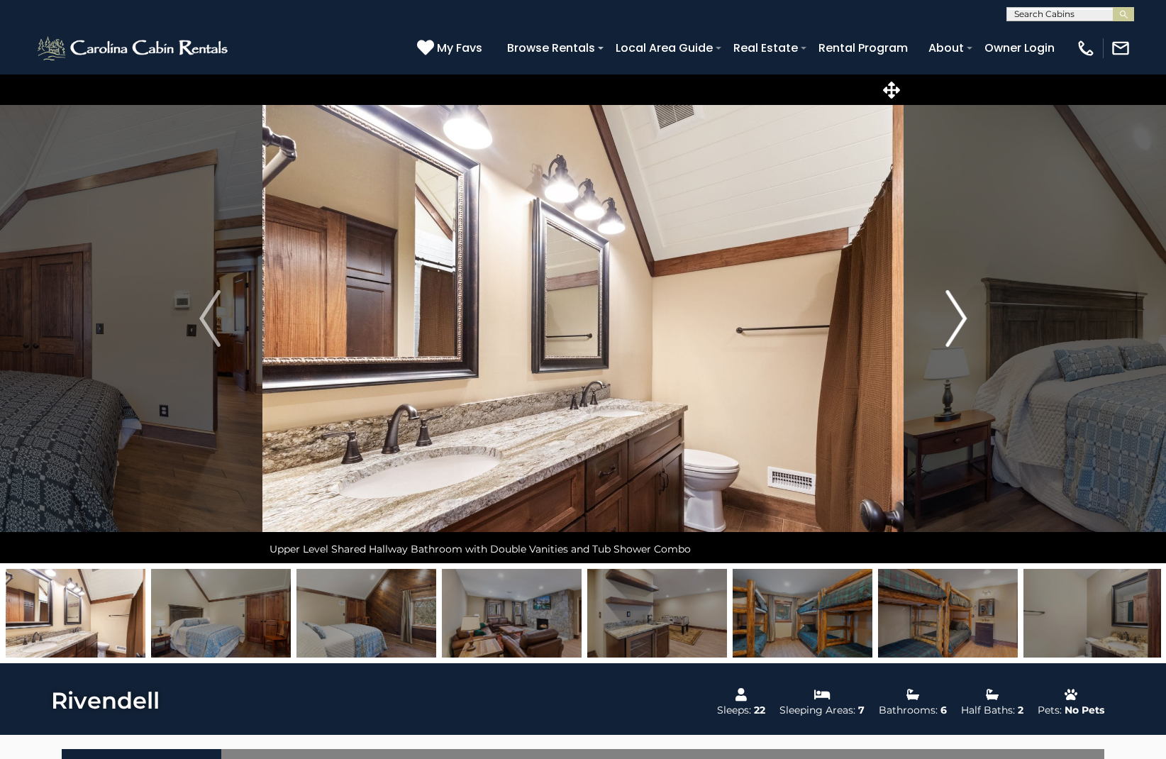
click at [959, 318] on img "Next" at bounding box center [955, 318] width 21 height 57
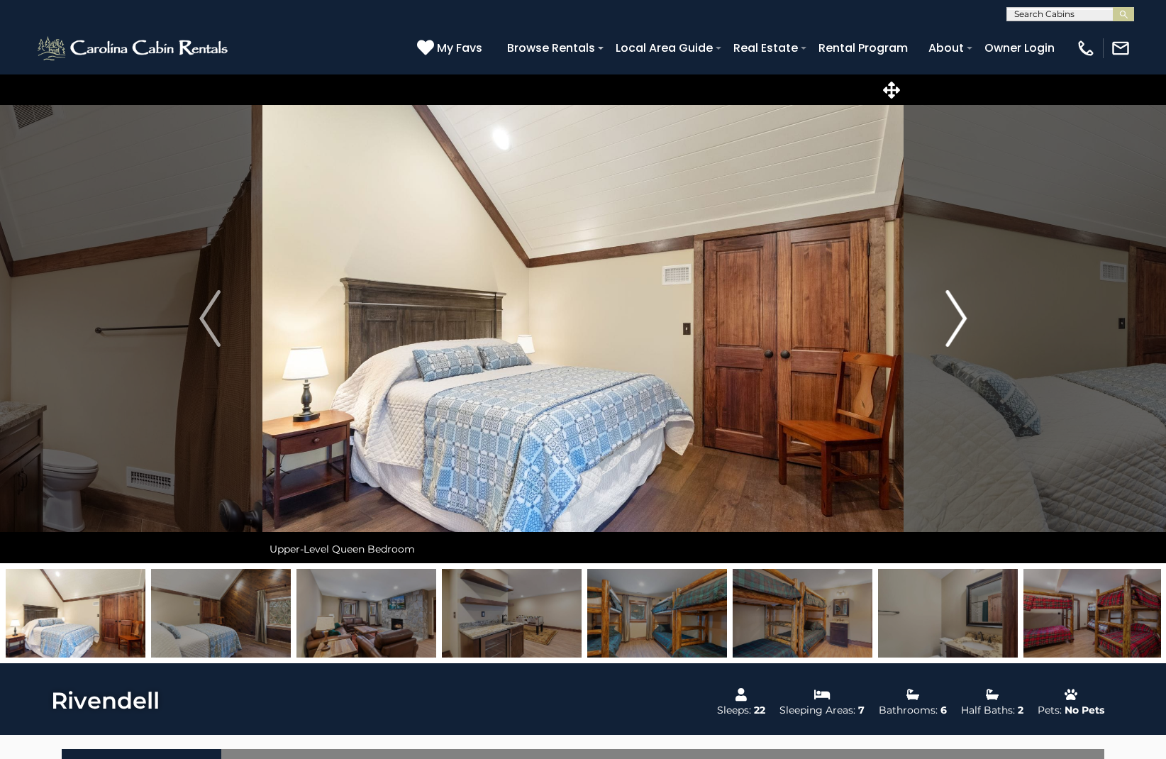
click at [959, 318] on img "Next" at bounding box center [955, 318] width 21 height 57
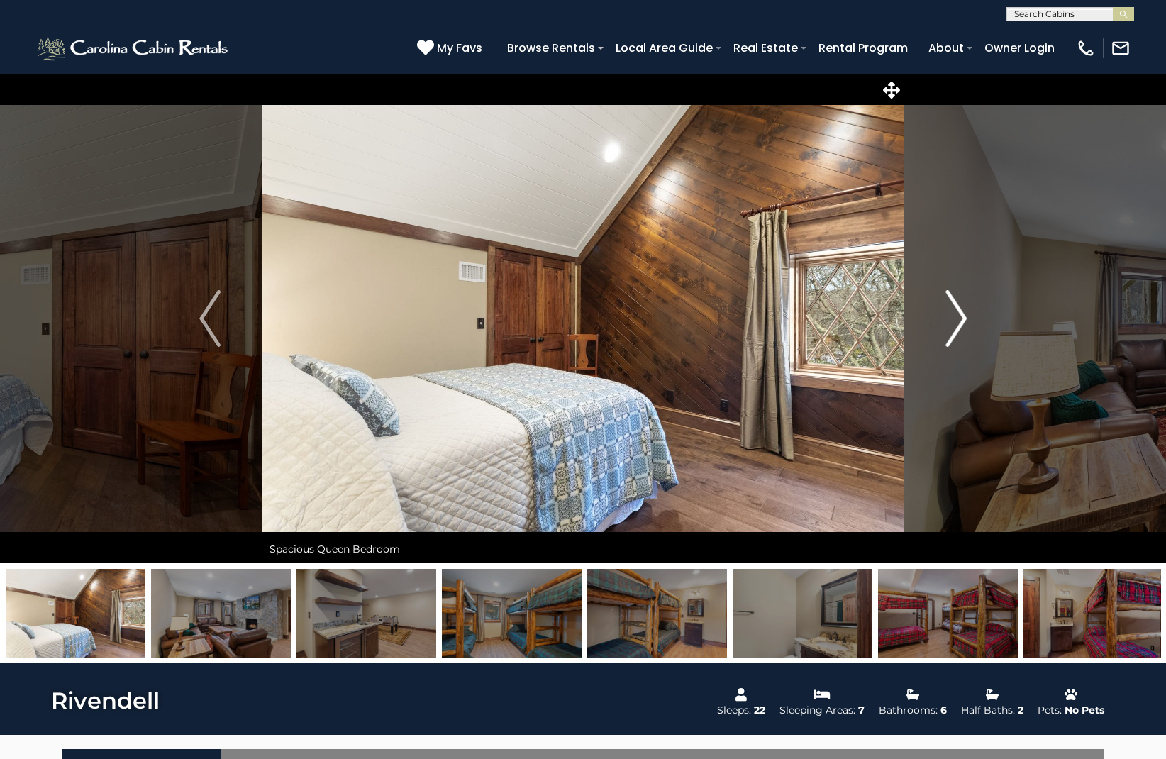
click at [959, 318] on img "Next" at bounding box center [955, 318] width 21 height 57
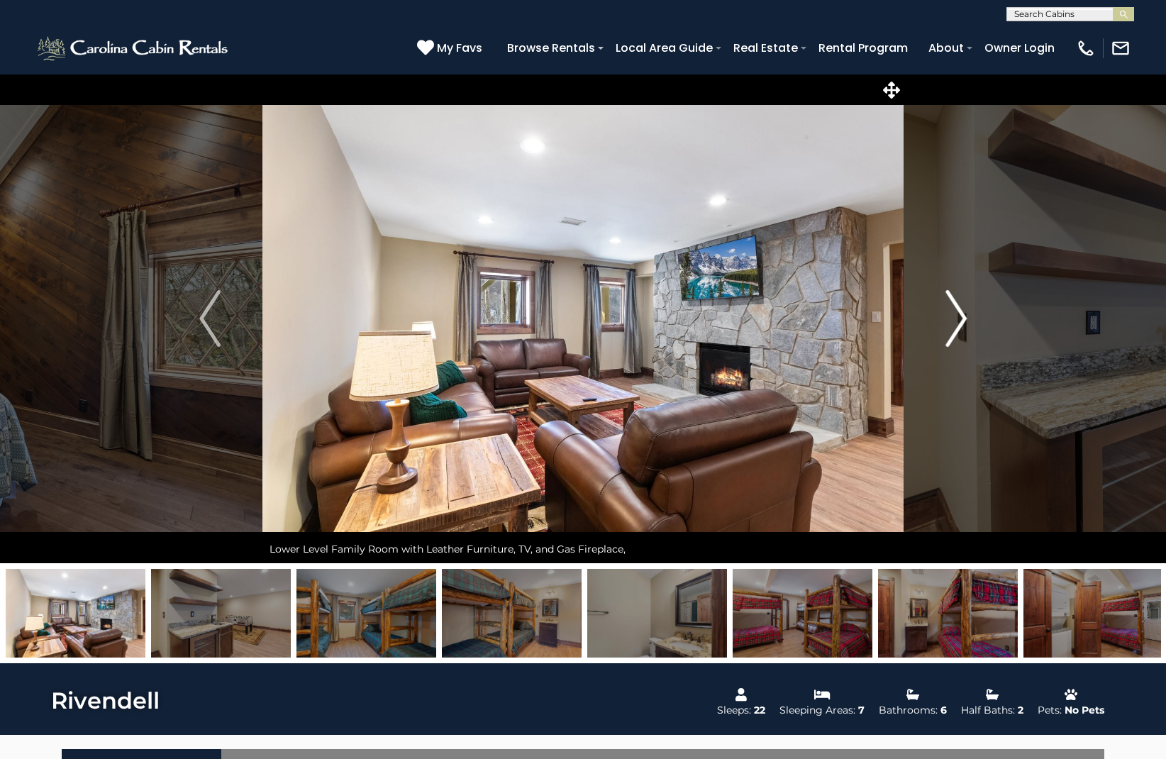
click at [959, 318] on img "Next" at bounding box center [955, 318] width 21 height 57
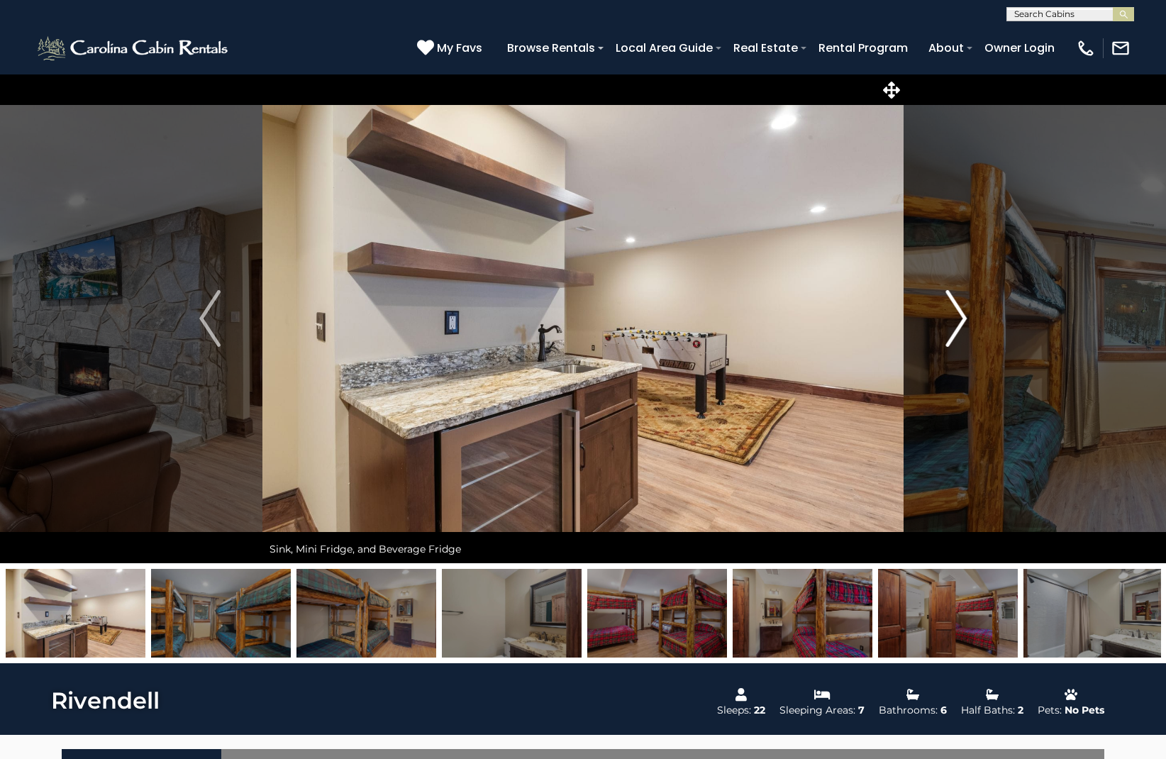
click at [959, 318] on img "Next" at bounding box center [955, 318] width 21 height 57
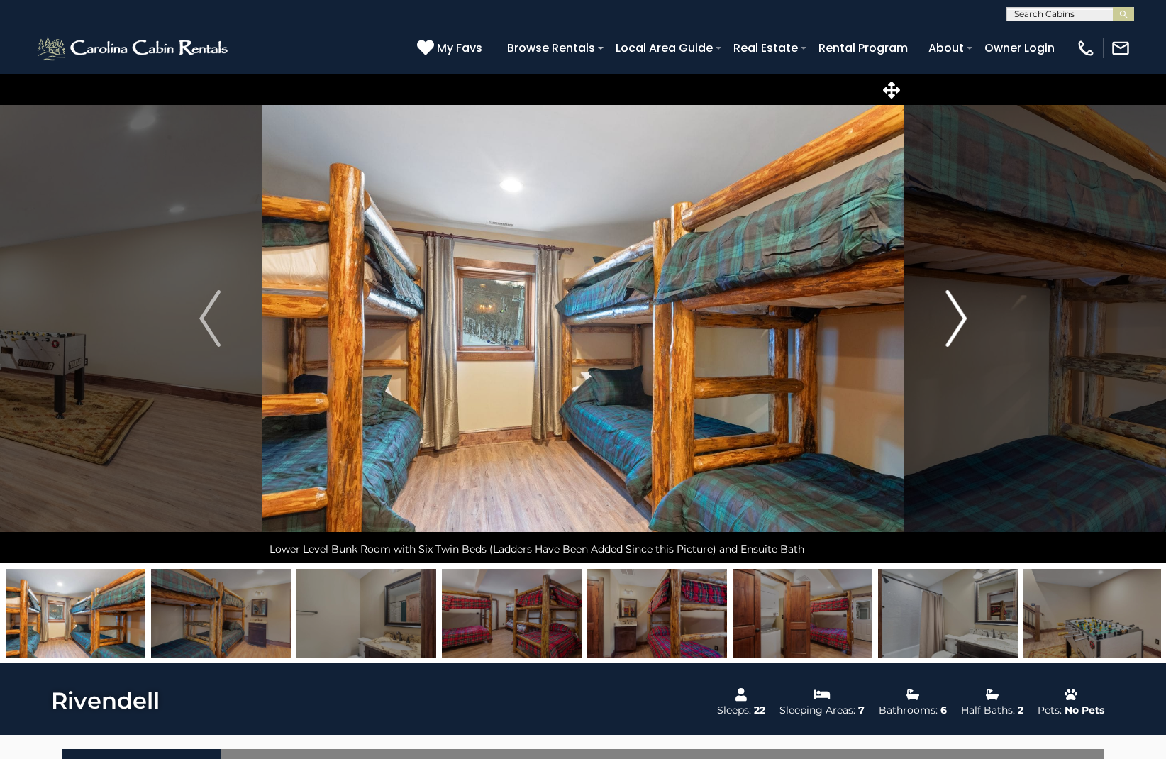
click at [959, 318] on img "Next" at bounding box center [955, 318] width 21 height 57
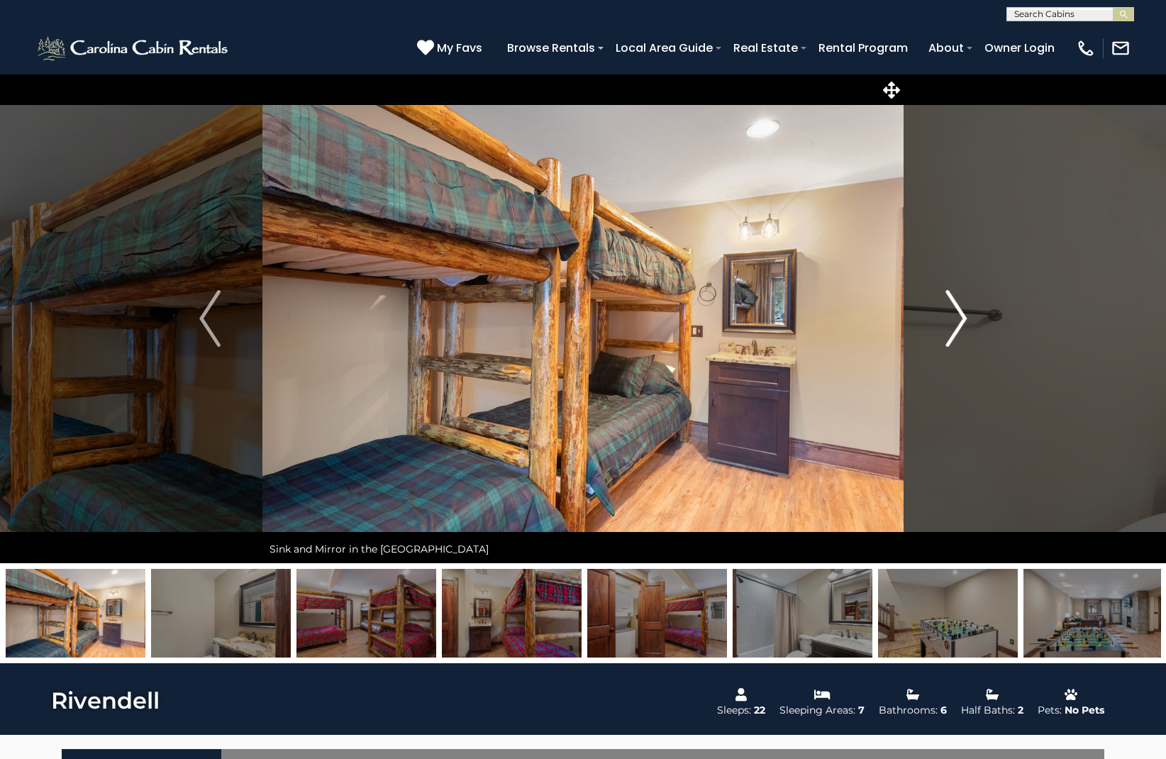
click at [959, 318] on img "Next" at bounding box center [955, 318] width 21 height 57
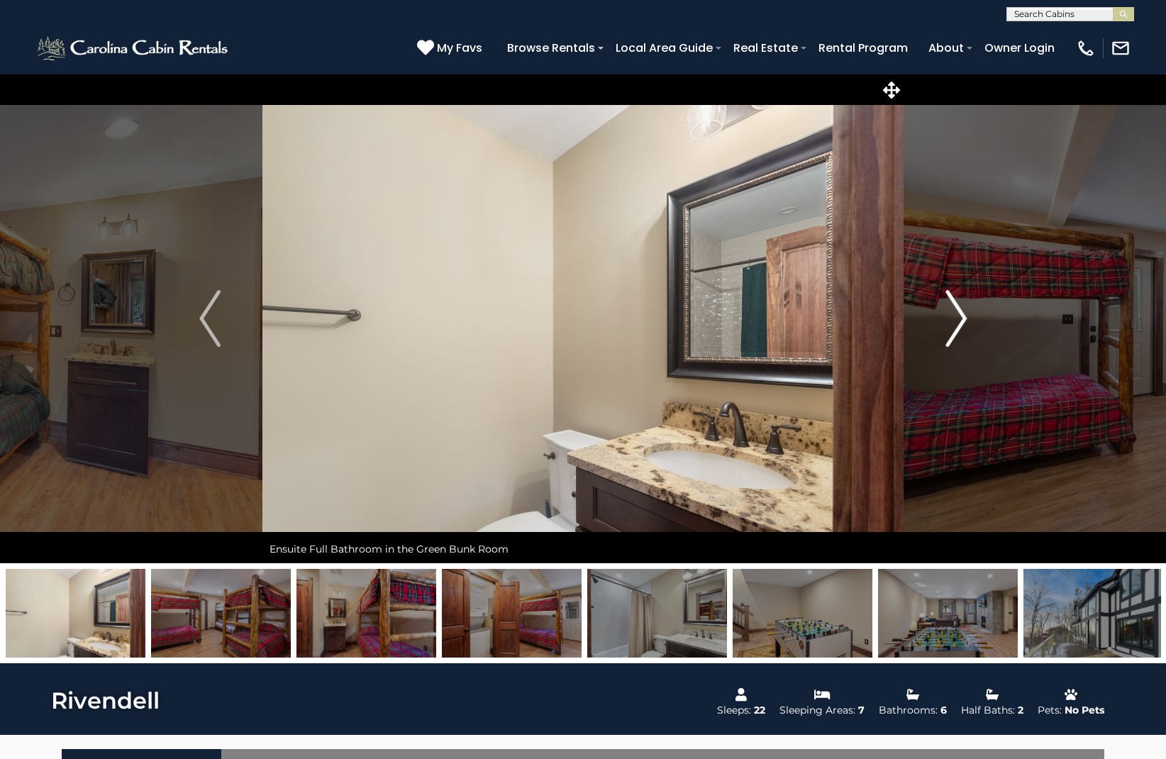
click at [959, 318] on img "Next" at bounding box center [955, 318] width 21 height 57
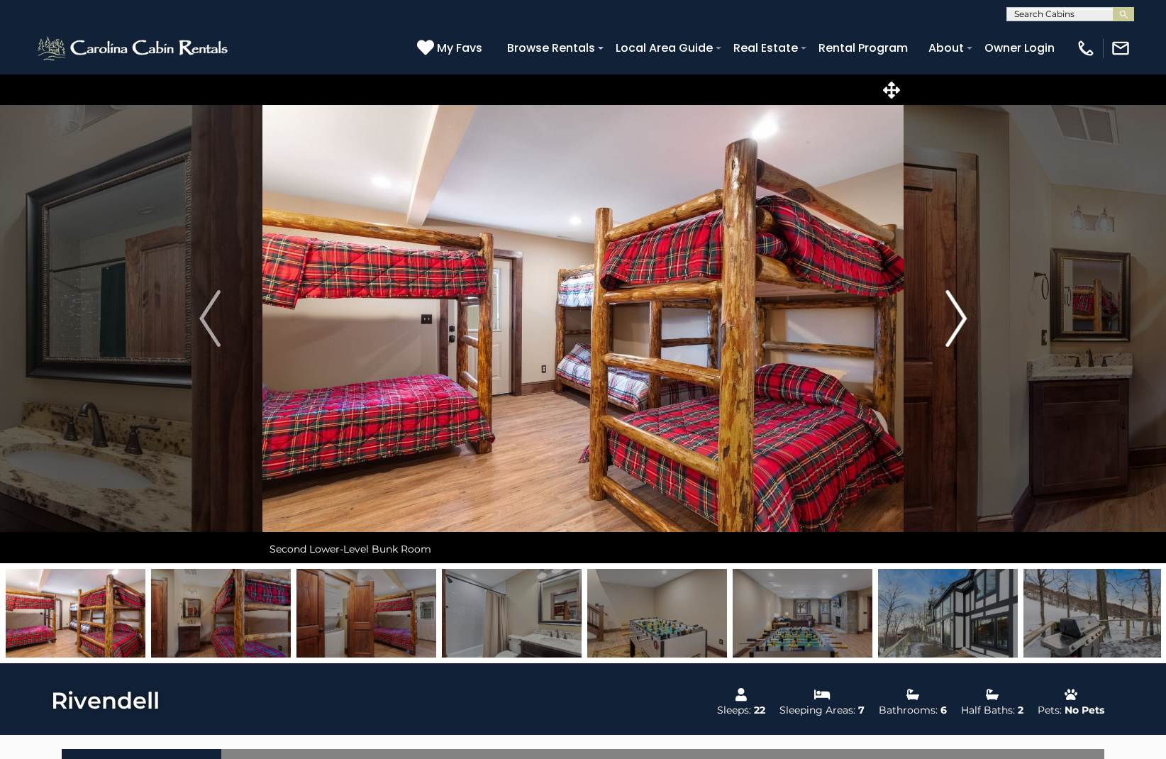
click at [959, 318] on img "Next" at bounding box center [955, 318] width 21 height 57
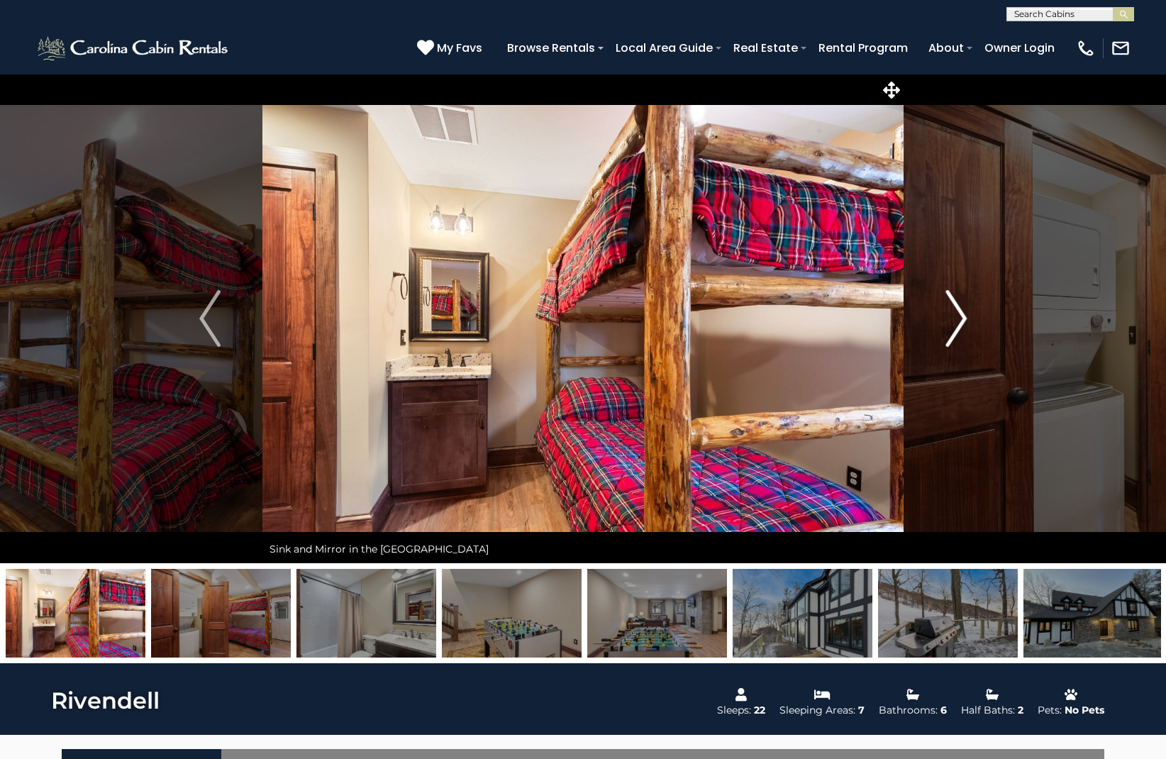
click at [959, 318] on img "Next" at bounding box center [955, 318] width 21 height 57
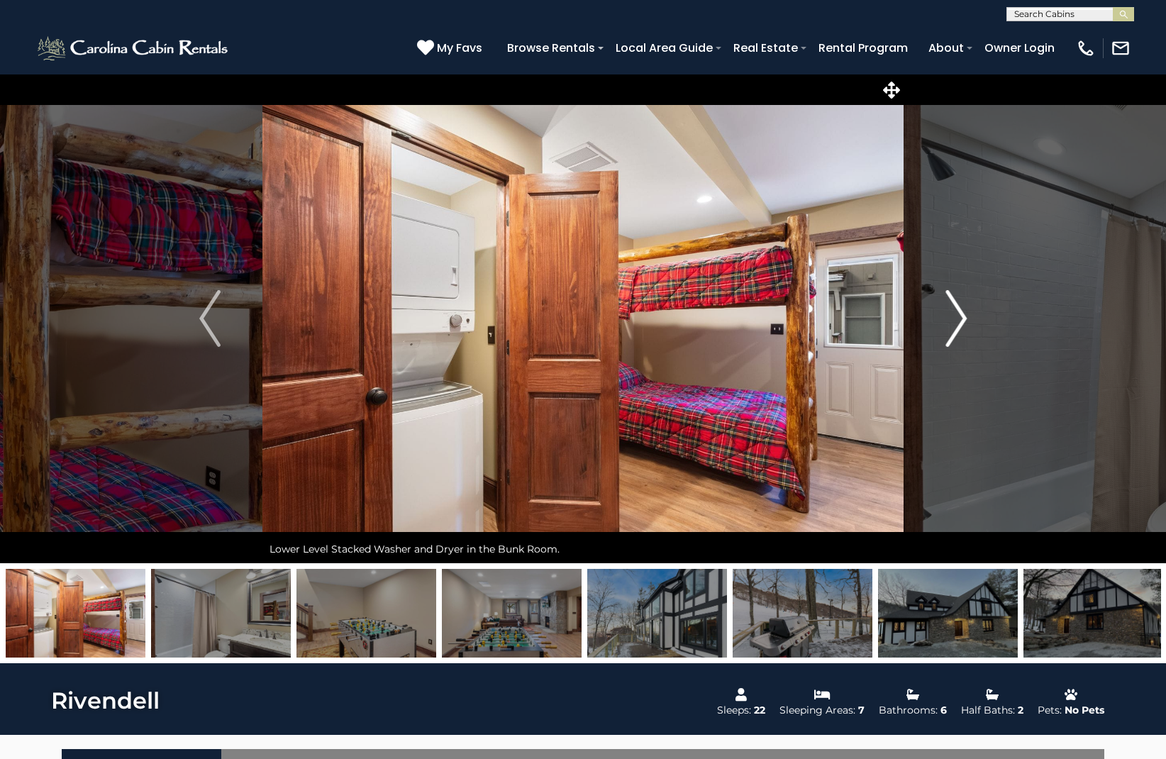
click at [959, 318] on img "Next" at bounding box center [955, 318] width 21 height 57
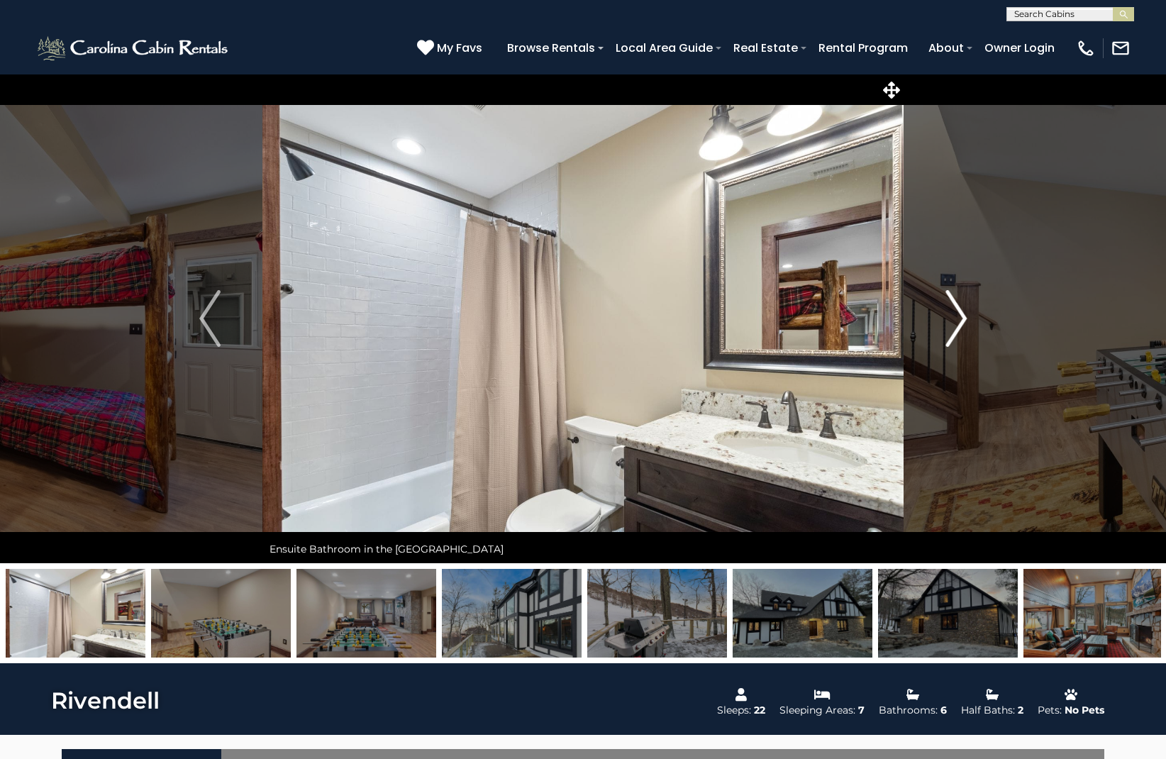
click at [959, 318] on img "Next" at bounding box center [955, 318] width 21 height 57
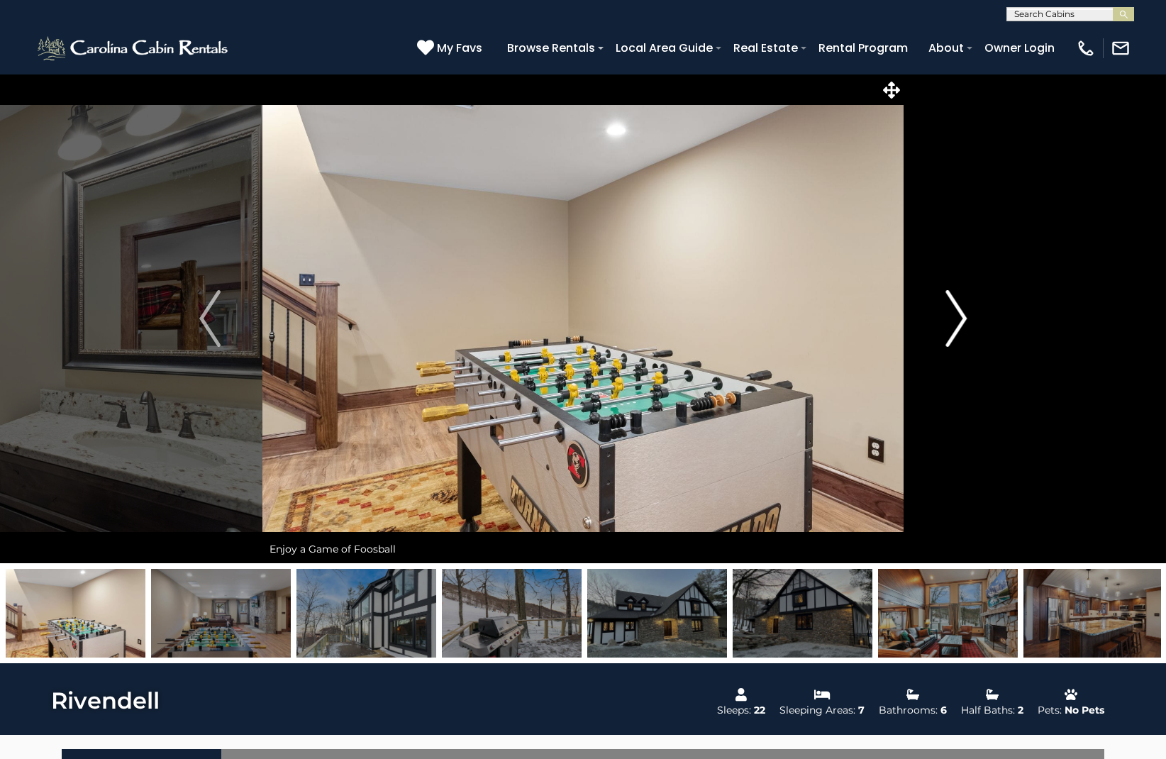
click at [959, 318] on img "Next" at bounding box center [955, 318] width 21 height 57
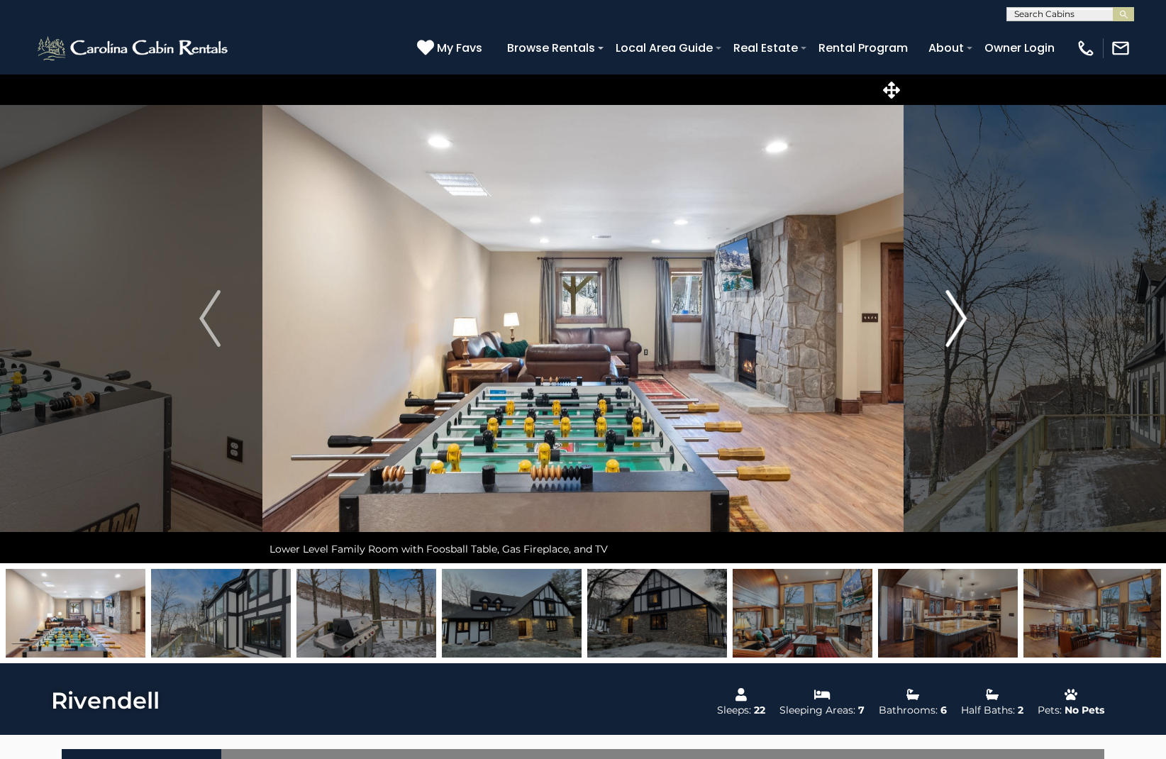
click at [959, 318] on img "Next" at bounding box center [955, 318] width 21 height 57
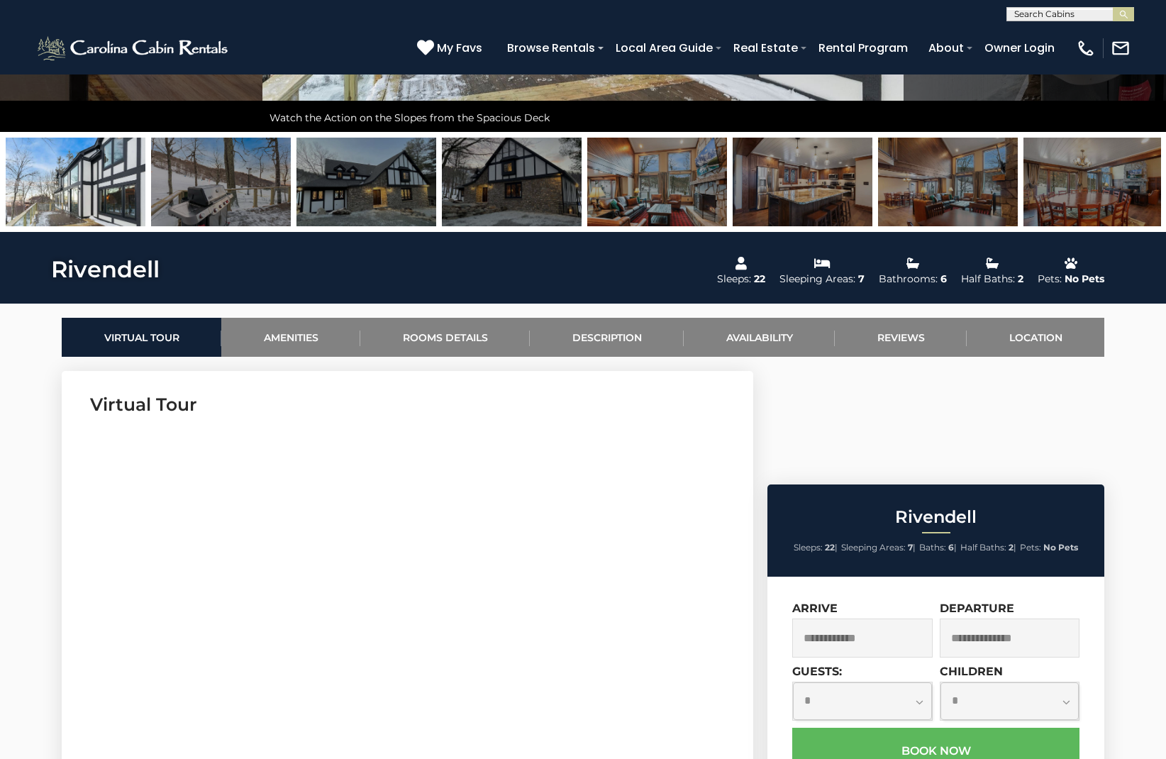
scroll to position [413, 0]
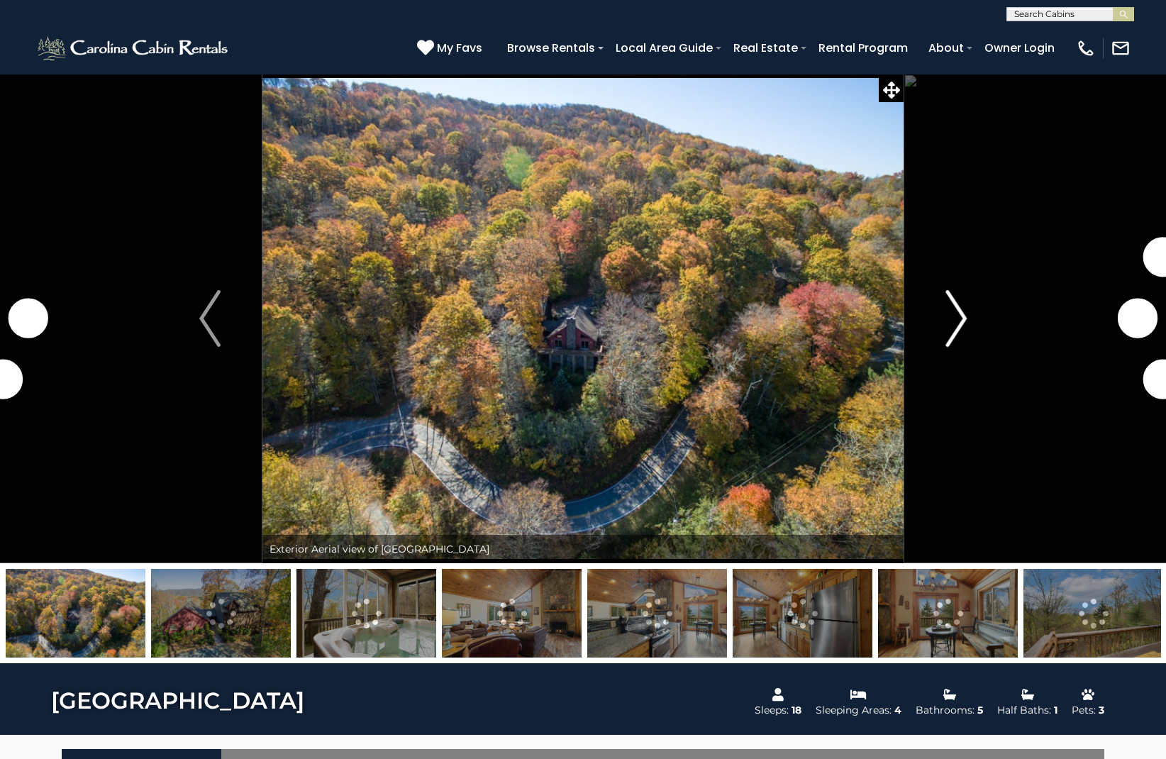
click at [956, 314] on img "Next" at bounding box center [955, 318] width 21 height 57
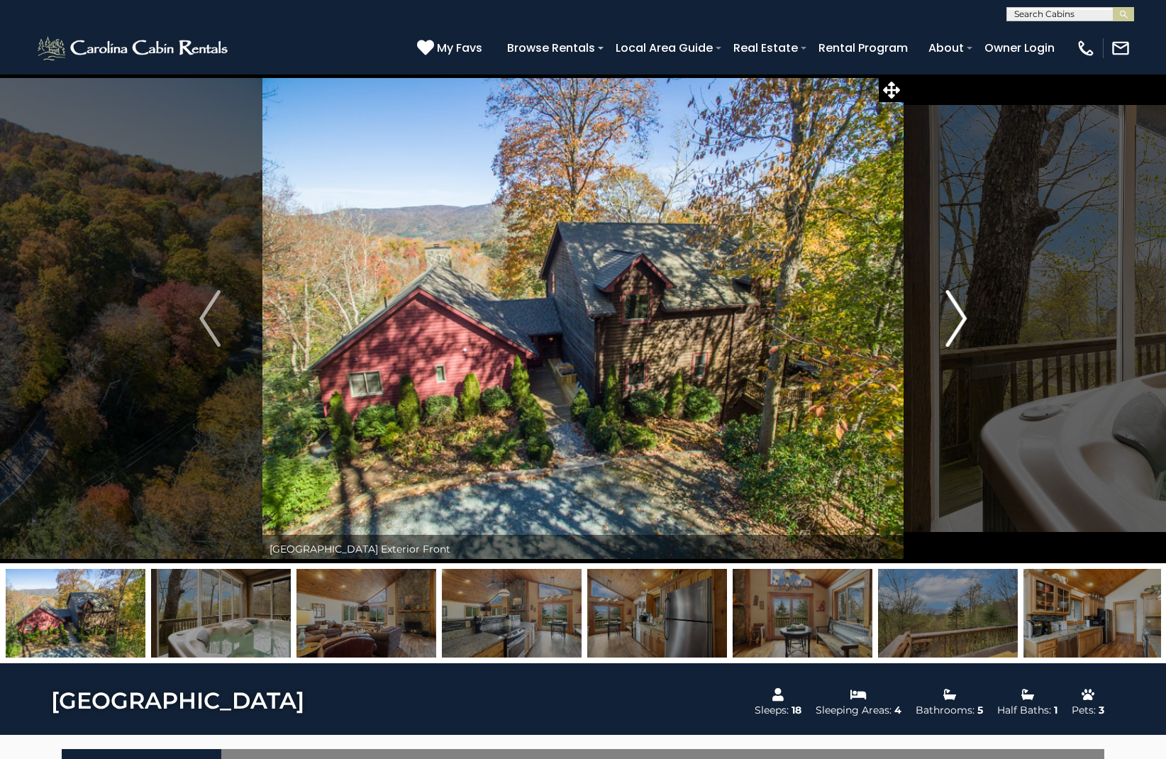
click at [956, 314] on img "Next" at bounding box center [955, 318] width 21 height 57
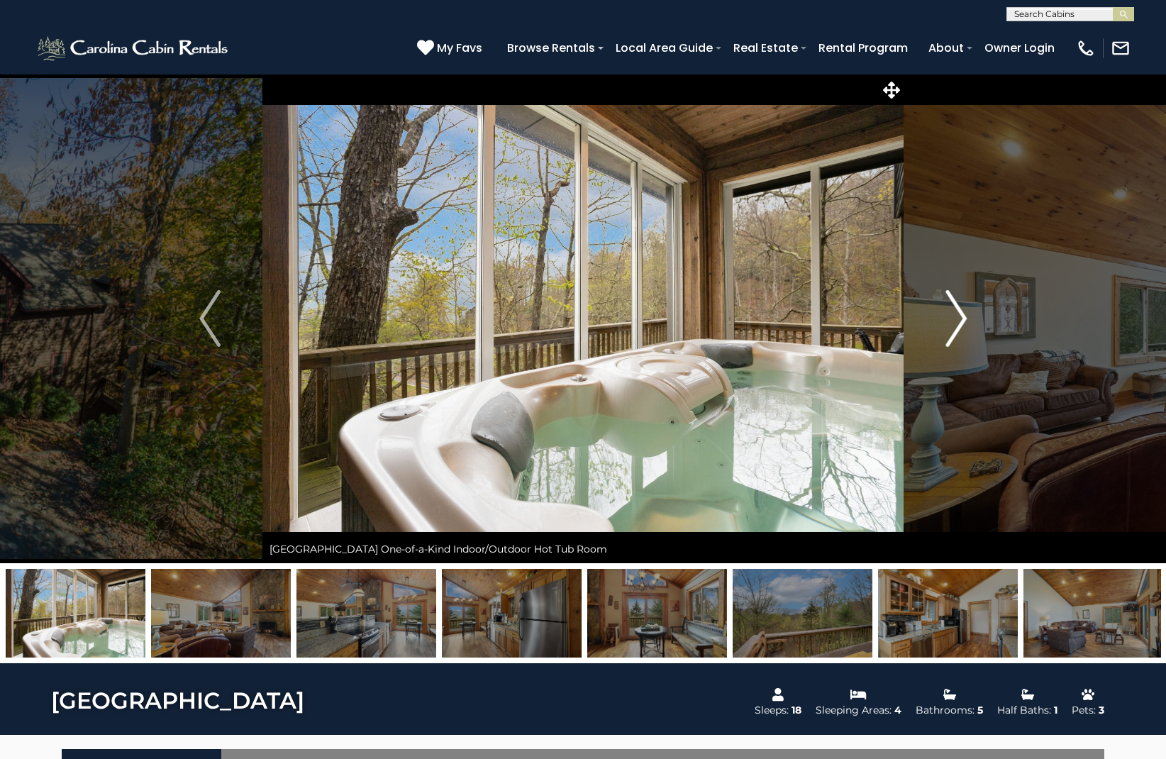
click at [956, 314] on img "Next" at bounding box center [955, 318] width 21 height 57
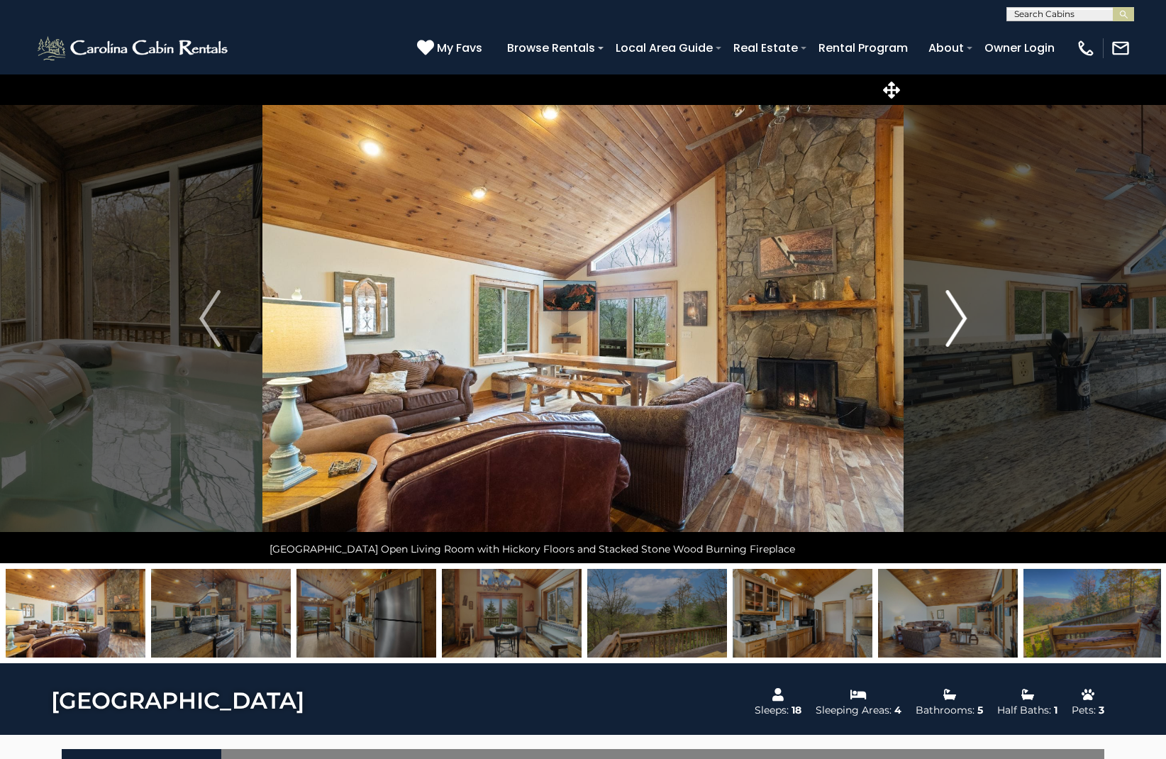
click at [956, 314] on img "Next" at bounding box center [955, 318] width 21 height 57
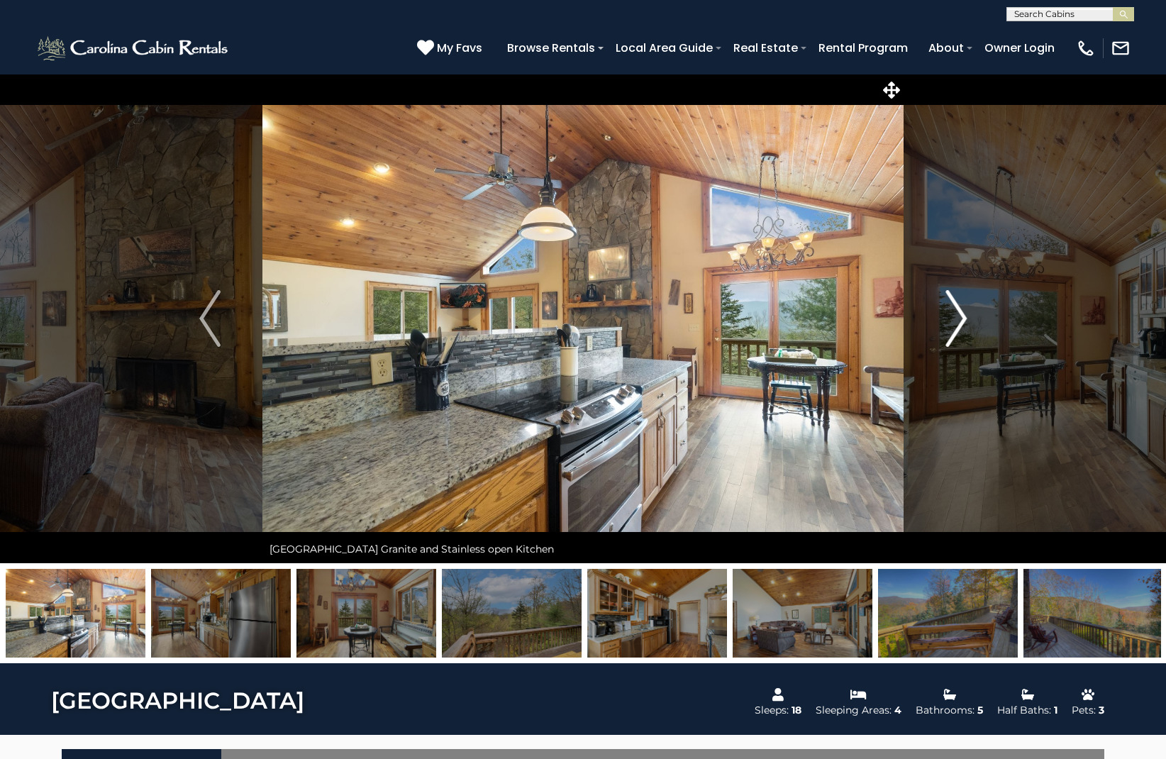
click at [956, 314] on img "Next" at bounding box center [955, 318] width 21 height 57
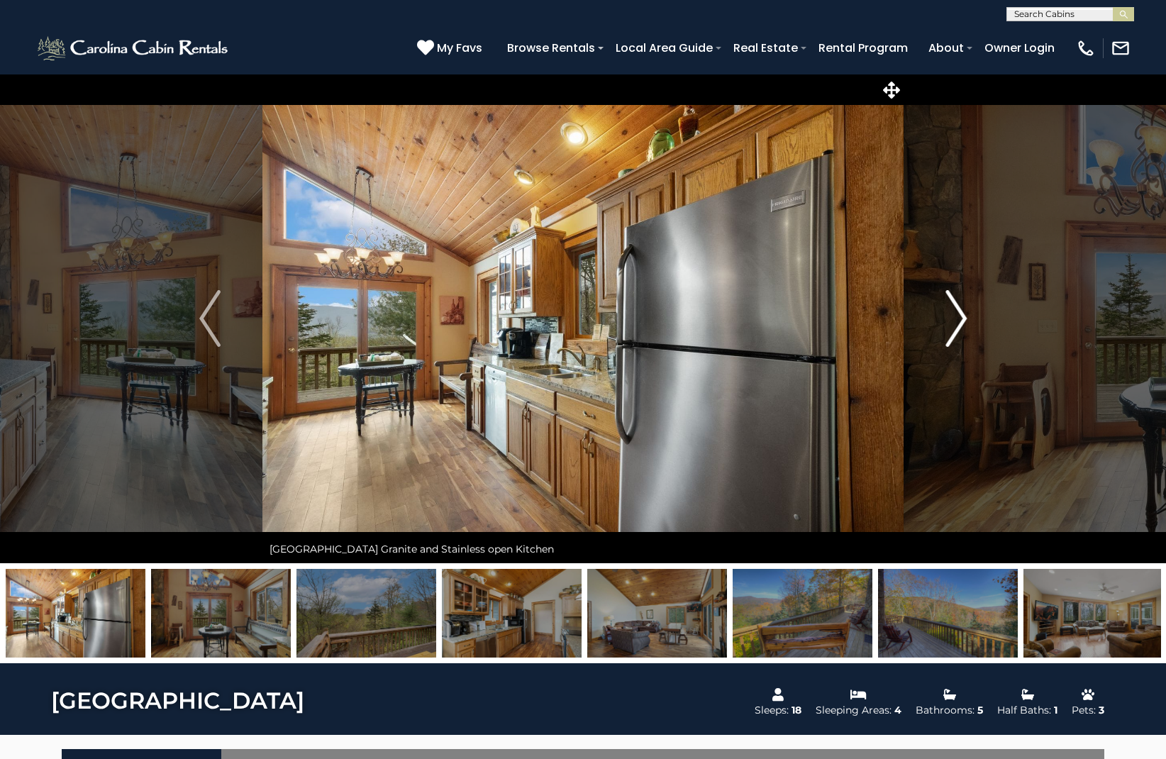
click at [956, 314] on img "Next" at bounding box center [955, 318] width 21 height 57
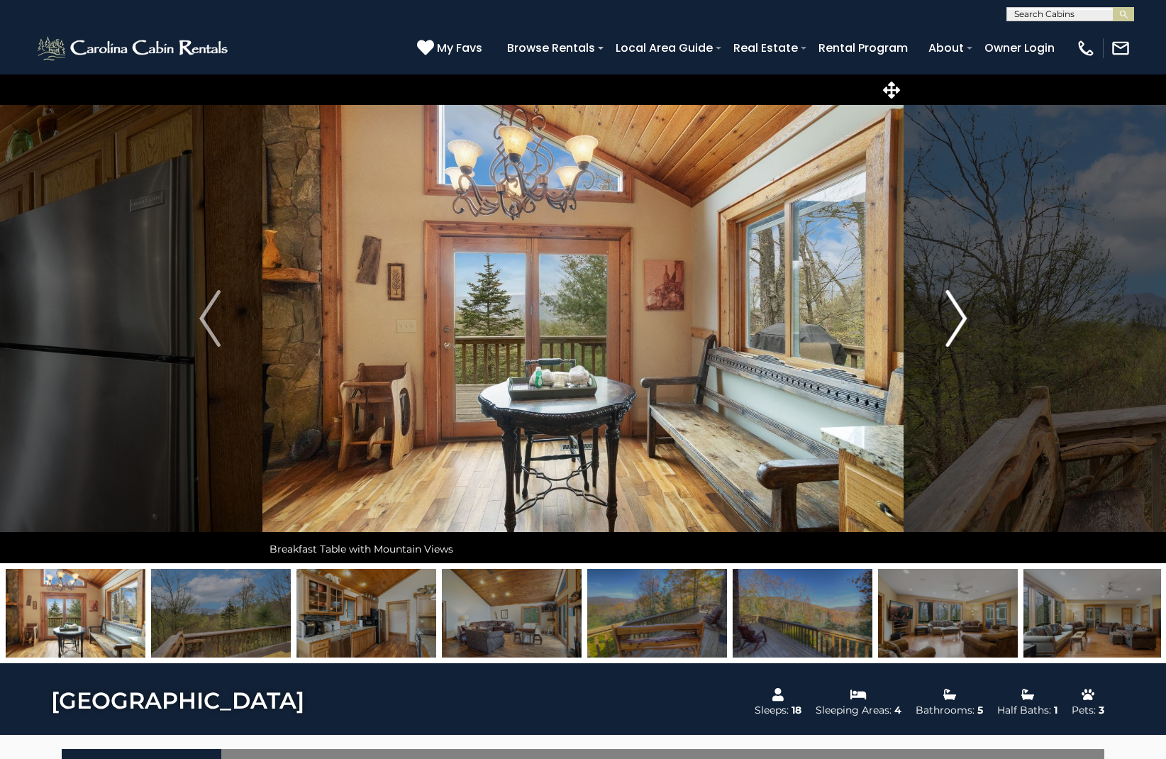
click at [956, 314] on img "Next" at bounding box center [955, 318] width 21 height 57
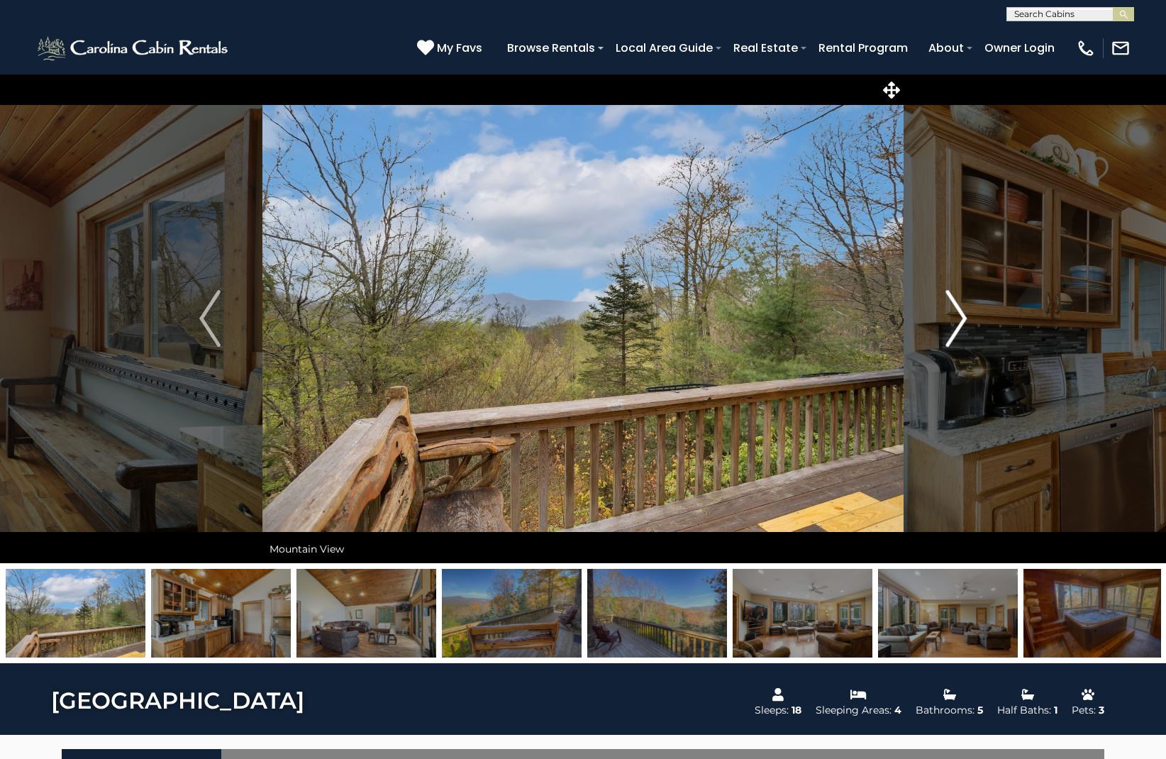
click at [956, 314] on img "Next" at bounding box center [955, 318] width 21 height 57
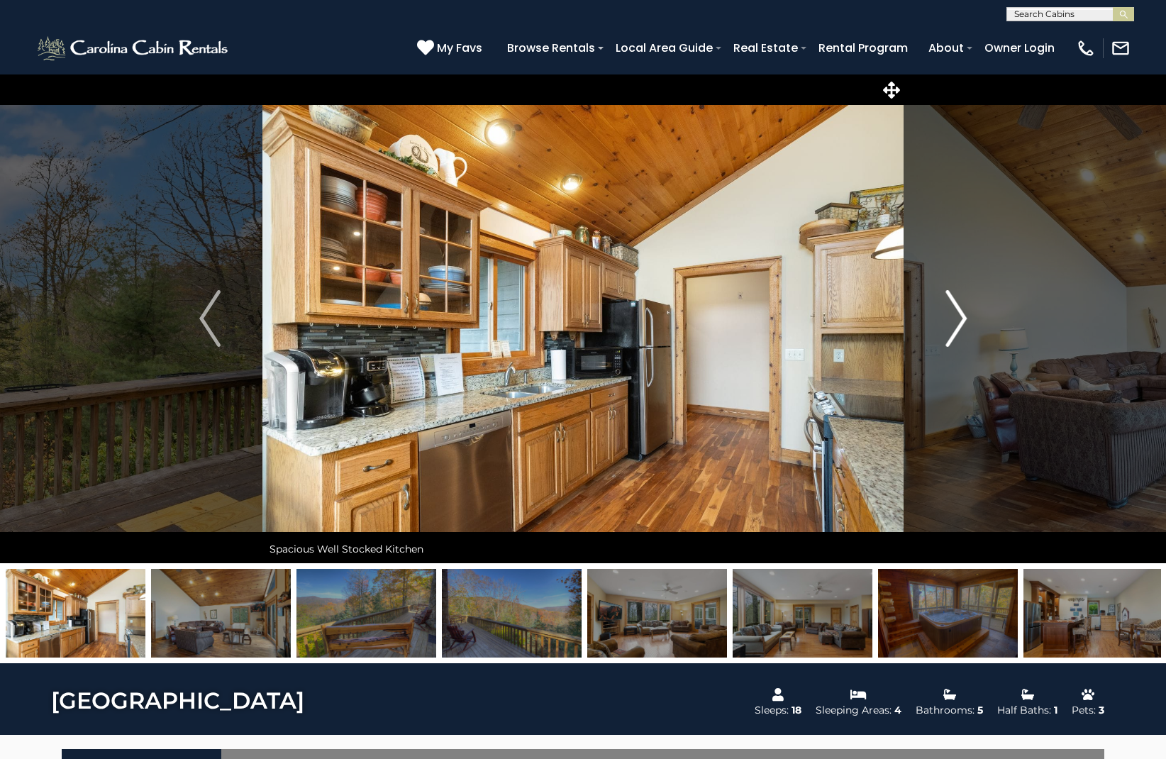
click at [956, 314] on img "Next" at bounding box center [955, 318] width 21 height 57
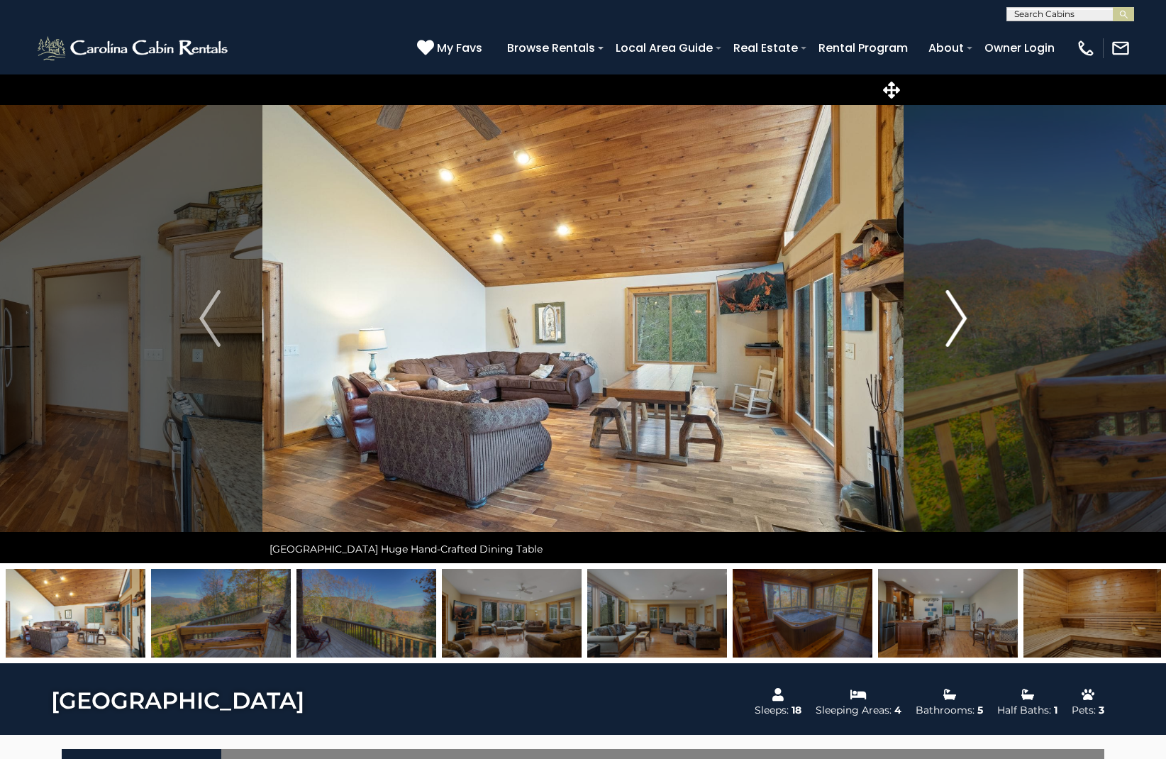
click at [967, 313] on button "Next" at bounding box center [955, 318] width 105 height 489
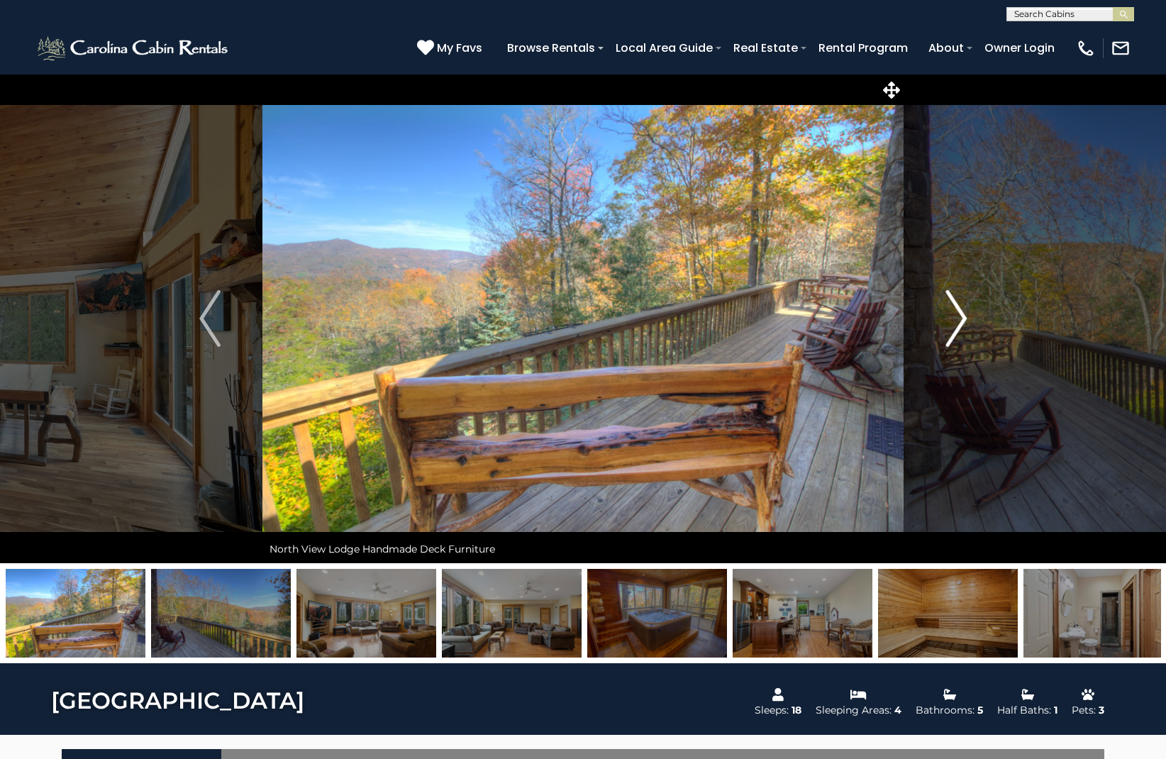
click at [952, 323] on img "Next" at bounding box center [955, 318] width 21 height 57
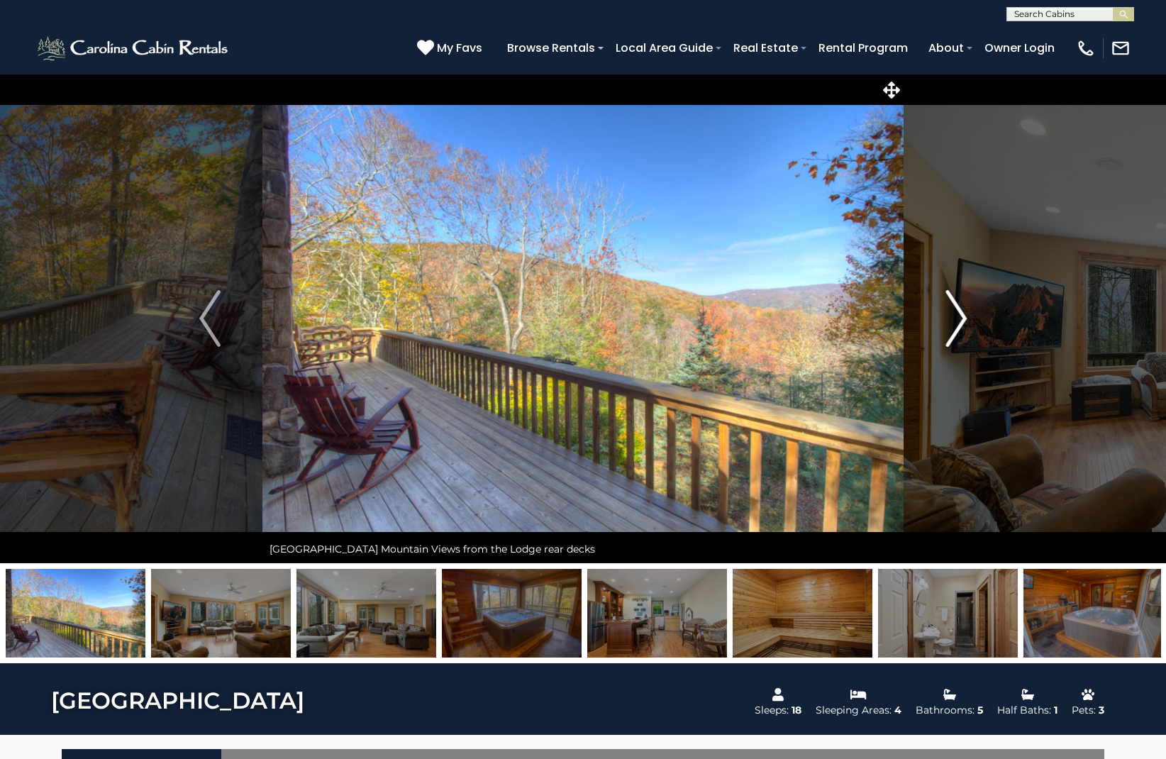
click at [952, 323] on img "Next" at bounding box center [955, 318] width 21 height 57
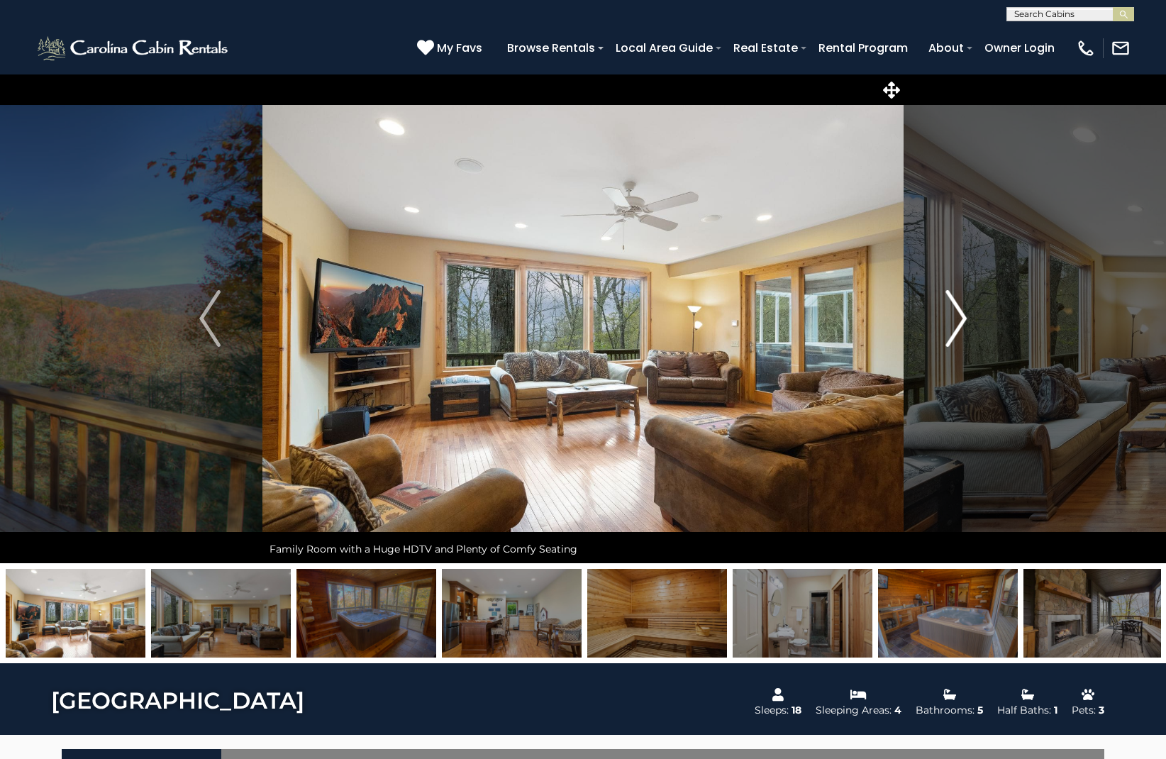
click at [952, 323] on img "Next" at bounding box center [955, 318] width 21 height 57
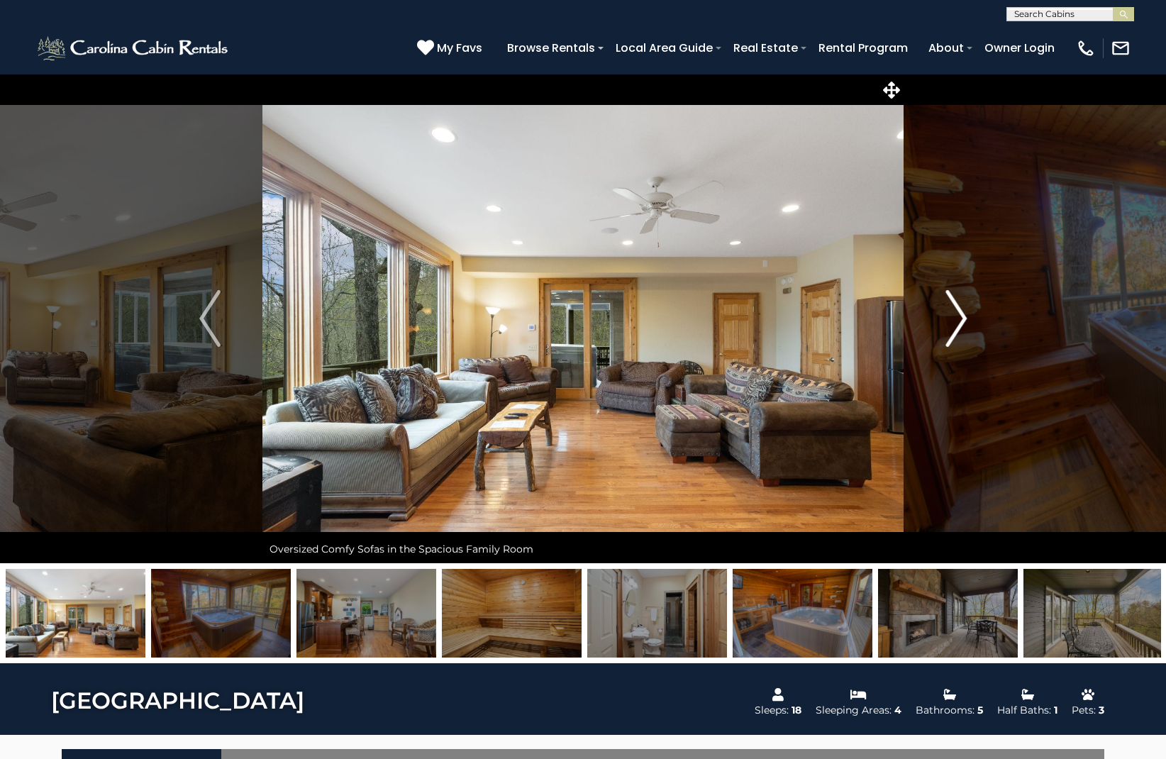
click at [956, 323] on img "Next" at bounding box center [955, 318] width 21 height 57
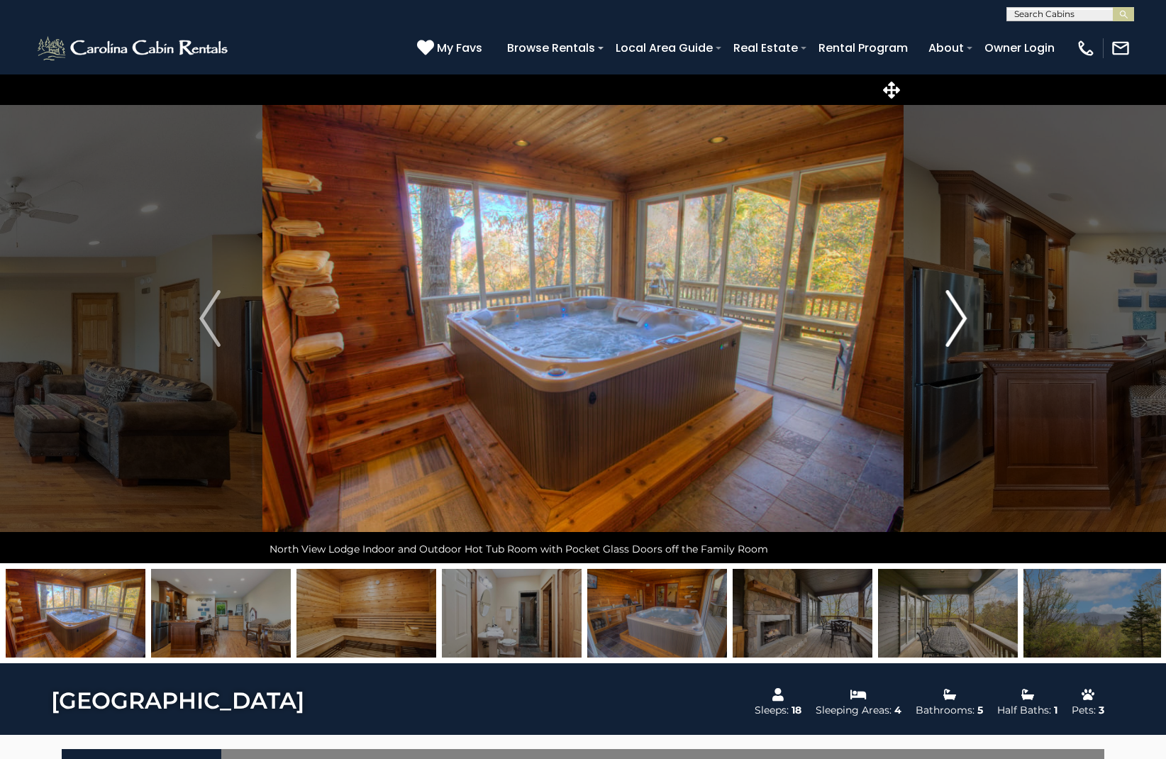
click at [956, 323] on img "Next" at bounding box center [955, 318] width 21 height 57
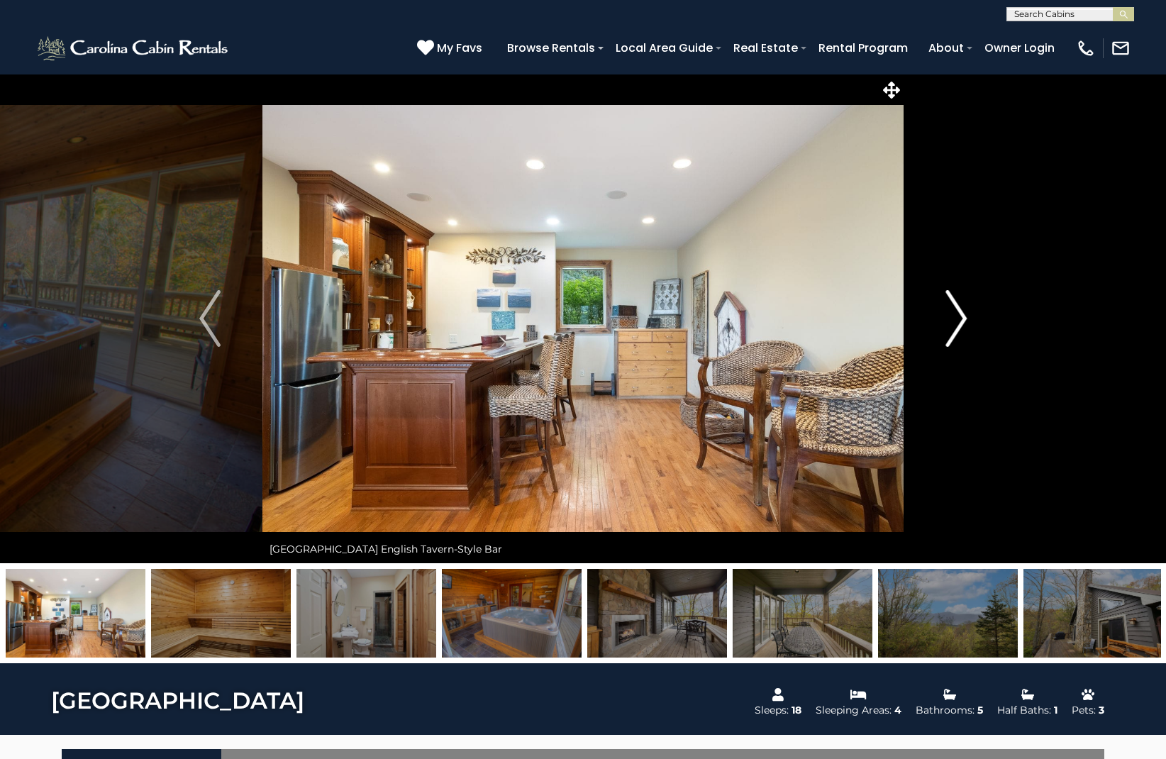
click at [956, 323] on img "Next" at bounding box center [955, 318] width 21 height 57
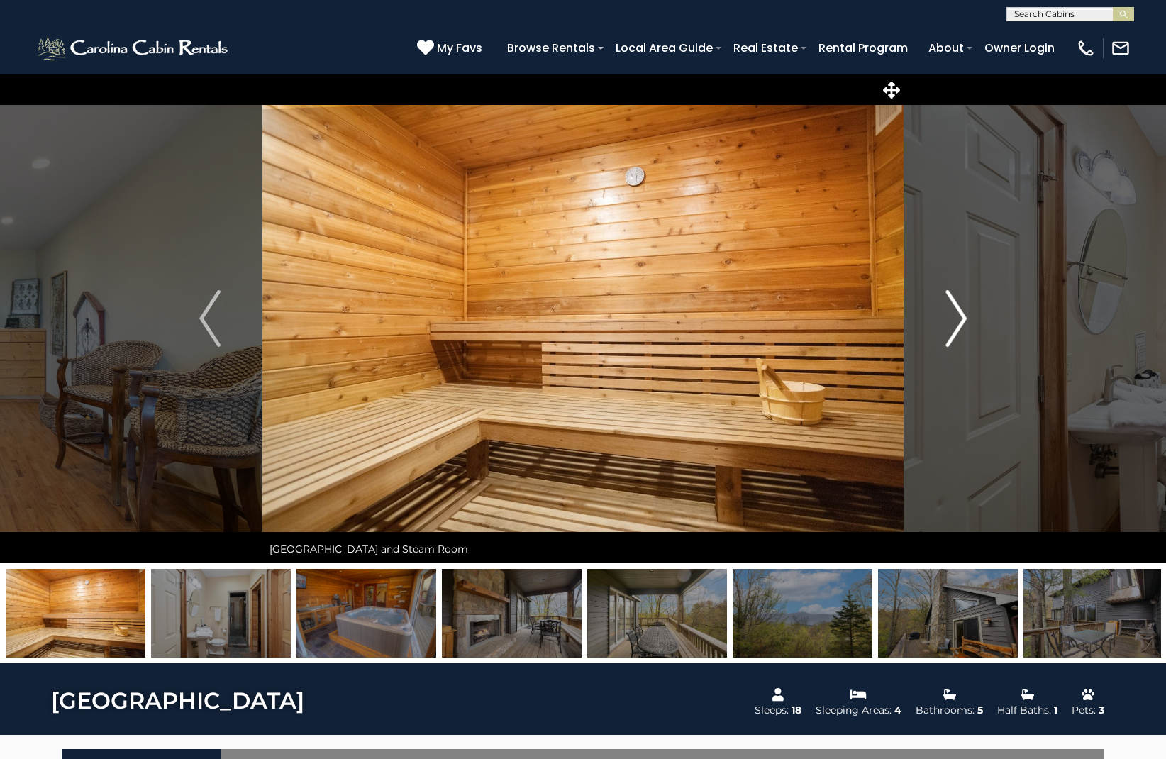
click at [956, 323] on img "Next" at bounding box center [955, 318] width 21 height 57
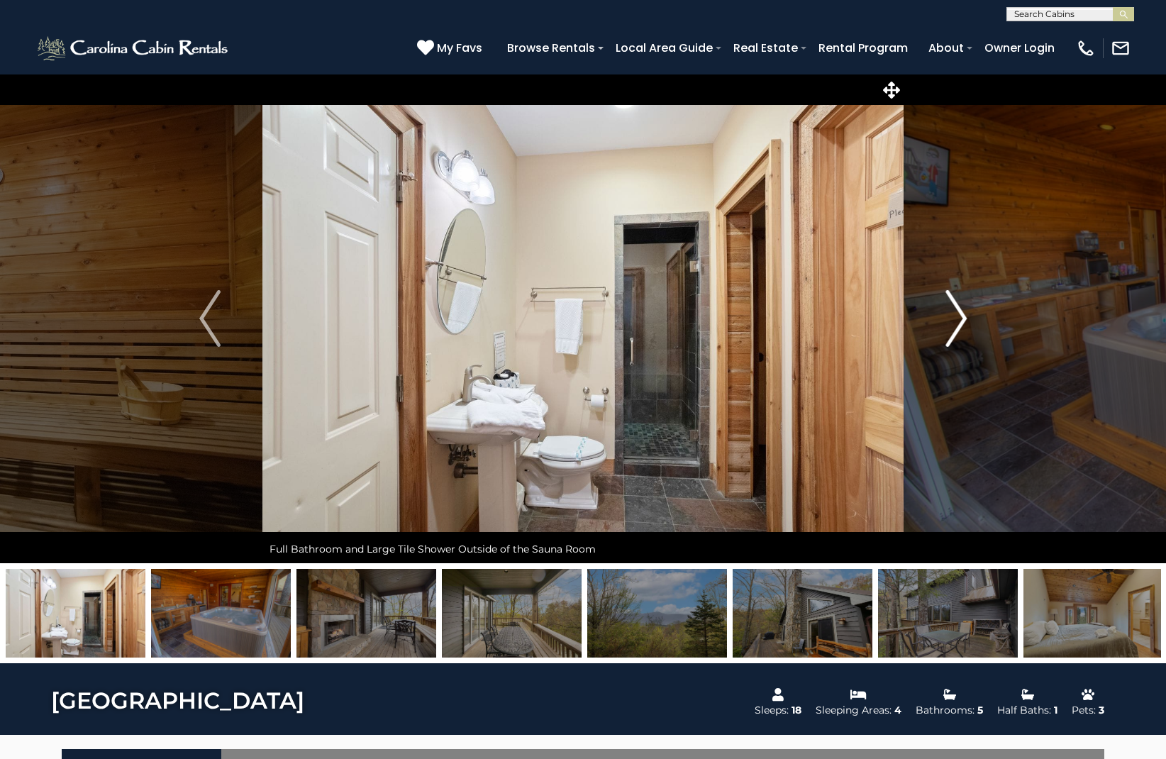
click at [956, 323] on img "Next" at bounding box center [955, 318] width 21 height 57
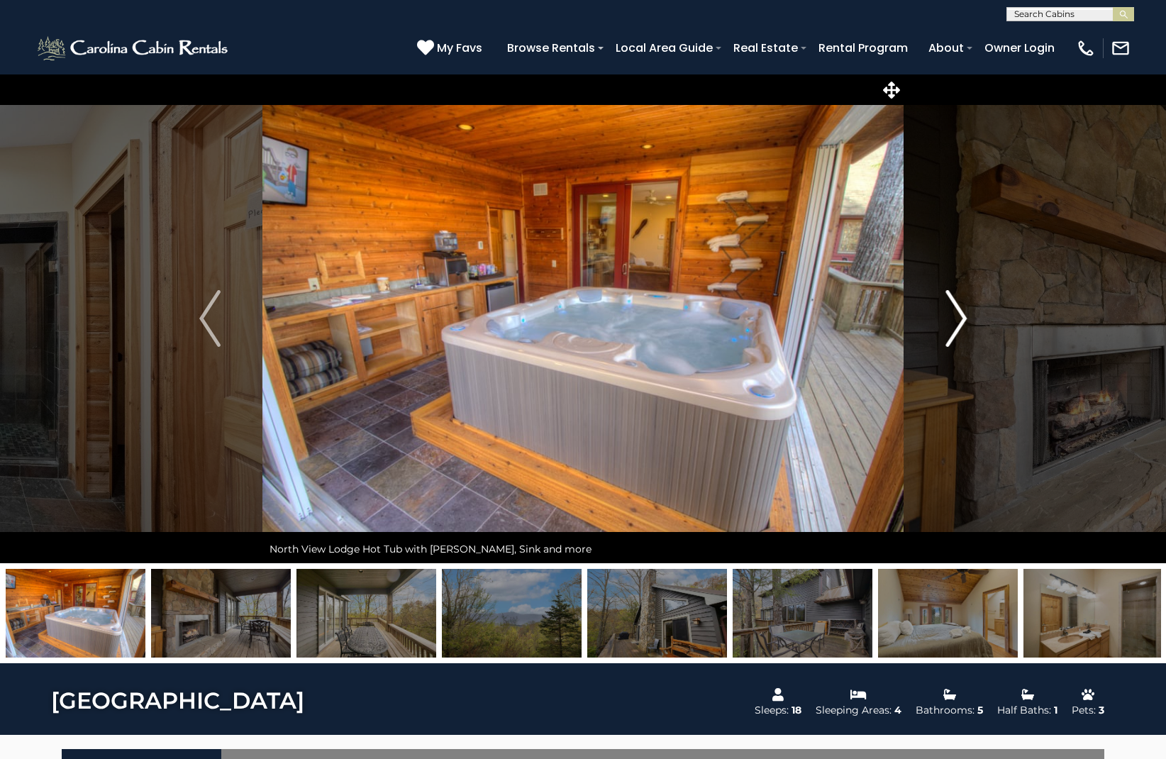
click at [956, 323] on img "Next" at bounding box center [955, 318] width 21 height 57
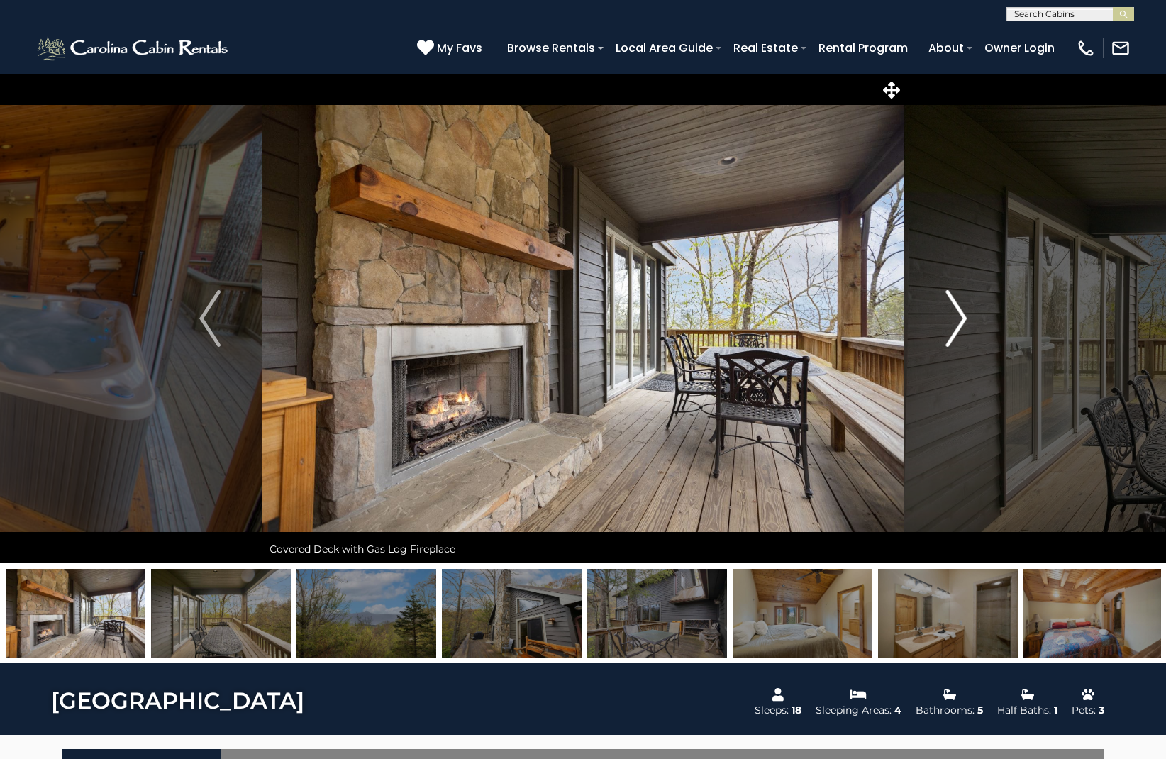
click at [956, 323] on img "Next" at bounding box center [955, 318] width 21 height 57
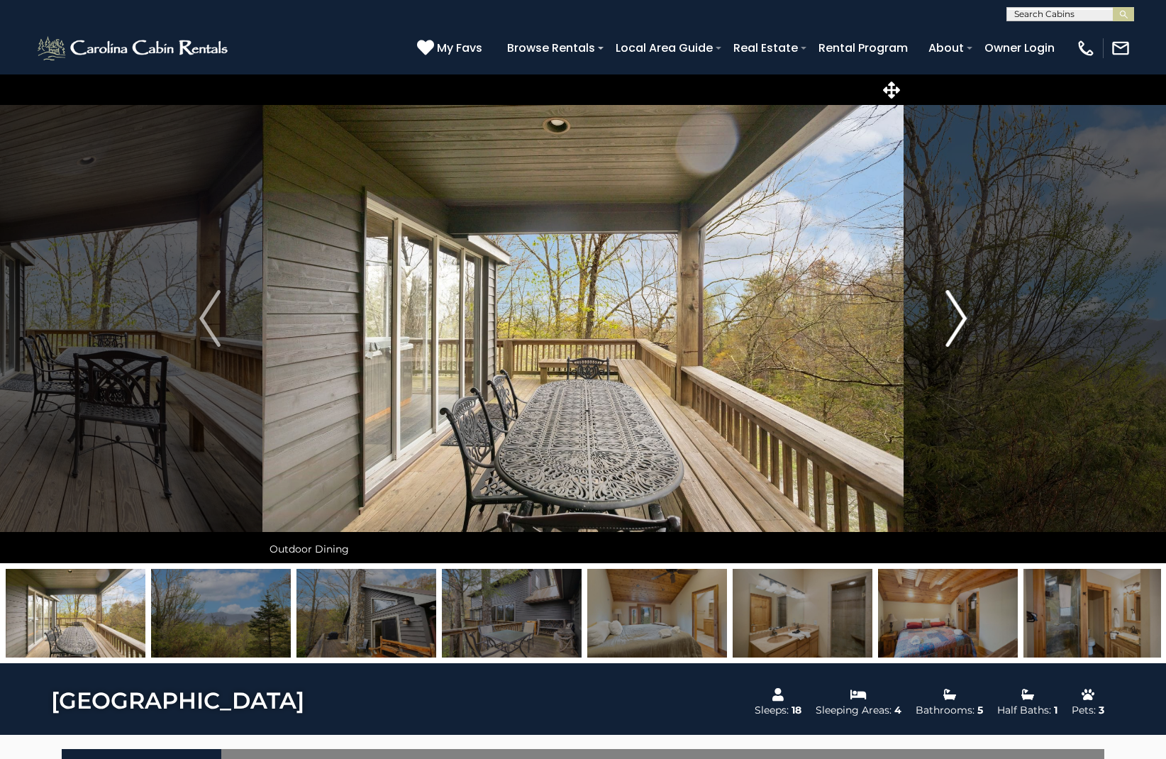
click at [956, 323] on img "Next" at bounding box center [955, 318] width 21 height 57
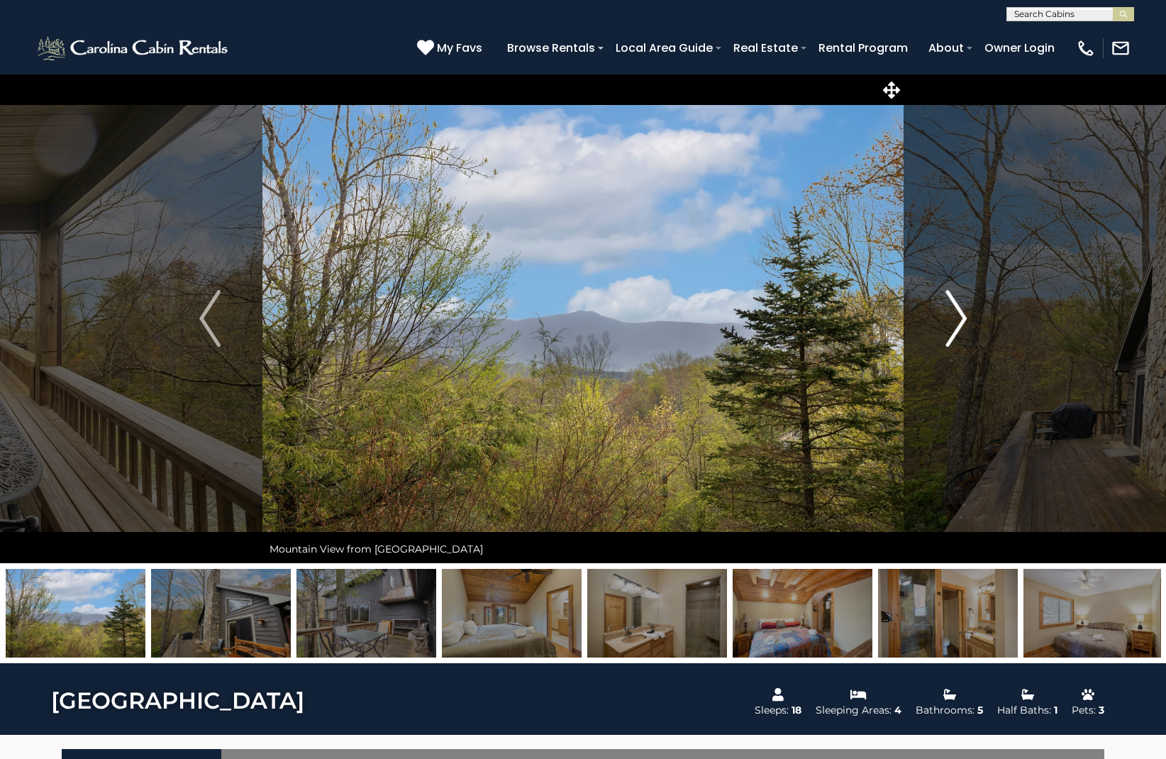
click at [956, 323] on img "Next" at bounding box center [955, 318] width 21 height 57
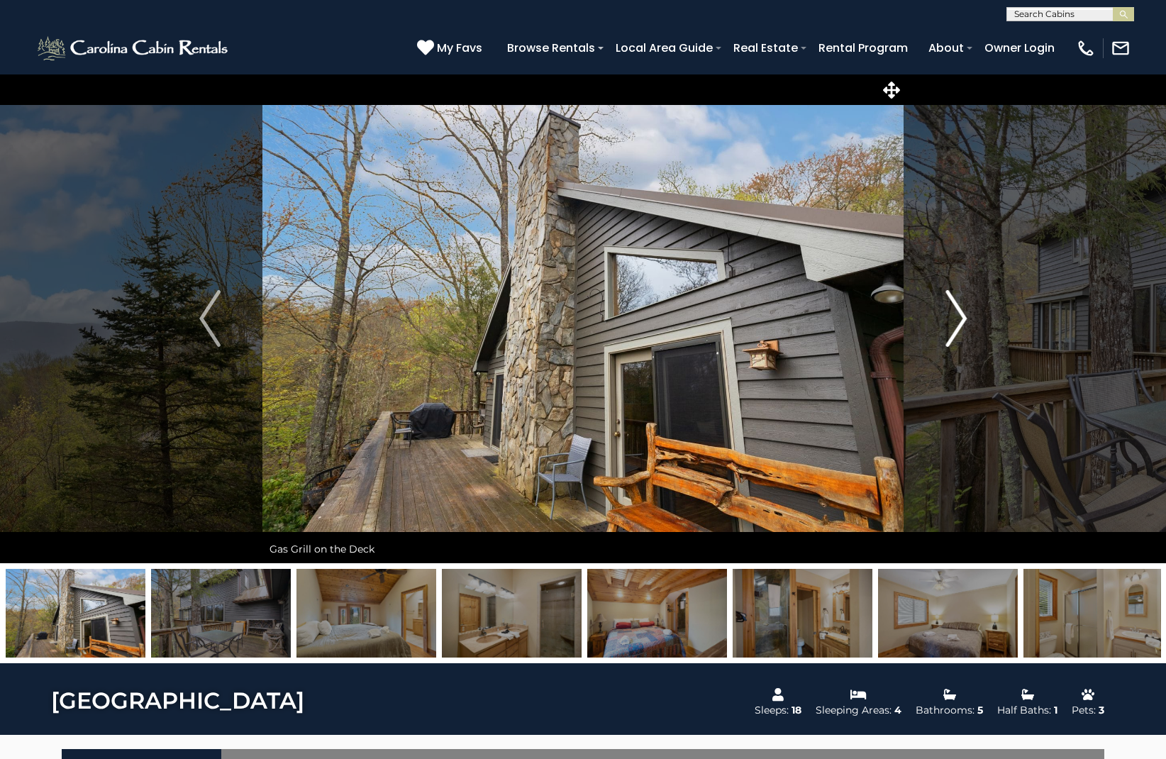
click at [956, 323] on img "Next" at bounding box center [955, 318] width 21 height 57
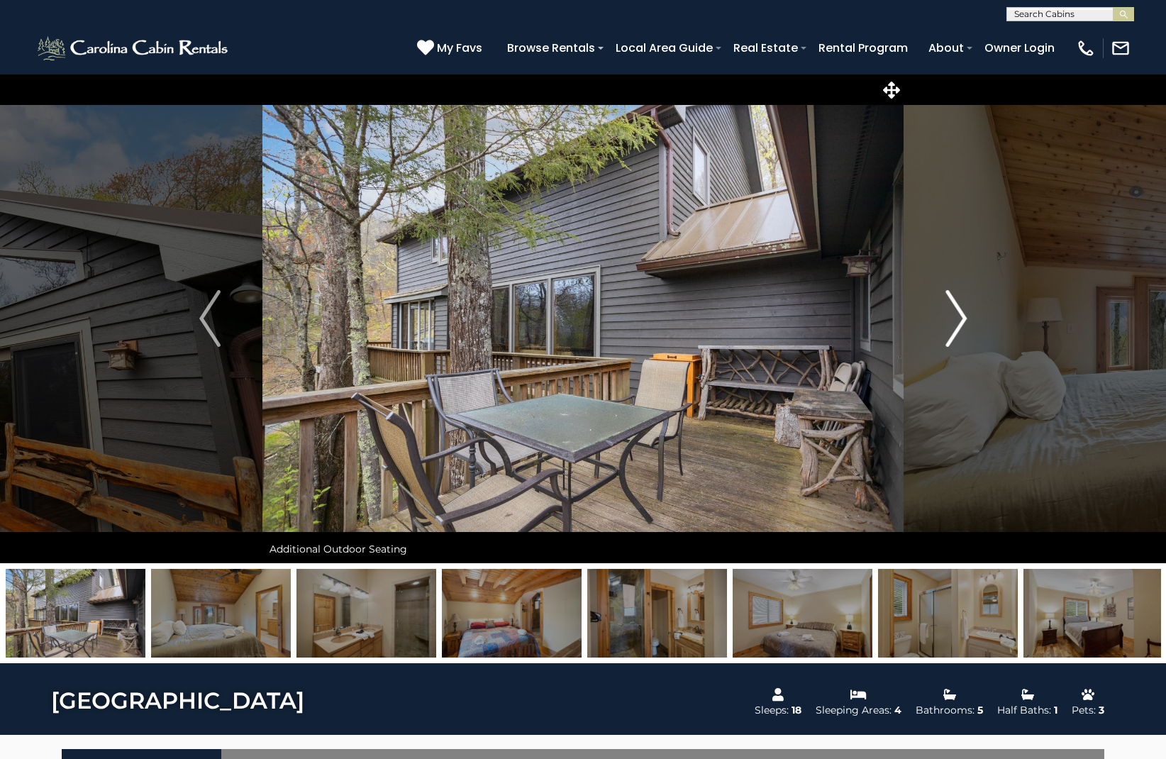
click at [956, 323] on img "Next" at bounding box center [955, 318] width 21 height 57
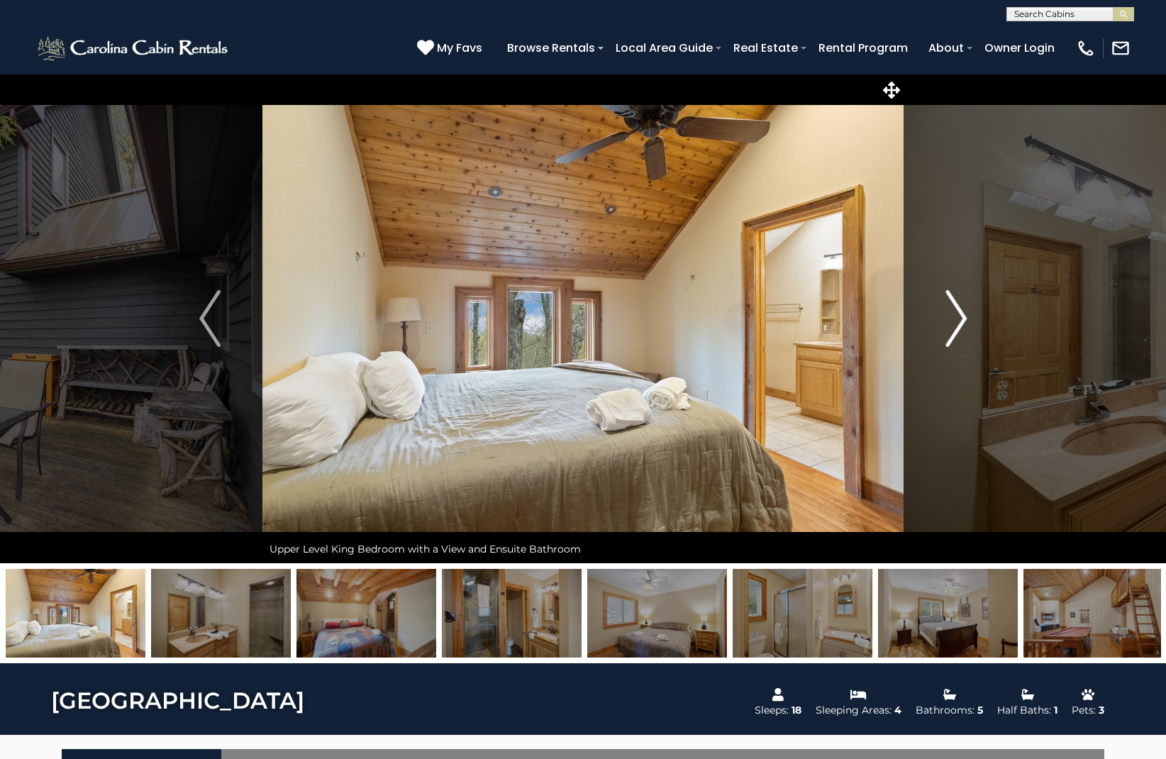
click at [956, 323] on img "Next" at bounding box center [955, 318] width 21 height 57
